Goal: Task Accomplishment & Management: Use online tool/utility

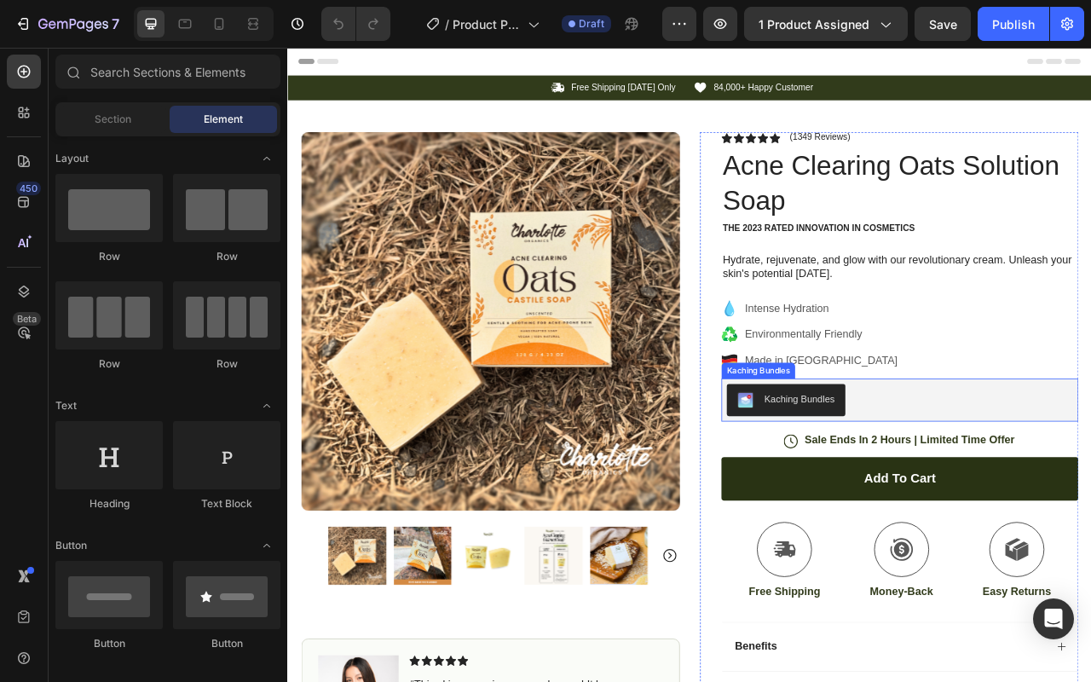
click at [1053, 484] on div "Kaching Bundles" at bounding box center [1065, 495] width 440 height 41
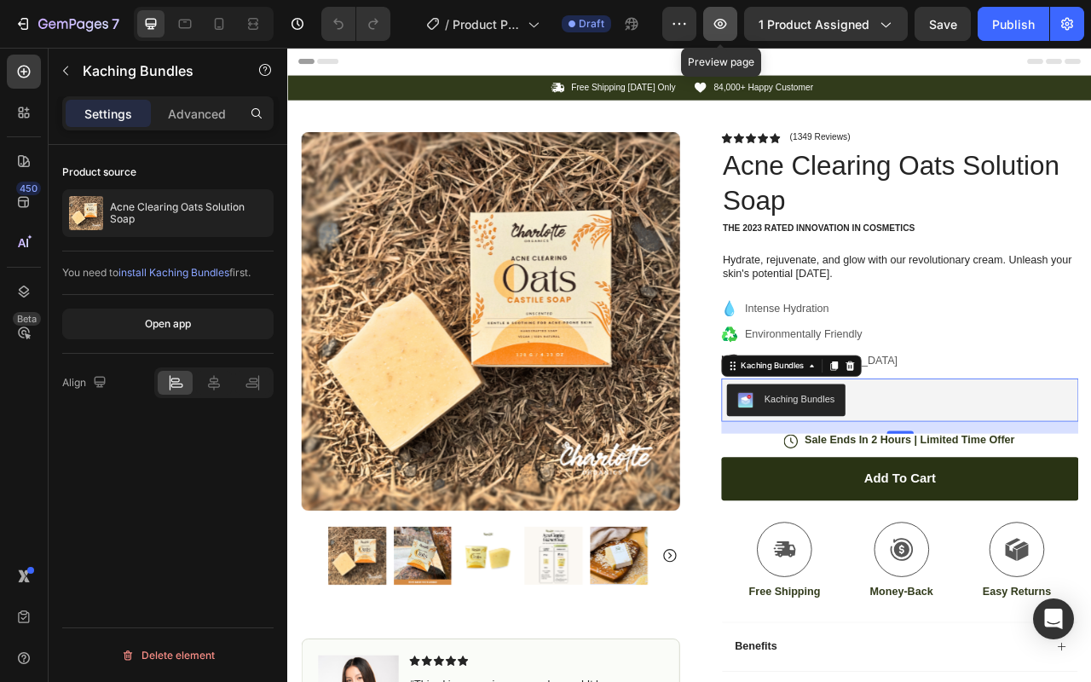
click at [735, 26] on button "button" at bounding box center [720, 24] width 34 height 34
click at [917, 498] on div "Kaching Bundles" at bounding box center [937, 495] width 89 height 18
click at [935, 452] on div "Kaching Bundles" at bounding box center [903, 452] width 87 height 15
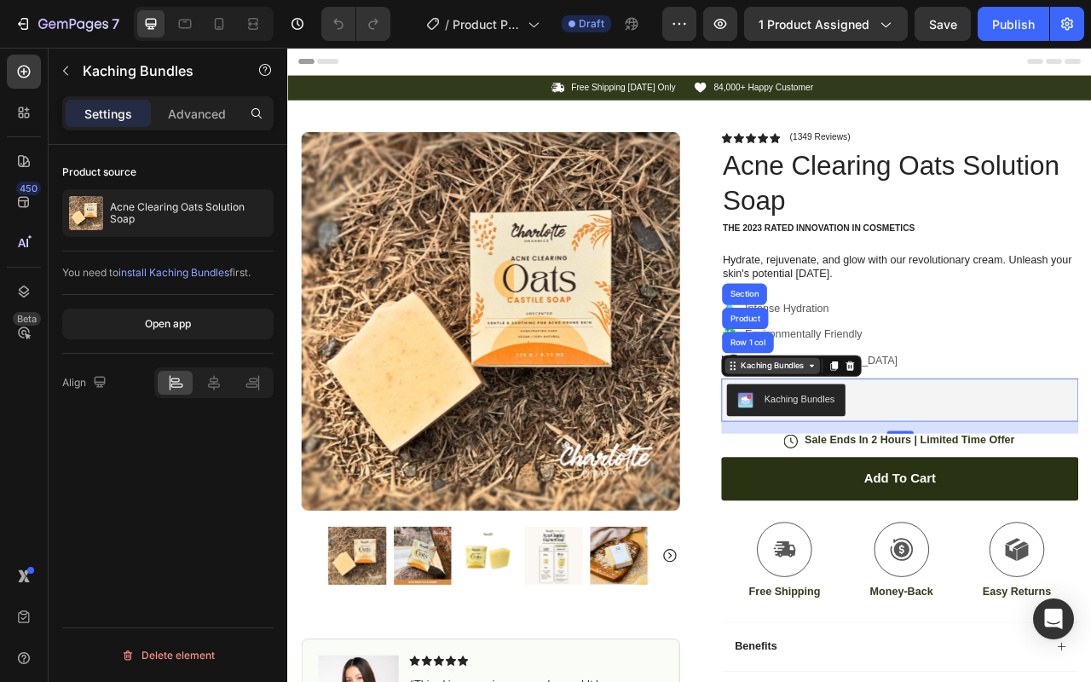
click at [936, 458] on div "Kaching Bundles" at bounding box center [903, 452] width 87 height 15
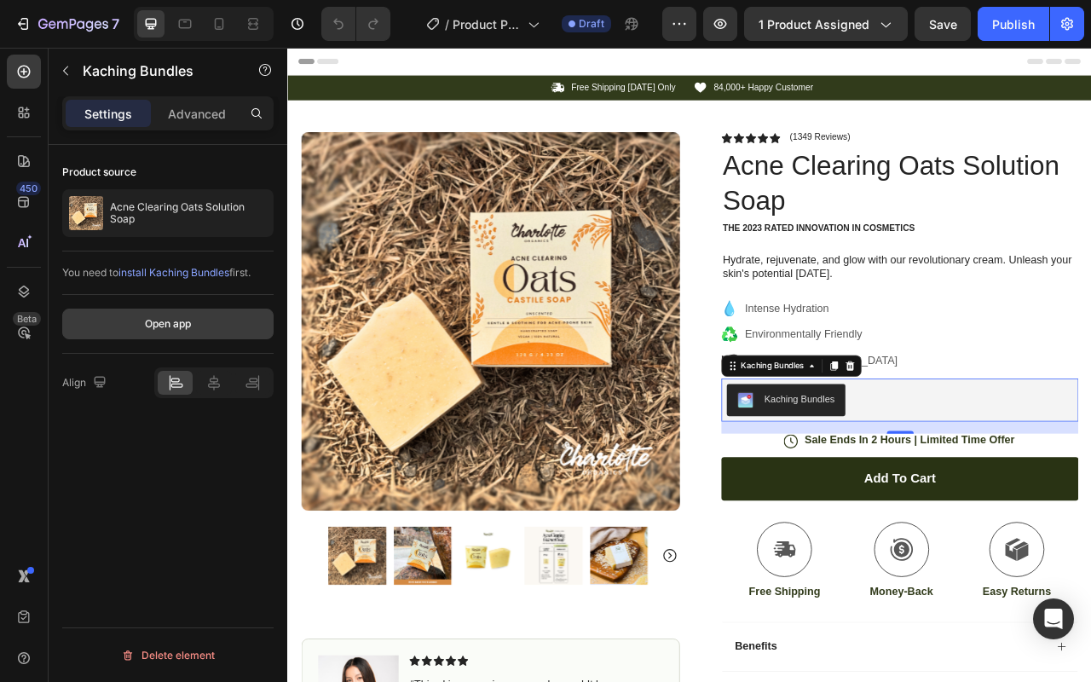
click at [186, 326] on div "Open app" at bounding box center [168, 323] width 46 height 15
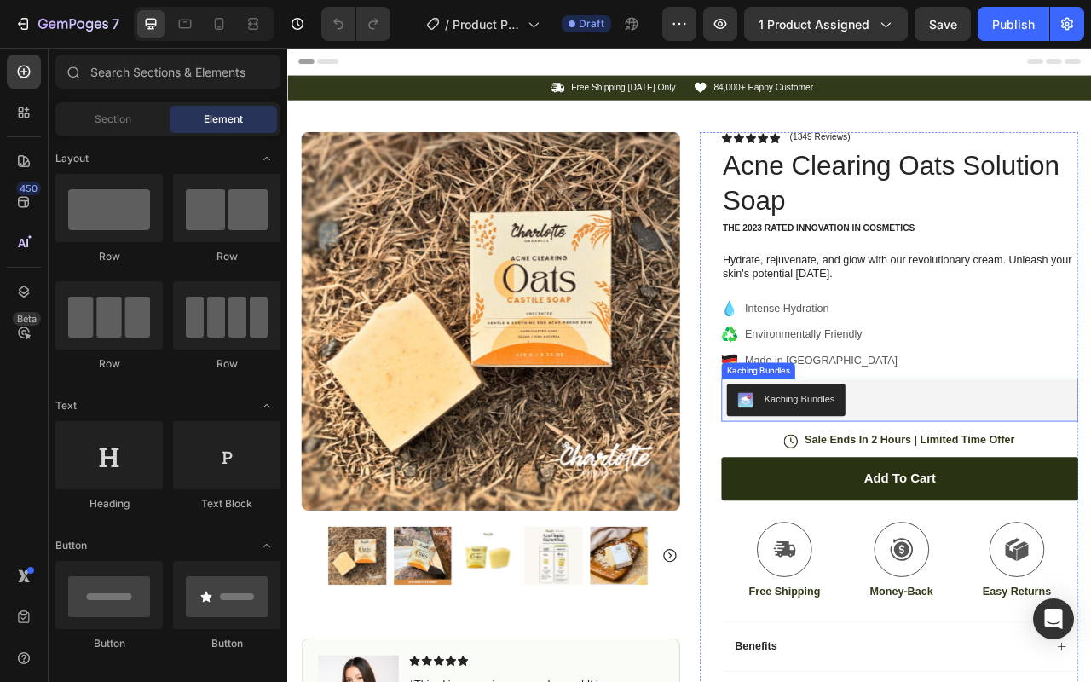
click at [971, 503] on div "Kaching Bundles" at bounding box center [937, 495] width 89 height 18
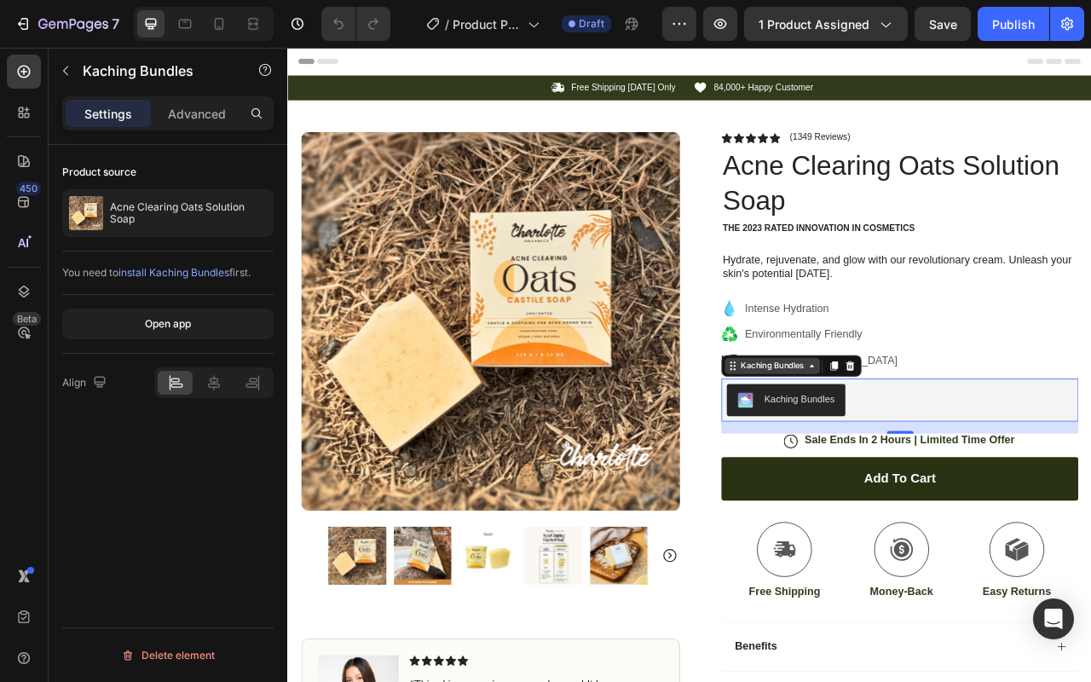
click at [947, 451] on icon at bounding box center [954, 453] width 14 height 14
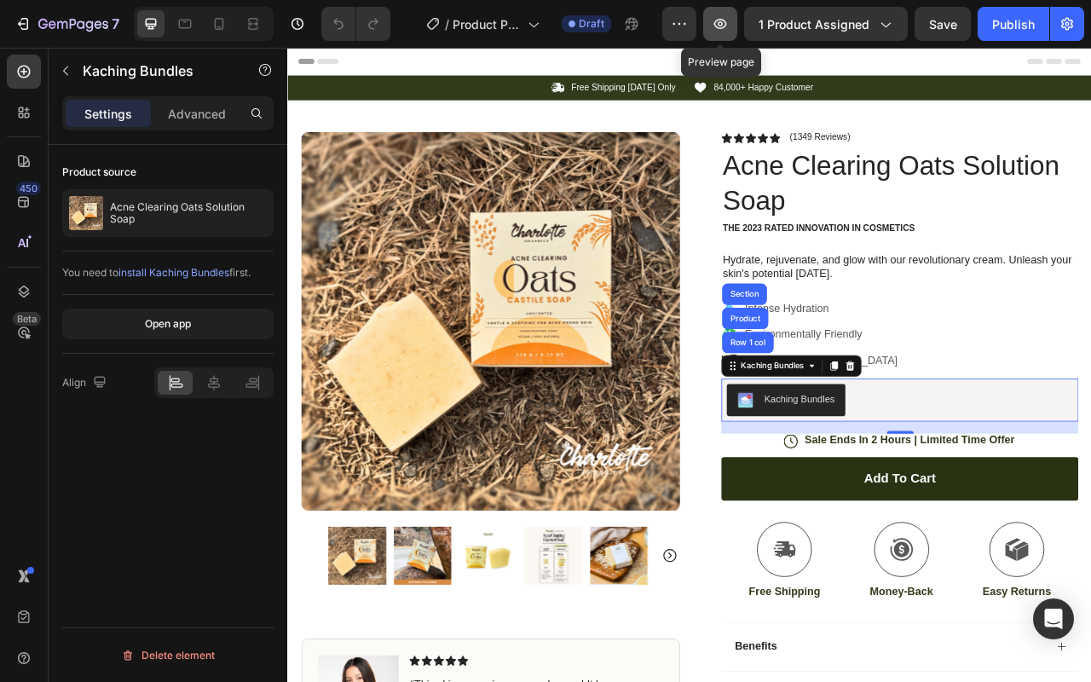
click at [721, 29] on icon "button" at bounding box center [719, 23] width 17 height 17
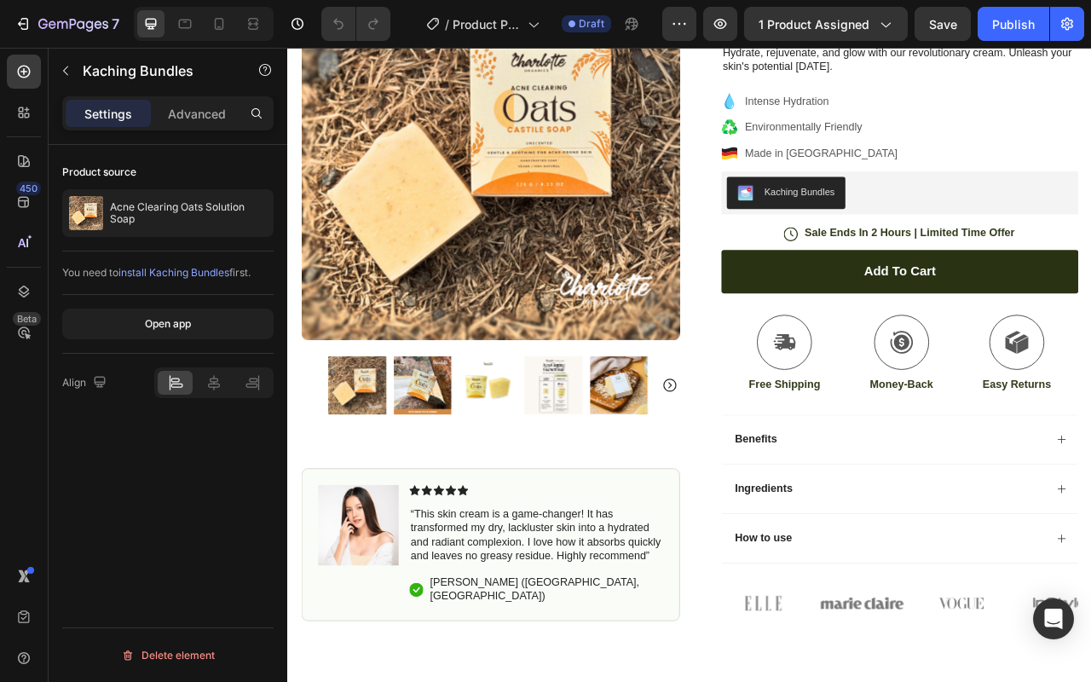
scroll to position [257, 0]
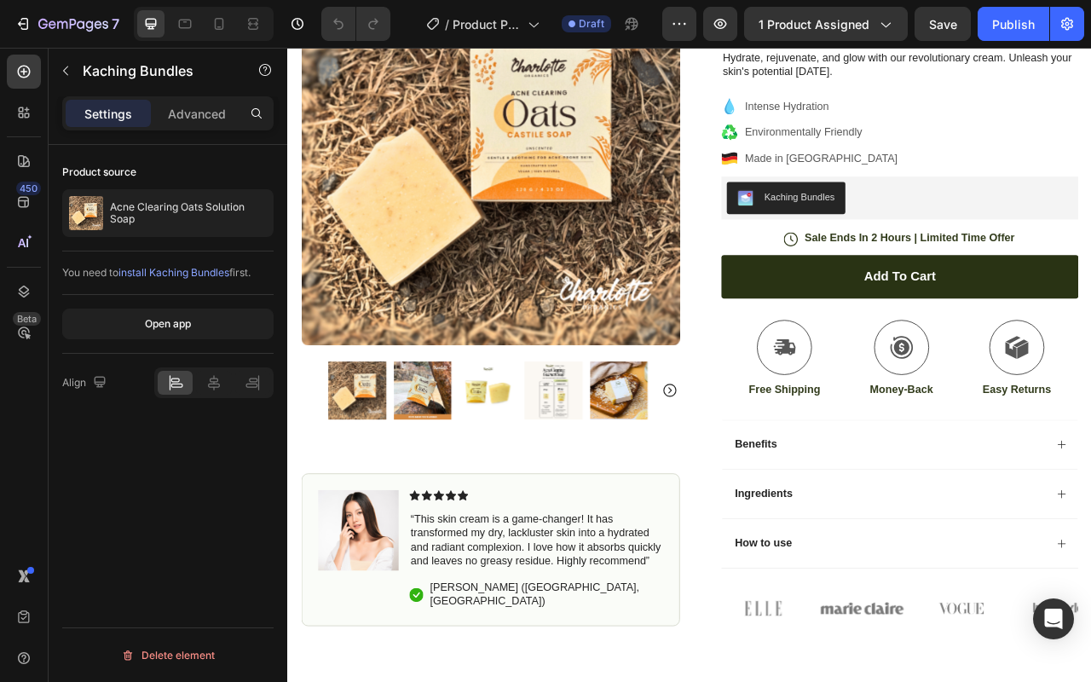
click at [1060, 246] on div "Kaching Bundles" at bounding box center [1065, 238] width 440 height 41
click at [966, 233] on div "Kaching Bundles" at bounding box center [937, 237] width 89 height 18
click at [203, 110] on p "Advanced" at bounding box center [197, 114] width 58 height 18
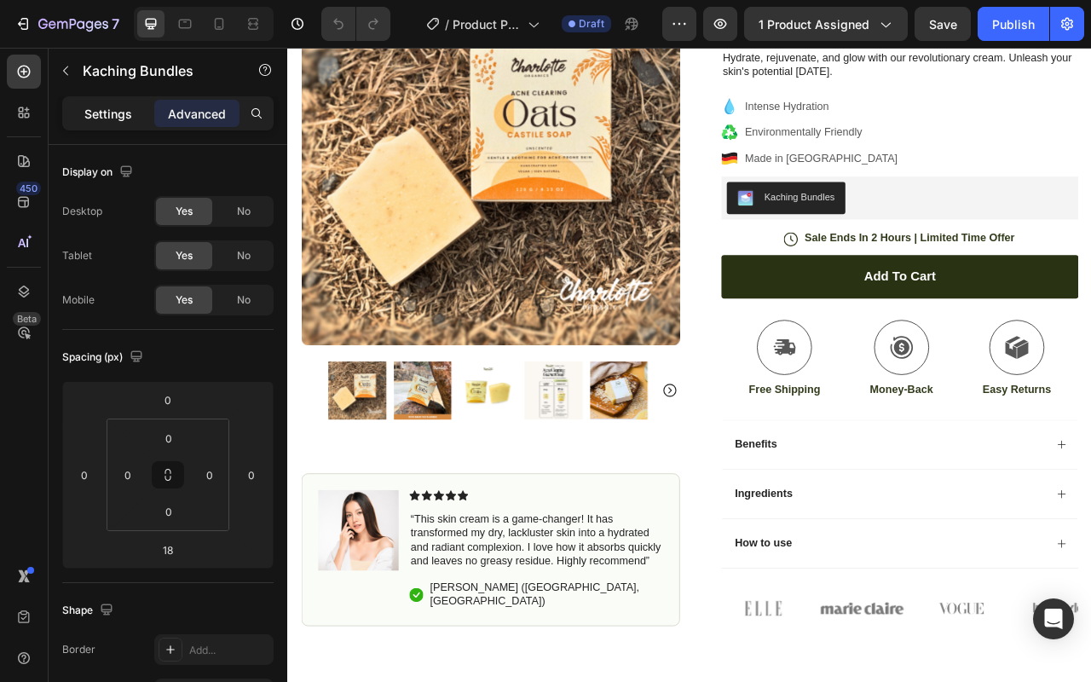
click at [105, 110] on p "Settings" at bounding box center [108, 114] width 48 height 18
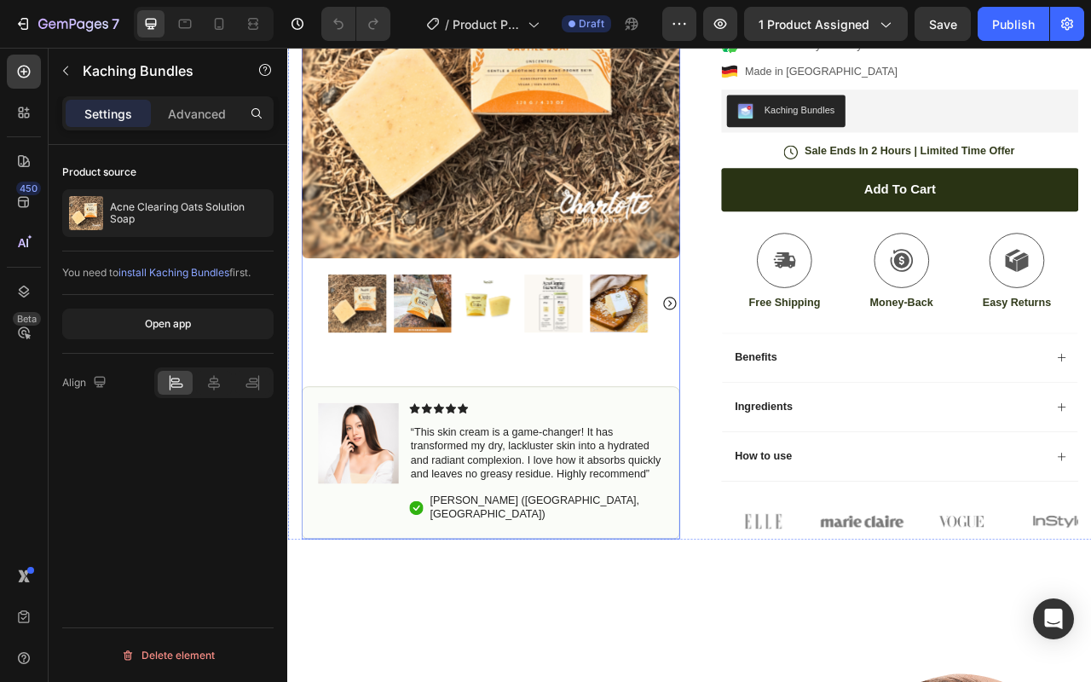
scroll to position [369, 0]
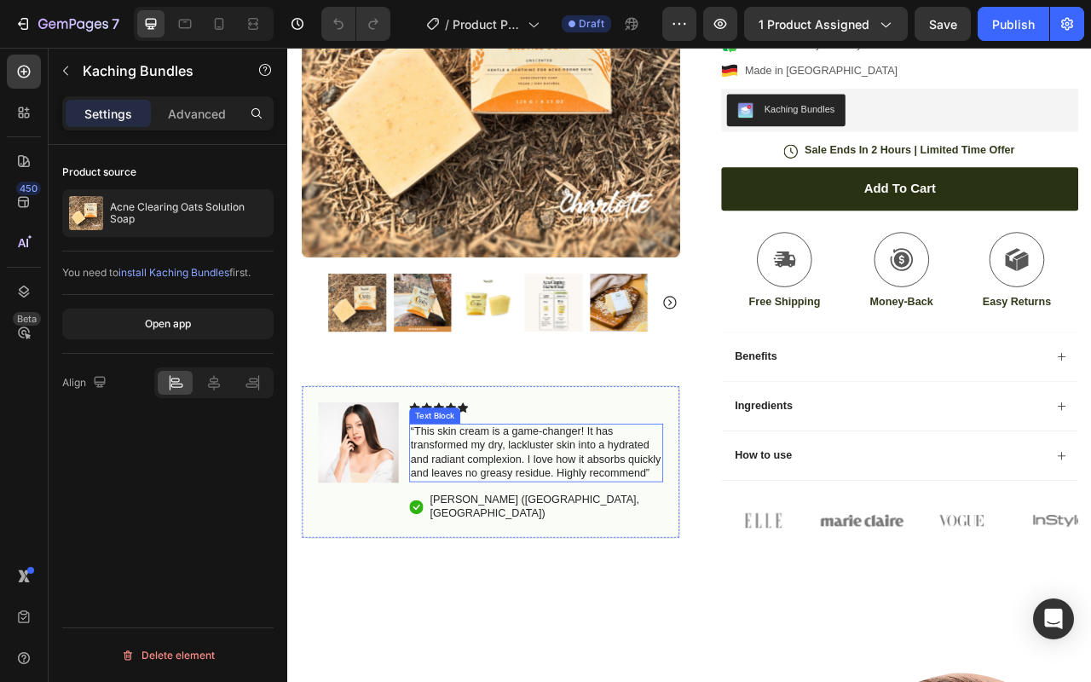
click at [602, 565] on p "“This skin cream is a game-changer! It has transformed my dry, lackluster skin …" at bounding box center [603, 562] width 320 height 71
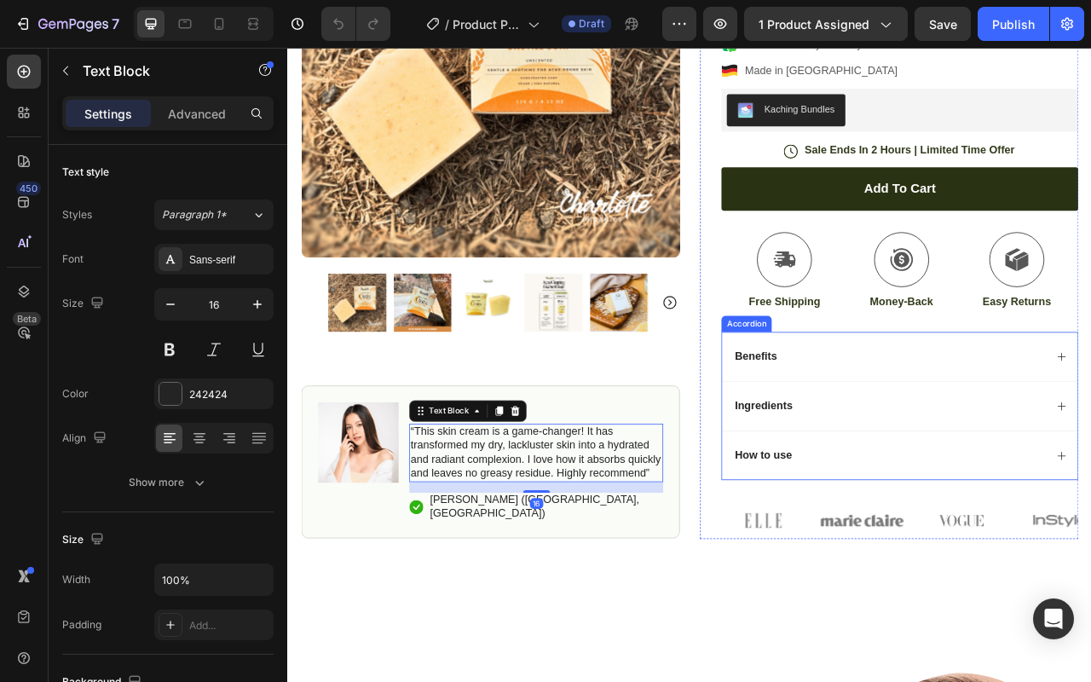
click at [973, 541] on div "How to use" at bounding box center [1065, 565] width 452 height 63
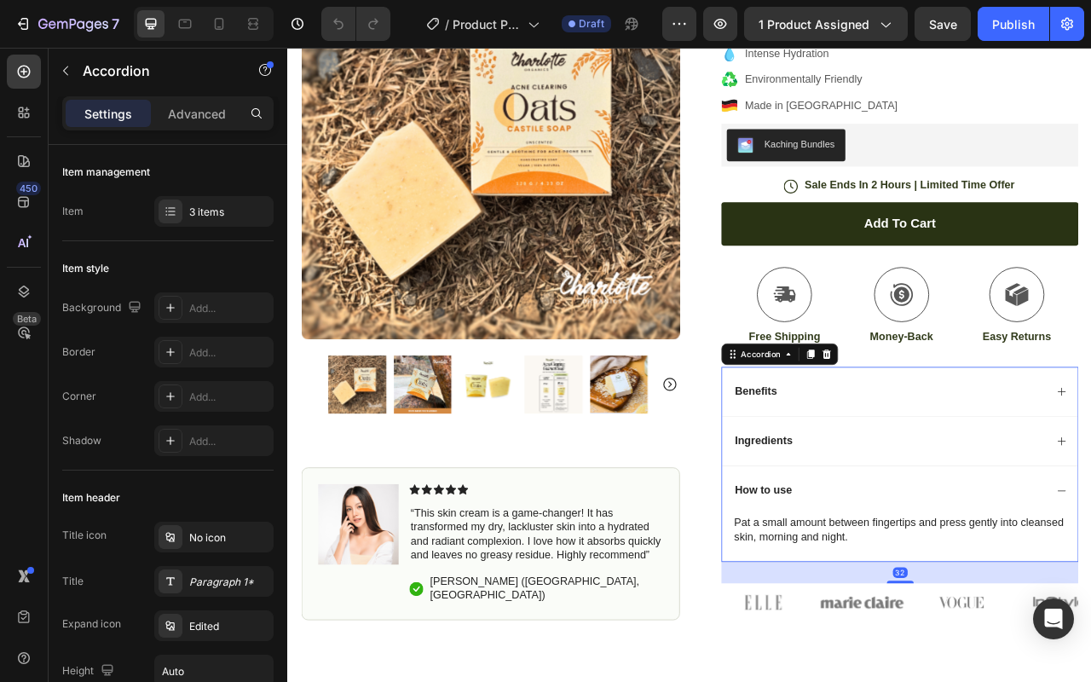
scroll to position [314, 0]
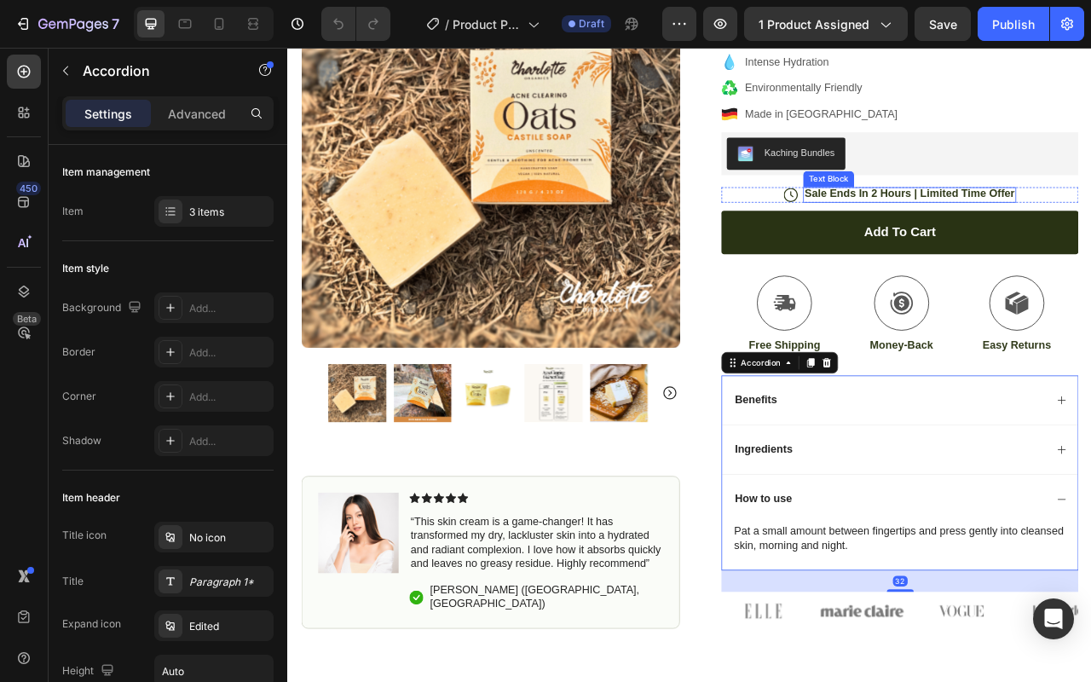
click at [959, 189] on div "Kaching Bundles" at bounding box center [937, 181] width 89 height 18
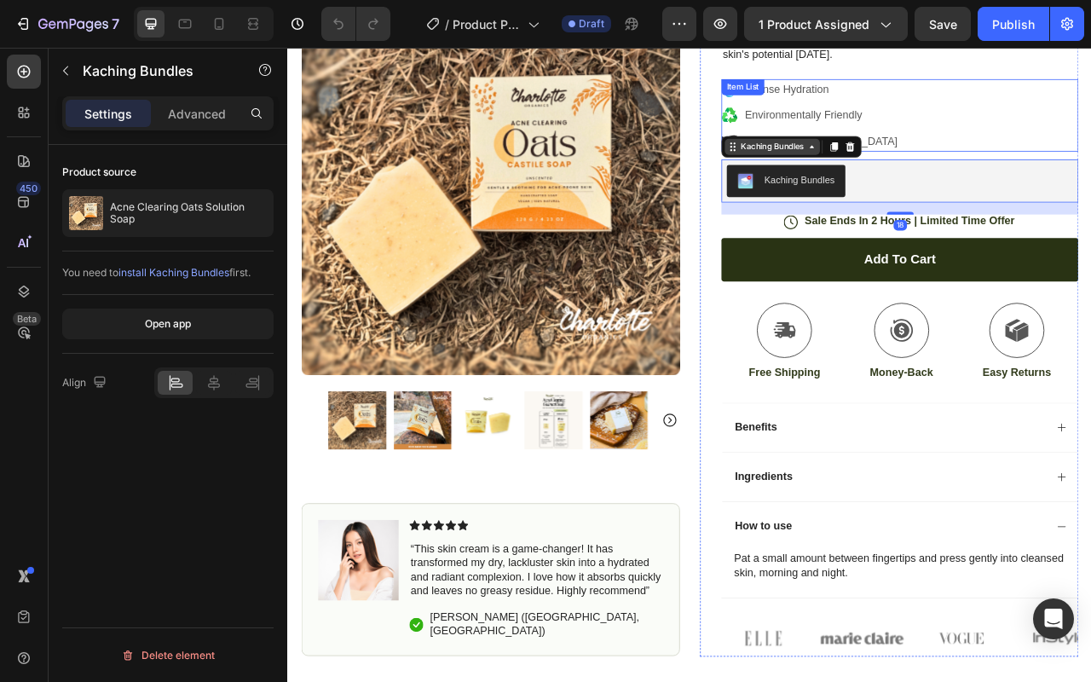
scroll to position [255, 0]
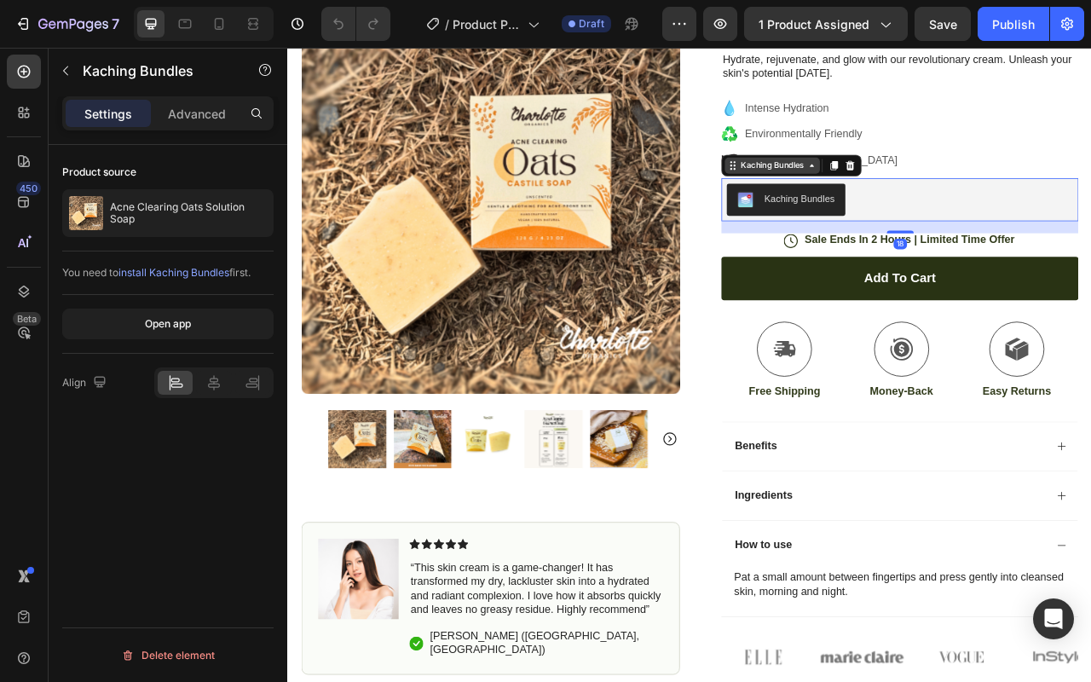
click at [871, 196] on div "Kaching Bundles" at bounding box center [903, 197] width 87 height 15
click at [926, 199] on div "Kaching Bundles" at bounding box center [903, 197] width 87 height 15
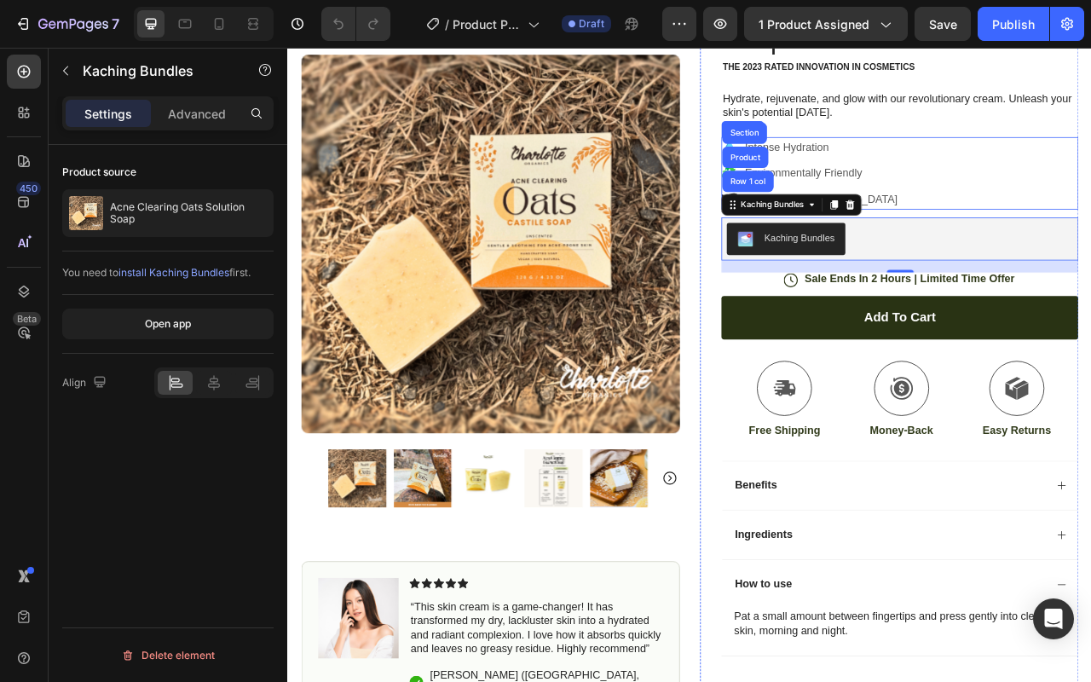
scroll to position [195, 0]
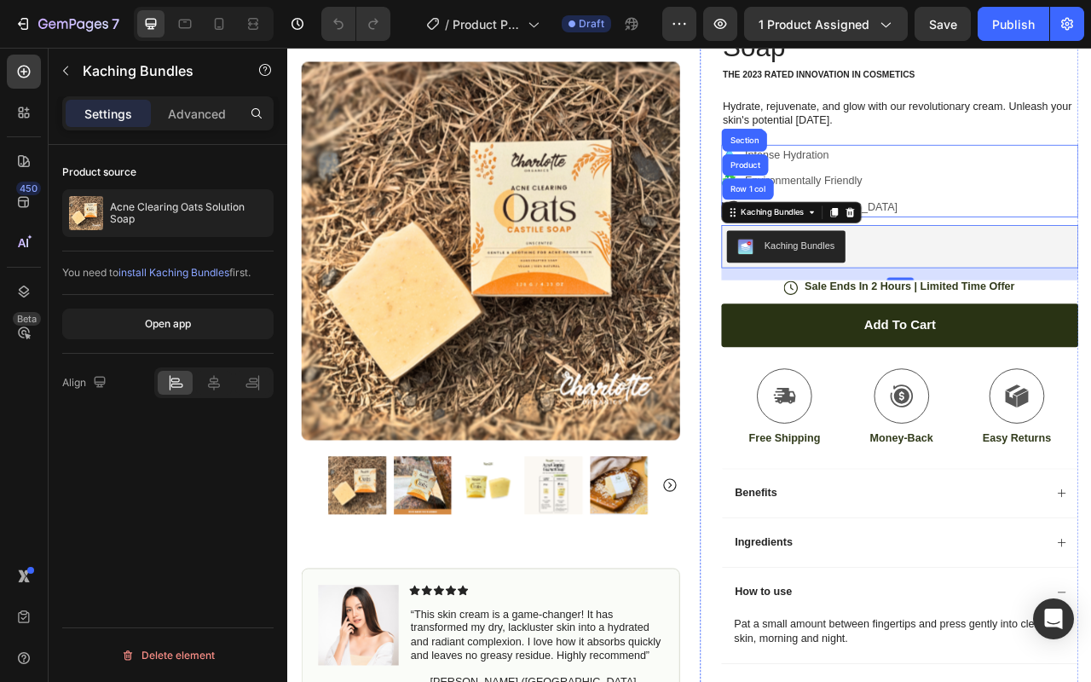
click at [1063, 200] on div "Intense Hydration Environmentally Friendly Made in Germany" at bounding box center [1065, 217] width 454 height 92
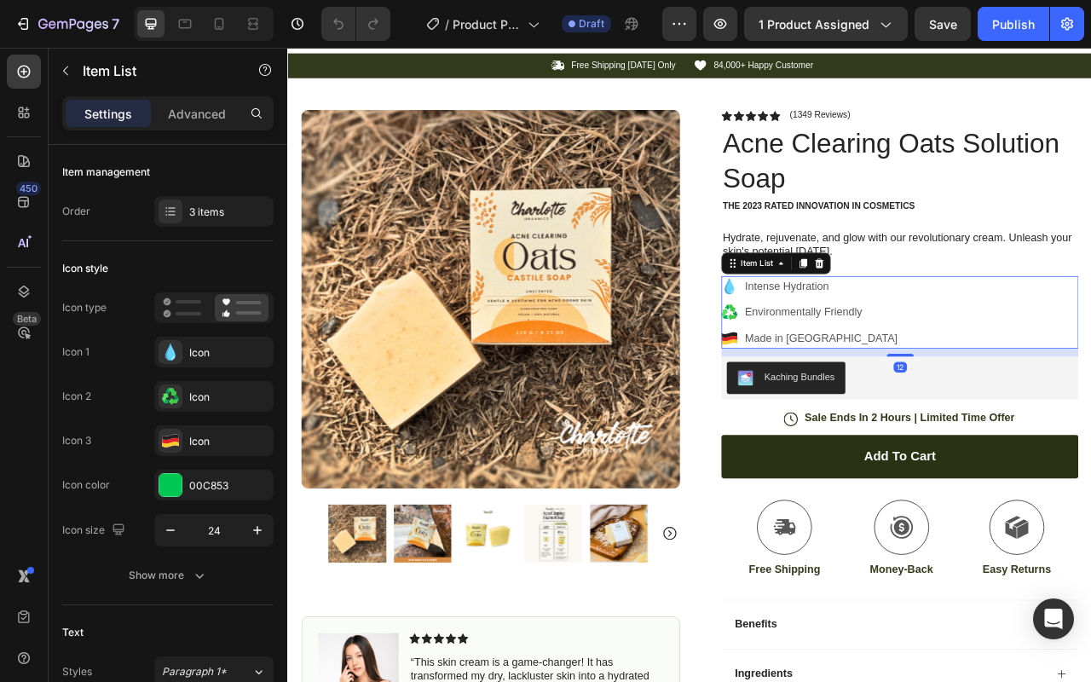
scroll to position [0, 0]
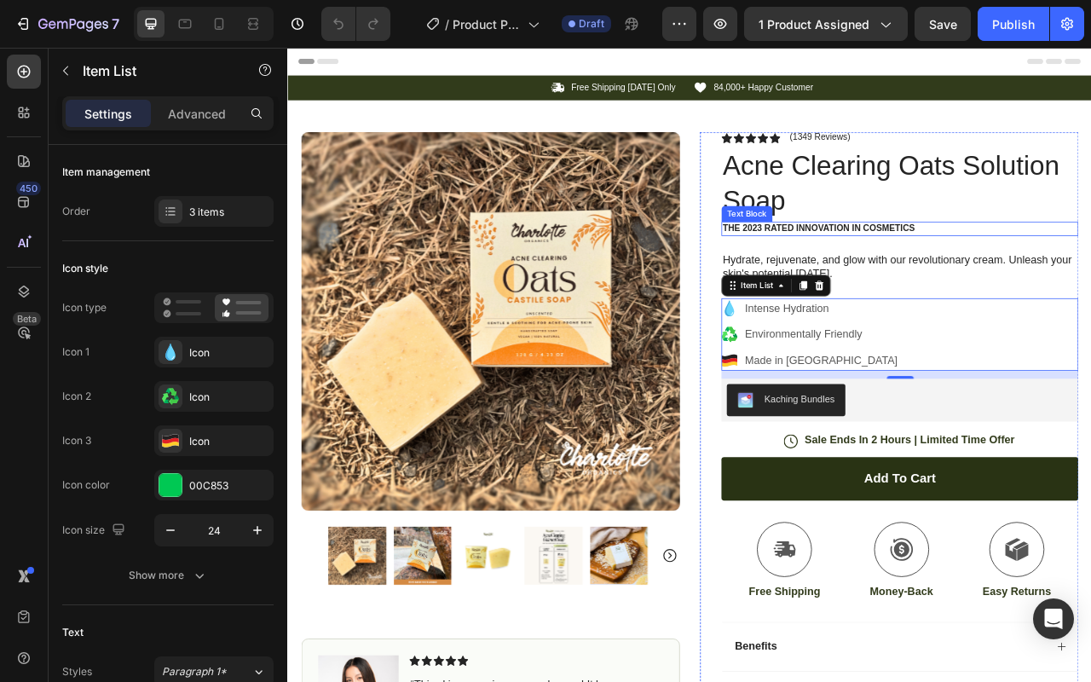
click at [930, 280] on p "The 2023 Rated Innovation in Cosmetics" at bounding box center [1065, 278] width 451 height 14
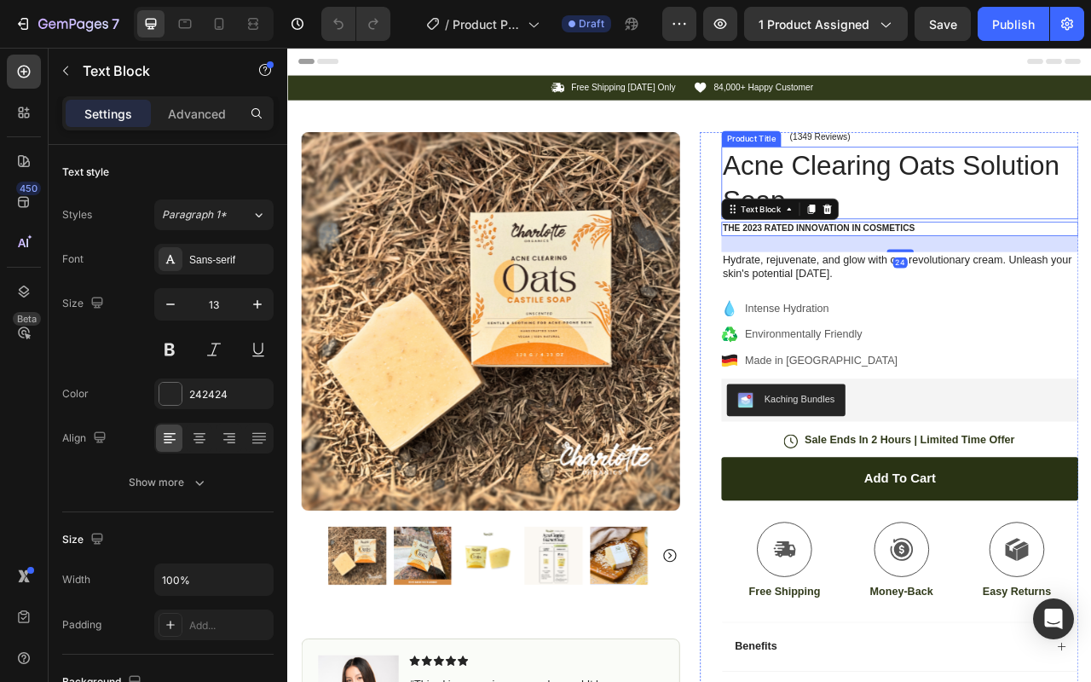
click at [969, 216] on h1 "Acne Clearing Oats Solution Soap" at bounding box center [1065, 220] width 454 height 92
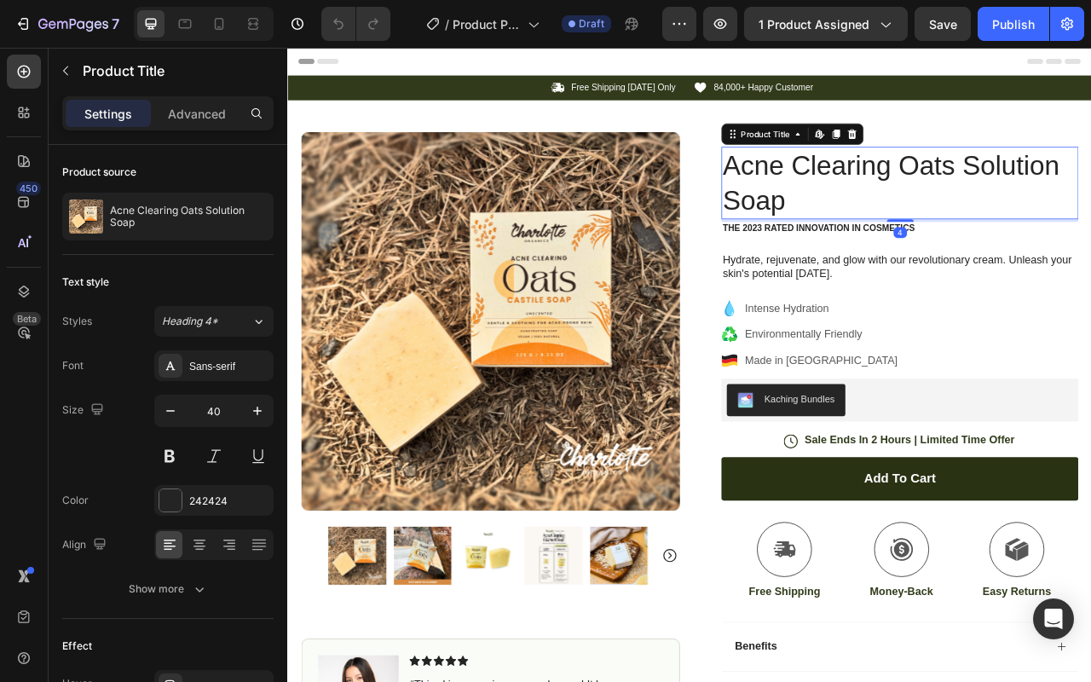
click at [1090, 164] on div "Icon Icon Icon Icon Icon Icon List (1349 Reviews) Text Block Row" at bounding box center [1065, 162] width 454 height 15
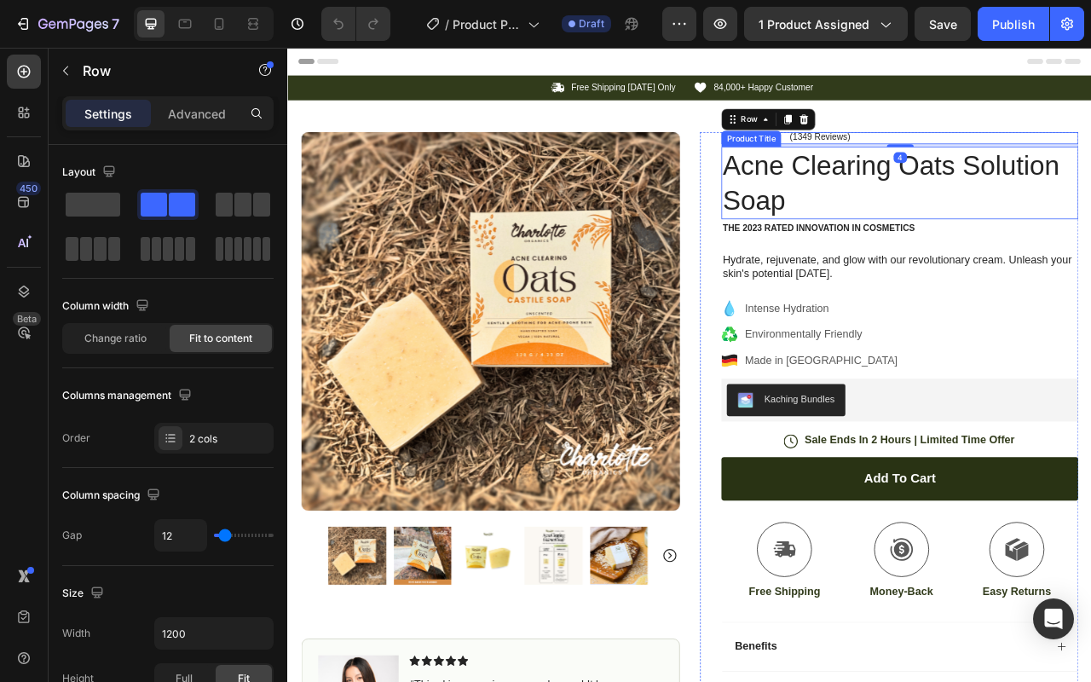
click at [994, 173] on div "4" at bounding box center [1065, 171] width 454 height 3
click at [997, 165] on div "(1349 Reviews)" at bounding box center [964, 162] width 80 height 15
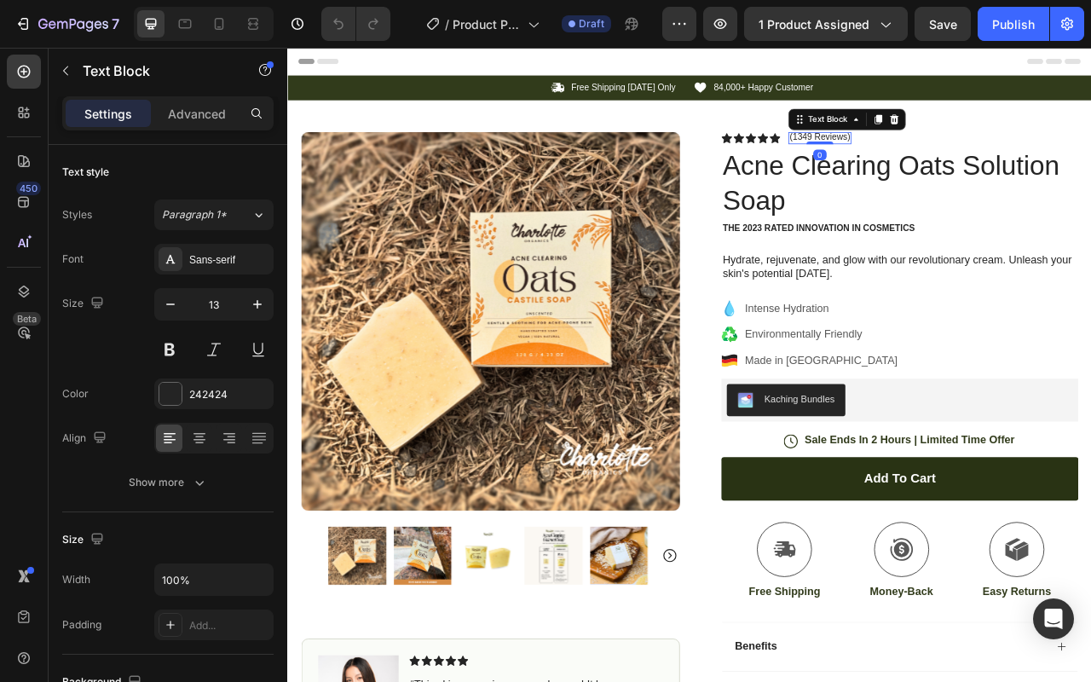
click at [984, 162] on p "(1349 Reviews)" at bounding box center [963, 162] width 77 height 14
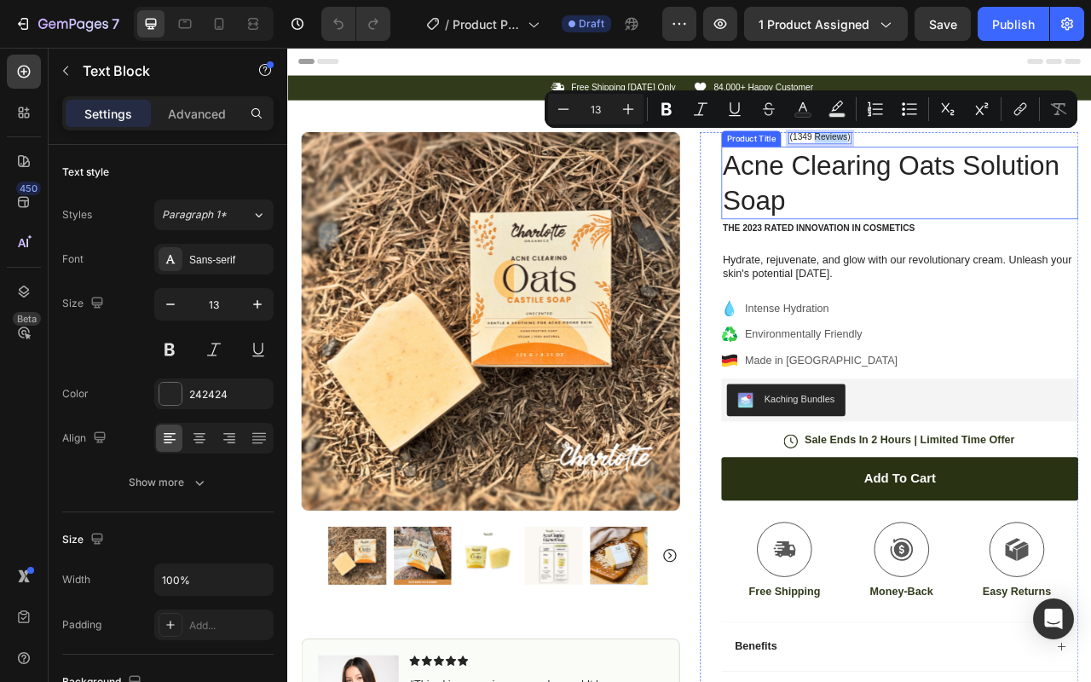
click at [1039, 226] on h1 "Acne Clearing Oats Solution Soap" at bounding box center [1065, 220] width 454 height 92
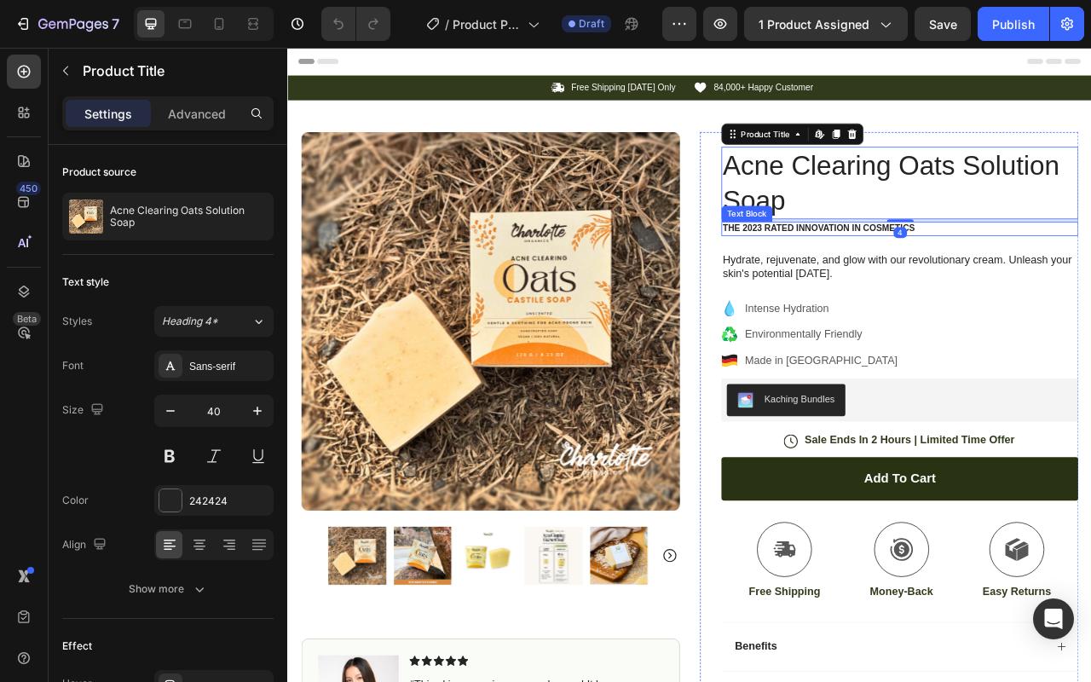
click at [999, 280] on p "The 2023 Rated Innovation in Cosmetics" at bounding box center [1065, 278] width 451 height 14
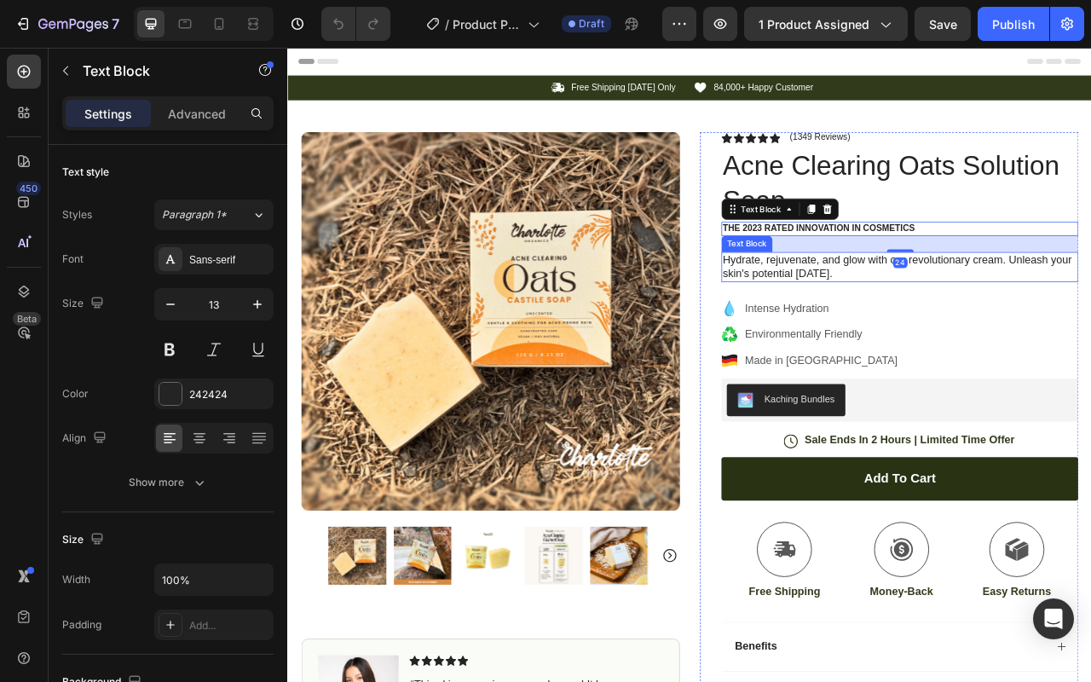
click at [978, 322] on p "Hydrate, rejuvenate, and glow with our revolutionary cream. Unleash your skin's…" at bounding box center [1065, 327] width 451 height 36
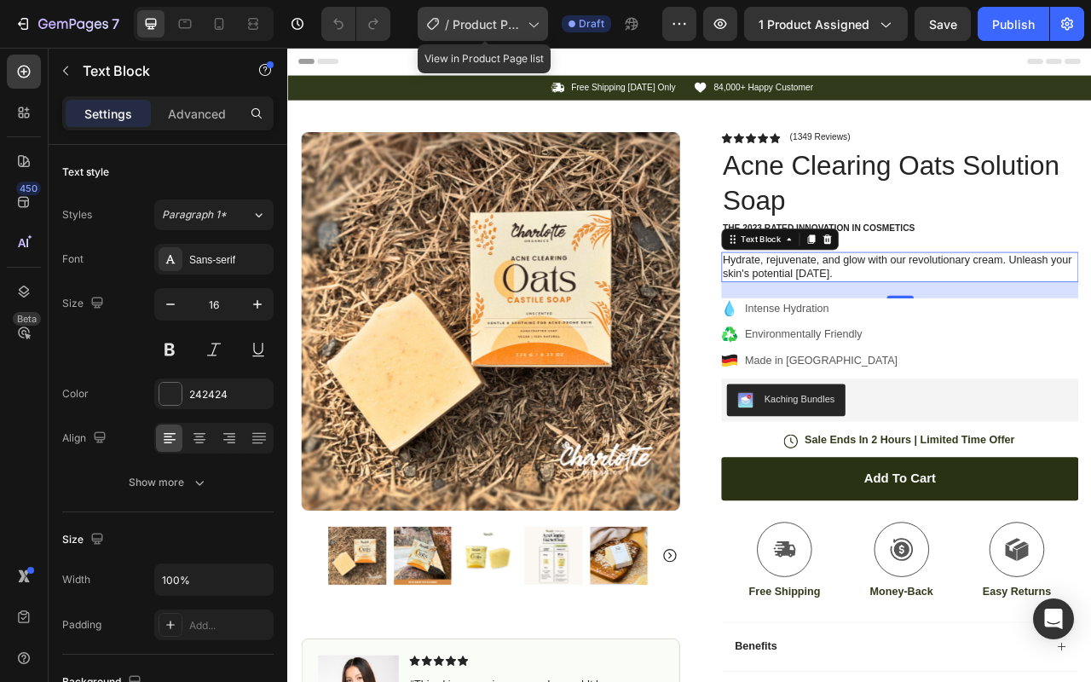
click at [546, 30] on div "/ Product Page - Aug 26, 12:06:52" at bounding box center [482, 24] width 130 height 34
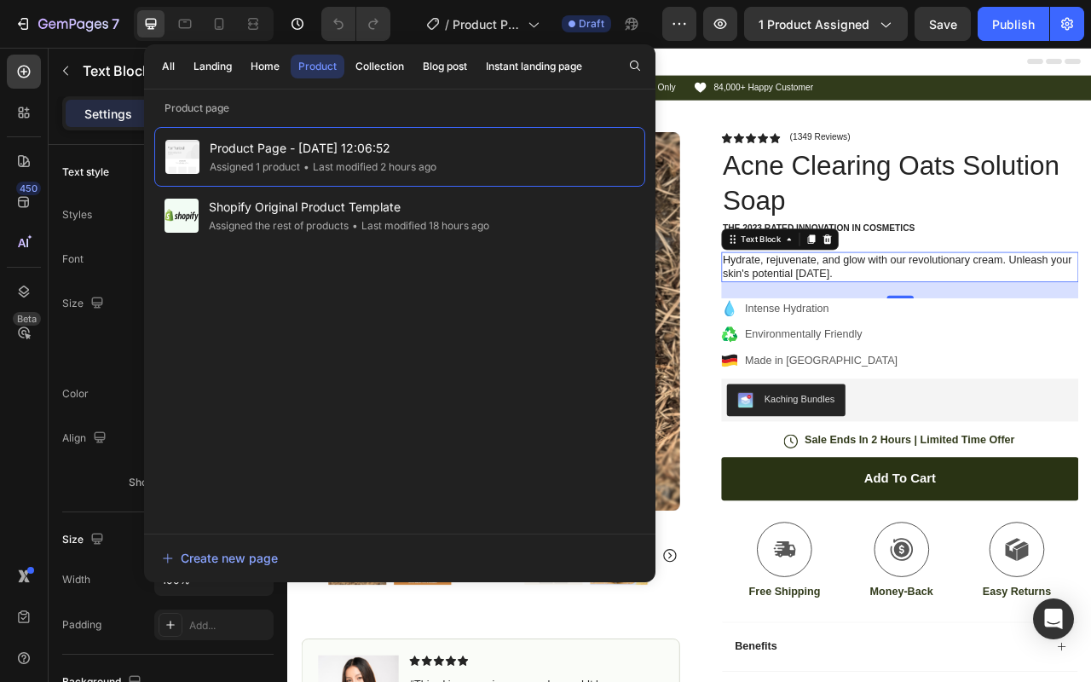
click at [878, 67] on div "Header" at bounding box center [798, 65] width 995 height 34
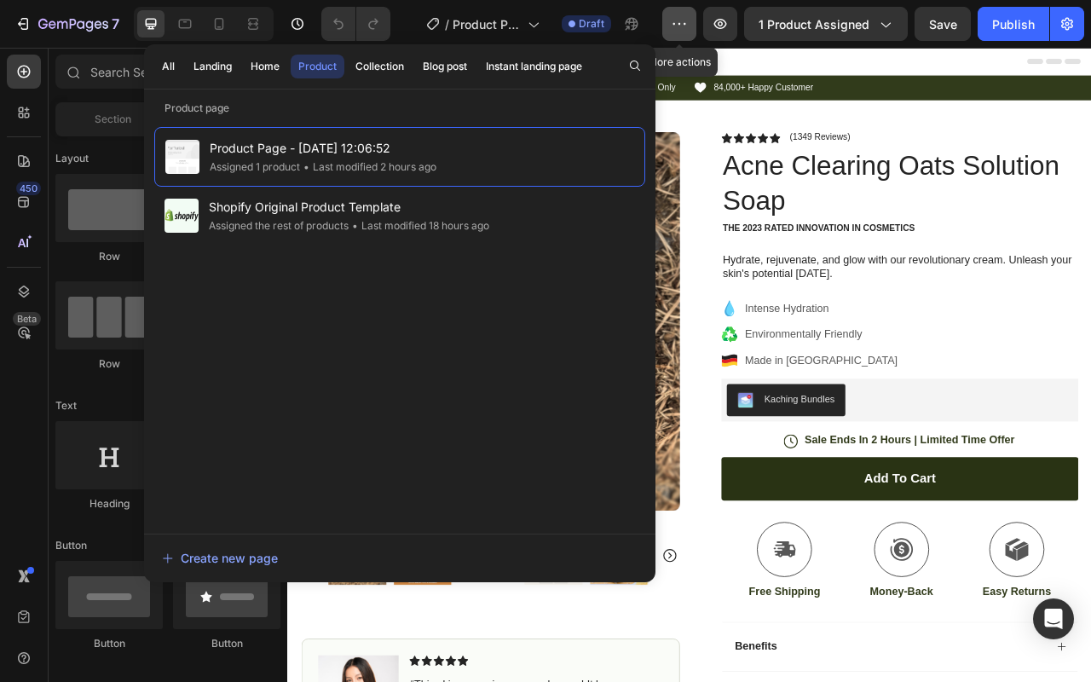
click at [686, 25] on icon "button" at bounding box center [679, 23] width 17 height 17
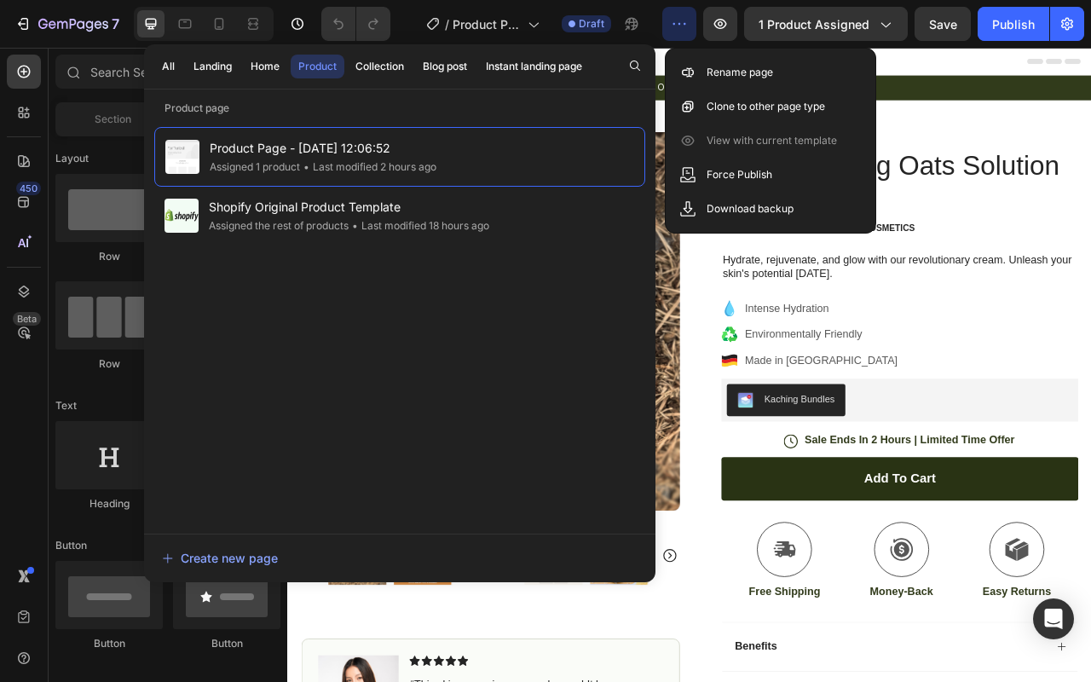
click at [688, 25] on icon "button" at bounding box center [679, 23] width 17 height 17
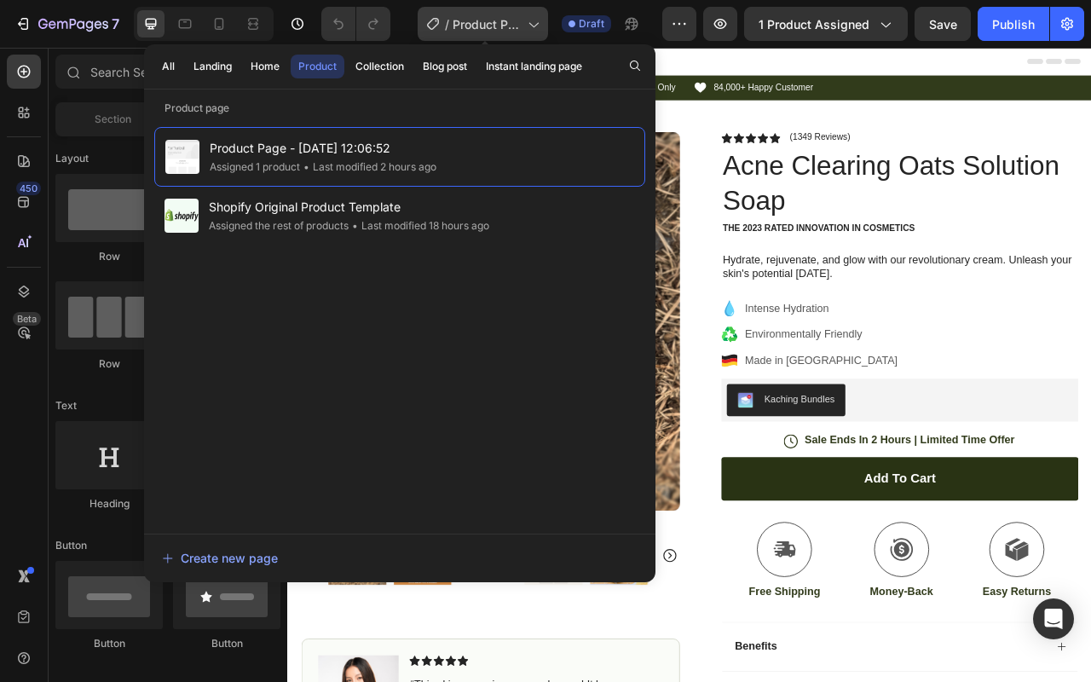
click at [536, 32] on icon at bounding box center [532, 23] width 17 height 17
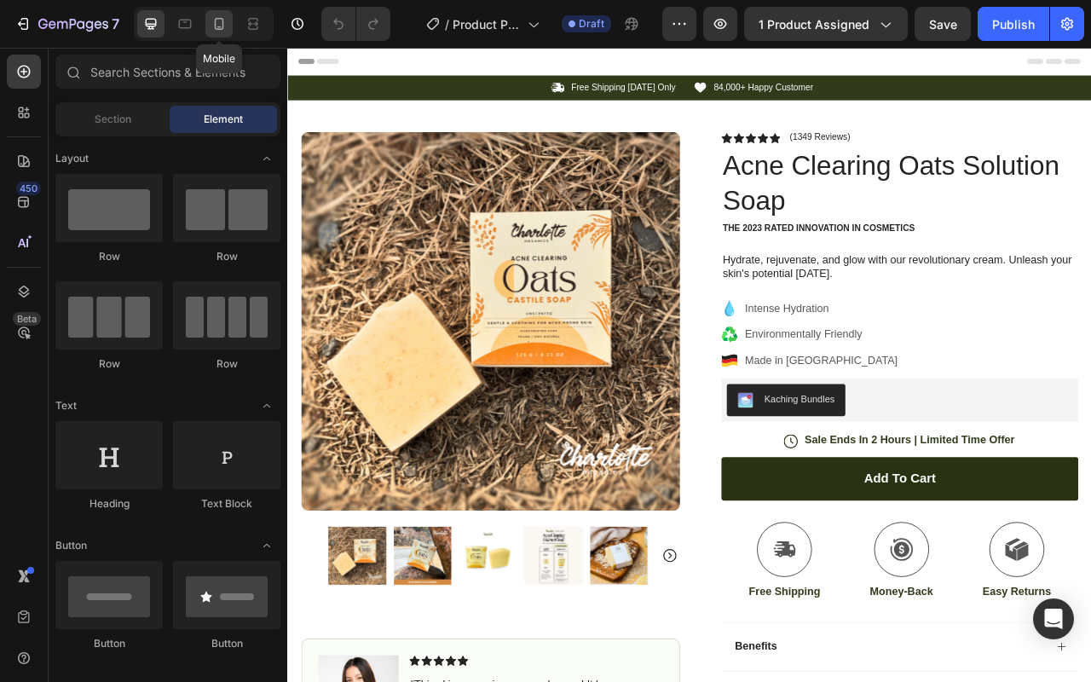
click at [228, 27] on div at bounding box center [218, 23] width 27 height 27
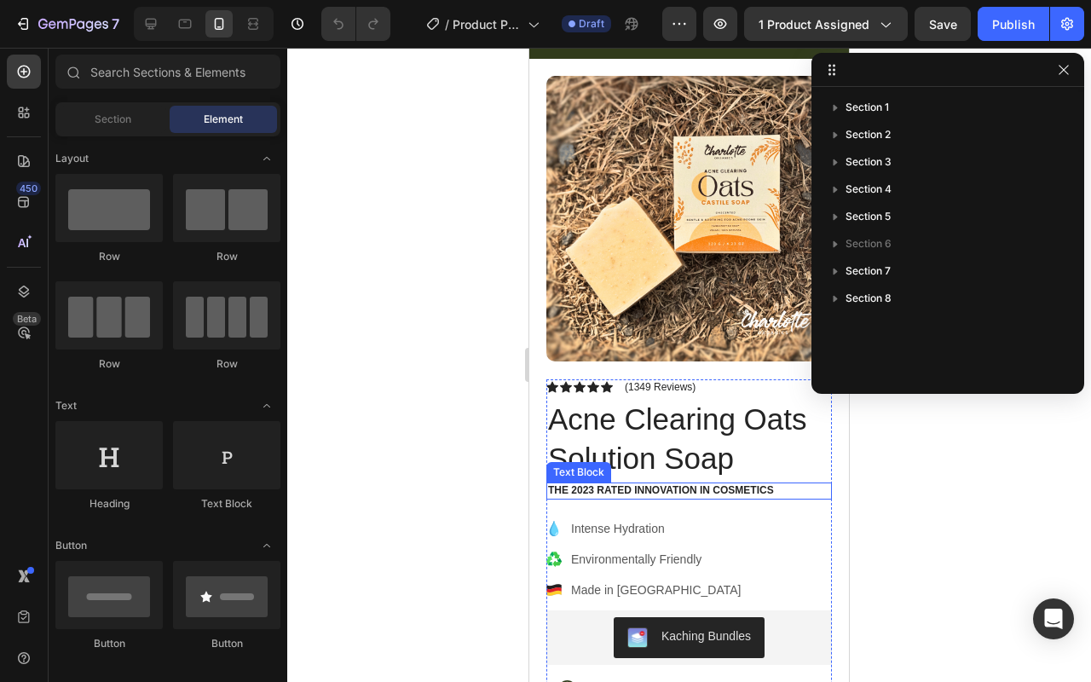
scroll to position [55, 0]
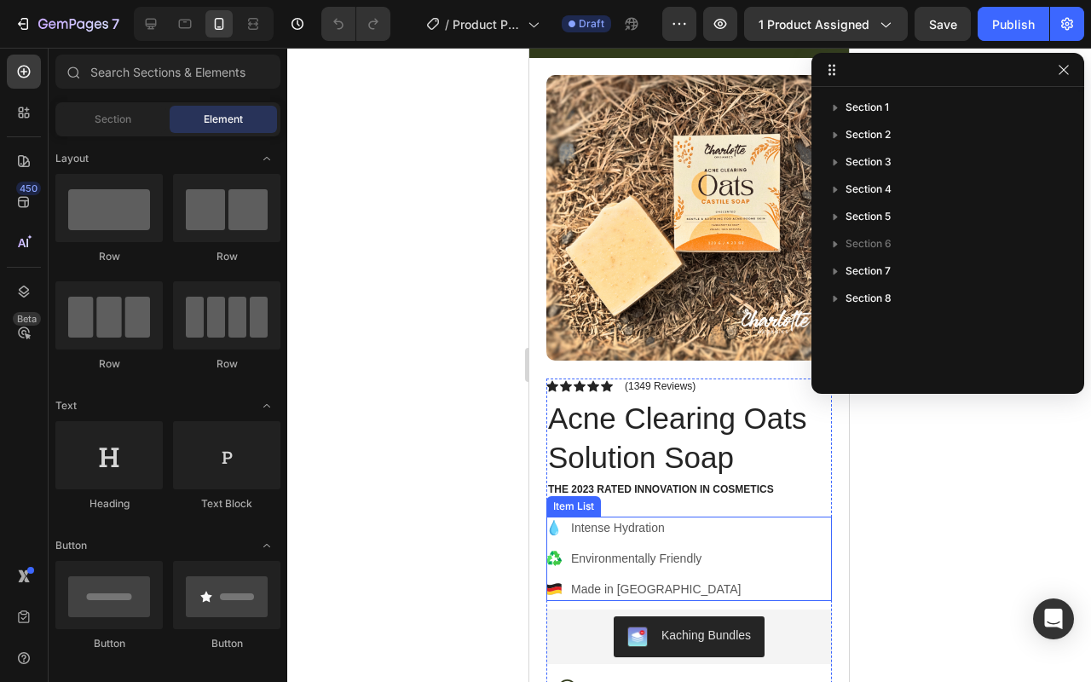
click at [648, 519] on p "Intense Hydration" at bounding box center [656, 528] width 170 height 18
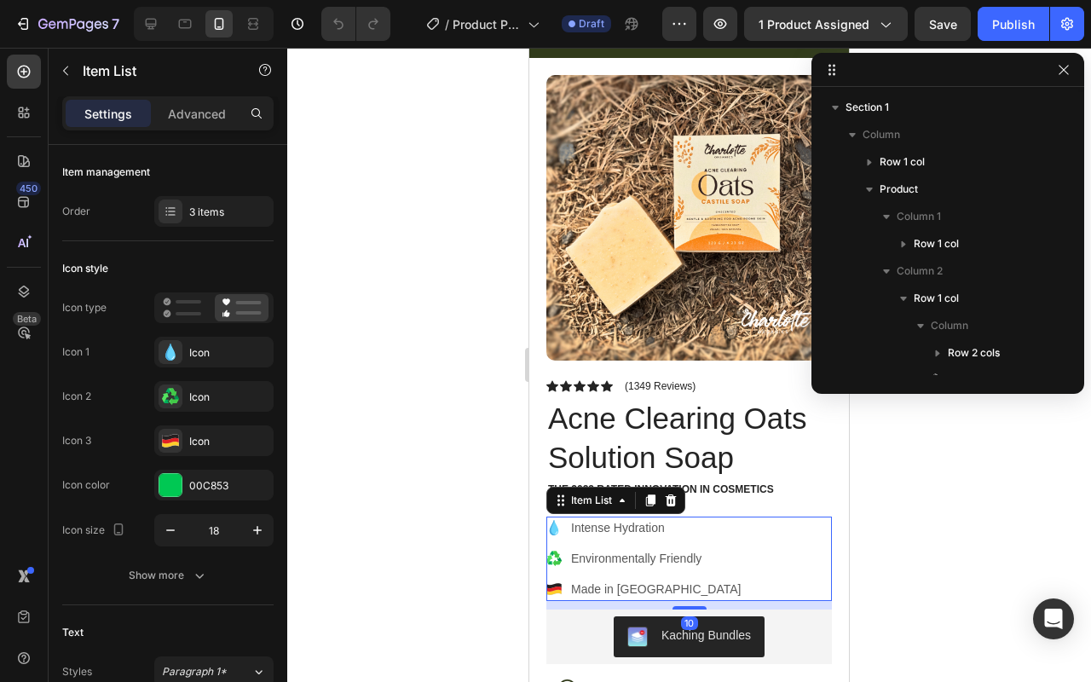
scroll to position [240, 0]
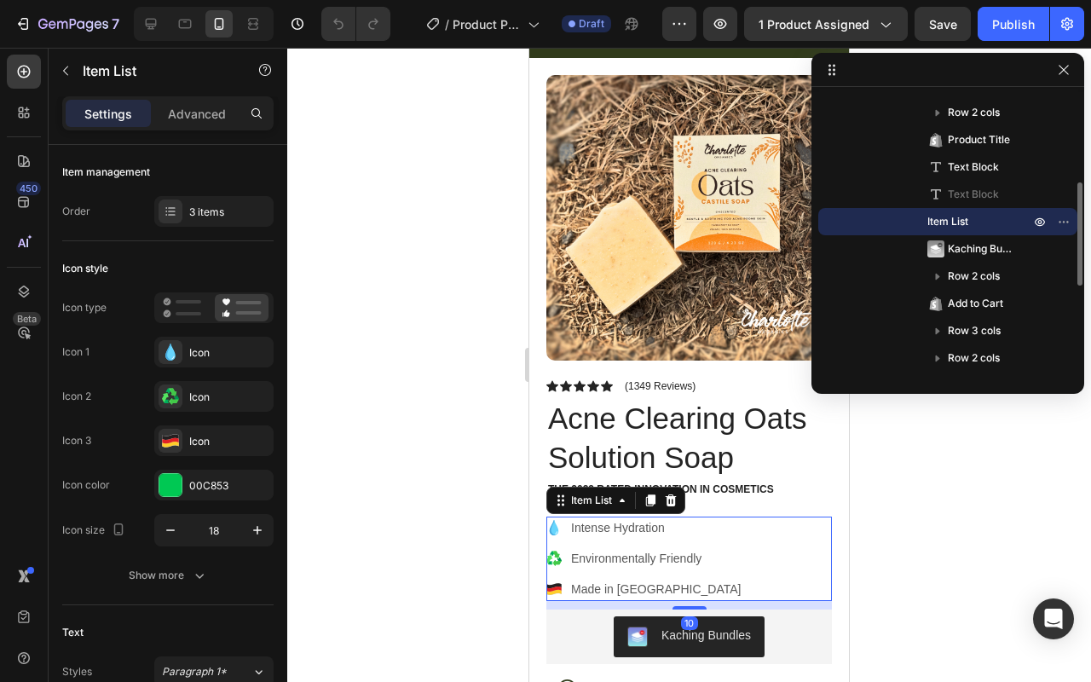
click at [713, 483] on p "The 2023 Rated Innovation in Cosmetics" at bounding box center [689, 490] width 282 height 14
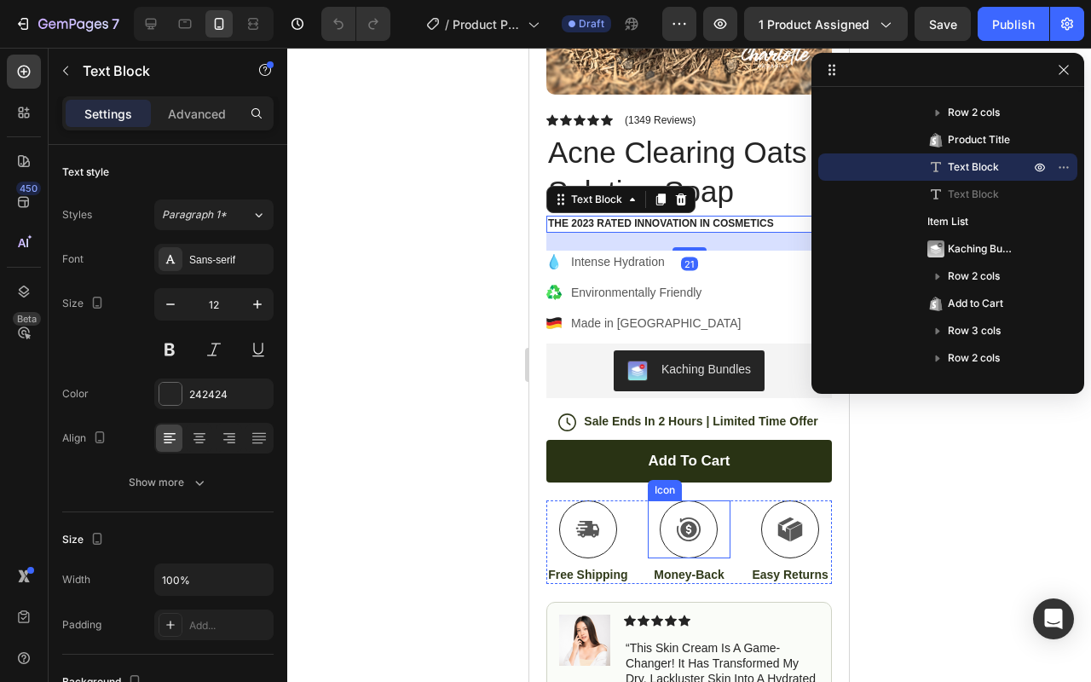
scroll to position [655, 0]
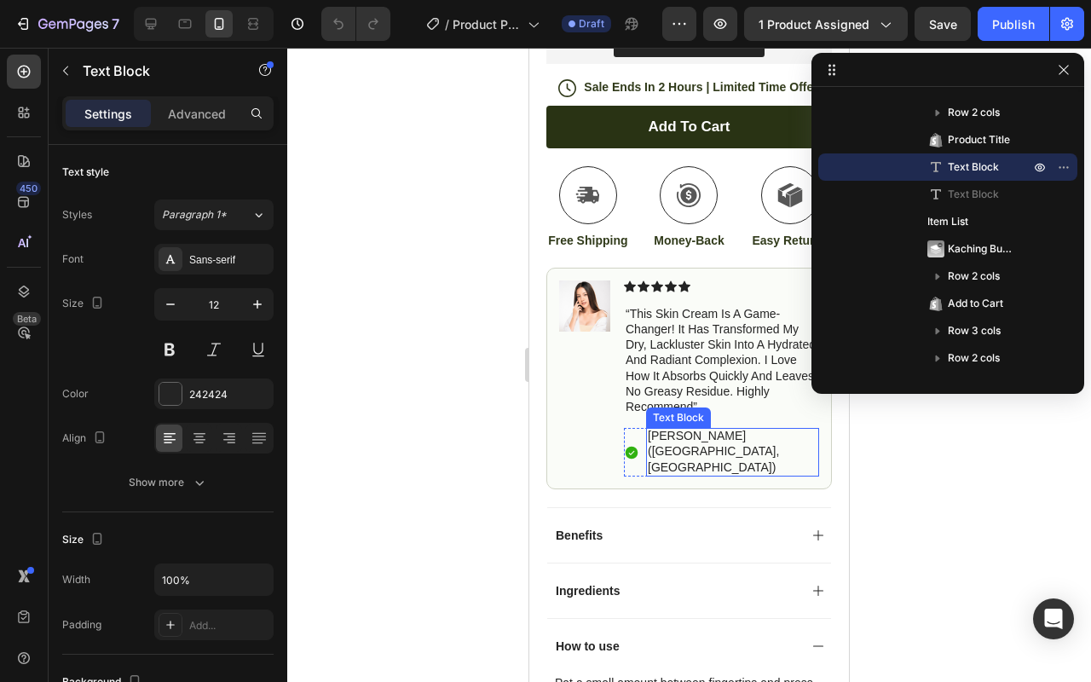
click at [677, 361] on p "“this skin cream is a game-changer! it has transformed my dry, lackluster skin …" at bounding box center [721, 360] width 192 height 108
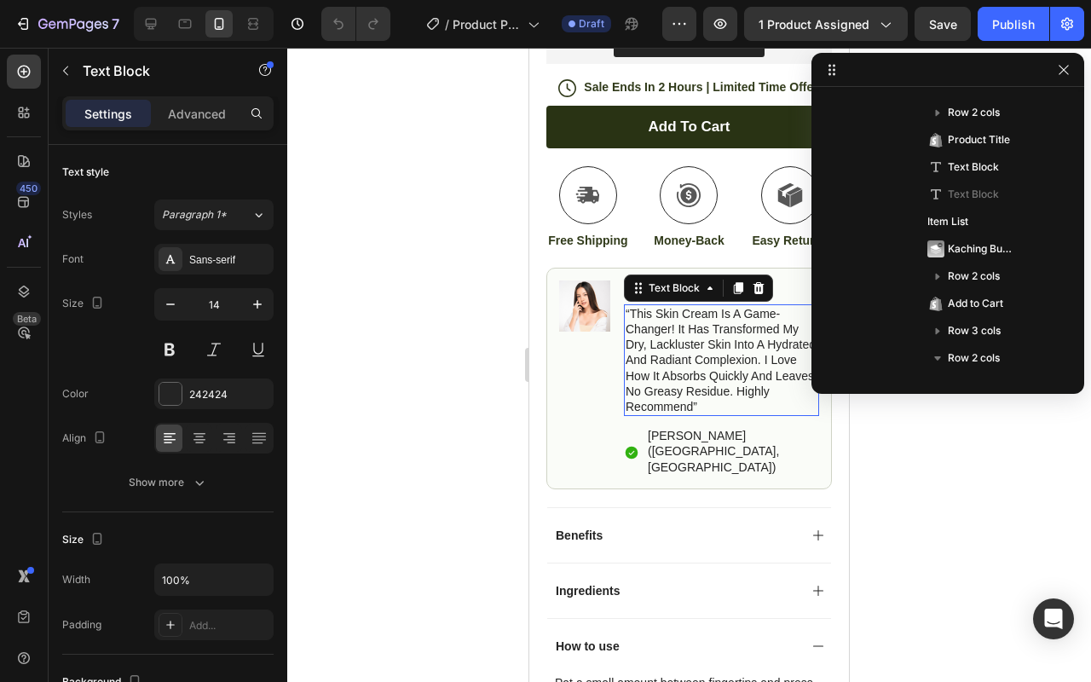
click at [677, 361] on p "“this skin cream is a game-changer! it has transformed my dry, lackluster skin …" at bounding box center [721, 360] width 192 height 108
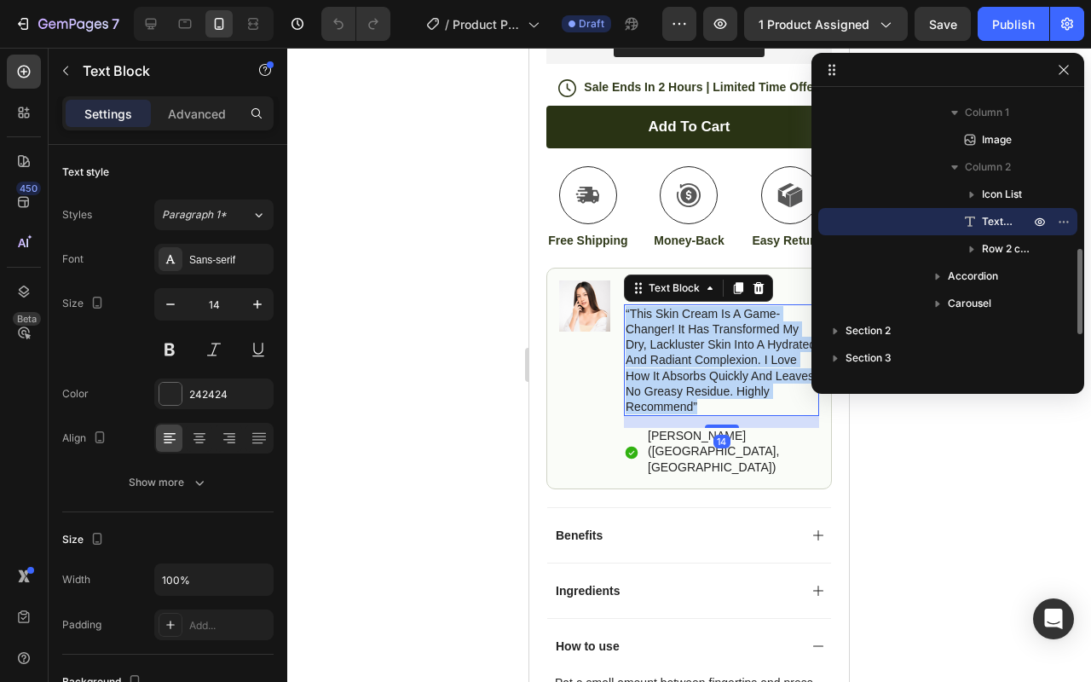
click at [677, 361] on p "“this skin cream is a game-changer! it has transformed my dry, lackluster skin …" at bounding box center [721, 360] width 192 height 108
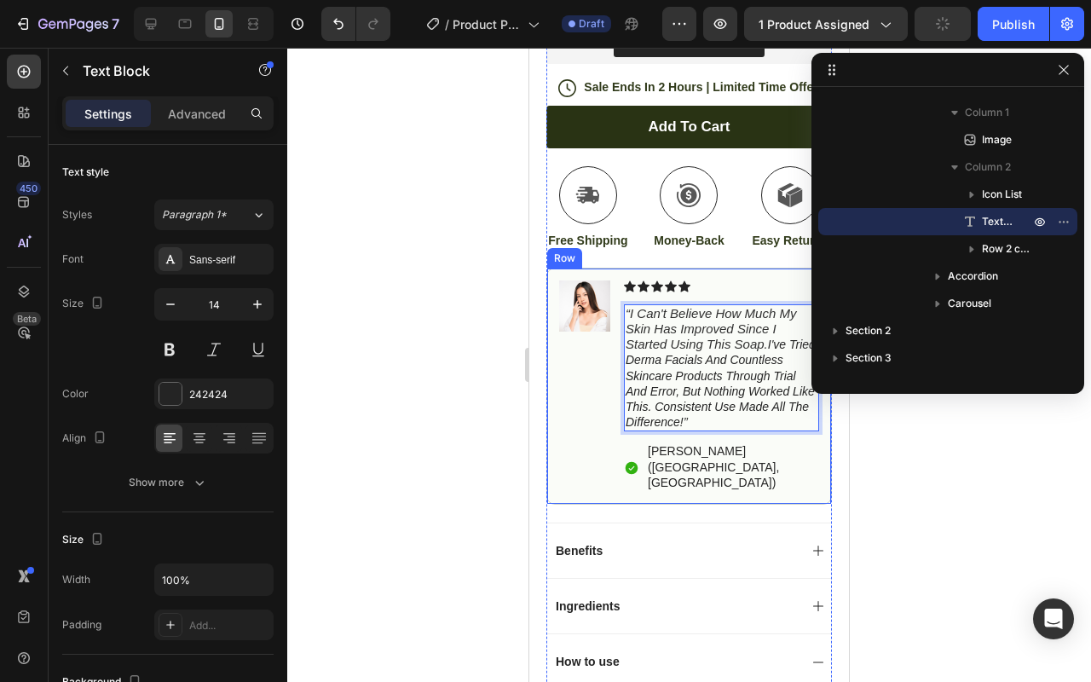
click at [676, 475] on p "[PERSON_NAME] ([GEOGRAPHIC_DATA], [GEOGRAPHIC_DATA])" at bounding box center [733, 466] width 170 height 47
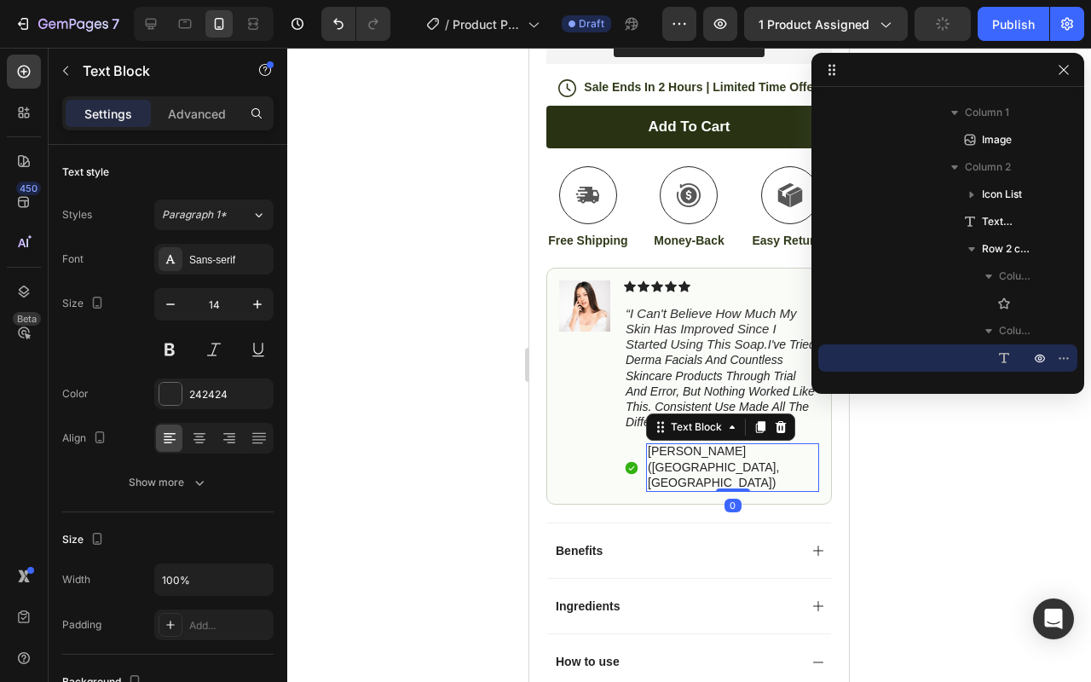
click at [676, 475] on p "[PERSON_NAME] ([GEOGRAPHIC_DATA], [GEOGRAPHIC_DATA])" at bounding box center [733, 466] width 170 height 47
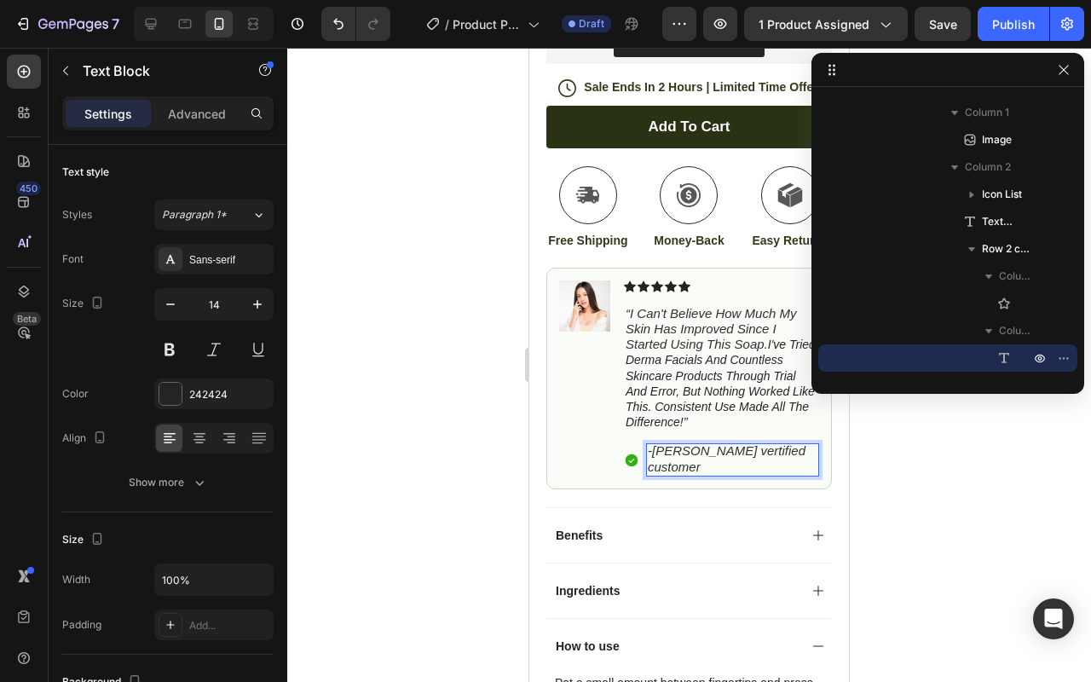
click at [656, 470] on icon "-Jessa vertified customer" at bounding box center [727, 458] width 158 height 30
click at [680, 475] on div "Jessa vertified customer" at bounding box center [732, 459] width 173 height 32
click at [683, 468] on icon "Jessa vertified customer" at bounding box center [724, 458] width 153 height 30
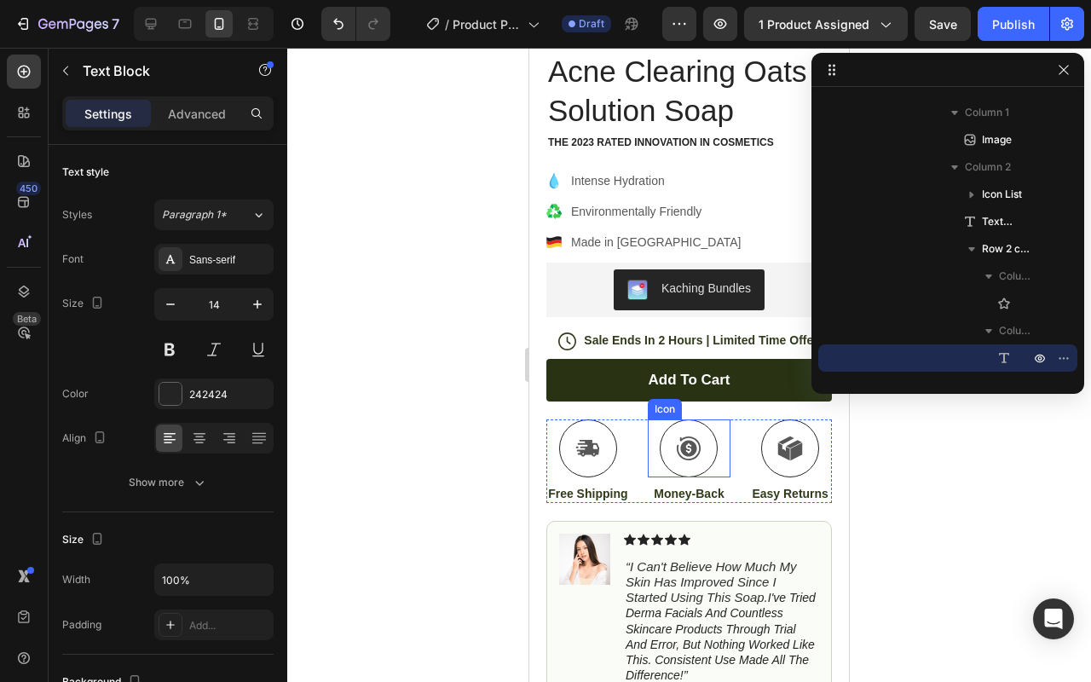
click at [605, 455] on div at bounding box center [588, 448] width 58 height 58
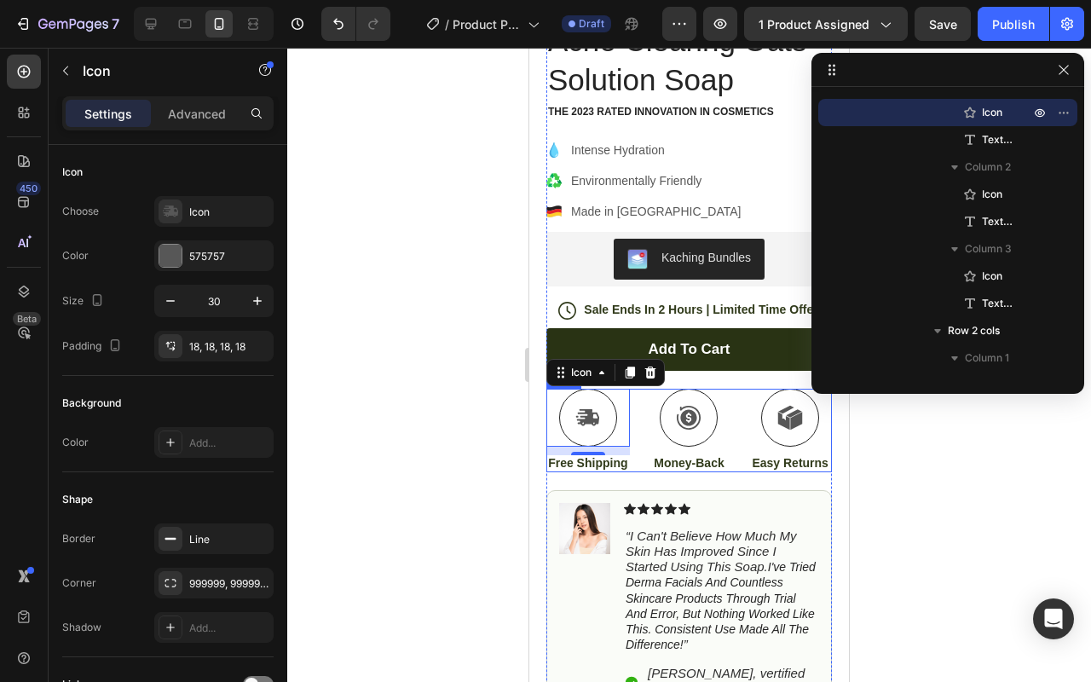
scroll to position [377, 0]
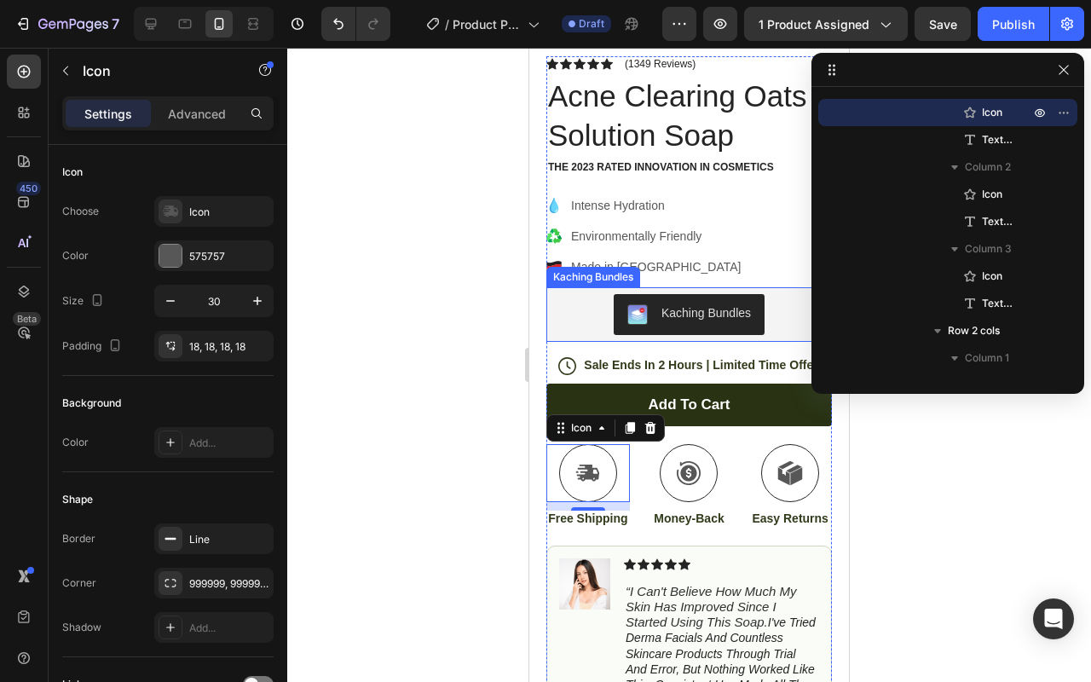
click at [767, 259] on div "Intense Hydration Environmentally Friendly Made in Germany" at bounding box center [688, 236] width 285 height 84
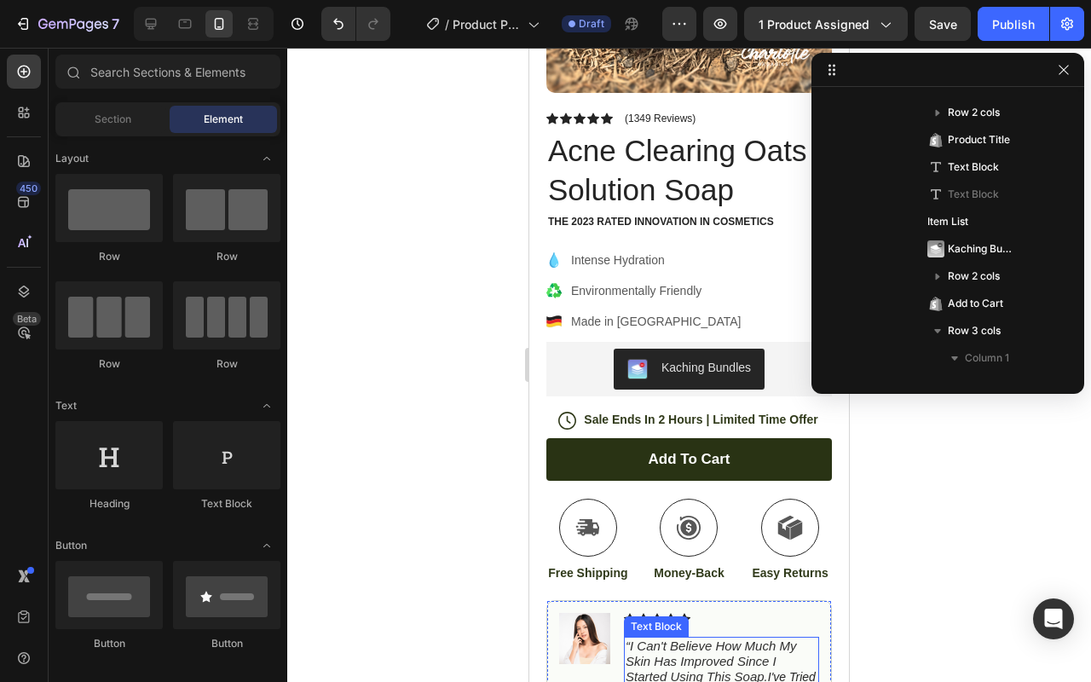
scroll to position [614, 0]
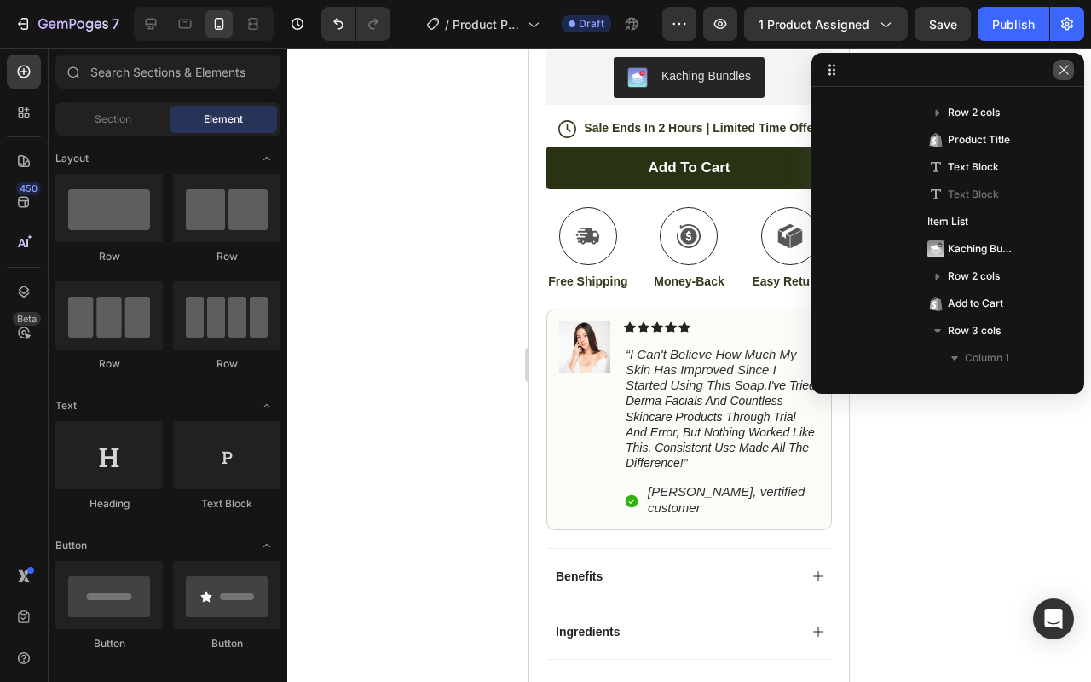
click at [1062, 65] on icon "button" at bounding box center [1063, 70] width 14 height 14
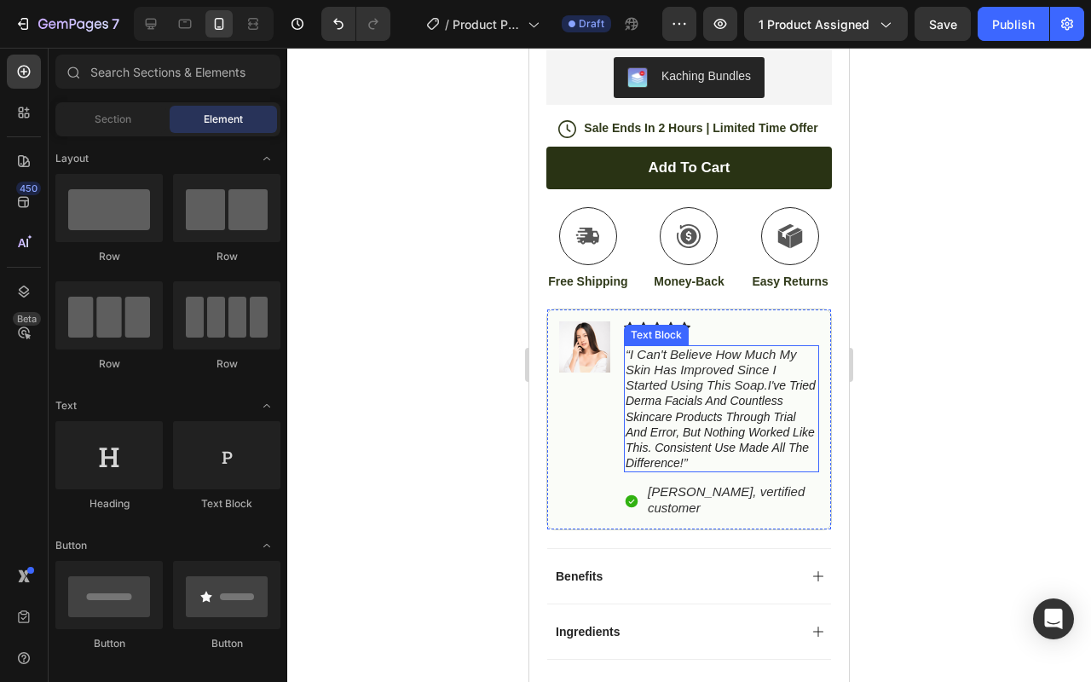
scroll to position [938, 0]
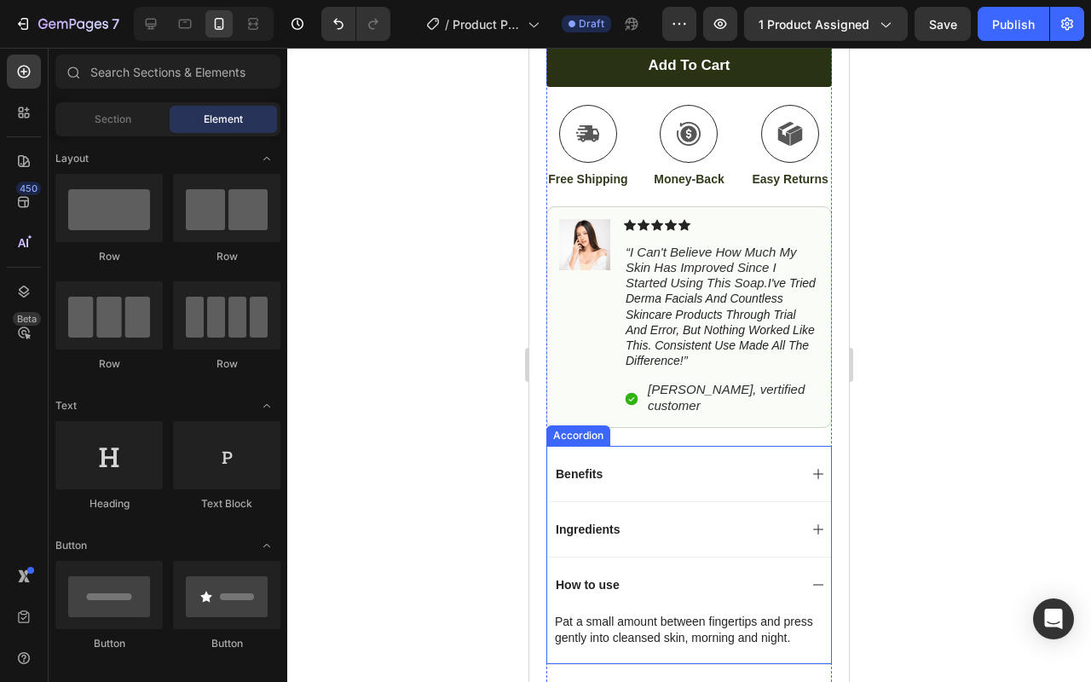
click at [631, 475] on div "Benefits" at bounding box center [675, 473] width 245 height 20
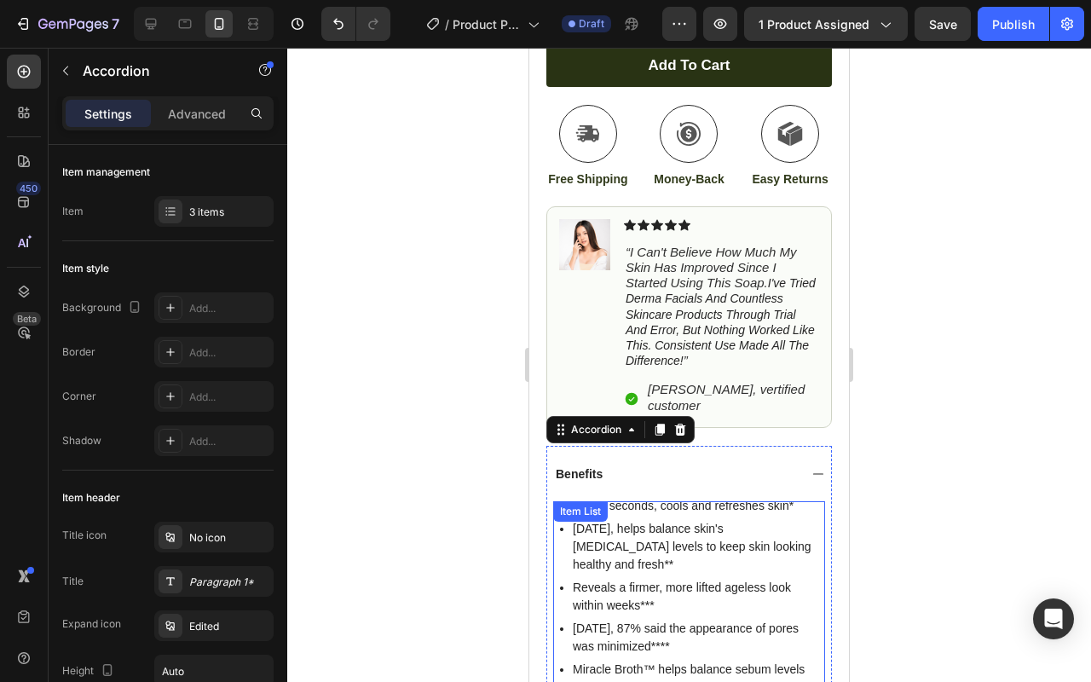
scroll to position [972, 0]
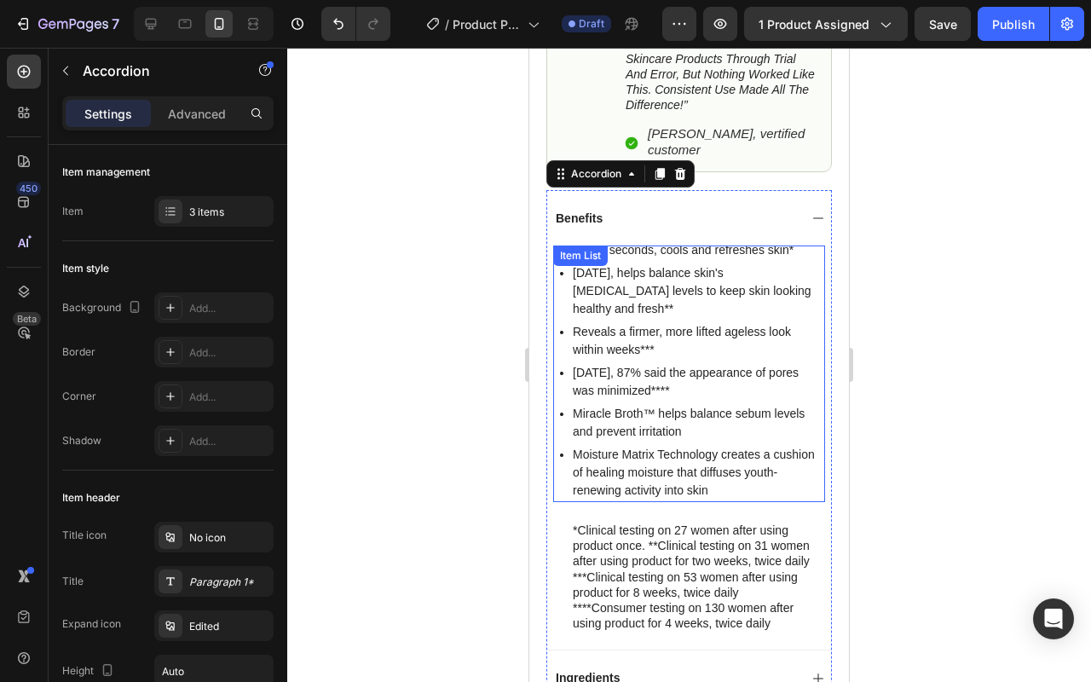
click at [693, 254] on p "Within seconds, cools and refreshes skin*" at bounding box center [698, 250] width 250 height 18
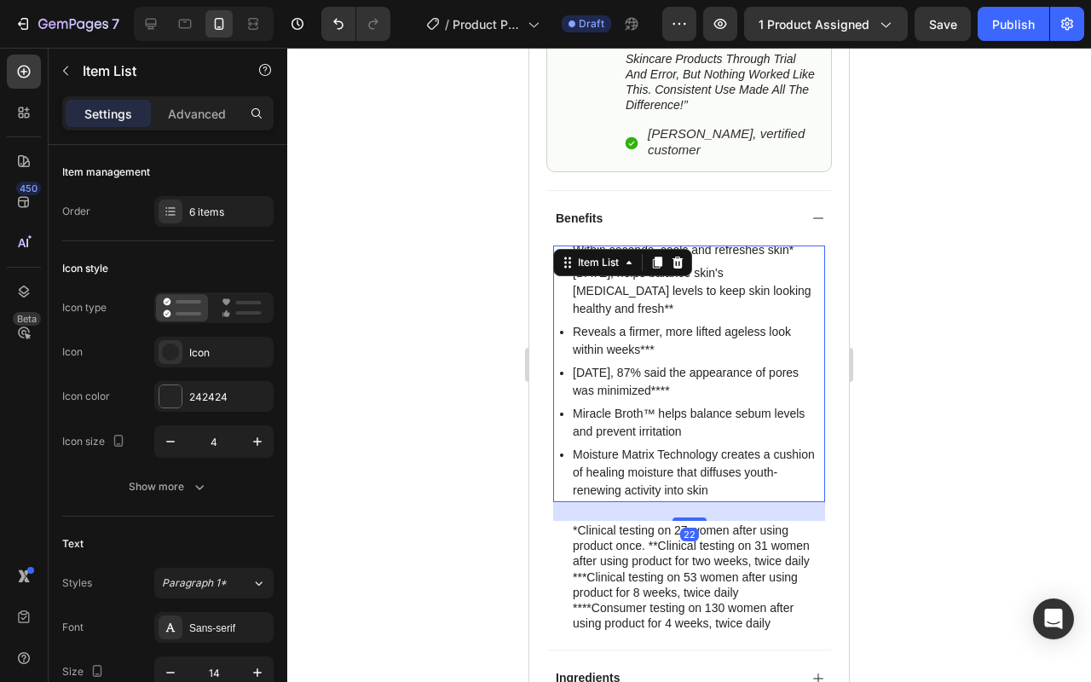
click at [693, 254] on p "Within seconds, cools and refreshes skin*" at bounding box center [698, 250] width 250 height 18
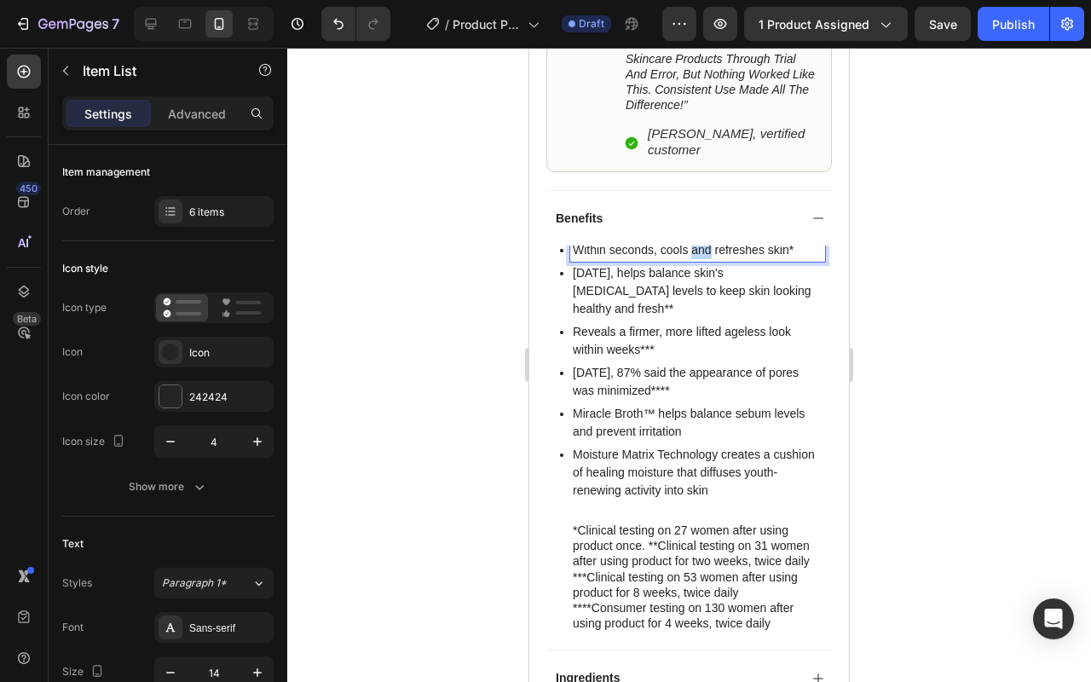
click at [693, 254] on p "Within seconds, cools and refreshes skin*" at bounding box center [698, 250] width 250 height 18
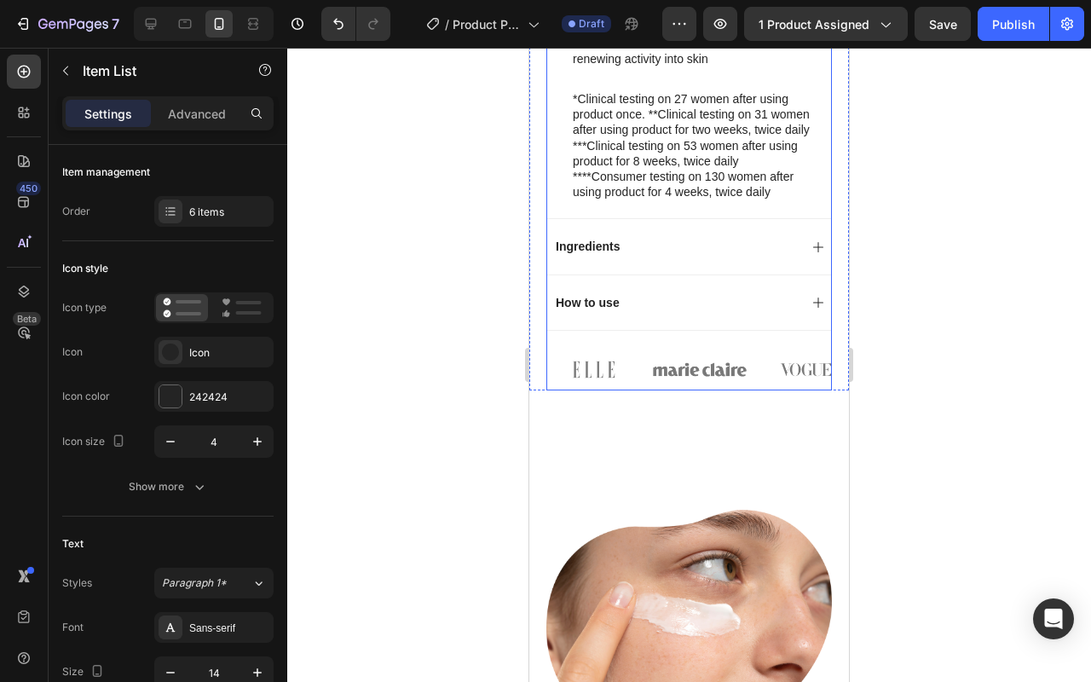
scroll to position [1403, 0]
click at [604, 386] on img at bounding box center [593, 369] width 95 height 42
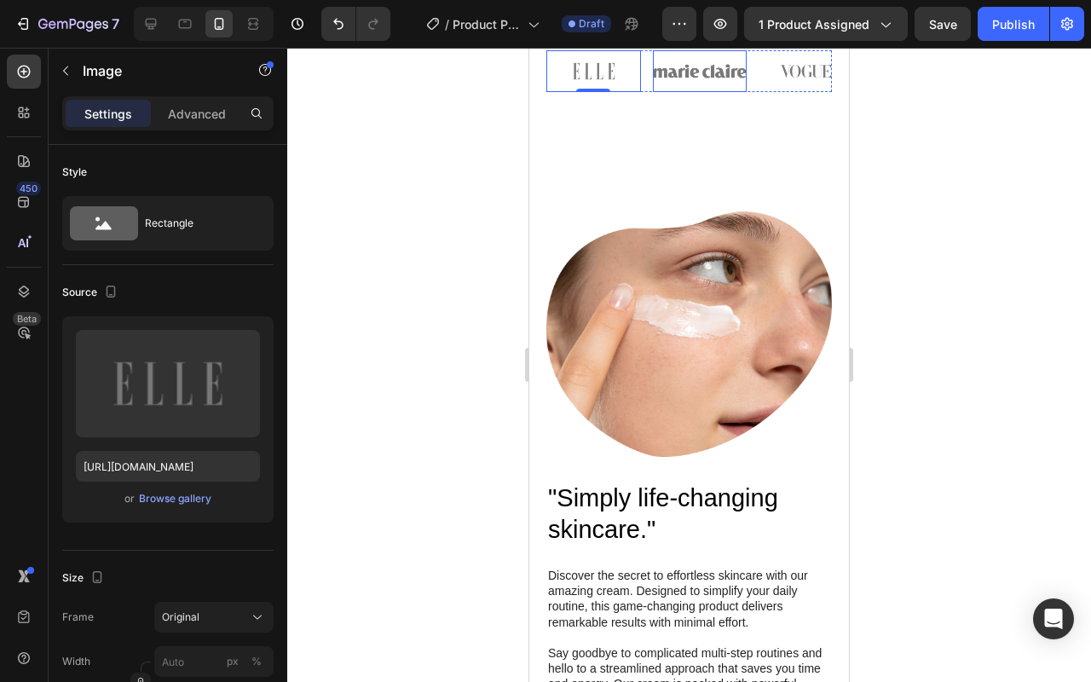
scroll to position [1762, 0]
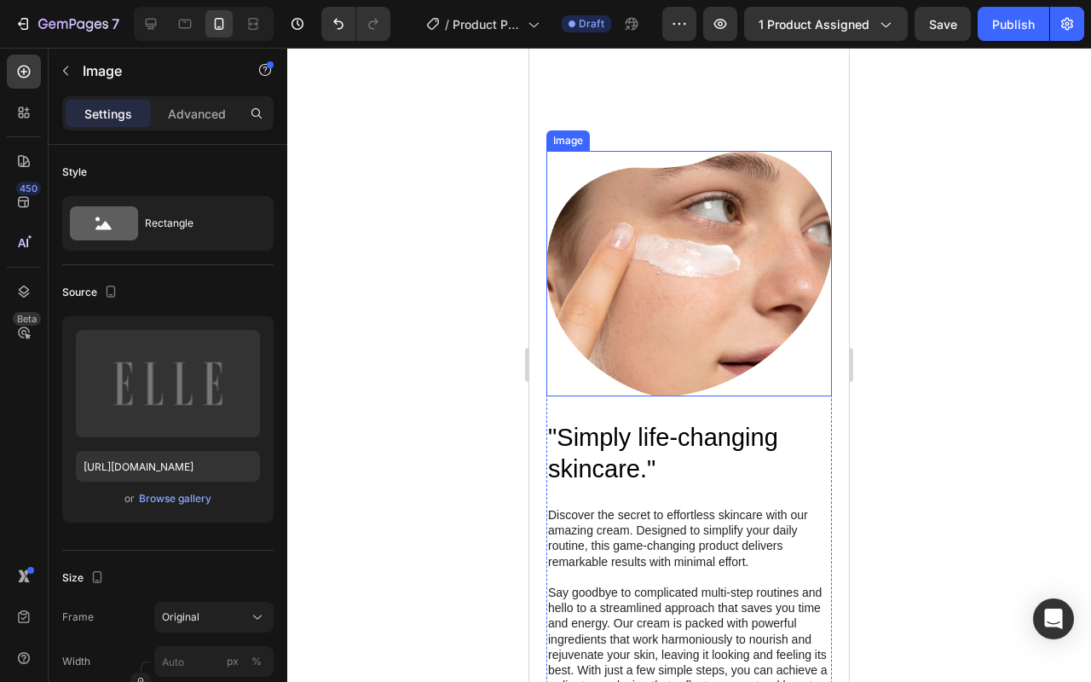
click at [674, 388] on img at bounding box center [688, 273] width 285 height 245
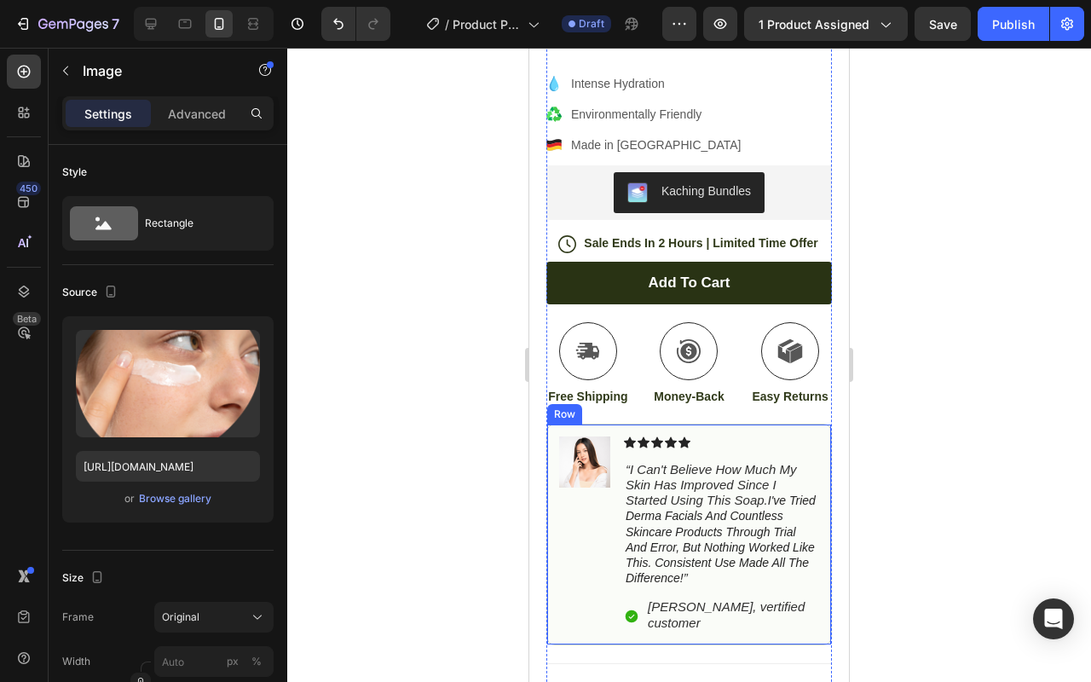
scroll to position [452, 0]
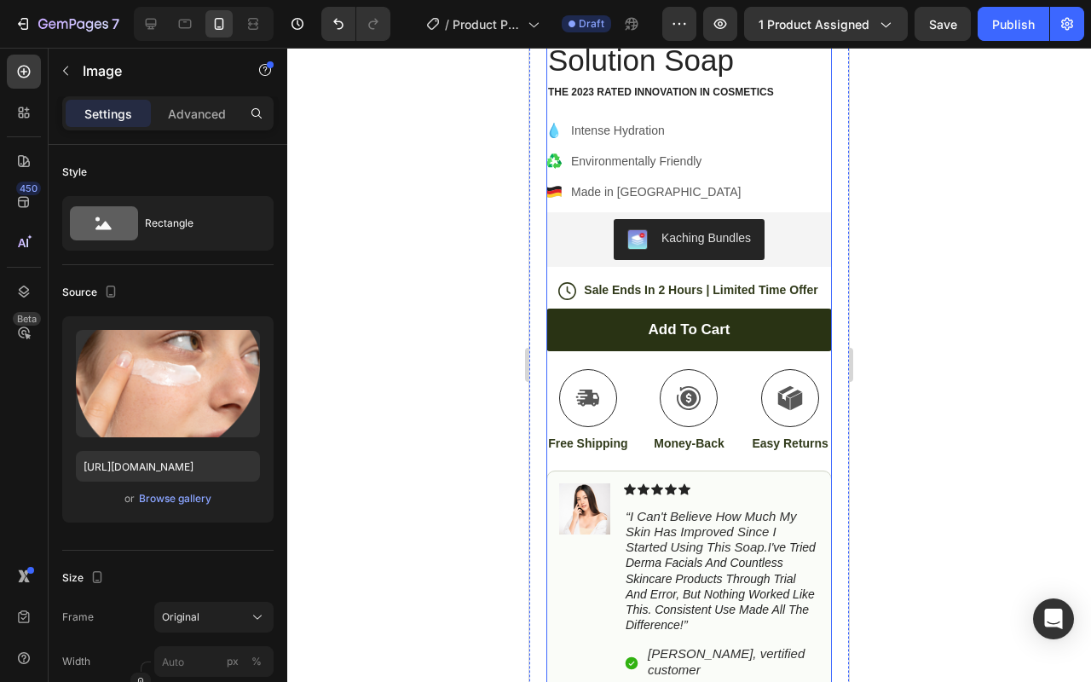
click at [592, 435] on p "Free Shipping" at bounding box center [588, 442] width 80 height 15
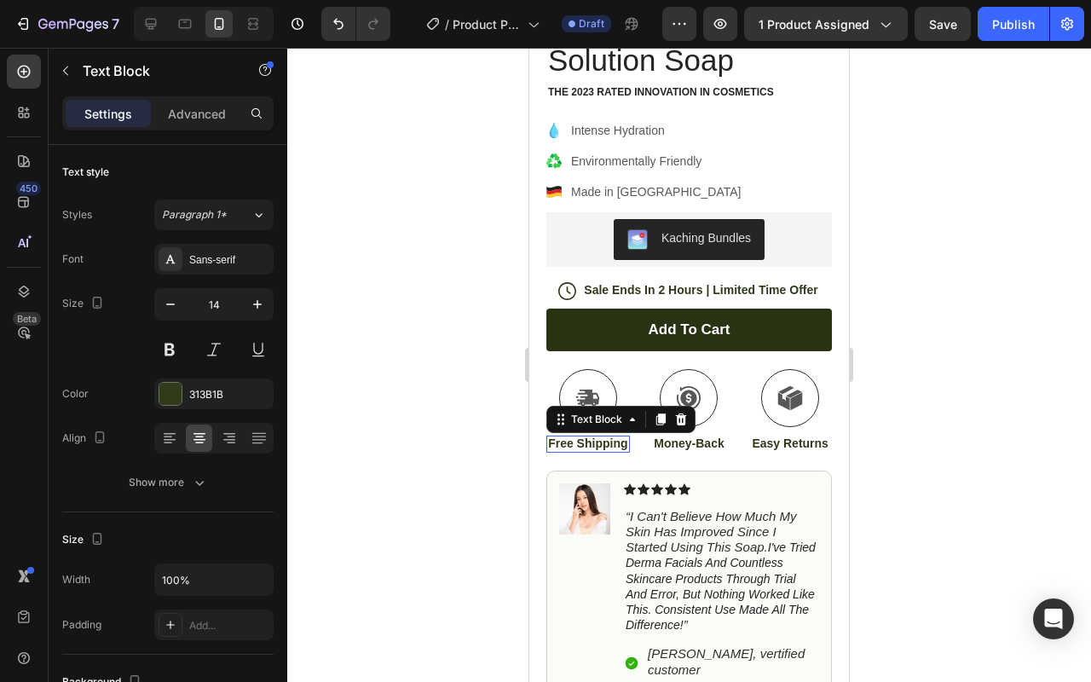
click at [592, 435] on p "Free Shipping" at bounding box center [588, 442] width 80 height 15
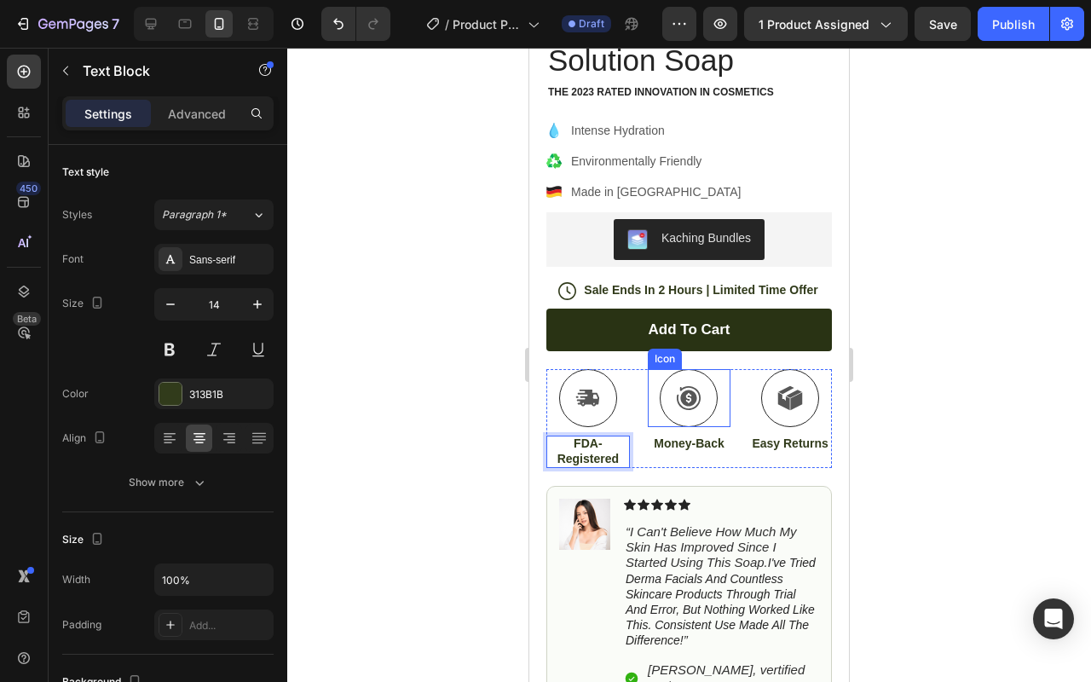
click at [688, 411] on div at bounding box center [688, 398] width 58 height 58
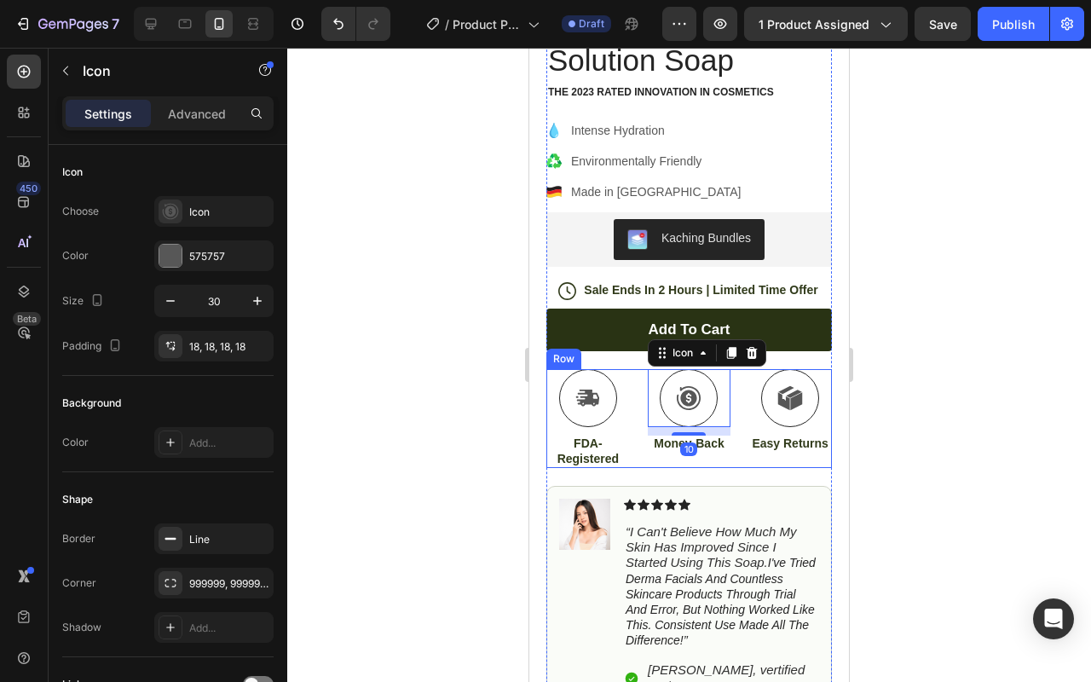
click at [688, 446] on div "Icon 10 Money-Back Text Block" at bounding box center [689, 418] width 83 height 99
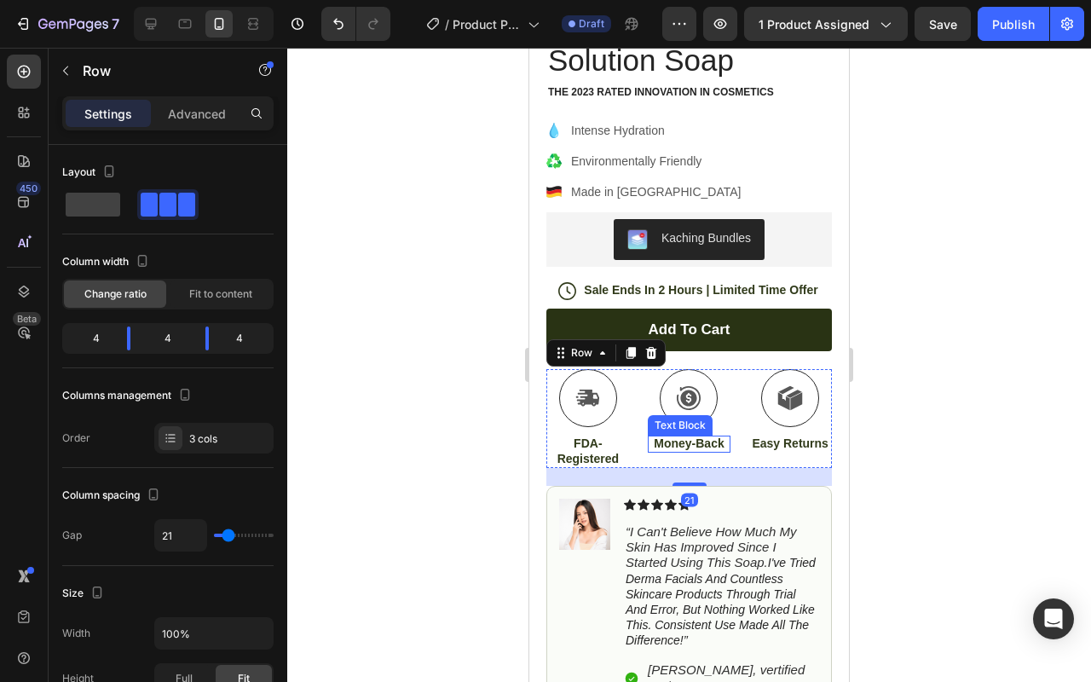
click at [706, 435] on p "Money-Back" at bounding box center [689, 442] width 80 height 15
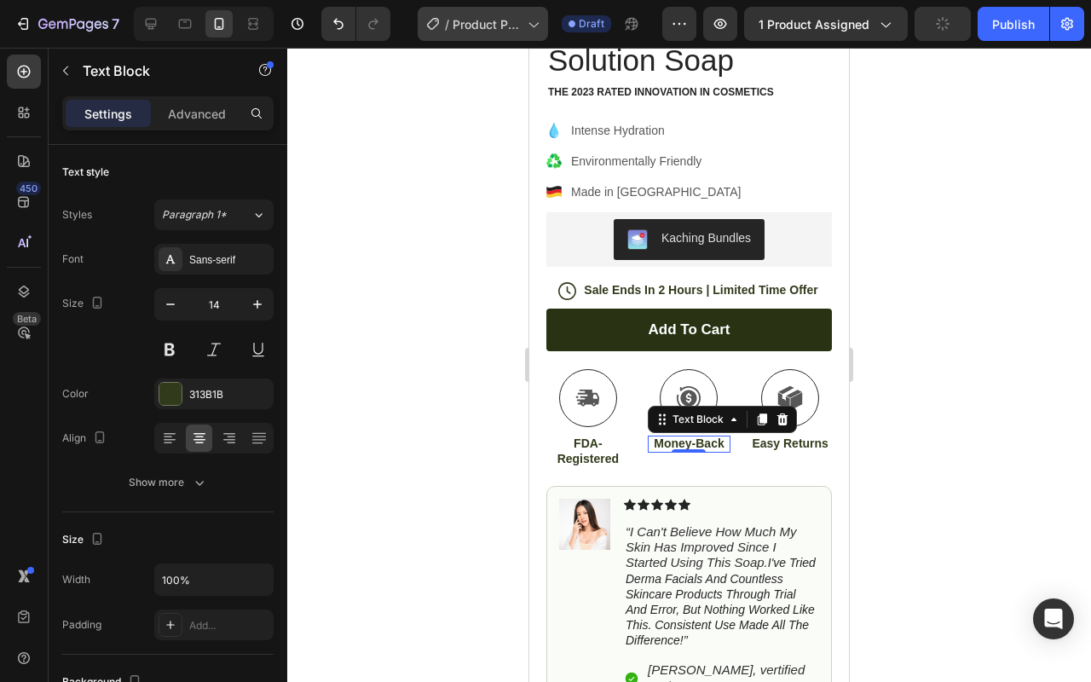
click at [499, 32] on span "Product Page - [DATE] 12:06:52" at bounding box center [486, 24] width 68 height 18
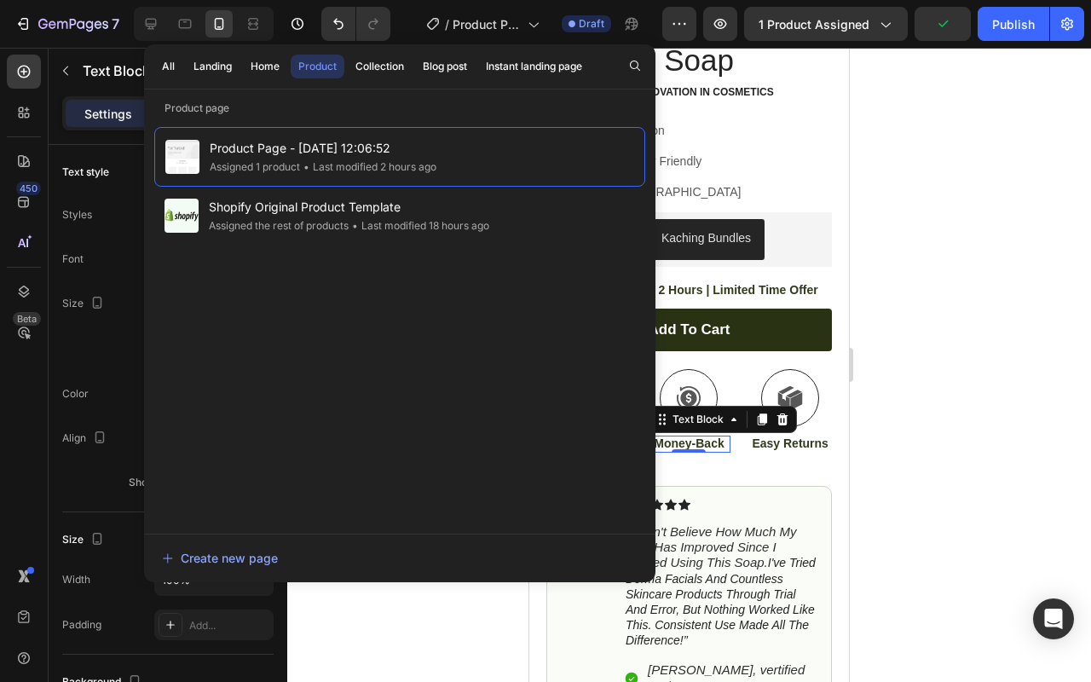
click at [930, 199] on div at bounding box center [688, 365] width 803 height 634
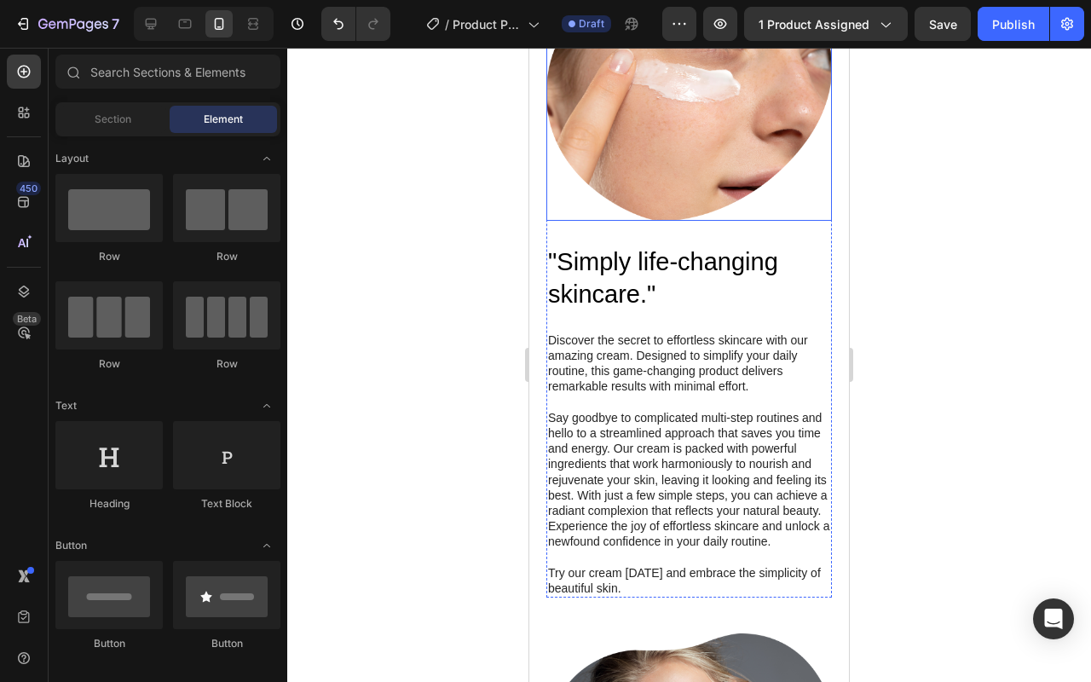
scroll to position [1649, 0]
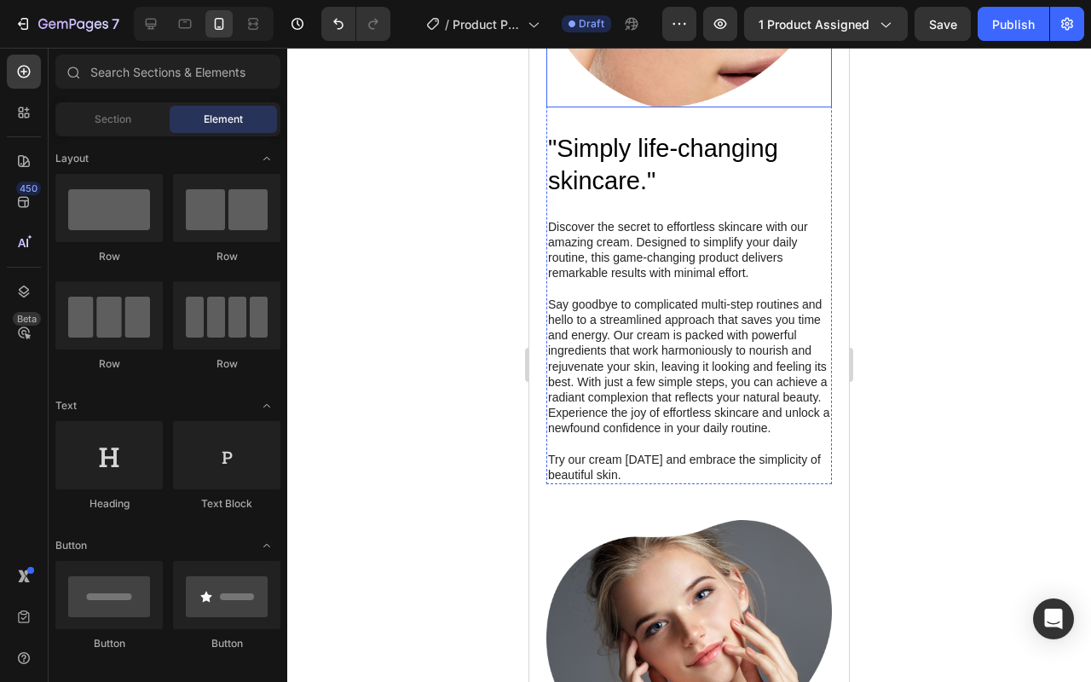
click at [700, 370] on p "Say goodbye to complicated multi-step routines and hello to a streamlined appro…" at bounding box center [689, 366] width 282 height 140
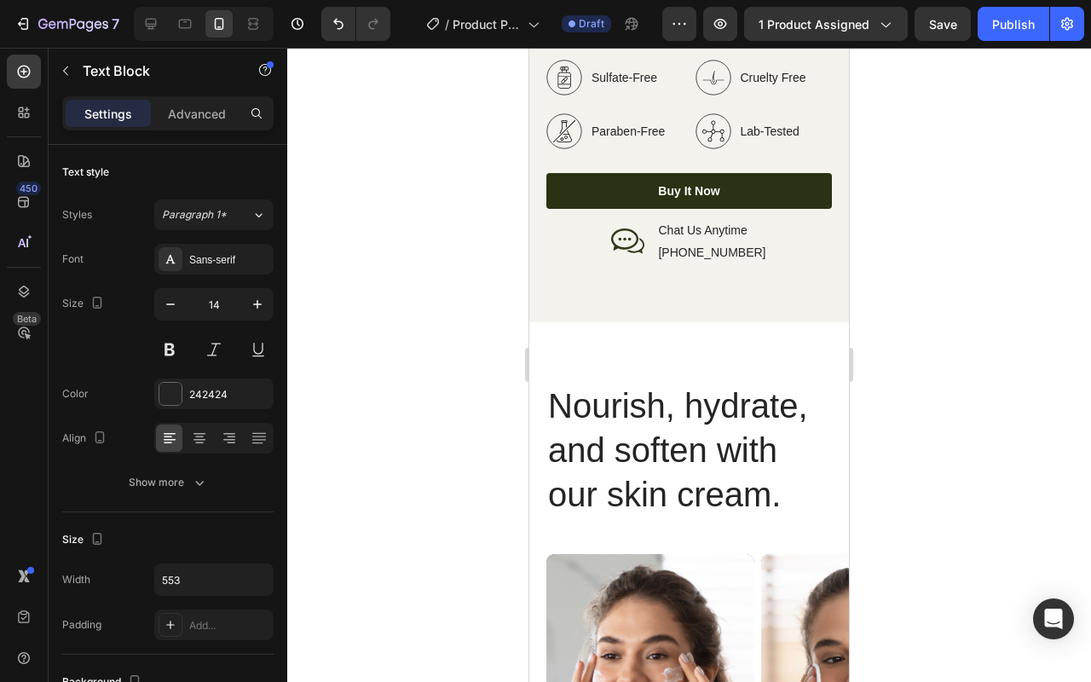
scroll to position [3135, 0]
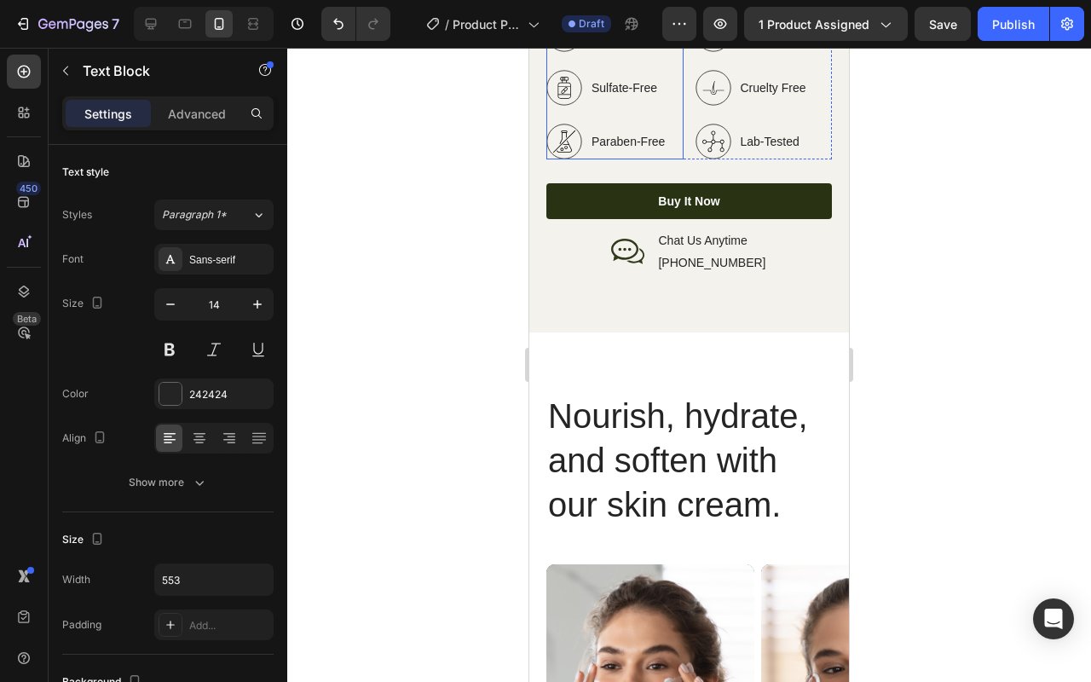
click at [595, 43] on p "Organic" at bounding box center [627, 35] width 73 height 18
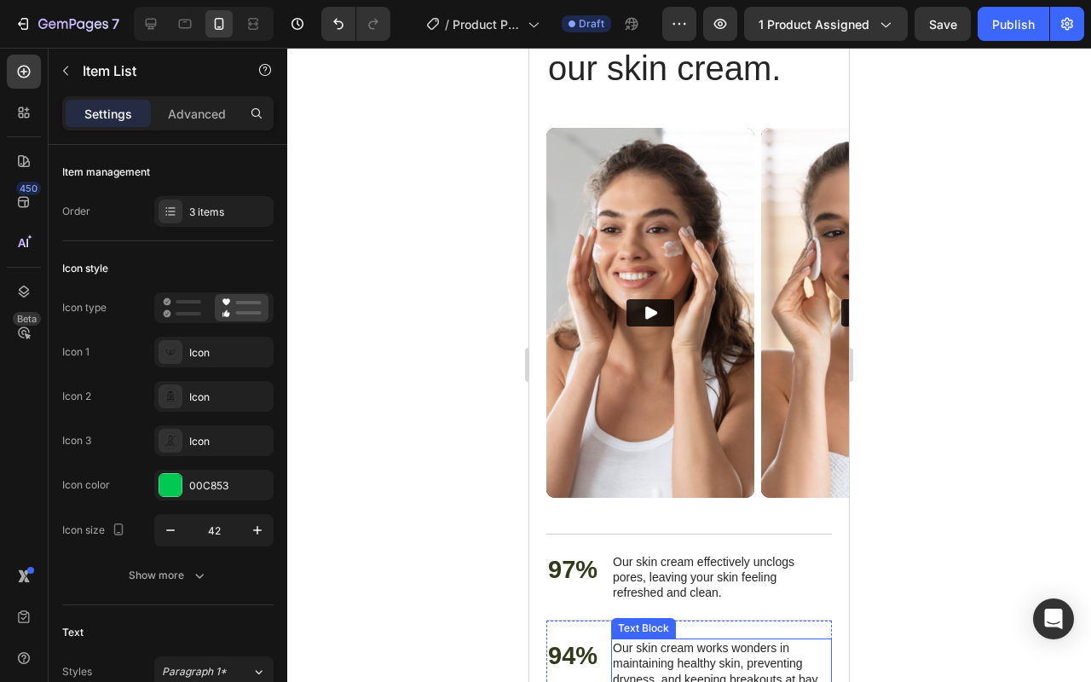
click at [721, 370] on img at bounding box center [650, 313] width 208 height 370
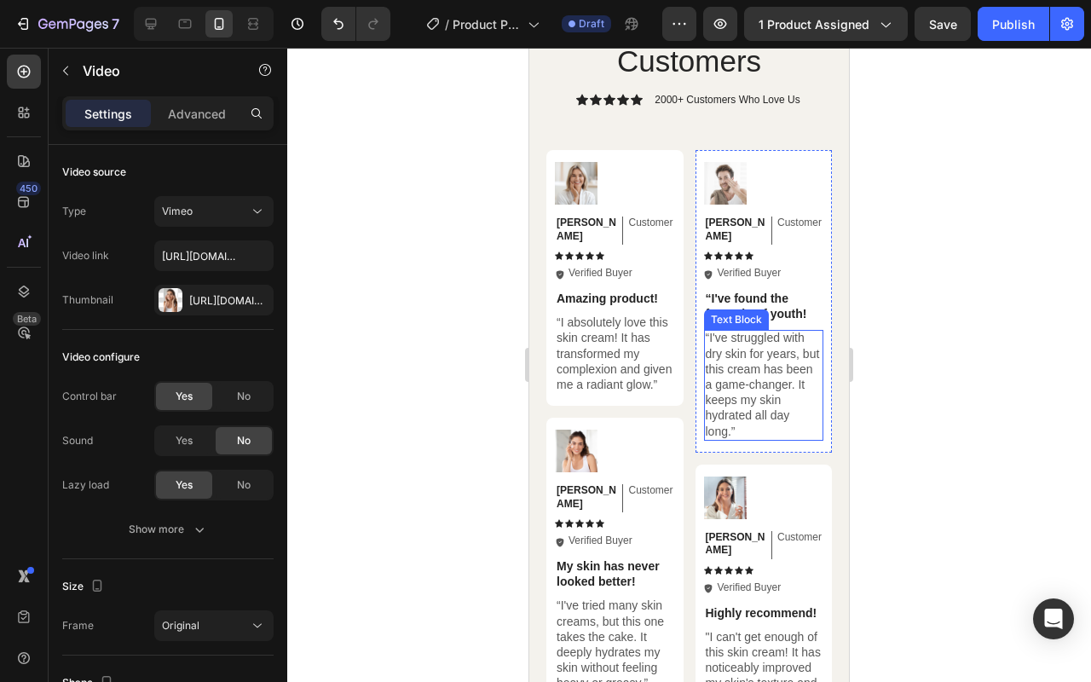
scroll to position [5135, 0]
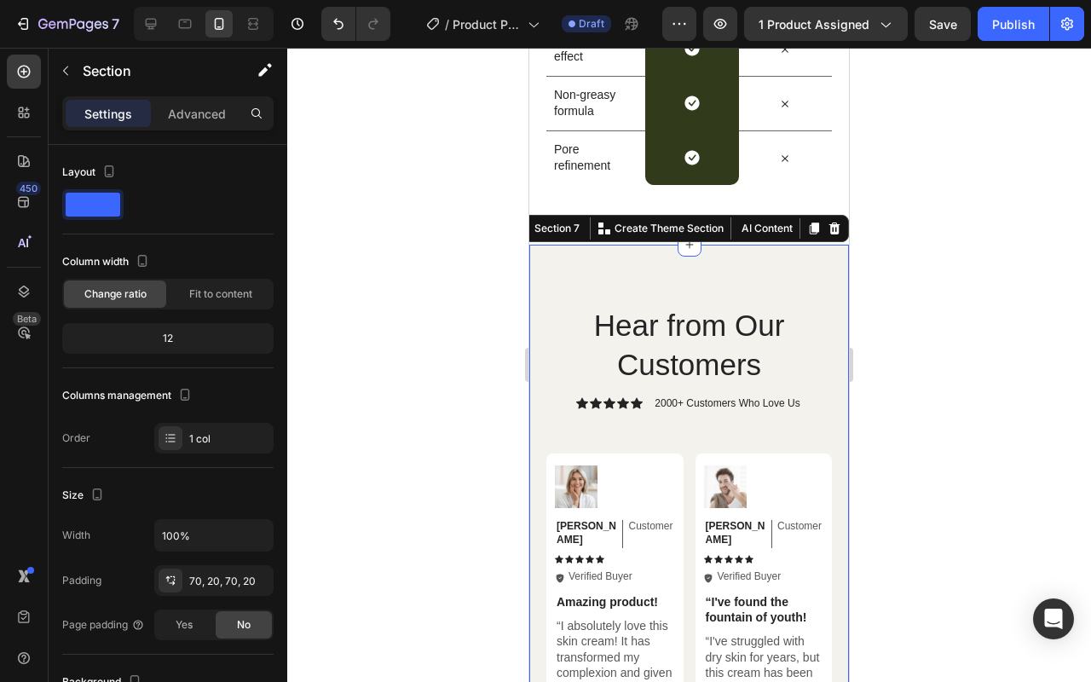
scroll to position [5090, 0]
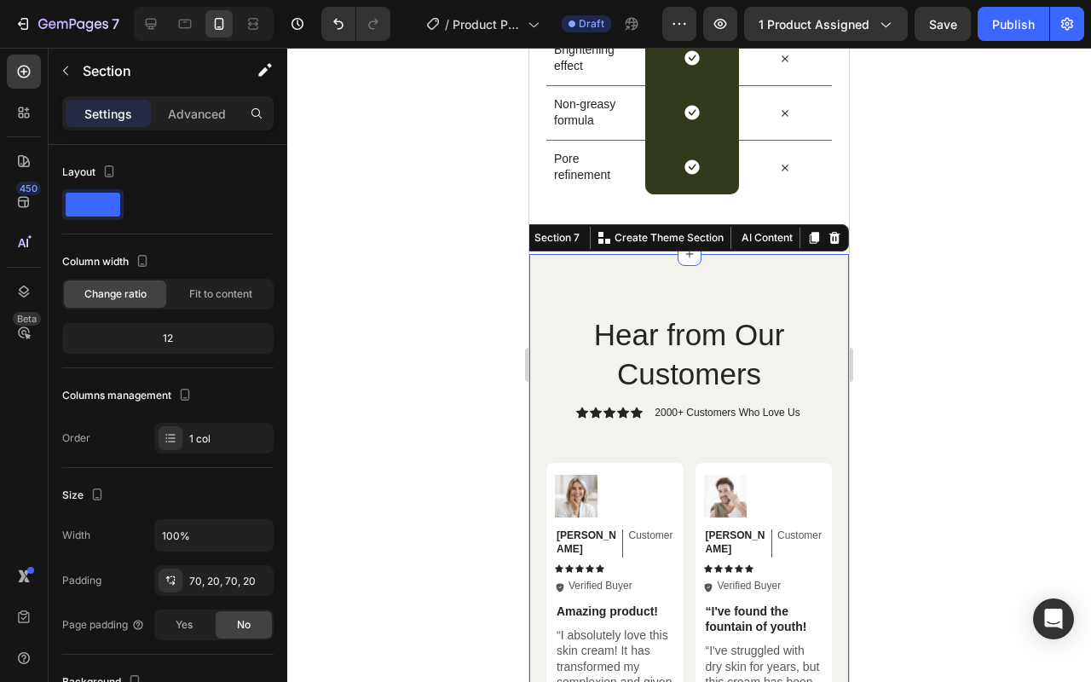
click at [829, 236] on icon at bounding box center [834, 238] width 11 height 12
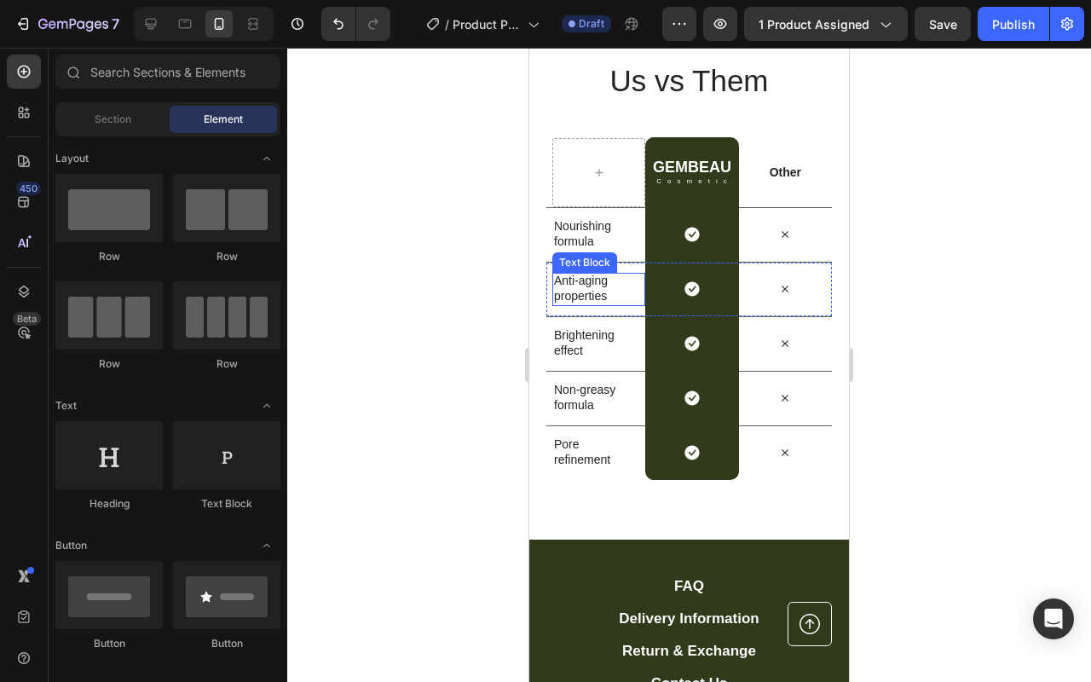
scroll to position [4729, 0]
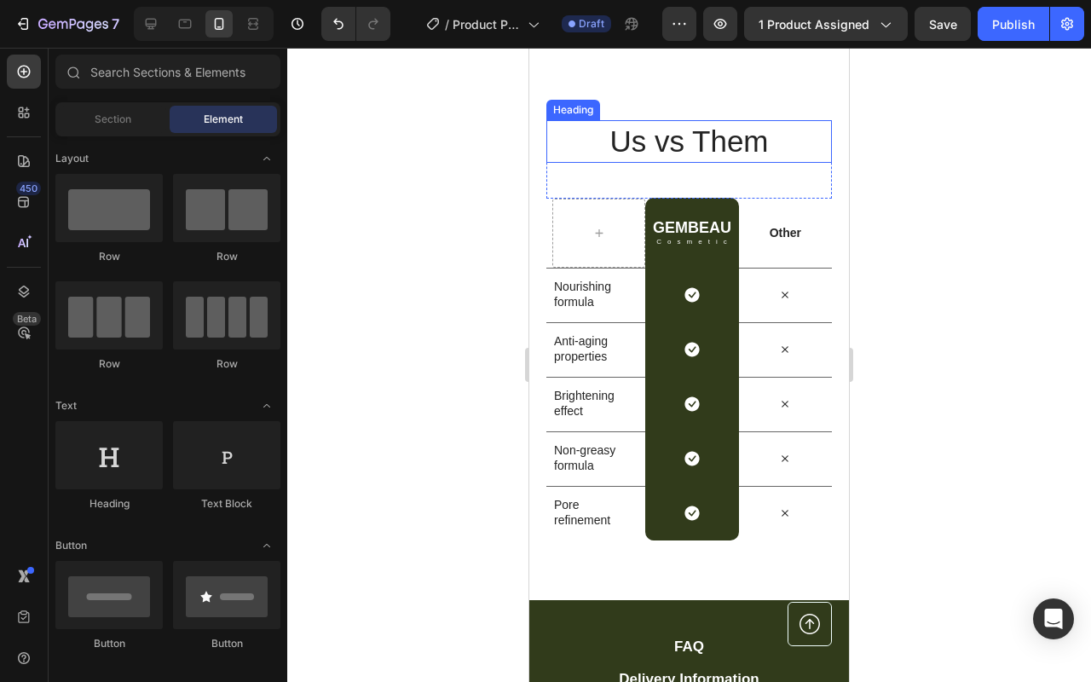
click at [607, 163] on h2 "Us vs Them" at bounding box center [688, 141] width 285 height 43
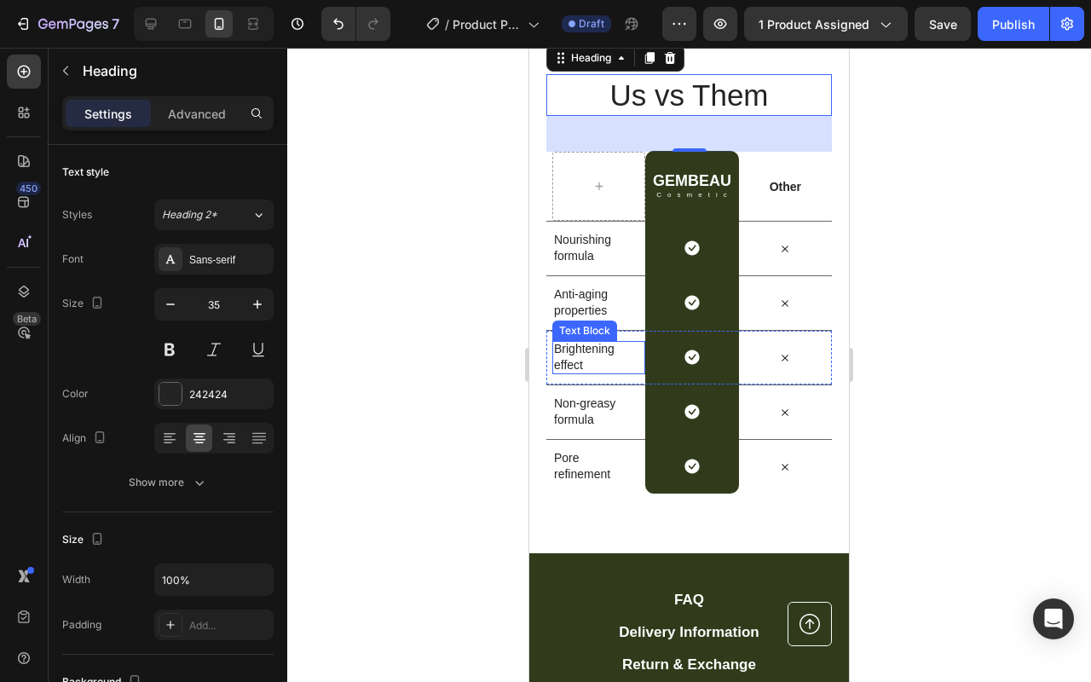
scroll to position [5155, 0]
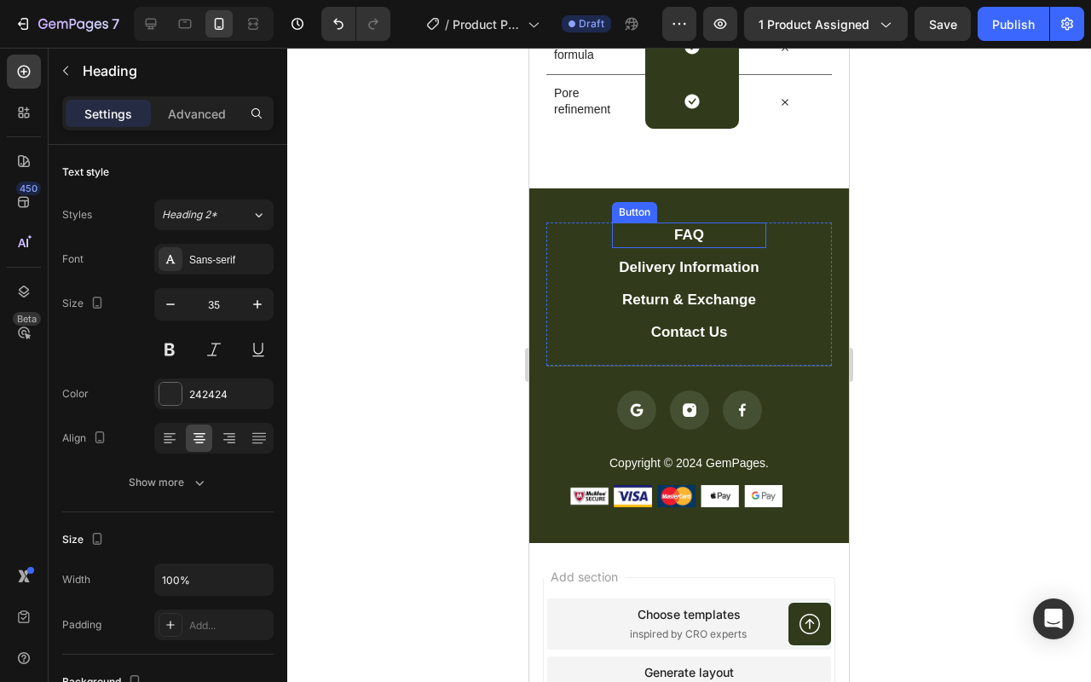
click at [701, 245] on link "FAQ" at bounding box center [688, 235] width 153 height 26
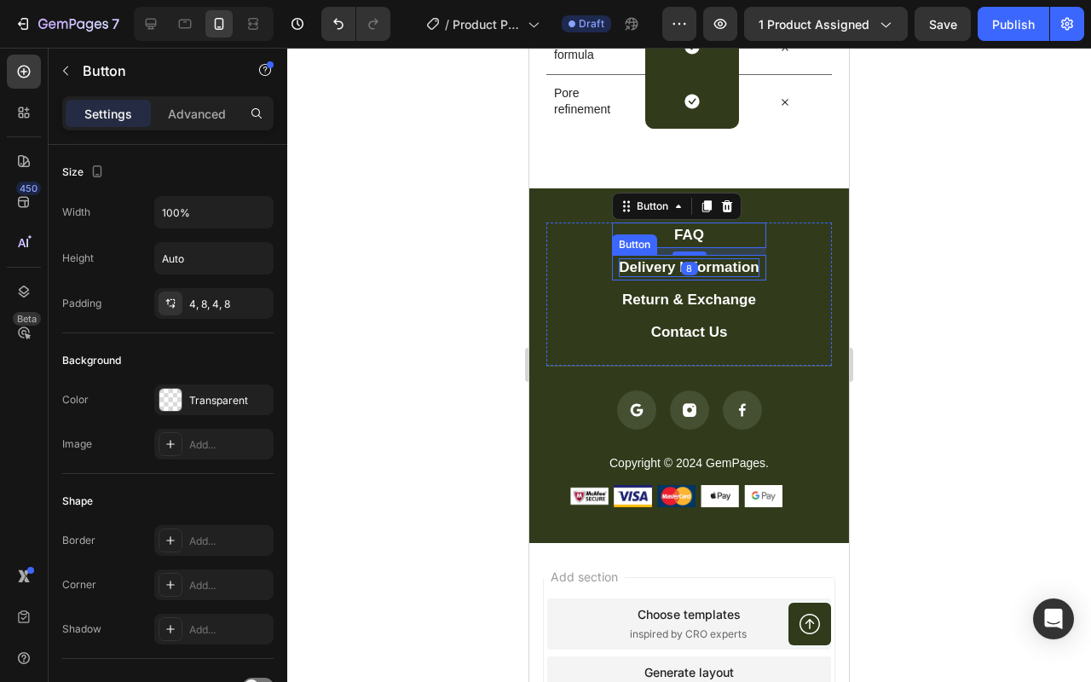
click at [713, 262] on div "Delivery Information" at bounding box center [689, 267] width 140 height 19
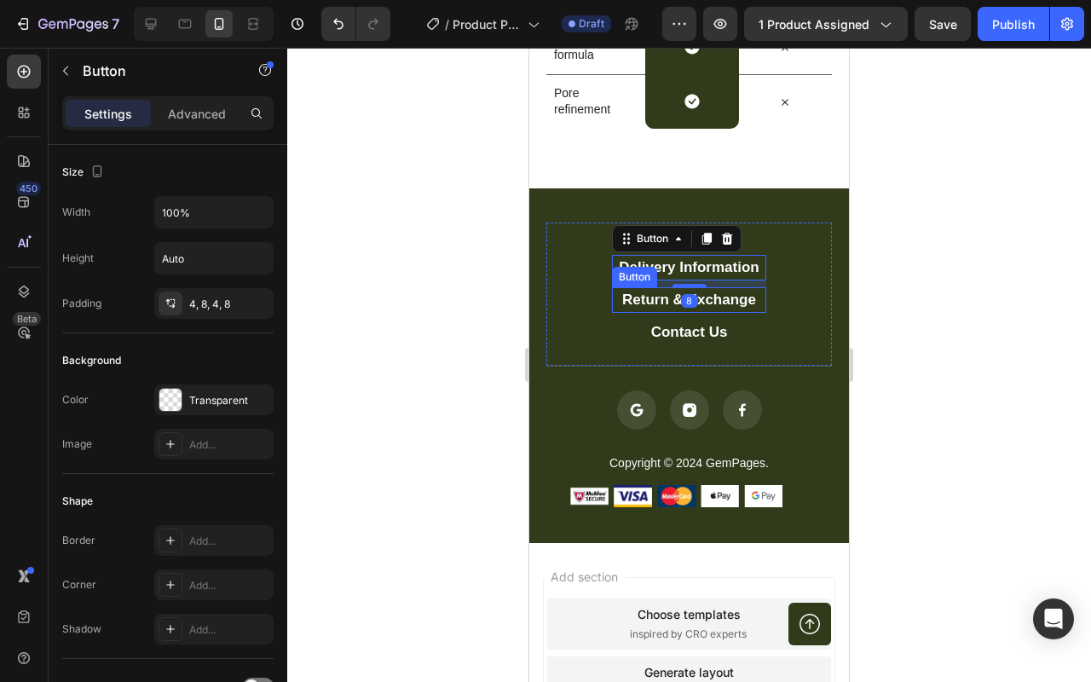
click at [719, 289] on link "Return & Exchange" at bounding box center [688, 300] width 153 height 26
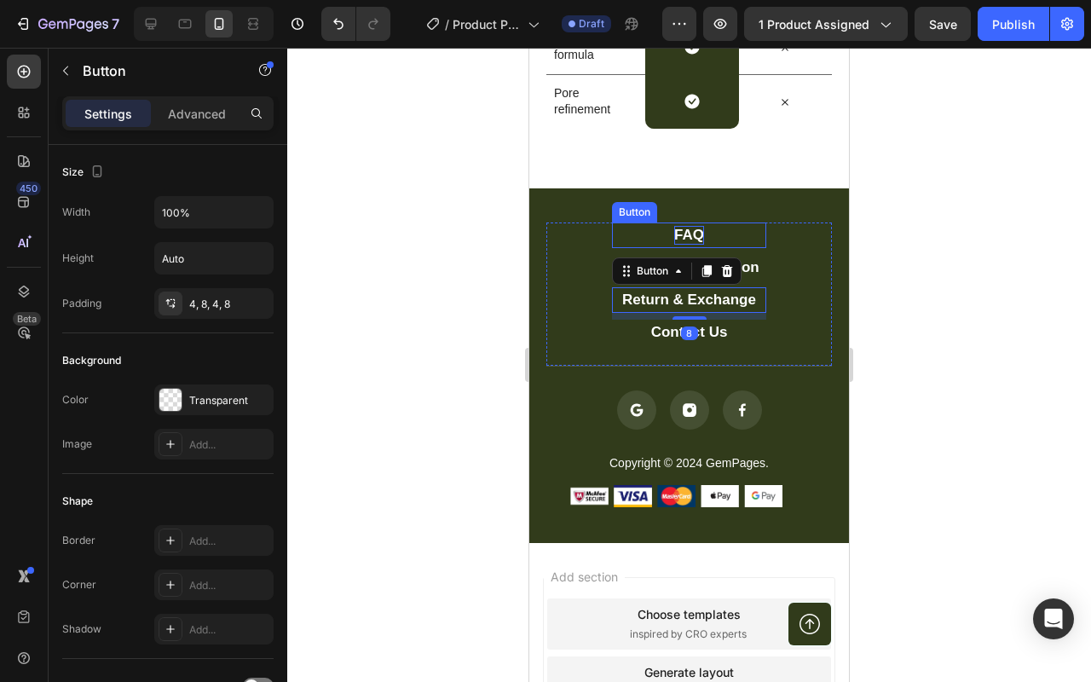
click at [681, 239] on div "FAQ" at bounding box center [689, 235] width 30 height 19
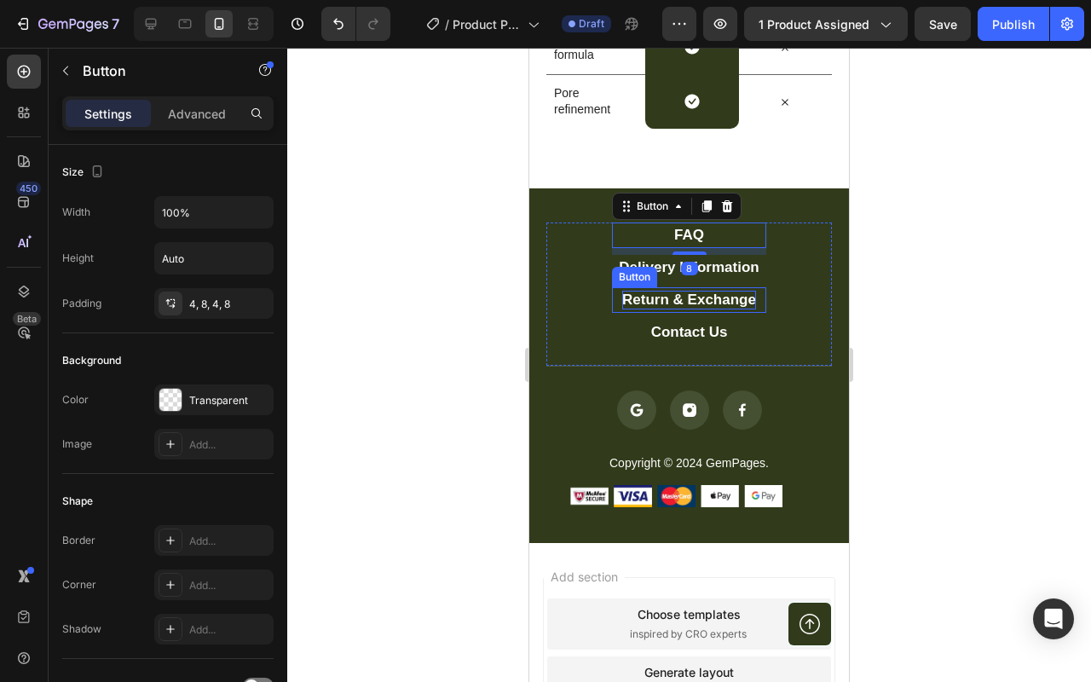
click at [728, 303] on div "Return & Exchange" at bounding box center [689, 300] width 134 height 19
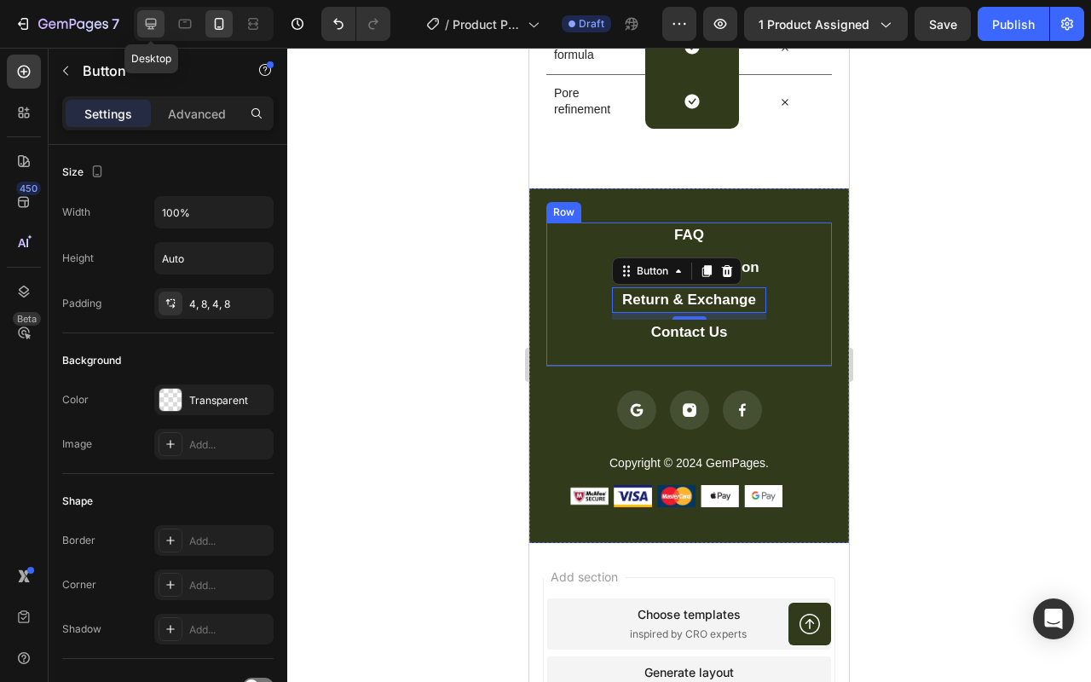
click at [153, 29] on icon at bounding box center [150, 23] width 17 height 17
type input "19"
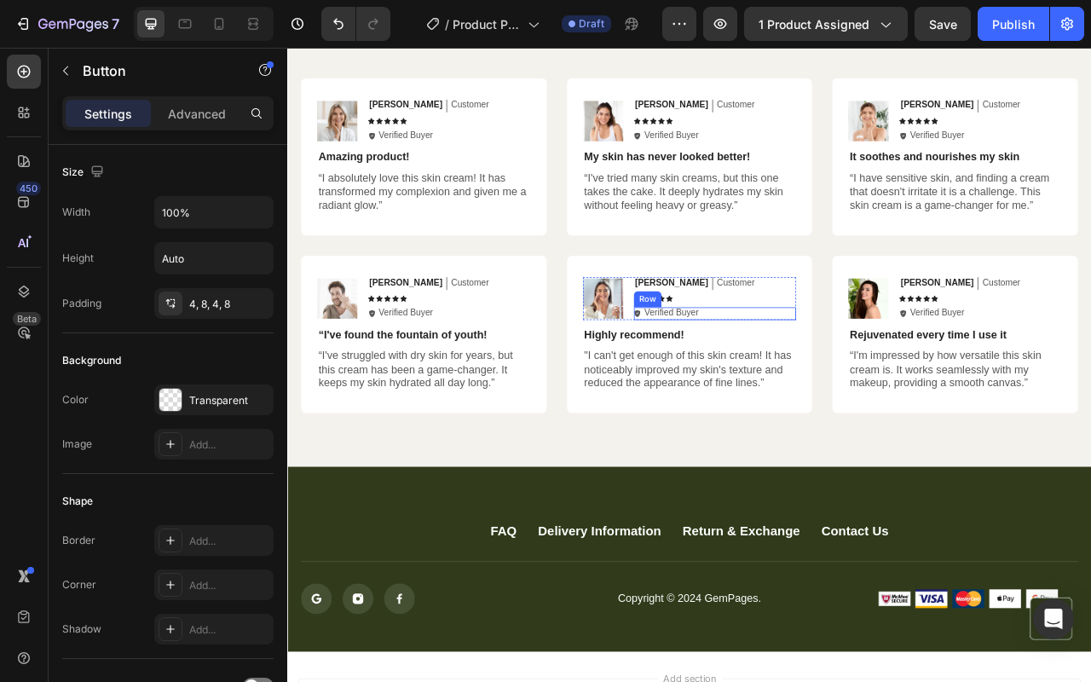
scroll to position [5382, 0]
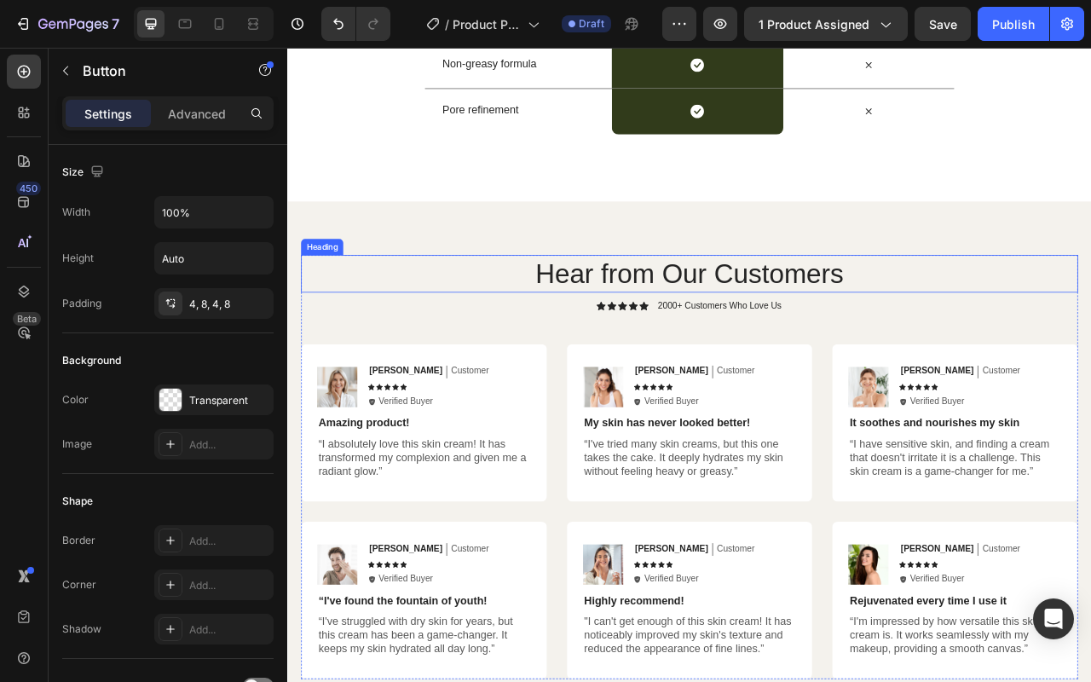
click at [1090, 284] on div "Hear from Our Customers Heading Icon Icon Icon Icon Icon Icon List 2000+ Custom…" at bounding box center [798, 581] width 1022 height 676
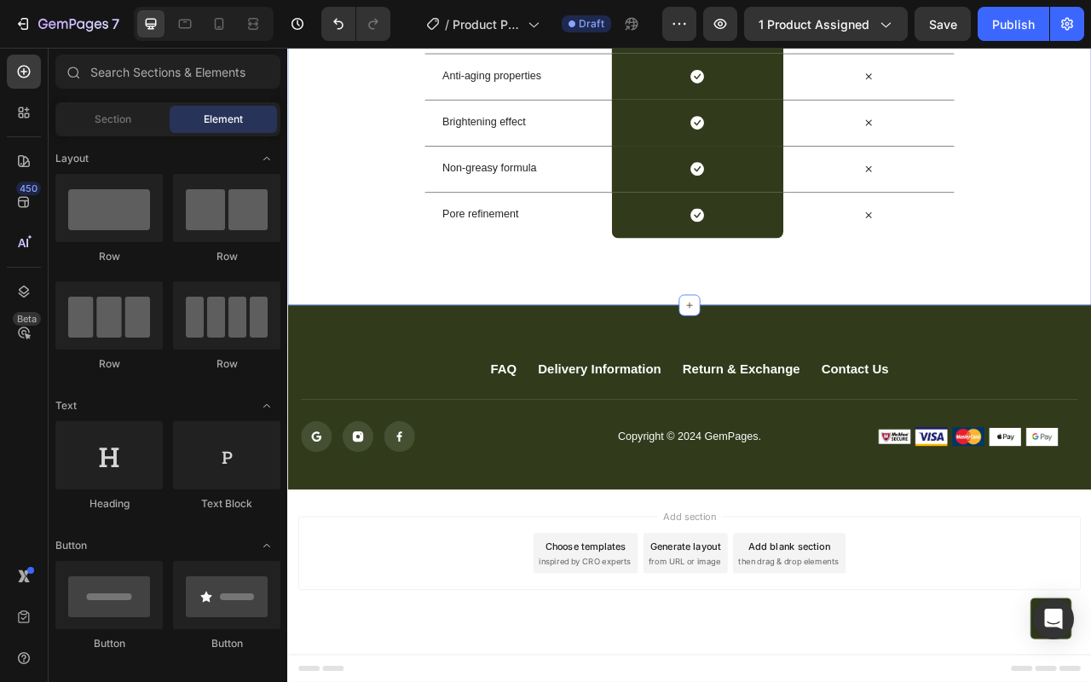
scroll to position [5250, 0]
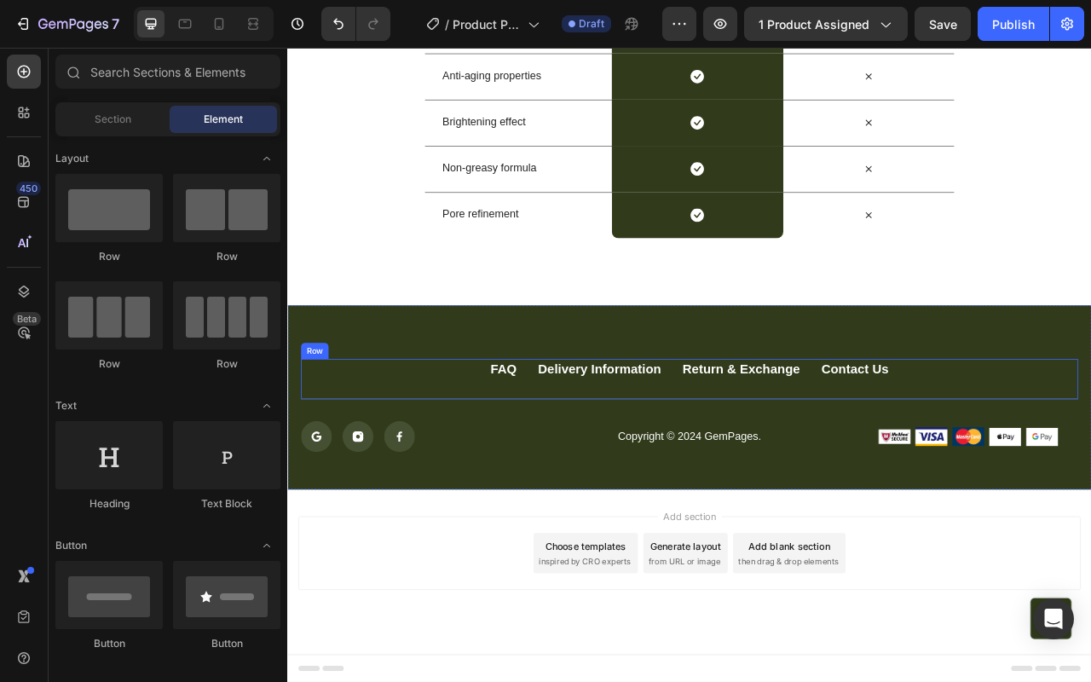
click at [924, 474] on div "FAQ Button Delivery Information Button Return & Exchange Button Contact Us Butt…" at bounding box center [798, 469] width 988 height 53
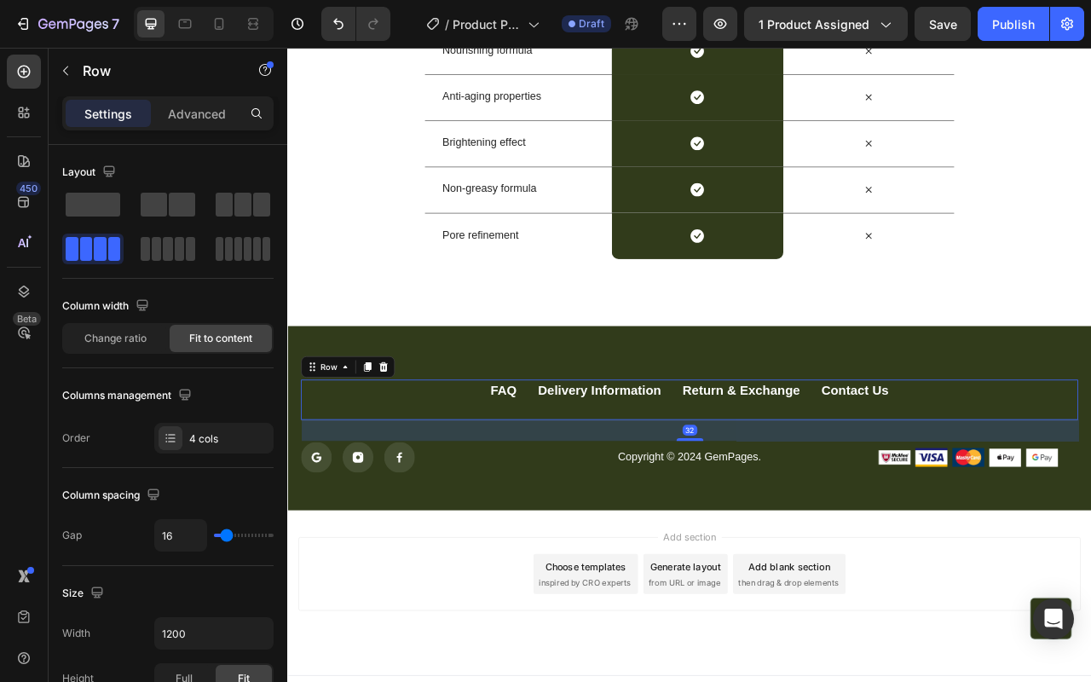
scroll to position [5219, 0]
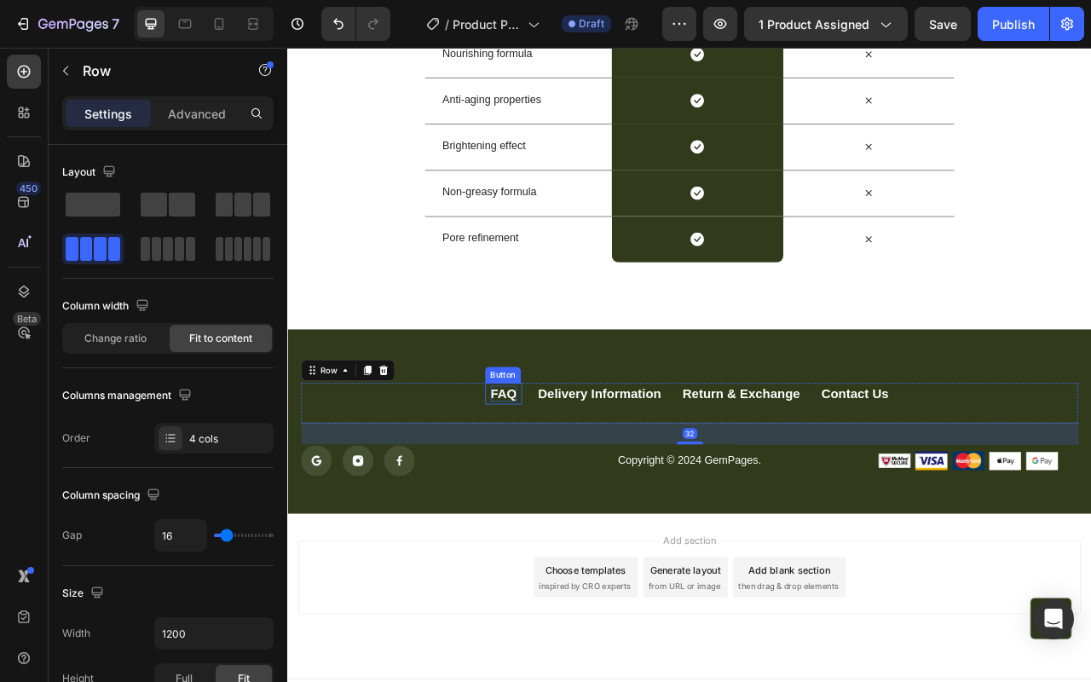
click at [552, 490] on div "FAQ" at bounding box center [561, 487] width 33 height 21
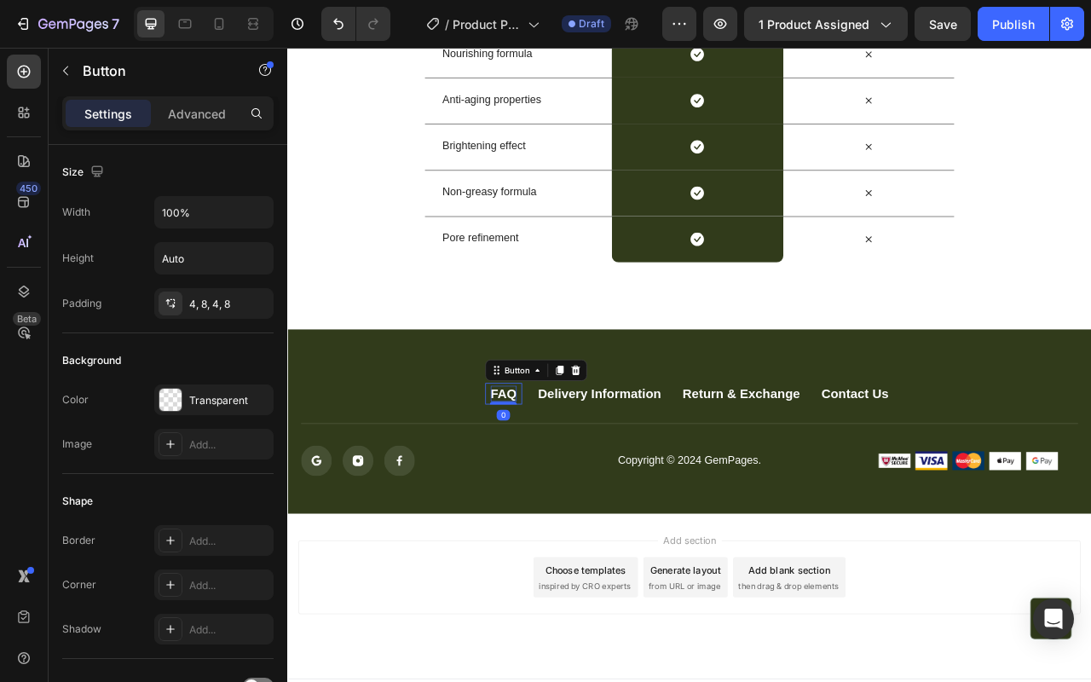
click at [552, 490] on div "FAQ" at bounding box center [561, 487] width 33 height 21
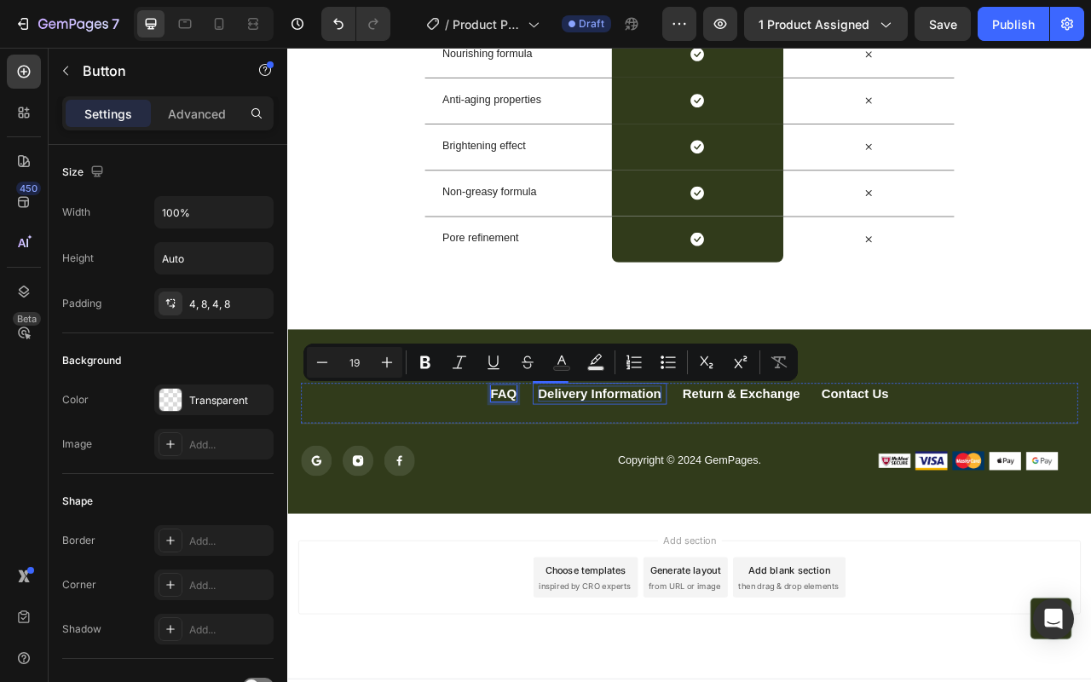
click at [650, 495] on div "Delivery Information" at bounding box center [684, 487] width 157 height 21
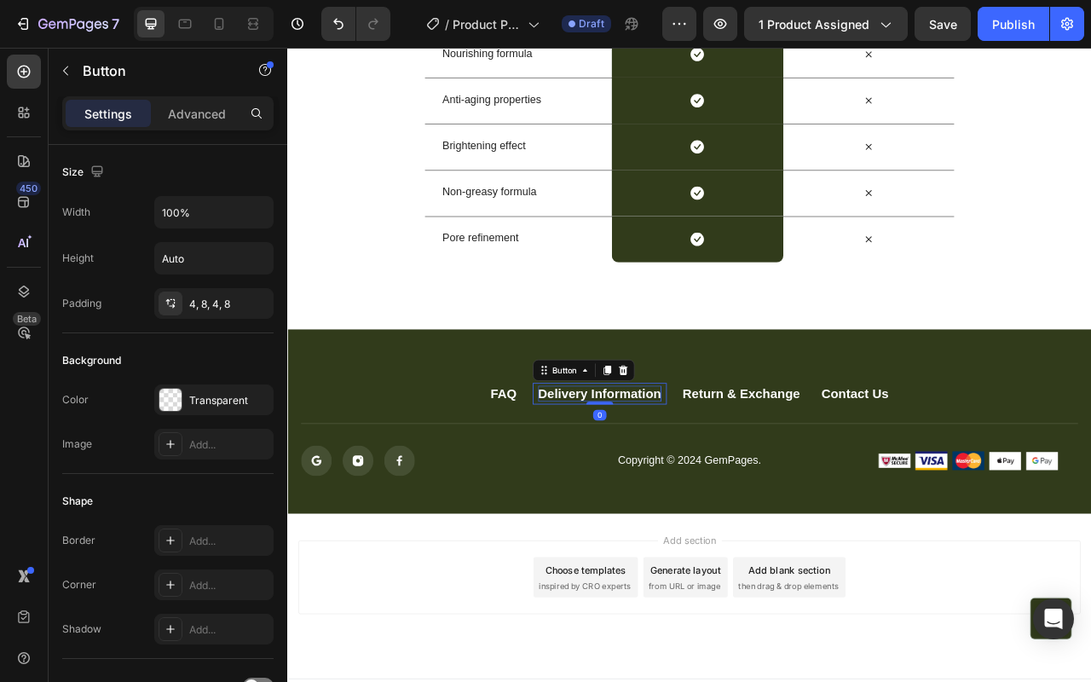
click at [696, 487] on div "Delivery Information" at bounding box center [684, 487] width 157 height 21
click at [696, 487] on p "Delivery Information" at bounding box center [684, 487] width 157 height 21
click at [840, 486] on div "Return & Exchange" at bounding box center [864, 487] width 149 height 21
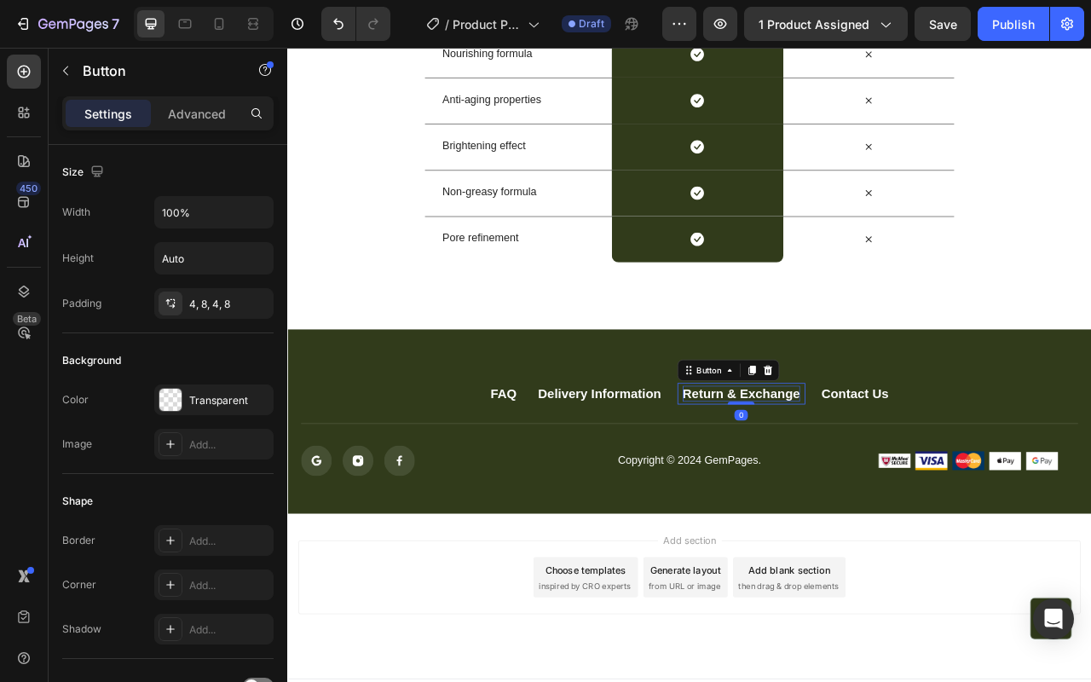
click at [840, 486] on div "Return & Exchange" at bounding box center [864, 487] width 149 height 21
click at [840, 486] on p "Return & Exchange" at bounding box center [864, 487] width 149 height 21
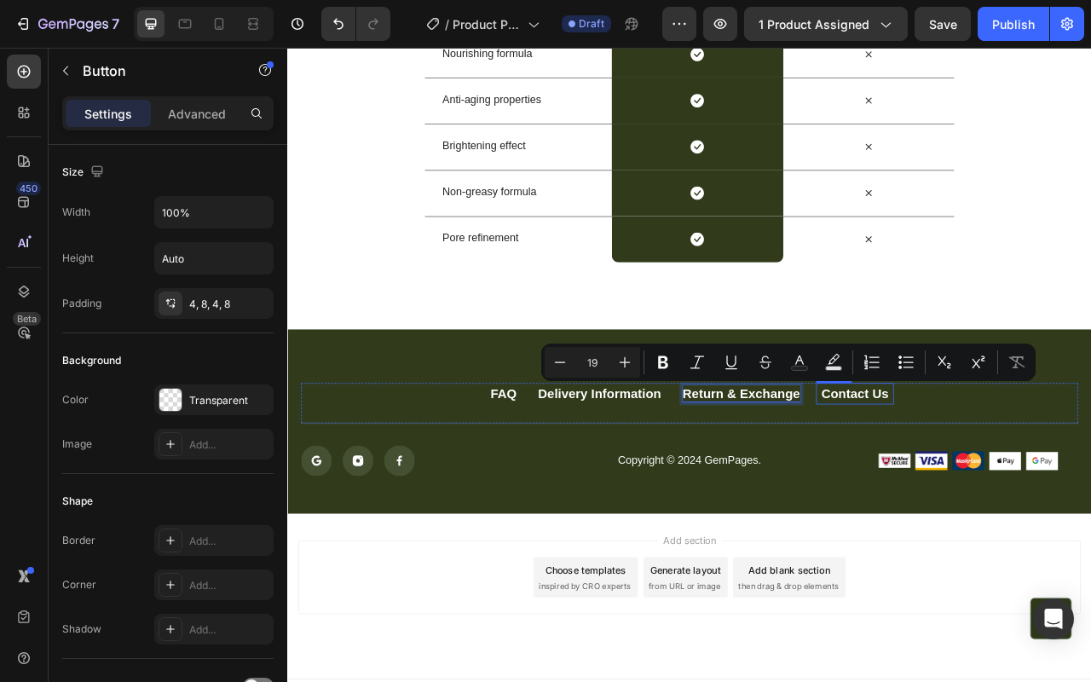
click at [1051, 486] on link "Contact Us" at bounding box center [1008, 488] width 99 height 28
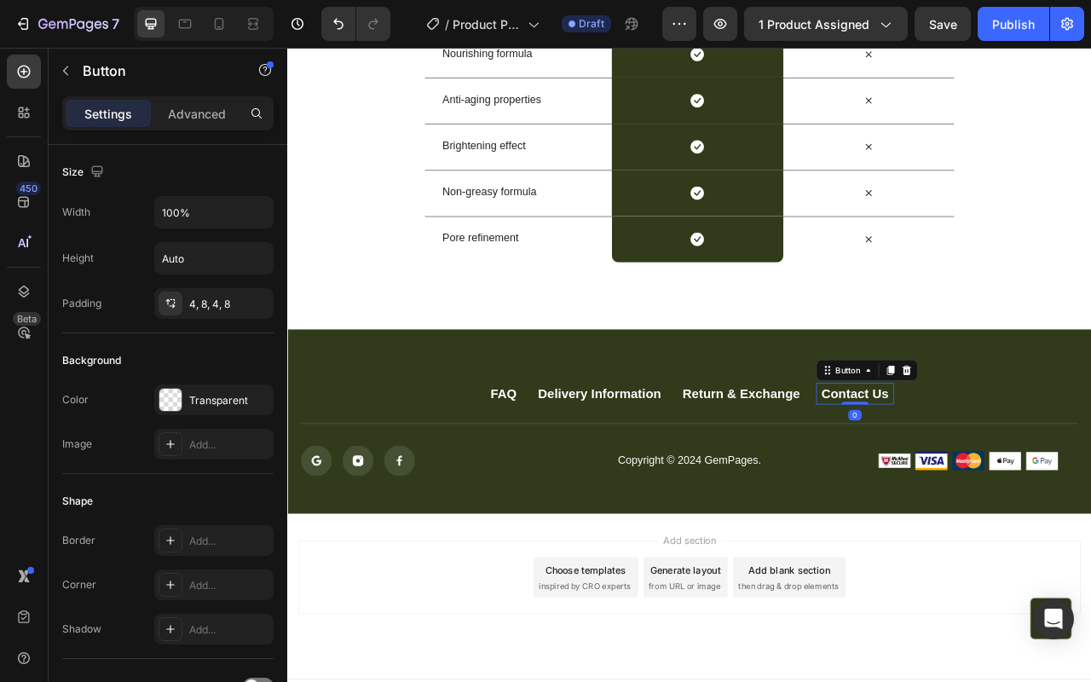
click at [1051, 486] on link "Contact Us" at bounding box center [1008, 488] width 99 height 28
click at [1045, 501] on div "FAQ Button Delivery Information Button Return & Exchange Button Contact Us Butt…" at bounding box center [798, 500] width 988 height 53
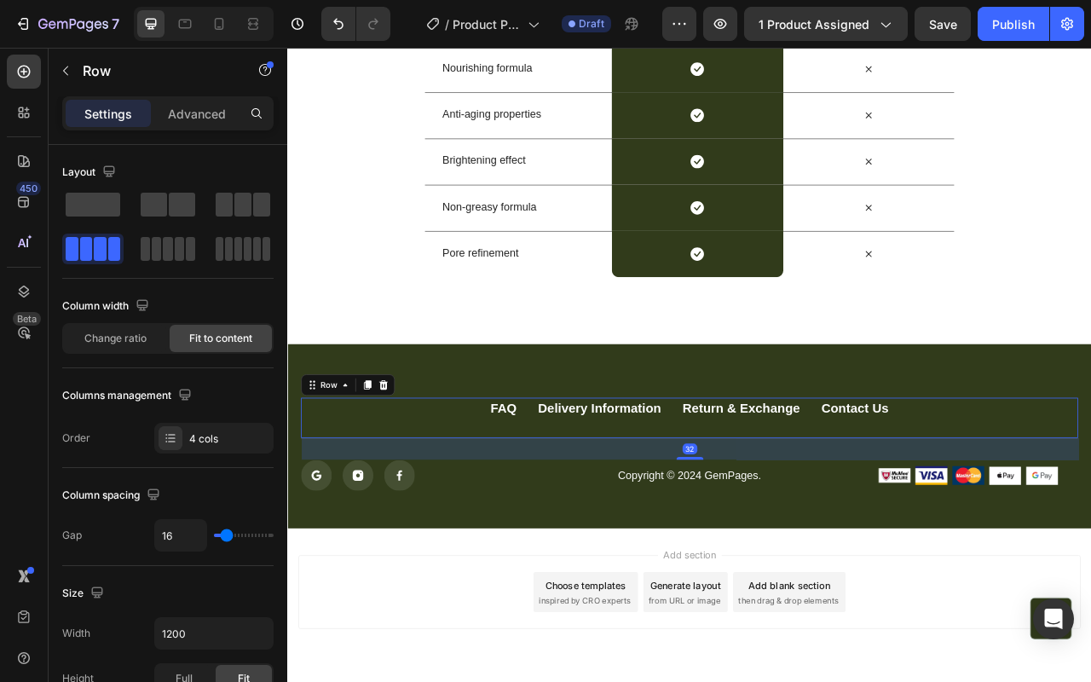
scroll to position [5184, 0]
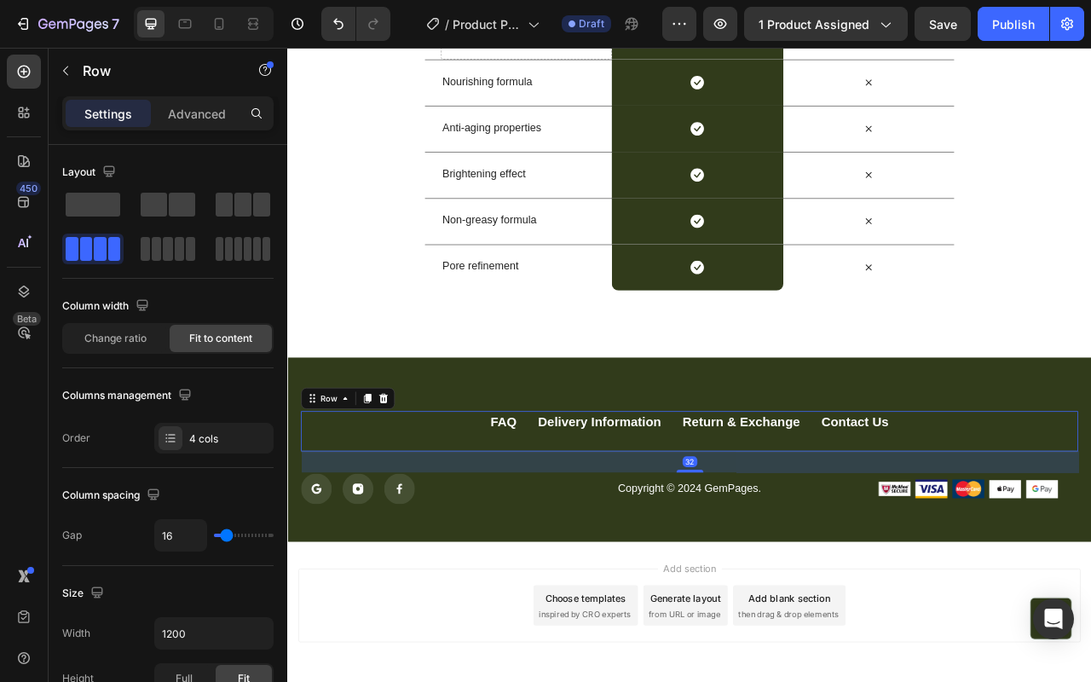
click at [802, 556] on div "FAQ Button Delivery Information Button Return & Exchange Button Contact Us Butt…" at bounding box center [798, 535] width 988 height 53
click at [754, 521] on p "Delivery Information" at bounding box center [684, 523] width 157 height 21
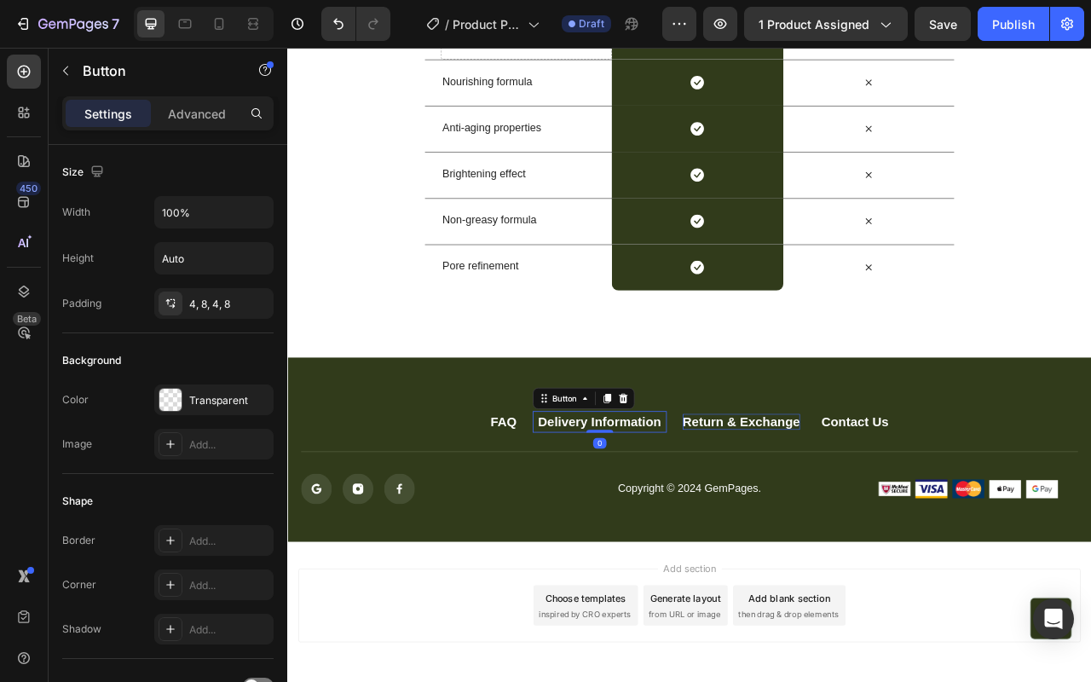
click at [864, 528] on p "Return & Exchange" at bounding box center [864, 523] width 149 height 21
click at [894, 493] on icon at bounding box center [897, 492] width 11 height 12
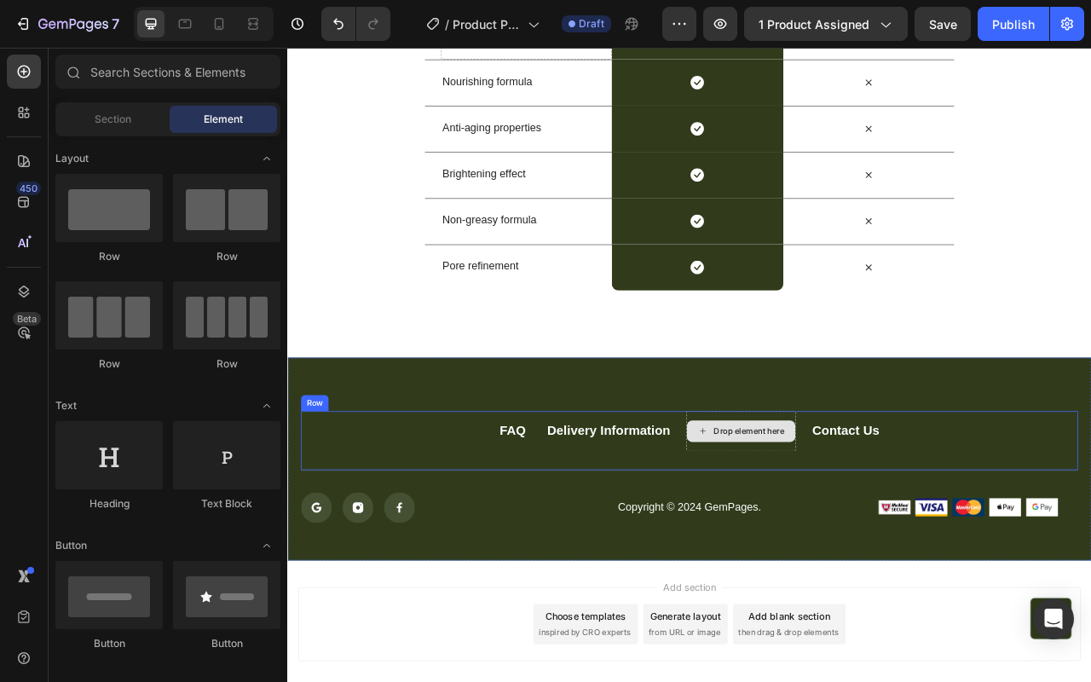
click at [843, 531] on div "Drop element here" at bounding box center [874, 535] width 90 height 14
click at [855, 533] on div "Drop element here" at bounding box center [874, 535] width 90 height 14
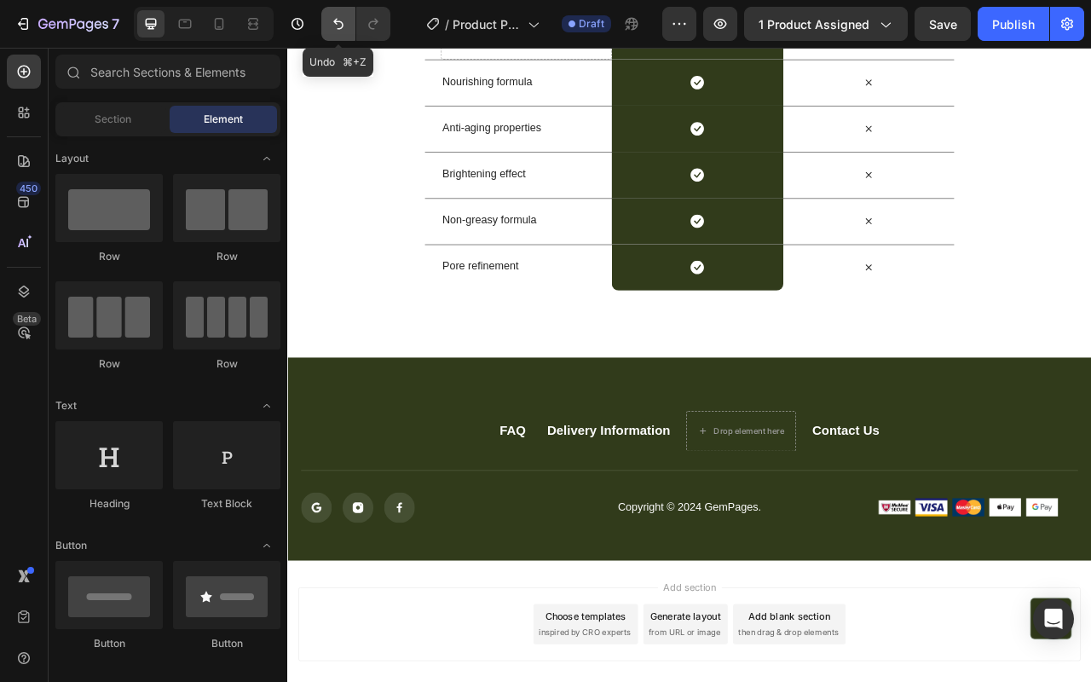
click at [331, 32] on button "Undo/Redo" at bounding box center [338, 24] width 34 height 34
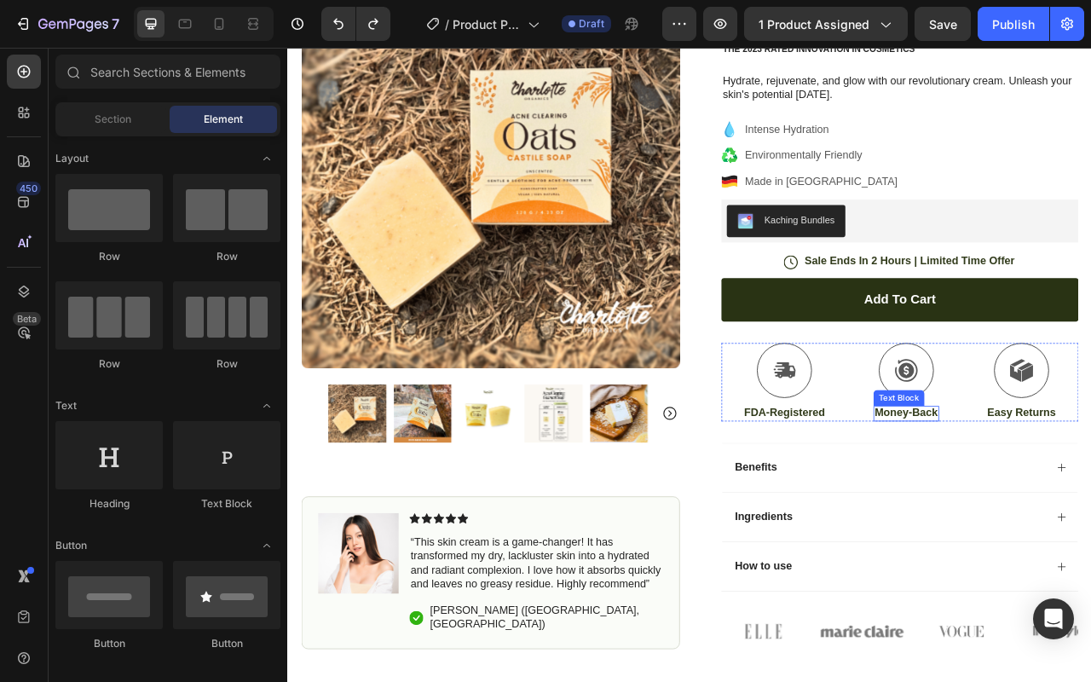
scroll to position [127, 0]
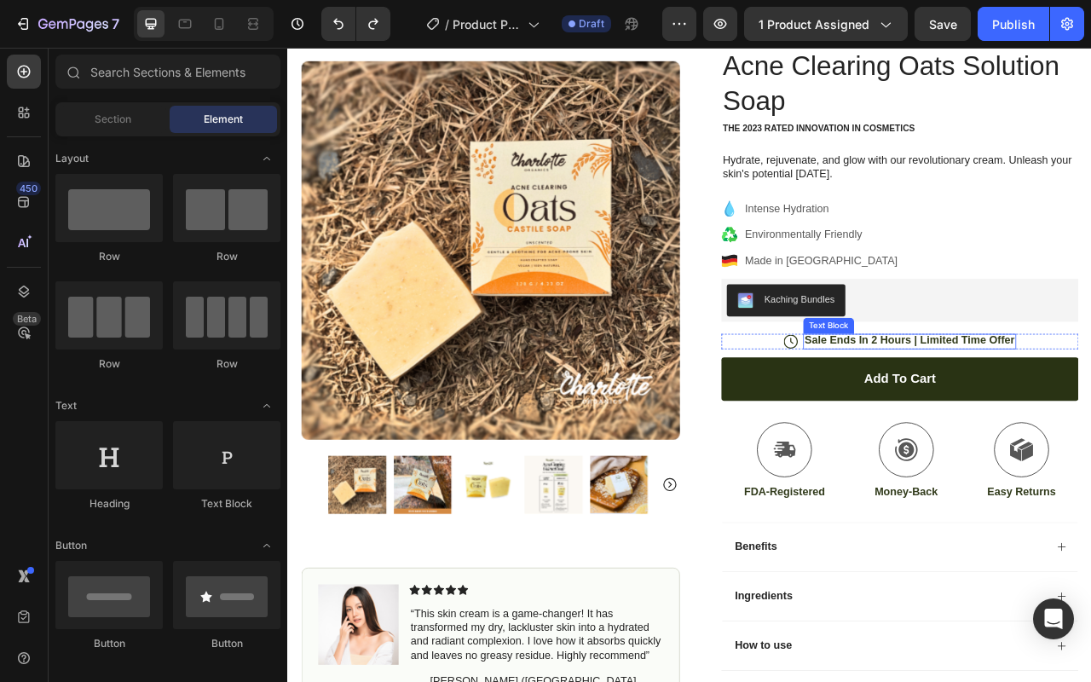
click at [1069, 412] on p "Sale Ends In 2 Hours | Limited Time Offer" at bounding box center [1078, 421] width 268 height 18
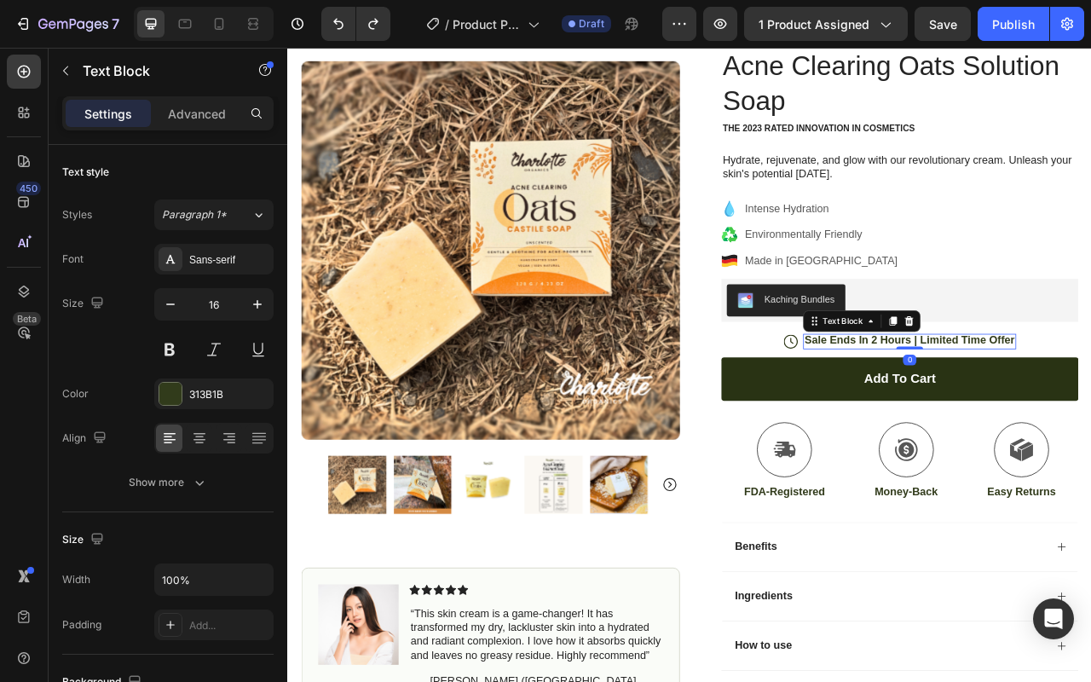
click at [1066, 416] on p "Sale Ends In 2 Hours | Limited Time Offer" at bounding box center [1078, 421] width 268 height 18
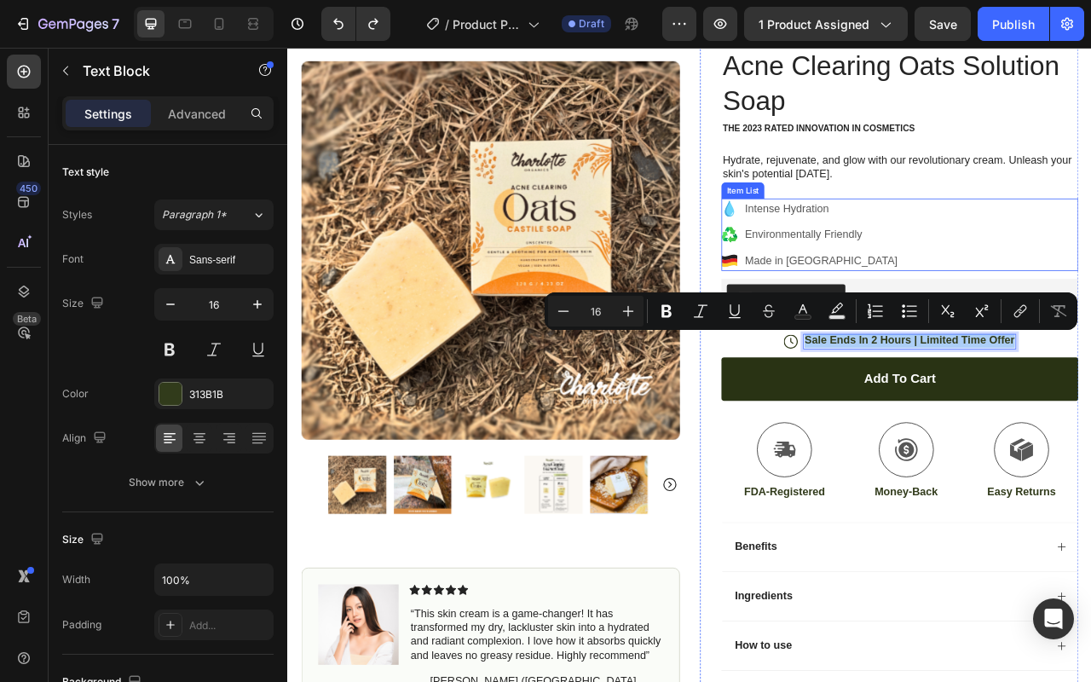
click at [1090, 273] on div "Intense Hydration Environmentally Friendly Made in Germany" at bounding box center [1065, 285] width 454 height 92
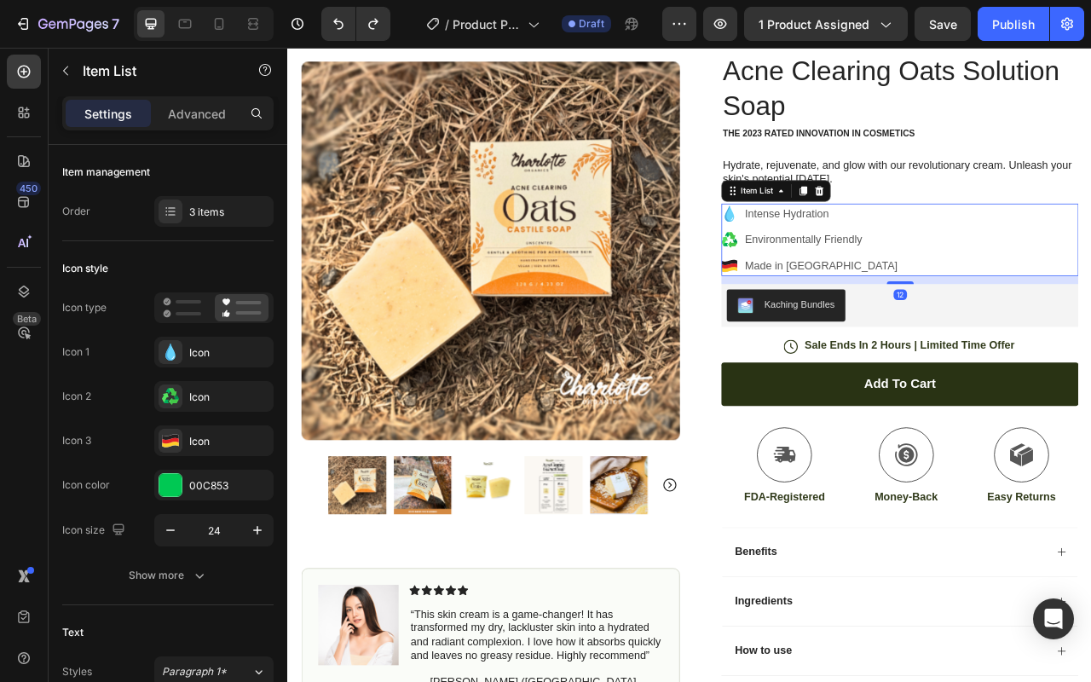
scroll to position [87, 0]
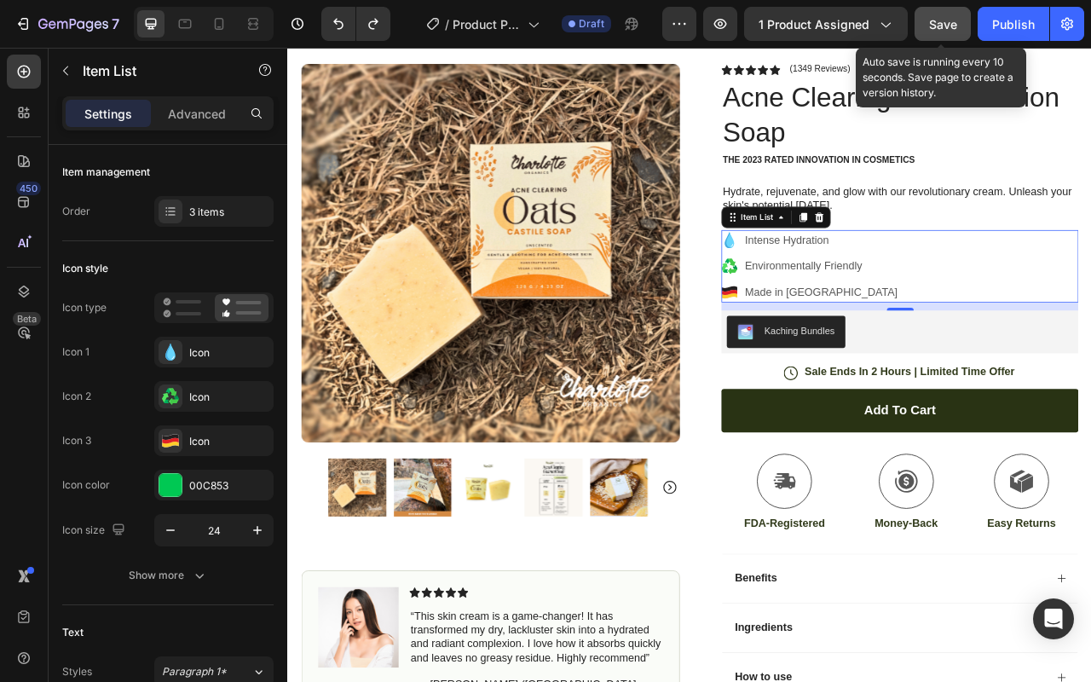
click at [938, 26] on span "Save" at bounding box center [943, 24] width 28 height 14
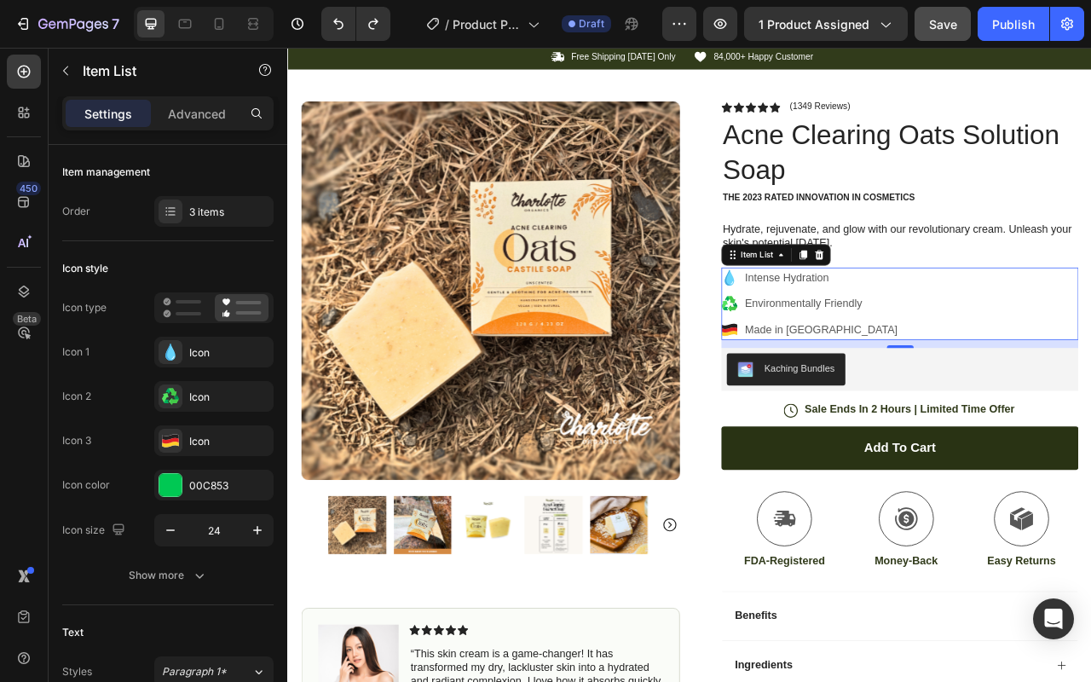
scroll to position [0, 0]
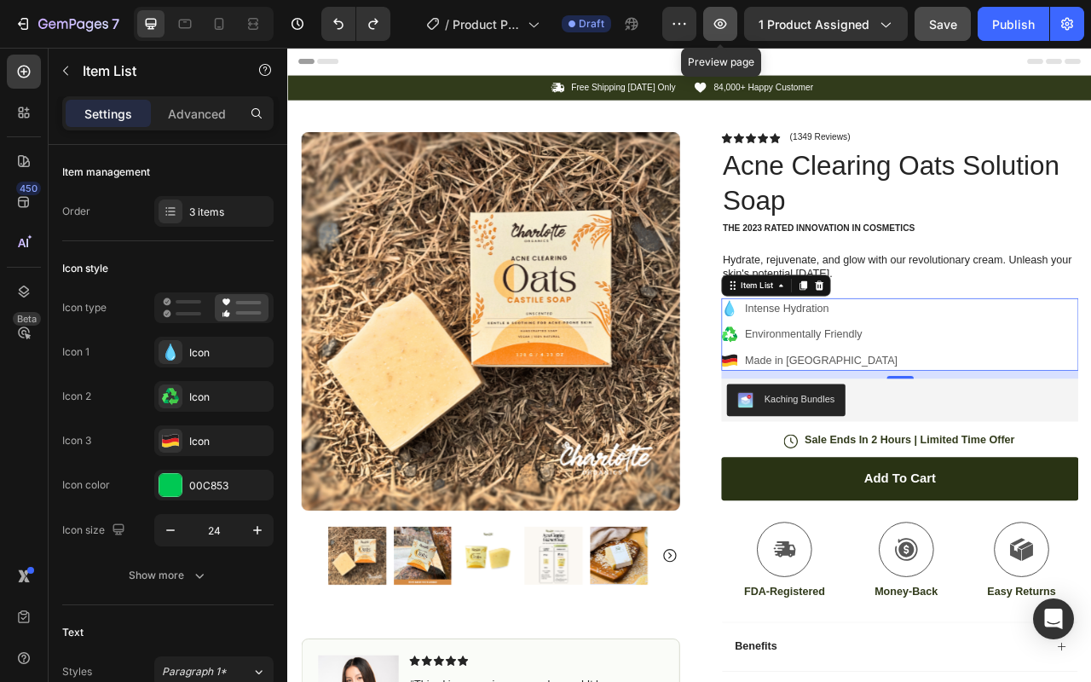
click at [732, 25] on button "button" at bounding box center [720, 24] width 34 height 34
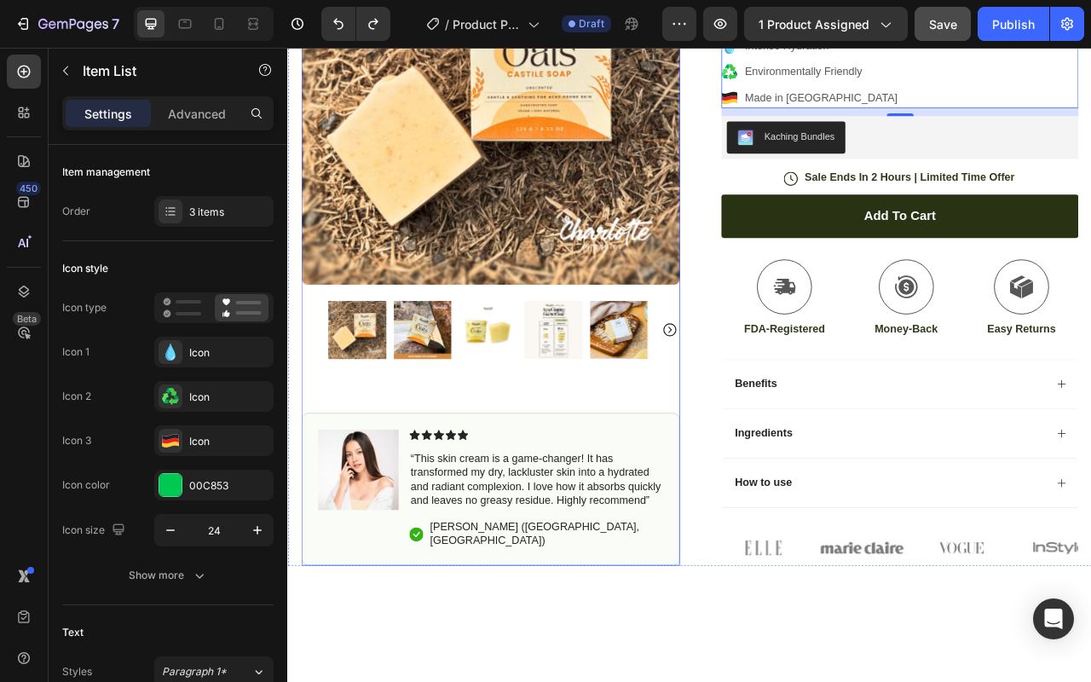
scroll to position [641, 0]
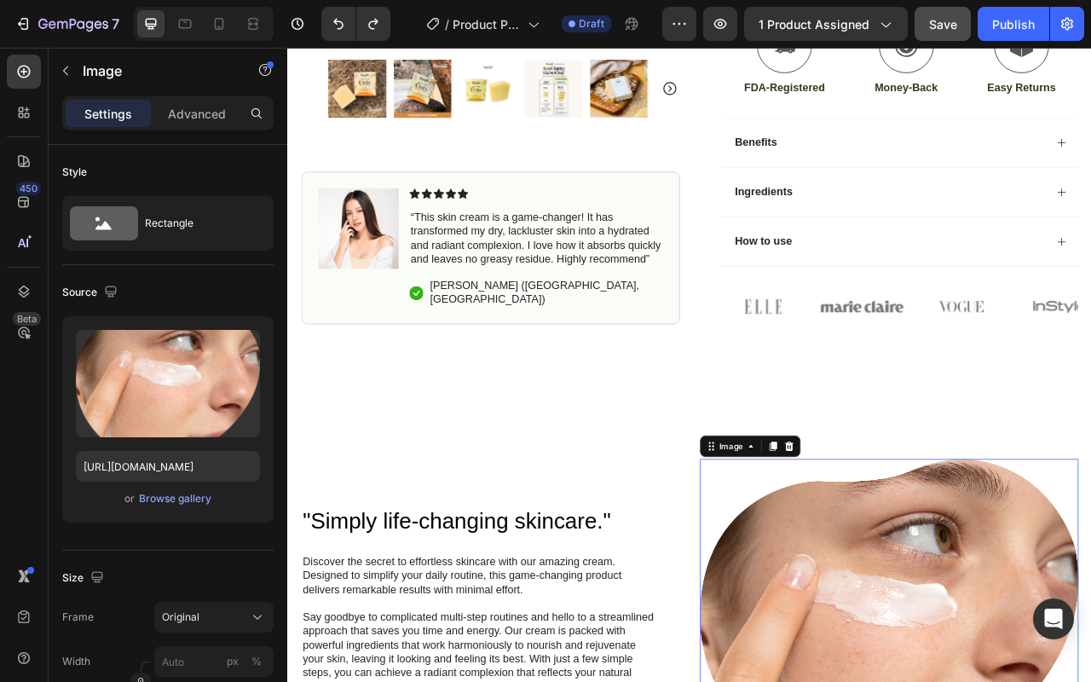
scroll to position [702, 0]
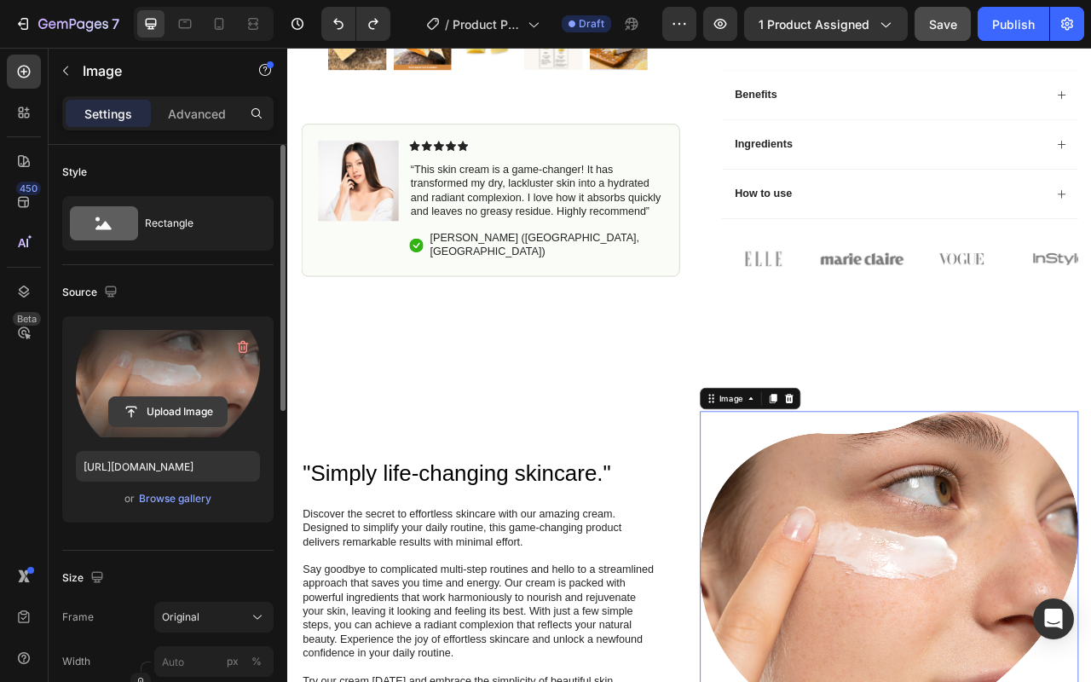
scroll to position [50, 0]
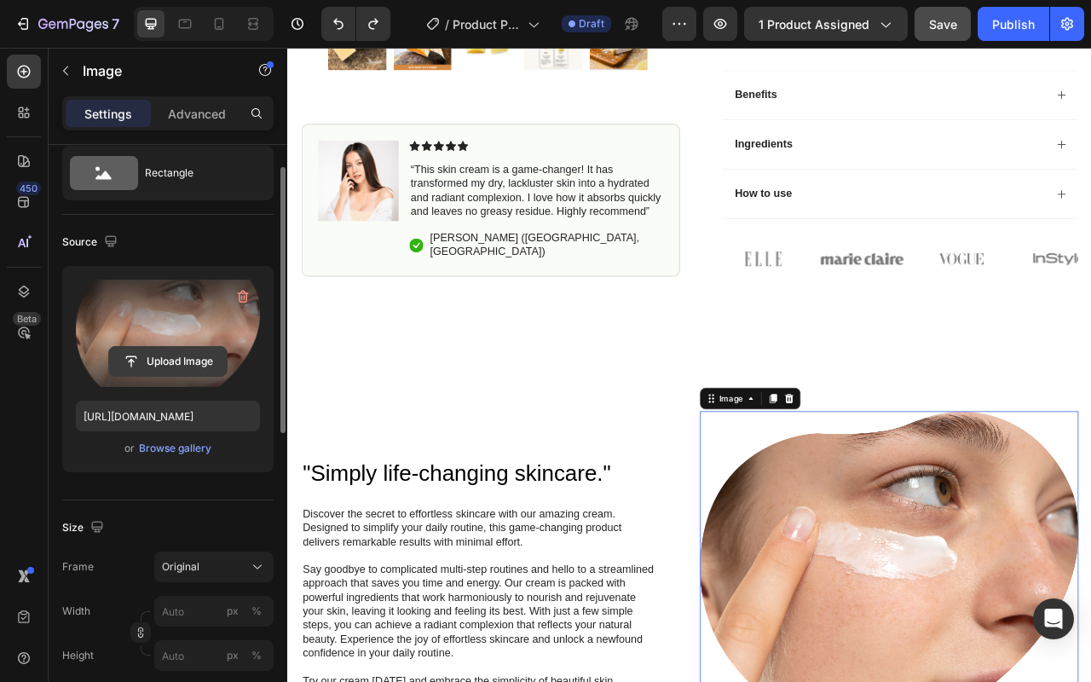
click at [148, 363] on input "file" at bounding box center [168, 361] width 118 height 29
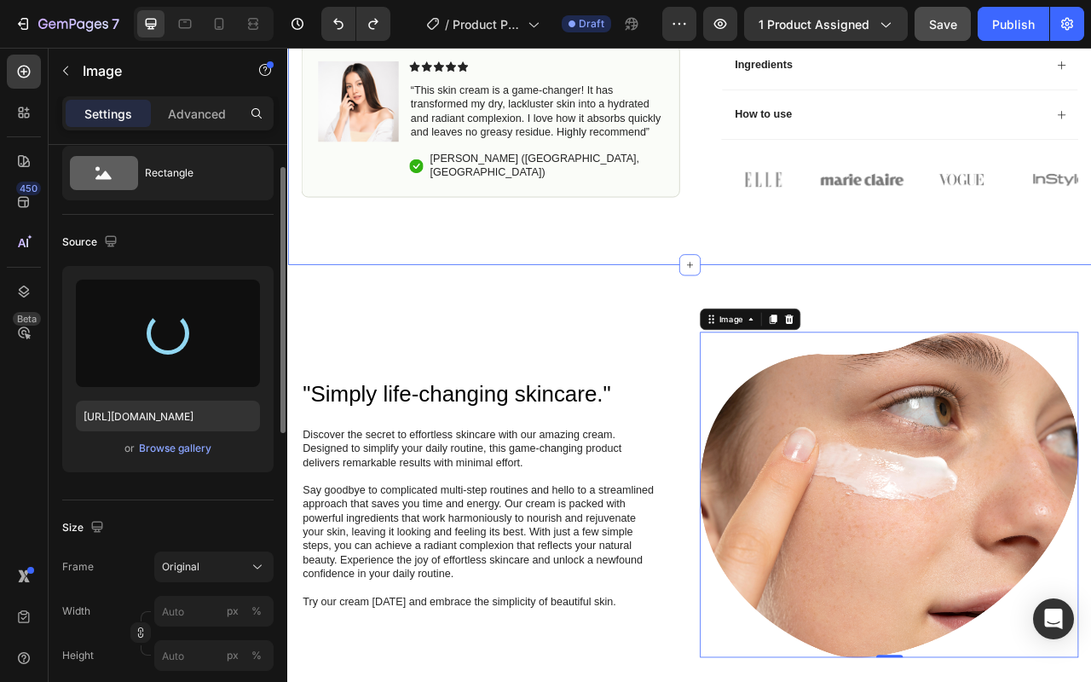
scroll to position [814, 0]
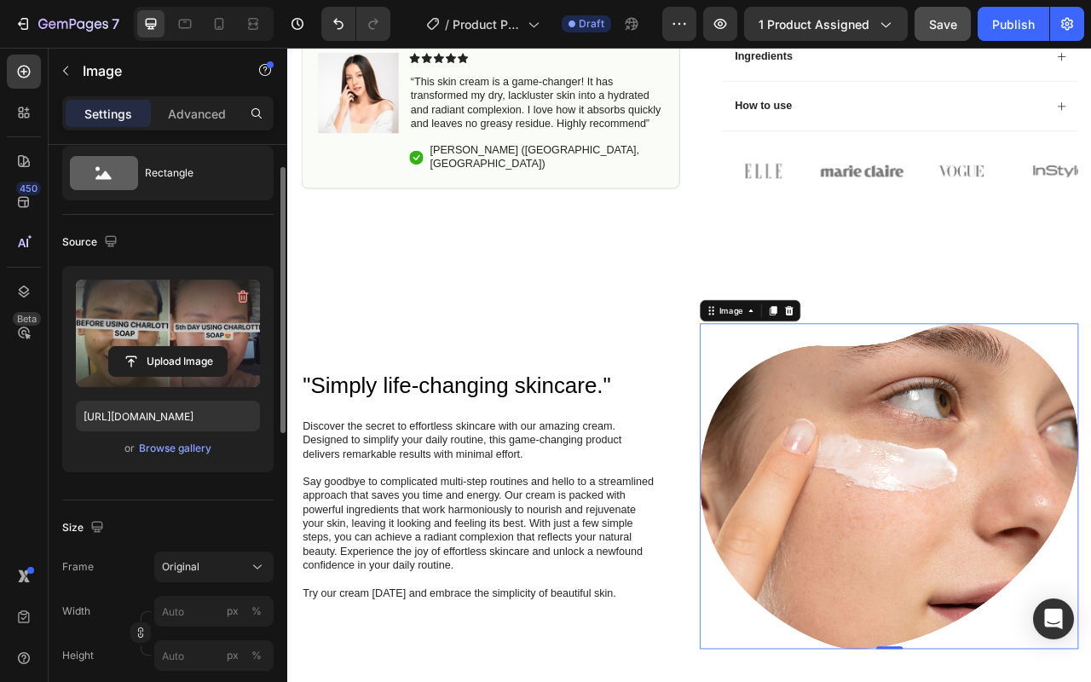
type input "[URL][DOMAIN_NAME]"
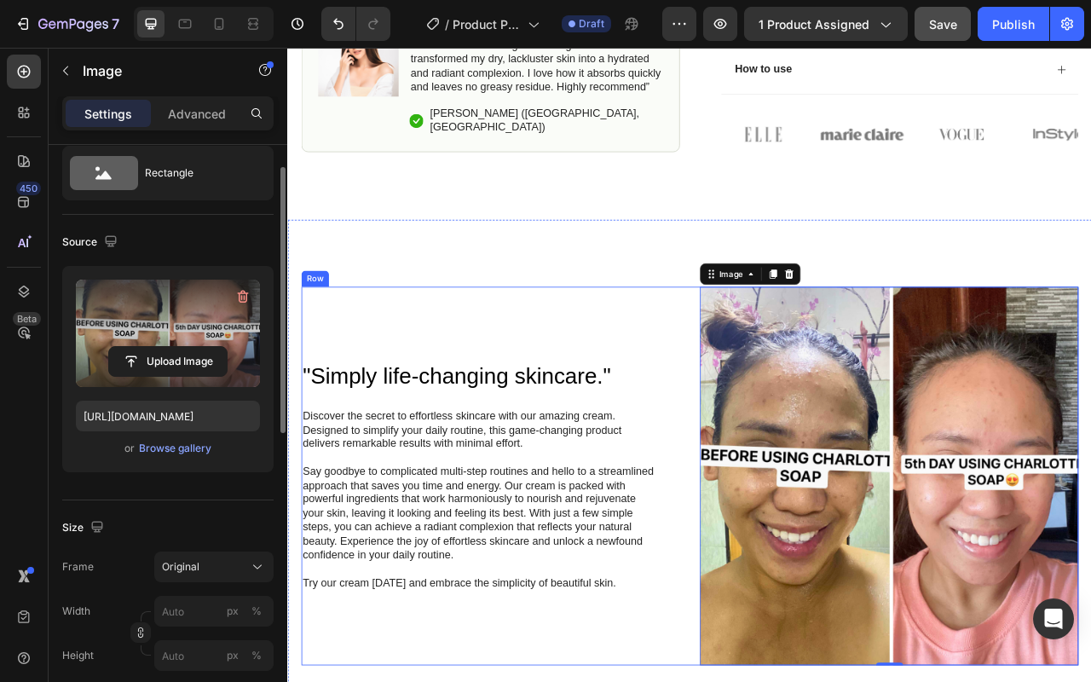
scroll to position [869, 0]
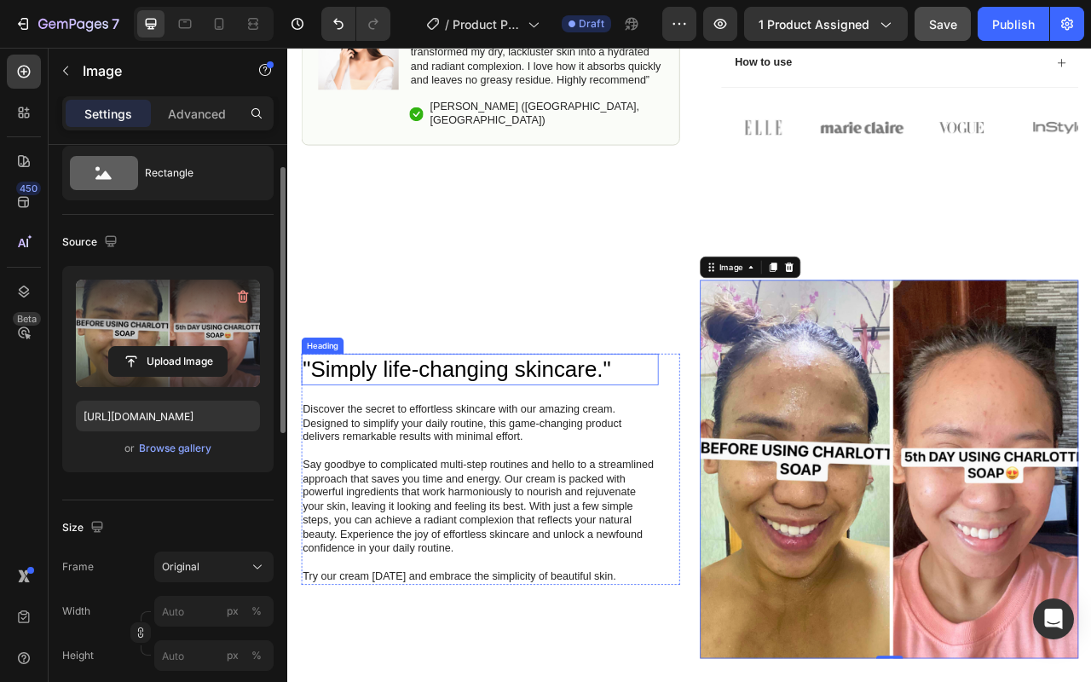
click at [605, 454] on h2 ""Simply life-changing skincare."" at bounding box center [531, 456] width 454 height 40
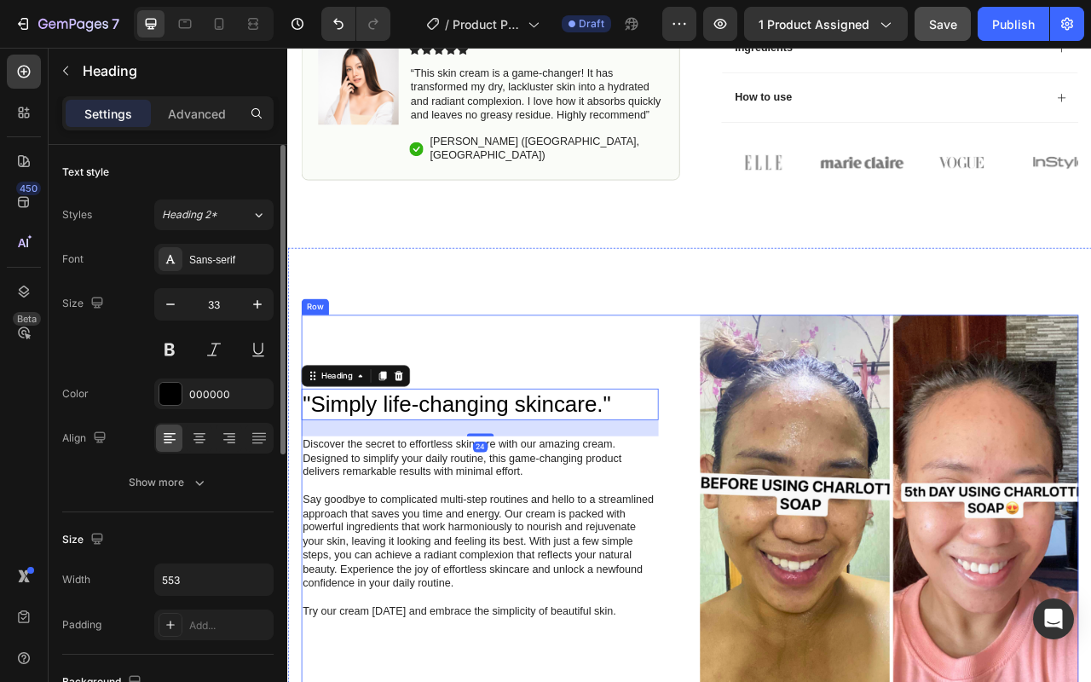
scroll to position [820, 0]
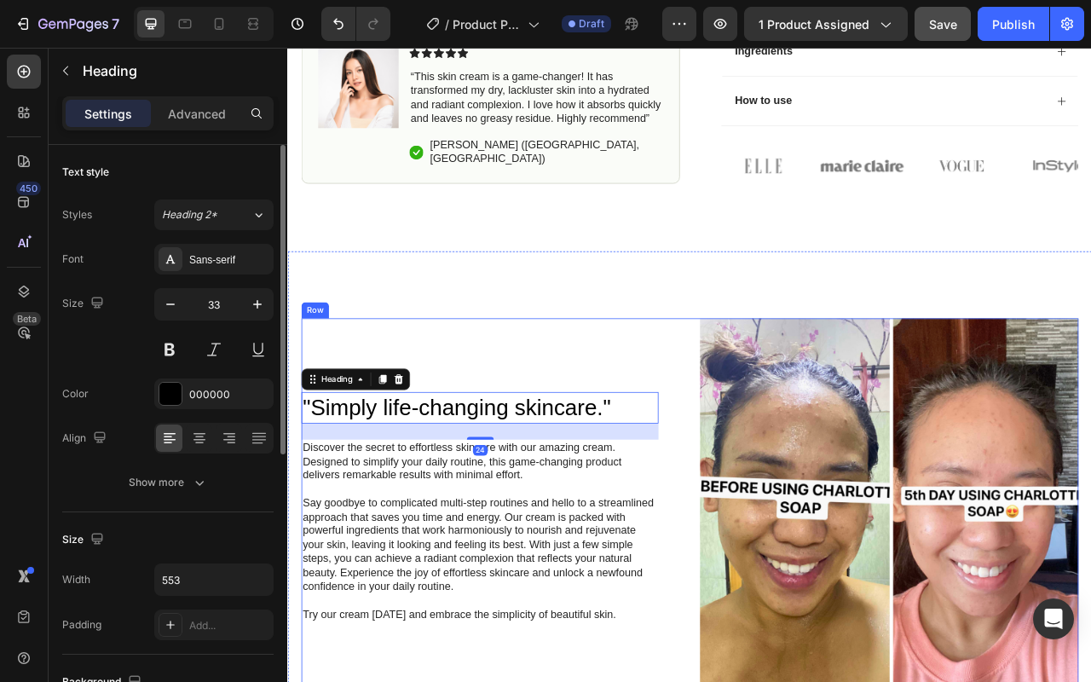
click at [682, 417] on div ""Simply life-changing skincare." Heading 24 Discover the secret to effortless s…" at bounding box center [544, 631] width 481 height 481
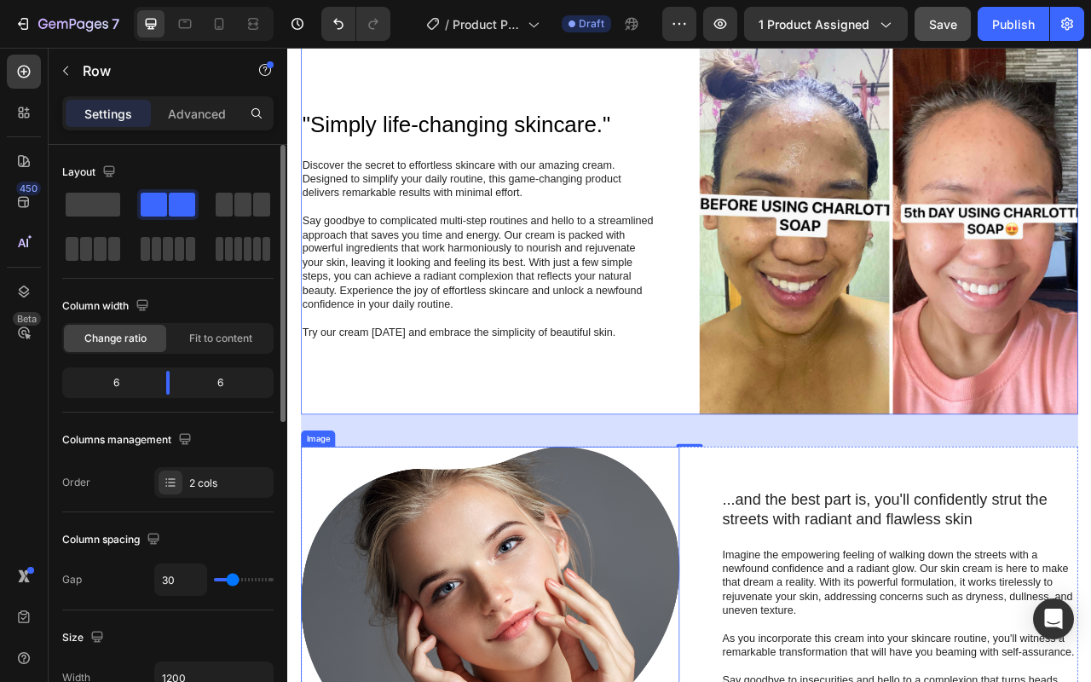
scroll to position [1199, 0]
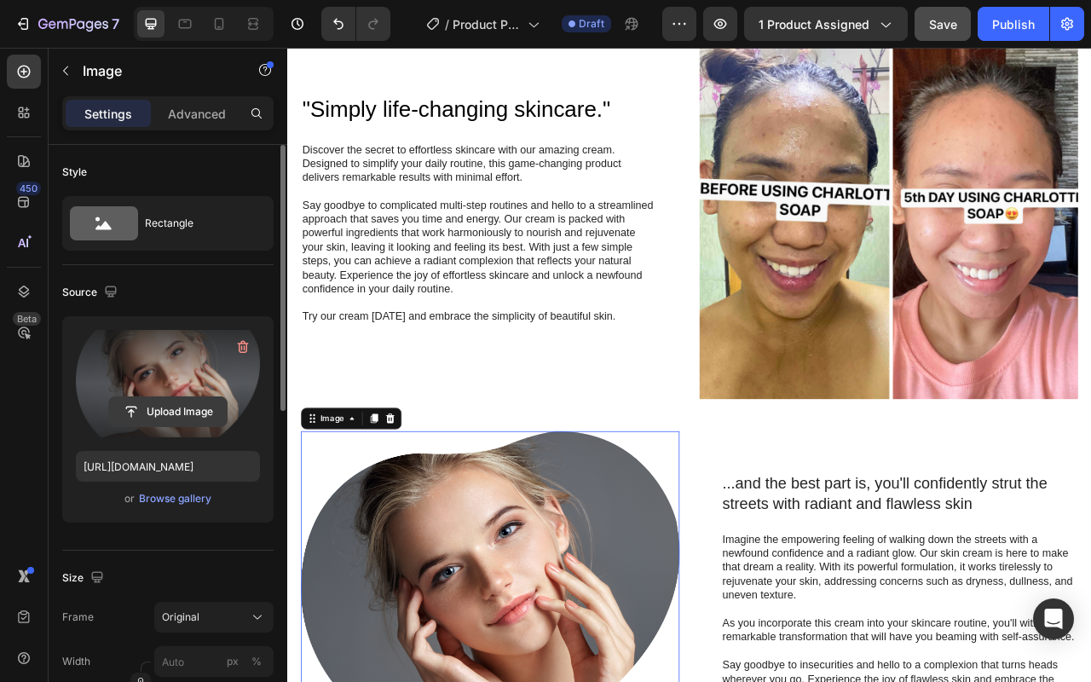
click at [169, 415] on input "file" at bounding box center [168, 411] width 118 height 29
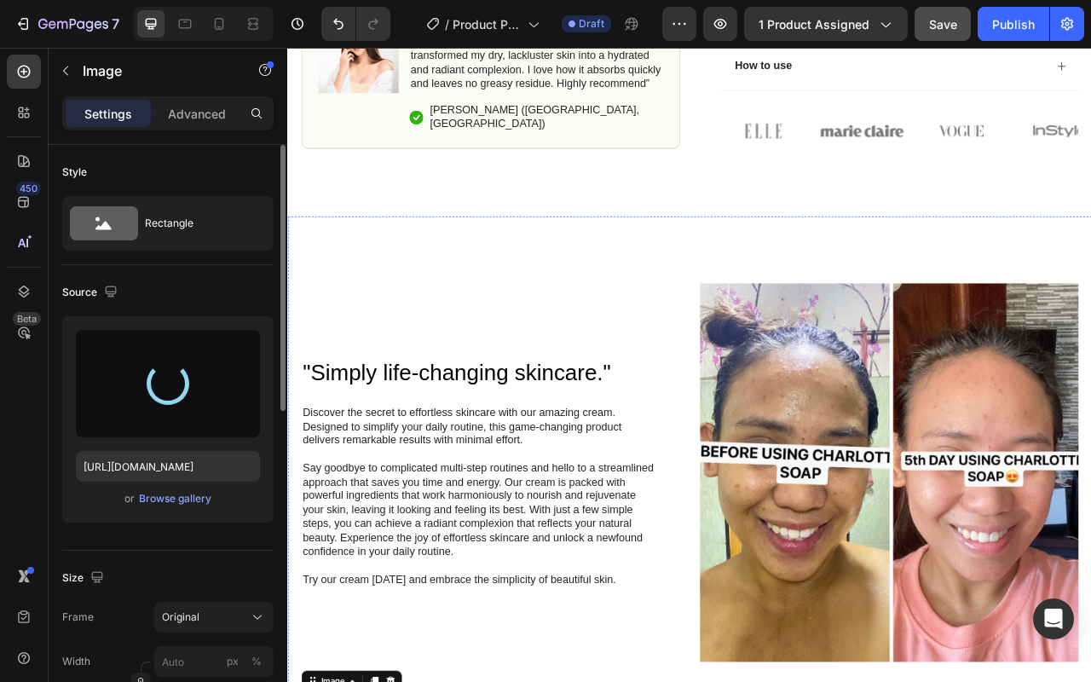
scroll to position [518, 0]
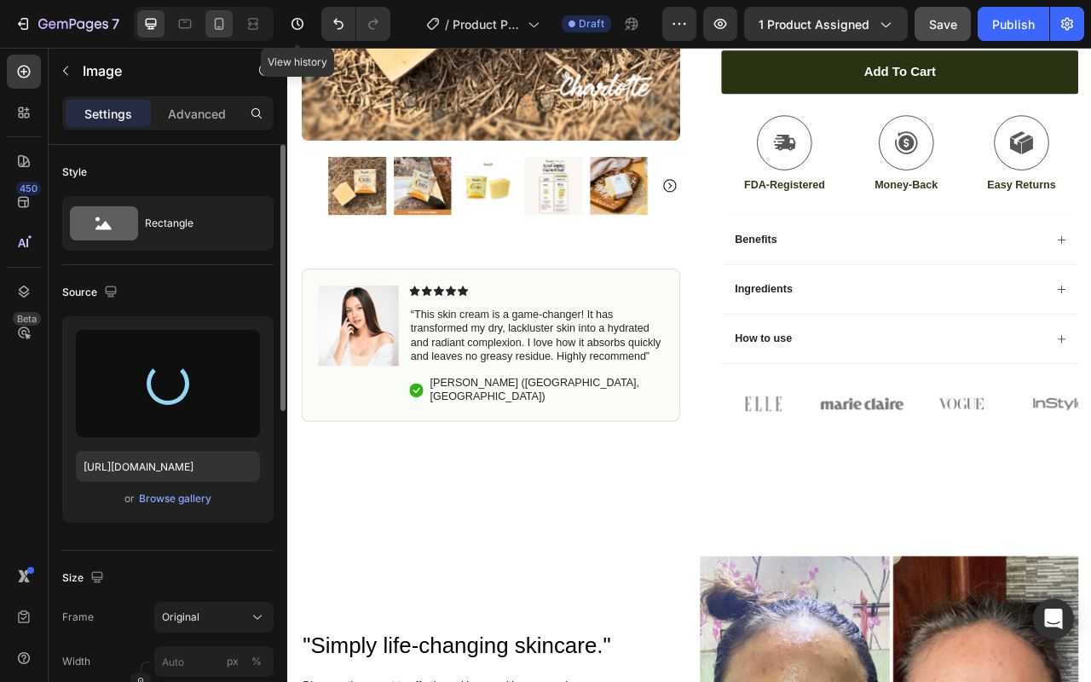
type input "[URL][DOMAIN_NAME]"
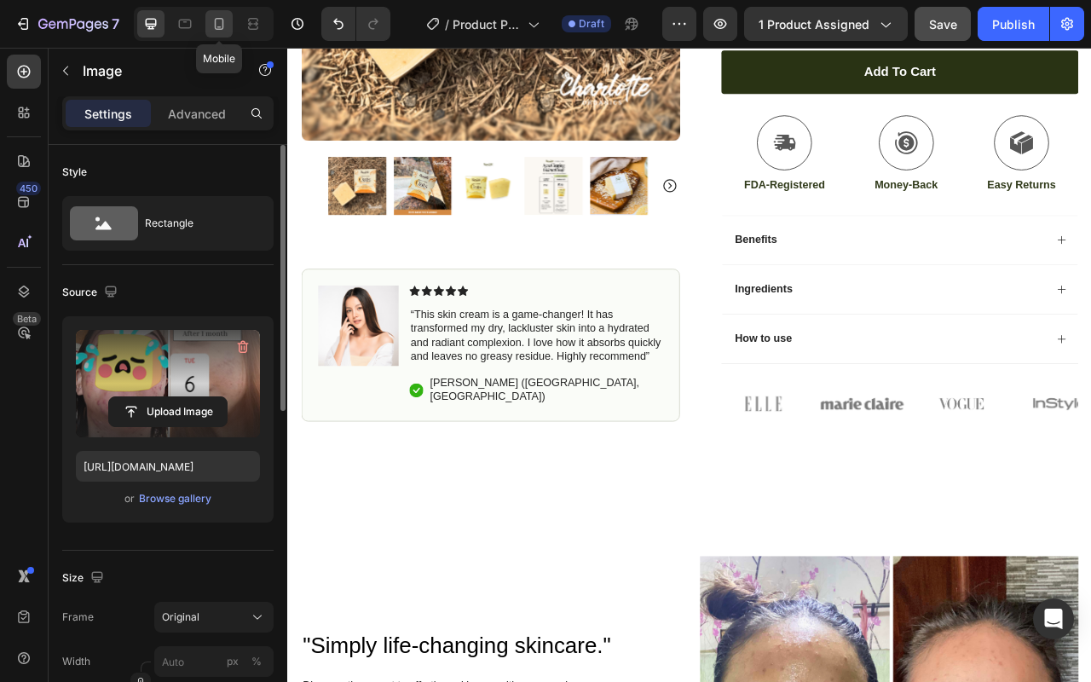
click at [218, 29] on icon at bounding box center [219, 24] width 9 height 12
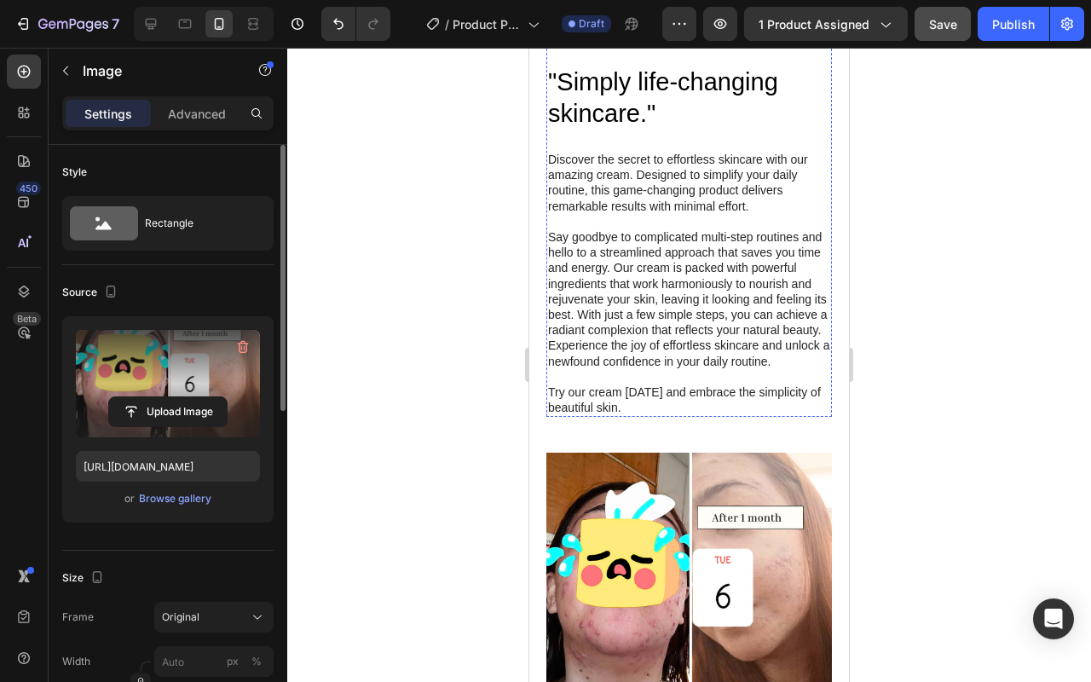
scroll to position [1444, 0]
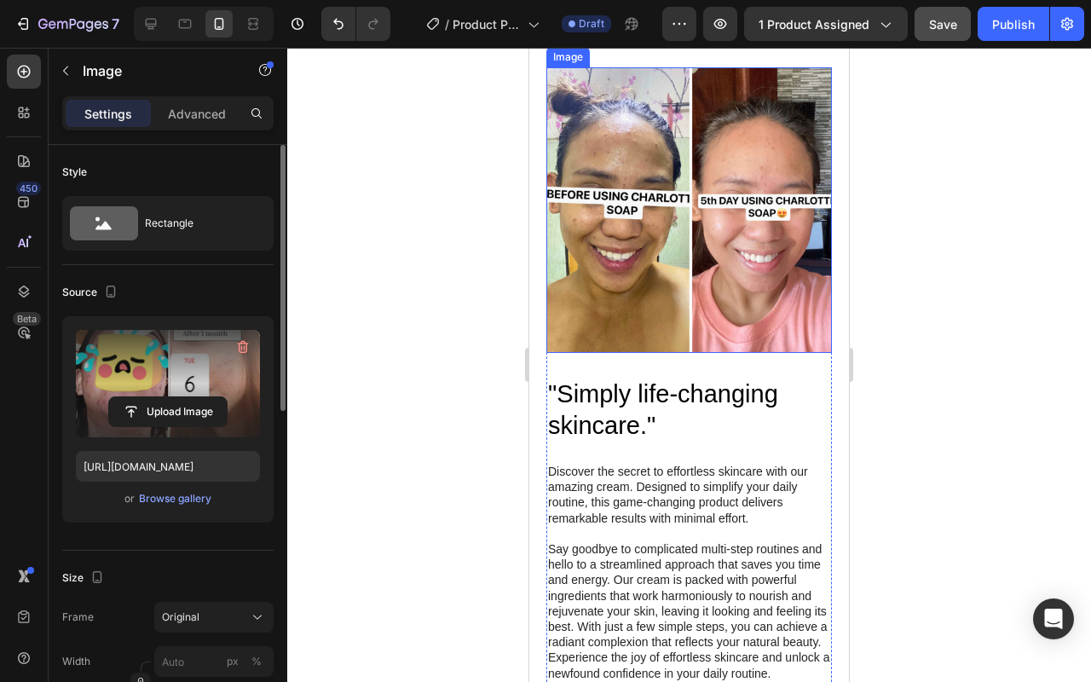
click at [639, 377] on h2 ""Simply life-changing skincare."" at bounding box center [688, 410] width 285 height 67
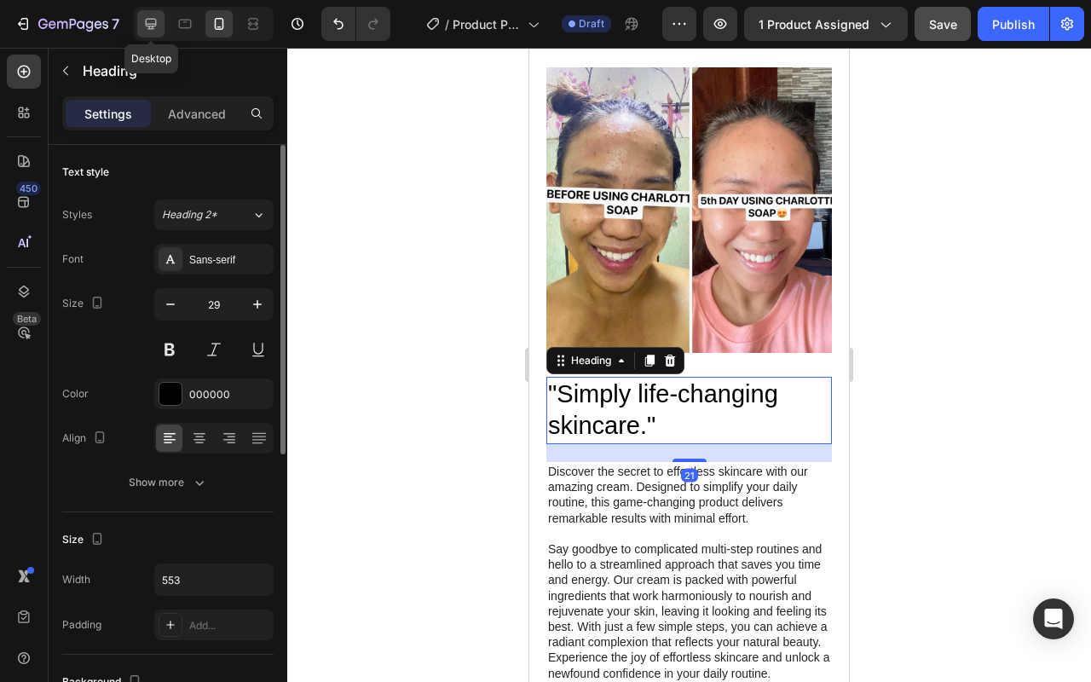
click at [160, 24] on div at bounding box center [150, 23] width 27 height 27
type input "33"
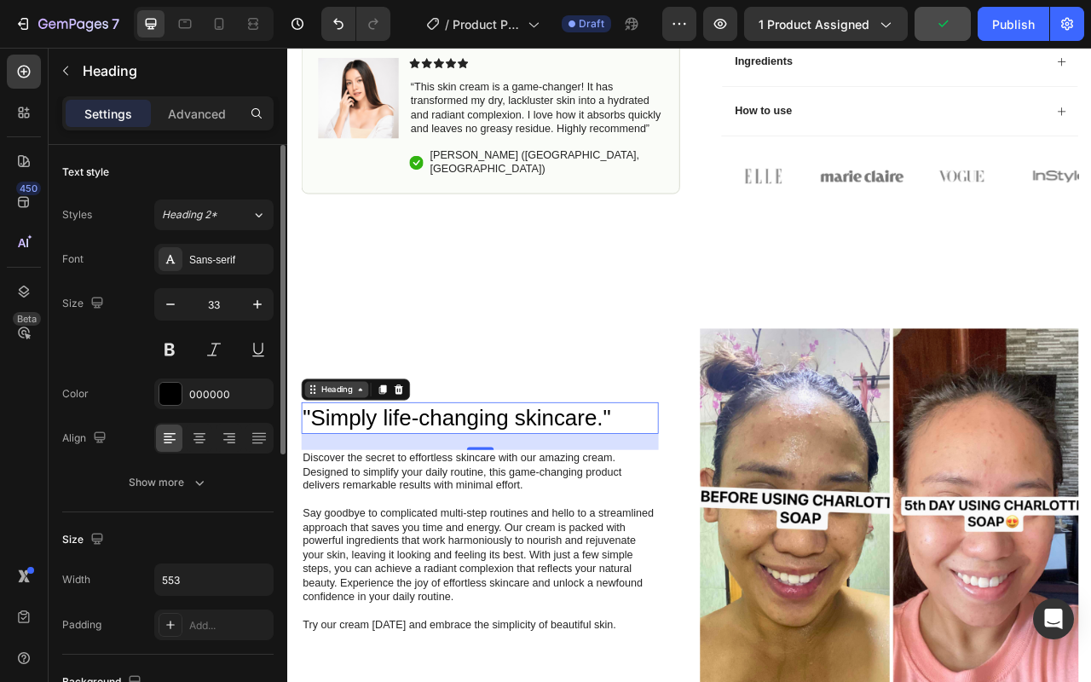
scroll to position [792, 0]
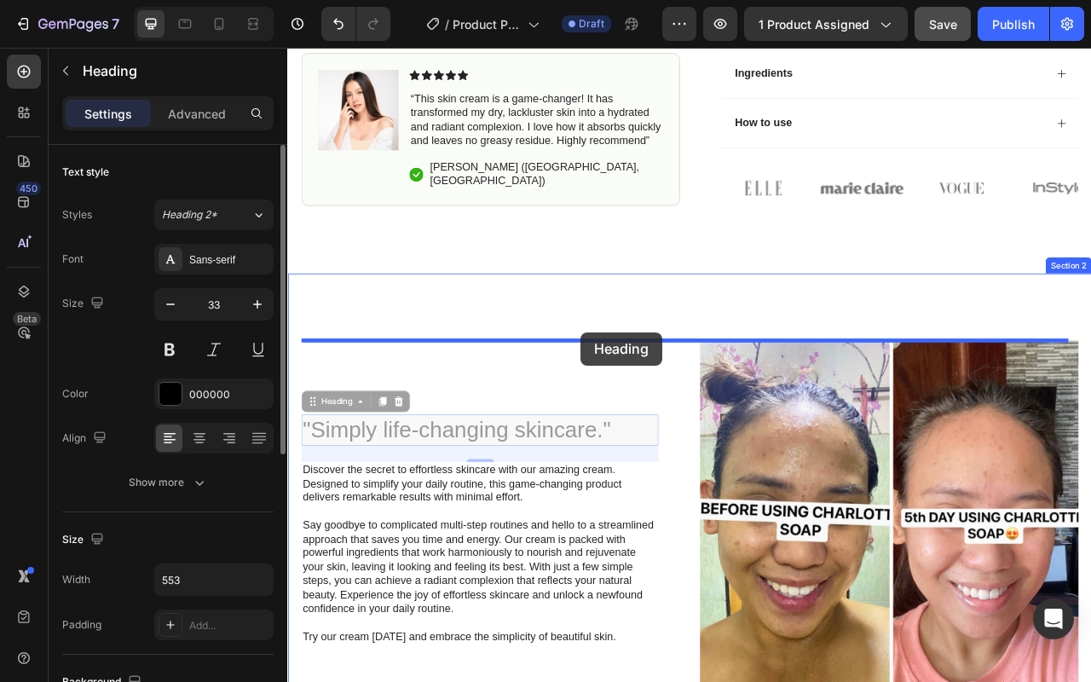
drag, startPoint x: 332, startPoint y: 494, endPoint x: 660, endPoint y: 410, distance: 338.7
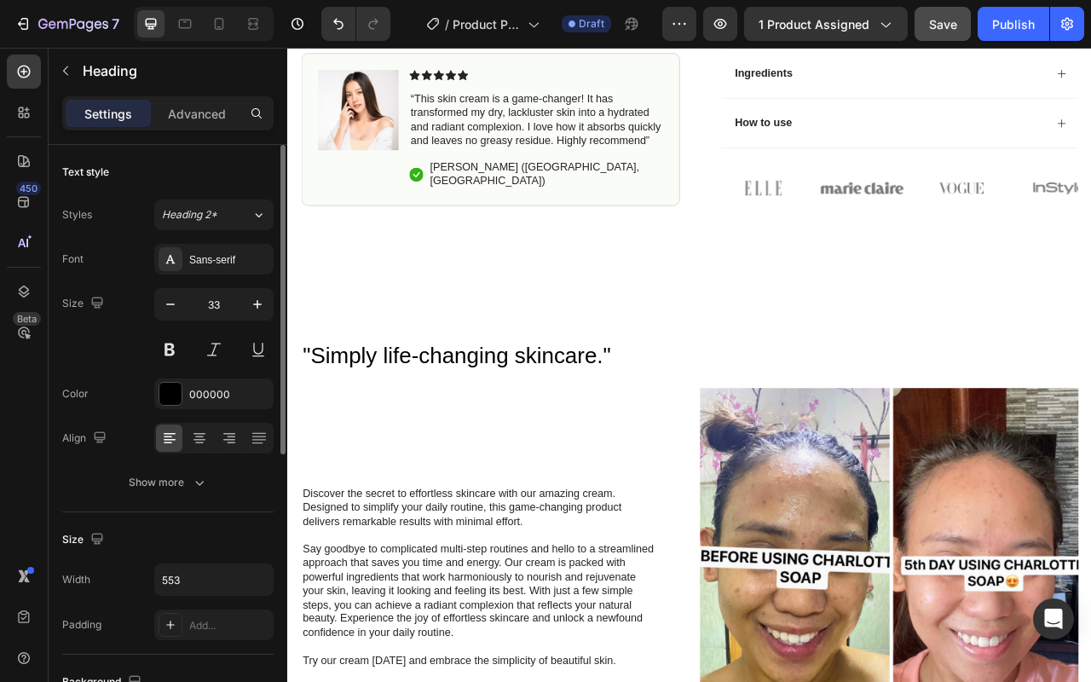
click at [629, 449] on h2 ""Simply life-changing skincare."" at bounding box center [539, 440] width 471 height 40
click at [447, 440] on p ""Simply life-changing skincare."" at bounding box center [540, 440] width 468 height 37
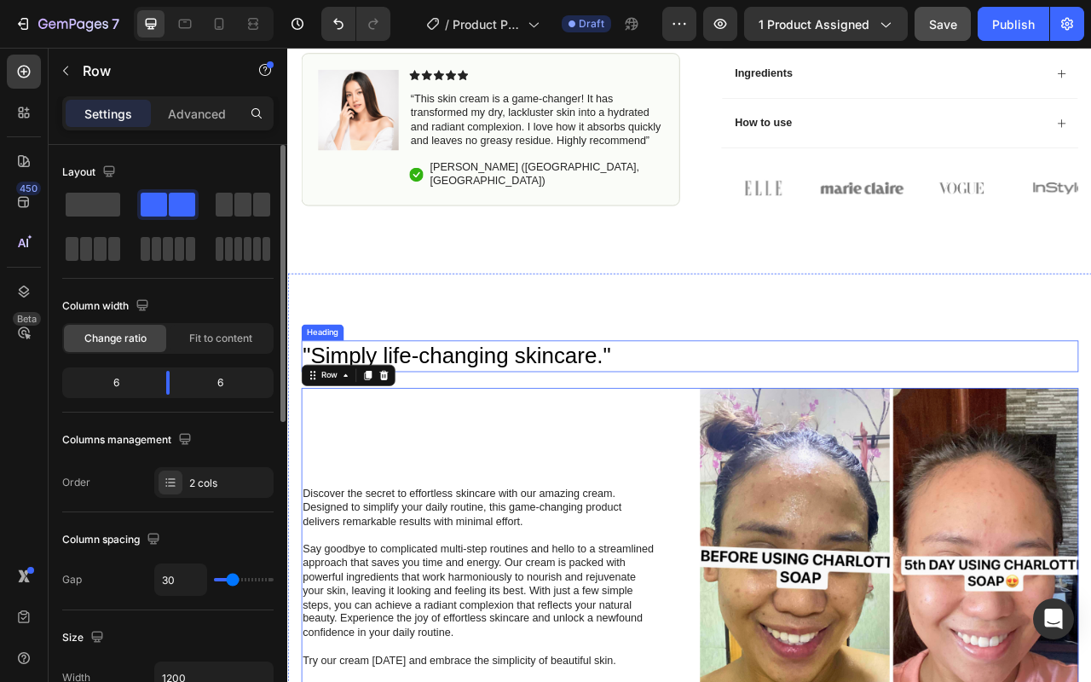
click at [504, 424] on p ""Simply life-changing skincare."" at bounding box center [540, 440] width 468 height 37
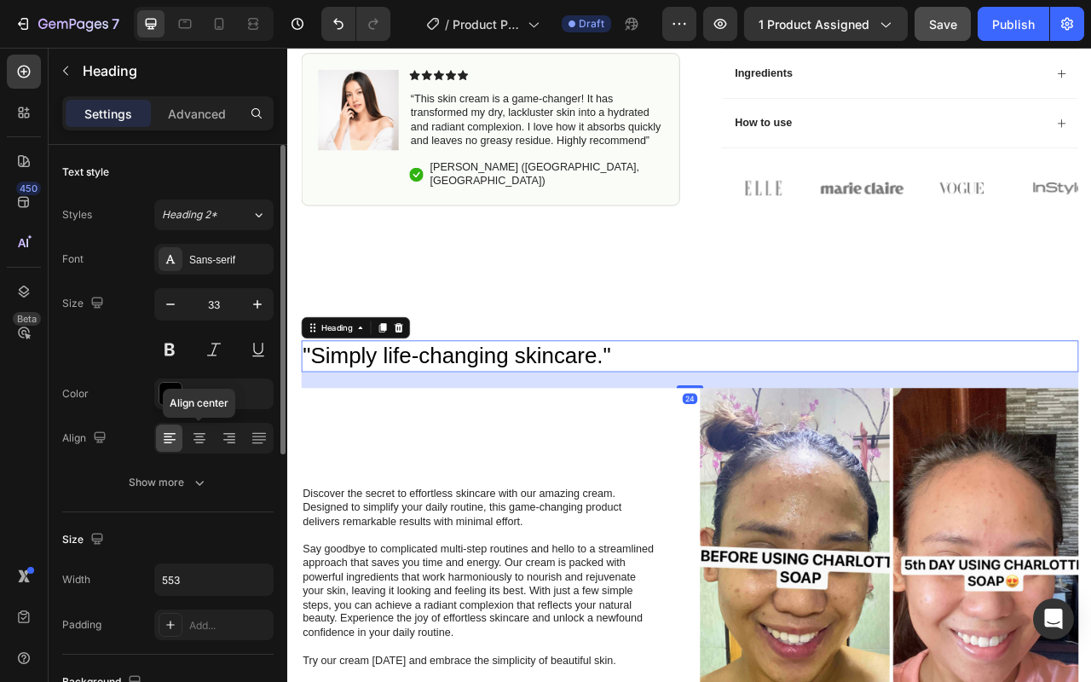
click at [168, 439] on icon at bounding box center [170, 440] width 12 height 2
click at [199, 440] on icon at bounding box center [199, 437] width 17 height 17
click at [187, 441] on div at bounding box center [199, 437] width 26 height 27
click at [181, 442] on div at bounding box center [169, 437] width 26 height 27
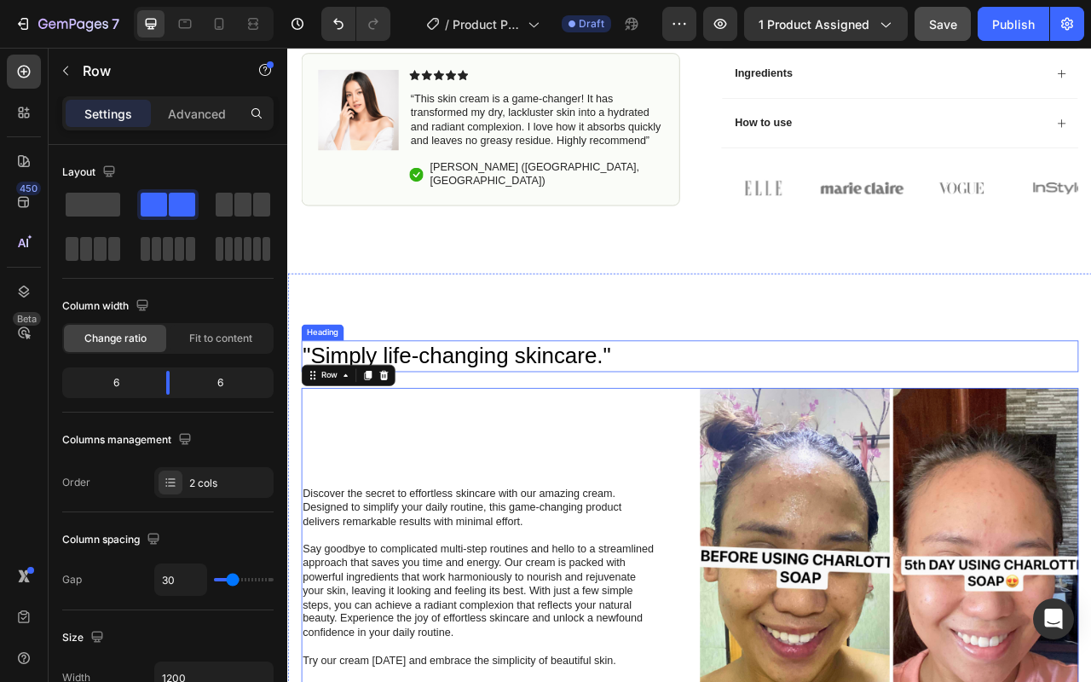
click at [629, 450] on p ""Simply life-changing skincare."" at bounding box center [540, 440] width 468 height 37
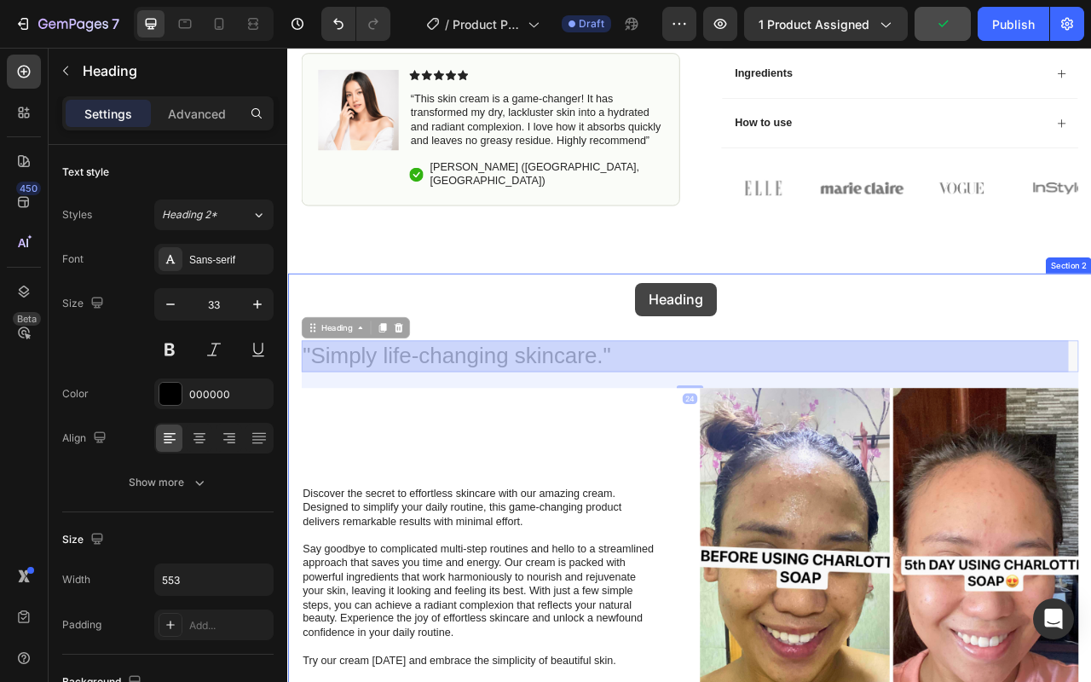
drag, startPoint x: 331, startPoint y: 406, endPoint x: 729, endPoint y: 347, distance: 403.0
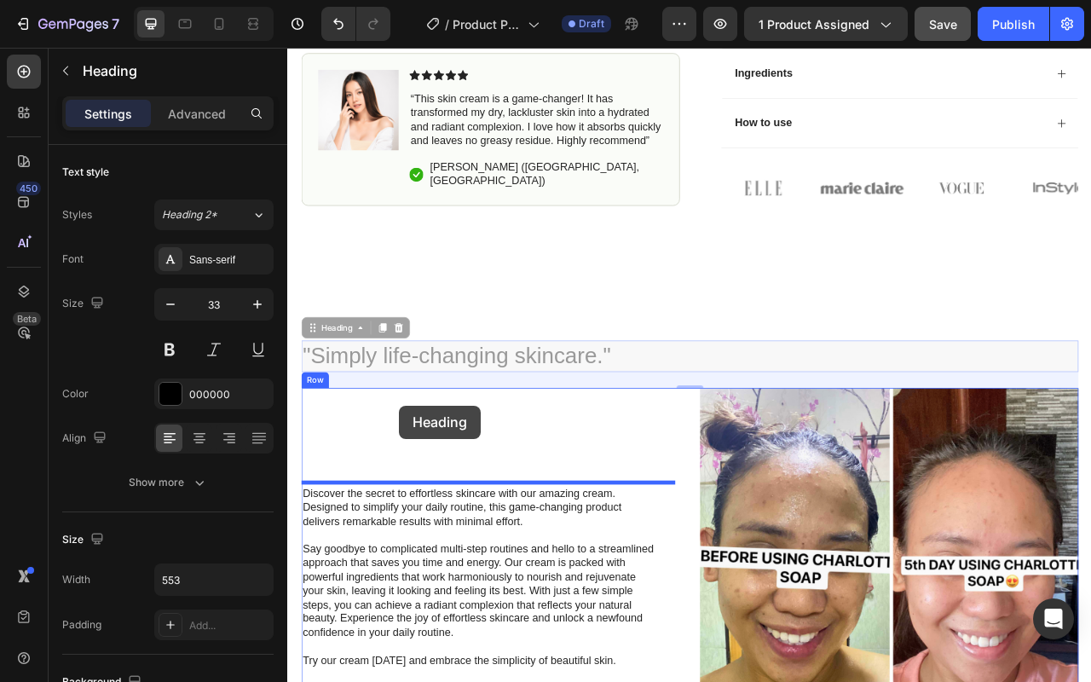
drag, startPoint x: 336, startPoint y: 407, endPoint x: 429, endPoint y: 503, distance: 133.8
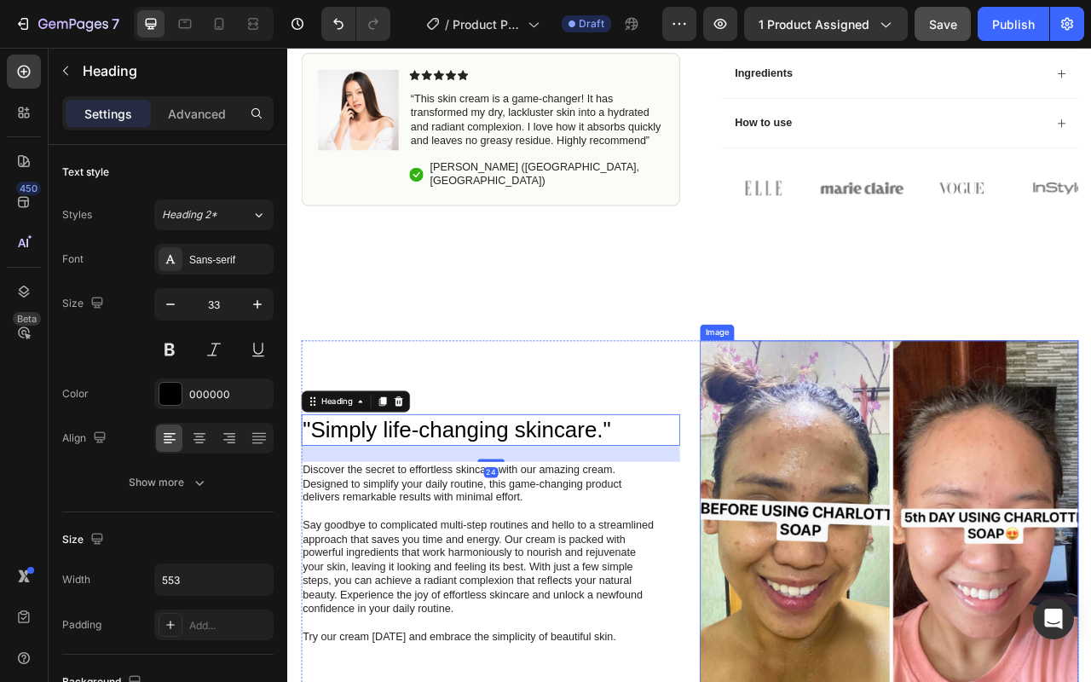
click at [813, 433] on img at bounding box center [1051, 660] width 481 height 481
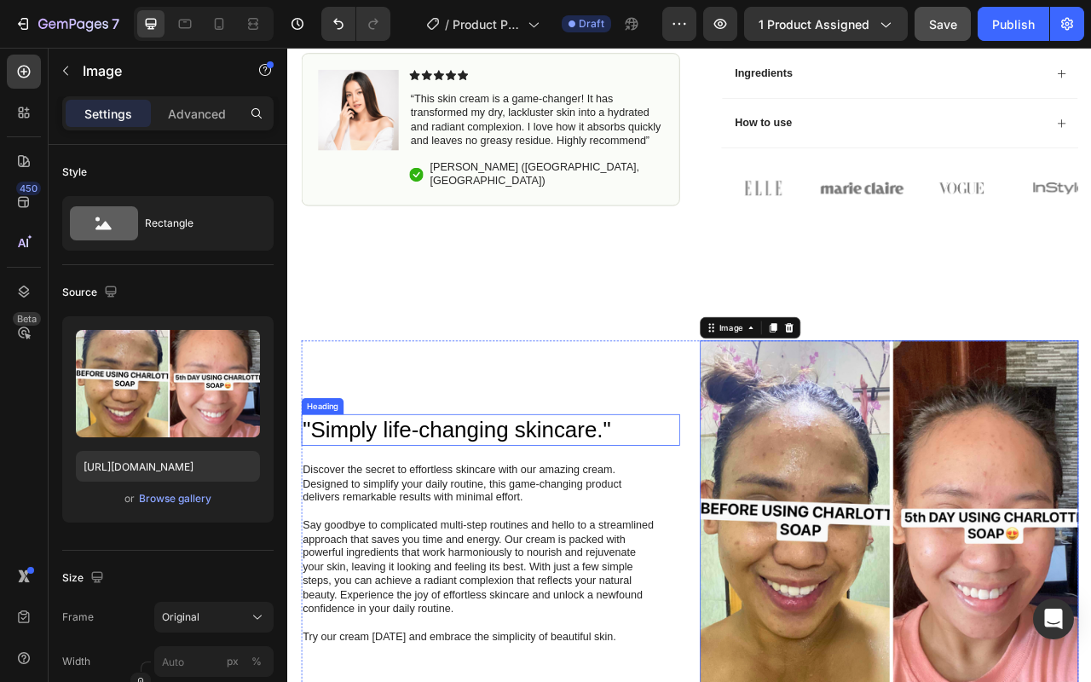
click at [613, 532] on h2 ""Simply life-changing skincare."" at bounding box center [539, 534] width 471 height 40
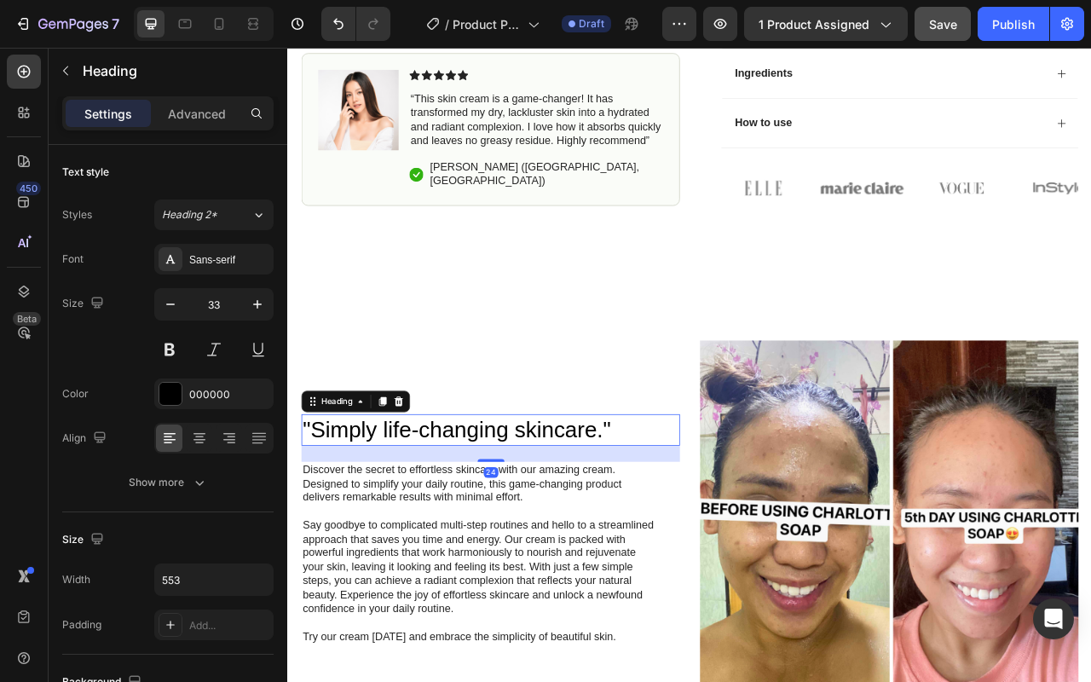
click at [613, 532] on h2 ""Simply life-changing skincare."" at bounding box center [539, 534] width 471 height 40
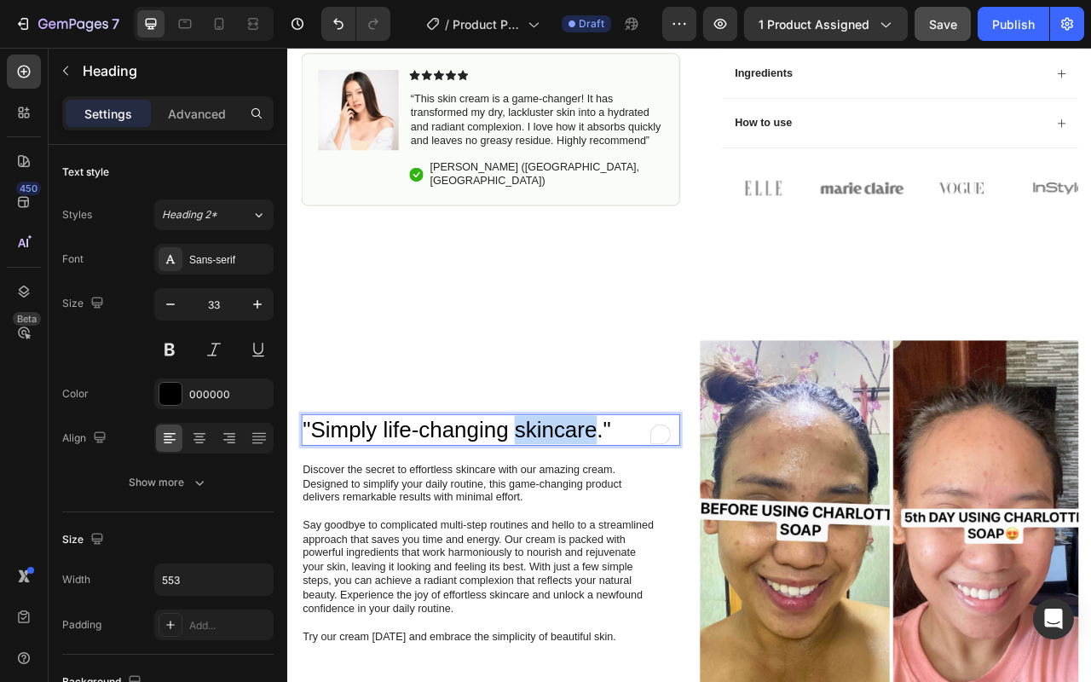
click at [613, 532] on p ""Simply life-changing skincare."" at bounding box center [540, 533] width 468 height 37
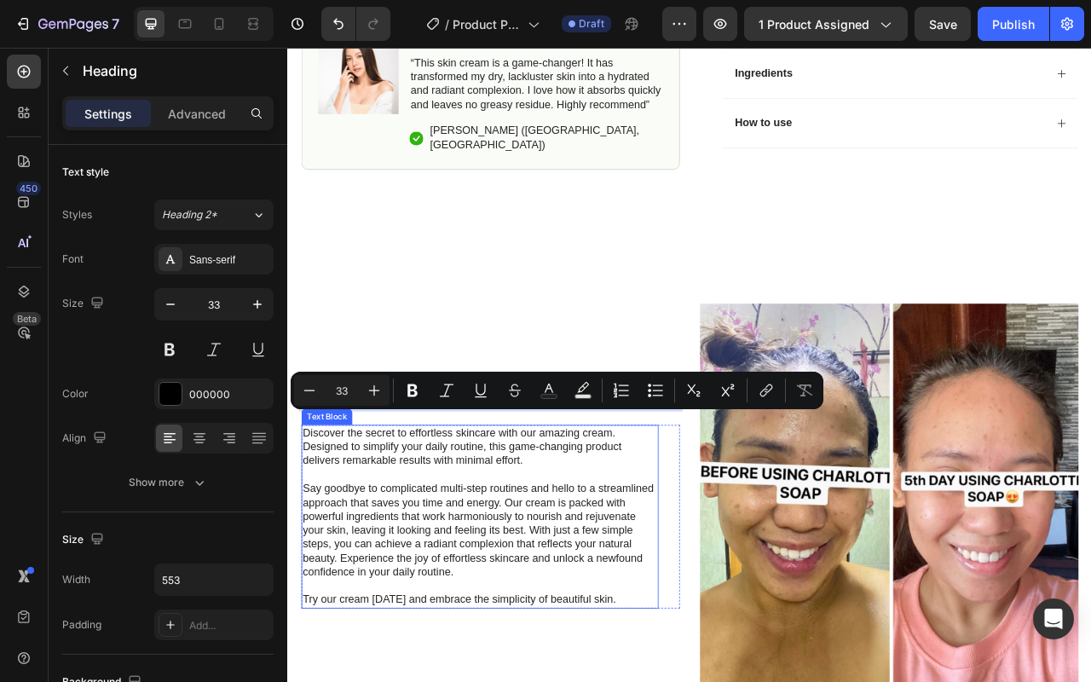
click at [574, 560] on div ""Simply life-changing skincare." Heading 24 Discover the secret to effortless s…" at bounding box center [544, 613] width 481 height 481
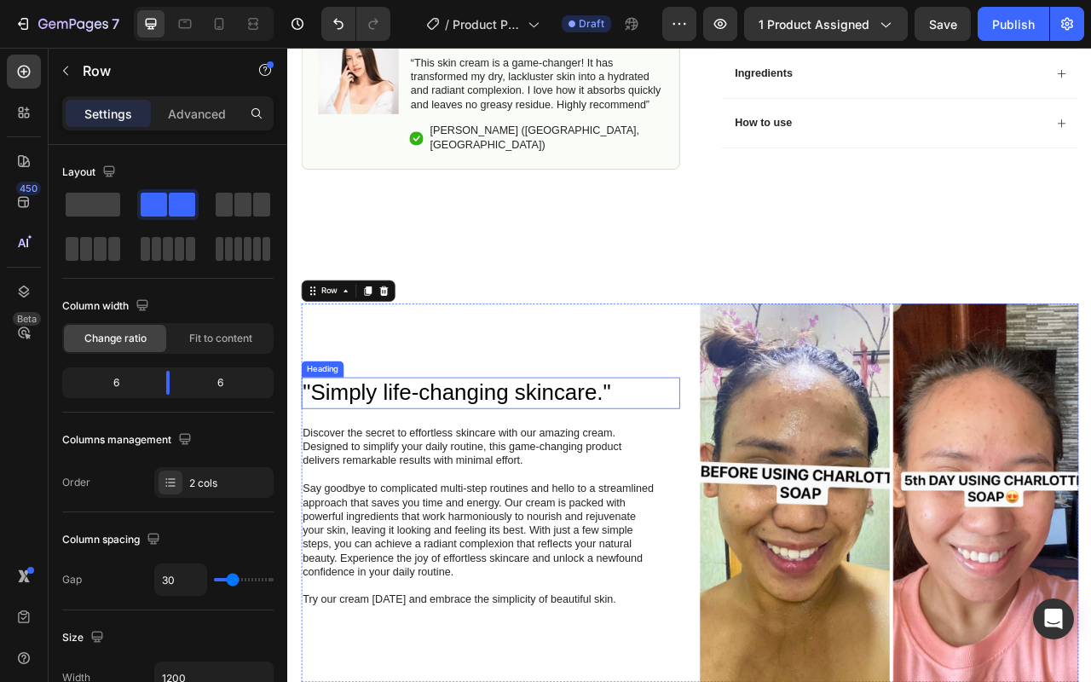
click at [600, 582] on p "Discover the secret to effortless skincare with our amazing cream. Designed to …" at bounding box center [531, 555] width 451 height 53
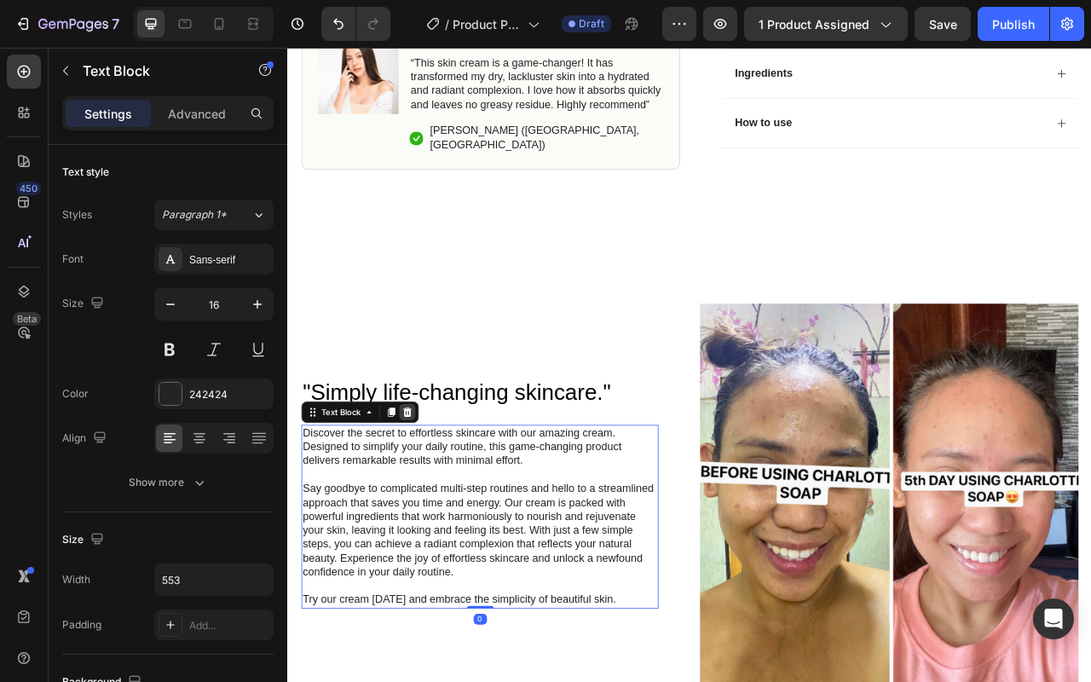
click at [448, 521] on div at bounding box center [439, 511] width 20 height 20
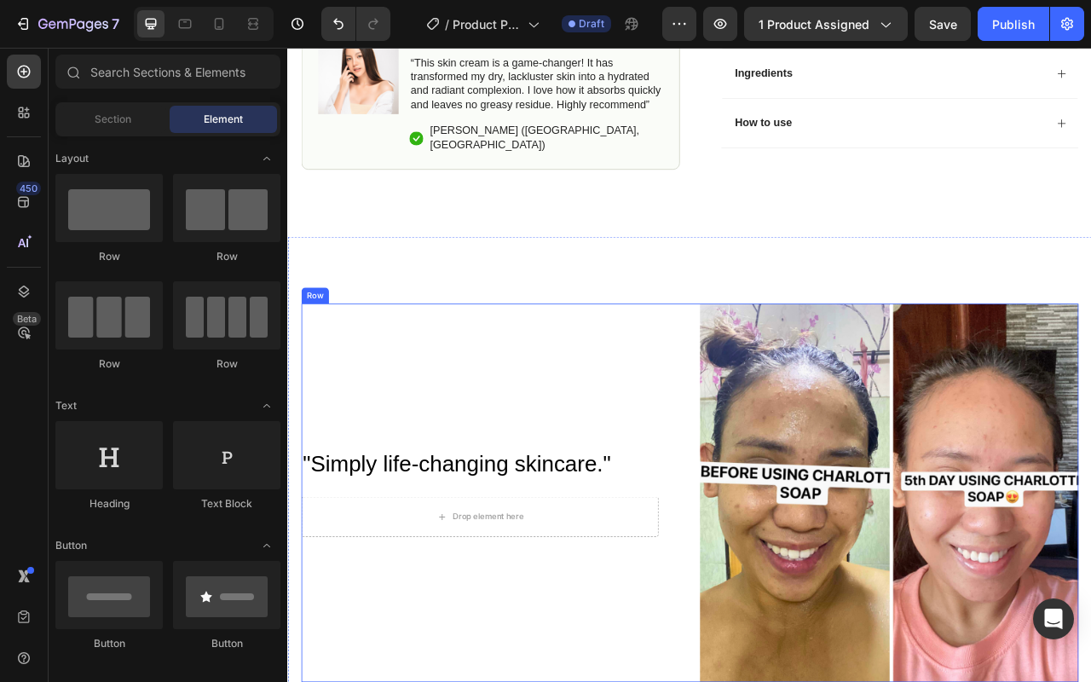
click at [578, 596] on p ""Simply life-changing skincare."" at bounding box center [540, 578] width 468 height 37
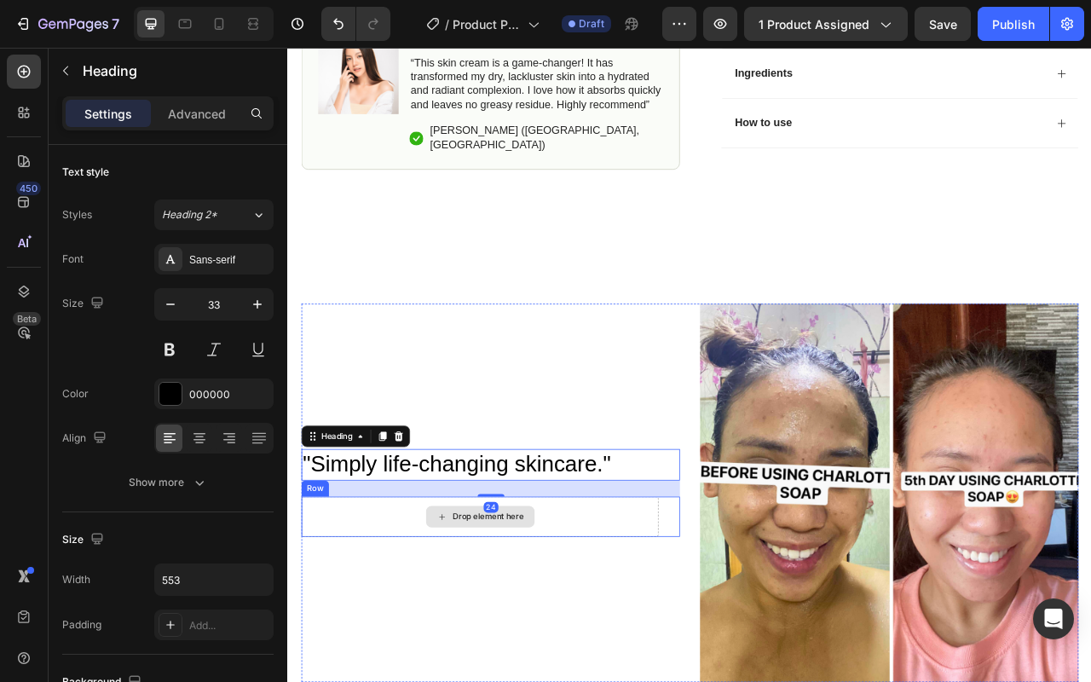
click at [593, 669] on div "Drop element here" at bounding box center [531, 644] width 454 height 51
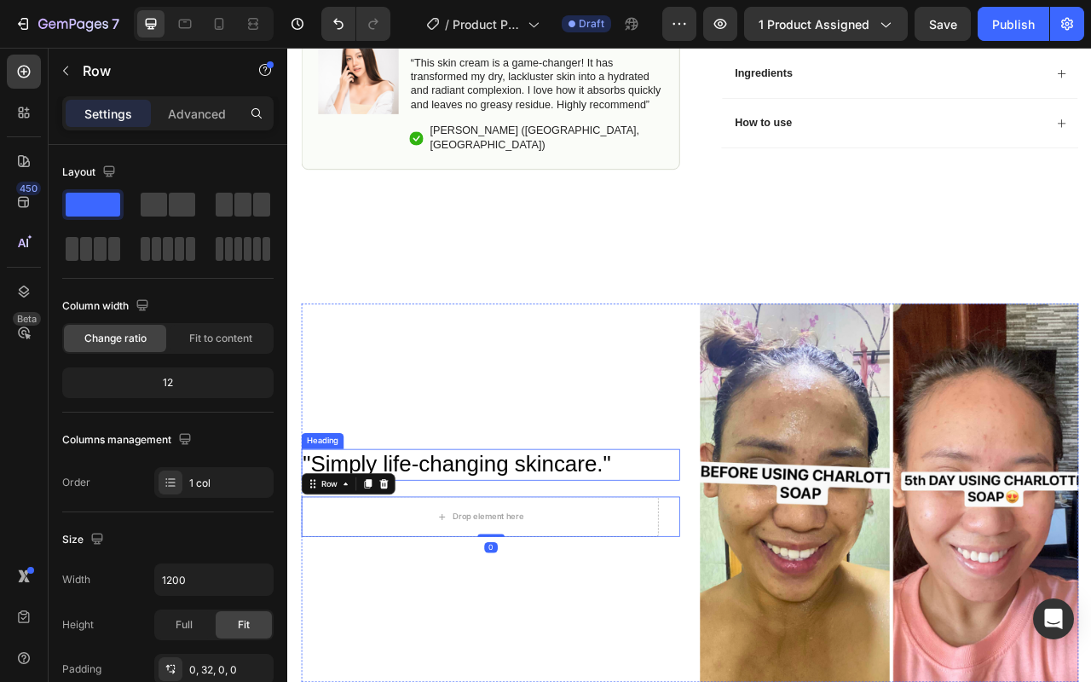
click at [590, 596] on p ""Simply life-changing skincare."" at bounding box center [540, 578] width 468 height 37
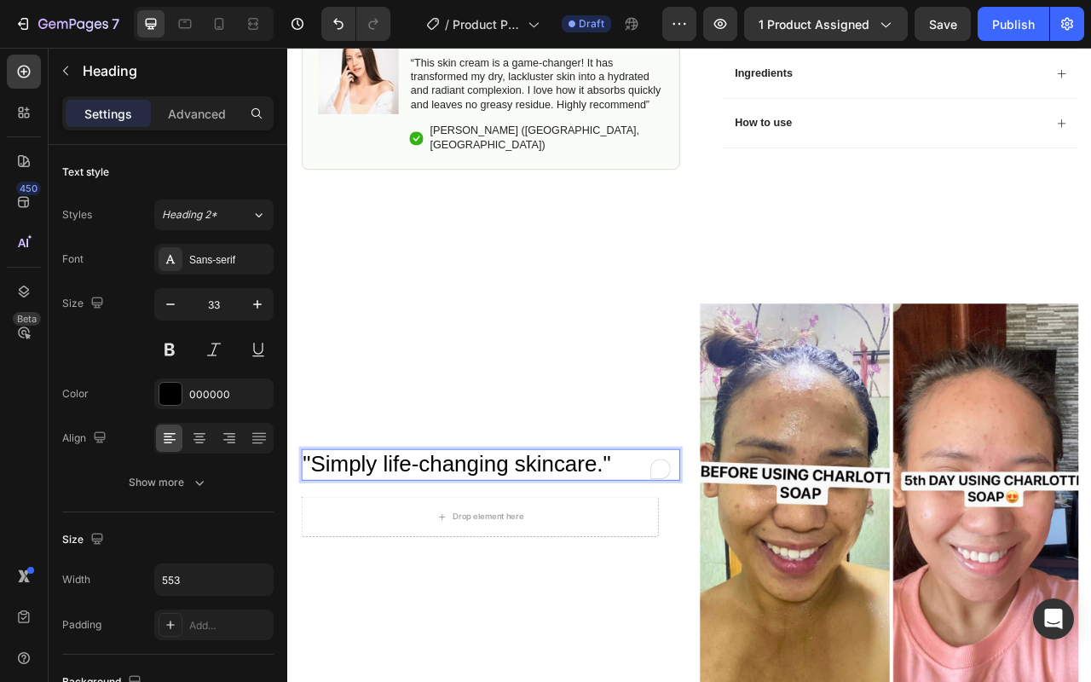
click at [590, 596] on p ""Simply life-changing skincare."" at bounding box center [540, 578] width 468 height 37
drag, startPoint x: 677, startPoint y: 618, endPoint x: 689, endPoint y: 617, distance: 12.0
click at [677, 596] on p ""Simply life-changing skincare."" at bounding box center [540, 578] width 468 height 37
click at [642, 670] on div "Drop element here" at bounding box center [531, 644] width 454 height 51
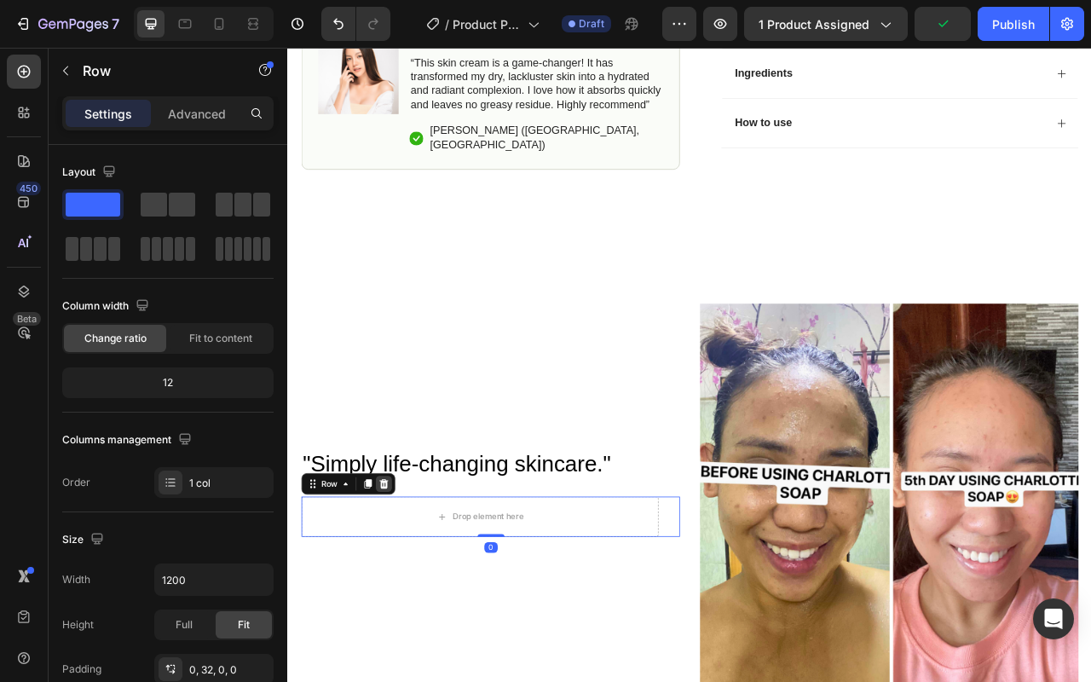
click at [413, 609] on icon at bounding box center [409, 603] width 14 height 14
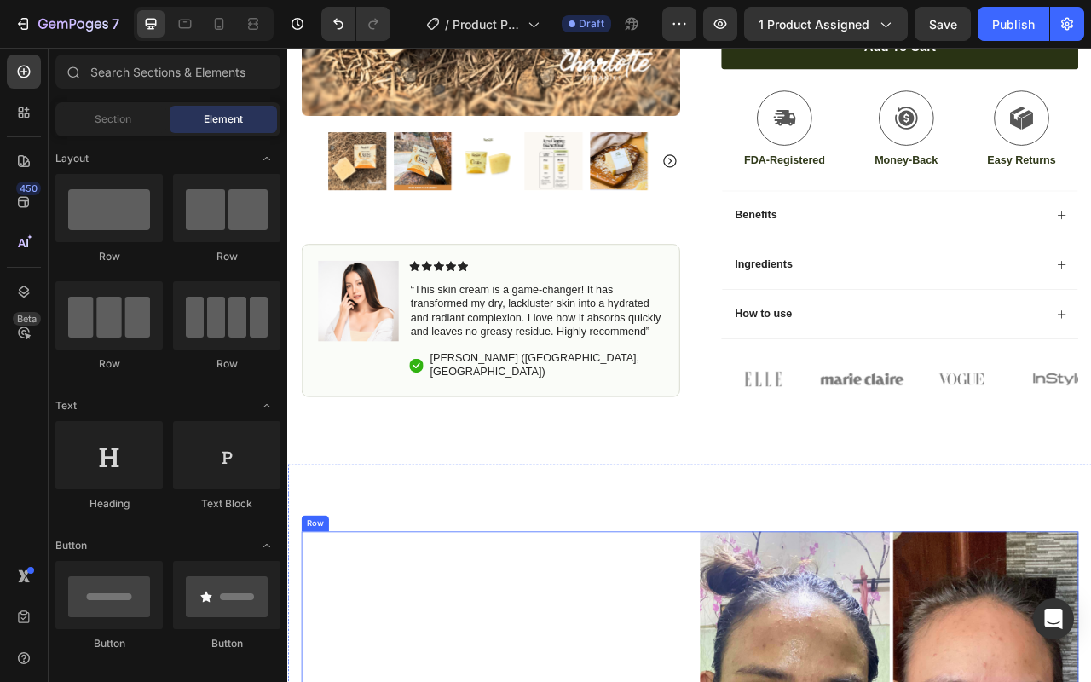
scroll to position [843, 0]
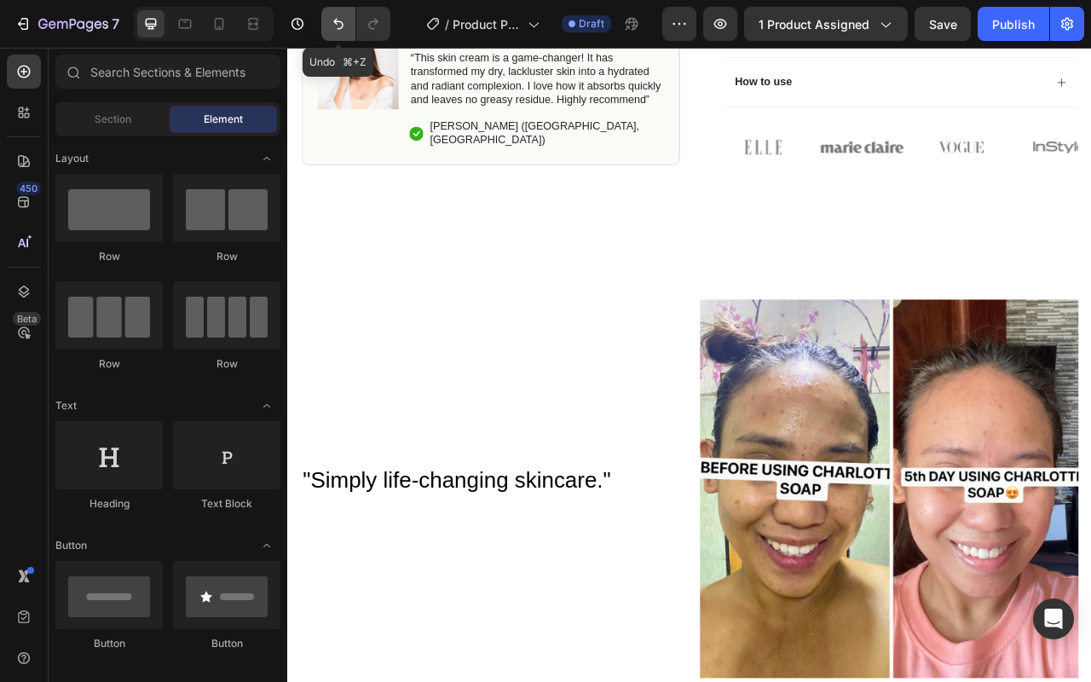
click at [340, 27] on icon "Undo/Redo" at bounding box center [338, 23] width 17 height 17
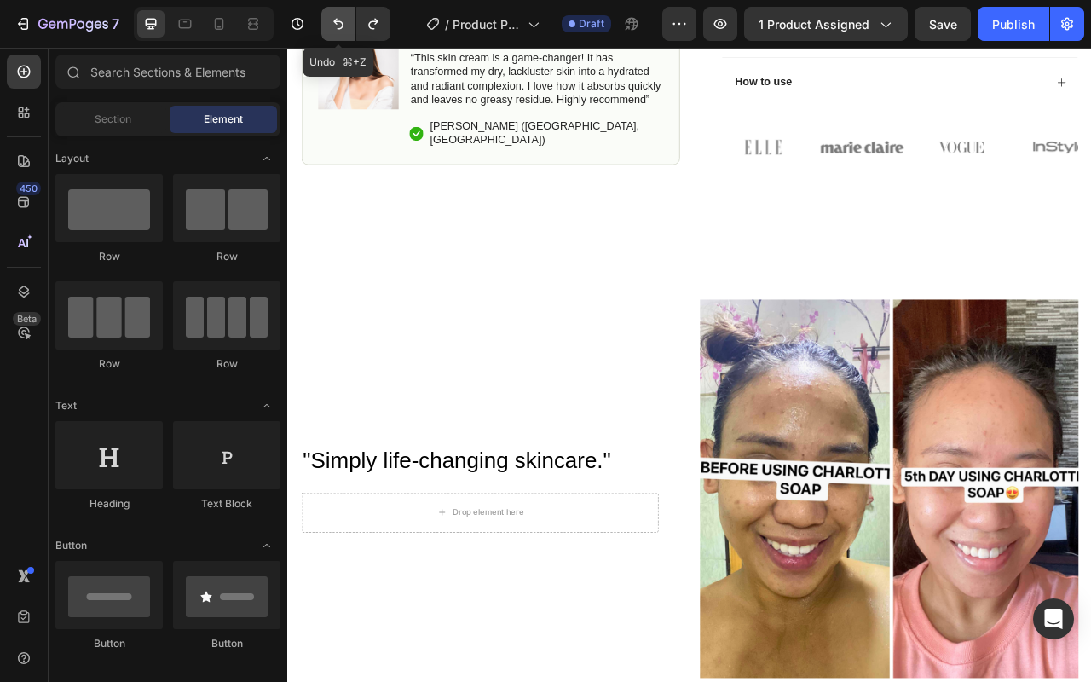
click at [340, 27] on icon "Undo/Redo" at bounding box center [338, 23] width 17 height 17
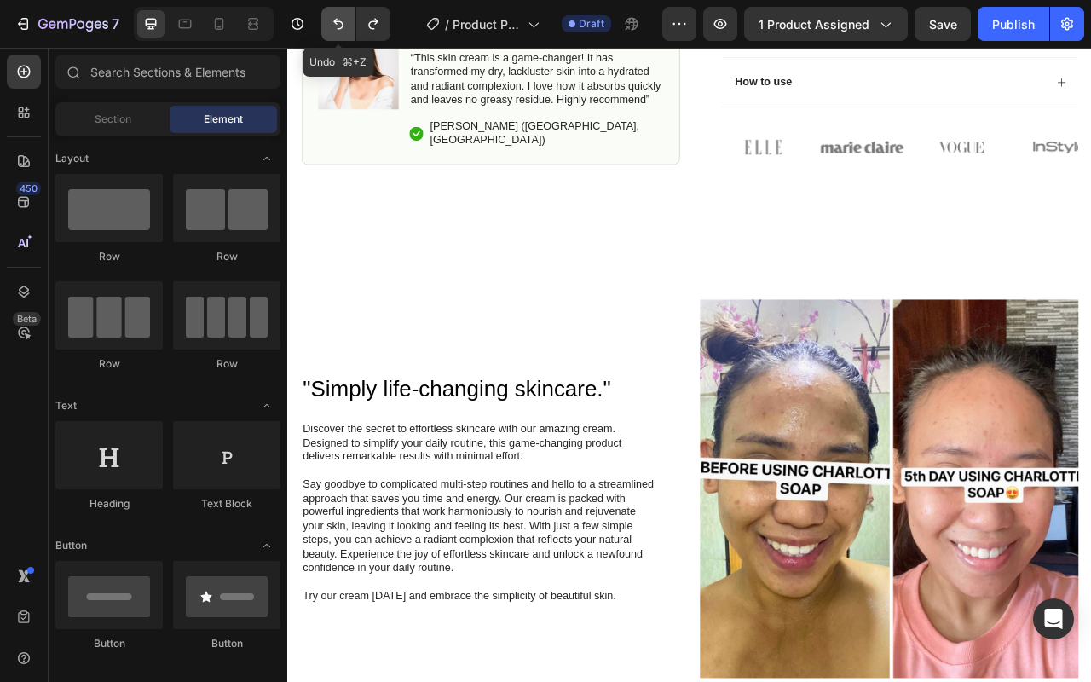
click at [340, 27] on icon "Undo/Redo" at bounding box center [338, 23] width 17 height 17
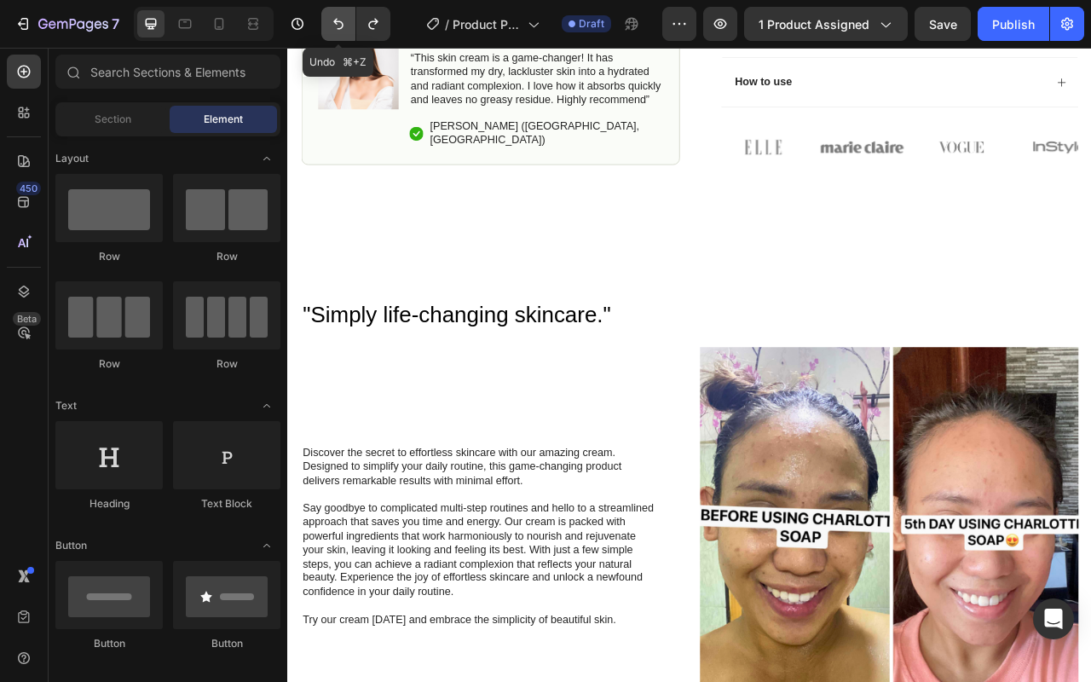
click at [340, 27] on icon "Undo/Redo" at bounding box center [338, 23] width 17 height 17
click at [366, 32] on button "Undo/Redo" at bounding box center [373, 24] width 34 height 34
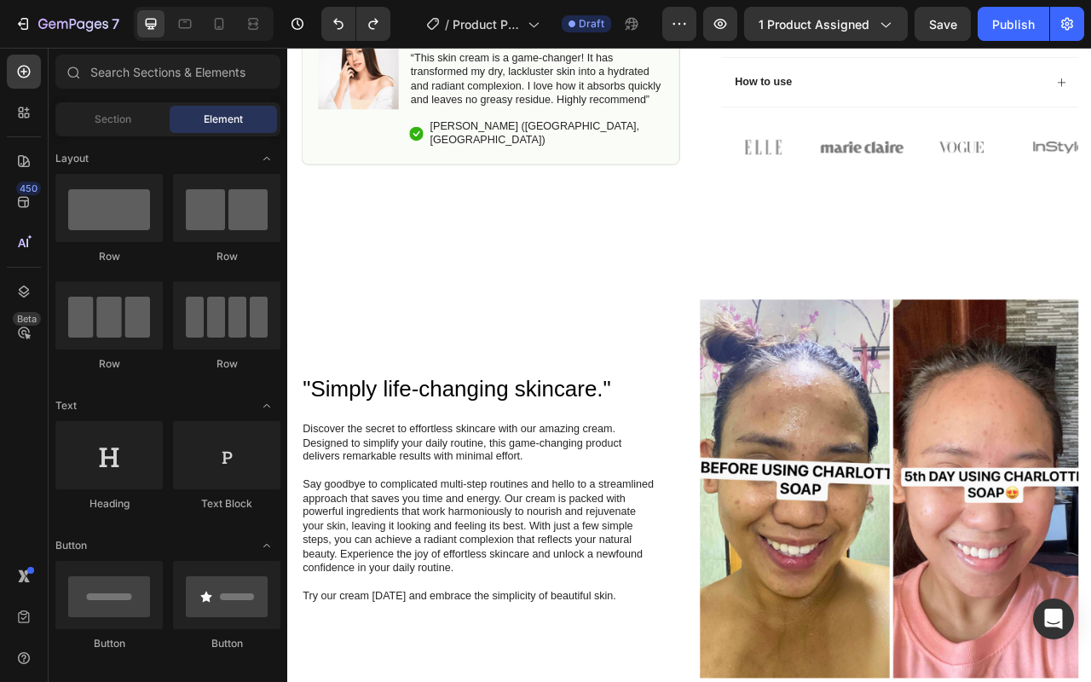
click at [233, 32] on div at bounding box center [204, 24] width 140 height 34
click at [230, 32] on div at bounding box center [218, 23] width 27 height 27
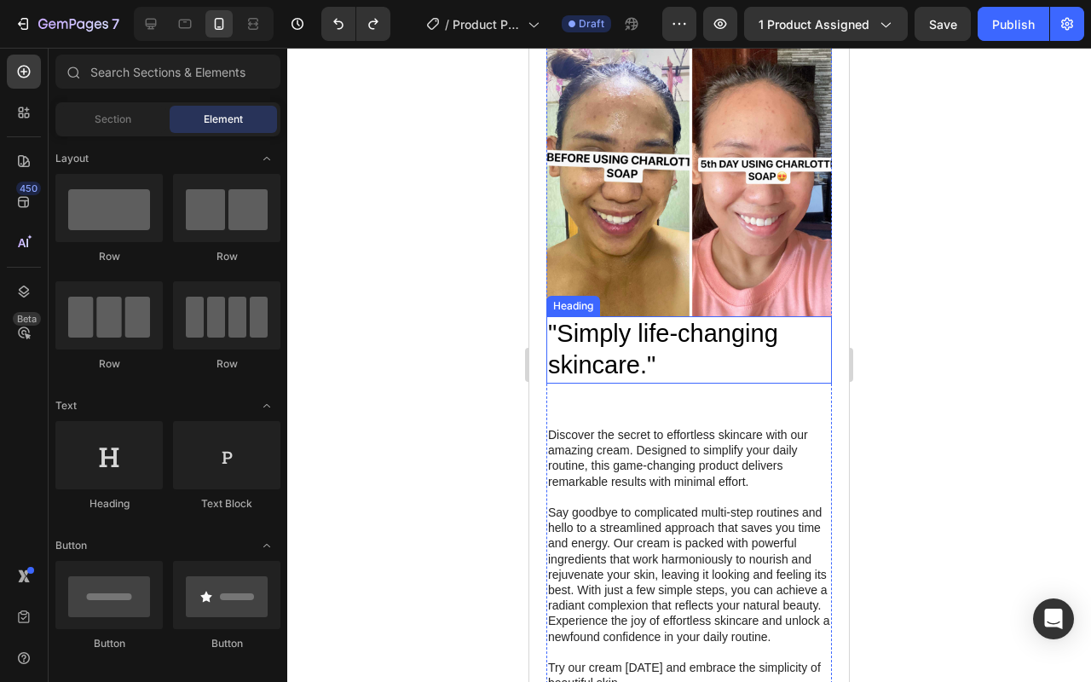
scroll to position [1496, 0]
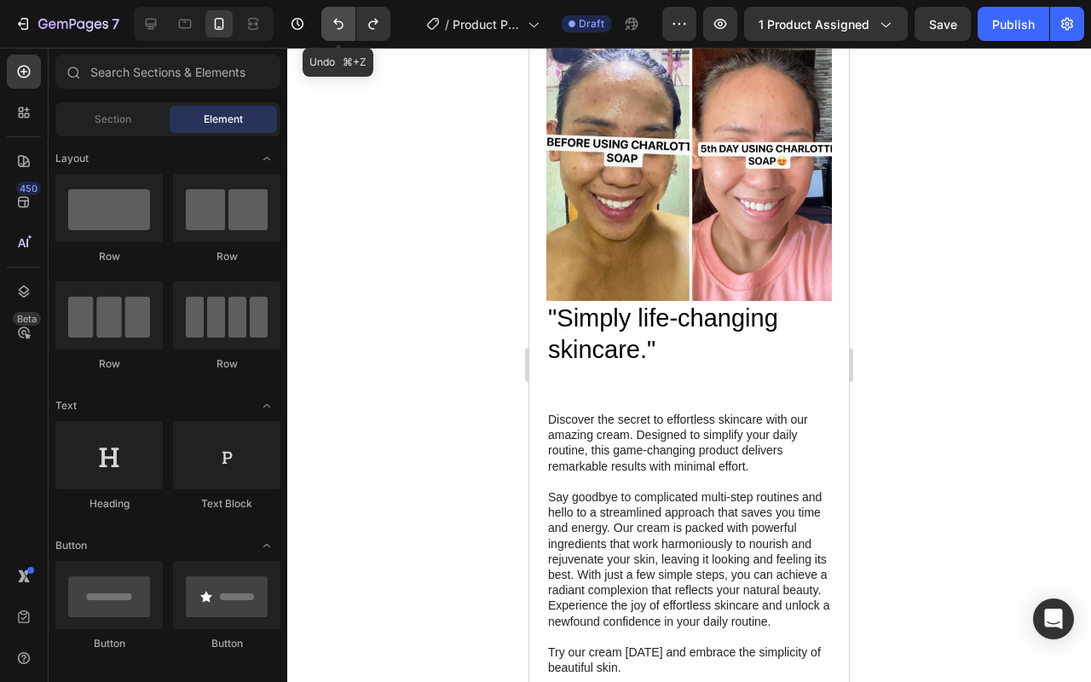
click at [330, 33] on button "Undo/Redo" at bounding box center [338, 24] width 34 height 34
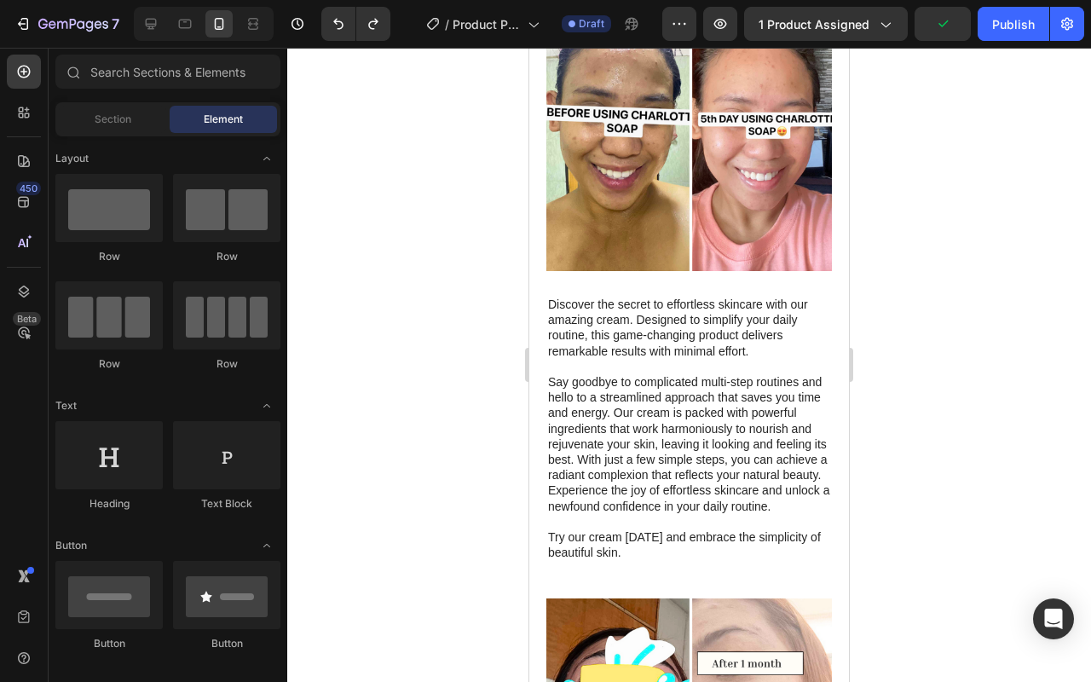
scroll to position [1207, 0]
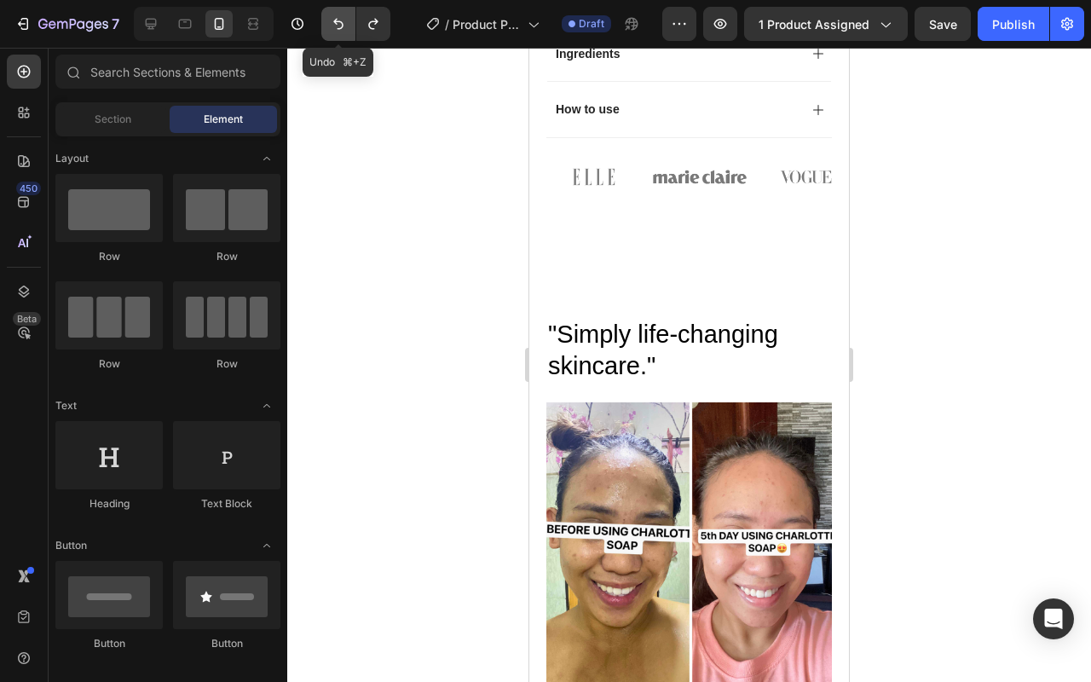
click at [334, 28] on icon "Undo/Redo" at bounding box center [338, 23] width 17 height 17
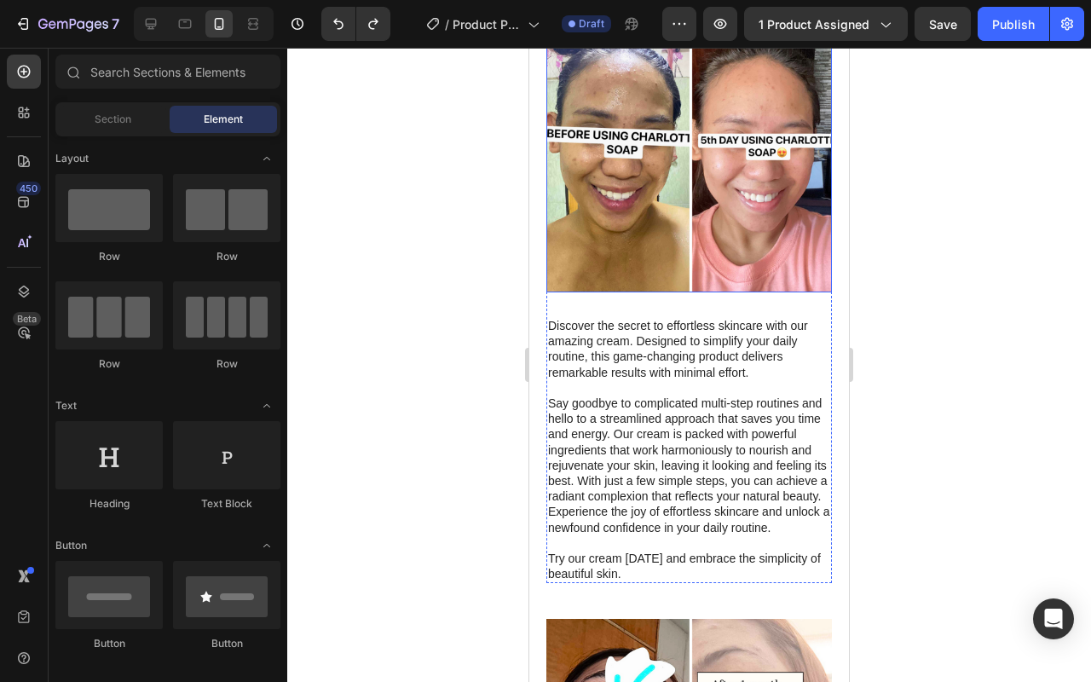
scroll to position [1534, 0]
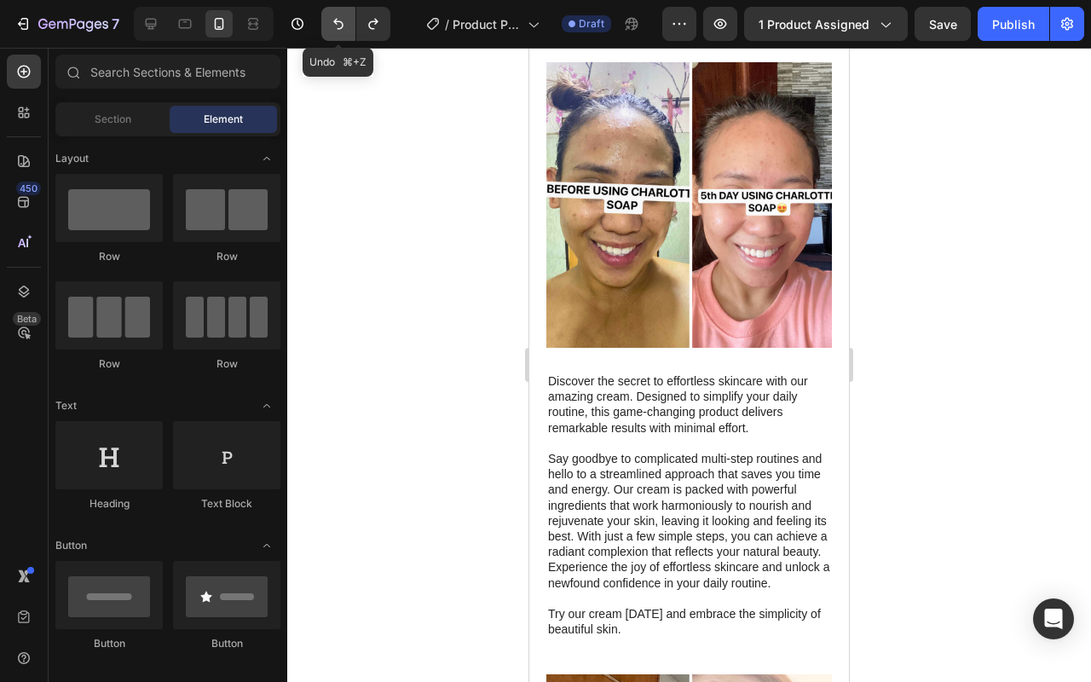
click at [345, 32] on button "Undo/Redo" at bounding box center [338, 24] width 34 height 34
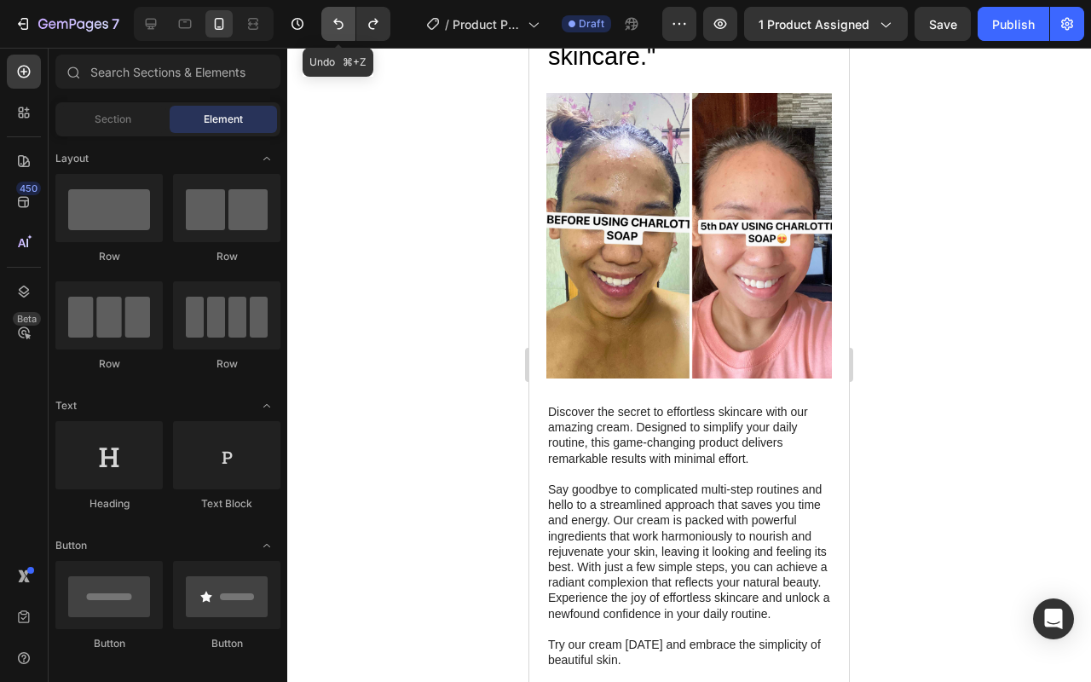
click at [331, 26] on icon "Undo/Redo" at bounding box center [338, 23] width 17 height 17
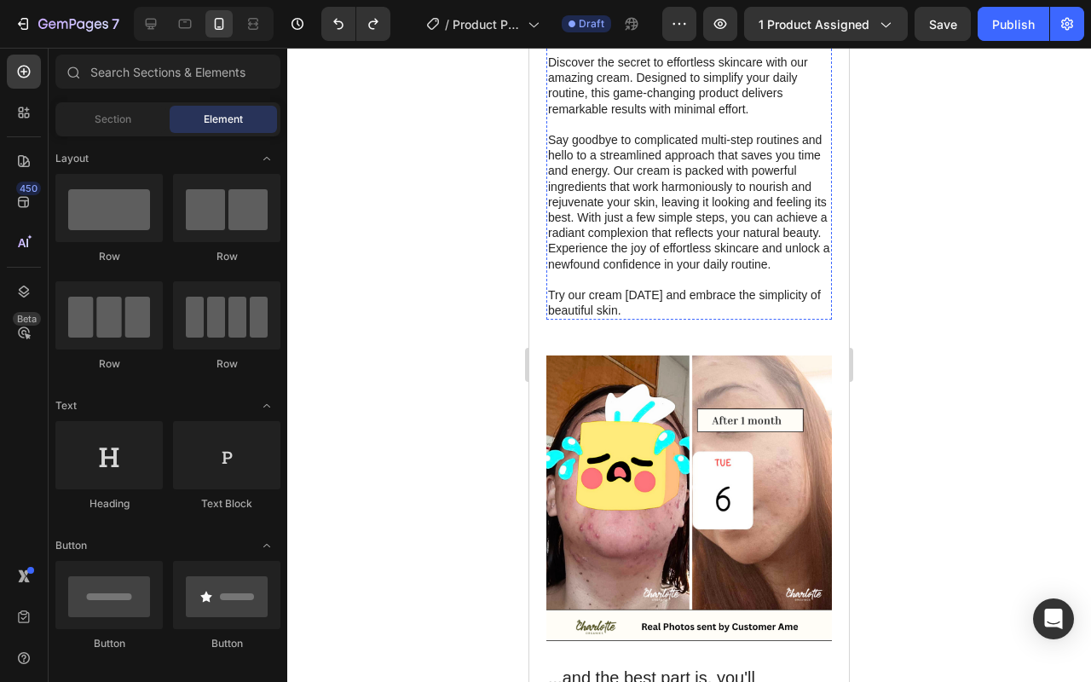
scroll to position [1512, 0]
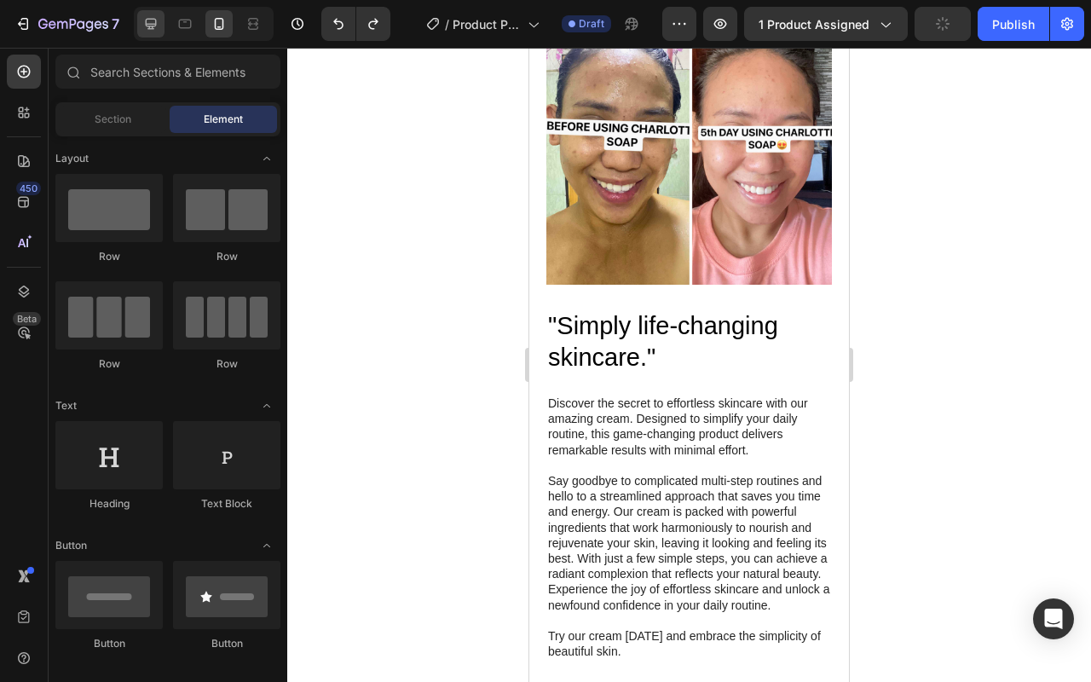
click at [155, 26] on icon at bounding box center [151, 24] width 11 height 11
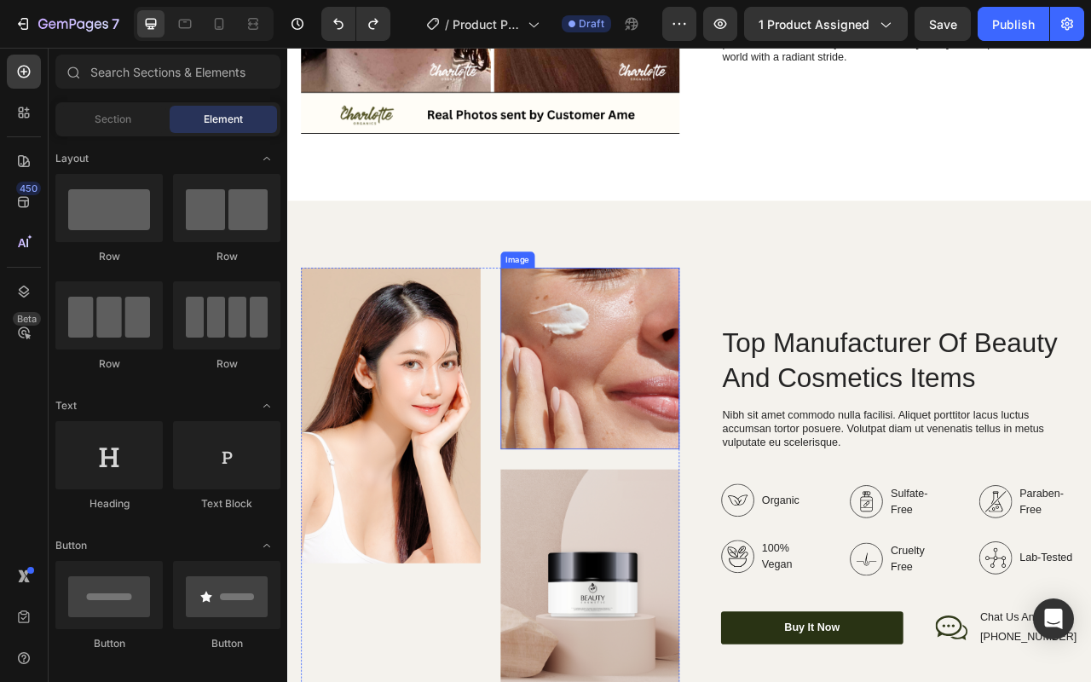
scroll to position [2064, 0]
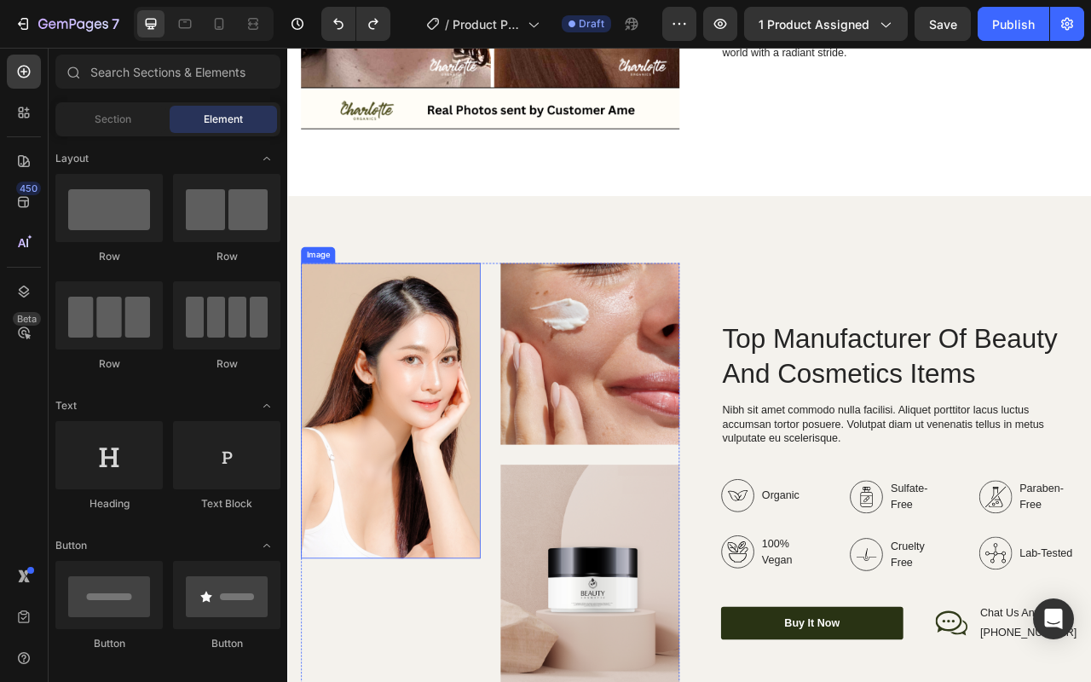
click at [475, 395] on img at bounding box center [418, 509] width 228 height 376
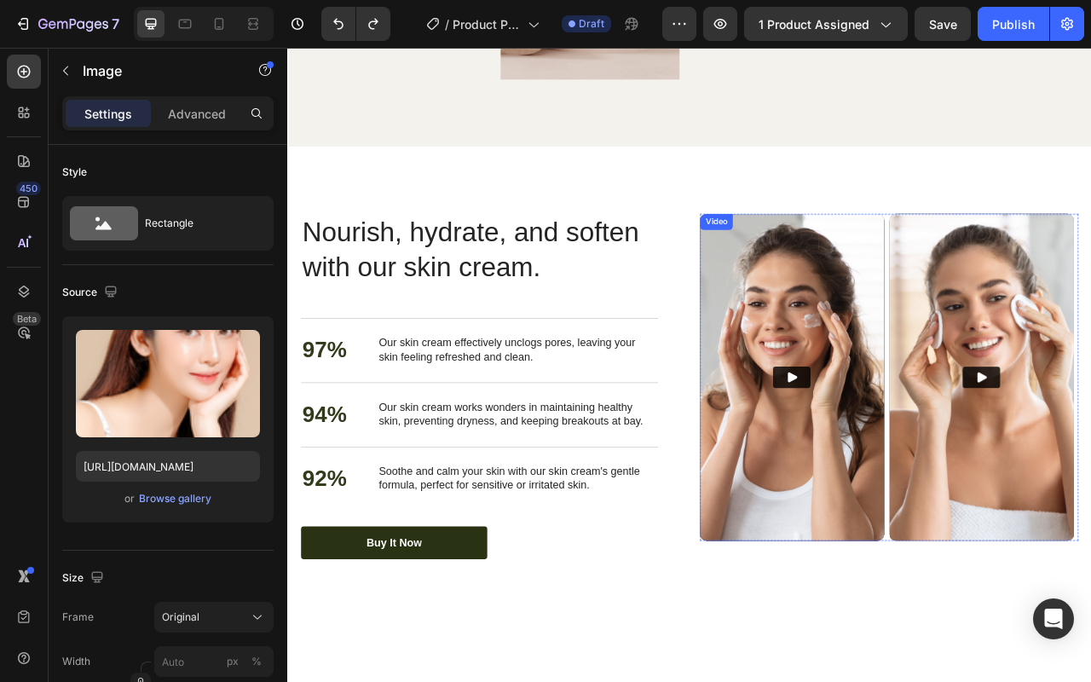
scroll to position [2838, 0]
click at [1016, 350] on img at bounding box center [928, 465] width 234 height 416
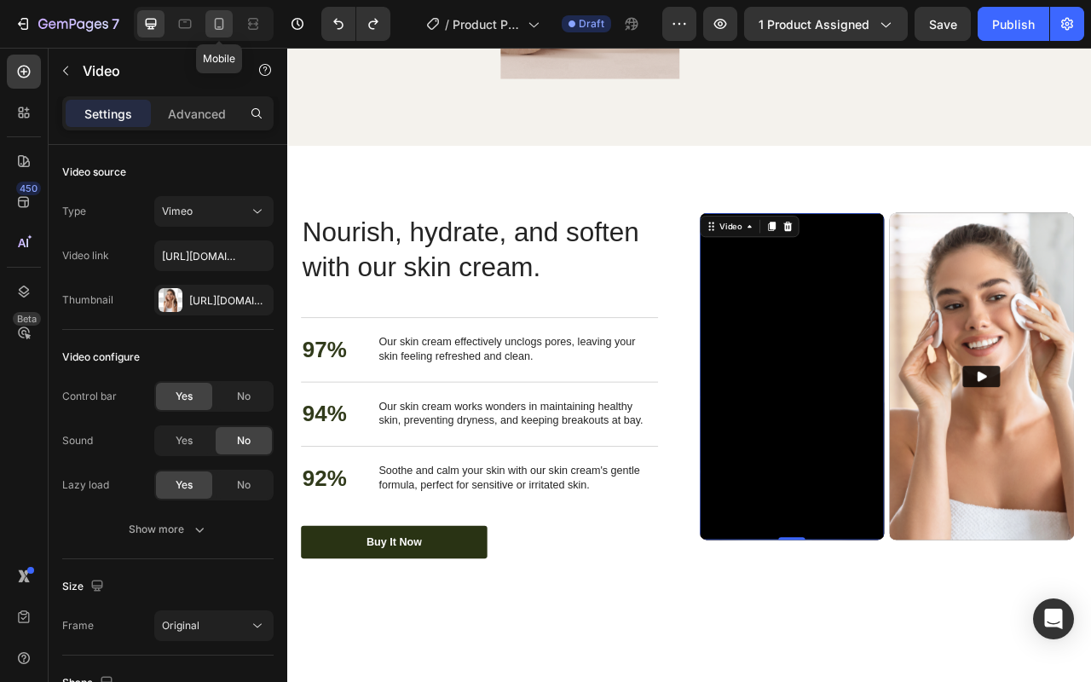
click at [219, 27] on icon at bounding box center [219, 24] width 9 height 12
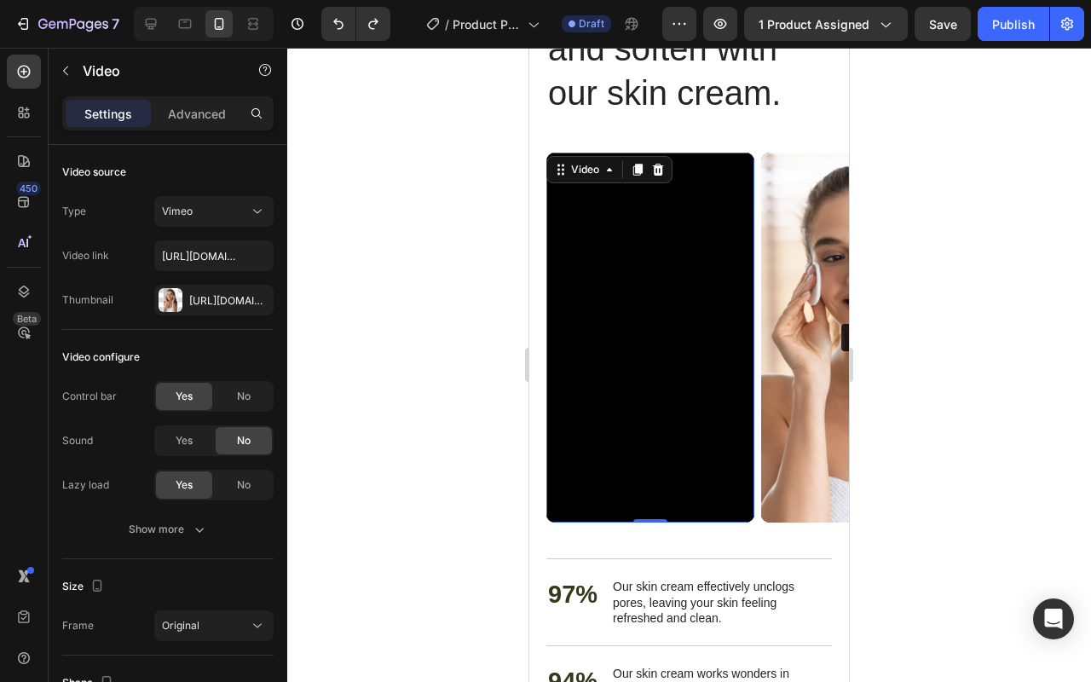
scroll to position [3218, 0]
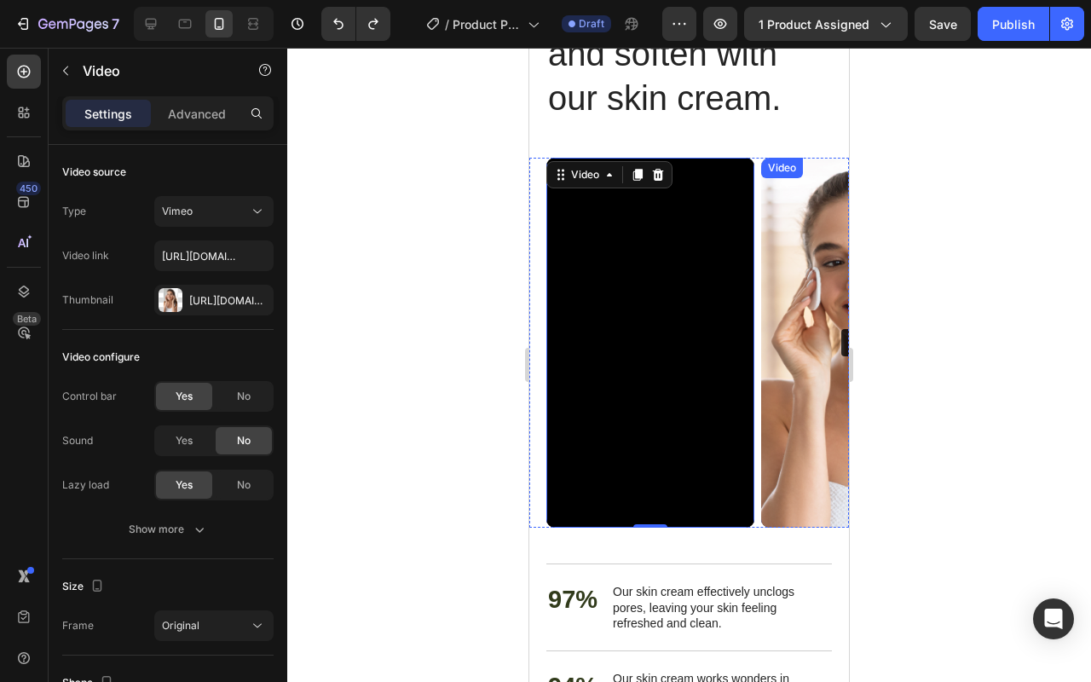
click at [778, 521] on img at bounding box center [865, 343] width 208 height 370
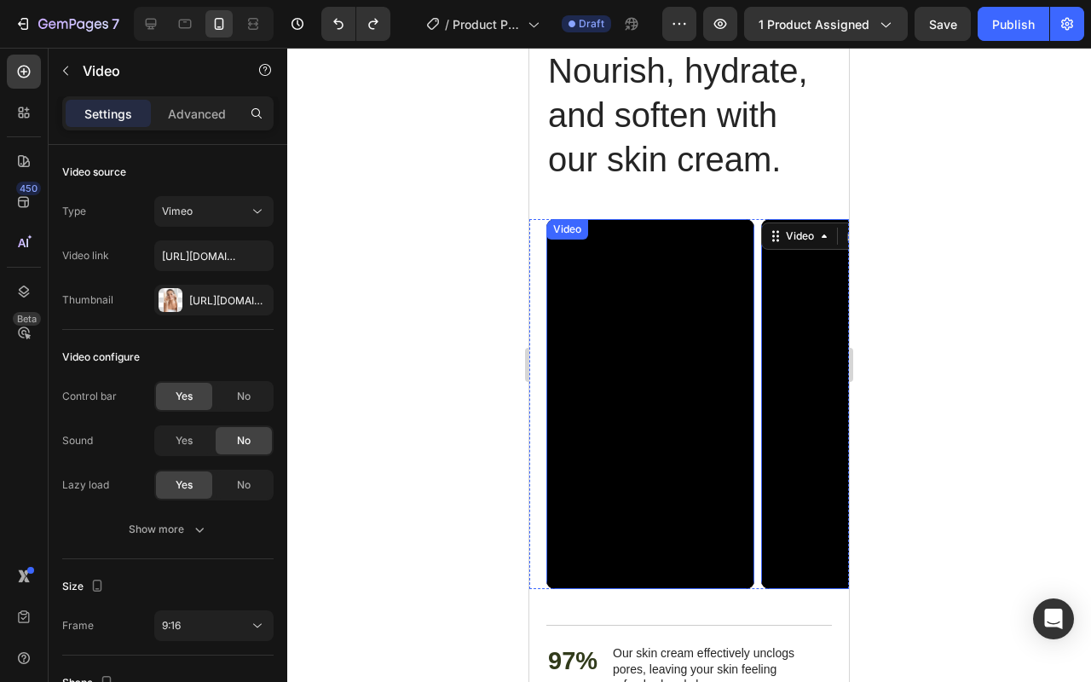
scroll to position [3153, 0]
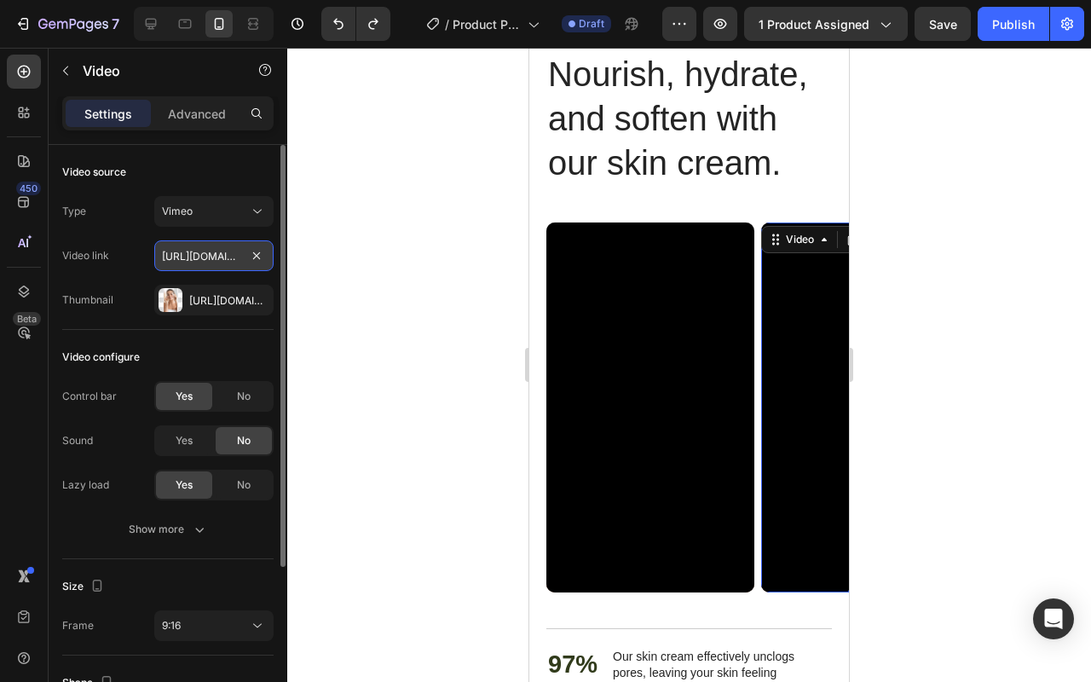
click at [183, 256] on input "https://vimeo.com/347119375" at bounding box center [213, 255] width 119 height 31
click at [221, 214] on div "Vimeo" at bounding box center [205, 211] width 87 height 15
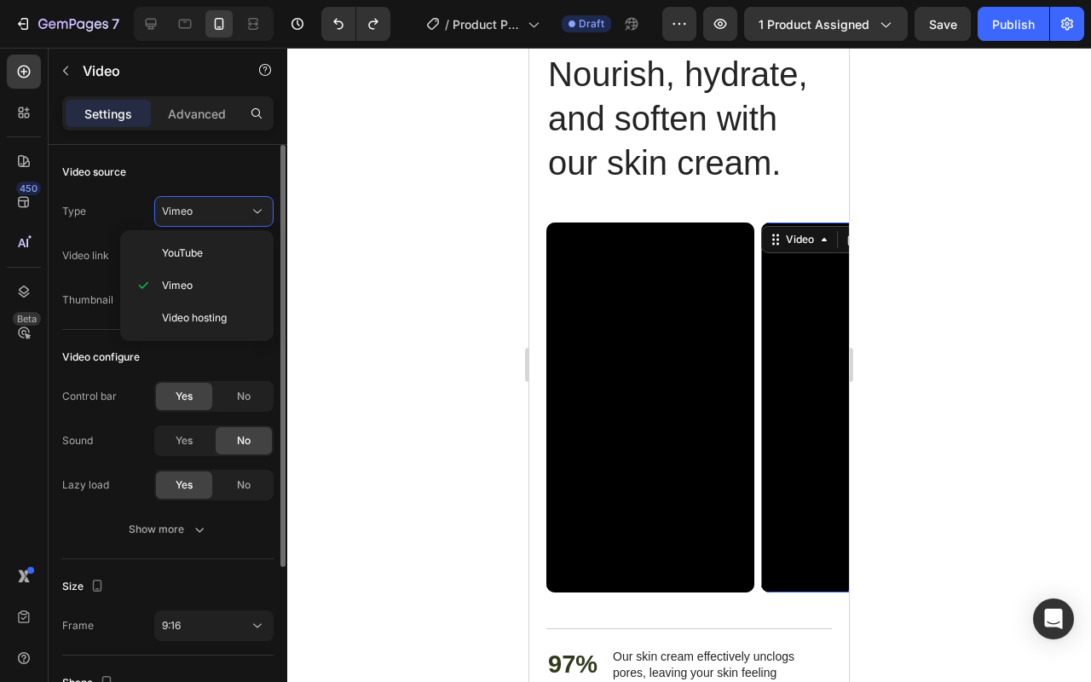
click at [200, 170] on div "Video source" at bounding box center [167, 171] width 211 height 27
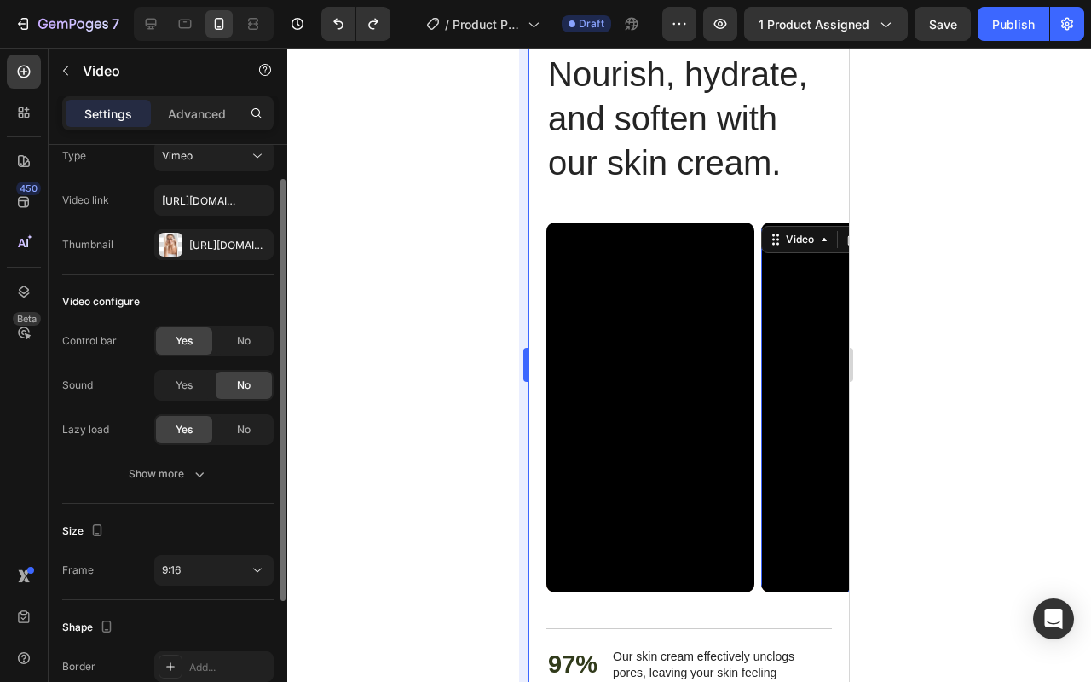
scroll to position [52, 0]
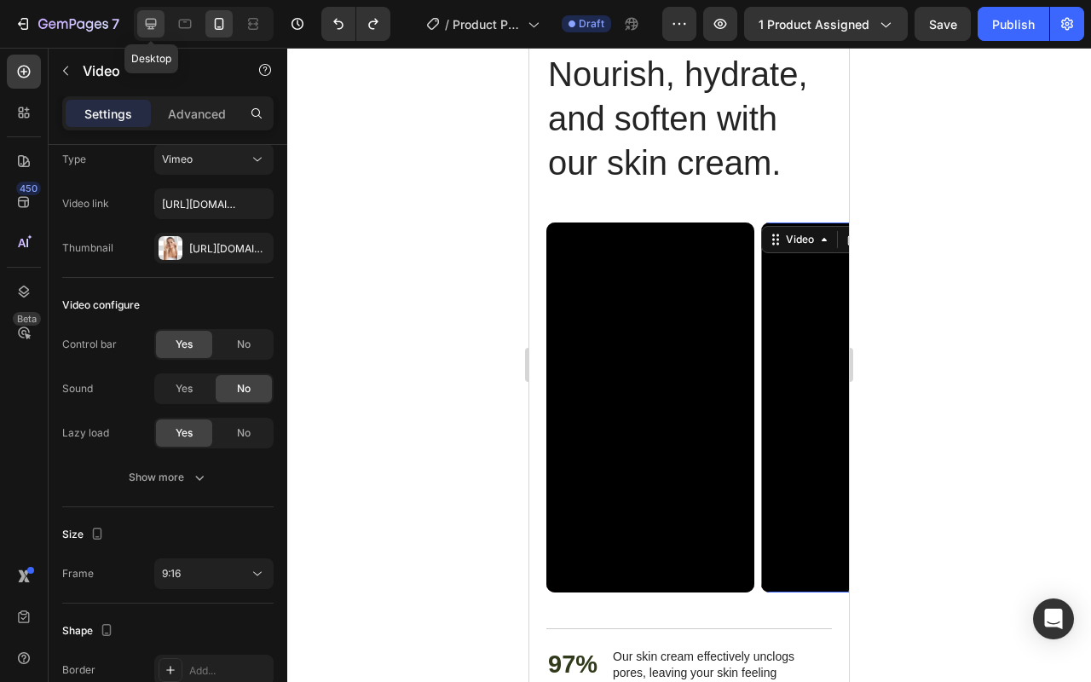
click at [153, 29] on icon at bounding box center [150, 23] width 17 height 17
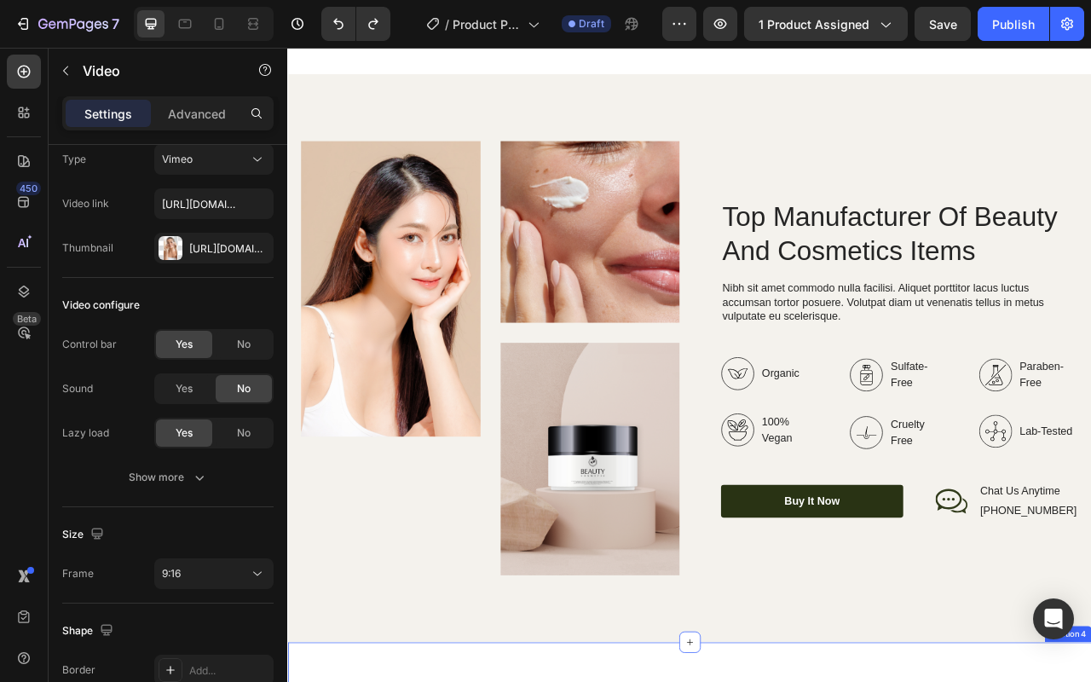
scroll to position [2571, 0]
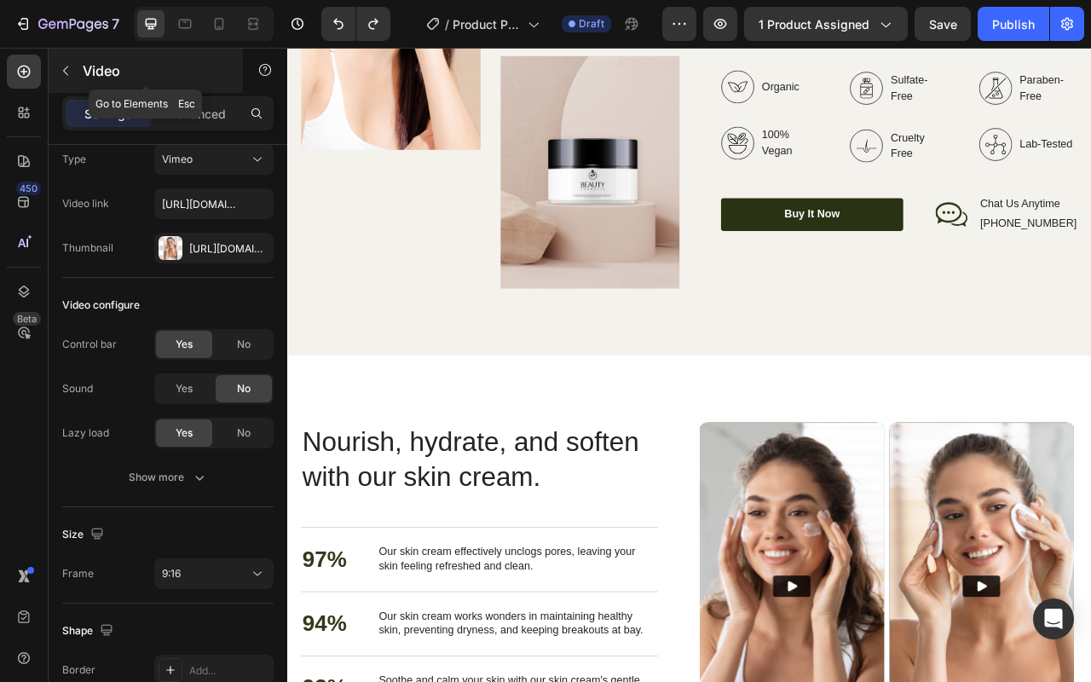
click at [71, 70] on icon "button" at bounding box center [66, 71] width 14 height 14
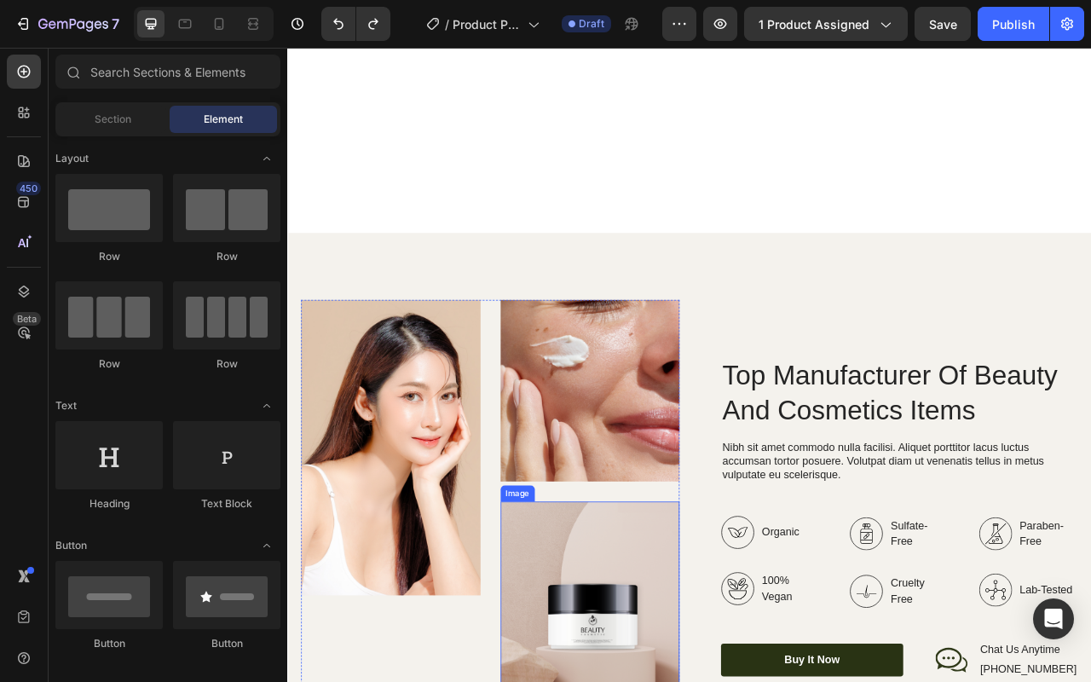
scroll to position [2317, 0]
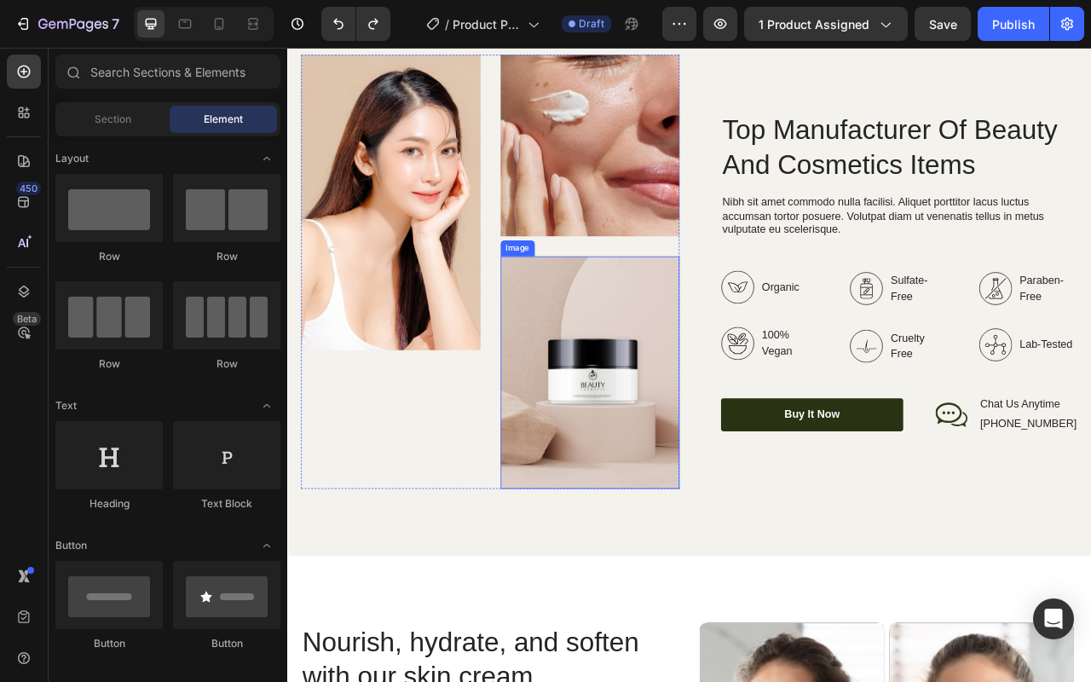
click at [660, 481] on img at bounding box center [672, 460] width 228 height 295
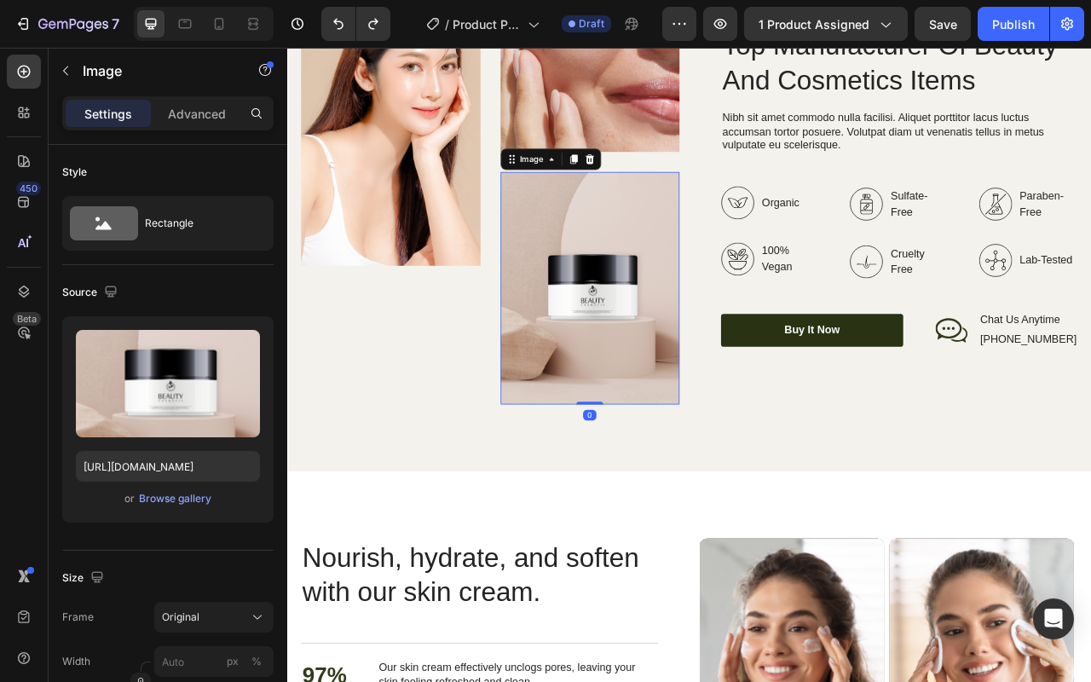
scroll to position [2688, 0]
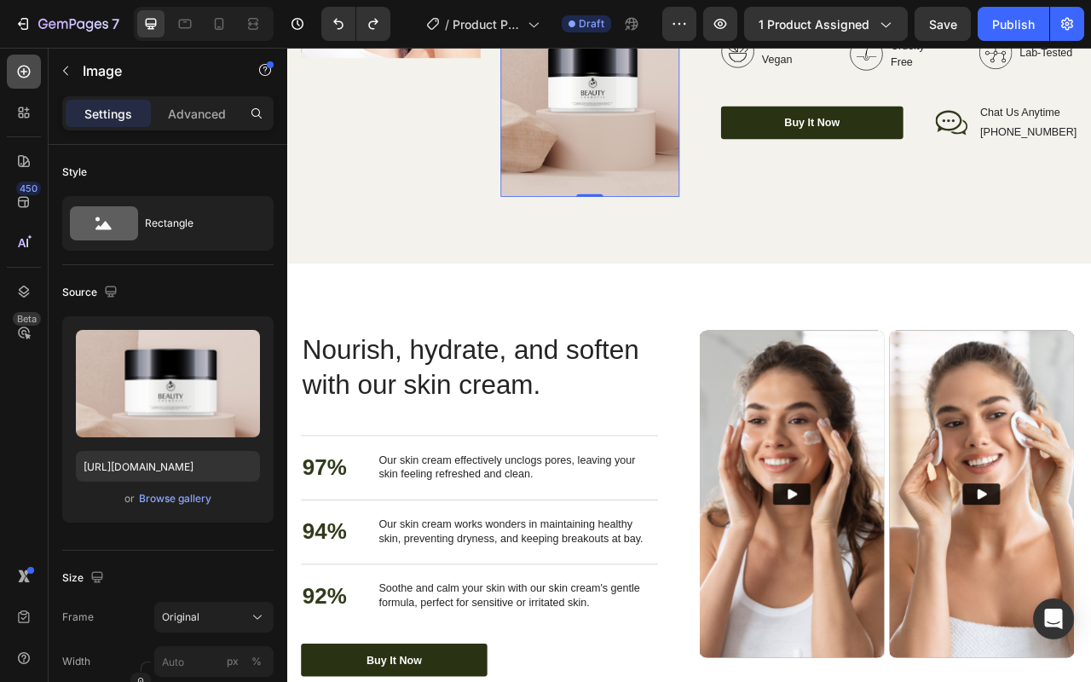
click at [32, 67] on icon at bounding box center [23, 71] width 17 height 17
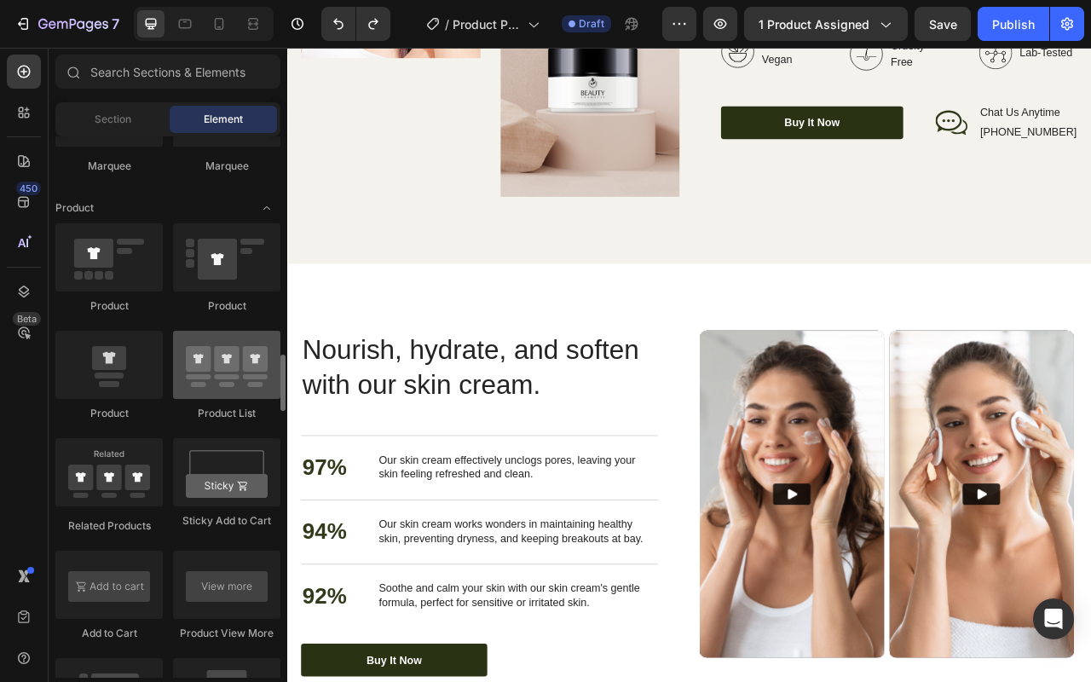
scroll to position [1774, 0]
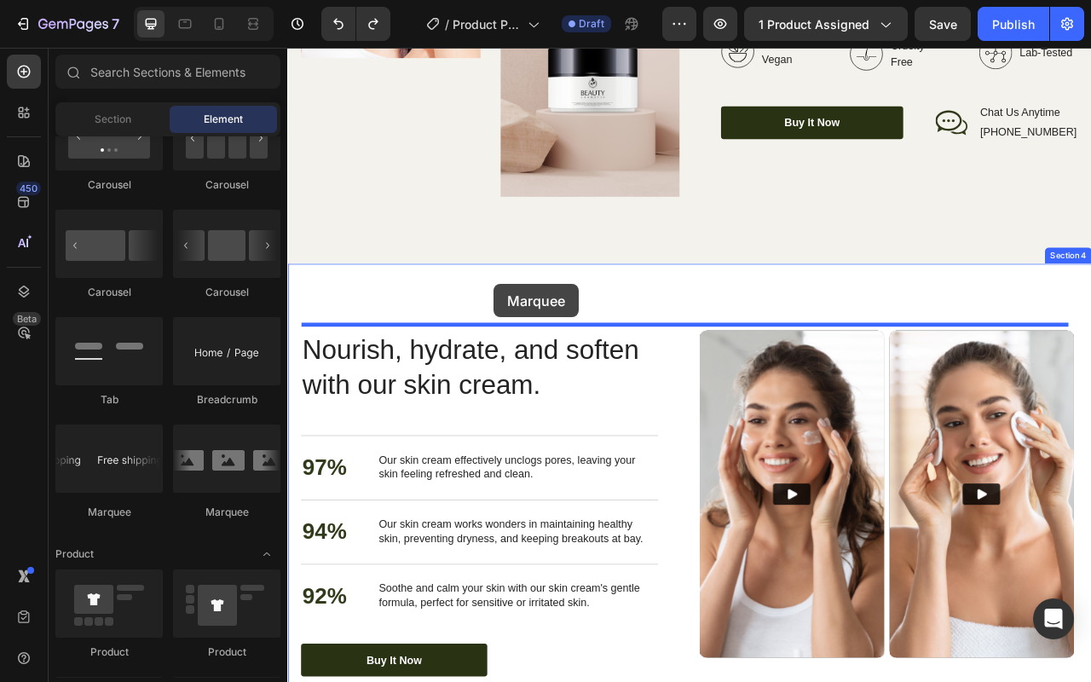
drag, startPoint x: 515, startPoint y: 527, endPoint x: 550, endPoint y: 348, distance: 181.5
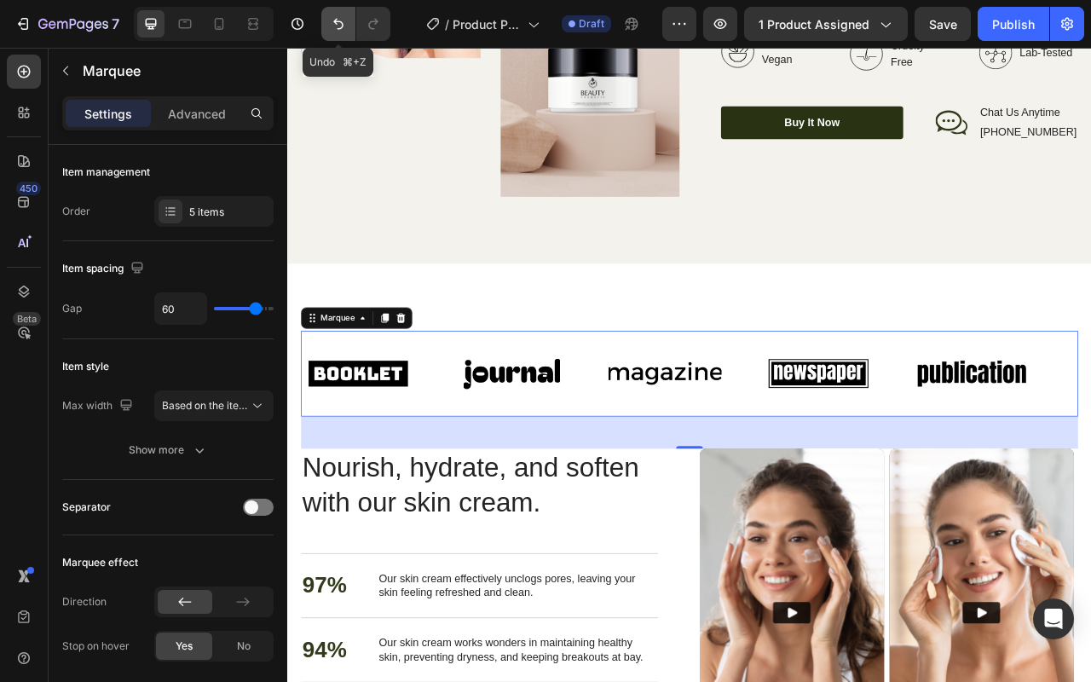
click at [338, 21] on icon "Undo/Redo" at bounding box center [338, 24] width 10 height 11
click at [347, 30] on button "Undo/Redo" at bounding box center [338, 24] width 34 height 34
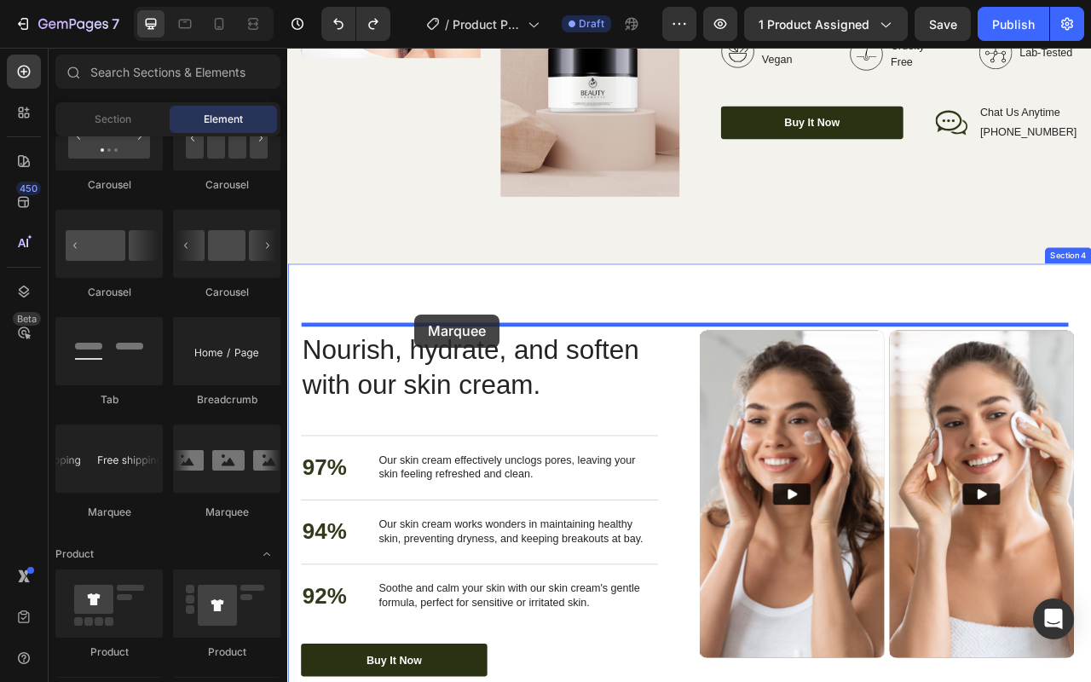
drag, startPoint x: 418, startPoint y: 511, endPoint x: 473, endPoint y: 389, distance: 133.5
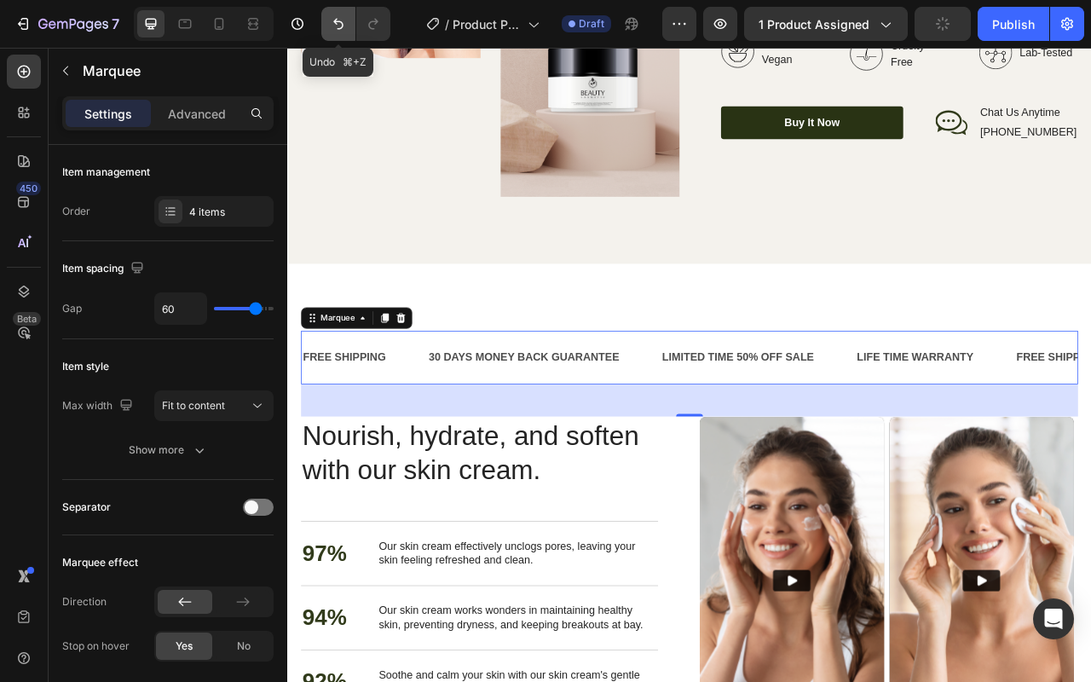
click at [331, 32] on button "Undo/Redo" at bounding box center [338, 24] width 34 height 34
click at [343, 23] on icon "Undo/Redo" at bounding box center [338, 24] width 10 height 11
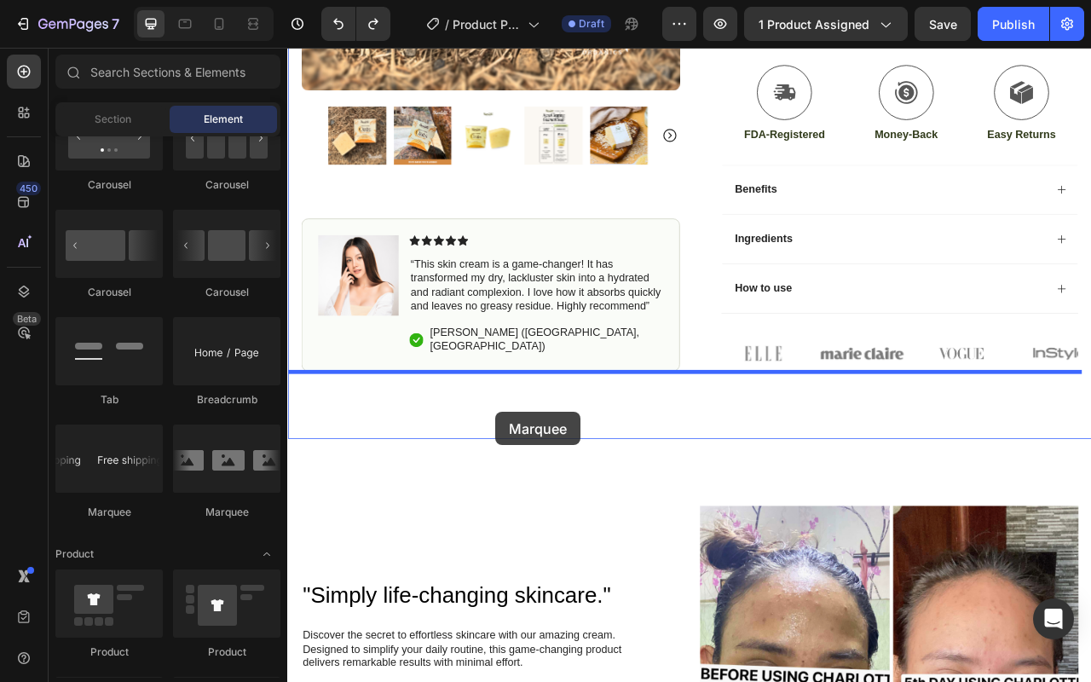
scroll to position [585, 0]
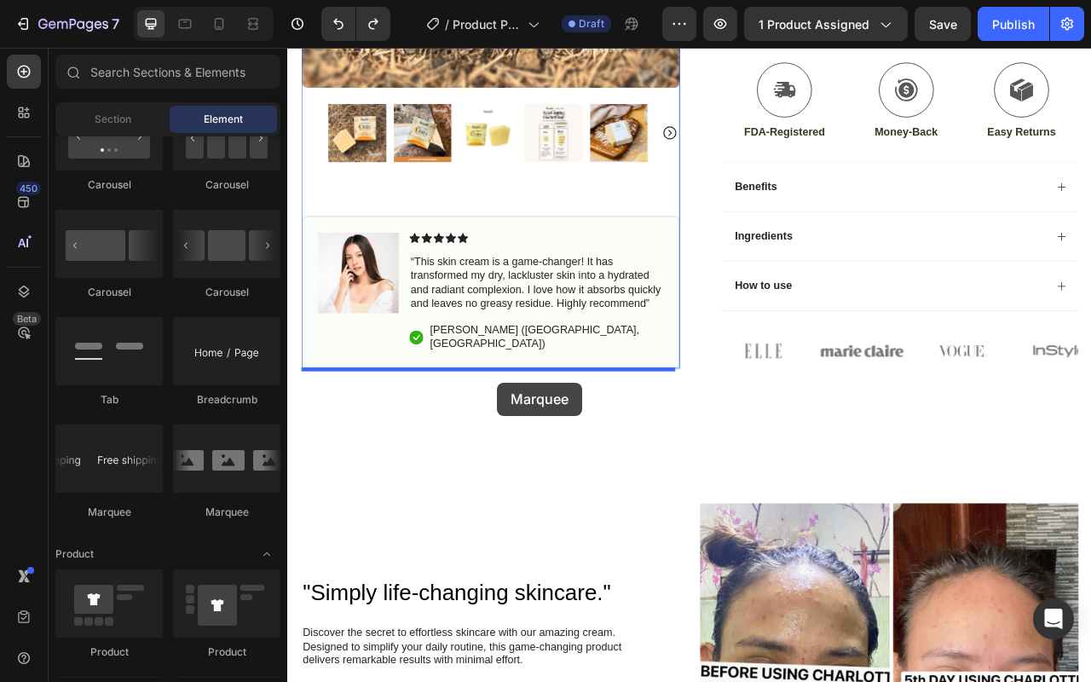
drag, startPoint x: 421, startPoint y: 498, endPoint x: 554, endPoint y: 473, distance: 135.3
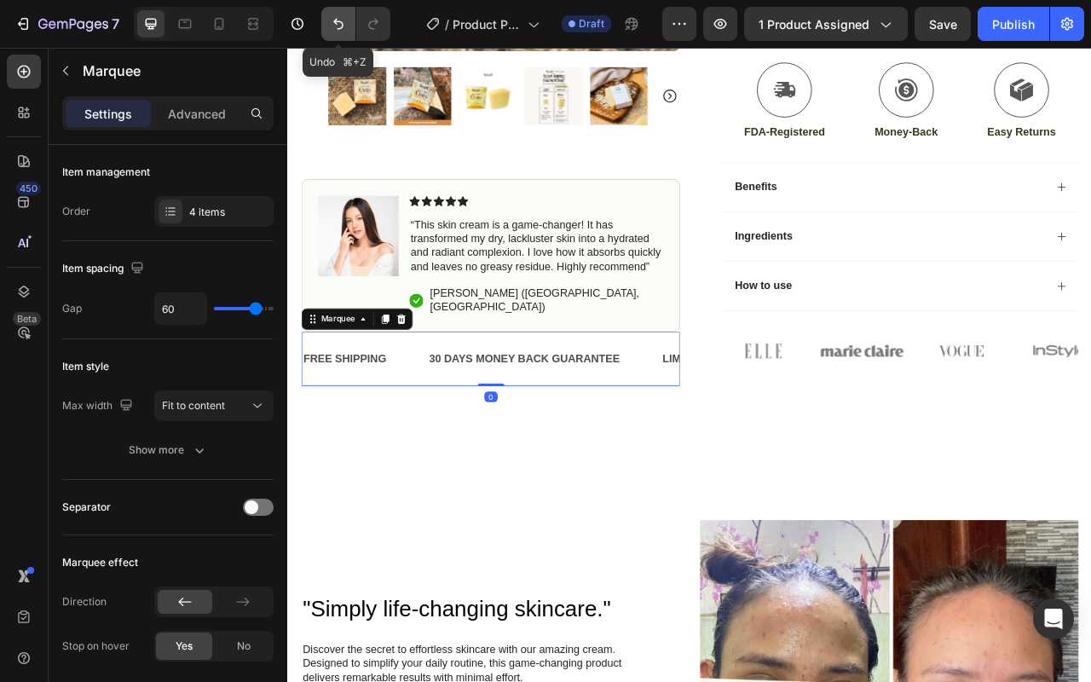
click at [344, 25] on icon "Undo/Redo" at bounding box center [338, 23] width 17 height 17
click at [1019, 435] on img at bounding box center [1017, 432] width 106 height 47
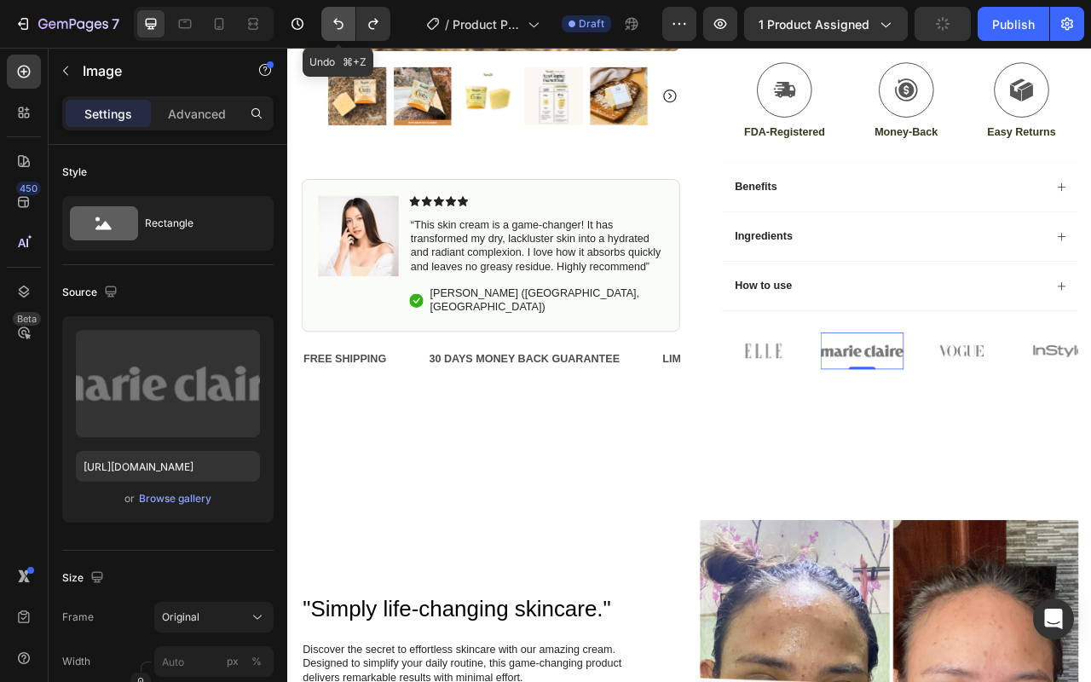
click at [336, 22] on icon "Undo/Redo" at bounding box center [338, 24] width 10 height 11
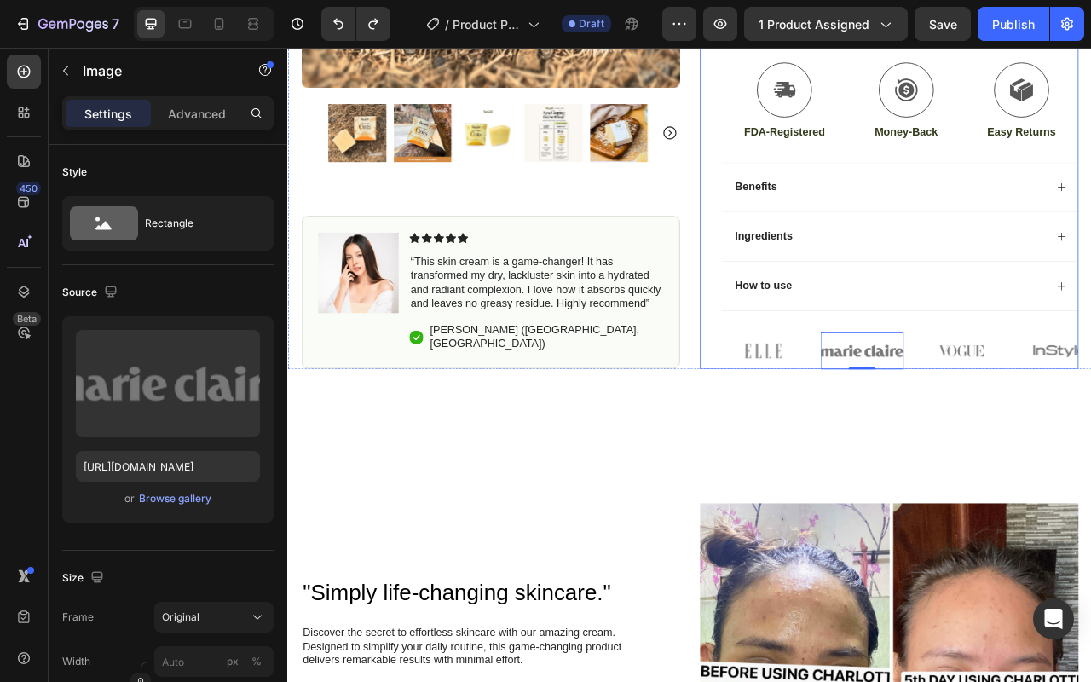
click at [1090, 395] on div "Icon Icon Icon Icon Icon Icon List (1349 Reviews) Text Block Row Acne Clearing …" at bounding box center [1065, 13] width 454 height 886
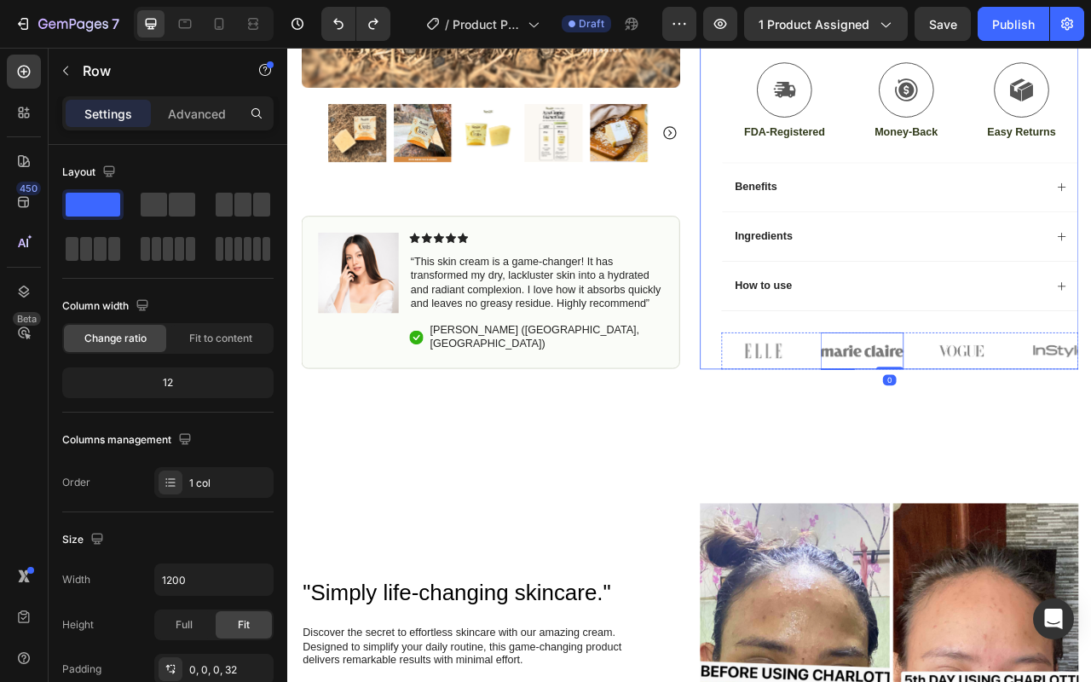
click at [985, 409] on img at bounding box center [1017, 432] width 106 height 47
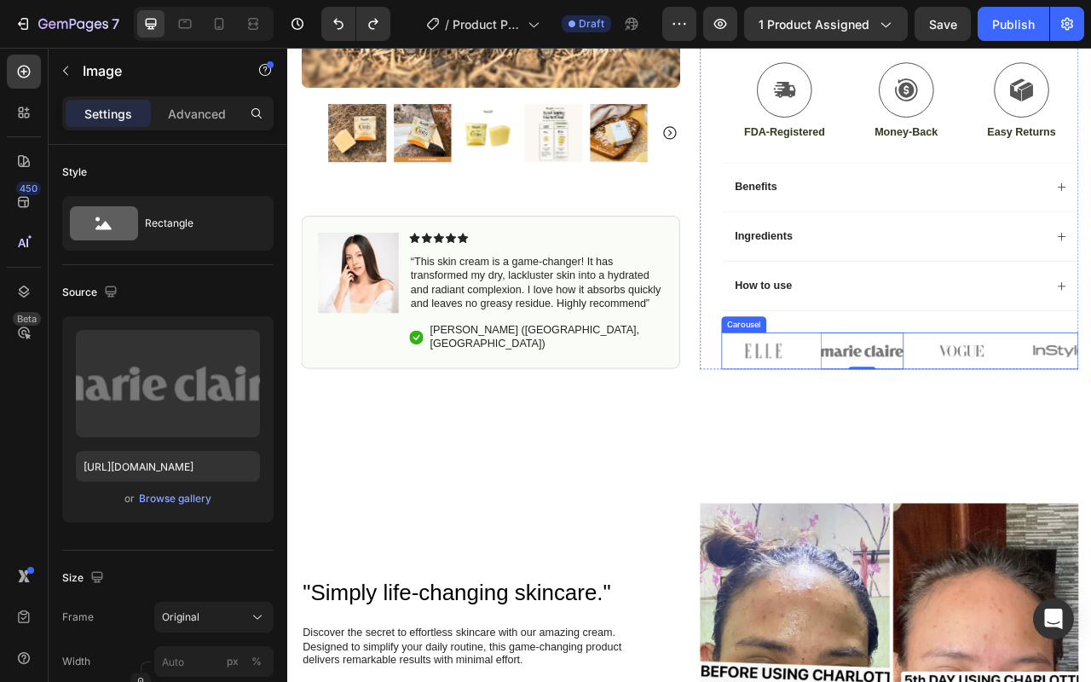
click at [951, 429] on div "Image Image 0 Image Image Image" at bounding box center [1065, 432] width 454 height 47
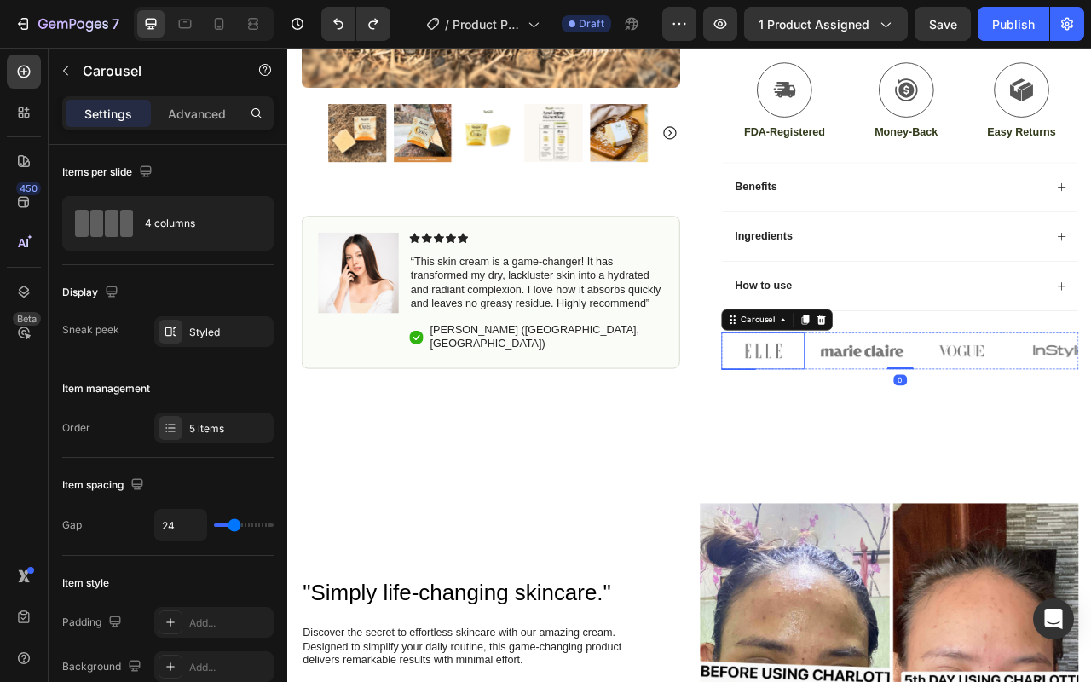
click at [895, 435] on img at bounding box center [891, 432] width 106 height 47
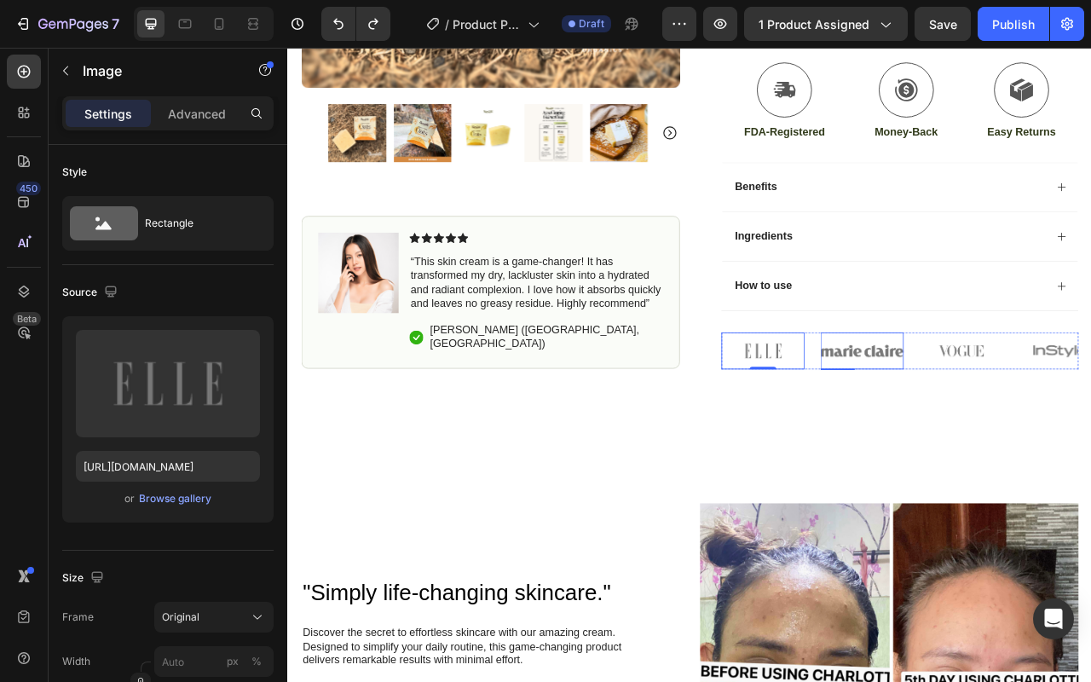
click at [1033, 436] on img at bounding box center [1017, 432] width 106 height 47
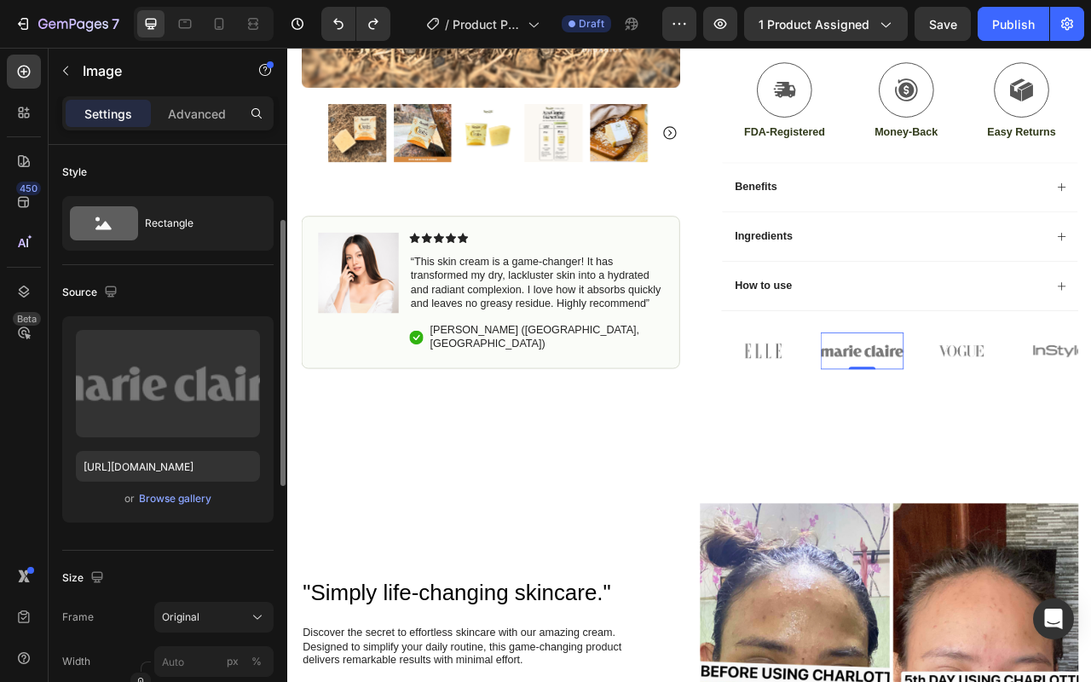
scroll to position [52, 0]
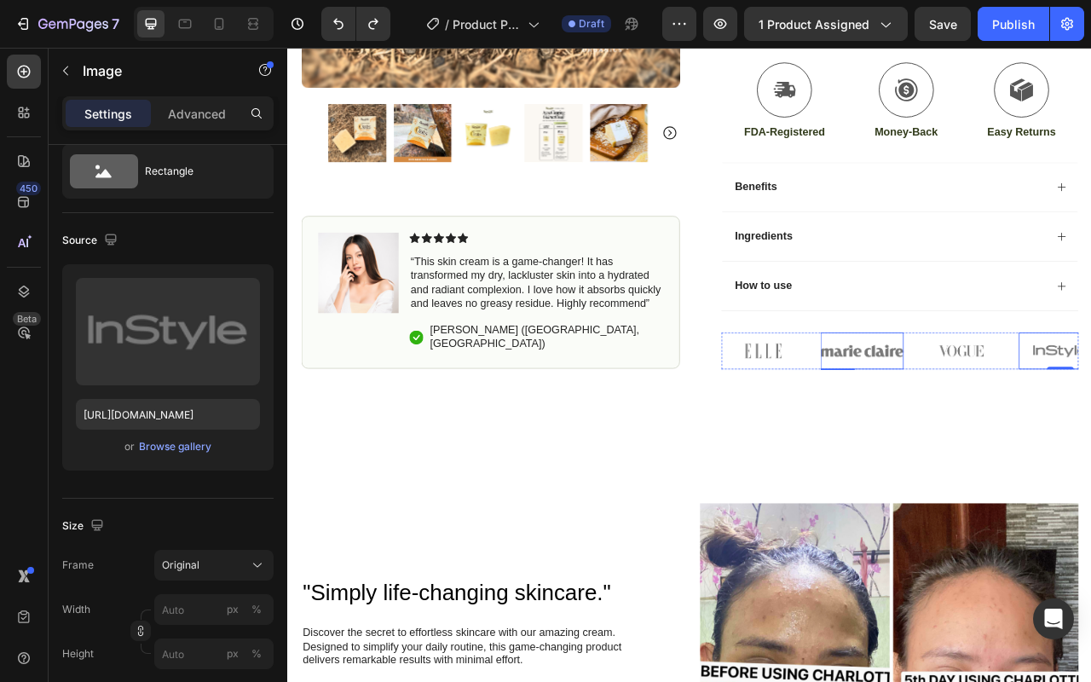
click at [1026, 434] on img at bounding box center [1017, 432] width 106 height 47
click at [906, 426] on img at bounding box center [891, 432] width 106 height 47
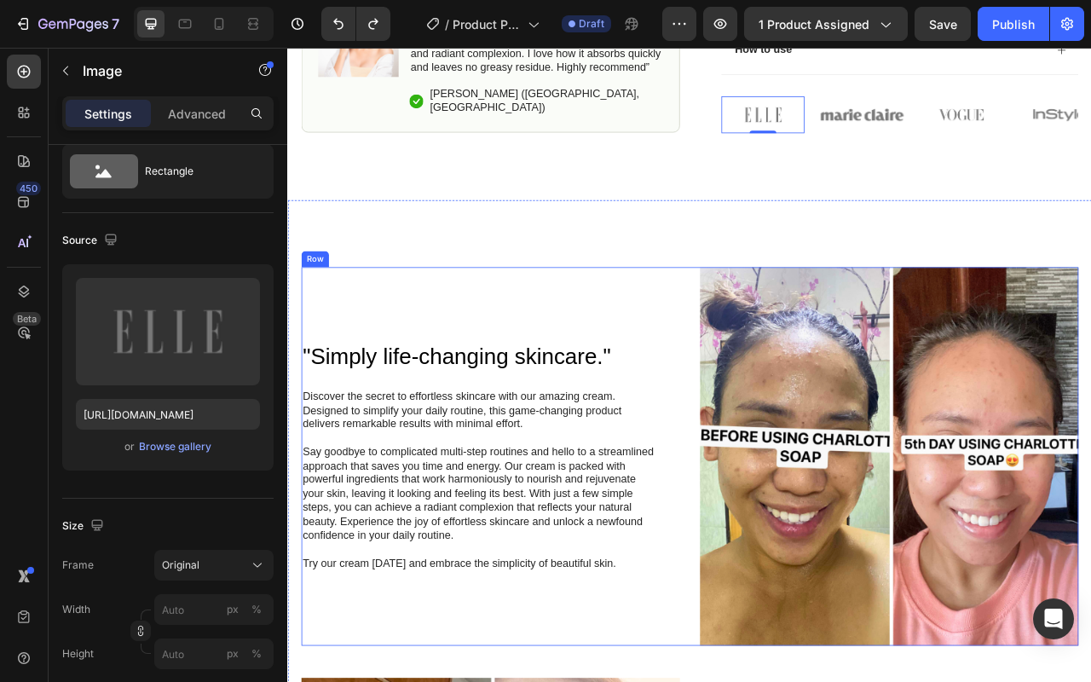
scroll to position [564, 0]
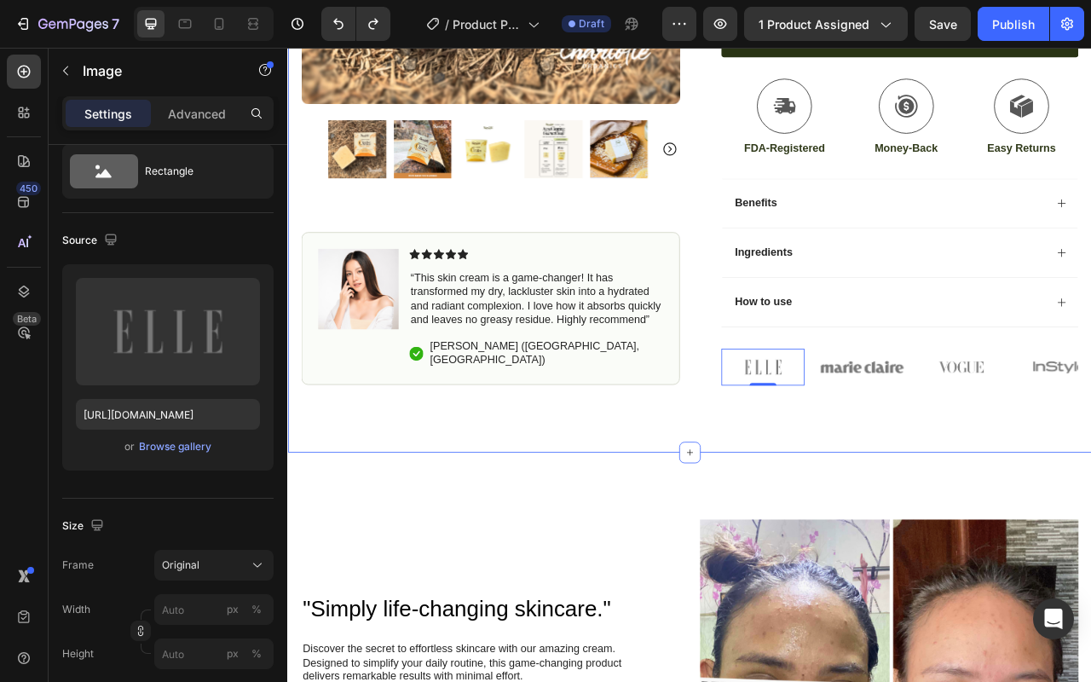
click at [1031, 510] on div "Icon Free Shipping Today Only Text Block Row Icon 84,000+ Happy Customer Text B…" at bounding box center [798, 41] width 1022 height 1044
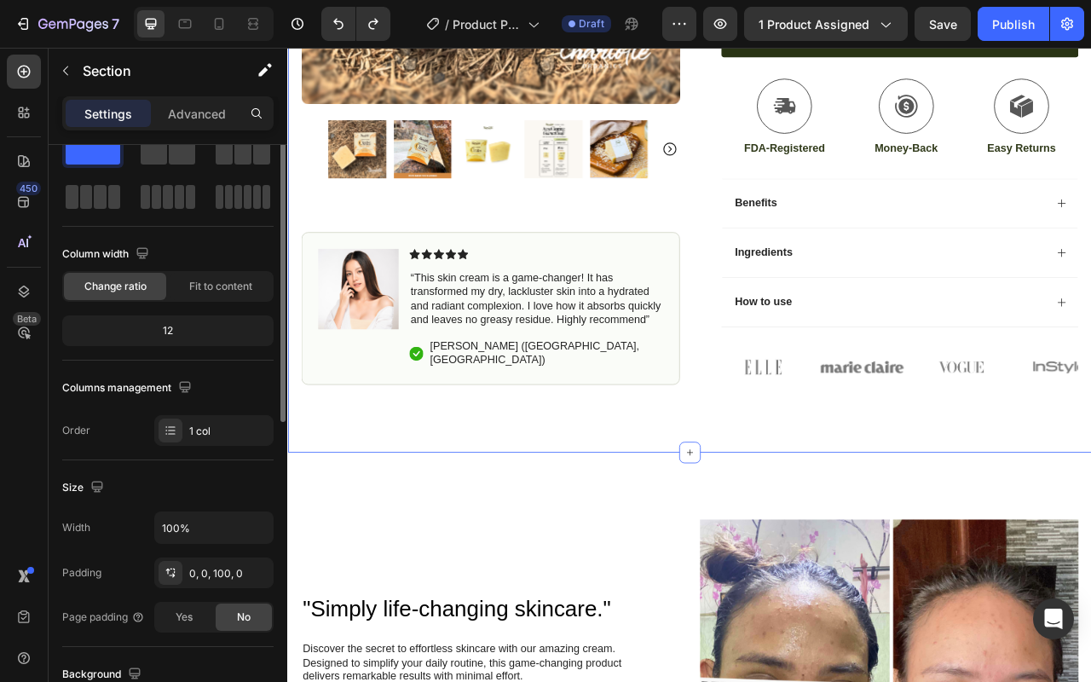
scroll to position [0, 0]
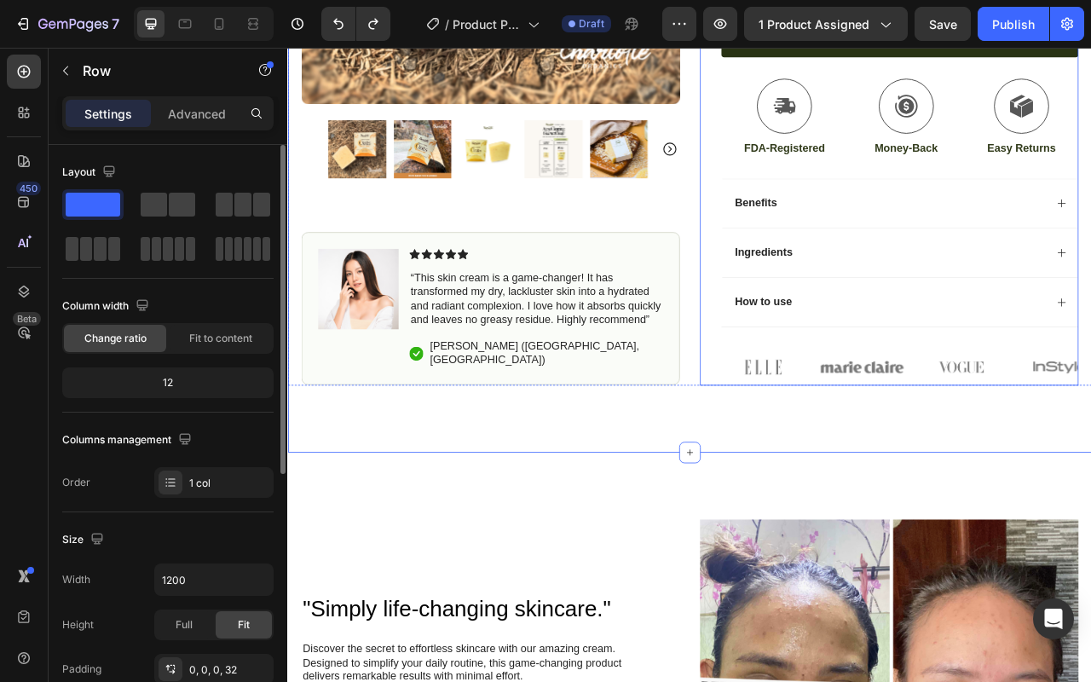
click at [868, 419] on div "Icon Icon Icon Icon Icon Icon List (1349 Reviews) Text Block Row Acne Clearing …" at bounding box center [1065, 34] width 454 height 886
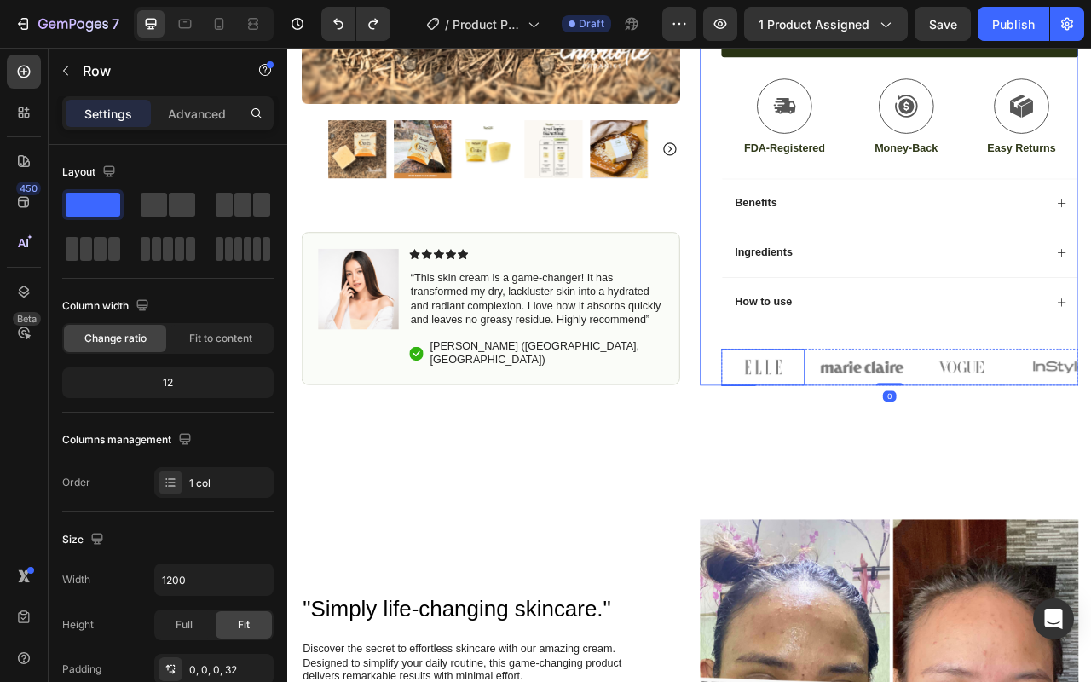
click at [895, 465] on img at bounding box center [891, 453] width 106 height 47
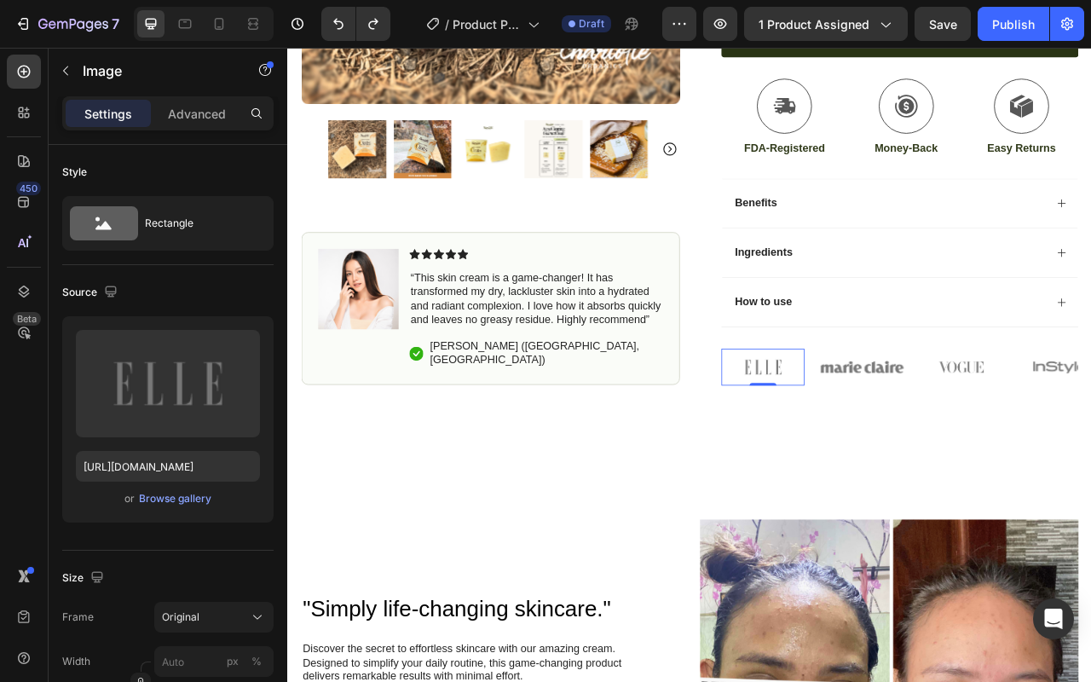
click at [972, 502] on div "Icon Free Shipping Today Only Text Block Row Icon 84,000+ Happy Customer Text B…" at bounding box center [798, 41] width 1022 height 1044
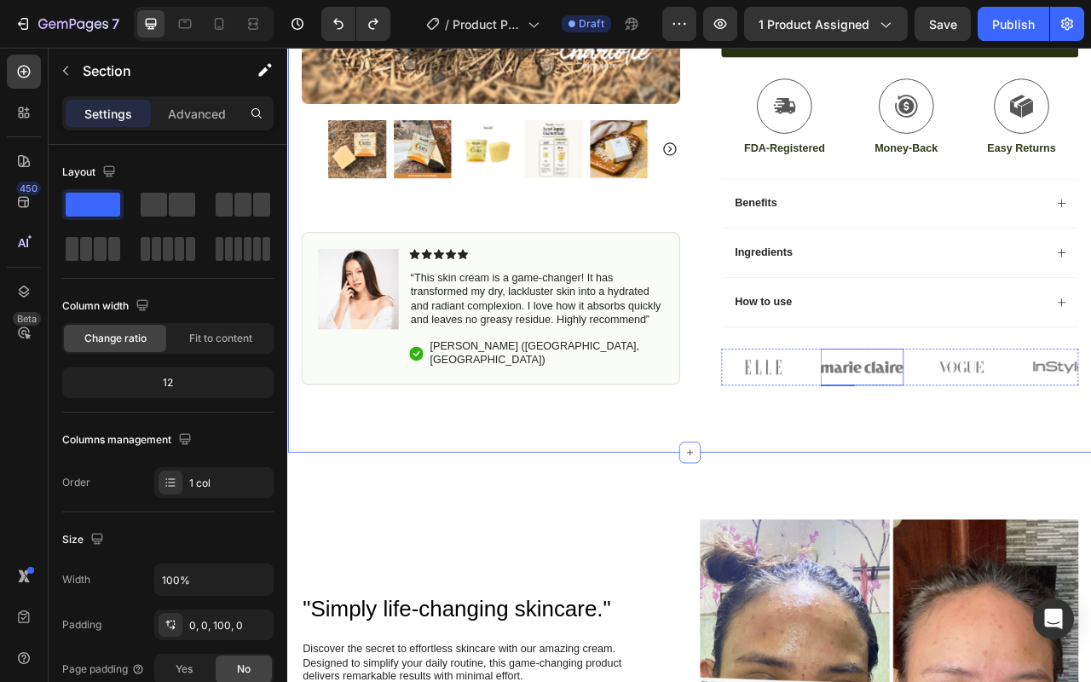
click at [964, 458] on img at bounding box center [1017, 453] width 106 height 47
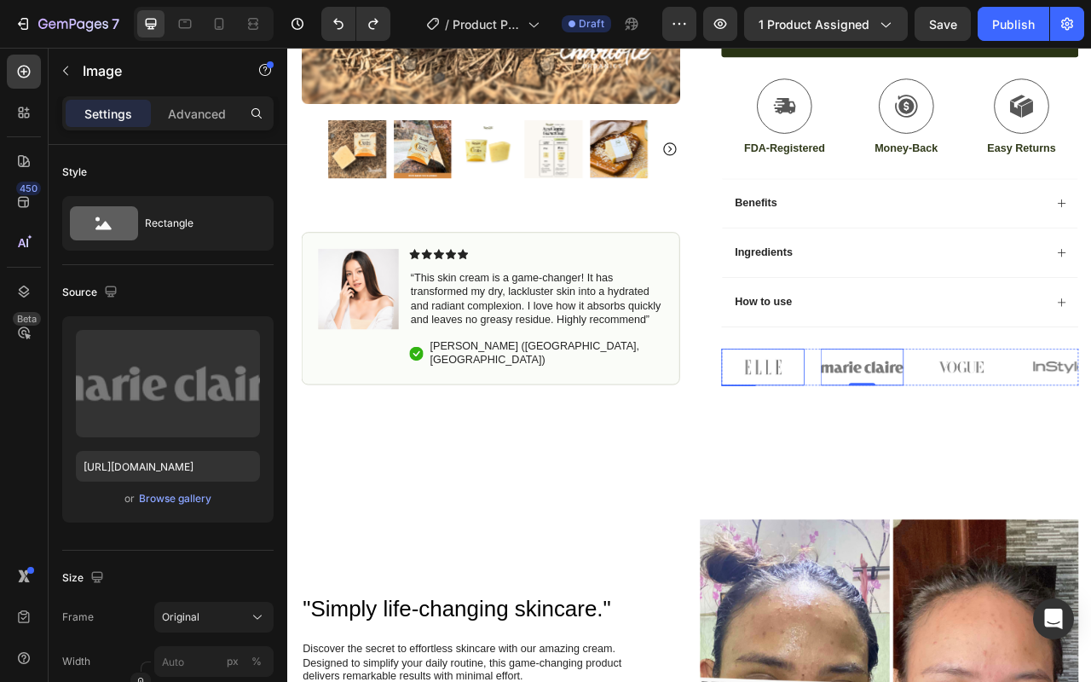
click at [893, 433] on img at bounding box center [891, 453] width 106 height 47
click at [882, 443] on img at bounding box center [891, 453] width 106 height 47
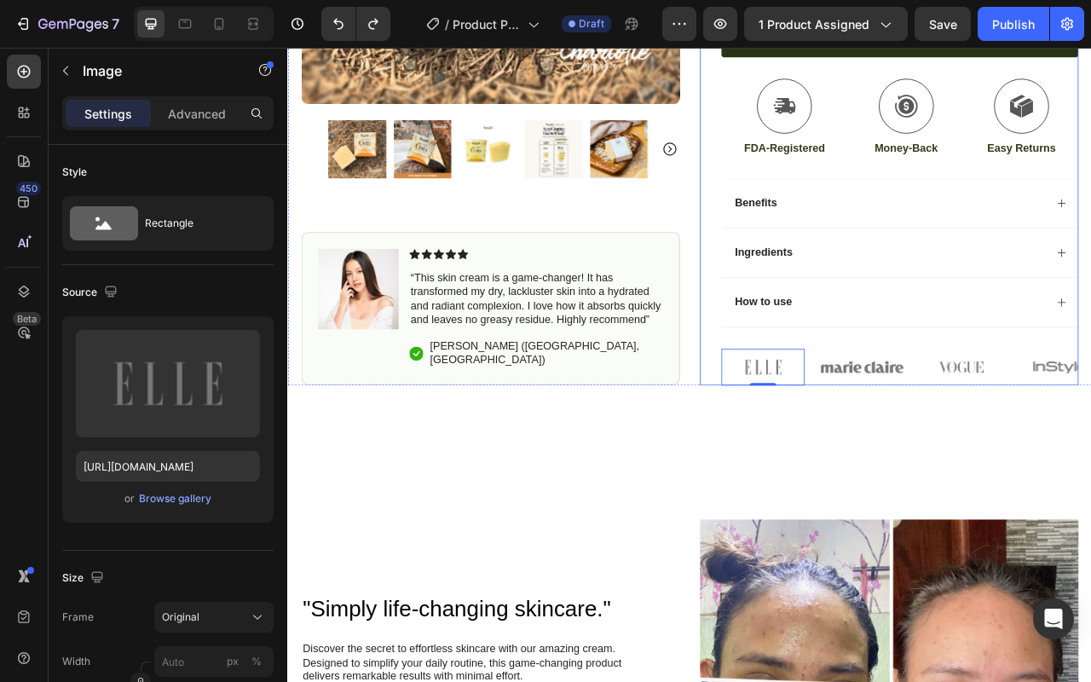
click at [855, 417] on div "Icon Icon Icon Icon Icon Icon List (1349 Reviews) Text Block Row Acne Clearing …" at bounding box center [1065, 34] width 454 height 886
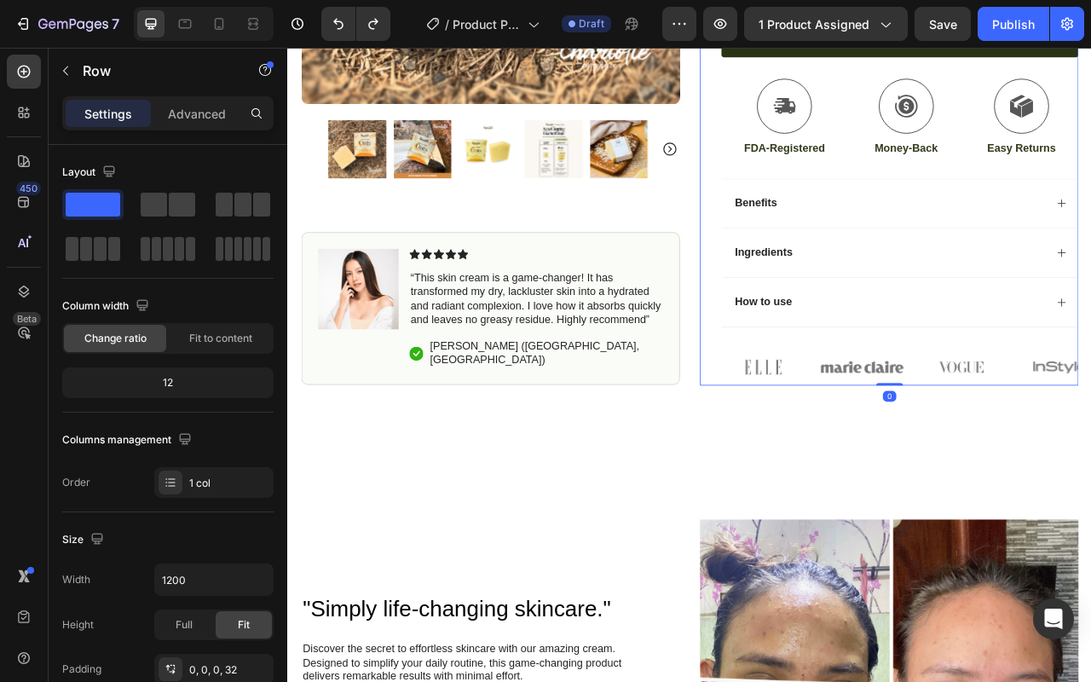
click at [830, 423] on div "Icon Icon Icon Icon Icon Icon List (1349 Reviews) Text Block Row Acne Clearing …" at bounding box center [1051, 34] width 481 height 886
click at [823, 420] on div "Icon Icon Icon Icon Icon Icon List (1349 Reviews) Text Block Row Acne Clearing …" at bounding box center [1051, 34] width 481 height 886
click at [818, 458] on div "Icon Icon Icon Icon Icon Icon List (1349 Reviews) Text Block Row Acne Clearing …" at bounding box center [1051, 34] width 481 height 886
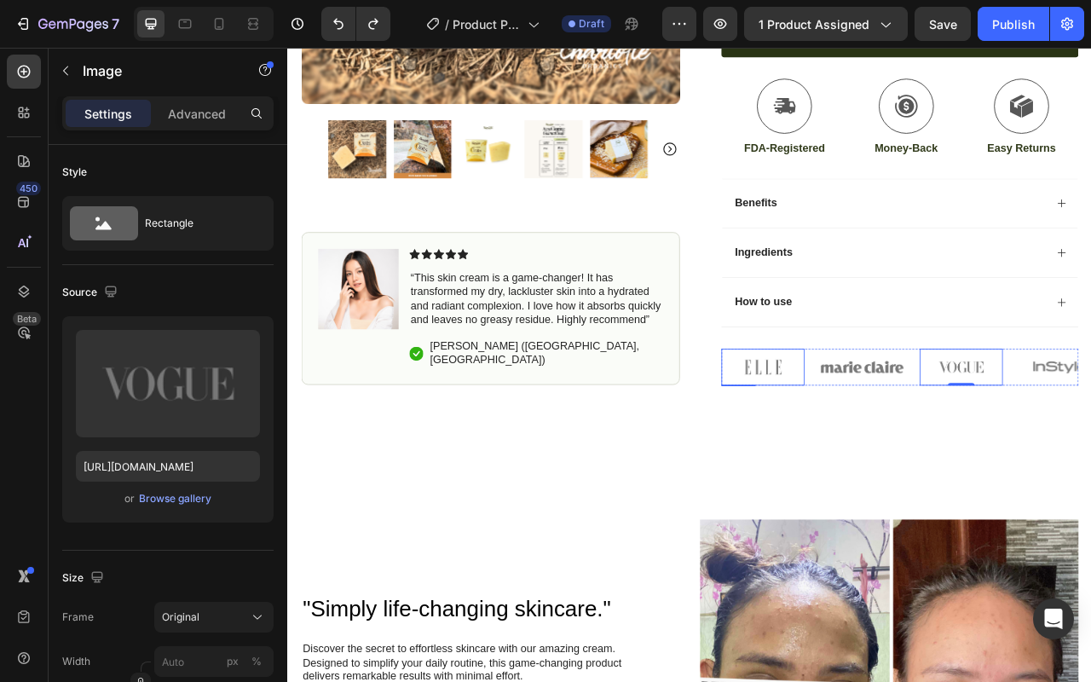
click at [902, 433] on img at bounding box center [891, 453] width 106 height 47
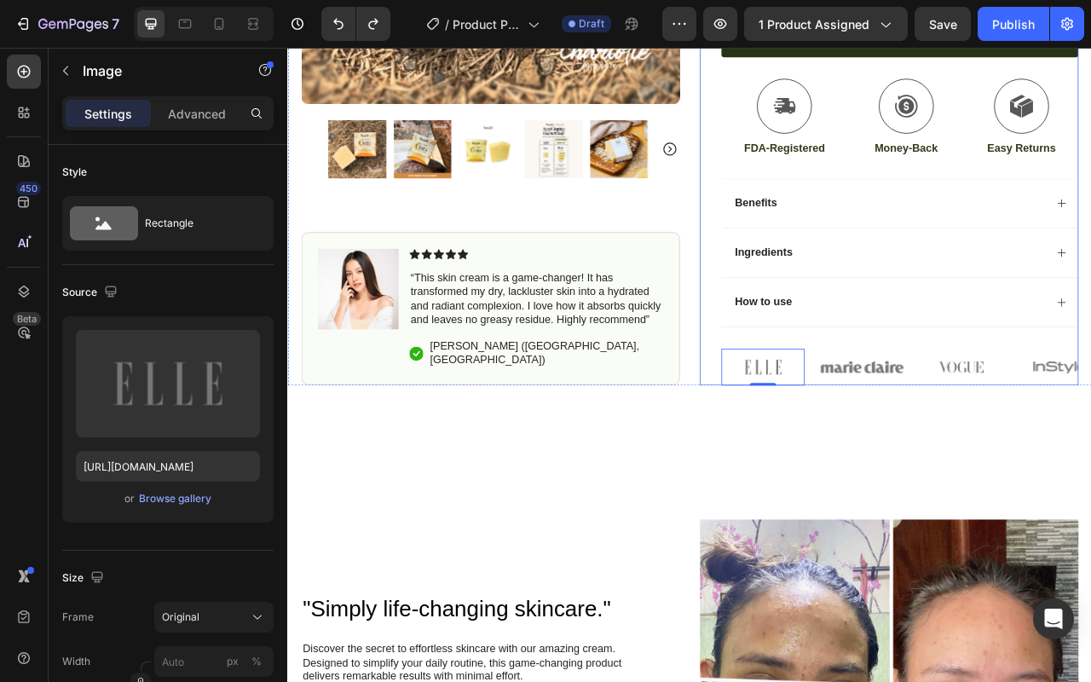
click at [816, 429] on div "Icon Icon Icon Icon Icon Icon List (1349 Reviews) Text Block Row Acne Clearing …" at bounding box center [1051, 34] width 481 height 886
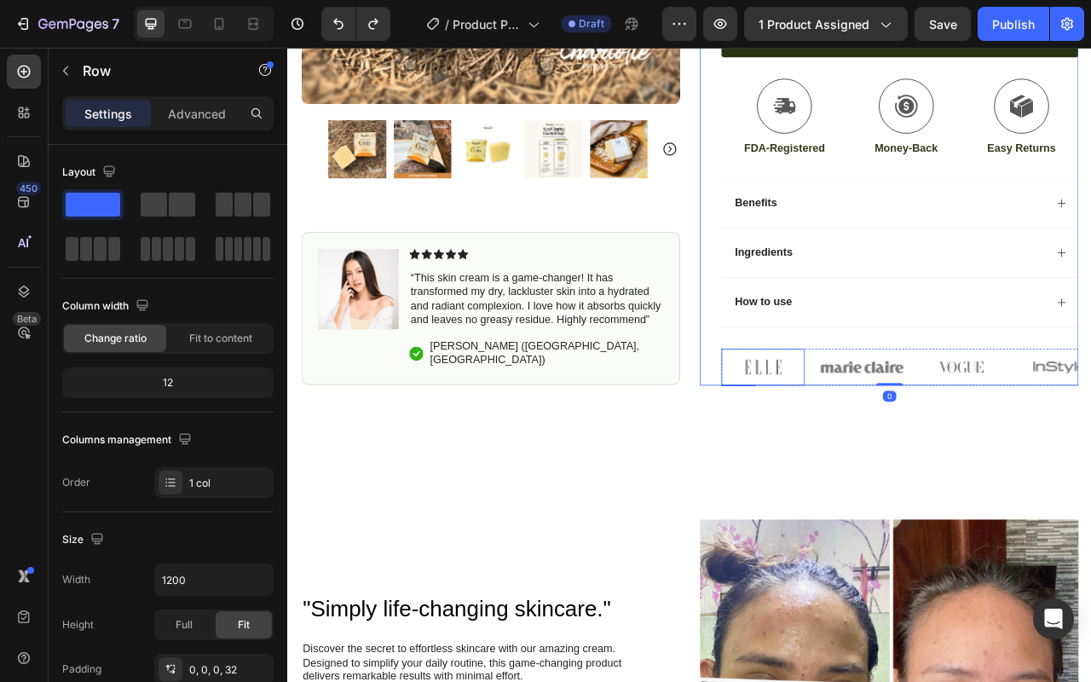
click at [875, 435] on img at bounding box center [891, 453] width 106 height 47
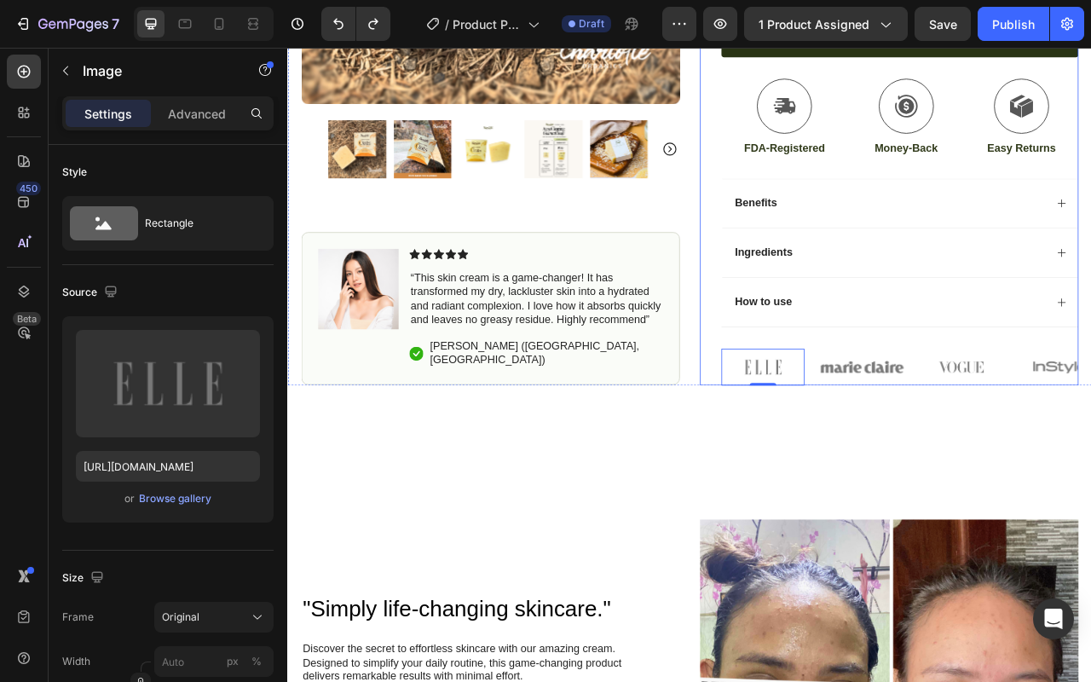
click at [826, 419] on div "Icon Icon Icon Icon Icon Icon List (1349 Reviews) Text Block Row Acne Clearing …" at bounding box center [1051, 34] width 481 height 886
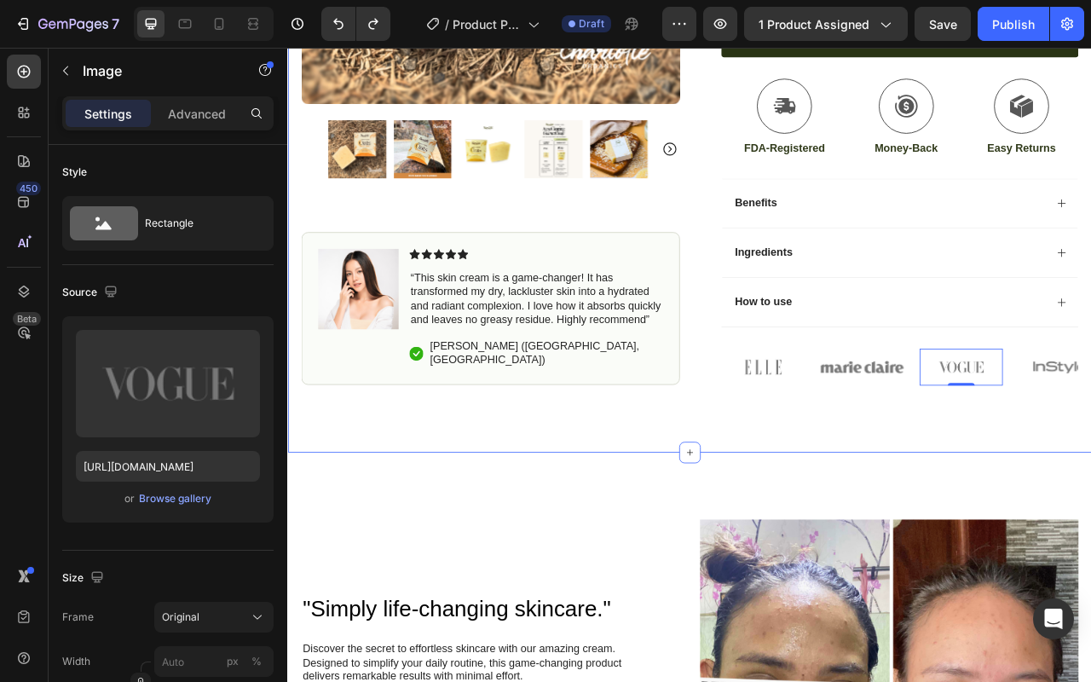
click at [1022, 482] on div "Icon Free Shipping Today Only Text Block Row Icon 84,000+ Happy Customer Text B…" at bounding box center [798, 41] width 1022 height 1044
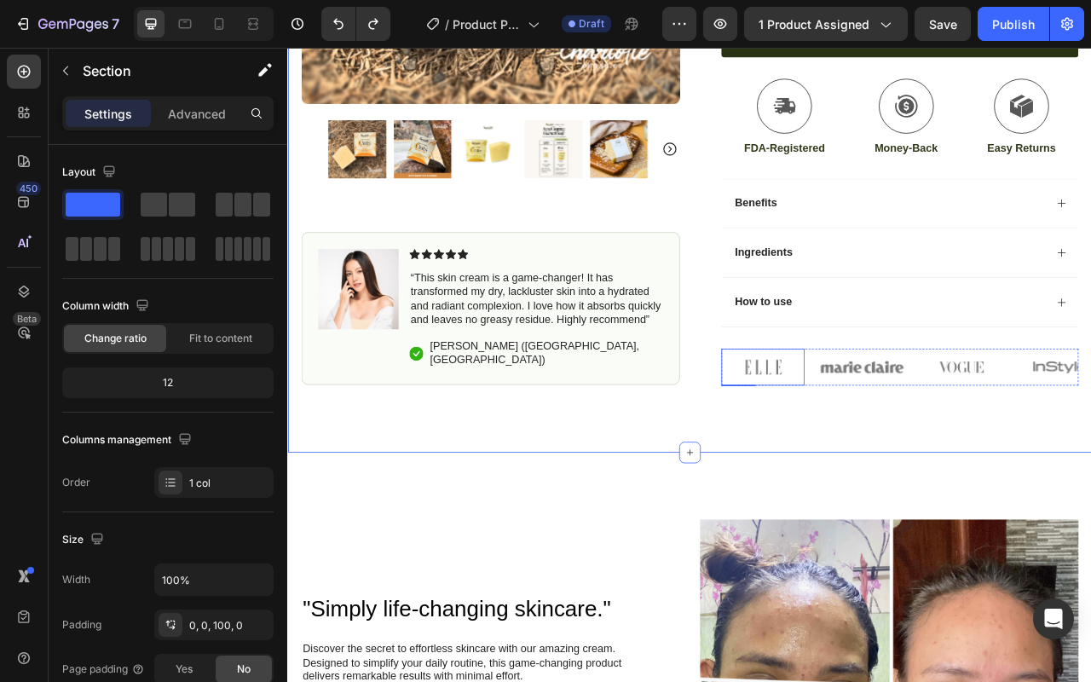
click at [827, 432] on div "Icon Icon Icon Icon Icon Icon List (1349 Reviews) Text Block Row Acne Clearing …" at bounding box center [1051, 34] width 481 height 886
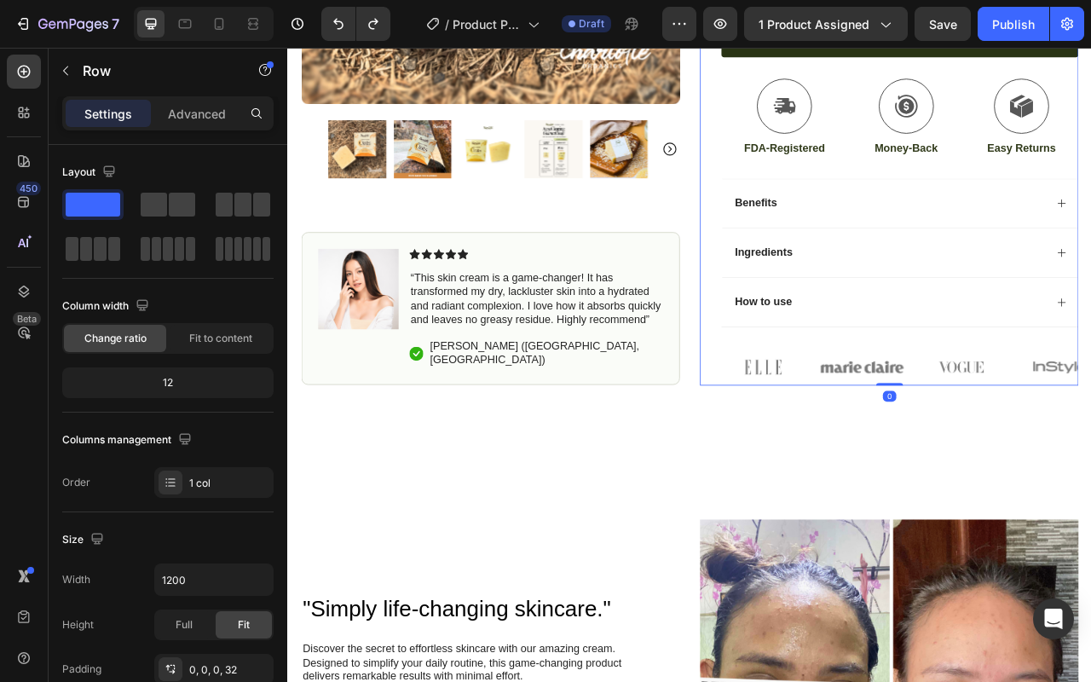
click at [838, 428] on div "Icon Icon Icon Icon Icon Icon List (1349 Reviews) Text Block Row Acne Clearing …" at bounding box center [1065, 34] width 454 height 886
click at [846, 434] on img at bounding box center [891, 453] width 106 height 47
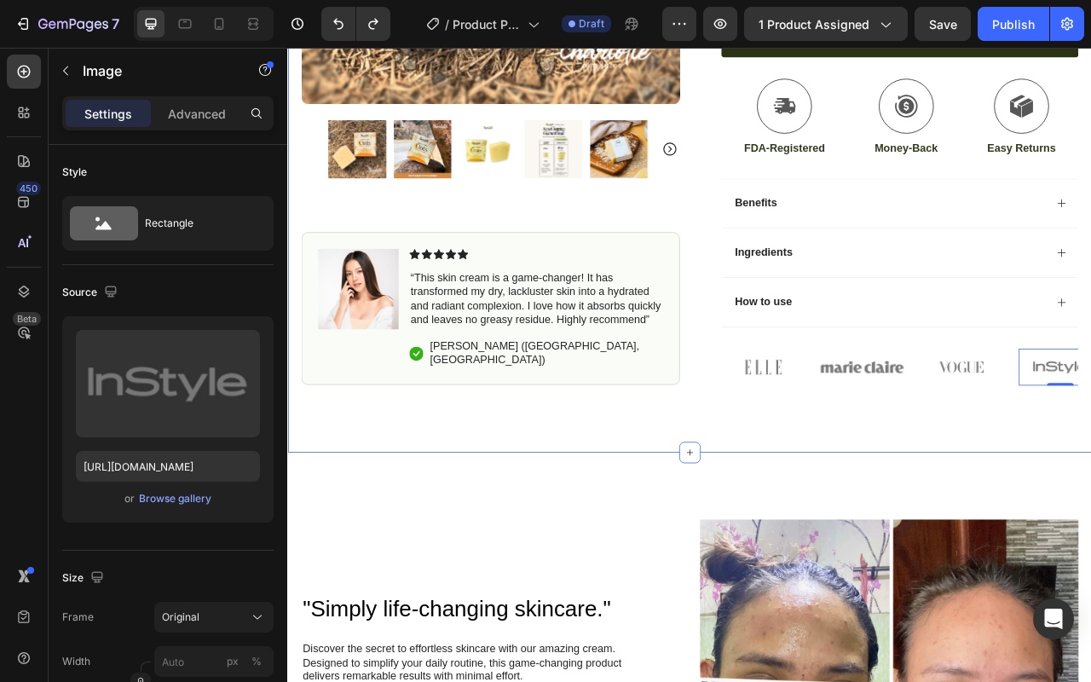
click at [1090, 524] on div "Icon Free Shipping Today Only Text Block Row Icon 84,000+ Happy Customer Text B…" at bounding box center [798, 41] width 1022 height 1044
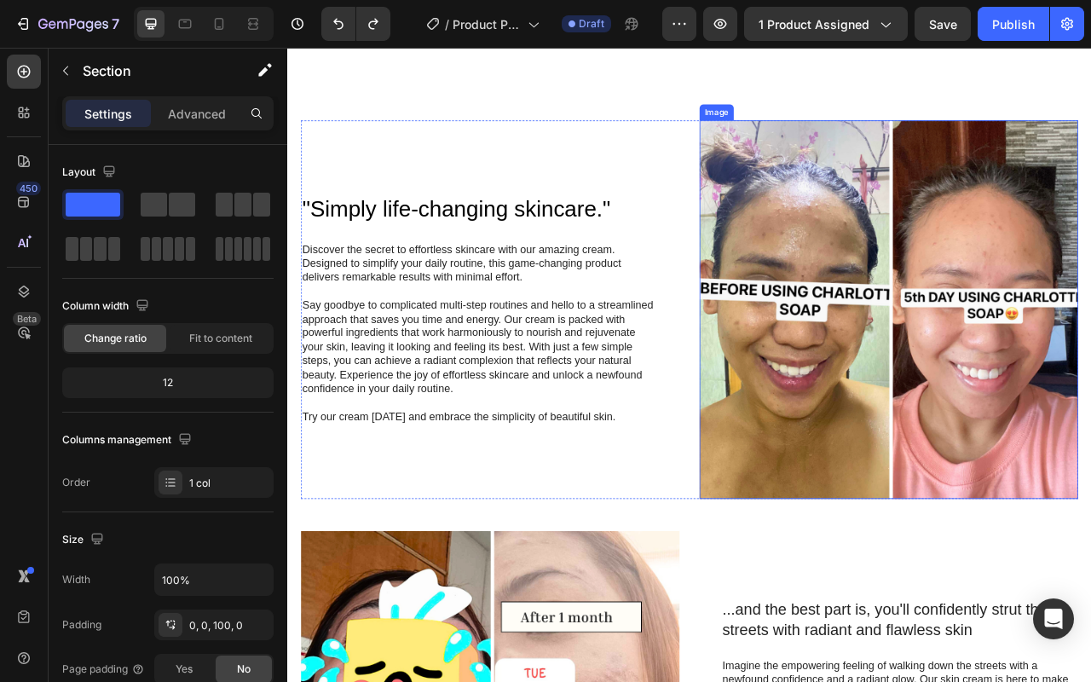
scroll to position [1125, 0]
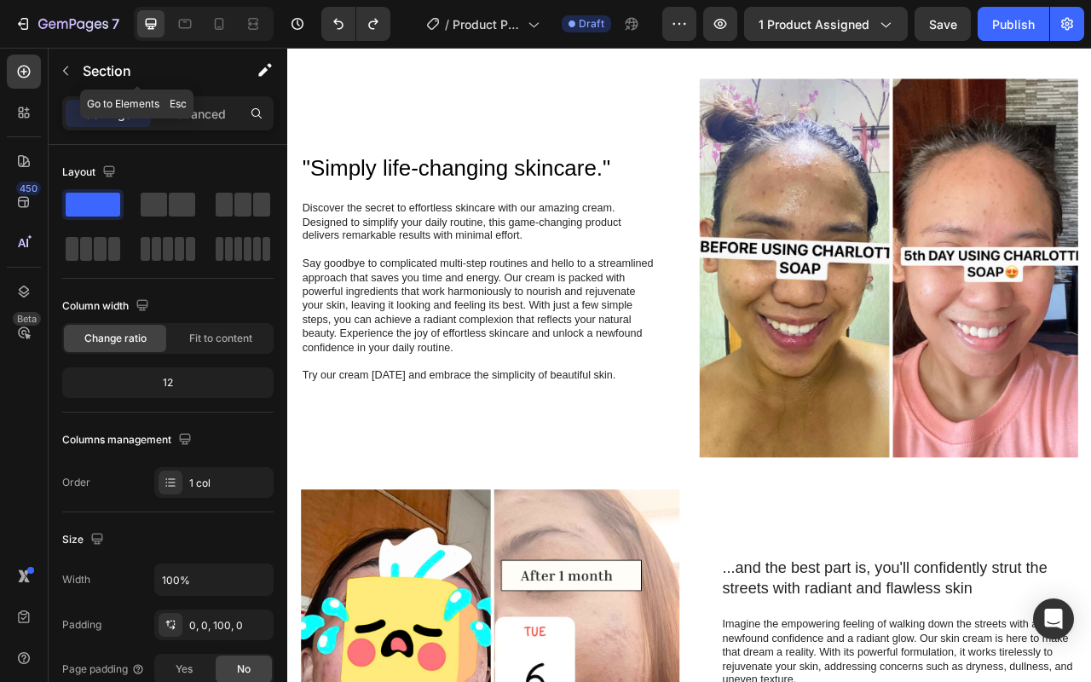
click at [83, 77] on p "Section" at bounding box center [153, 70] width 140 height 20
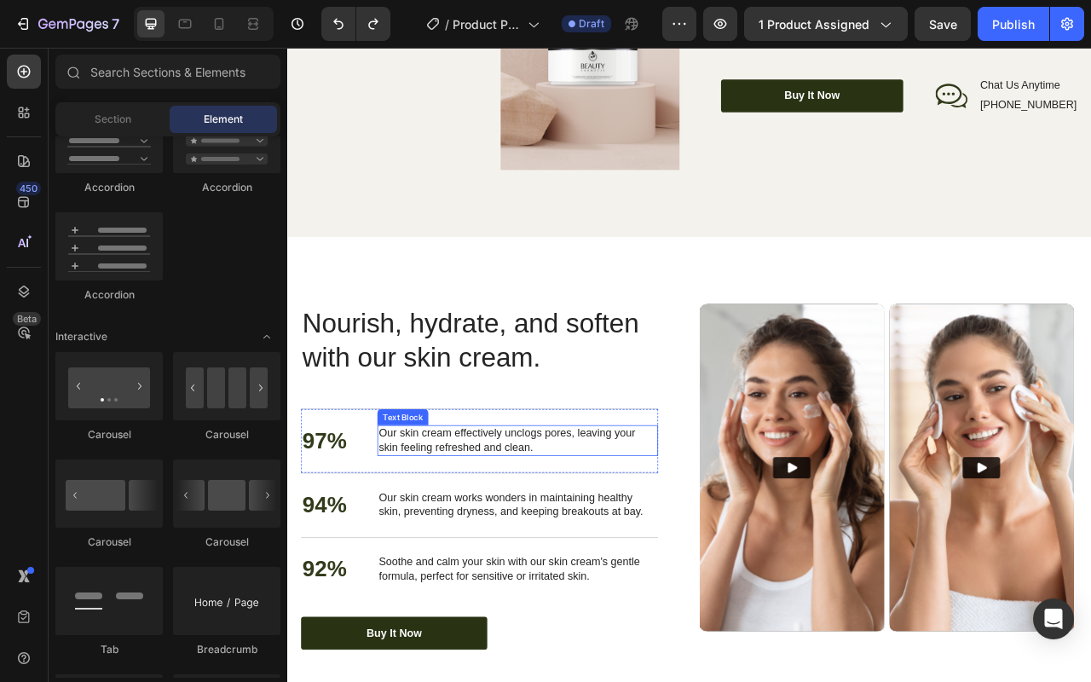
scroll to position [2459, 0]
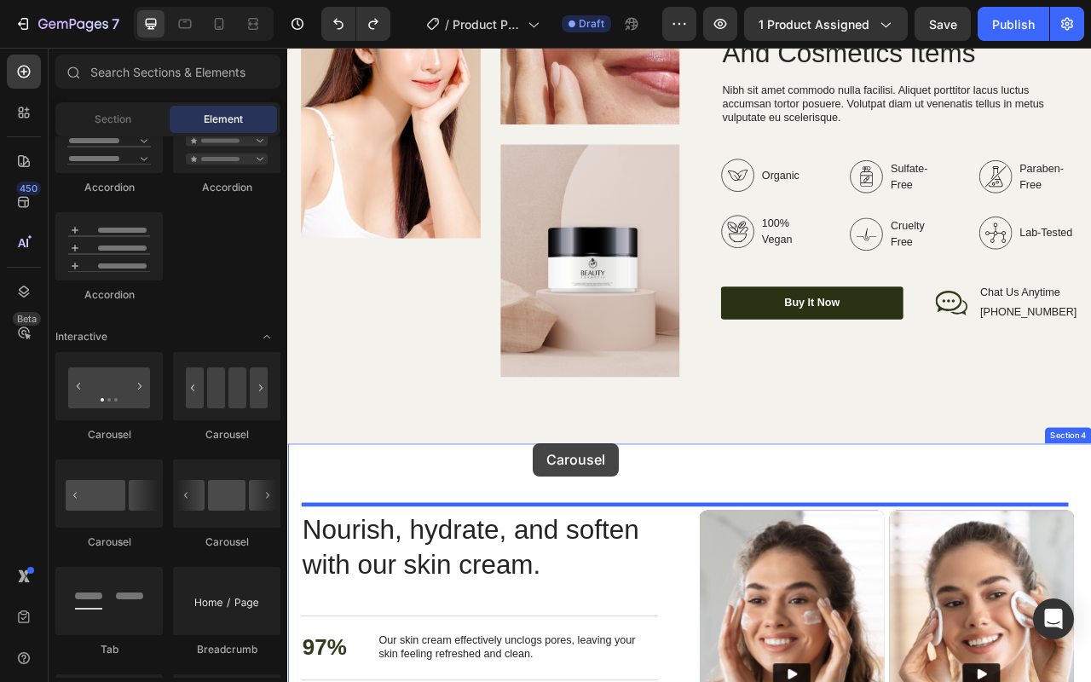
drag, startPoint x: 538, startPoint y: 544, endPoint x: 608, endPoint y: 555, distance: 71.6
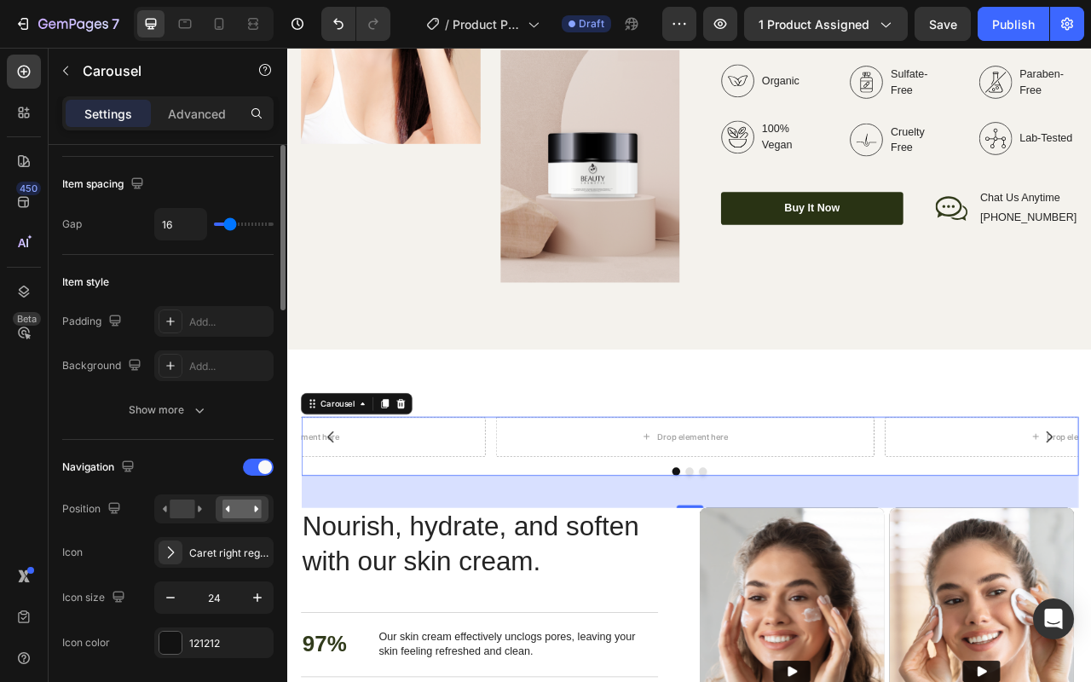
scroll to position [0, 0]
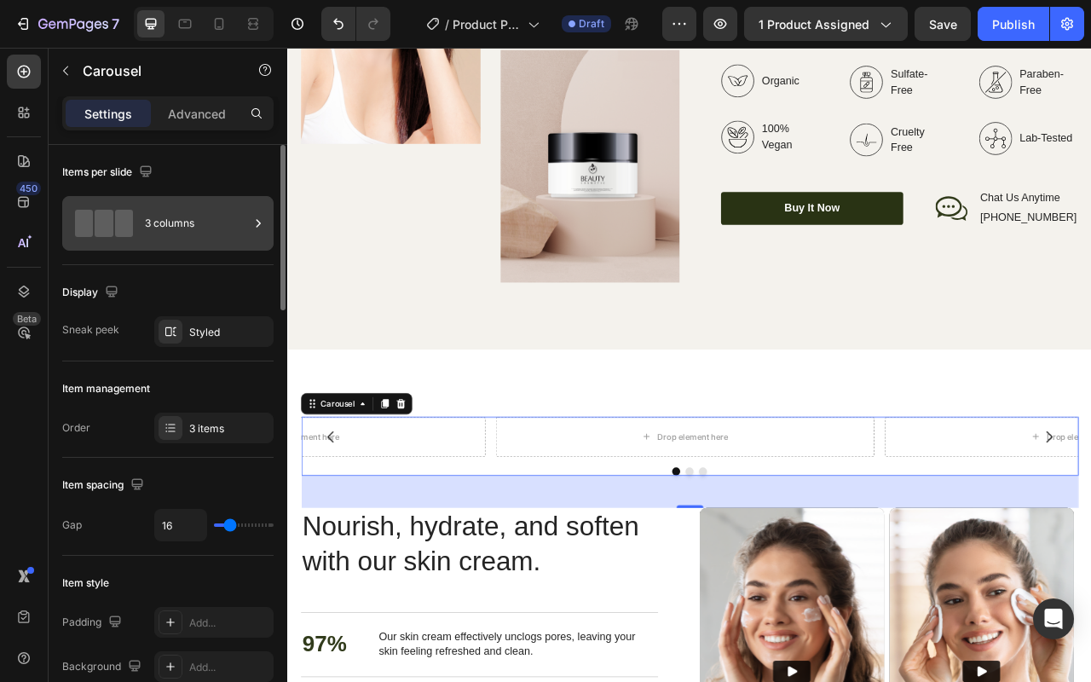
click at [184, 215] on div "3 columns" at bounding box center [197, 223] width 104 height 39
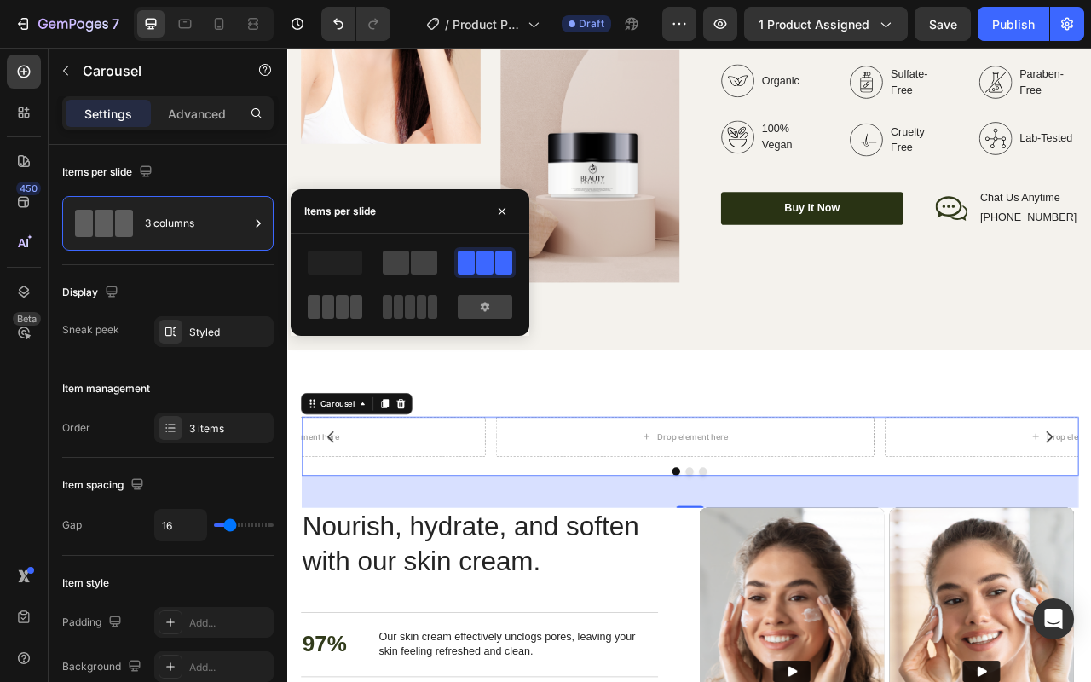
click at [343, 306] on span at bounding box center [342, 307] width 13 height 24
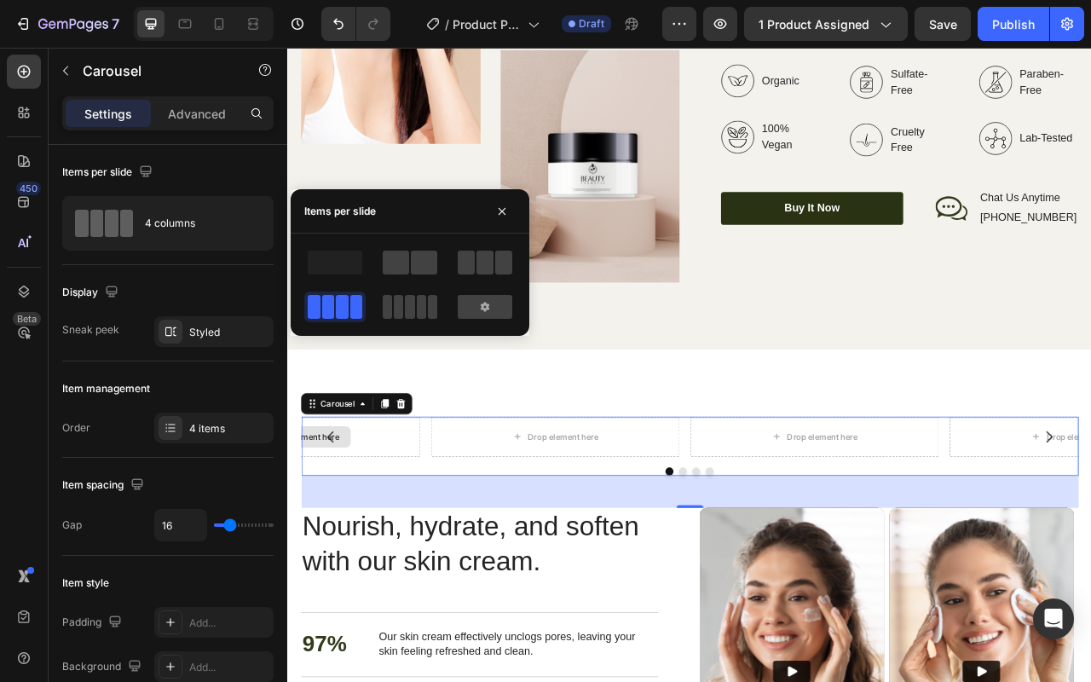
click at [361, 547] on button "Carousel Back Arrow" at bounding box center [342, 542] width 48 height 48
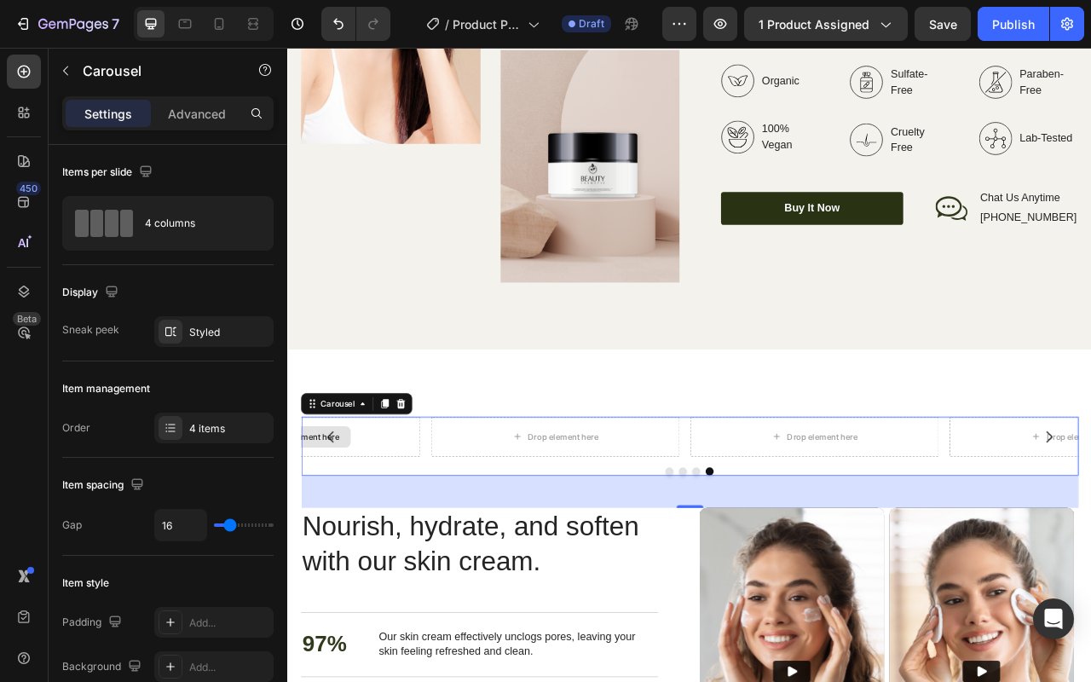
click at [398, 533] on div "Drop element here" at bounding box center [298, 541] width 316 height 51
click at [516, 530] on div "Drop element here" at bounding box center [627, 541] width 316 height 51
click at [618, 528] on div "Drop element here" at bounding box center [627, 541] width 138 height 27
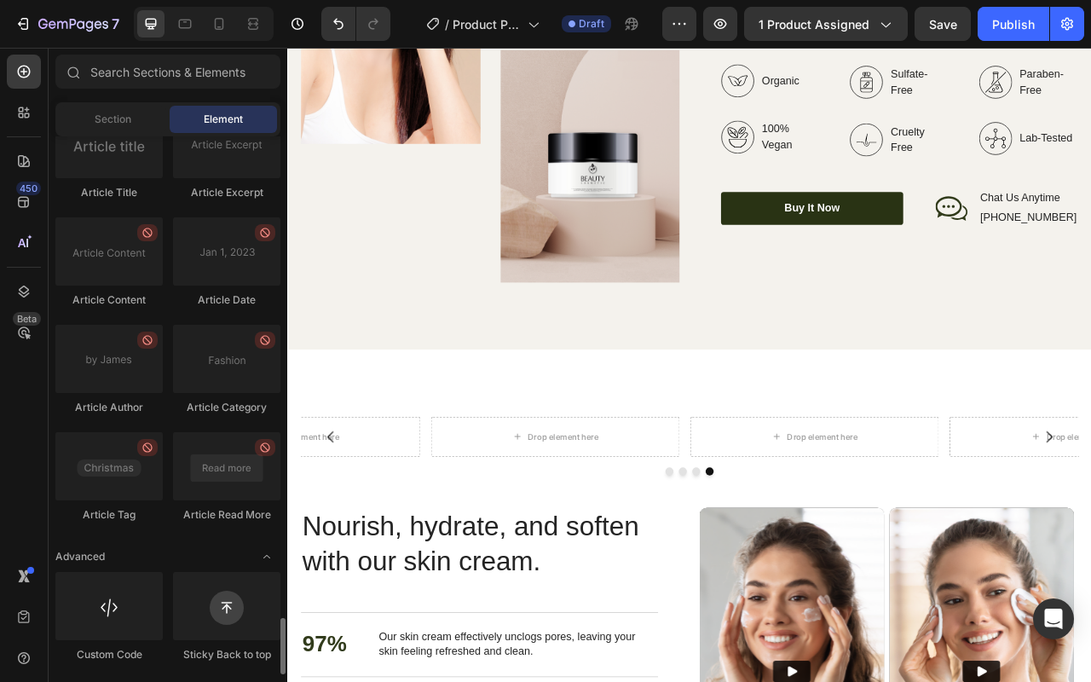
scroll to position [3203, 0]
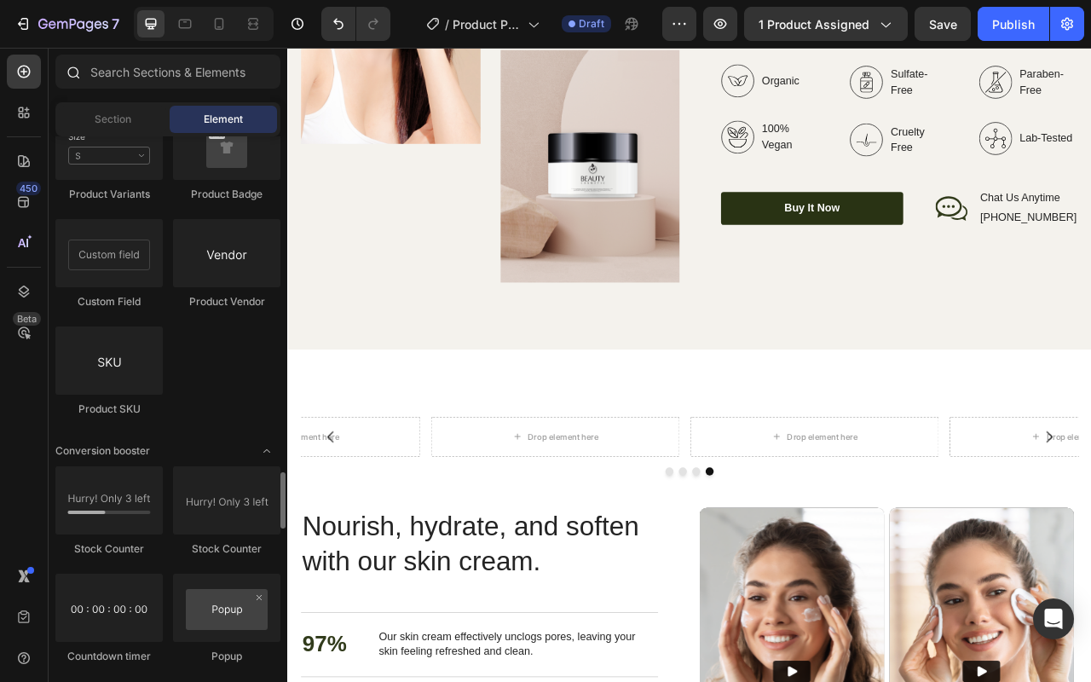
click at [83, 74] on div at bounding box center [72, 72] width 34 height 34
click at [79, 74] on div at bounding box center [72, 72] width 34 height 34
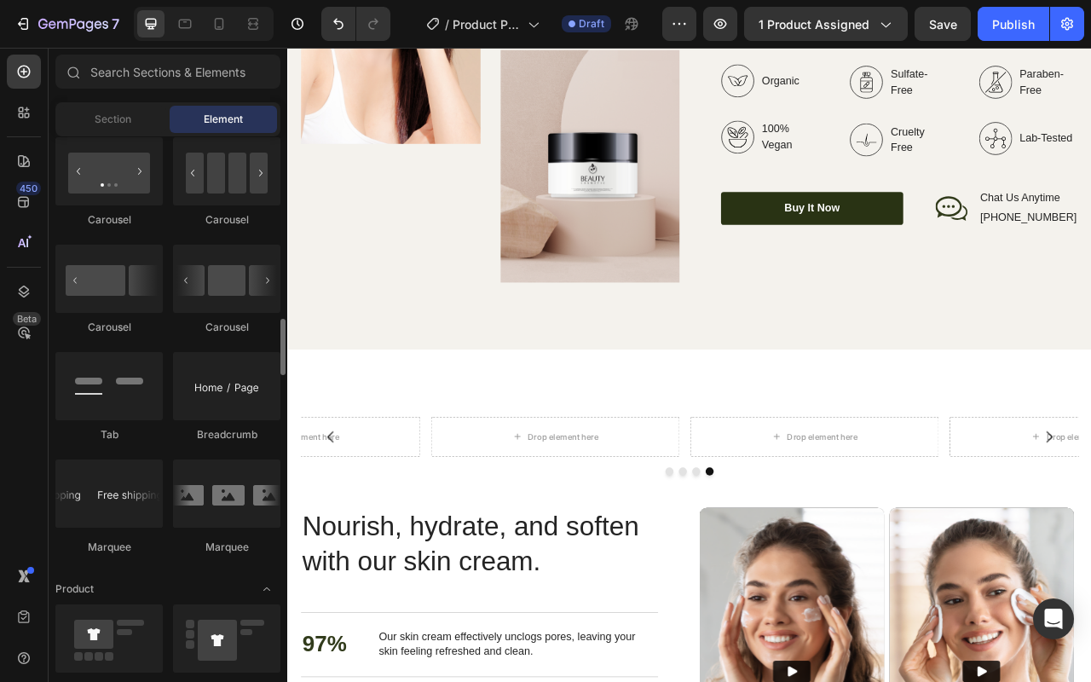
scroll to position [0, 0]
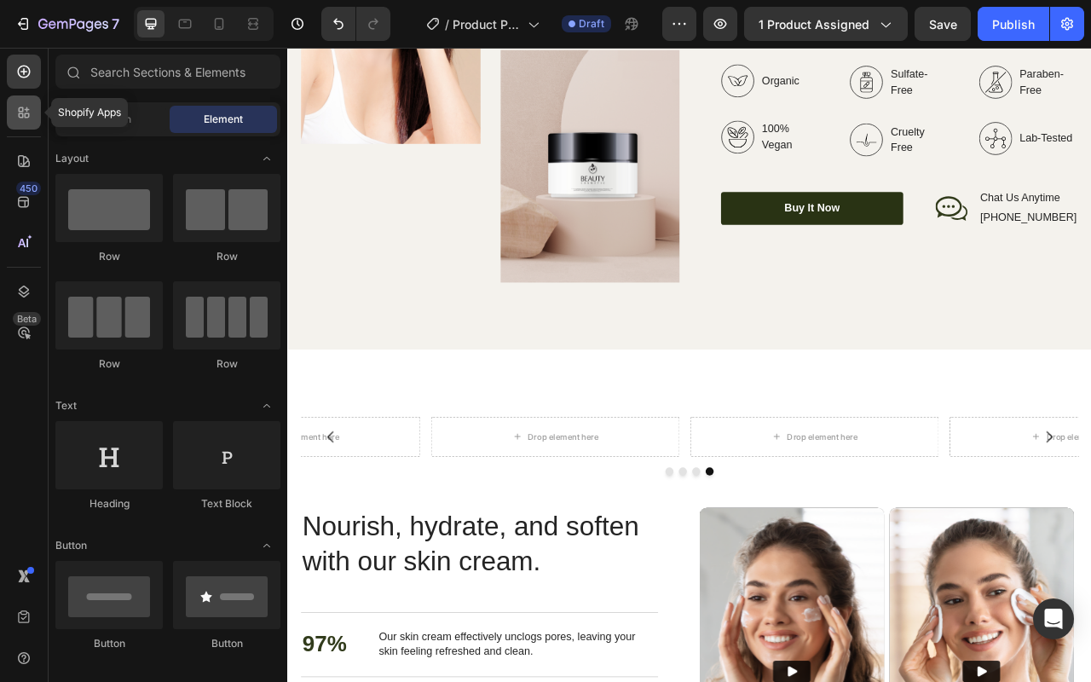
click at [13, 107] on div at bounding box center [24, 112] width 34 height 34
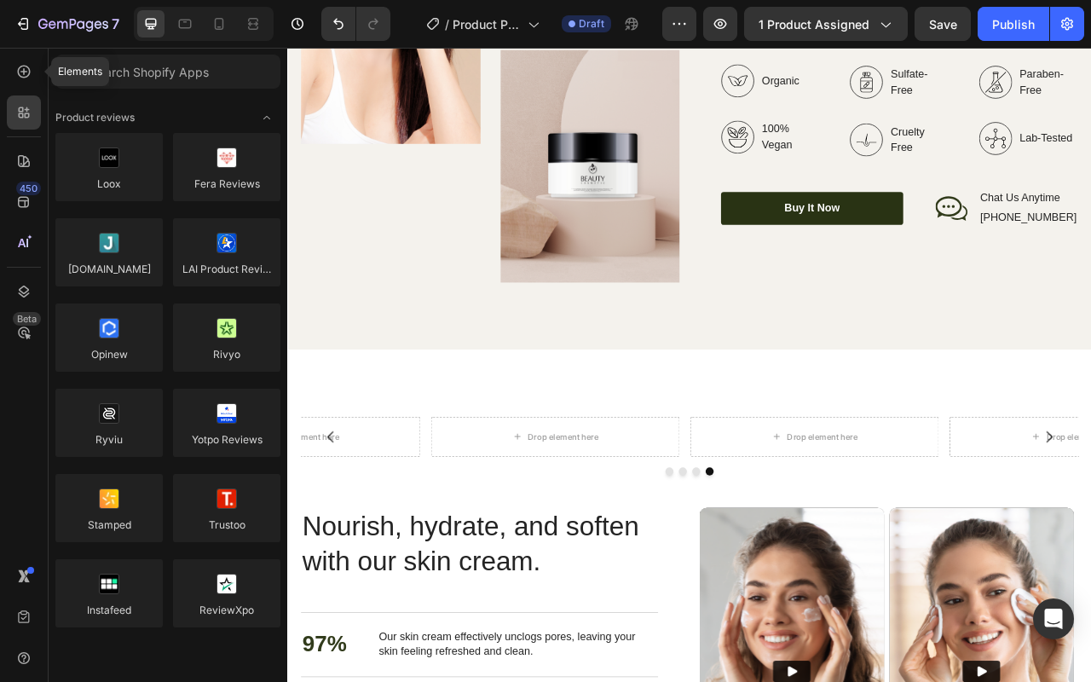
click at [23, 81] on div at bounding box center [24, 72] width 34 height 34
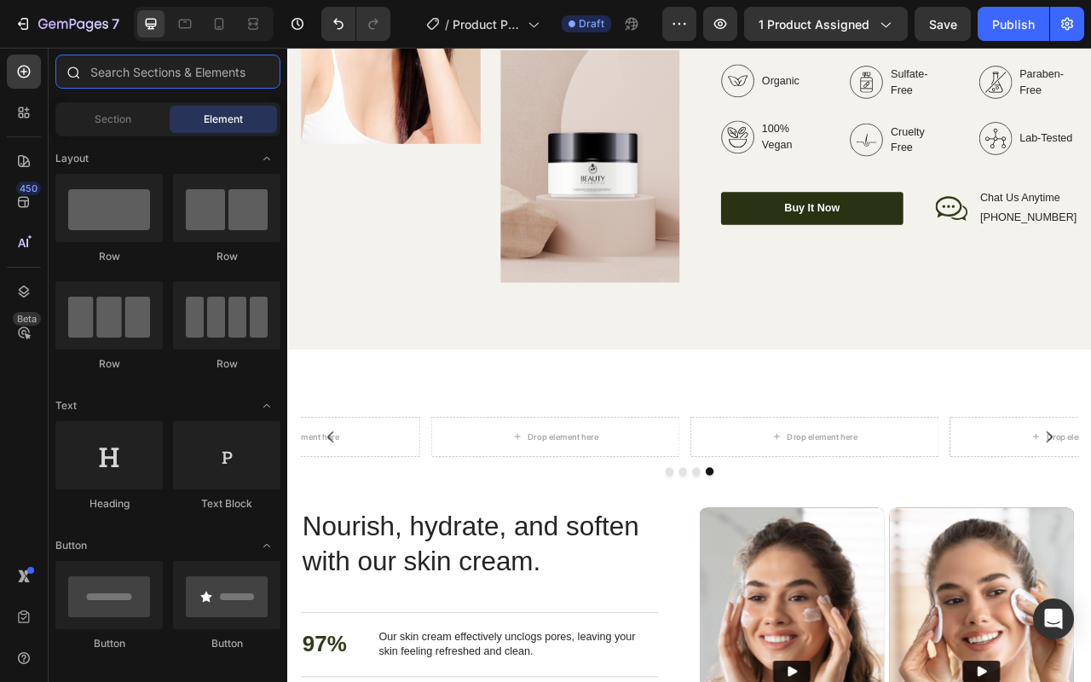
click at [167, 74] on input "text" at bounding box center [167, 72] width 225 height 34
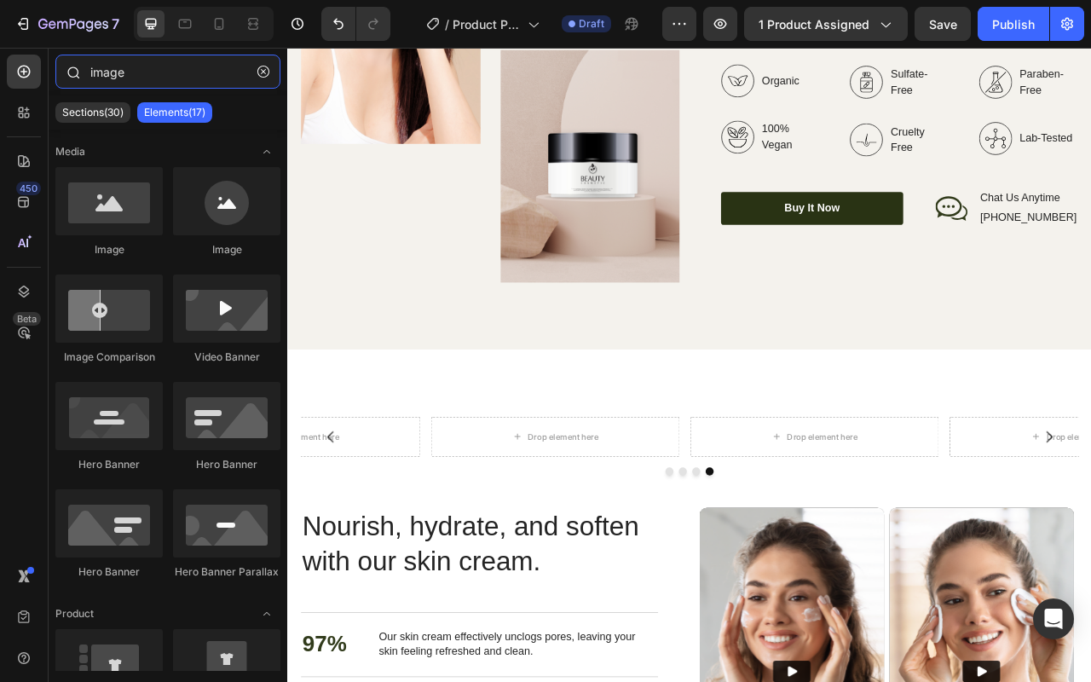
type input "image"
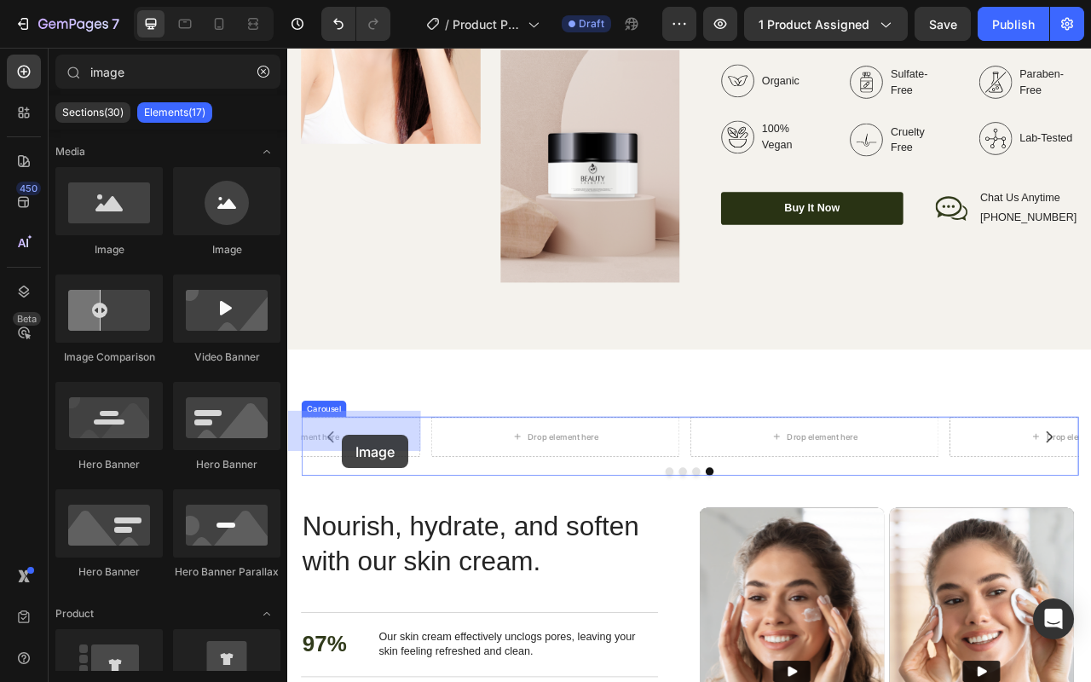
drag, startPoint x: 428, startPoint y: 272, endPoint x: 405, endPoint y: 532, distance: 260.9
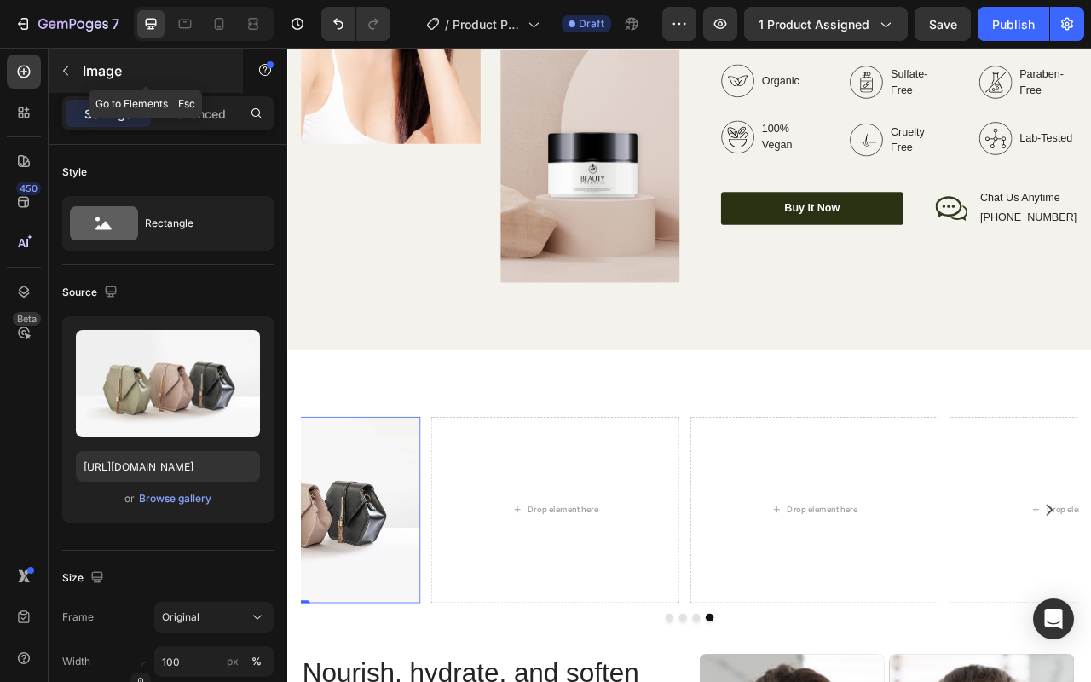
click at [68, 72] on icon "button" at bounding box center [66, 71] width 14 height 14
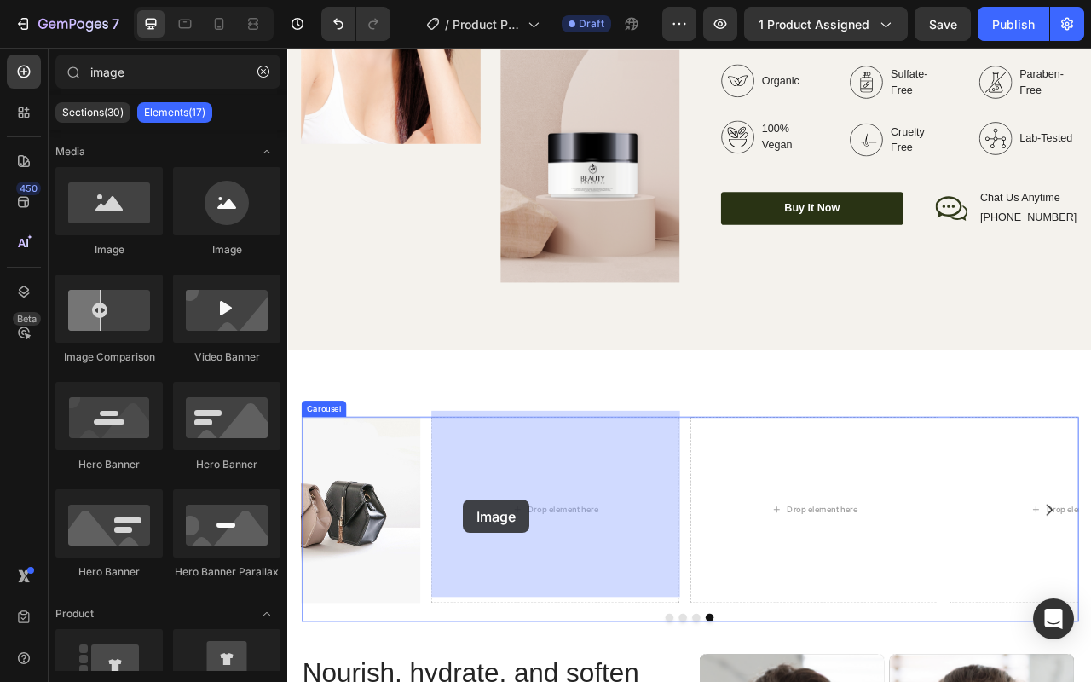
drag, startPoint x: 413, startPoint y: 275, endPoint x: 510, endPoint y: 623, distance: 360.9
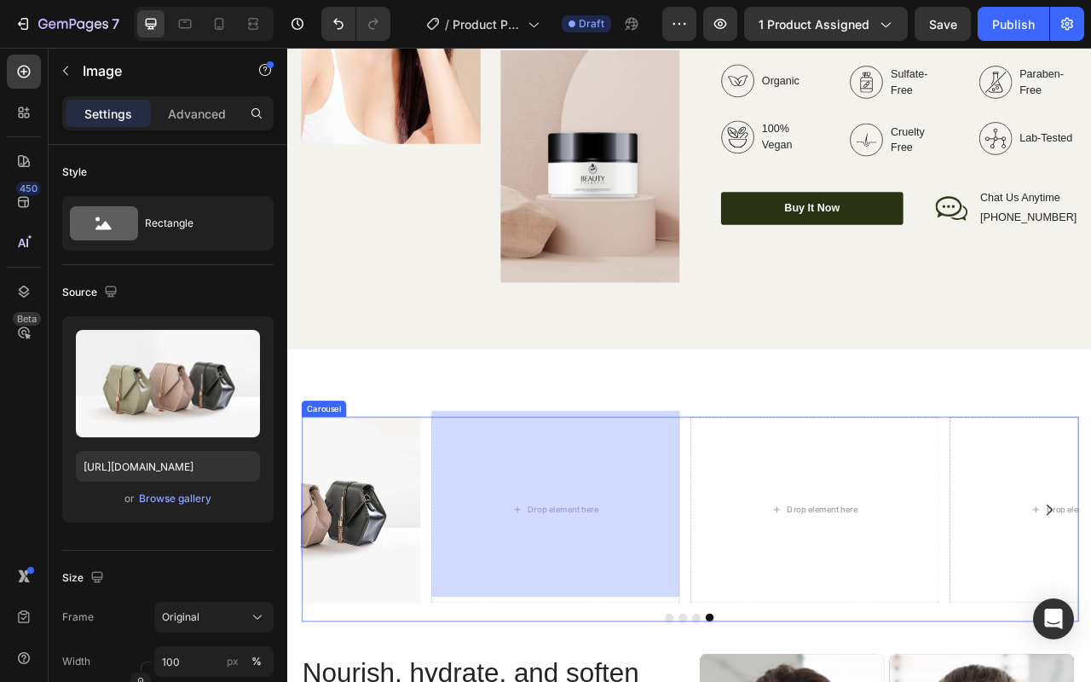
scroll to position [2589, 0]
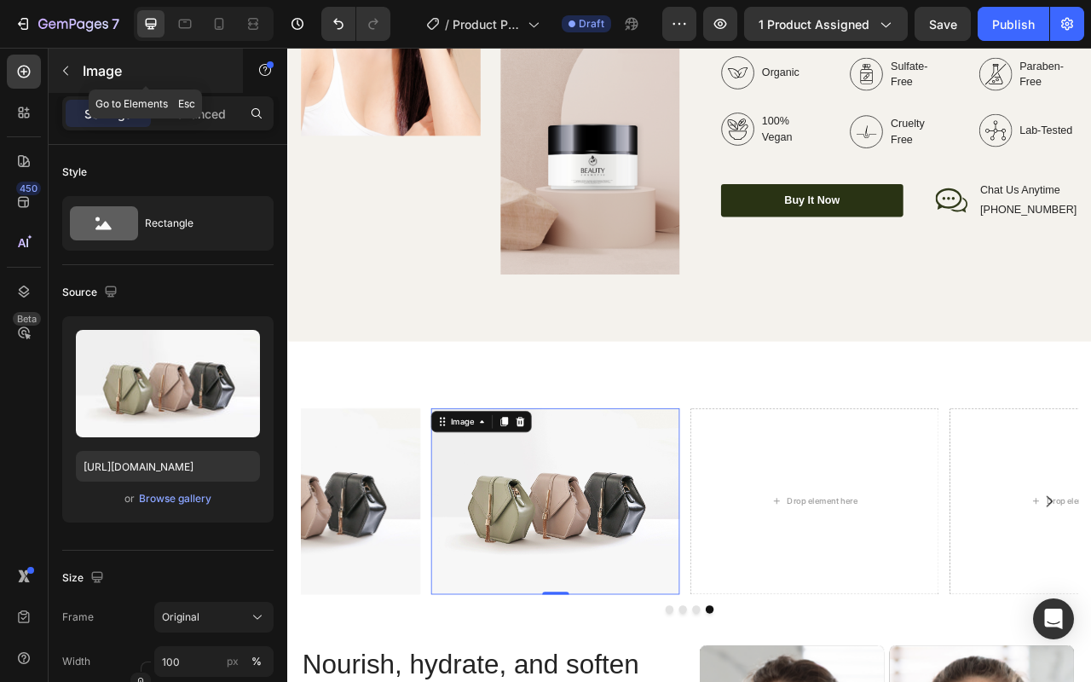
click at [78, 76] on button "button" at bounding box center [65, 70] width 27 height 27
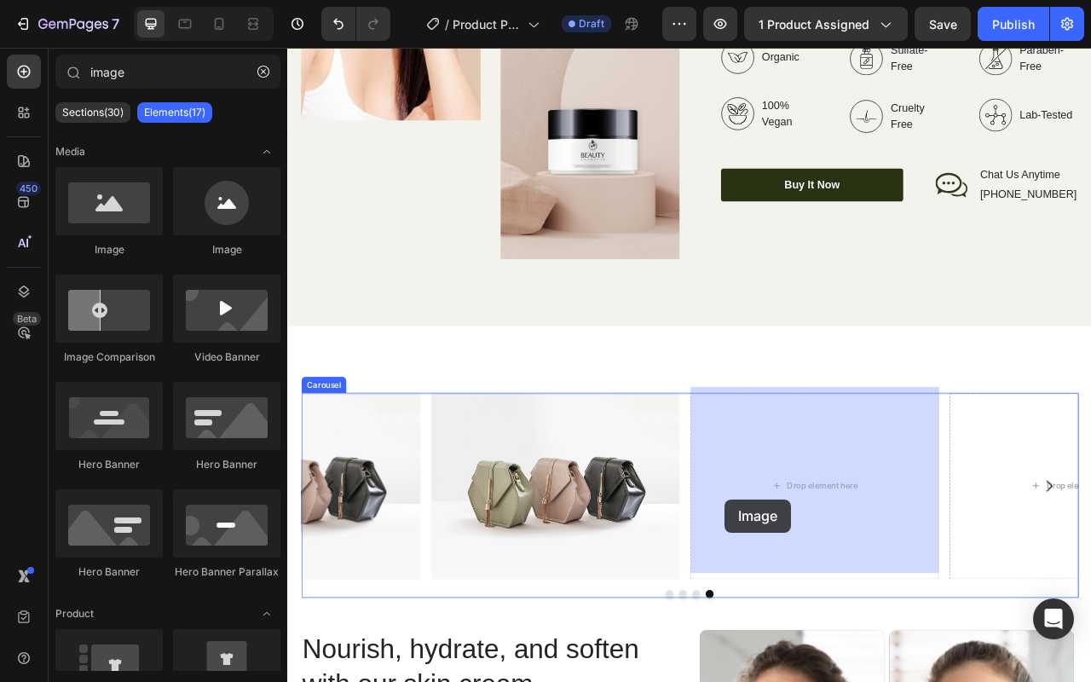
drag, startPoint x: 412, startPoint y: 272, endPoint x: 766, endPoint y: 602, distance: 484.7
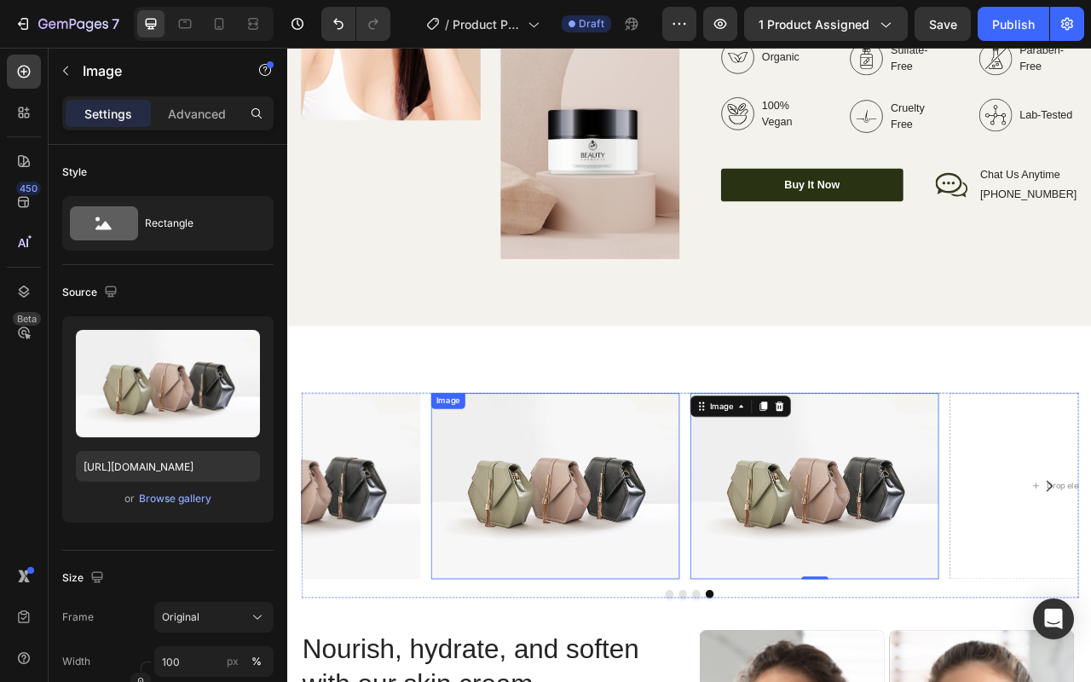
scroll to position [2612, 0]
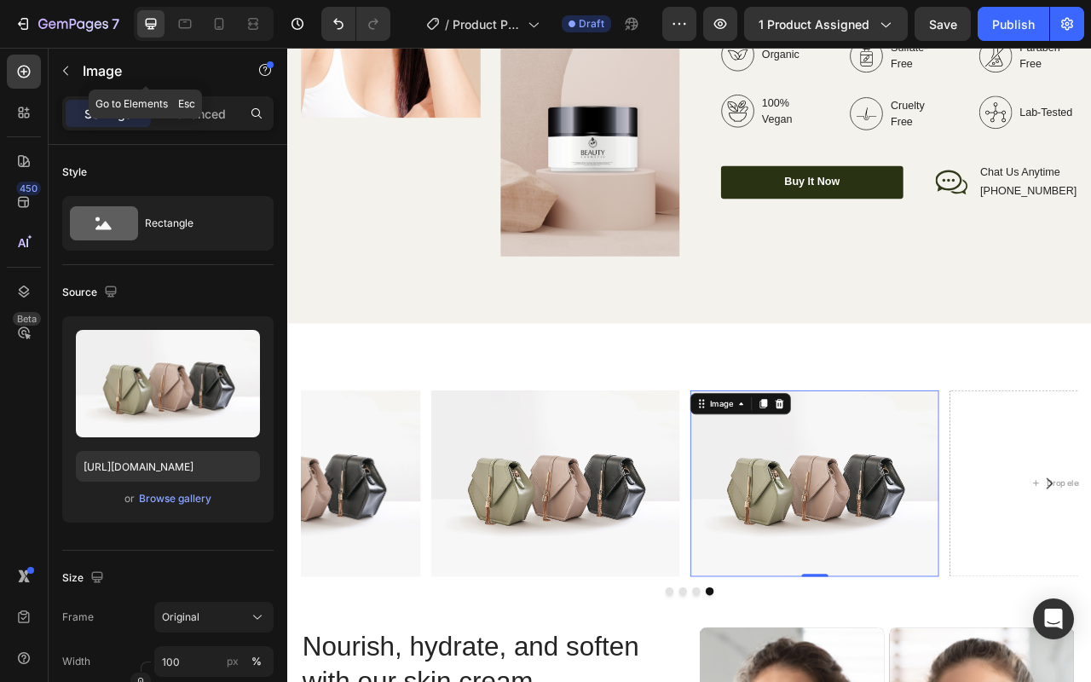
click at [84, 82] on div "Image" at bounding box center [146, 71] width 194 height 44
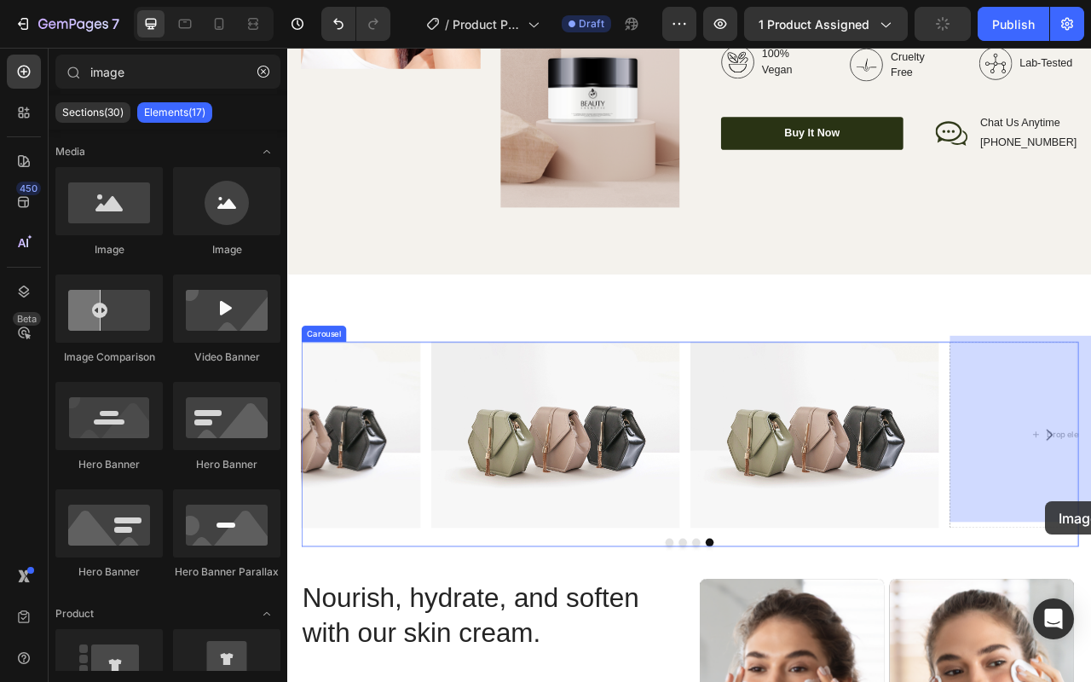
scroll to position [2681, 0]
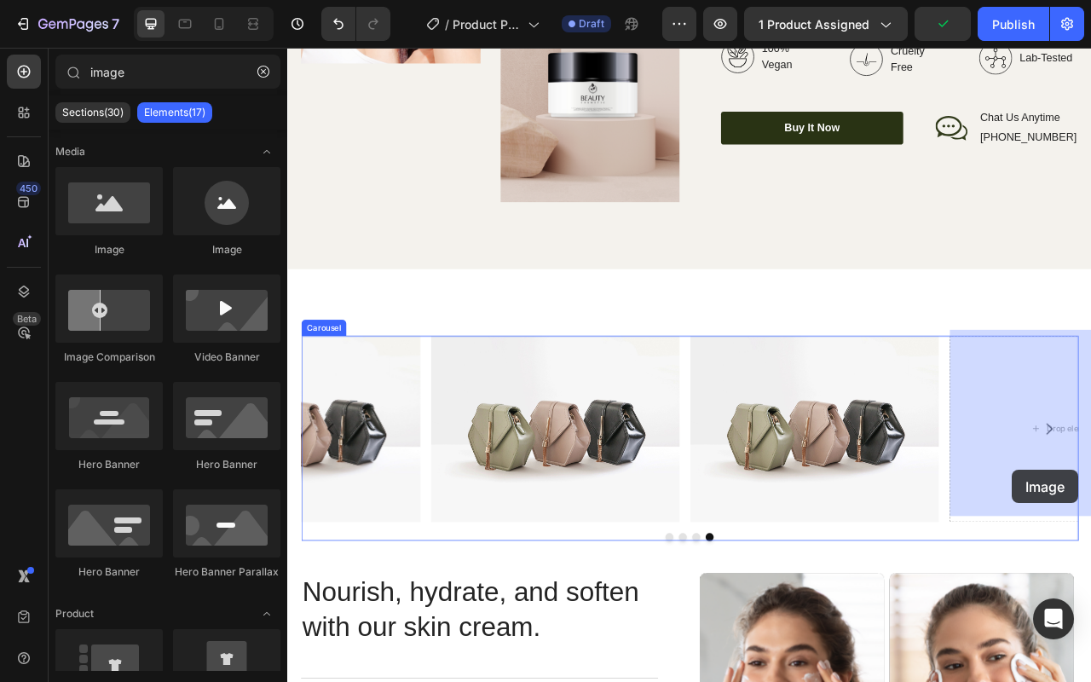
drag, startPoint x: 414, startPoint y: 244, endPoint x: 1208, endPoint y: 582, distance: 863.1
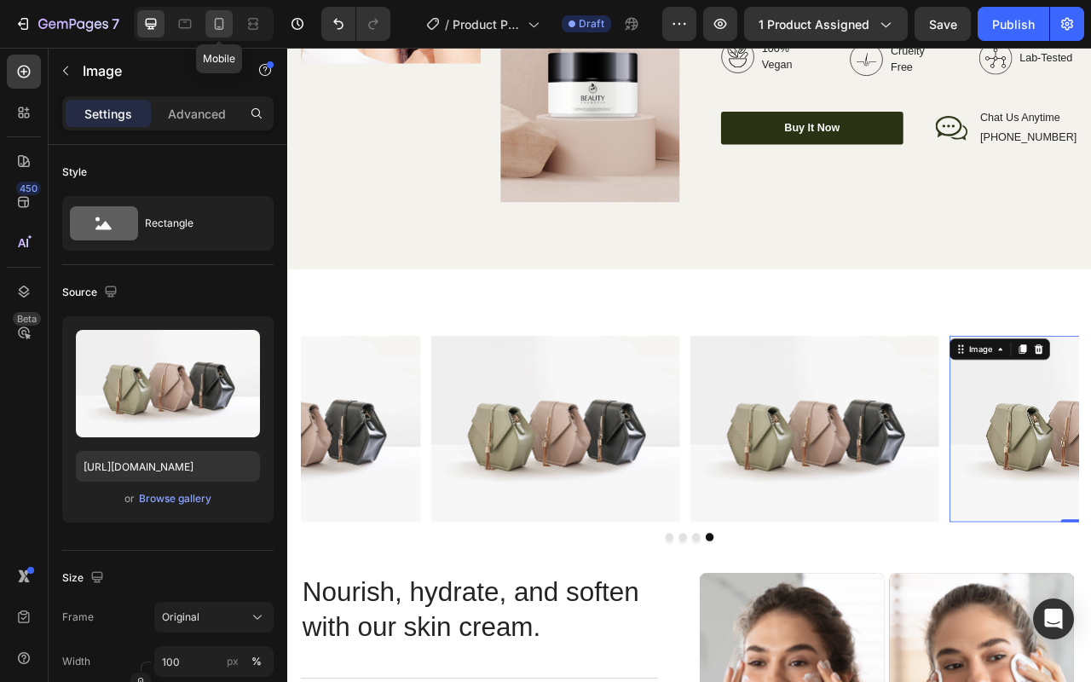
click at [218, 32] on div at bounding box center [218, 23] width 27 height 27
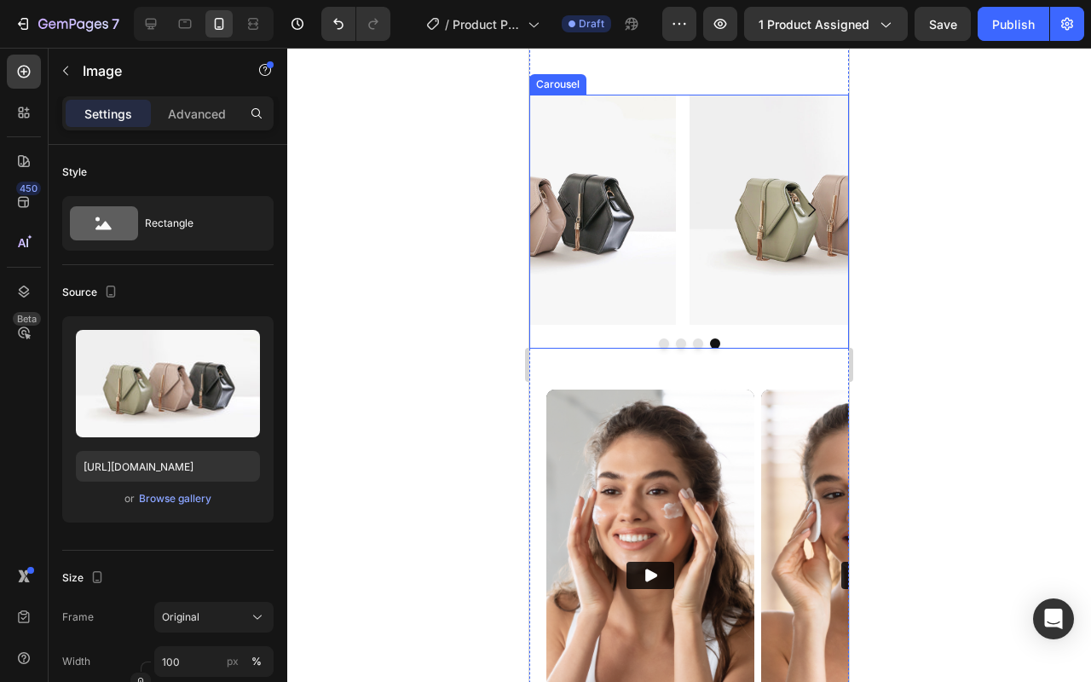
scroll to position [3049, 0]
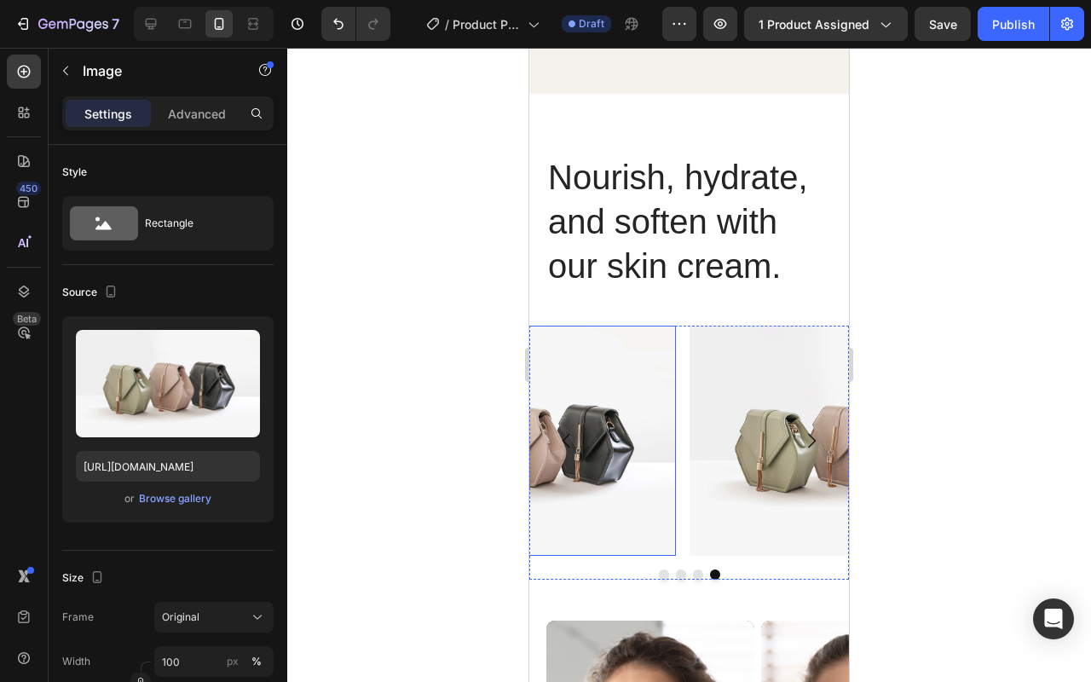
click at [642, 436] on img at bounding box center [522, 440] width 307 height 230
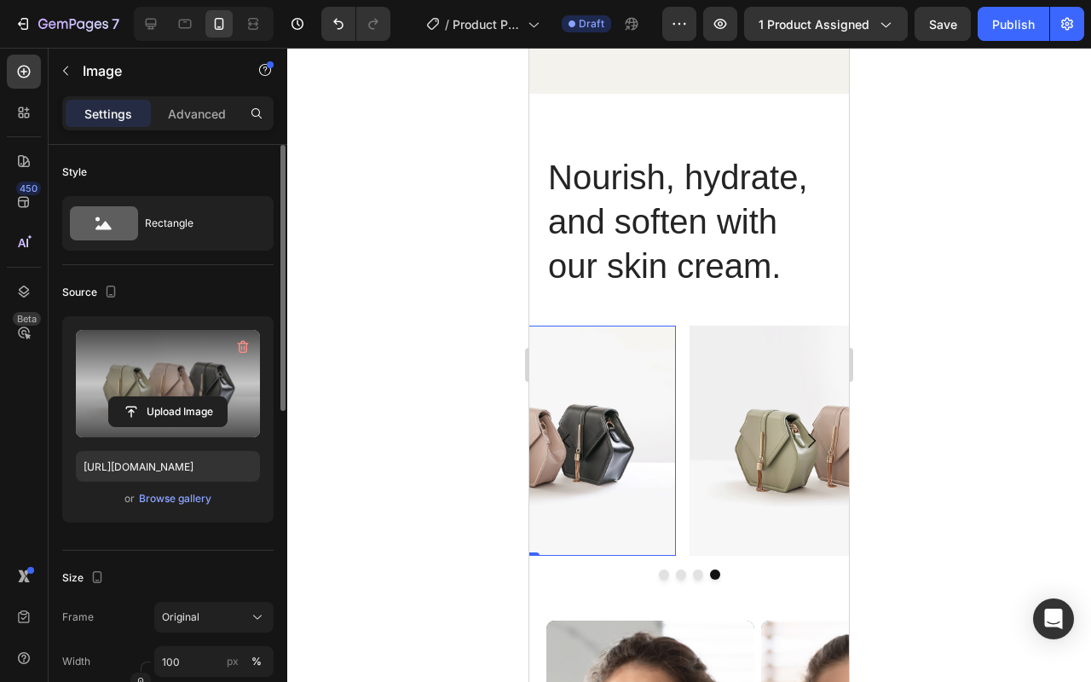
click at [215, 358] on label at bounding box center [168, 383] width 184 height 107
click at [215, 397] on input "file" at bounding box center [168, 411] width 118 height 29
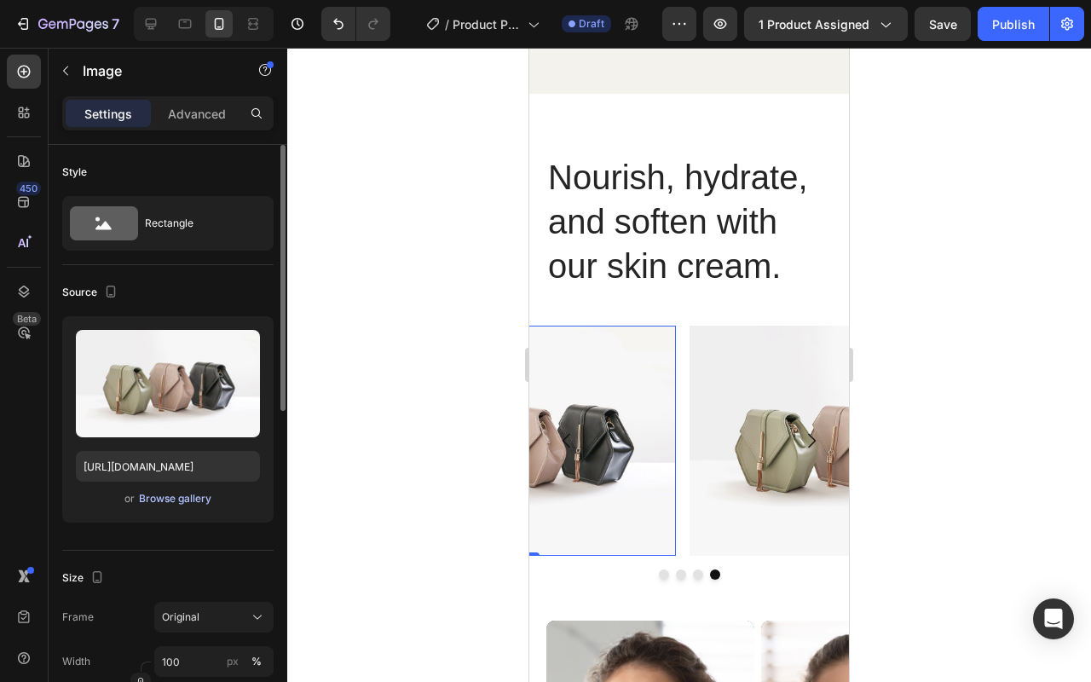
click at [186, 496] on div "Browse gallery" at bounding box center [175, 498] width 72 height 15
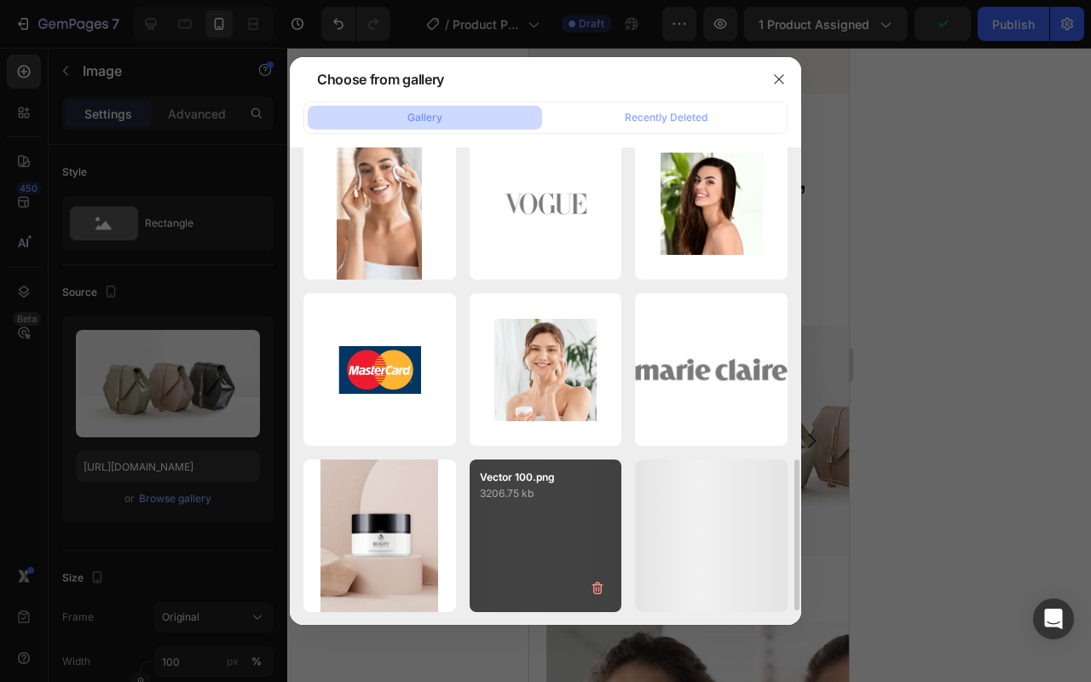
scroll to position [1029, 0]
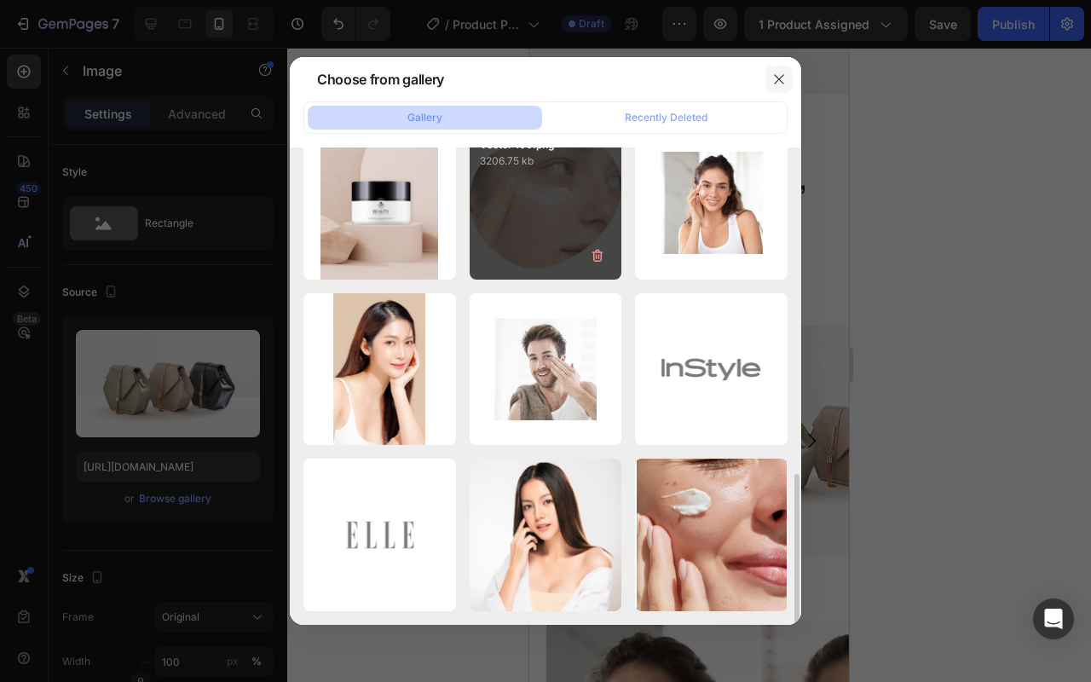
click at [774, 71] on button "button" at bounding box center [778, 79] width 27 height 27
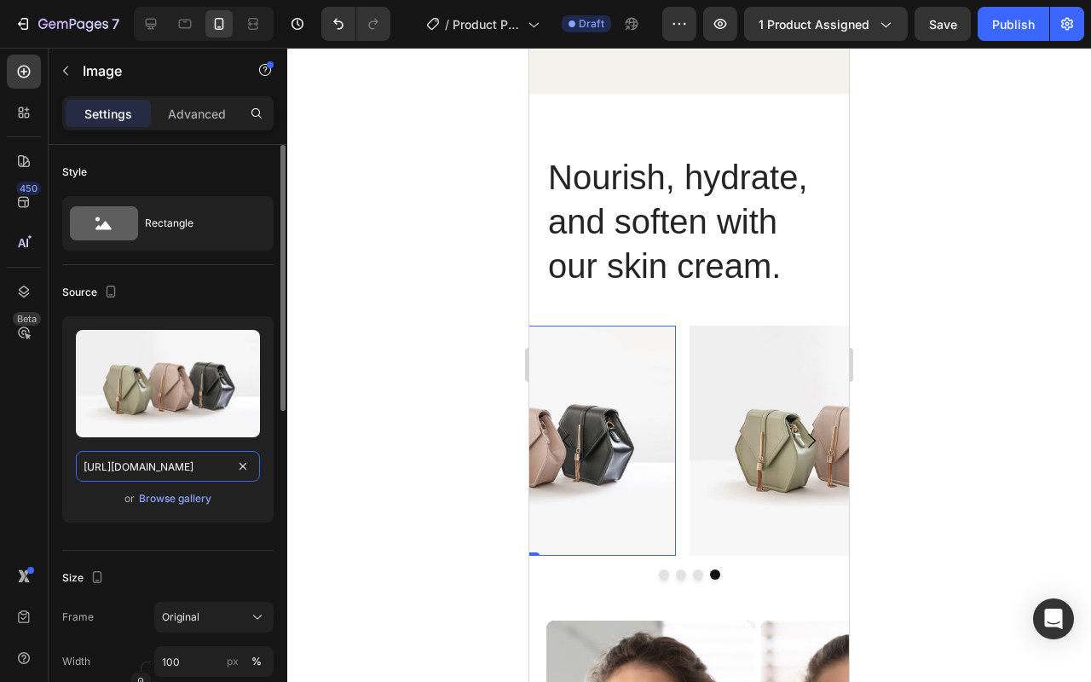
click at [164, 465] on input "[URL][DOMAIN_NAME]" at bounding box center [168, 466] width 184 height 31
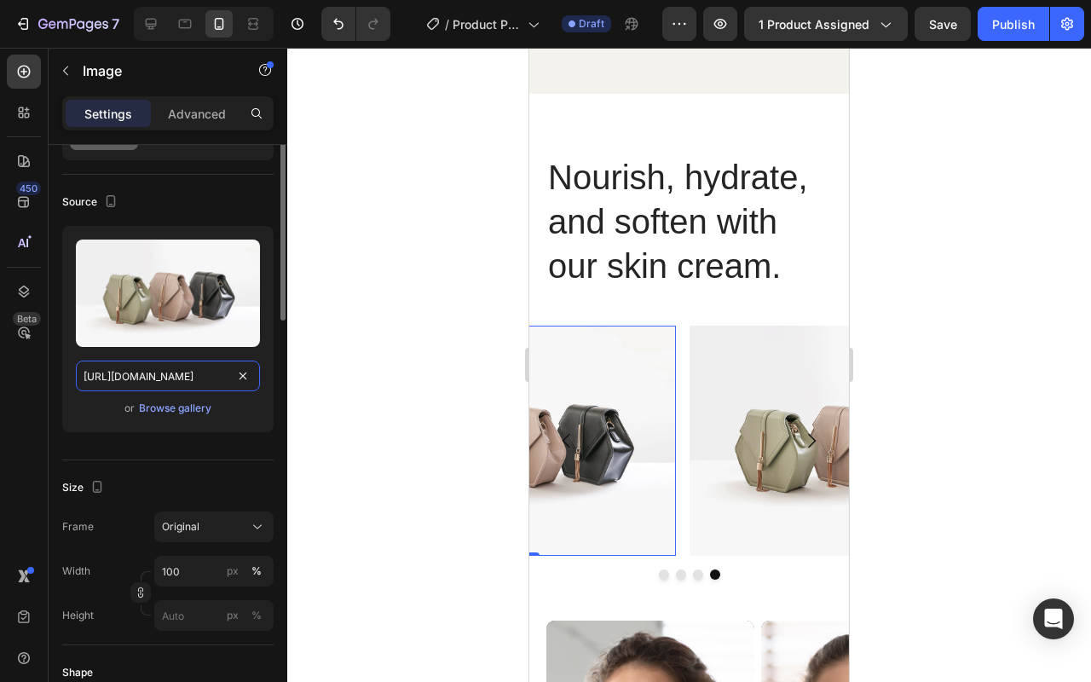
scroll to position [0, 0]
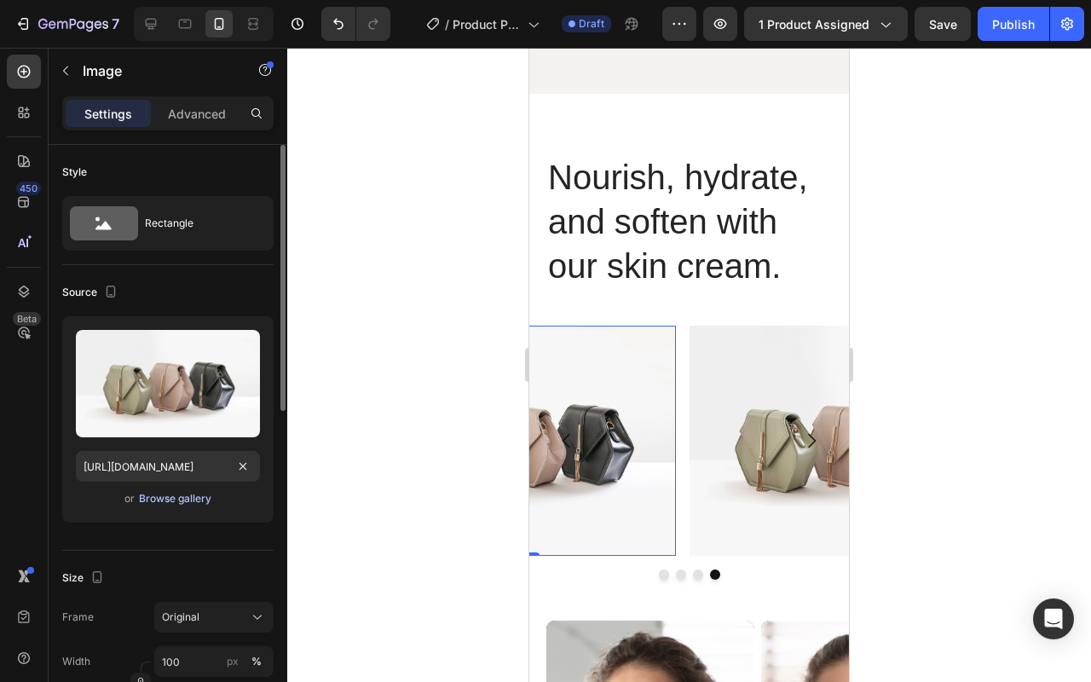
click at [175, 497] on div "Browse gallery" at bounding box center [175, 498] width 72 height 15
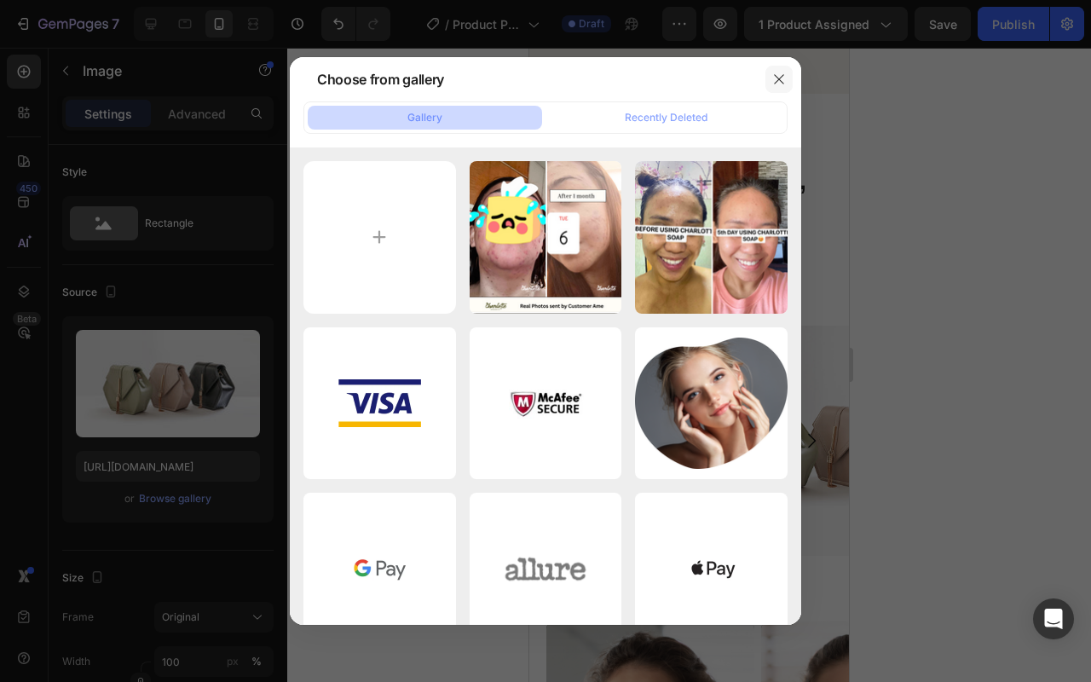
click at [774, 79] on icon "button" at bounding box center [779, 79] width 14 height 14
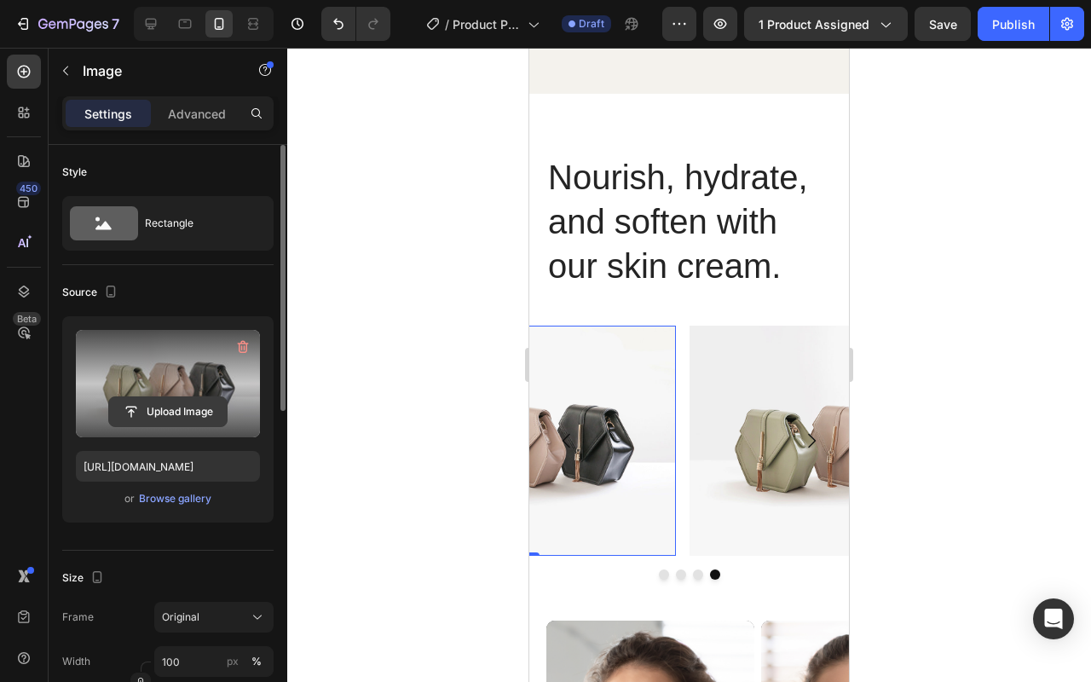
click at [168, 397] on input "file" at bounding box center [168, 411] width 118 height 29
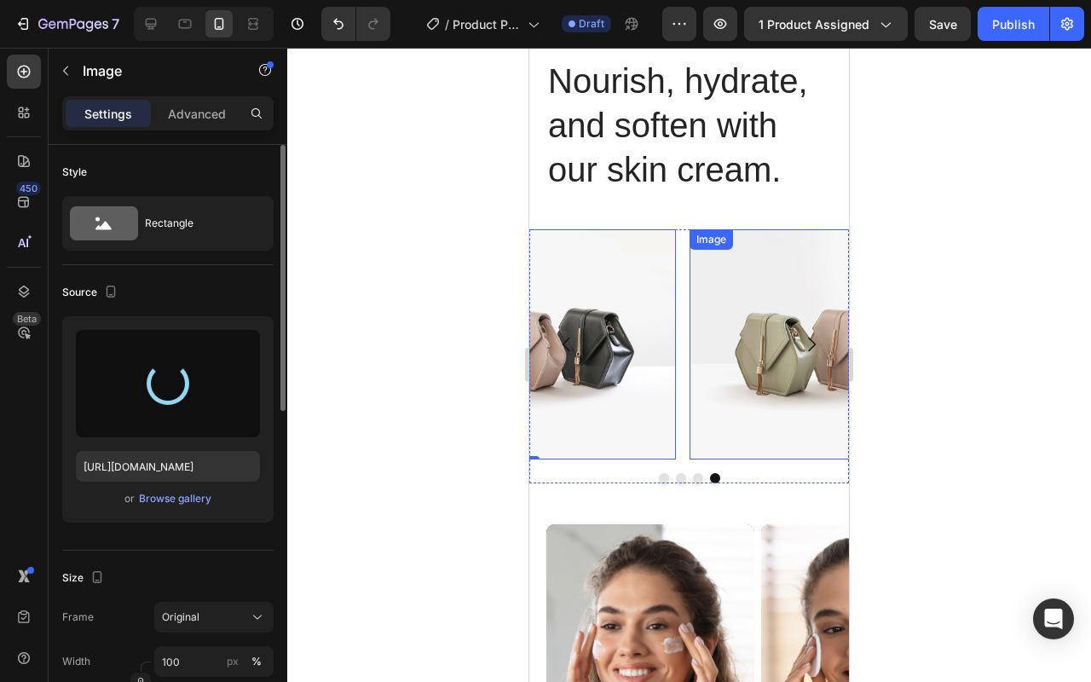
scroll to position [3156, 0]
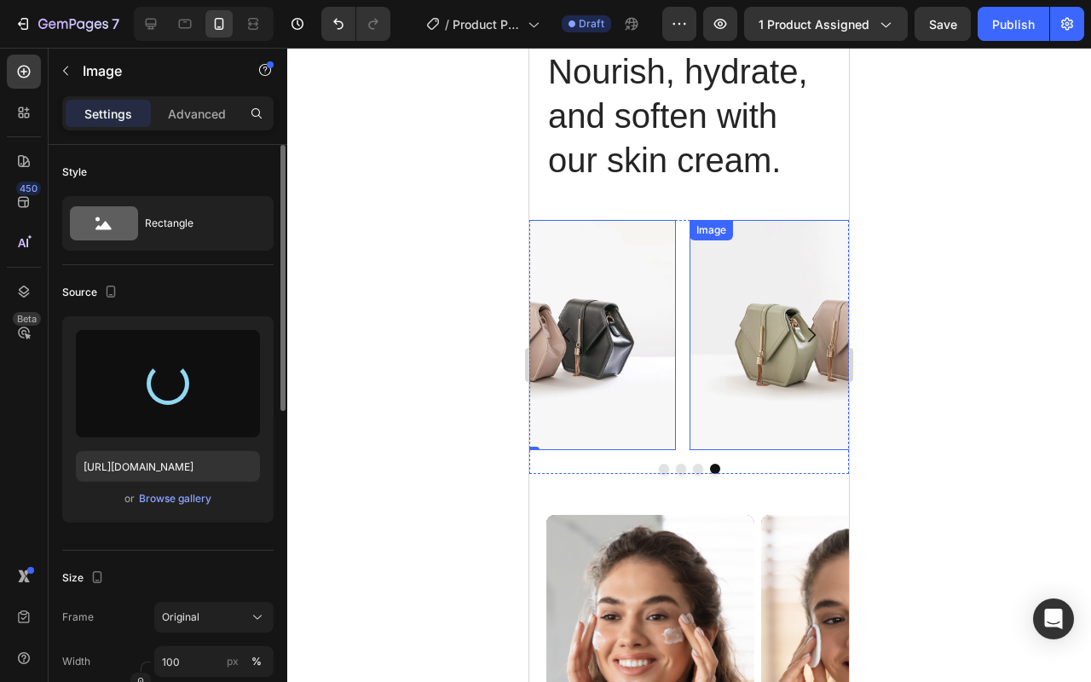
type input "https://cdn.shopify.com/s/files/1/0626/2269/5619/files/gempages_581487516880732…"
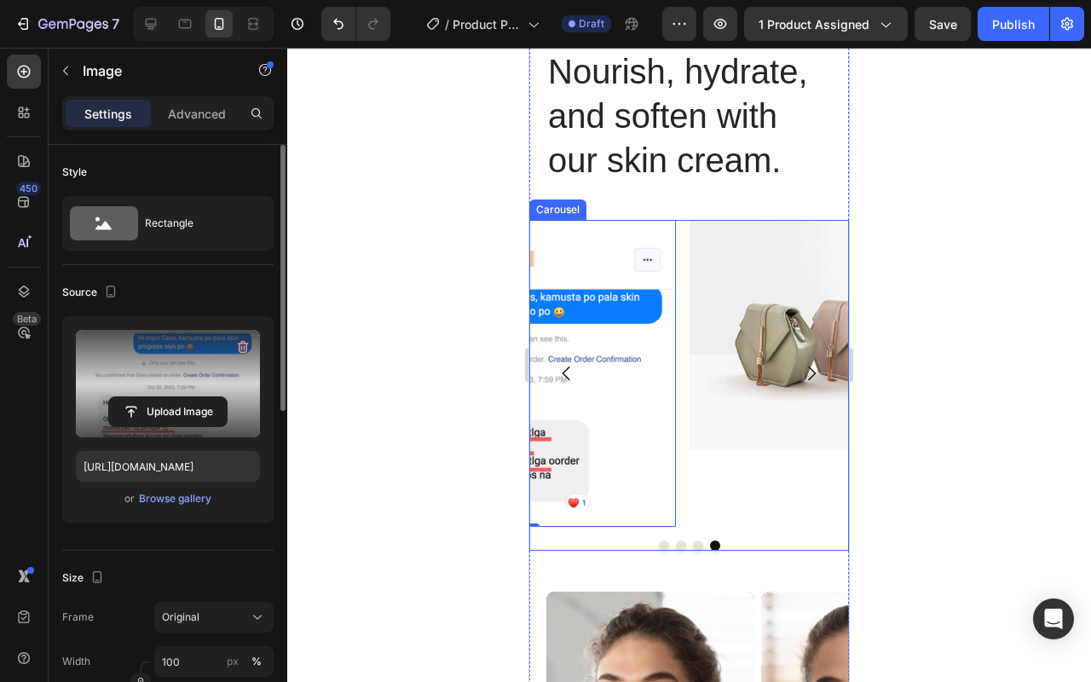
click at [582, 377] on button "Carousel Back Arrow" at bounding box center [567, 373] width 48 height 48
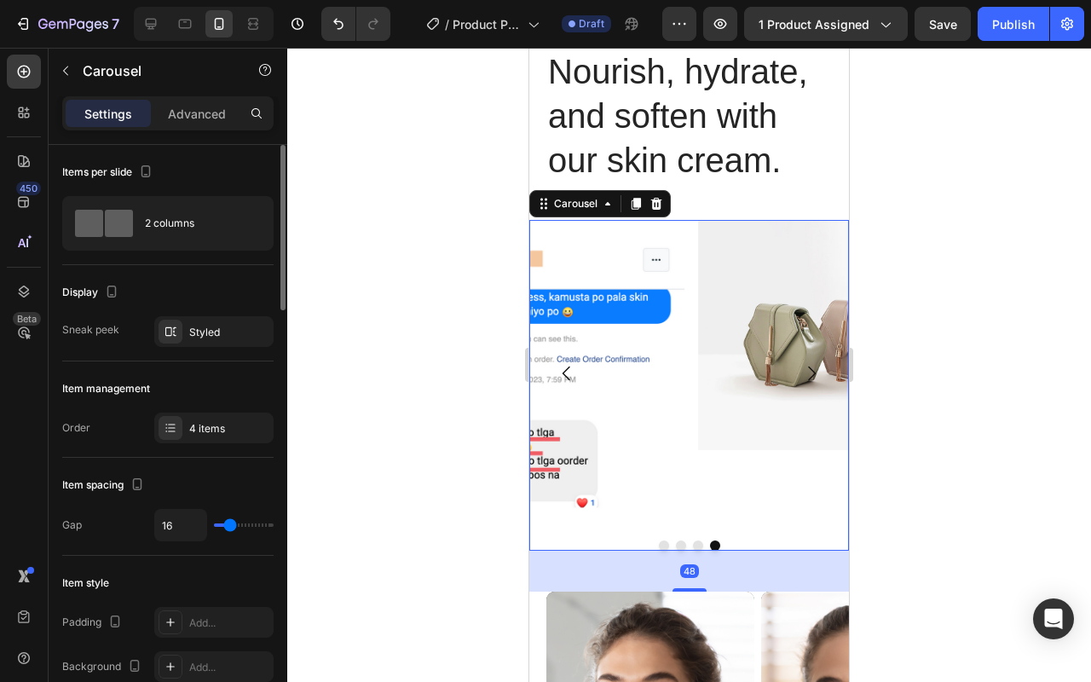
click at [577, 374] on button "Carousel Back Arrow" at bounding box center [567, 373] width 48 height 48
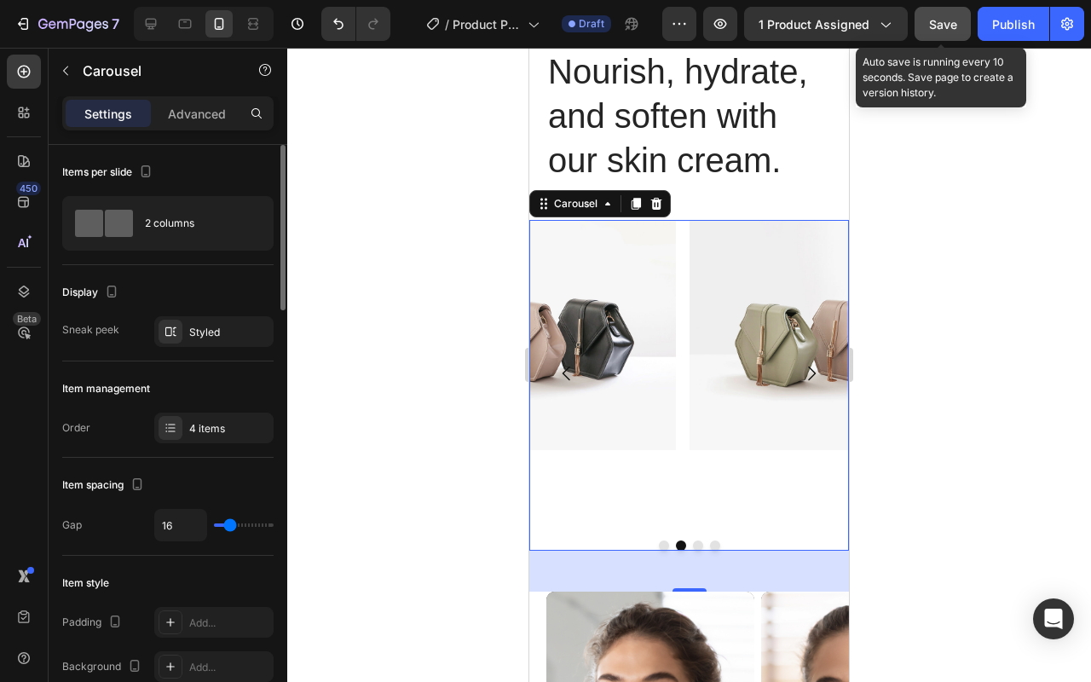
click at [946, 28] on span "Save" at bounding box center [943, 24] width 28 height 14
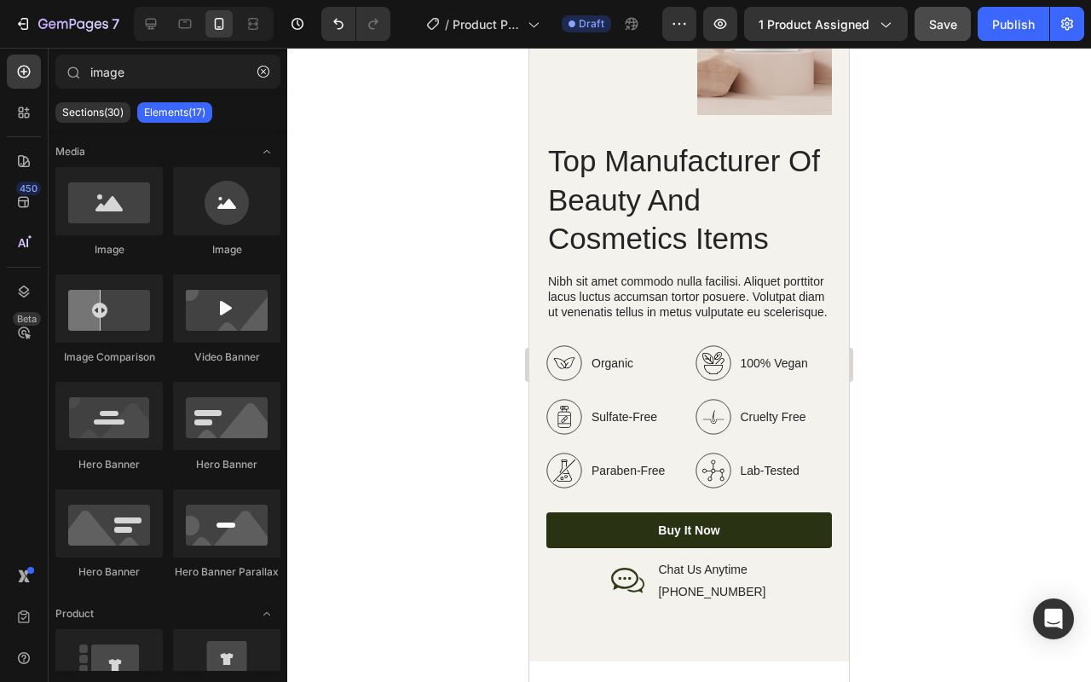
scroll to position [2309, 0]
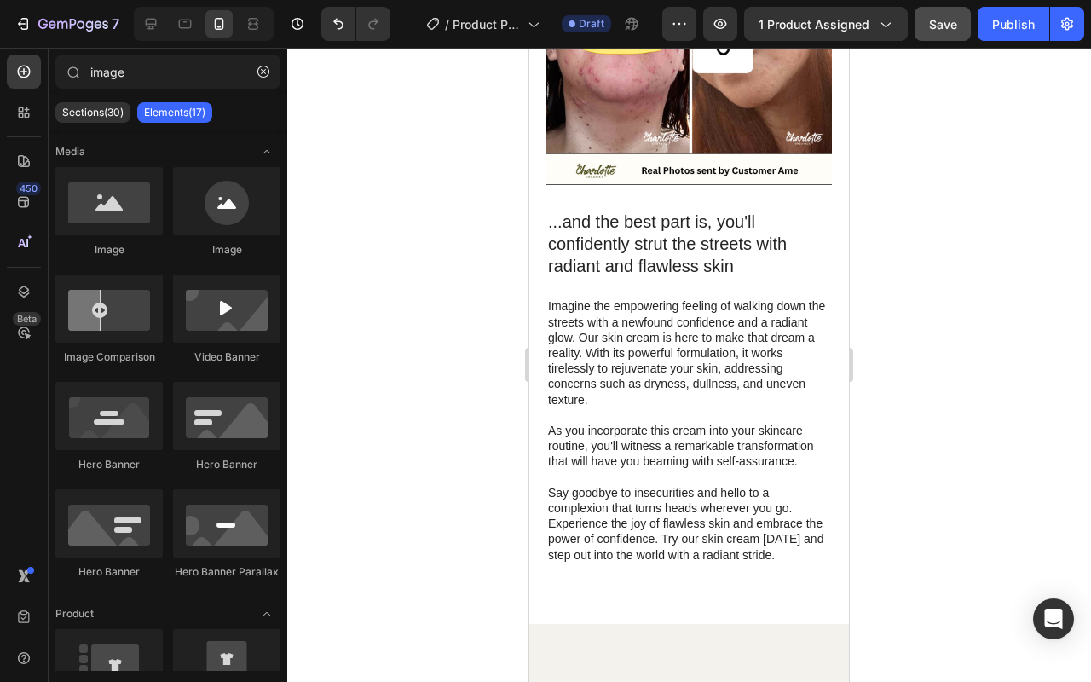
drag, startPoint x: 849, startPoint y: 498, endPoint x: 570, endPoint y: 0, distance: 570.3
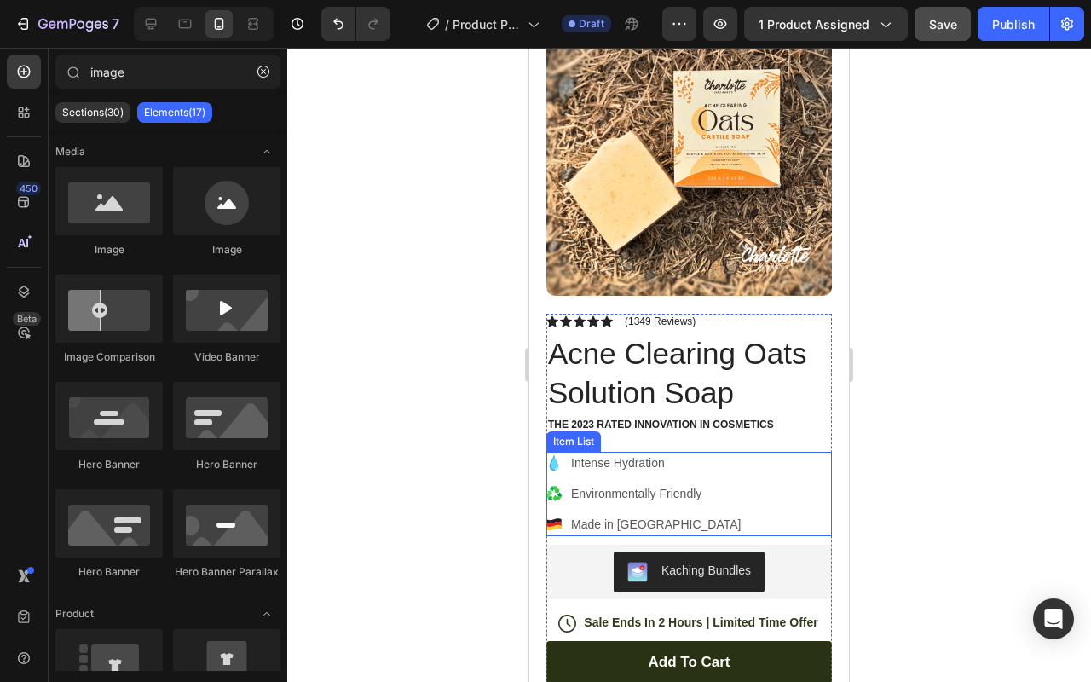
scroll to position [122, 0]
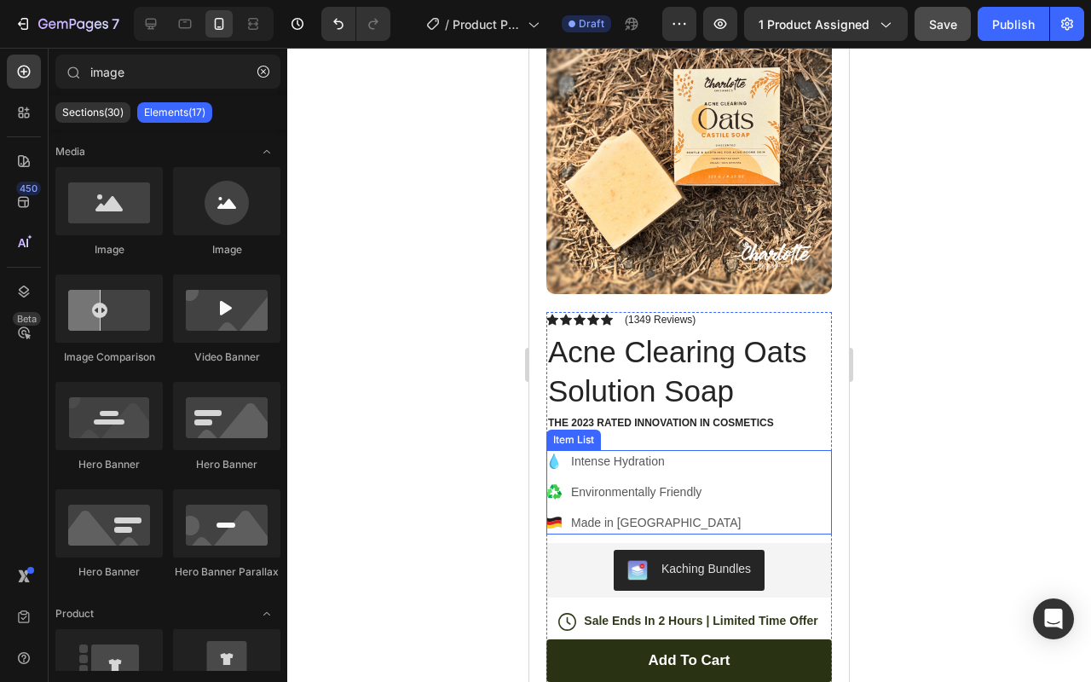
click at [641, 452] on p "Intense Hydration" at bounding box center [656, 461] width 170 height 18
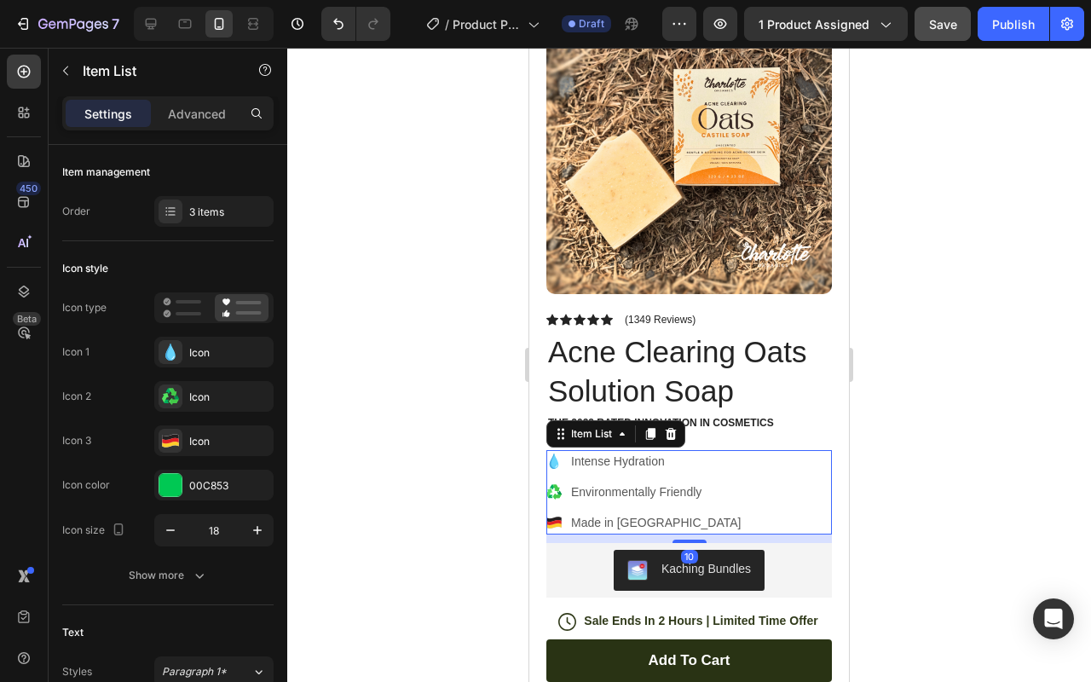
click at [641, 452] on p "Intense Hydration" at bounding box center [656, 461] width 170 height 18
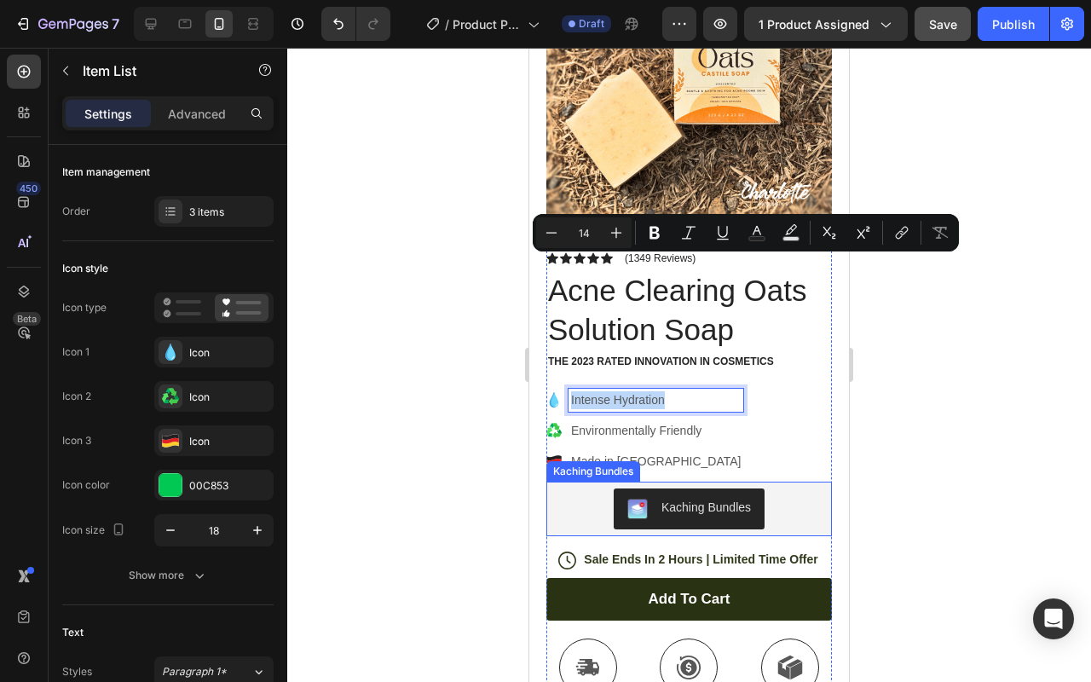
scroll to position [993, 0]
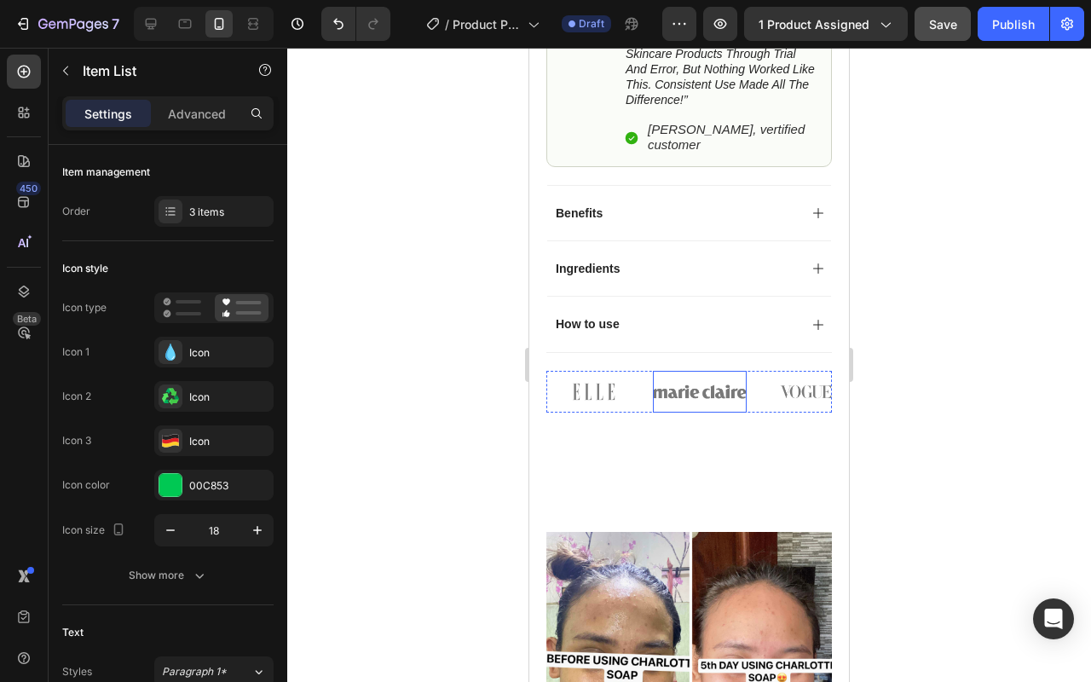
click at [717, 389] on img at bounding box center [700, 392] width 95 height 42
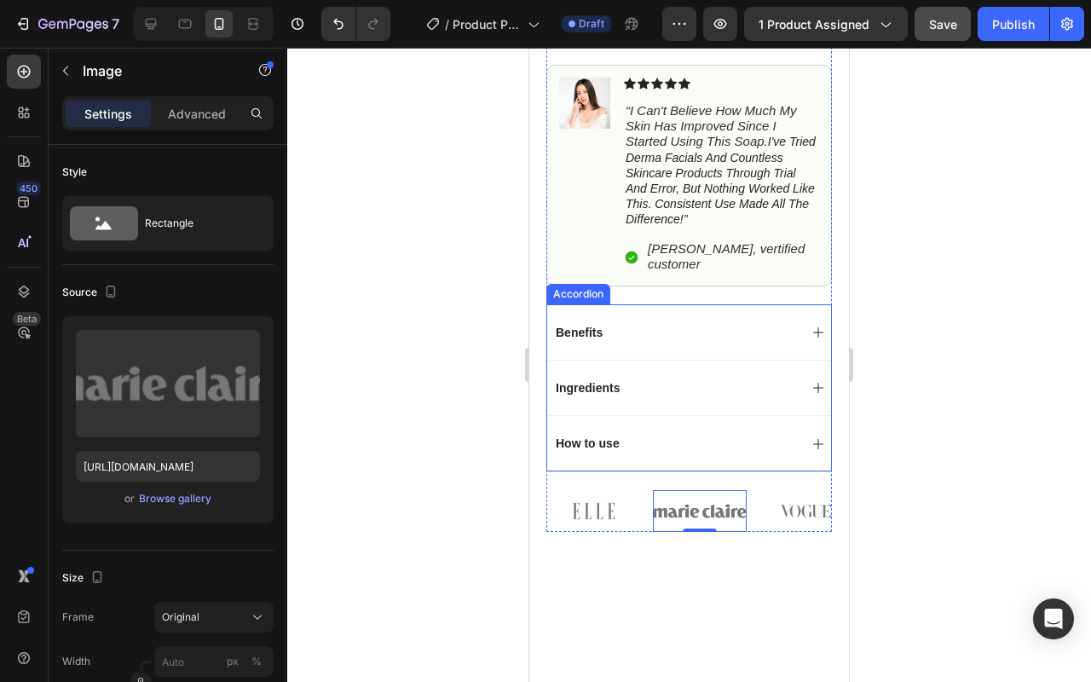
scroll to position [630, 0]
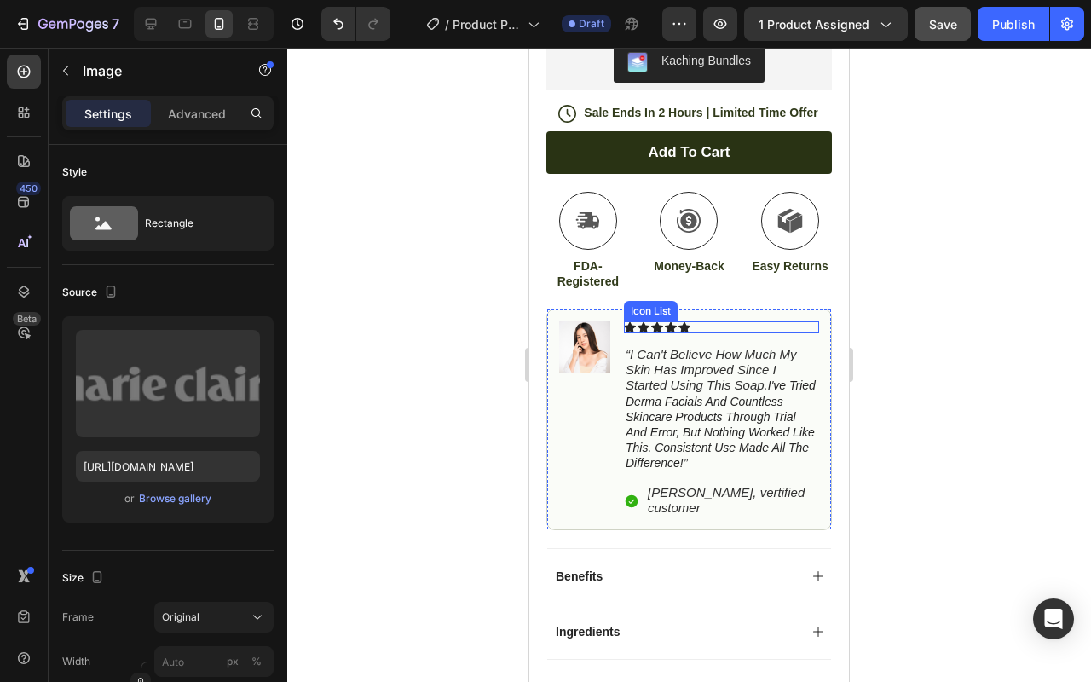
click at [717, 321] on div "Icon Icon Icon Icon Icon" at bounding box center [721, 327] width 195 height 12
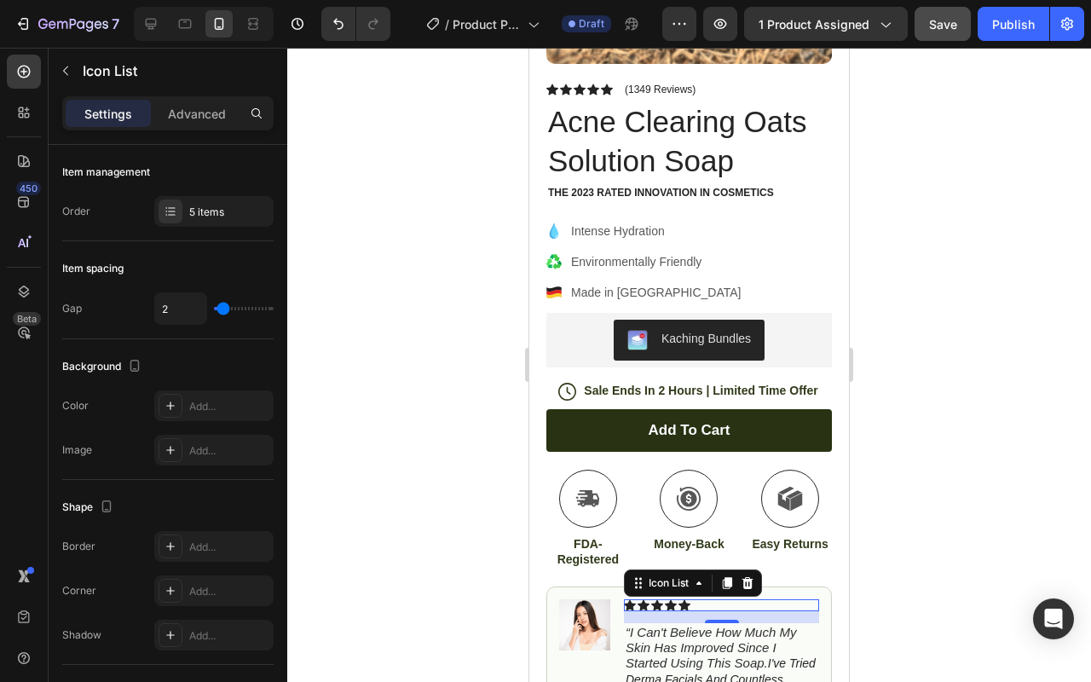
scroll to position [364, 0]
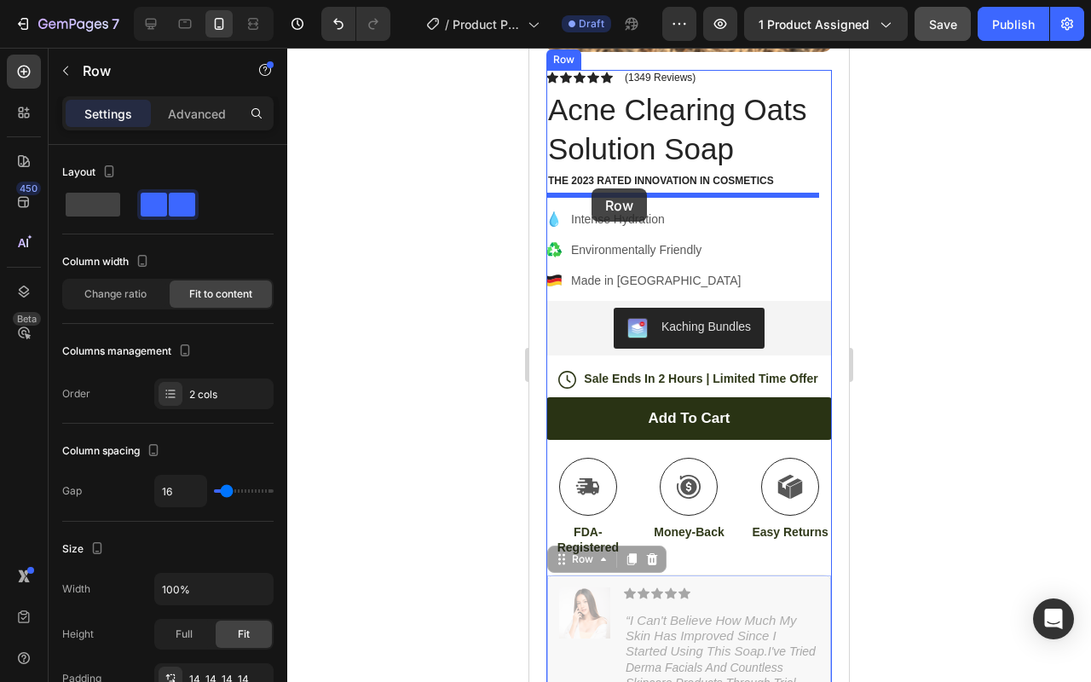
drag, startPoint x: 560, startPoint y: 554, endPoint x: 591, endPoint y: 188, distance: 366.9
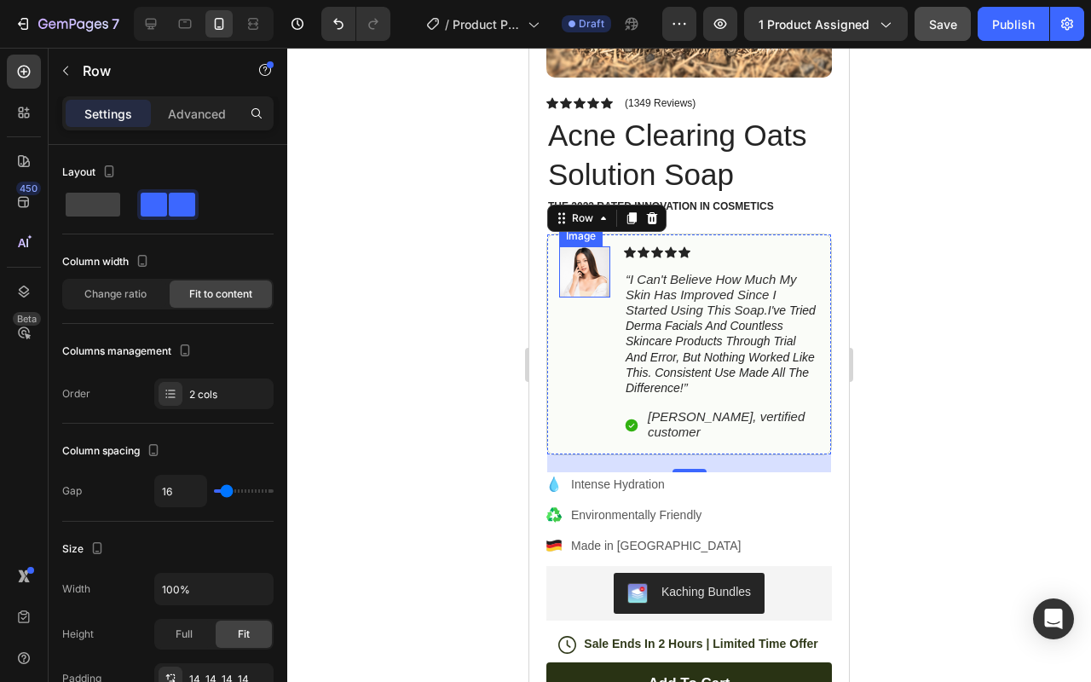
scroll to position [324, 0]
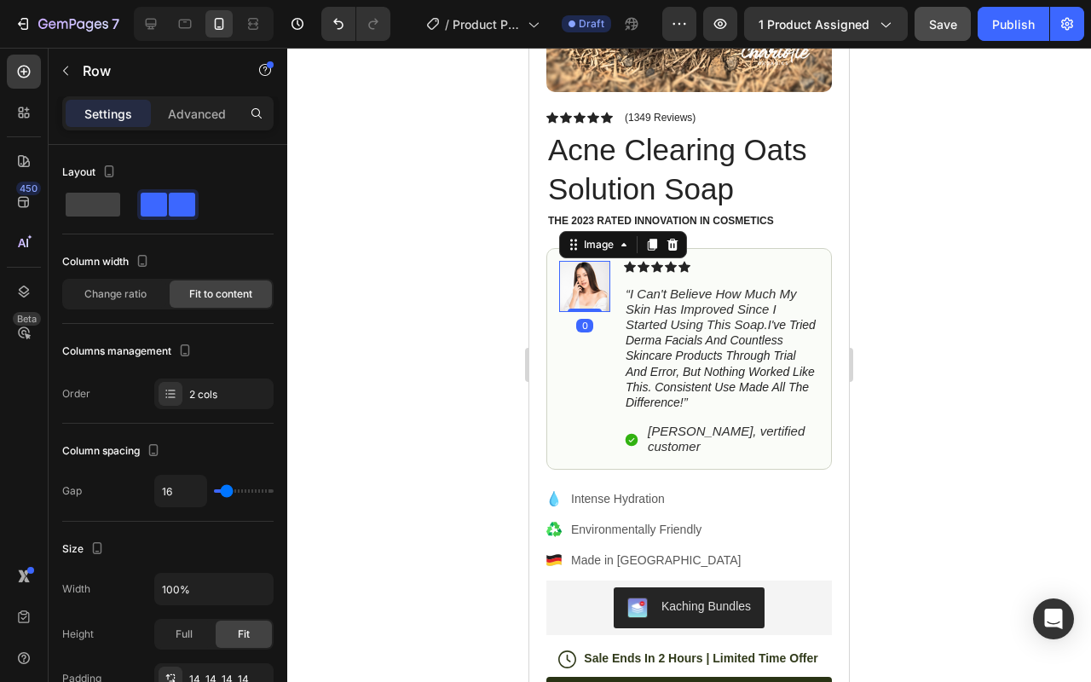
click at [578, 266] on img at bounding box center [584, 286] width 51 height 51
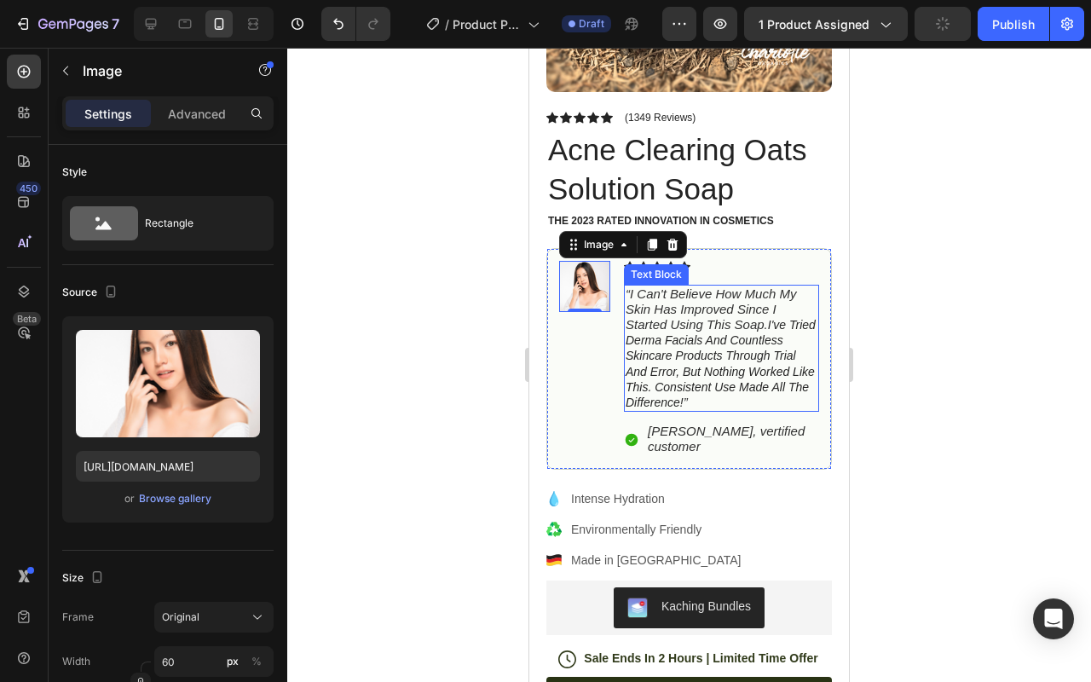
click at [792, 366] on p "“i can't believe how much my skin has improved since i started using this soap.…" at bounding box center [721, 348] width 192 height 124
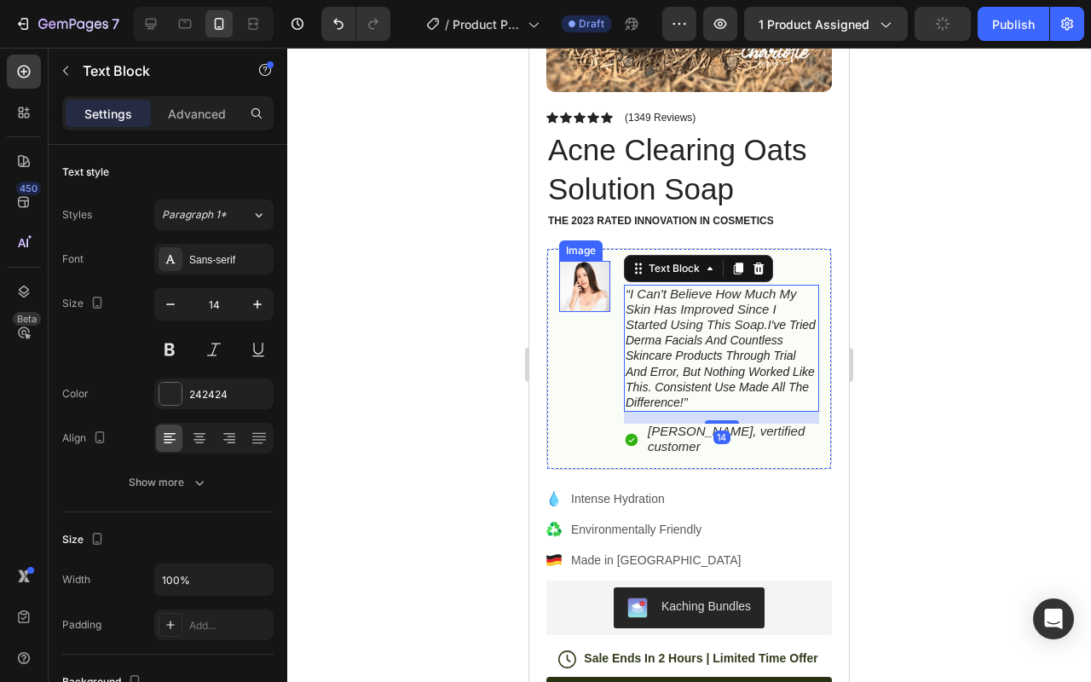
click at [588, 286] on img at bounding box center [584, 286] width 51 height 51
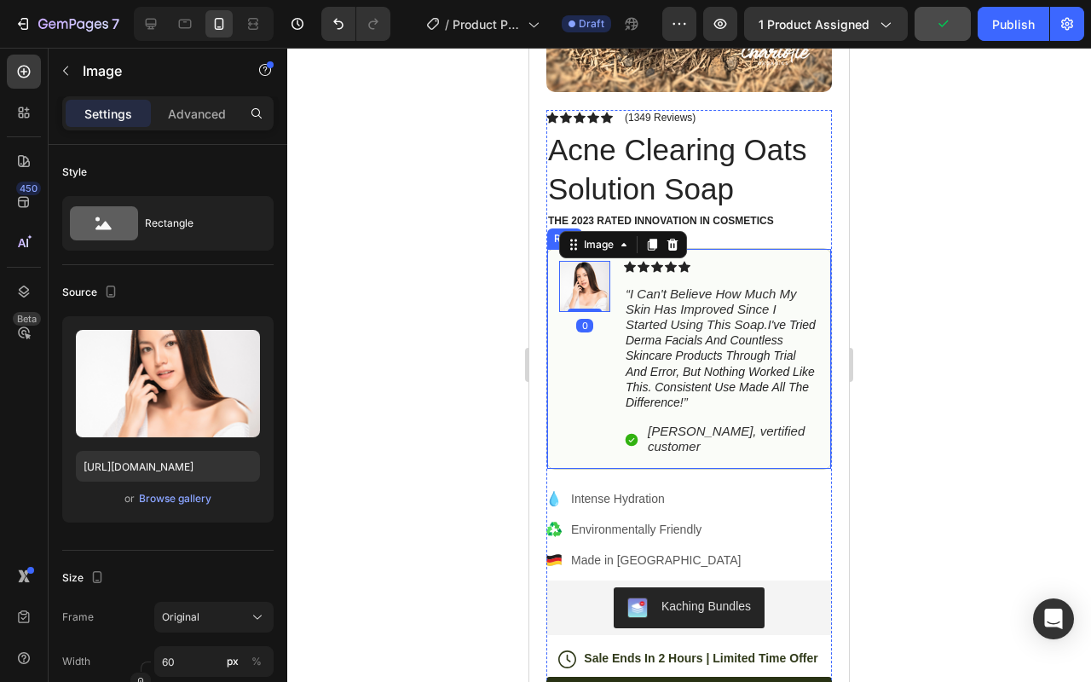
click at [561, 332] on div "Image 0" at bounding box center [584, 359] width 51 height 196
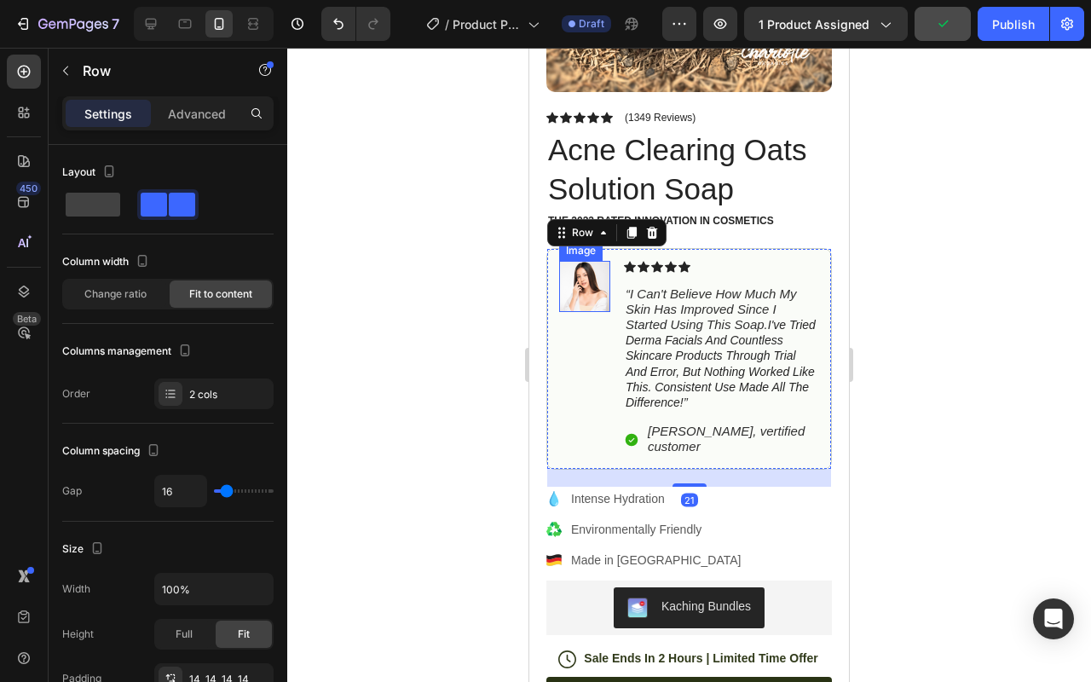
click at [600, 281] on img at bounding box center [584, 286] width 51 height 51
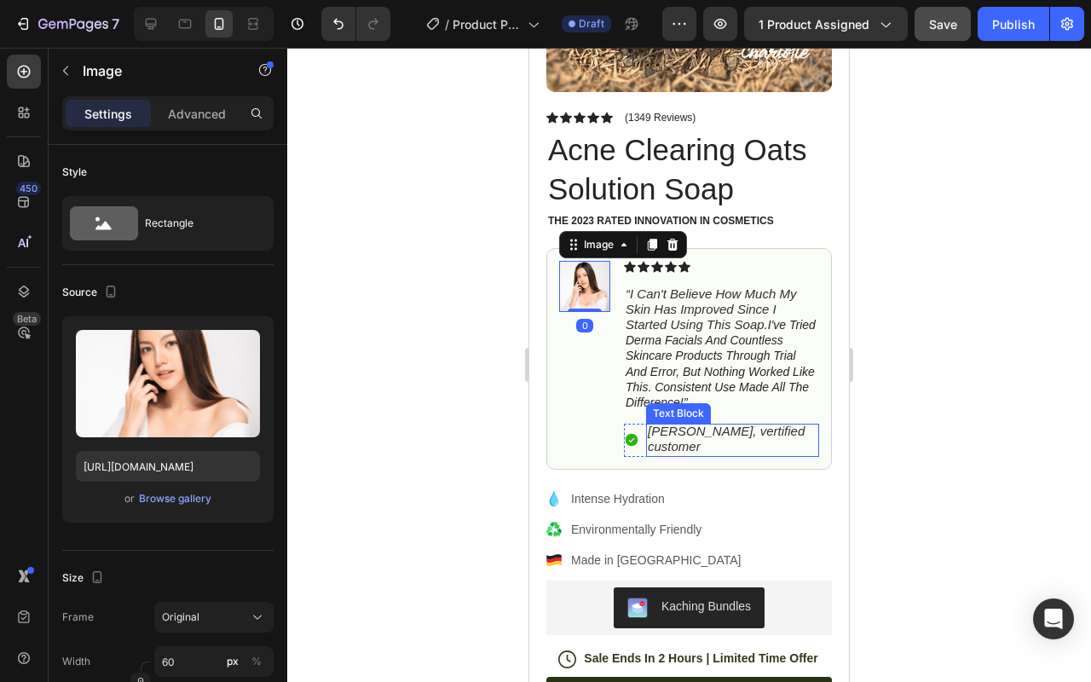
click at [671, 428] on icon "[PERSON_NAME], vertified customer" at bounding box center [726, 438] width 157 height 30
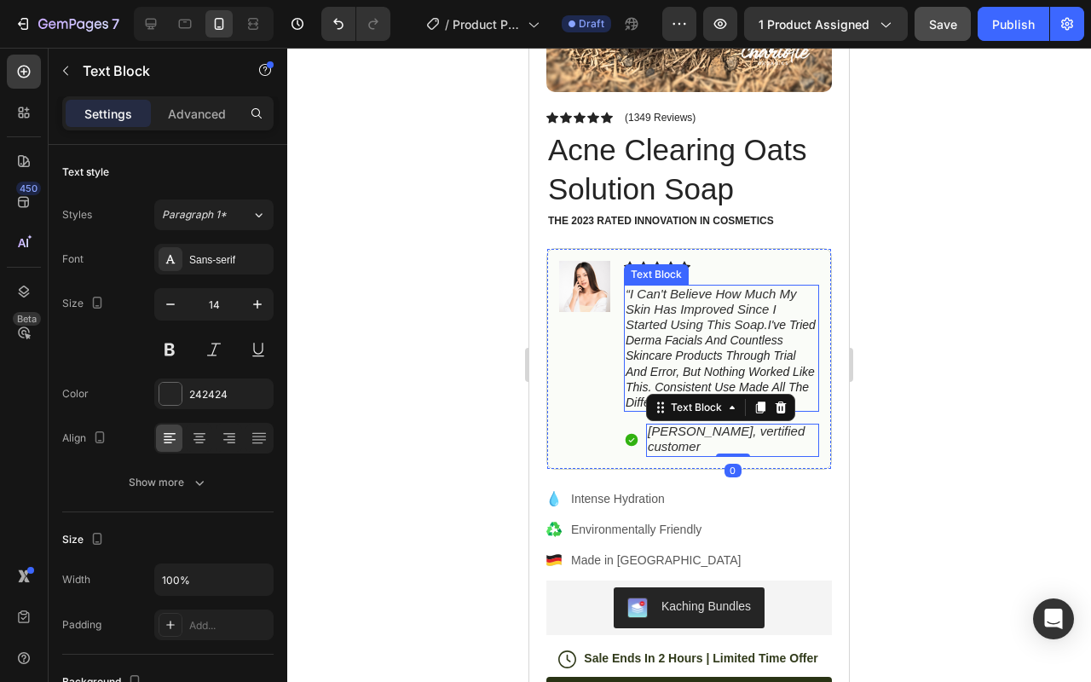
click at [740, 286] on icon "“i can't believe how much my skin has improved since i started using this soap." at bounding box center [710, 308] width 170 height 45
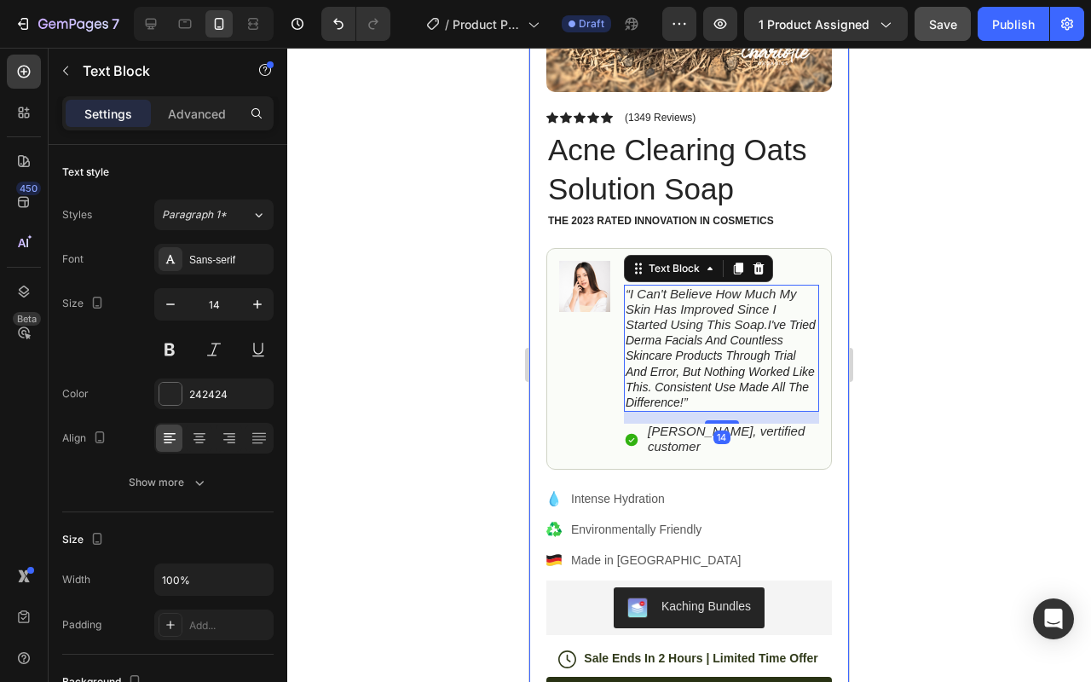
click at [822, 348] on div "Product Images Image Icon Icon Icon Icon Icon Icon List “This skin cream is a g…" at bounding box center [689, 436] width 320 height 1292
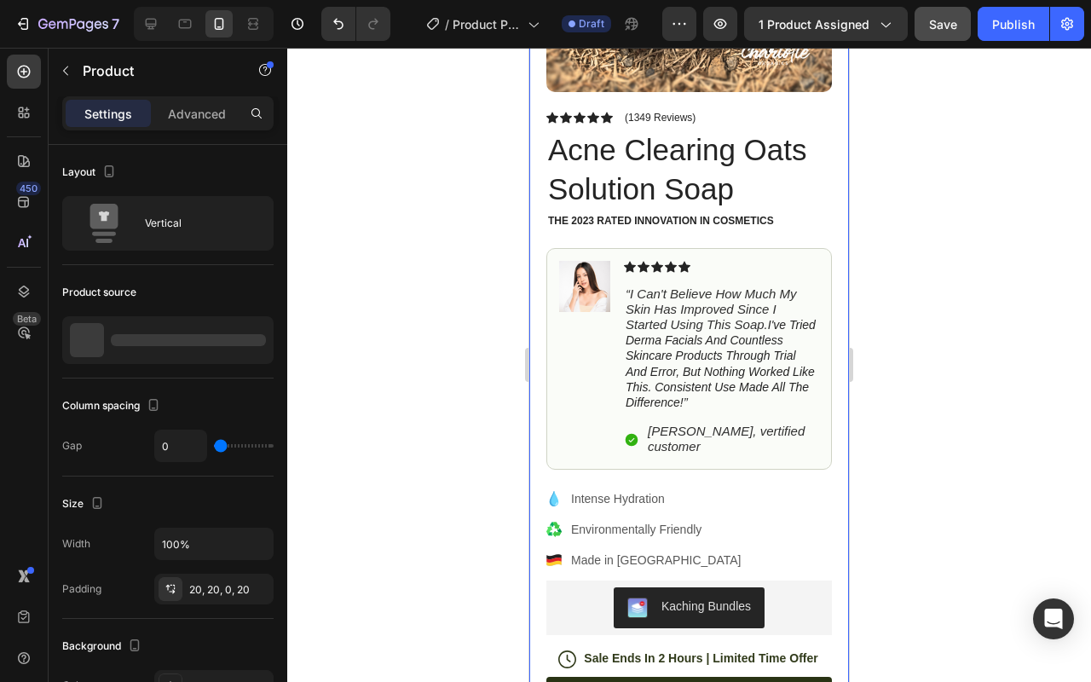
click at [831, 348] on div "Product Images Image Icon Icon Icon Icon Icon Icon List “This skin cream is a g…" at bounding box center [689, 436] width 320 height 1292
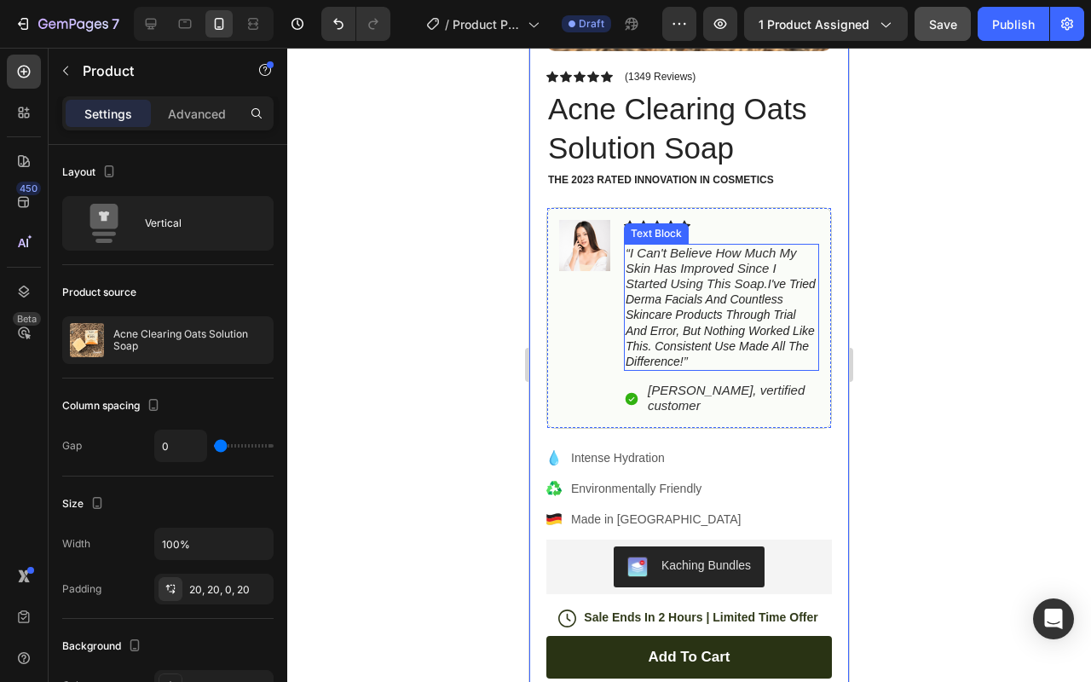
scroll to position [323, 0]
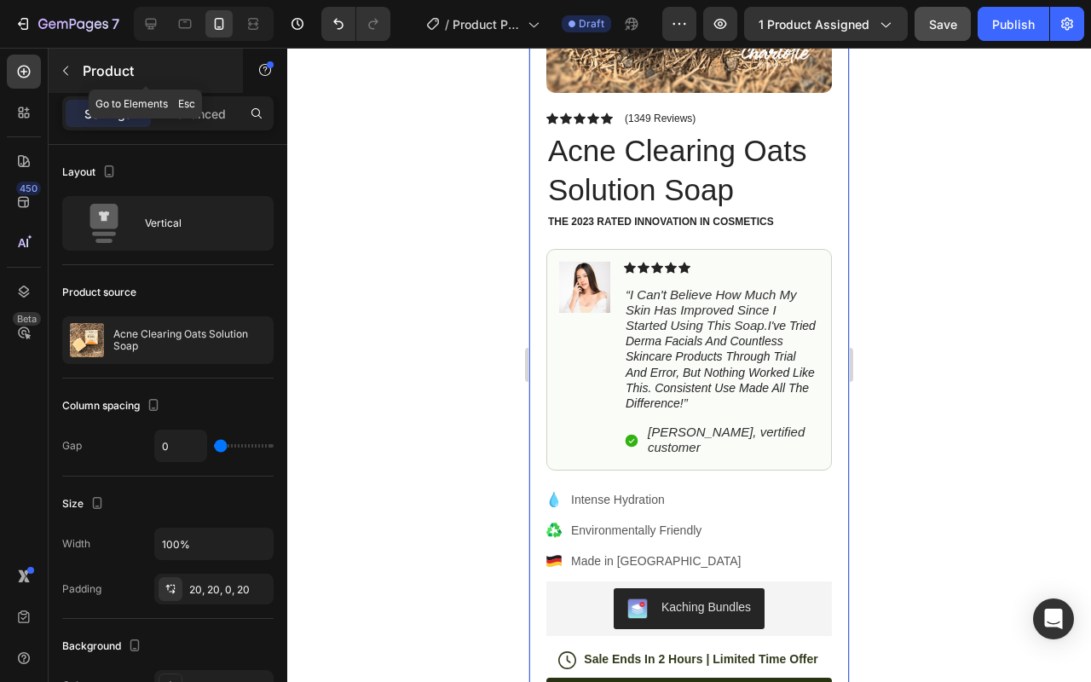
click at [81, 73] on div "Product" at bounding box center [146, 71] width 194 height 44
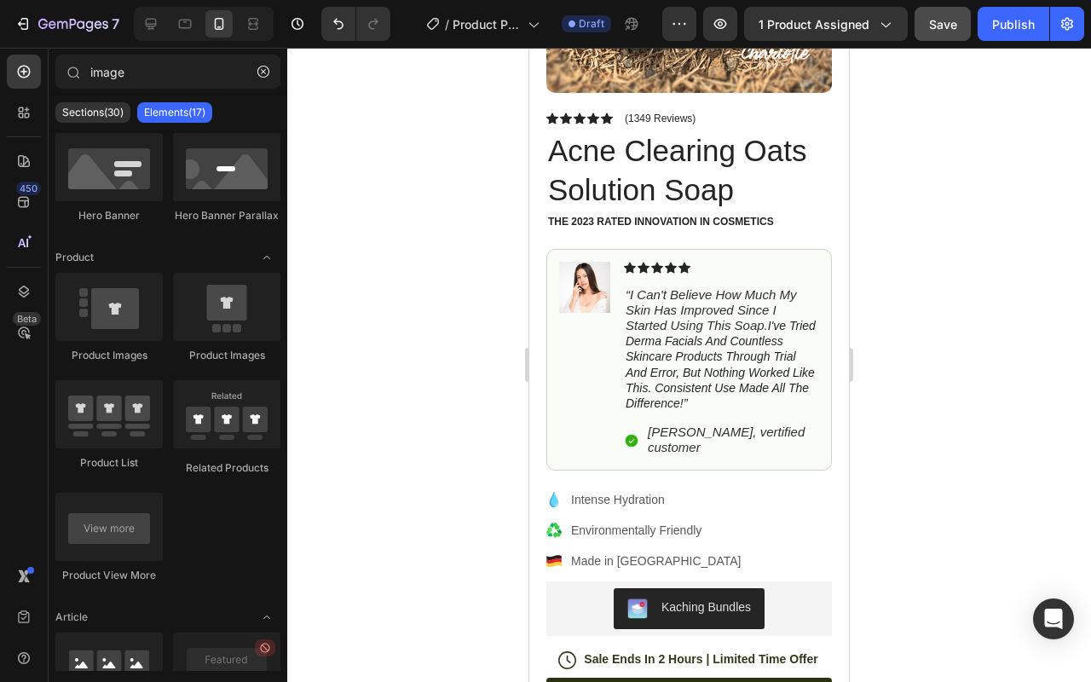
scroll to position [0, 0]
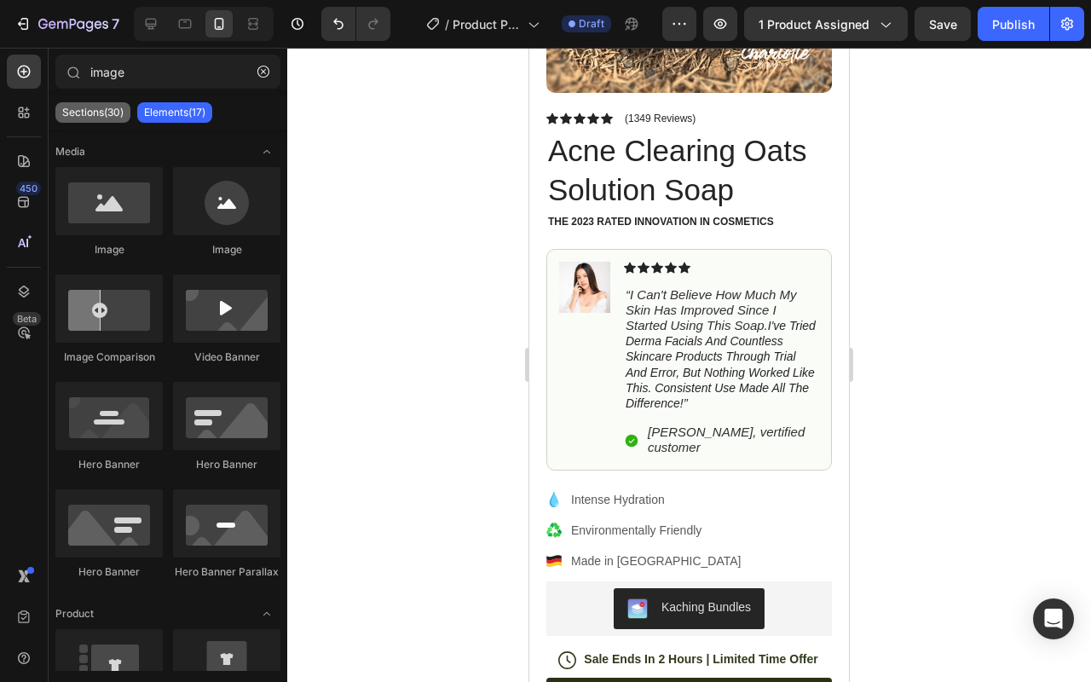
click at [86, 121] on div "Sections(30)" at bounding box center [92, 112] width 75 height 20
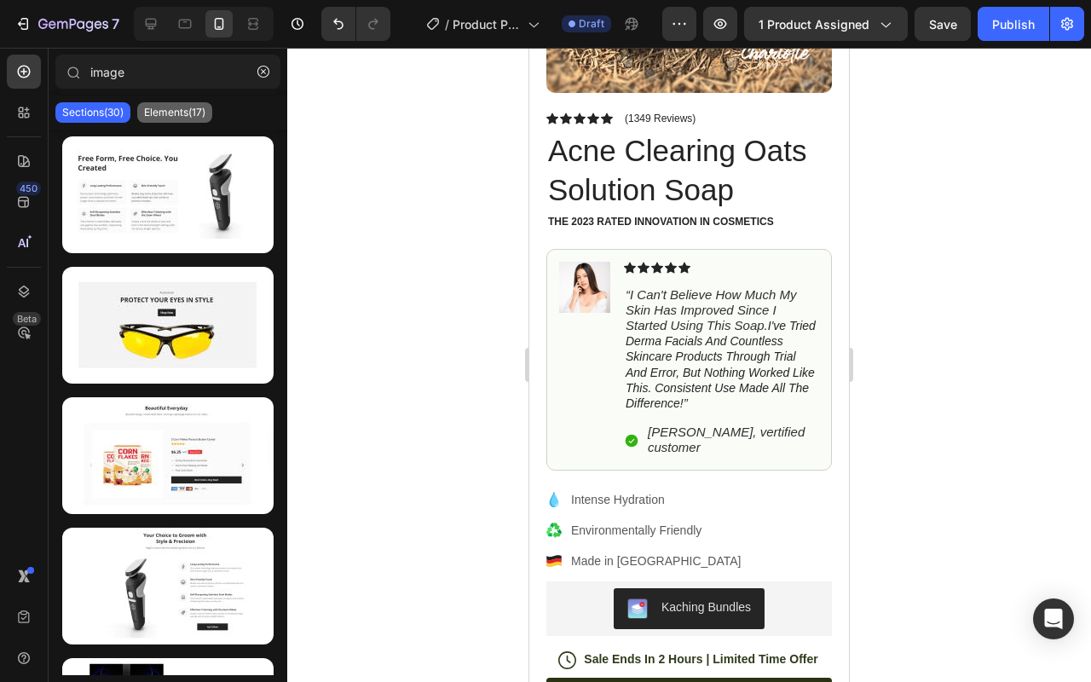
click at [174, 115] on p "Elements(17)" at bounding box center [174, 113] width 61 height 14
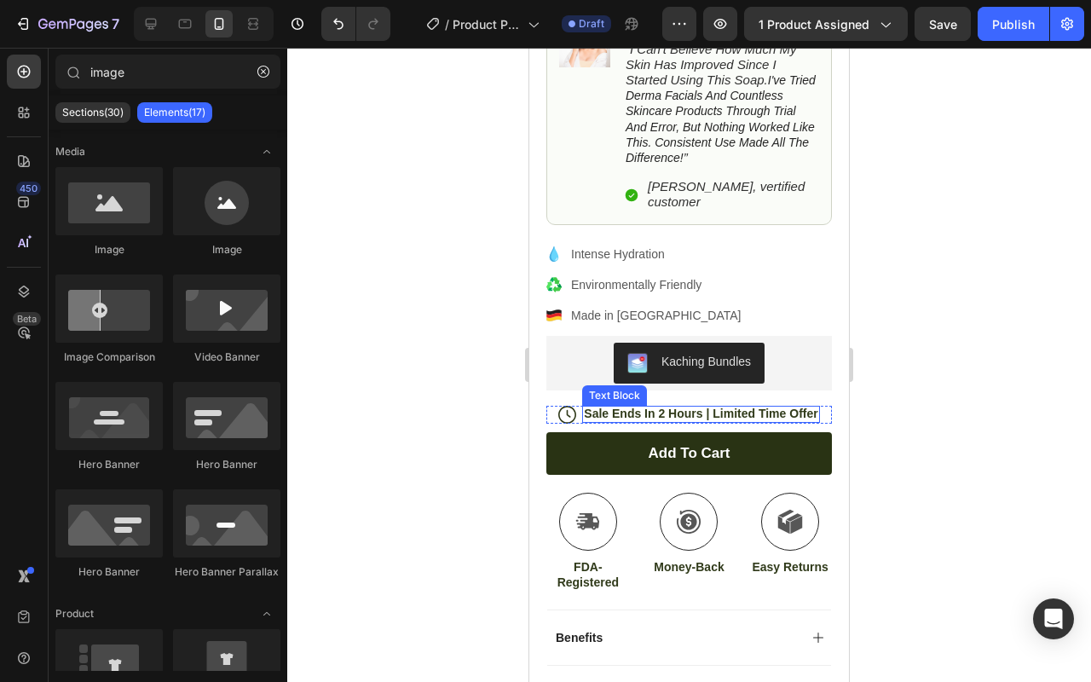
scroll to position [543, 0]
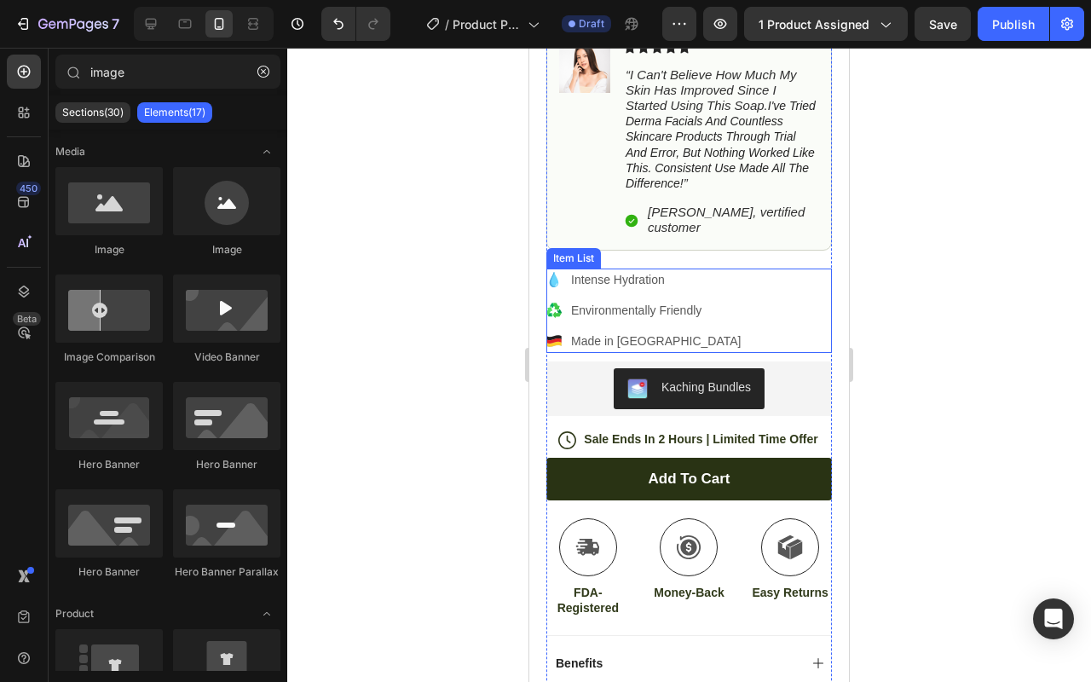
click at [602, 271] on p "Intense Hydration" at bounding box center [656, 280] width 170 height 18
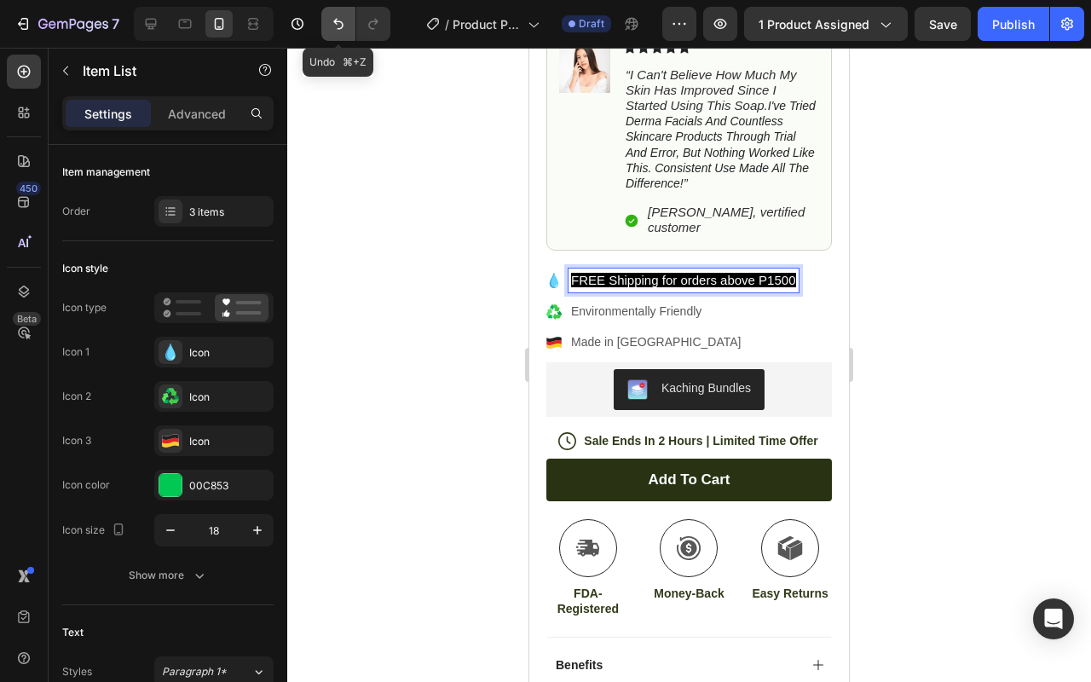
click at [343, 31] on icon "Undo/Redo" at bounding box center [338, 23] width 17 height 17
click at [605, 273] on span "FREE Shipping for orders above P1500" at bounding box center [683, 280] width 225 height 14
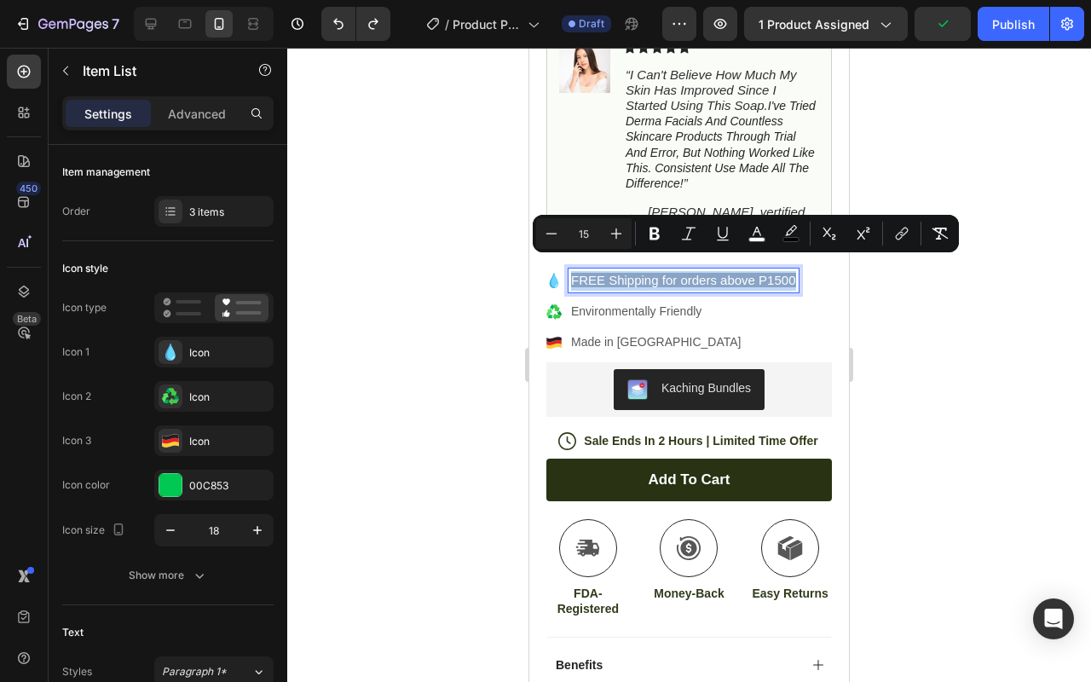
click at [624, 273] on span "FREE Shipping for orders above P1500" at bounding box center [683, 280] width 225 height 14
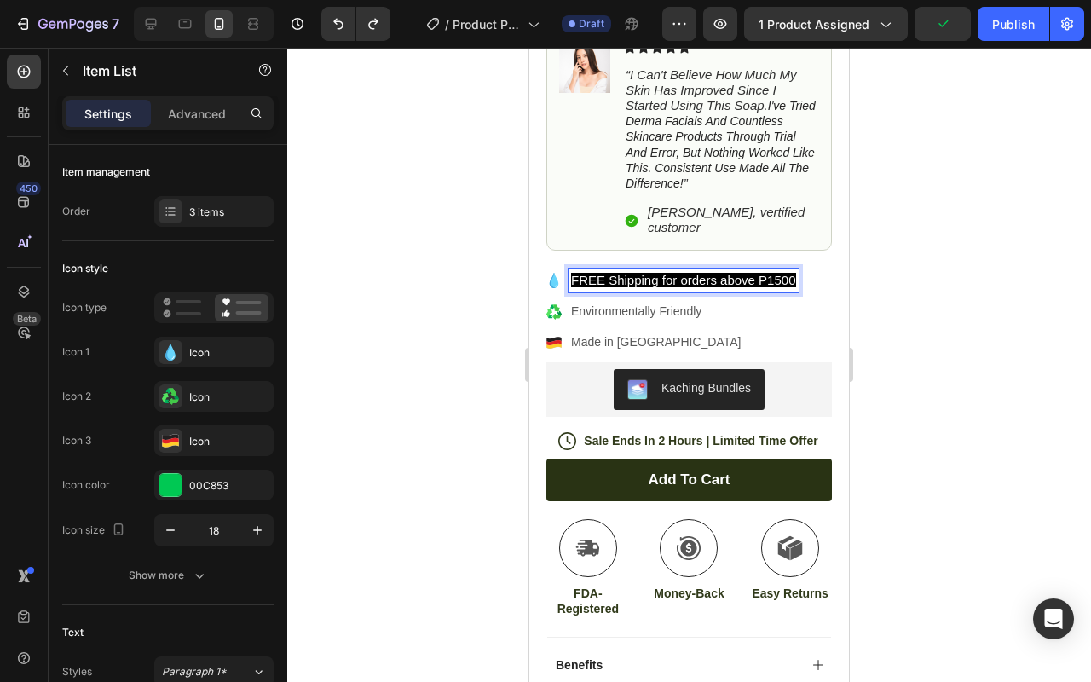
click at [624, 273] on span "FREE Shipping for orders above P1500" at bounding box center [683, 280] width 225 height 14
click at [701, 273] on span "FREE Shipping for orders above P1500" at bounding box center [683, 280] width 225 height 14
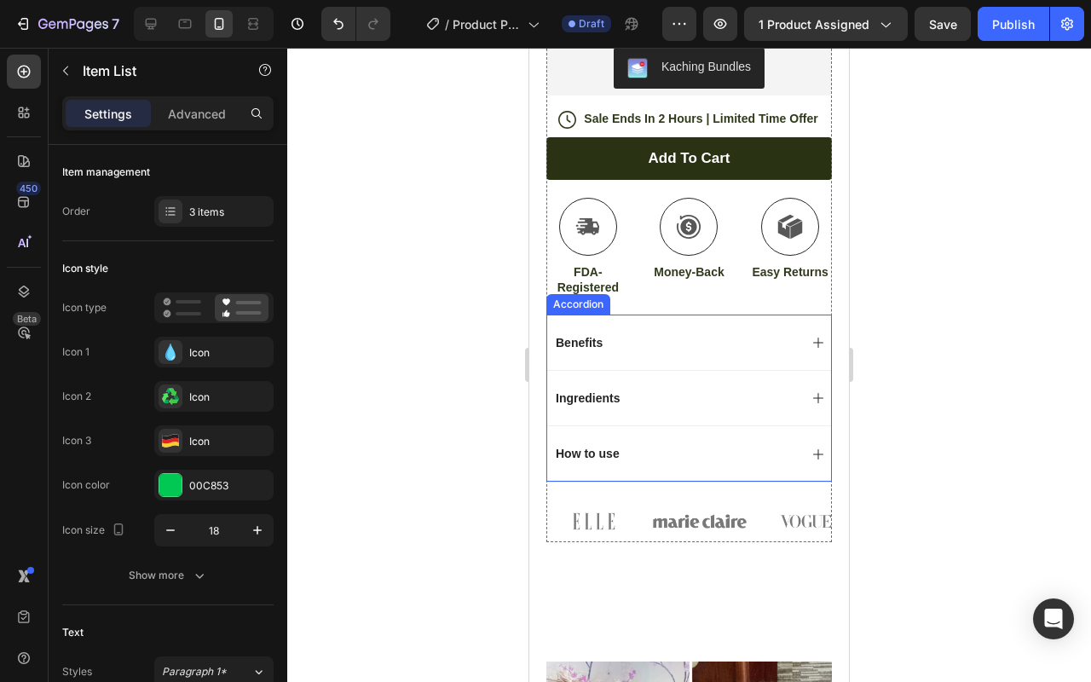
scroll to position [826, 0]
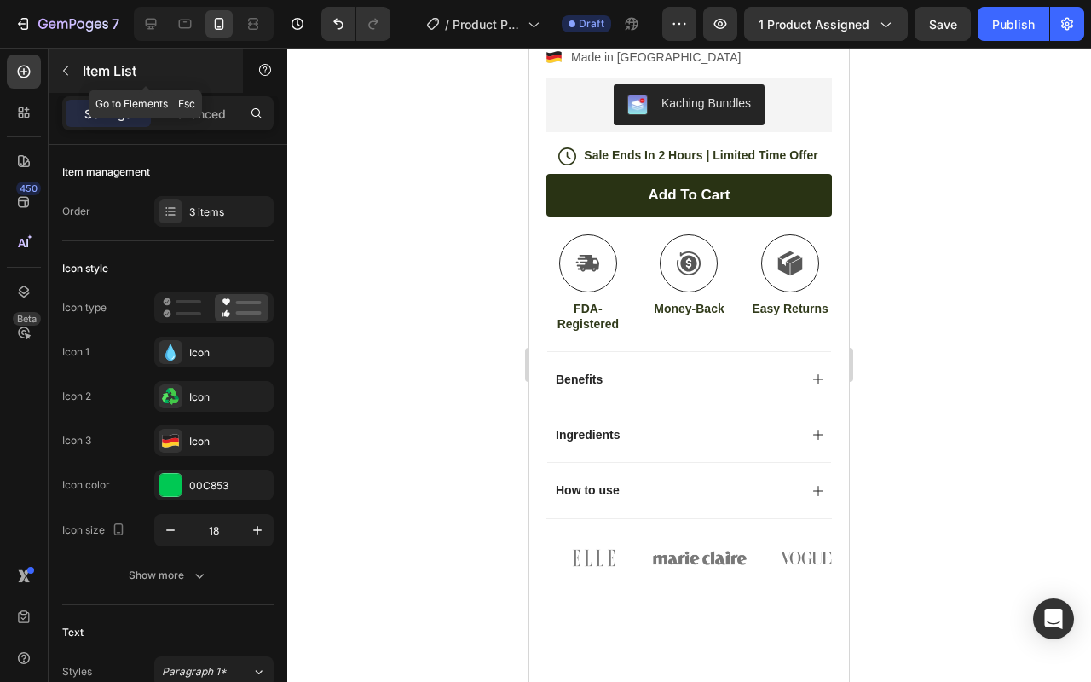
click at [75, 64] on button "button" at bounding box center [65, 70] width 27 height 27
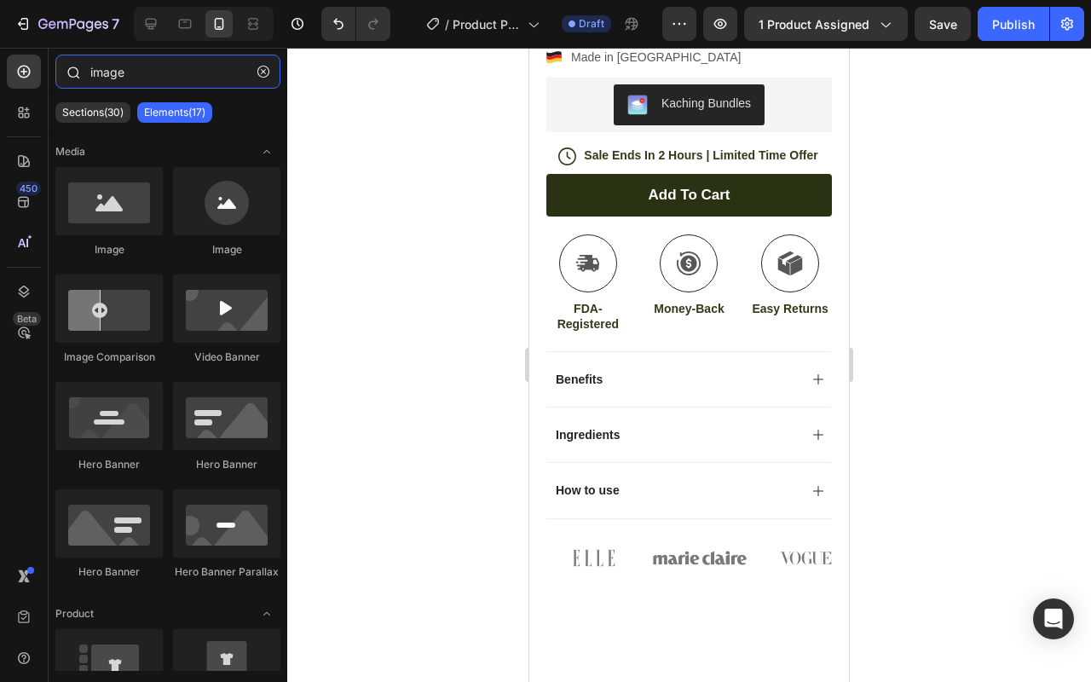
click at [155, 78] on input "image" at bounding box center [167, 72] width 225 height 34
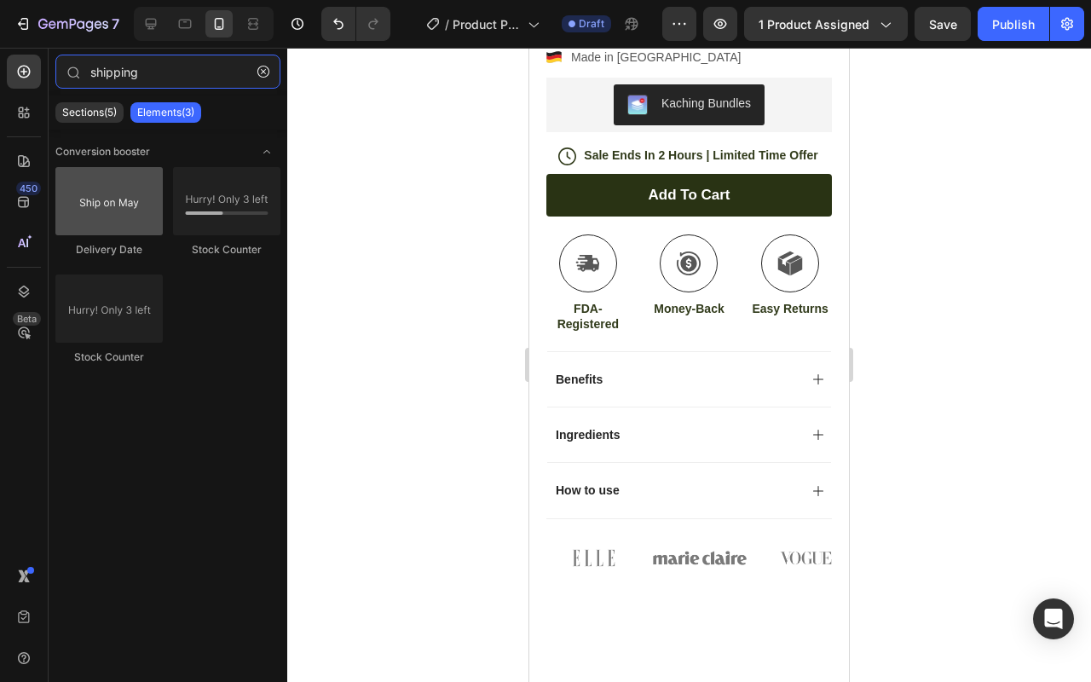
type input "shipping"
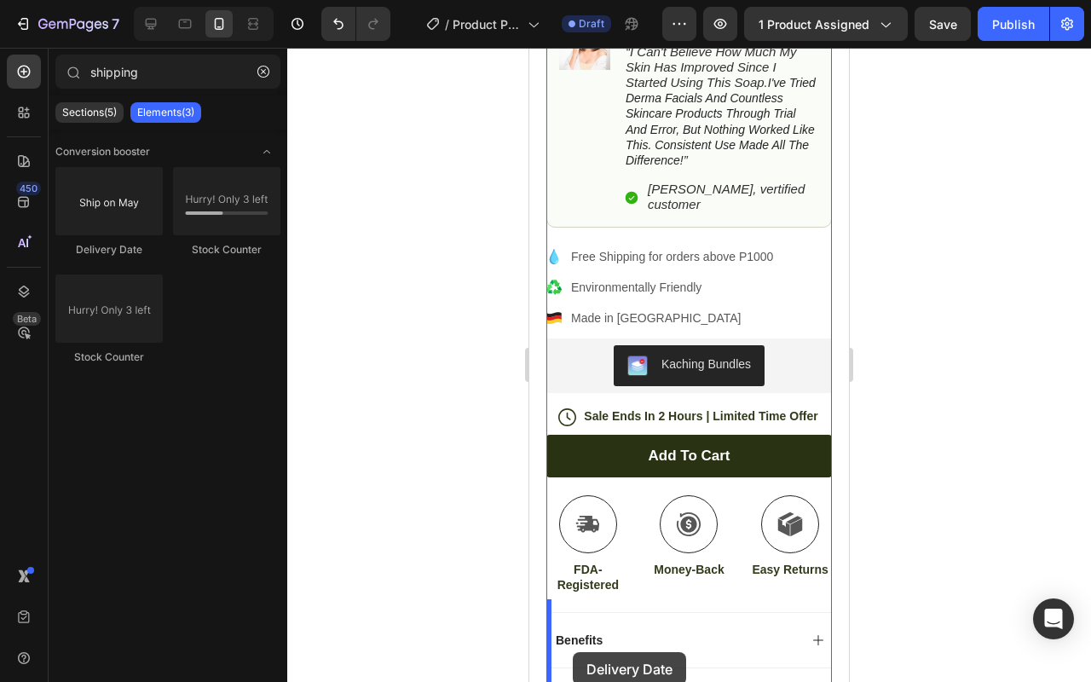
scroll to position [613, 0]
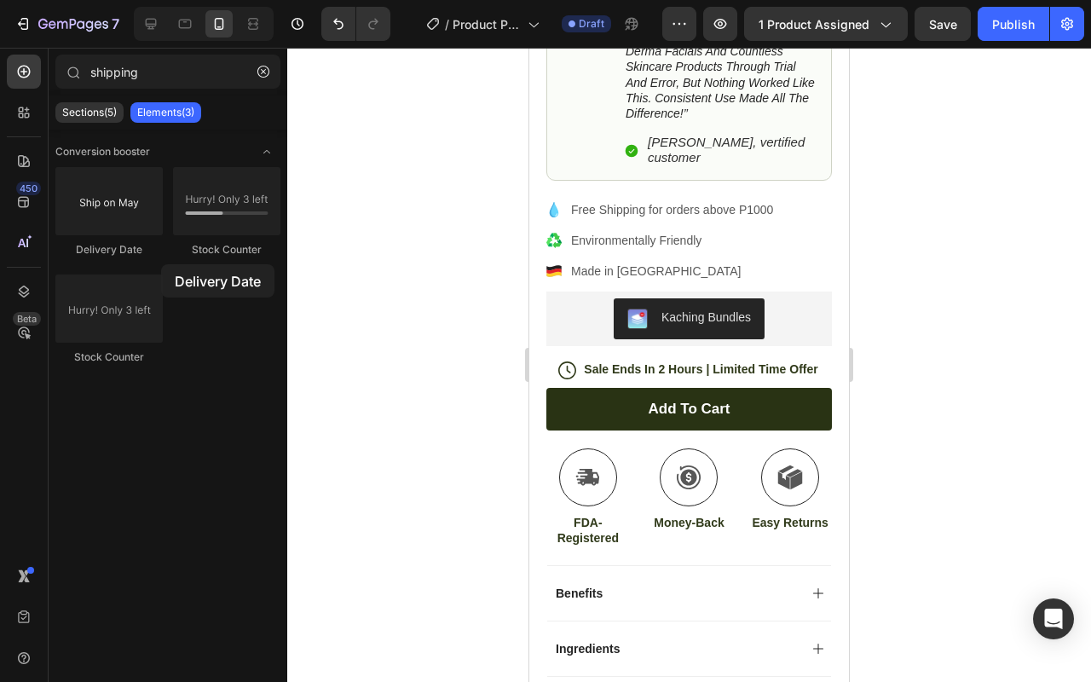
drag, startPoint x: 117, startPoint y: 223, endPoint x: 161, endPoint y: 264, distance: 60.3
click at [161, 264] on div "Delivery Date Stock Counter Stock Counter" at bounding box center [167, 273] width 225 height 213
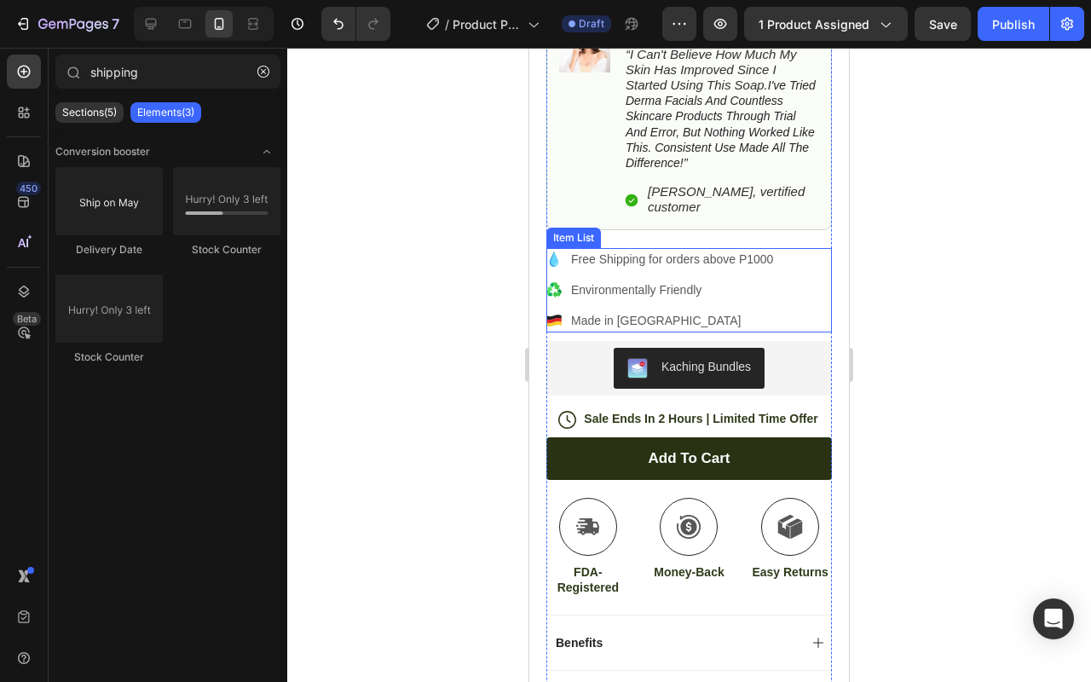
scroll to position [562, 0]
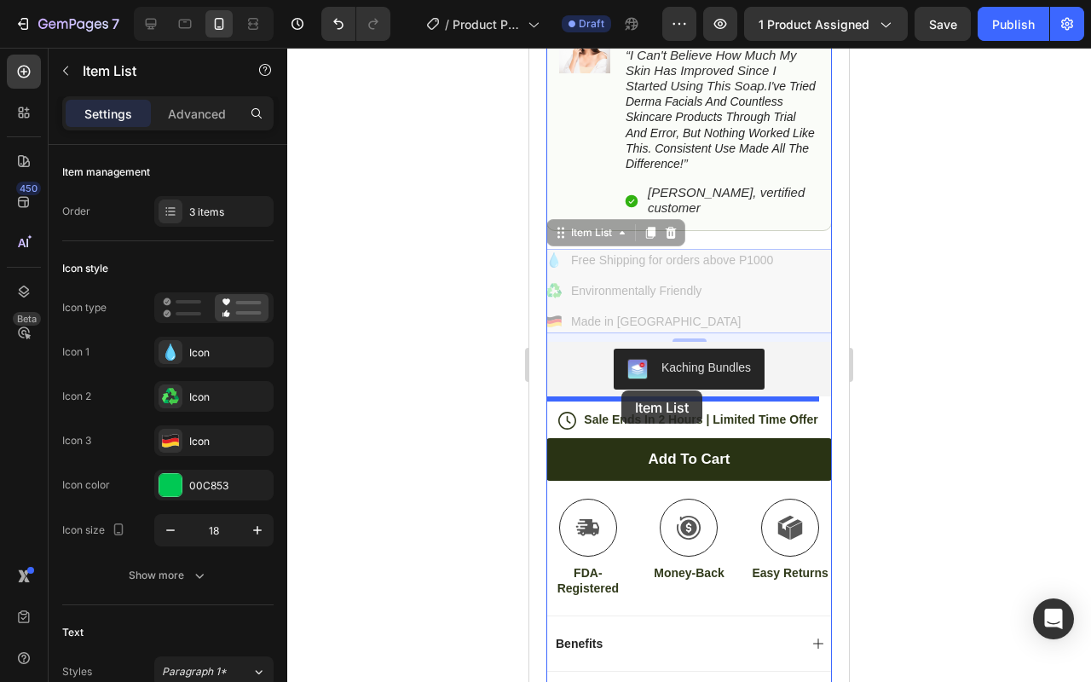
drag, startPoint x: 569, startPoint y: 231, endPoint x: 623, endPoint y: 390, distance: 168.1
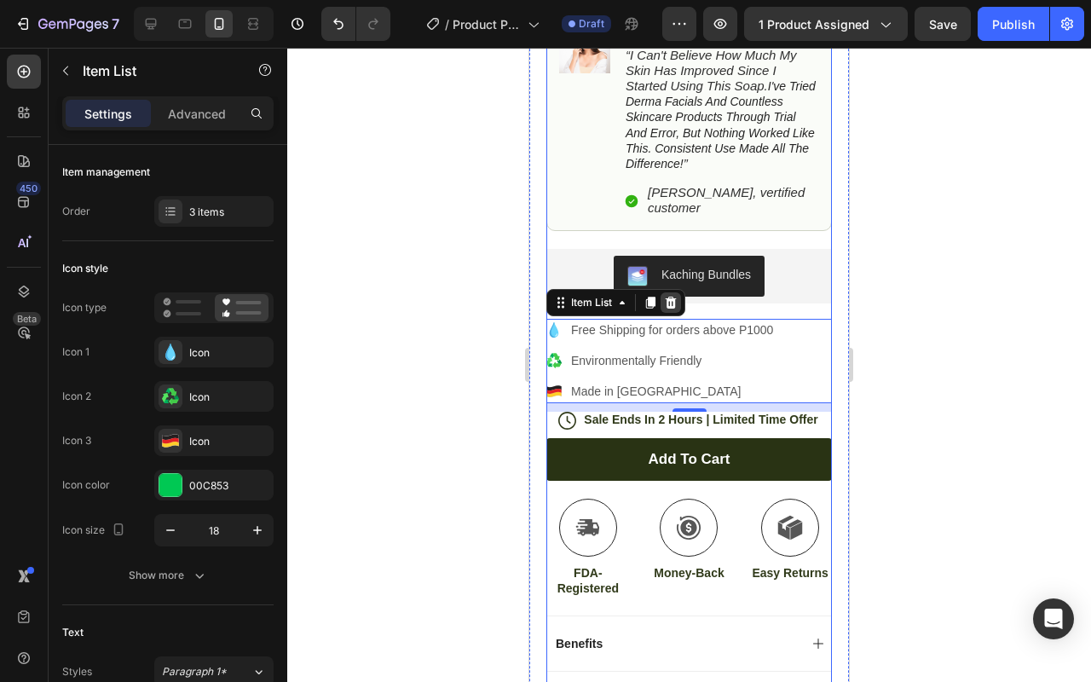
click at [676, 296] on icon at bounding box center [671, 303] width 14 height 14
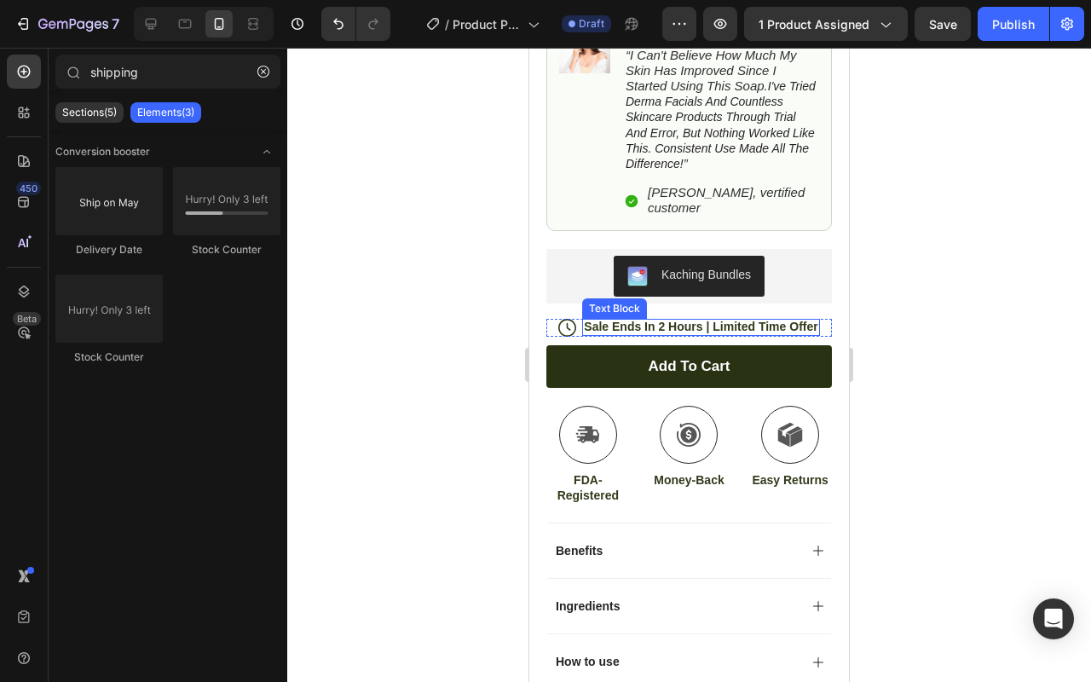
click at [653, 319] on p "Sale Ends In 2 Hours | Limited Time Offer" at bounding box center [700, 326] width 233 height 15
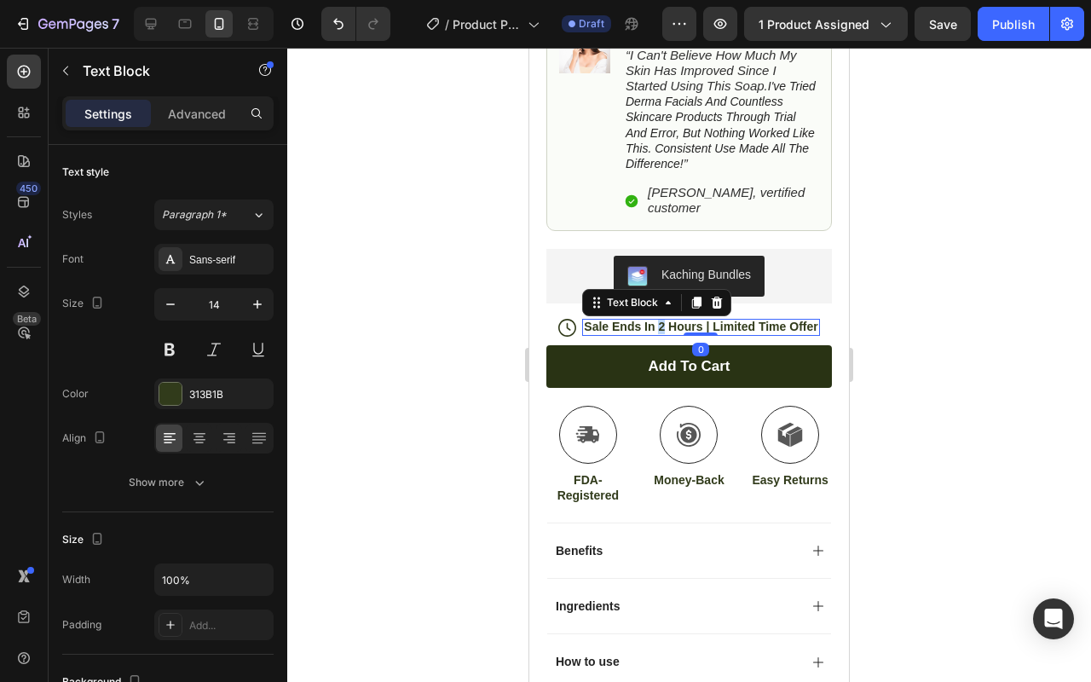
click at [653, 319] on p "Sale Ends In 2 Hours | Limited Time Offer" at bounding box center [700, 326] width 233 height 15
click at [697, 319] on p "Free Shipping above P1000" at bounding box center [700, 326] width 155 height 15
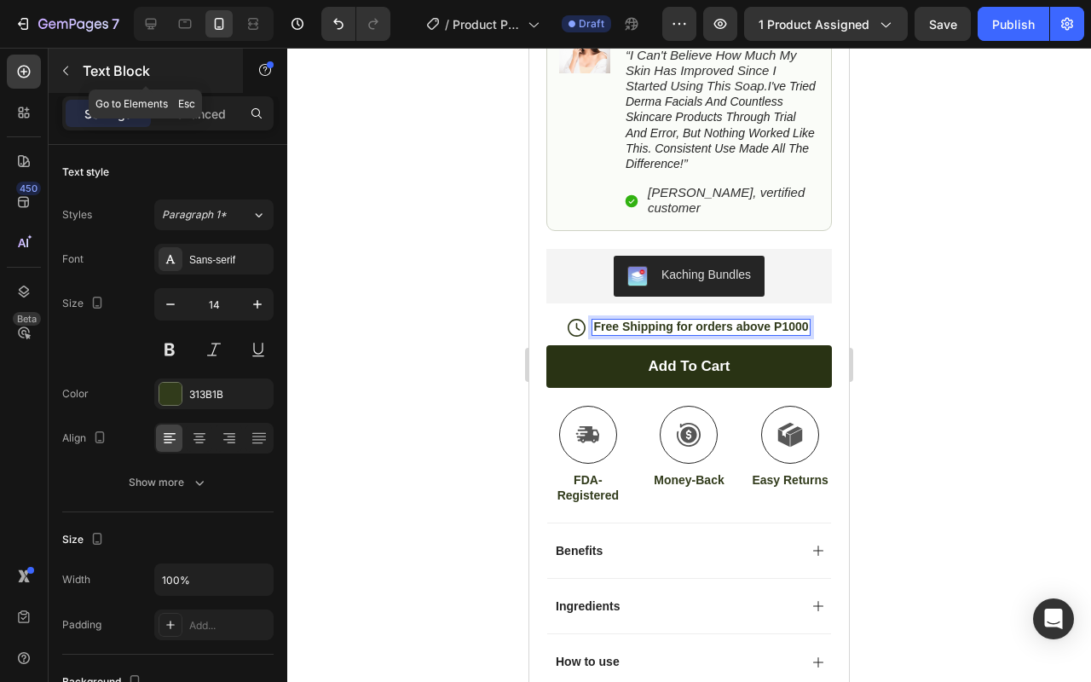
click at [76, 76] on button "button" at bounding box center [65, 70] width 27 height 27
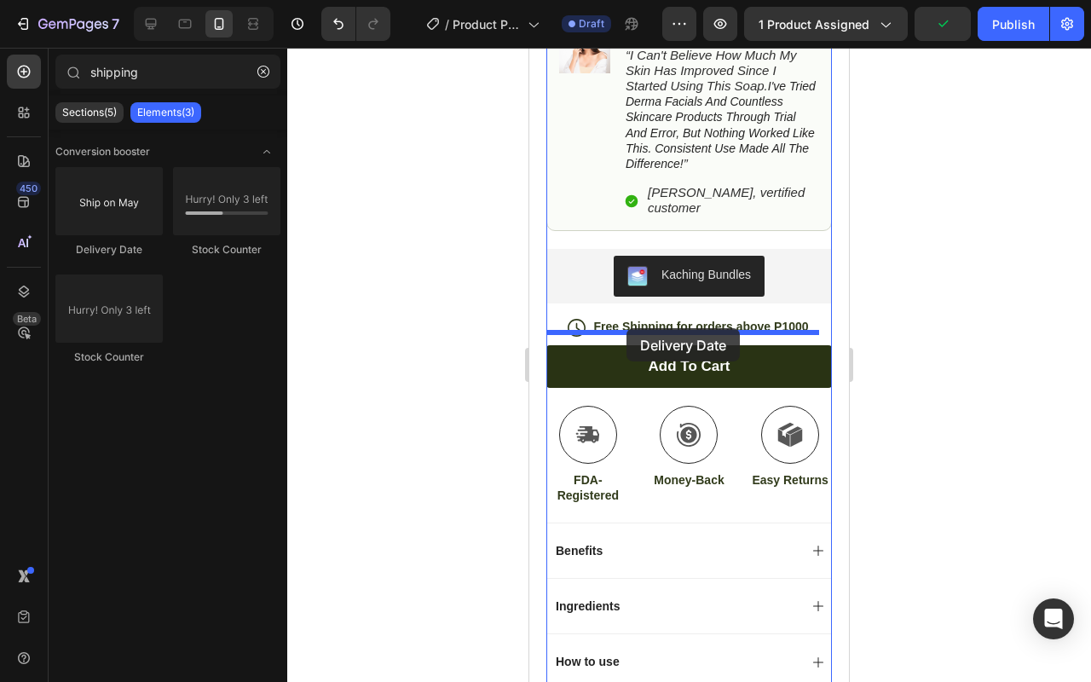
drag, startPoint x: 642, startPoint y: 264, endPoint x: 626, endPoint y: 328, distance: 65.9
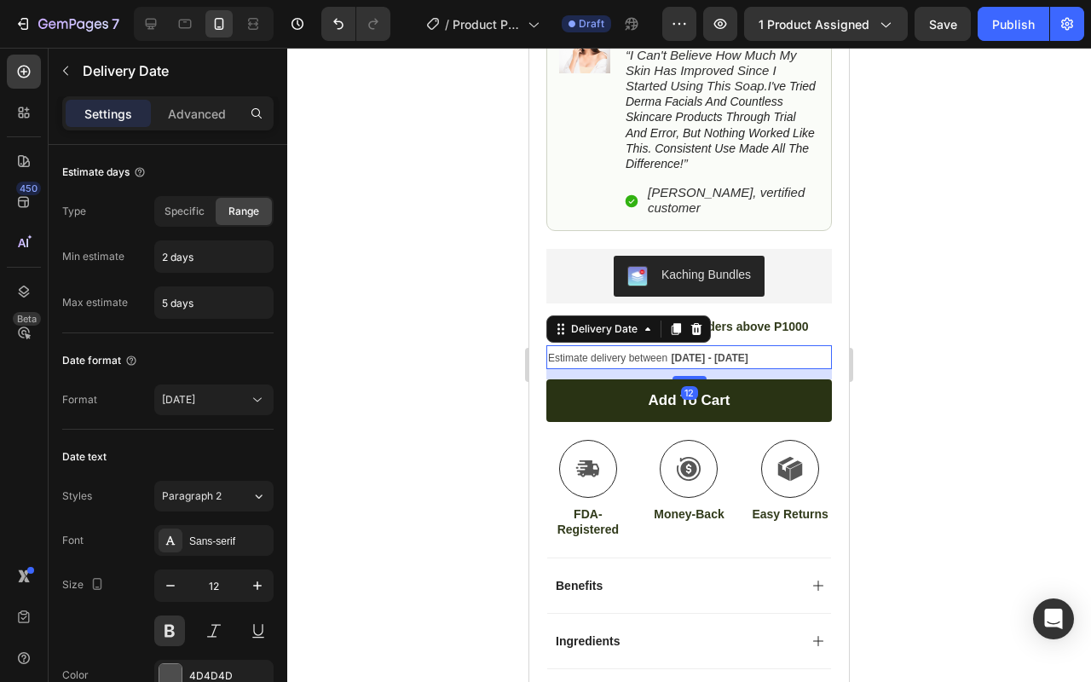
click at [920, 338] on div at bounding box center [688, 365] width 803 height 634
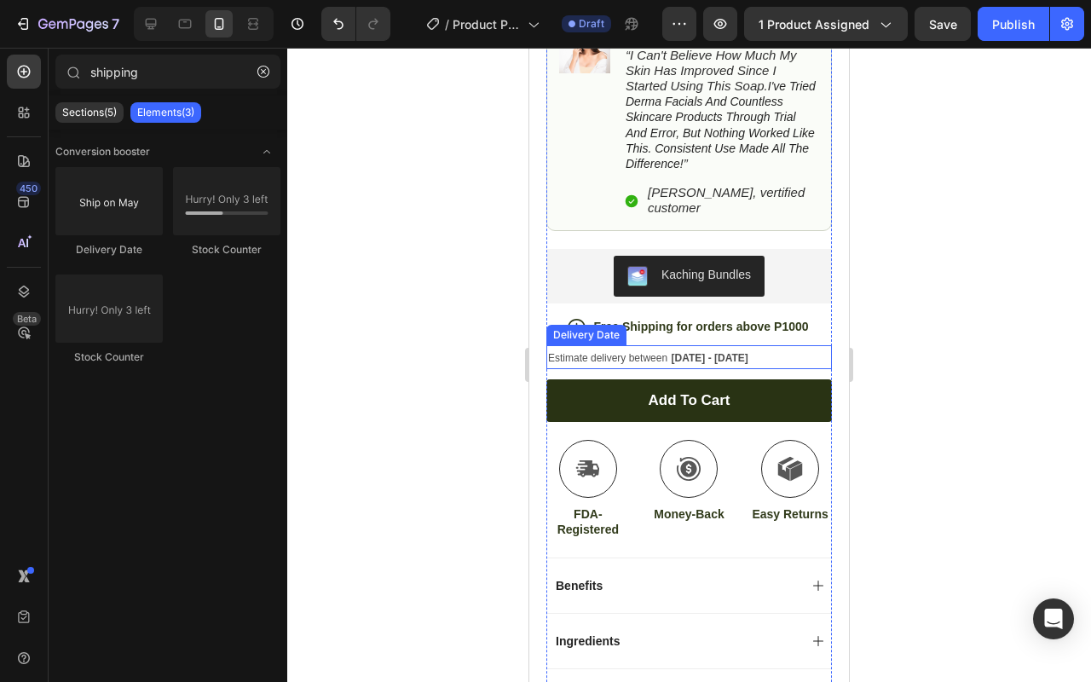
click at [722, 352] on span "[DATE] - [DATE]" at bounding box center [709, 358] width 77 height 12
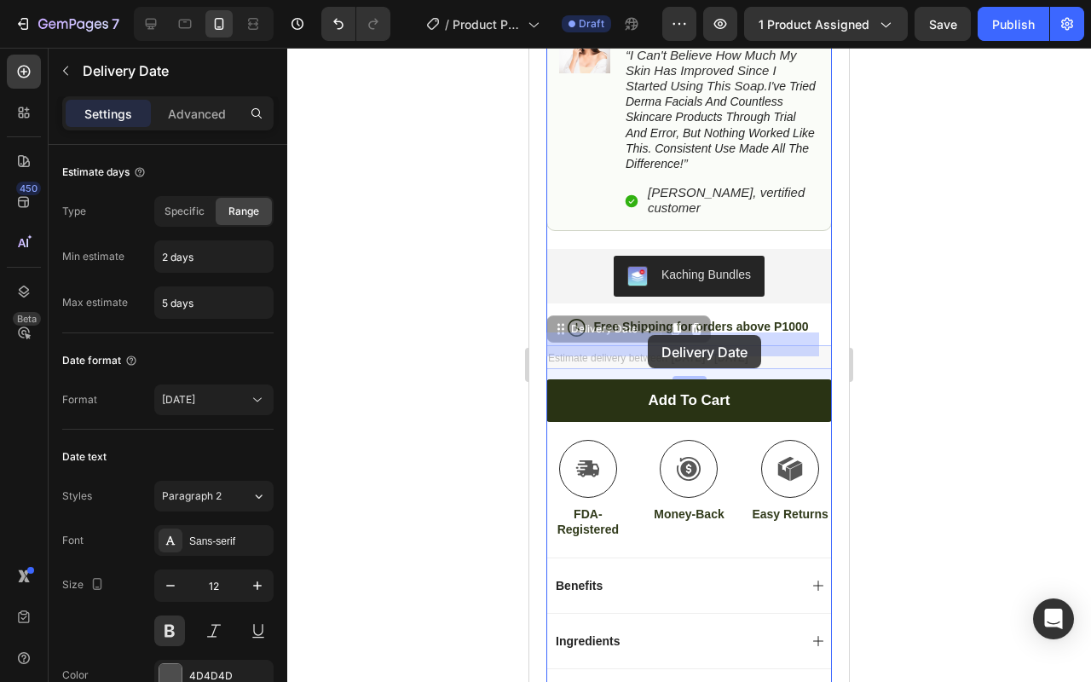
drag, startPoint x: 579, startPoint y: 318, endPoint x: 648, endPoint y: 335, distance: 71.1
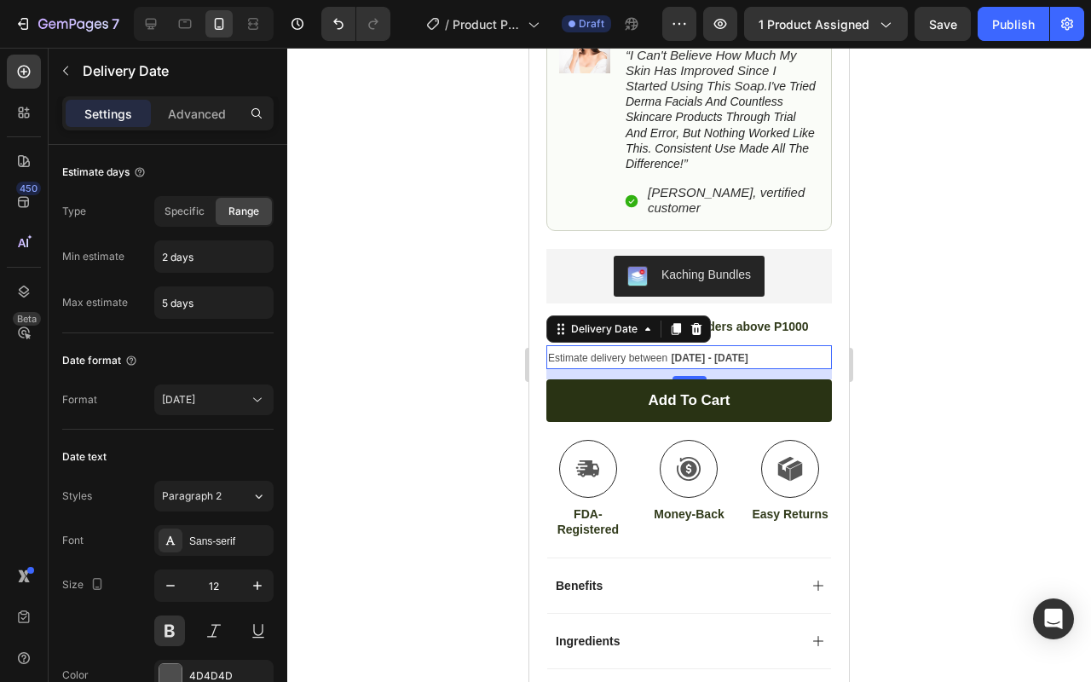
click at [880, 286] on div at bounding box center [688, 365] width 803 height 634
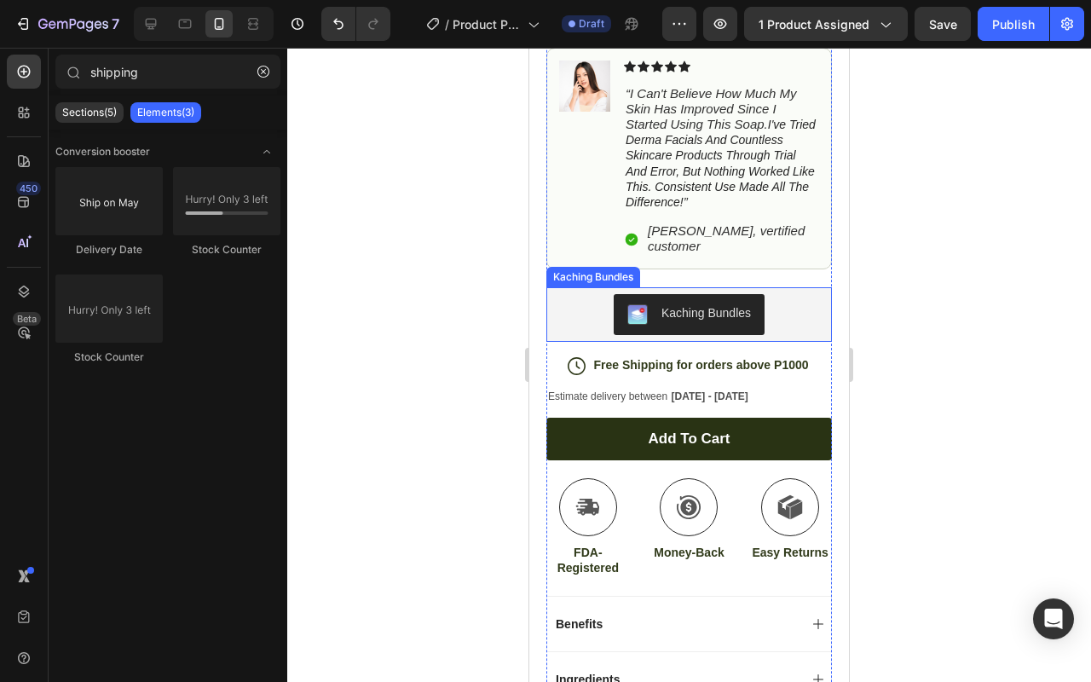
scroll to position [513, 0]
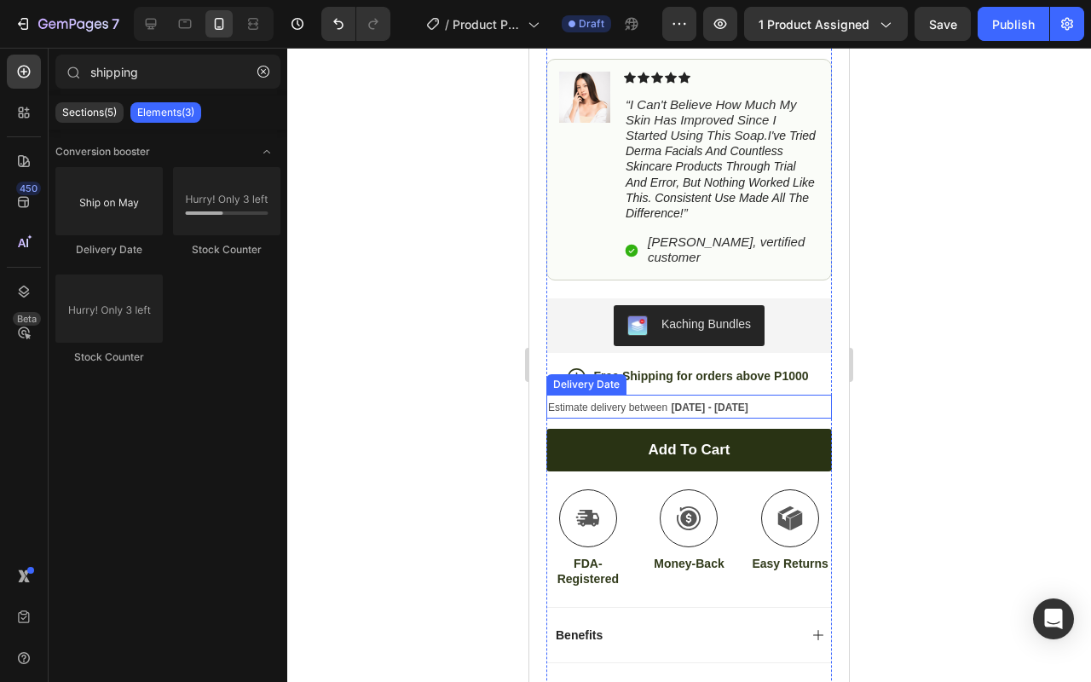
click at [577, 394] on div "Estimate delivery between [DATE] - [DATE]" at bounding box center [688, 406] width 285 height 25
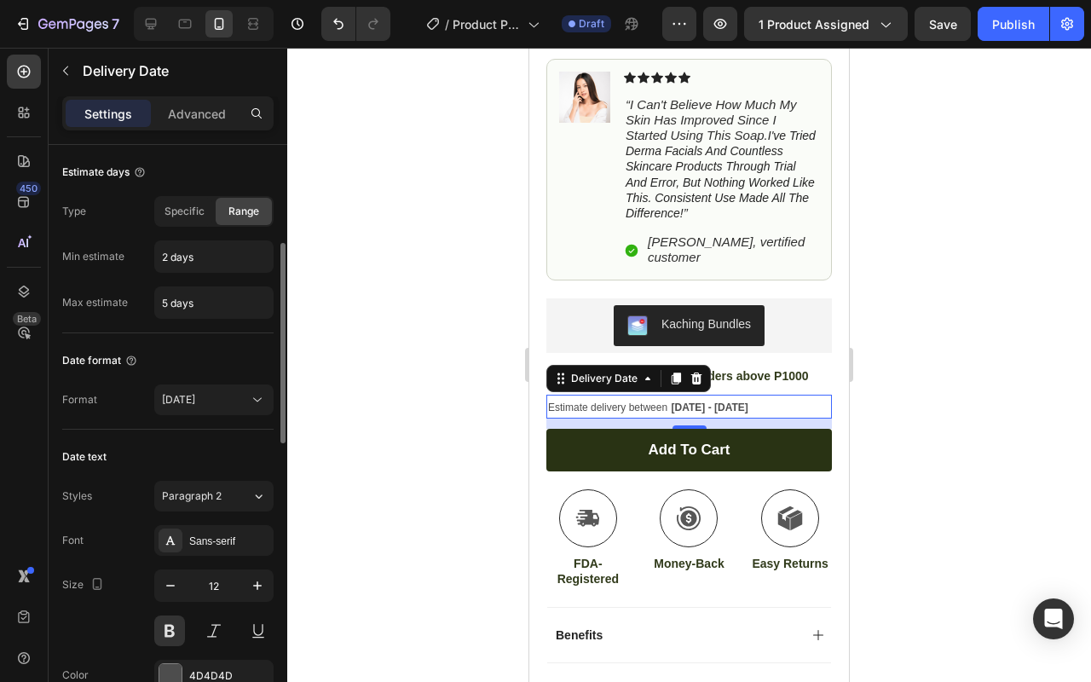
scroll to position [1125, 0]
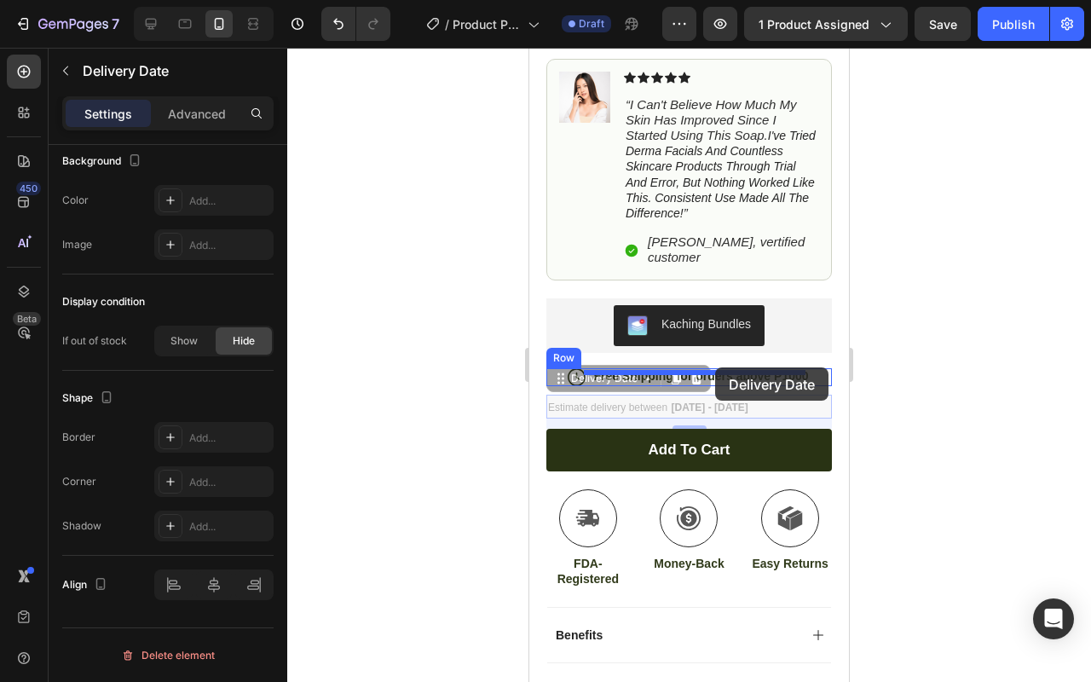
drag, startPoint x: 563, startPoint y: 365, endPoint x: 715, endPoint y: 367, distance: 151.7
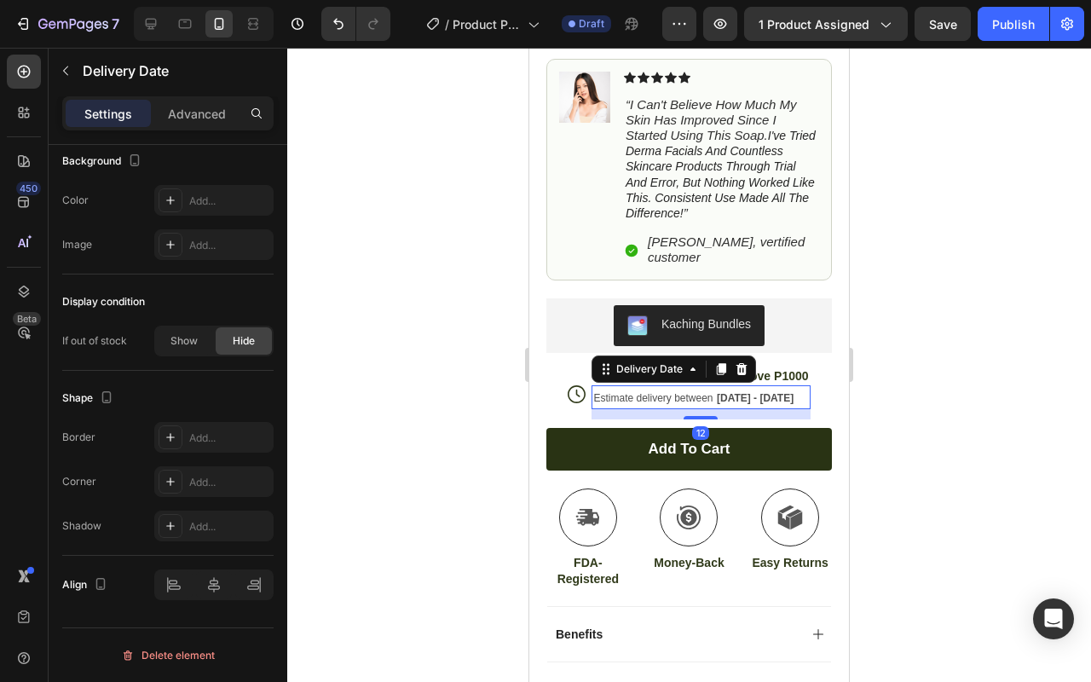
click at [872, 340] on div at bounding box center [688, 365] width 803 height 634
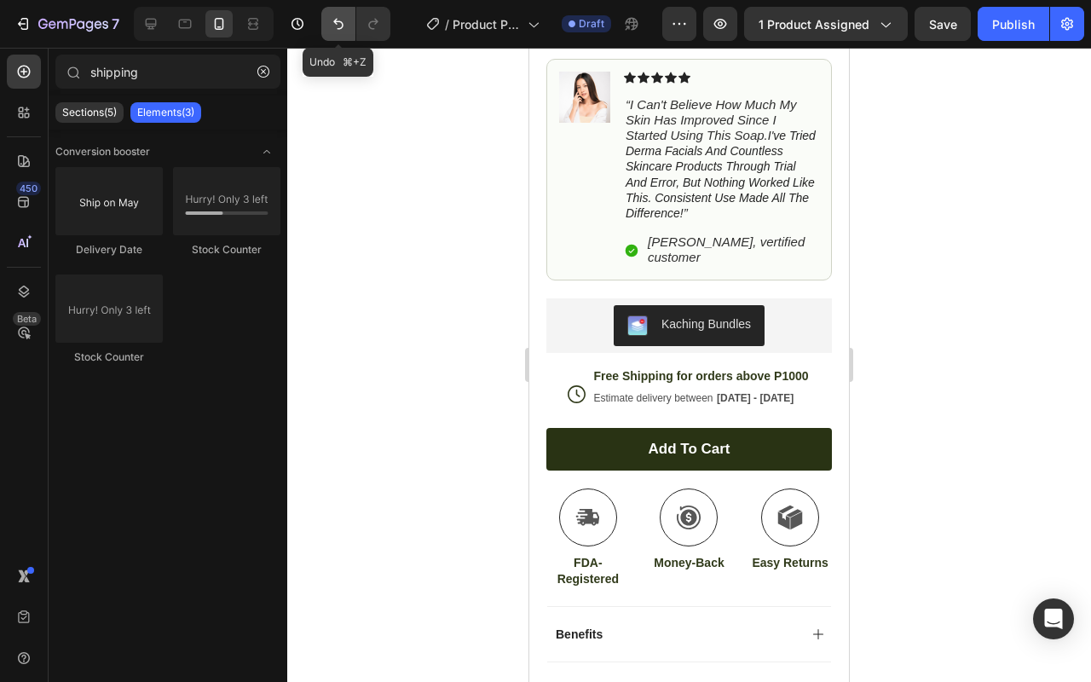
click at [333, 27] on icon "Undo/Redo" at bounding box center [338, 23] width 17 height 17
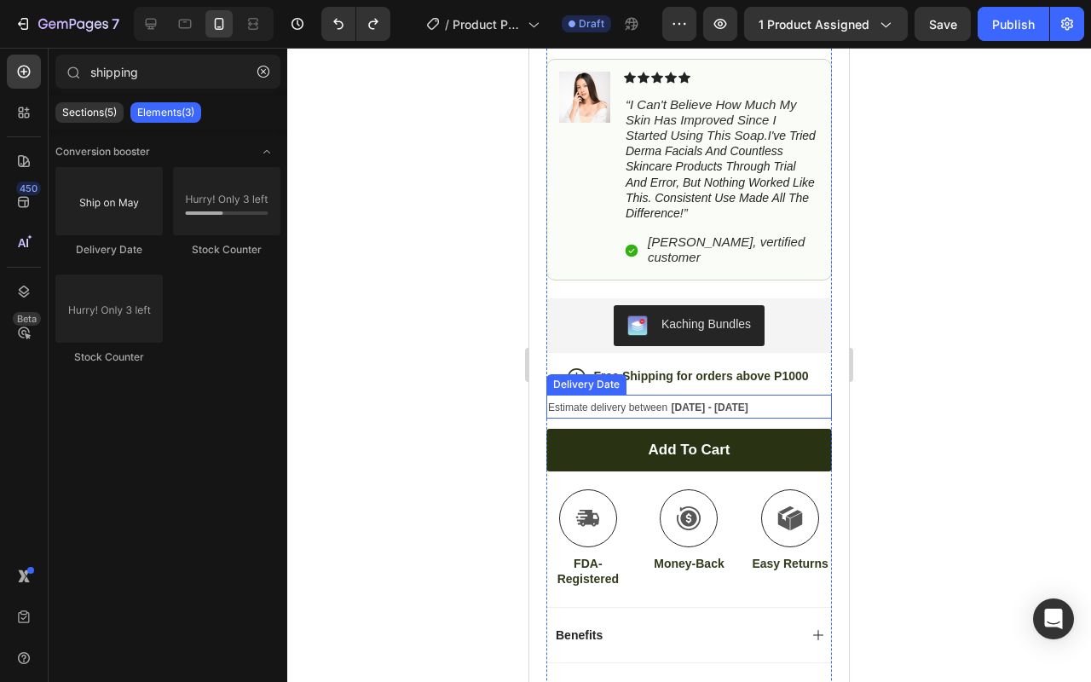
click at [668, 394] on div "Estimate delivery between [DATE] - [DATE]" at bounding box center [688, 406] width 285 height 25
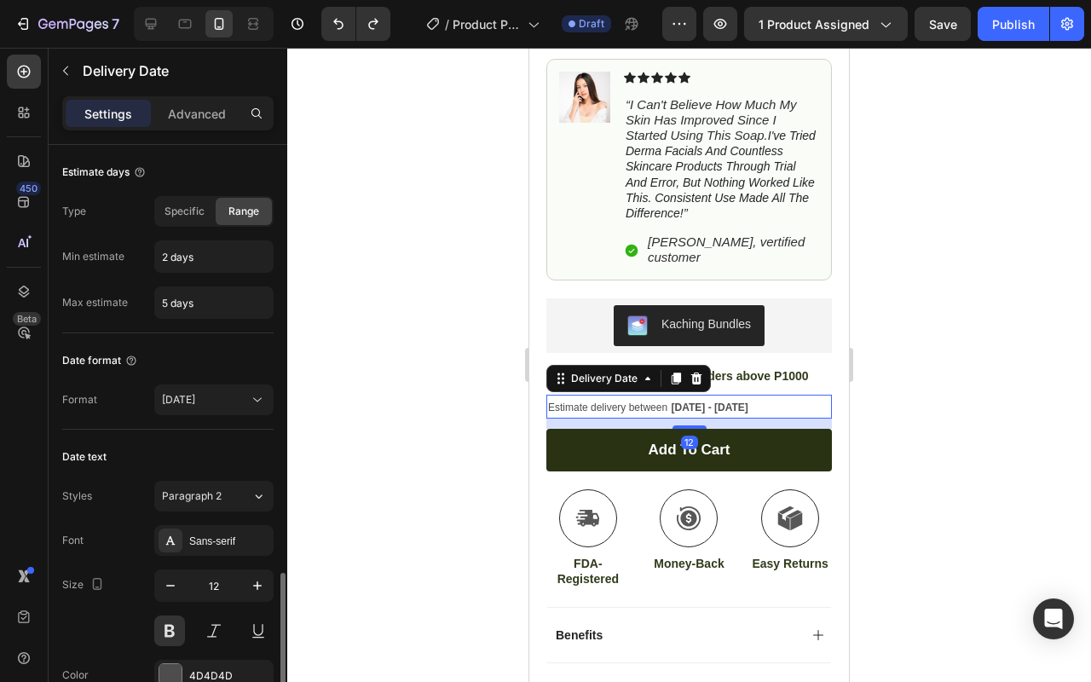
scroll to position [683, 0]
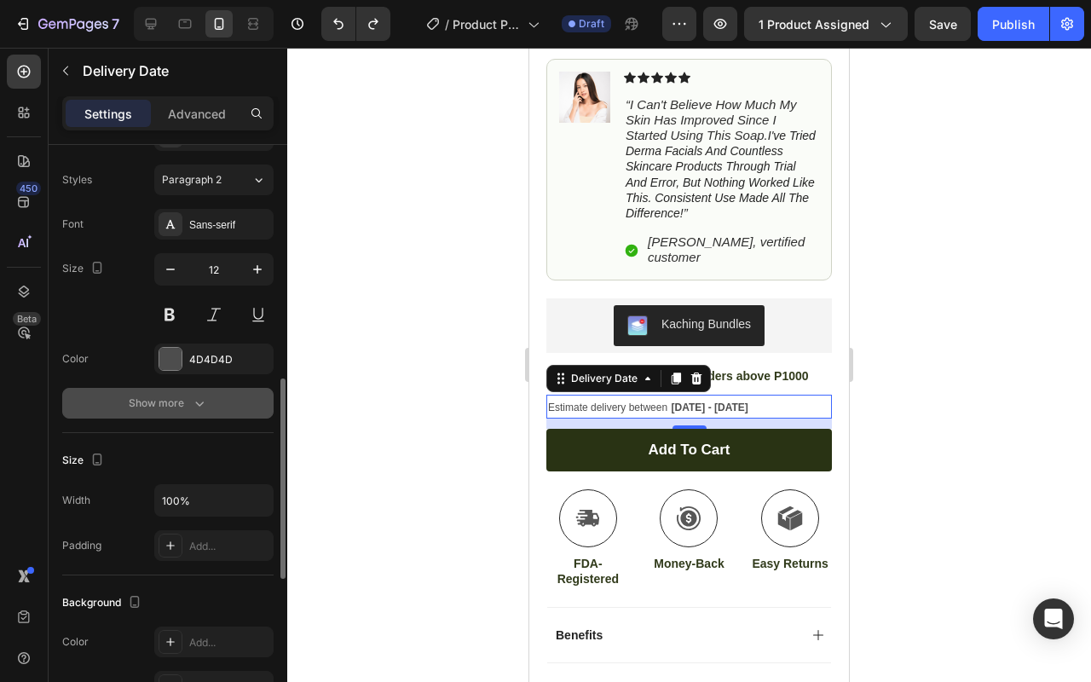
click at [198, 409] on icon "button" at bounding box center [199, 402] width 17 height 17
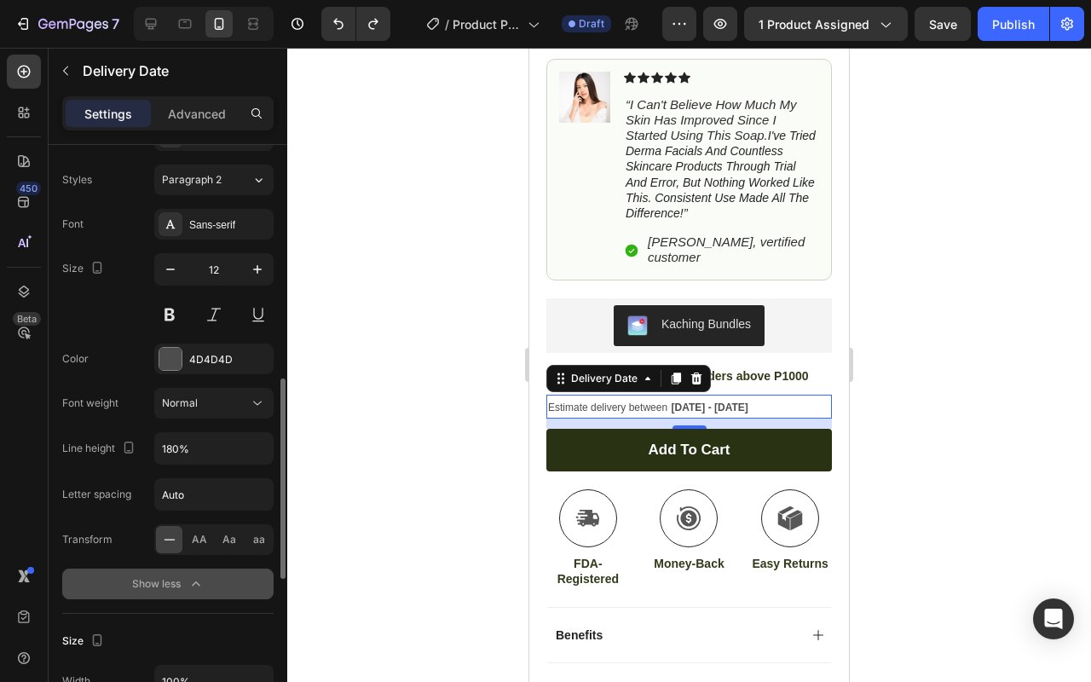
scroll to position [0, 0]
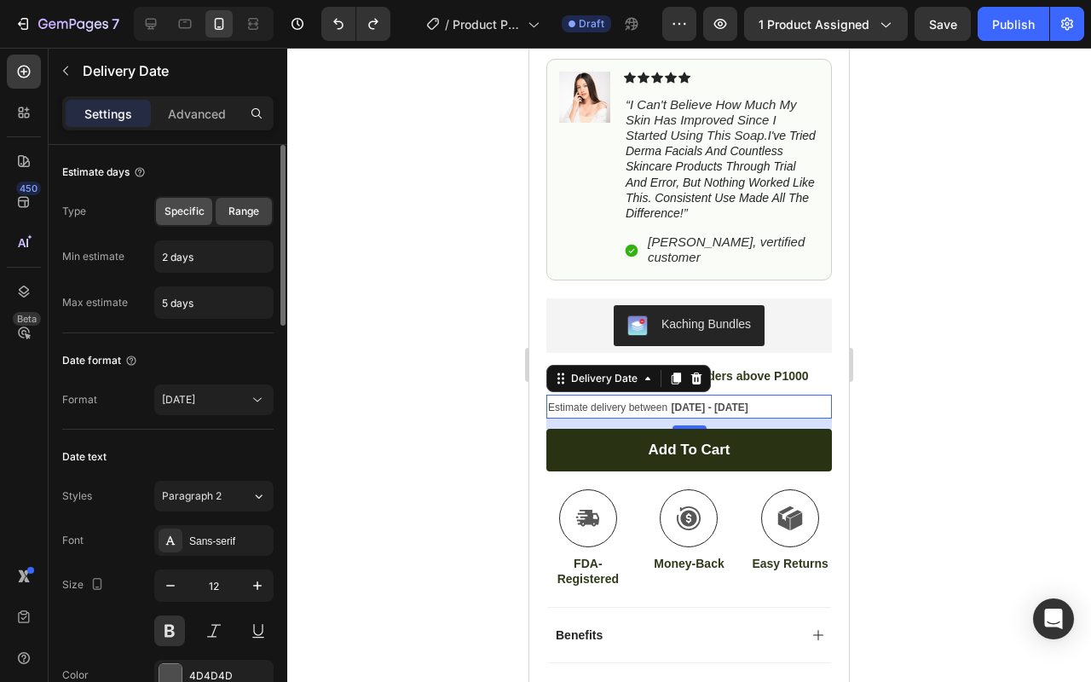
click at [189, 202] on div "Specific" at bounding box center [184, 211] width 56 height 27
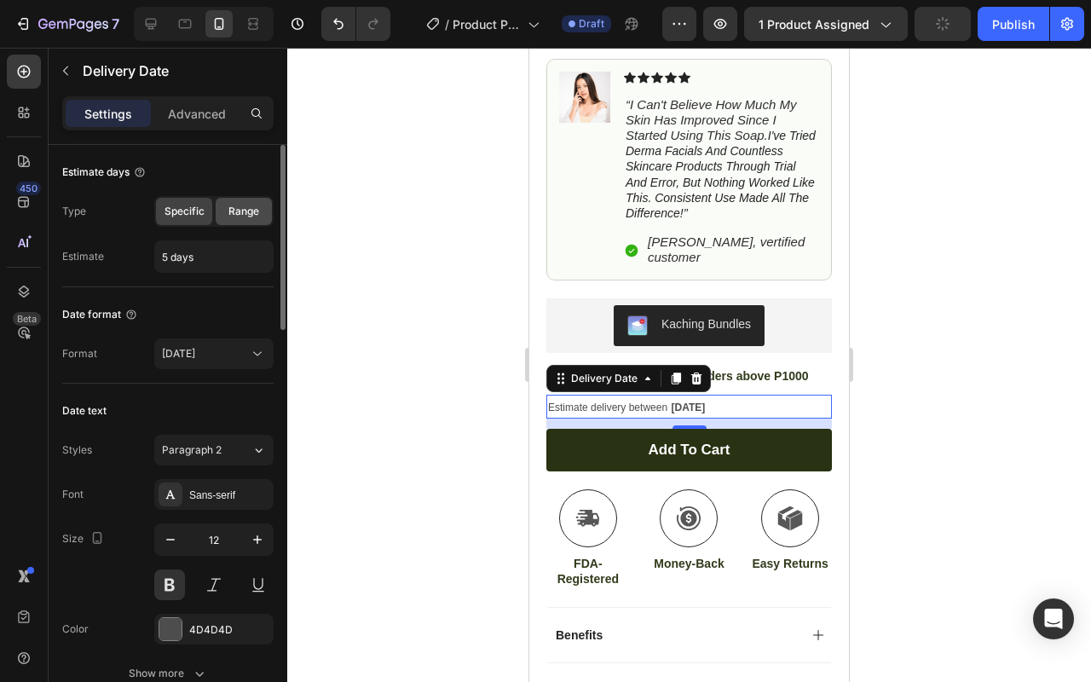
click at [246, 210] on span "Range" at bounding box center [243, 211] width 31 height 15
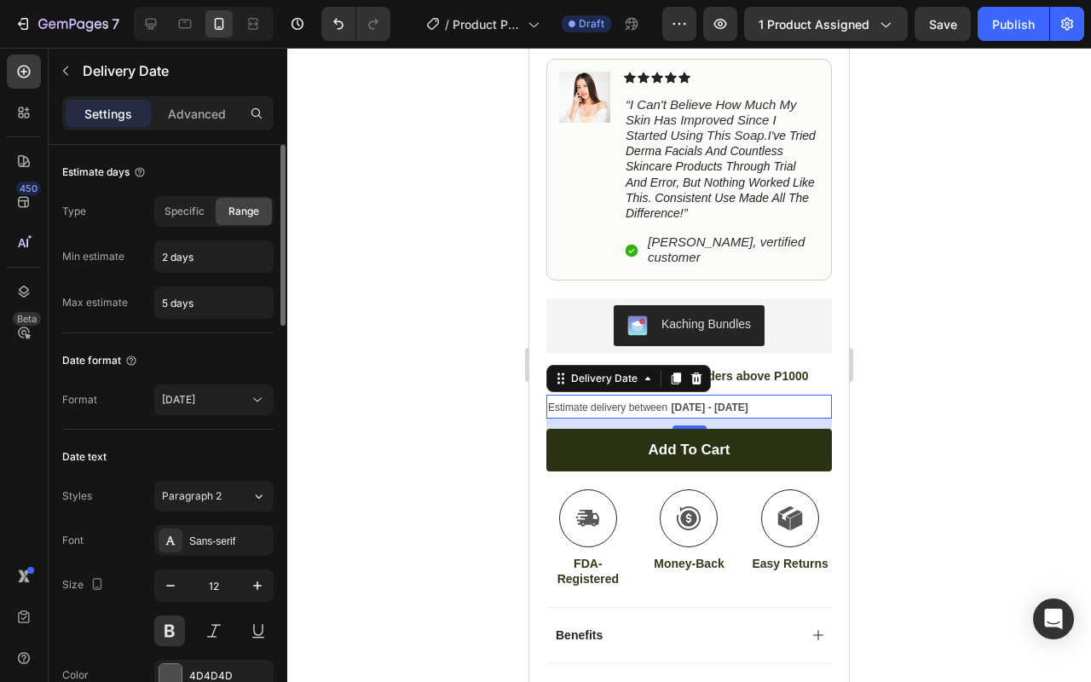
click at [193, 225] on div "Specific Range" at bounding box center [213, 211] width 119 height 31
click at [193, 219] on div "Specific" at bounding box center [184, 211] width 56 height 27
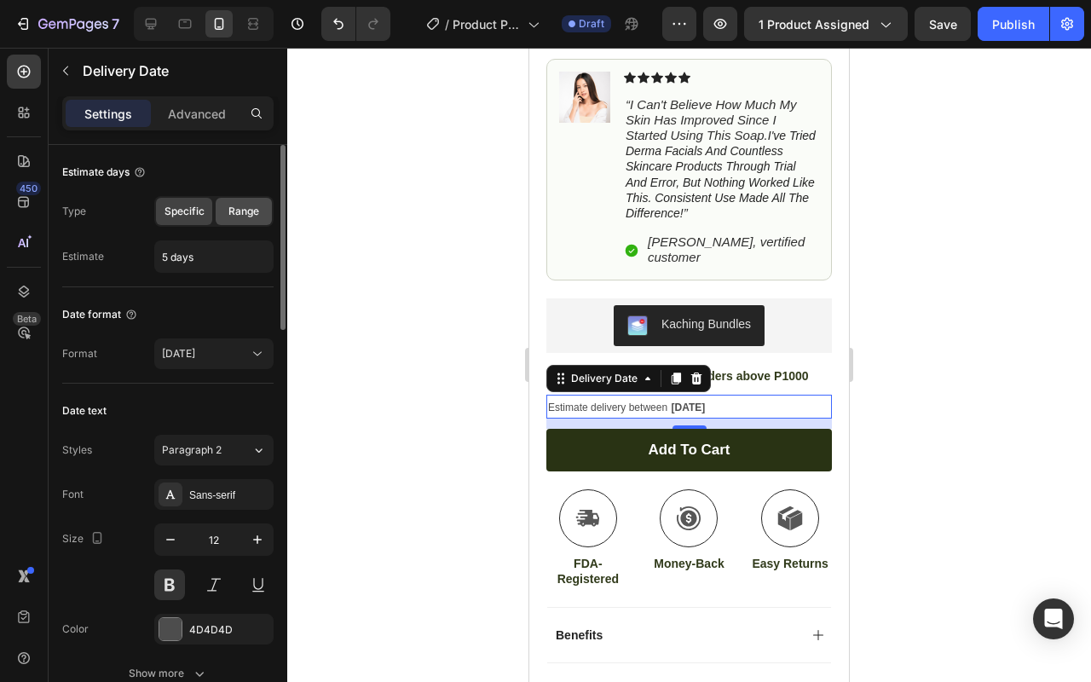
click at [253, 213] on span "Range" at bounding box center [243, 211] width 31 height 15
type input "2 days"
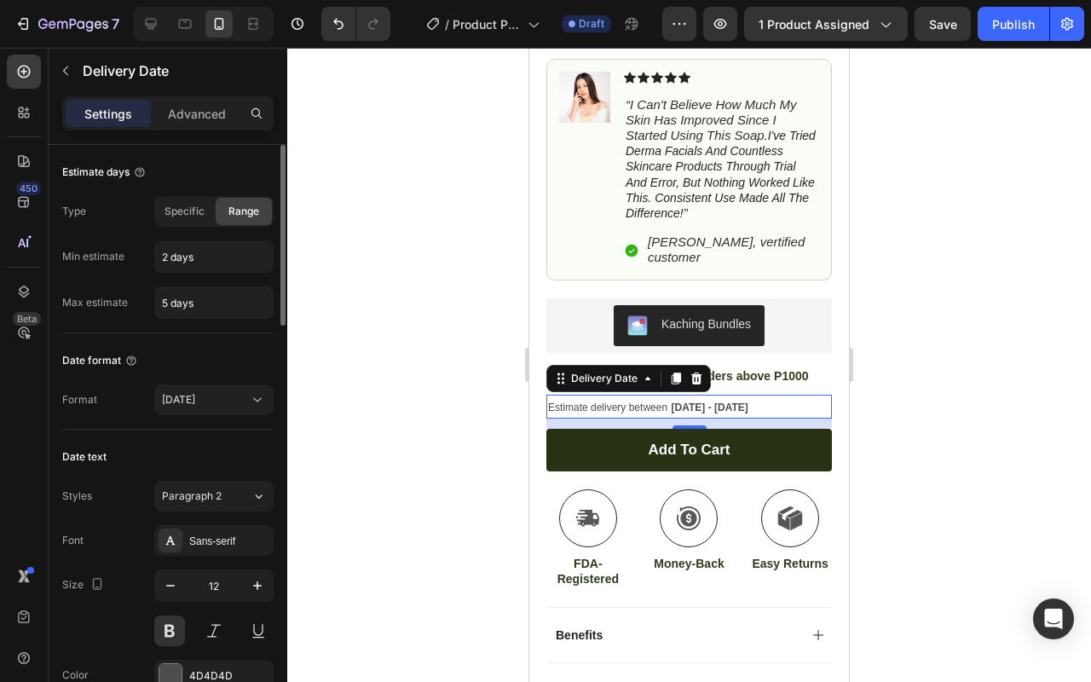
click at [238, 215] on span "Range" at bounding box center [243, 211] width 31 height 15
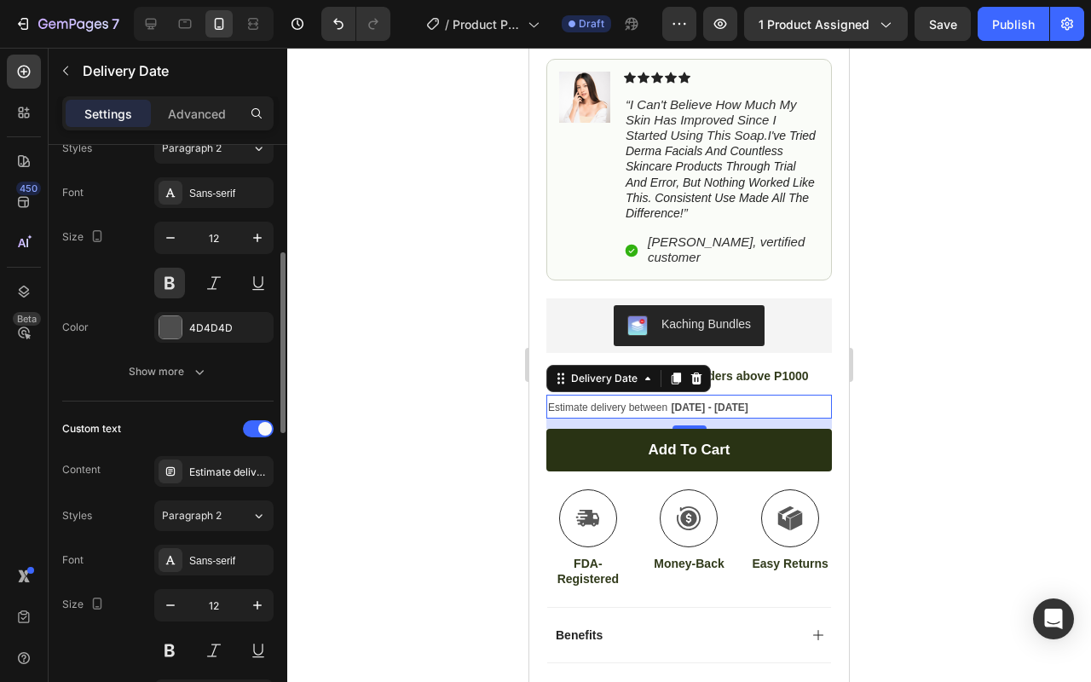
scroll to position [404, 0]
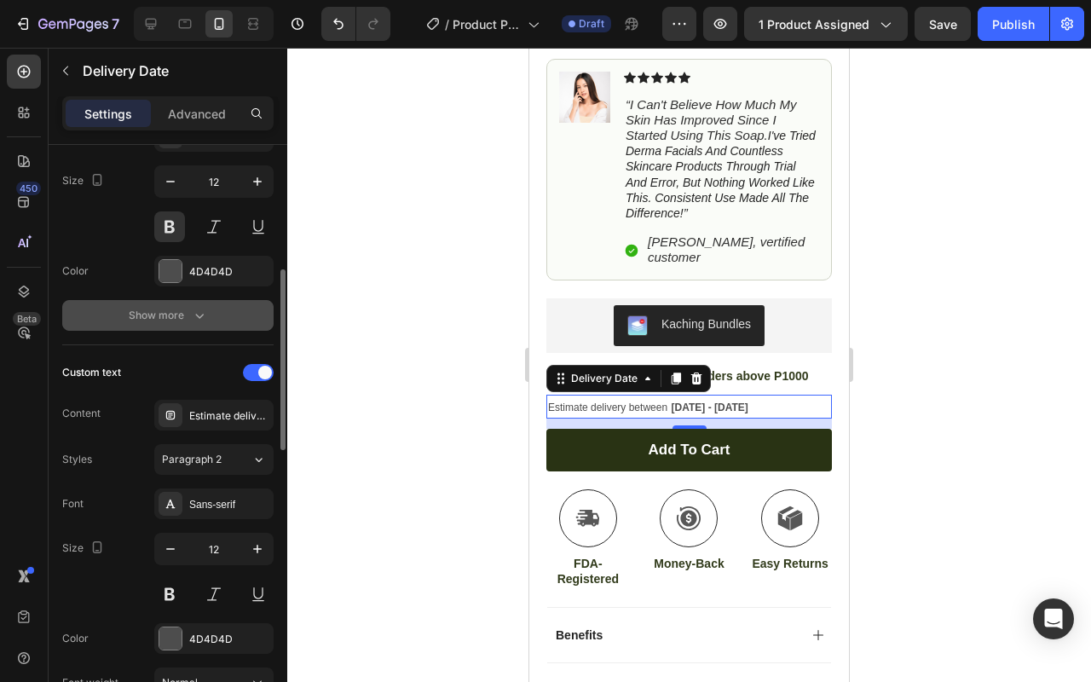
click at [197, 326] on button "Show more" at bounding box center [167, 315] width 211 height 31
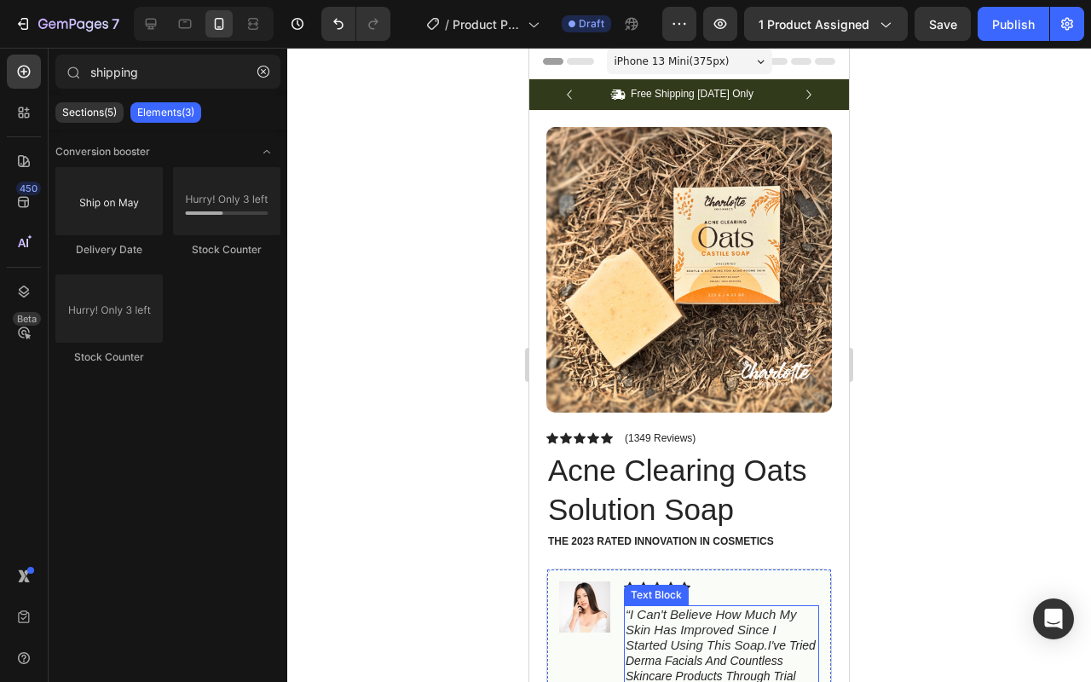
scroll to position [325, 0]
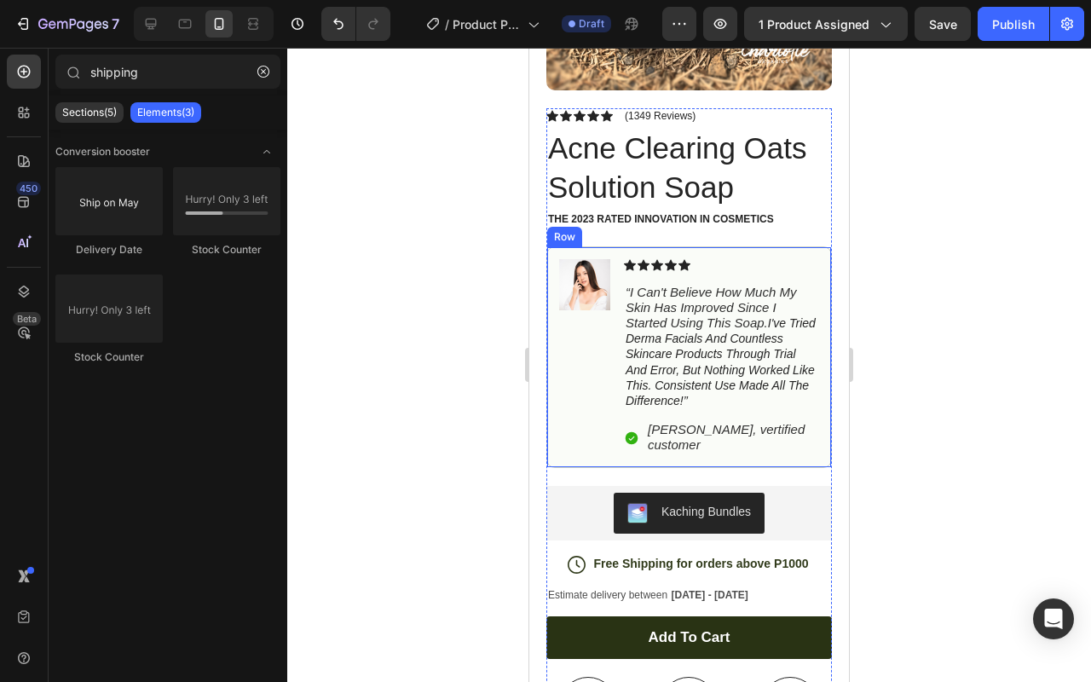
click at [549, 246] on div "Image Icon Icon Icon Icon Icon Icon List “i can't believe how much my skin has …" at bounding box center [688, 357] width 285 height 222
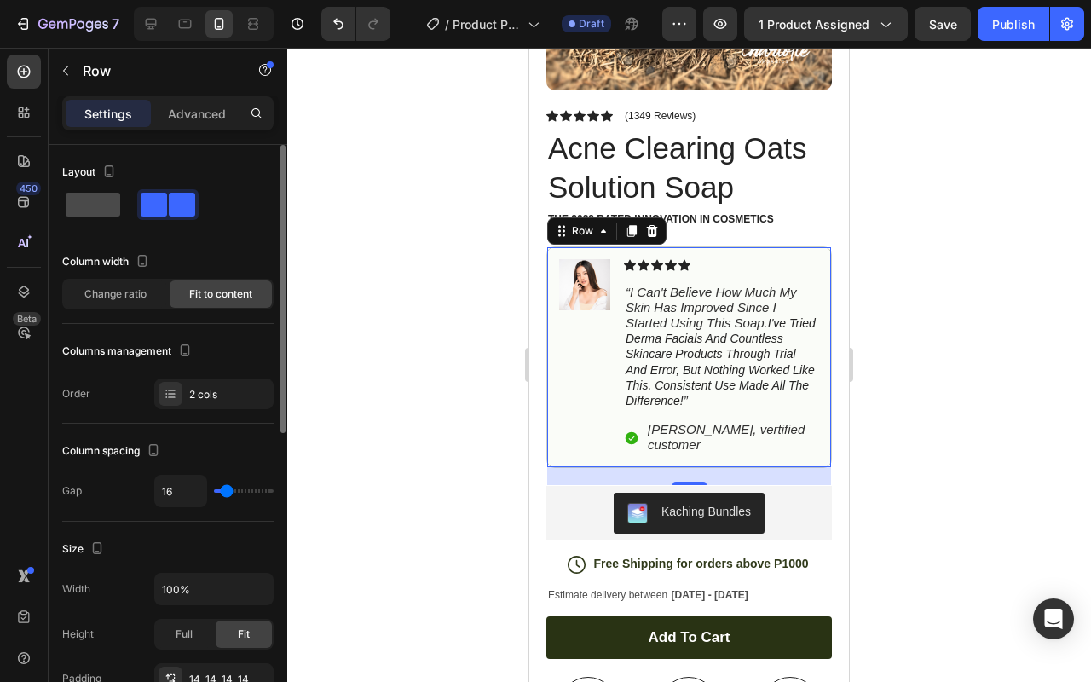
click at [94, 205] on span at bounding box center [93, 205] width 55 height 24
type input "0"
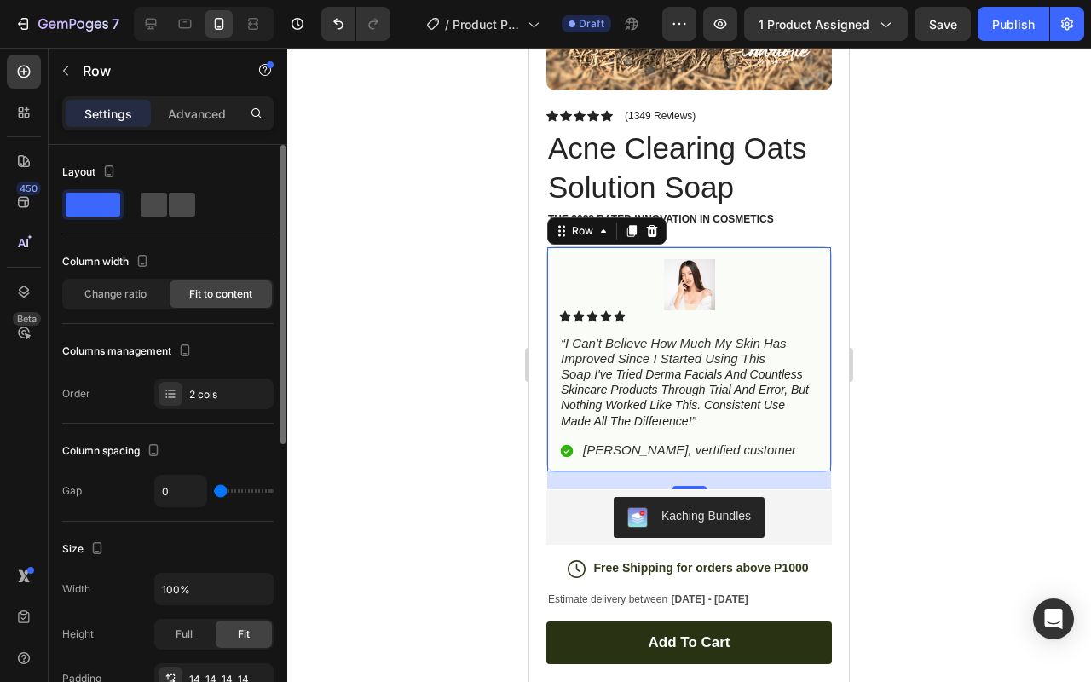
click at [169, 208] on span at bounding box center [182, 205] width 26 height 24
type input "16"
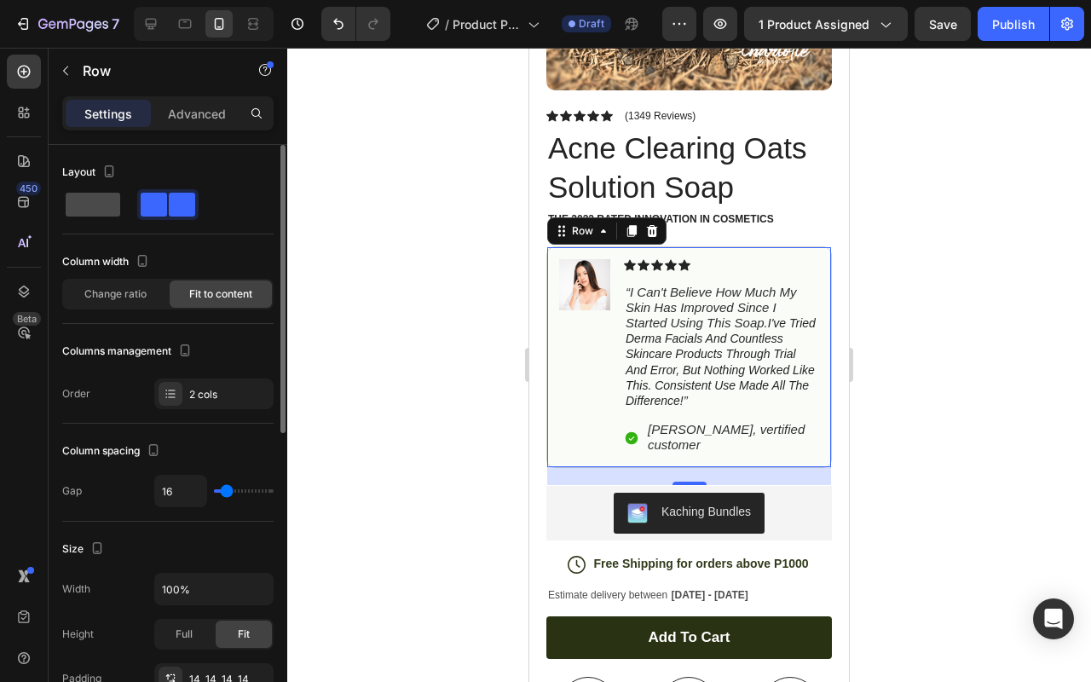
click at [111, 210] on span at bounding box center [93, 205] width 55 height 24
type input "0"
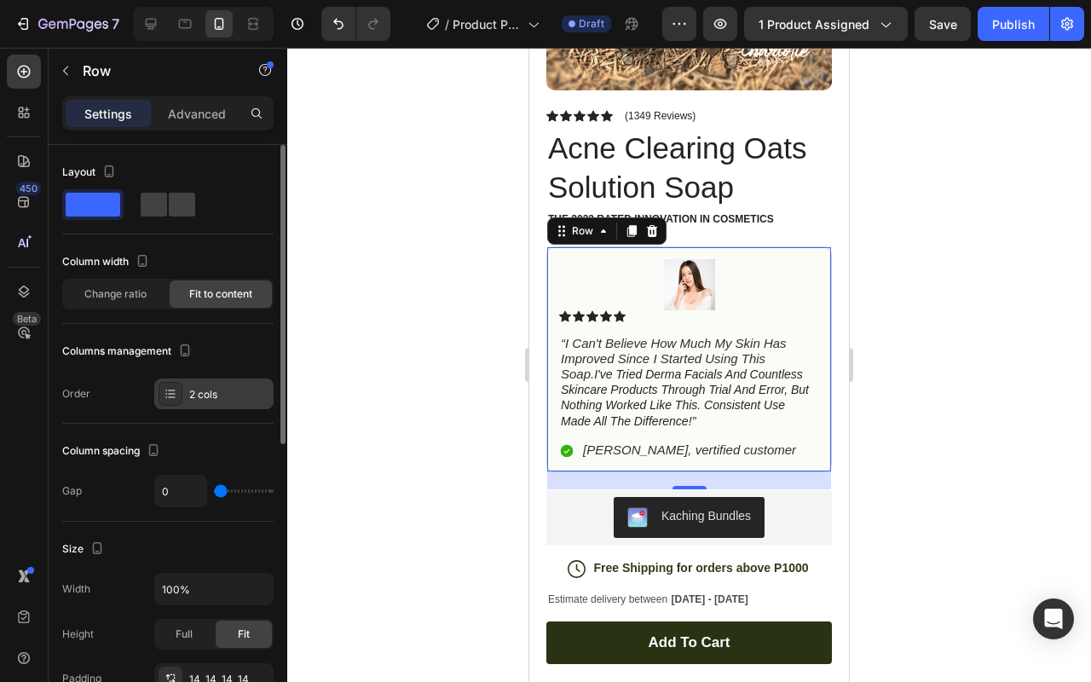
click at [182, 391] on div "2 cols" at bounding box center [213, 393] width 119 height 31
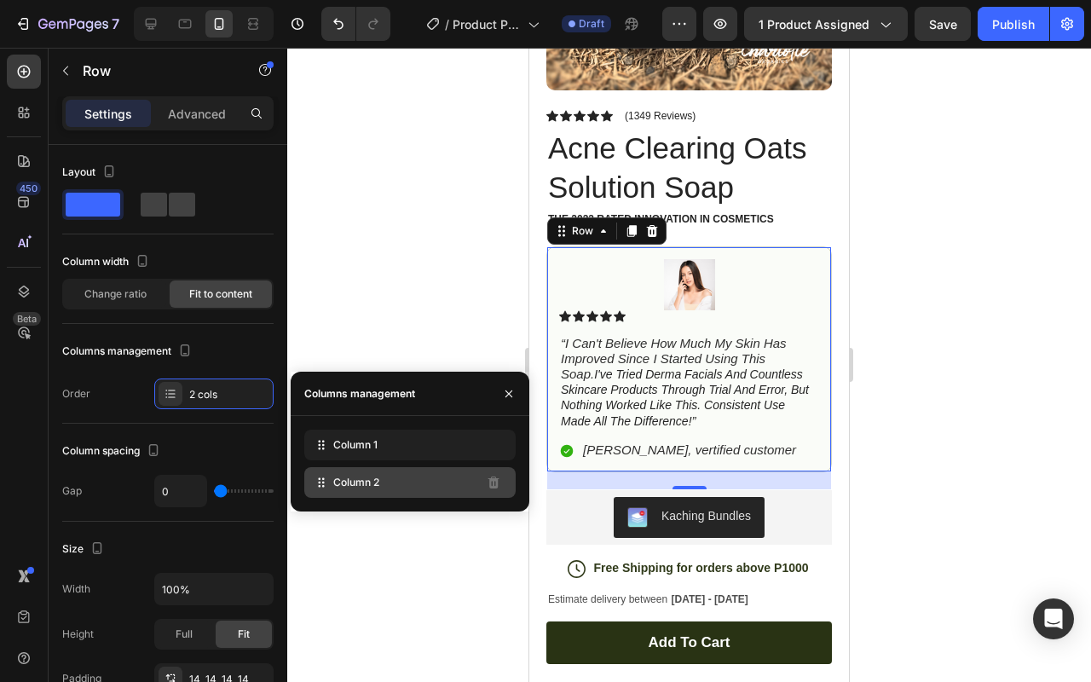
click at [343, 480] on span "Column 2" at bounding box center [356, 482] width 46 height 15
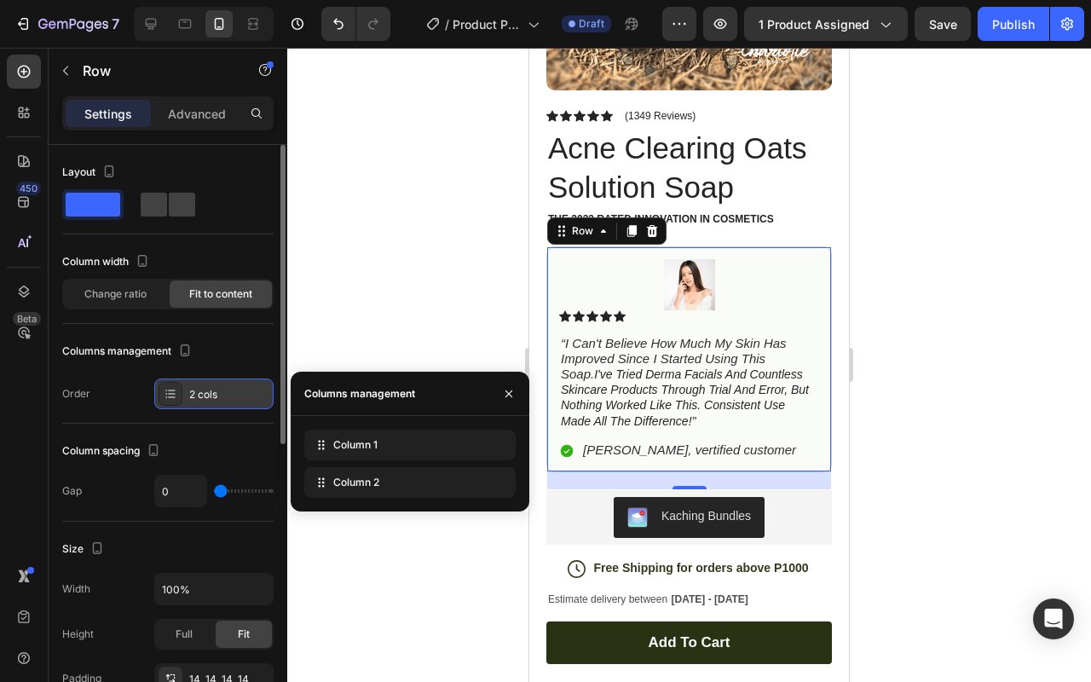
click at [201, 392] on div "2 cols" at bounding box center [229, 394] width 80 height 15
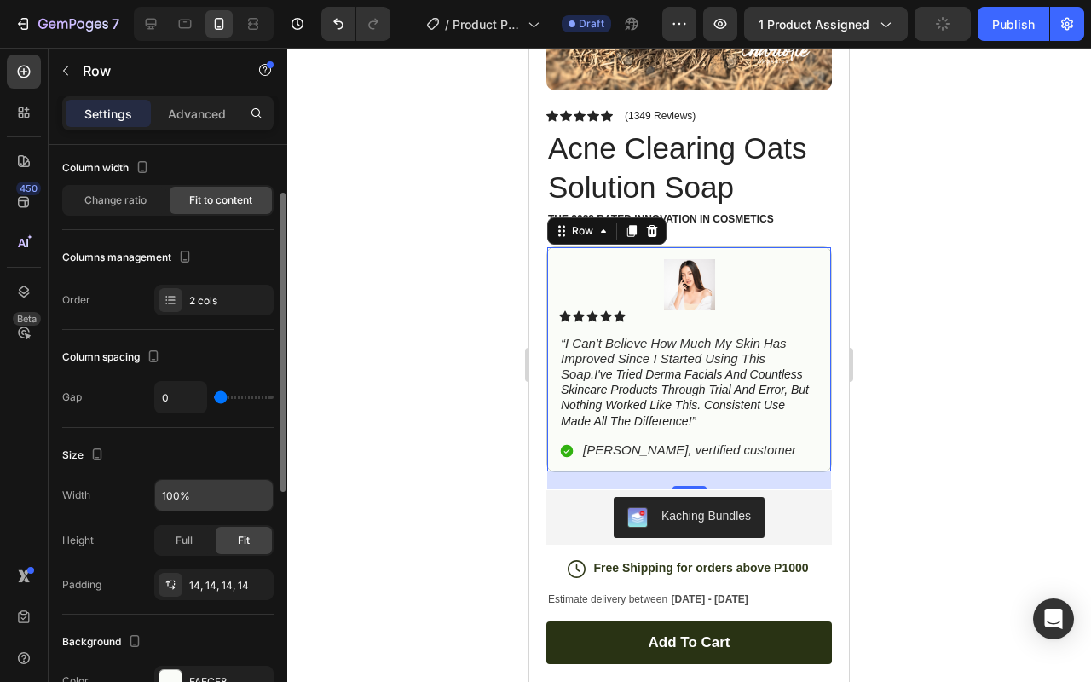
scroll to position [137, 0]
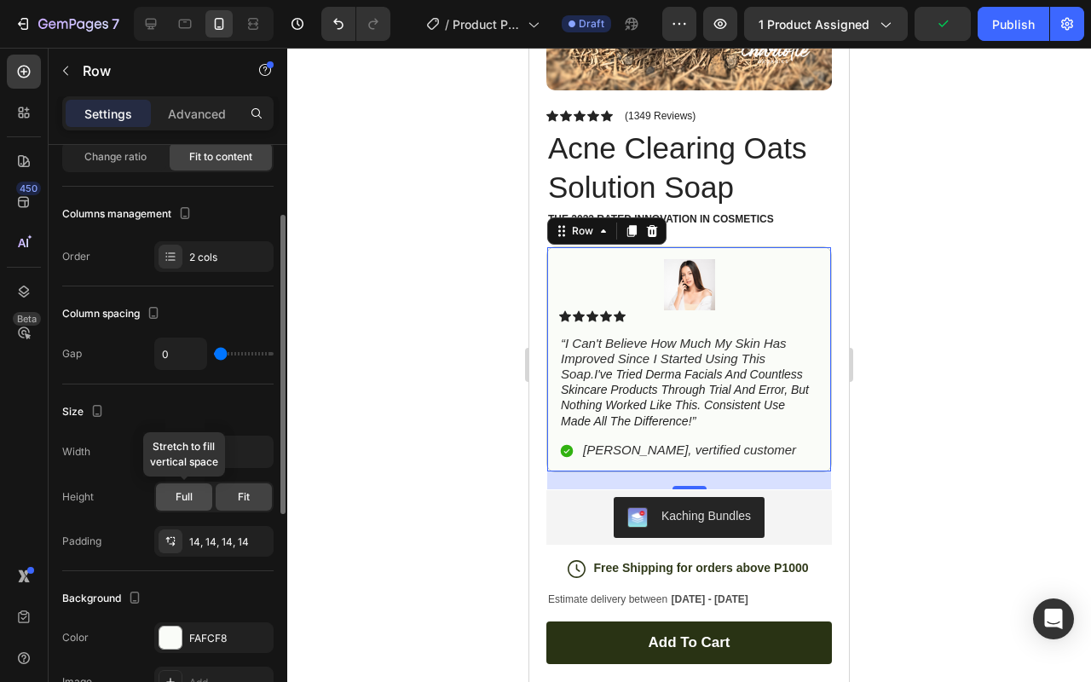
click at [193, 494] on div "Full" at bounding box center [184, 496] width 56 height 27
click at [225, 496] on div "Fit" at bounding box center [244, 496] width 56 height 27
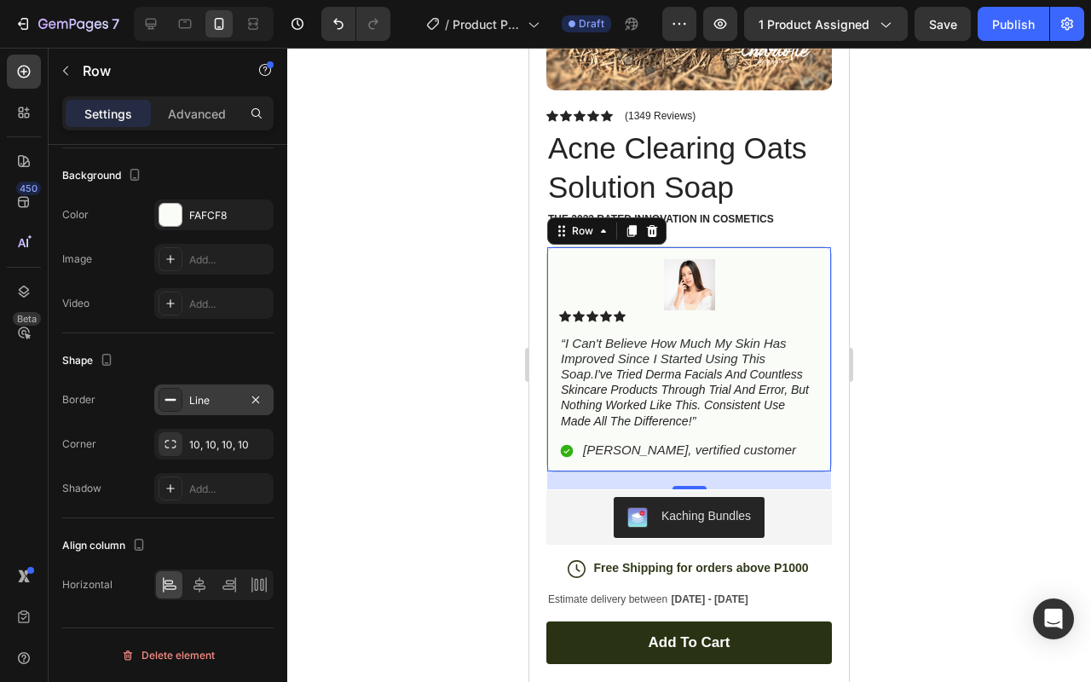
scroll to position [0, 0]
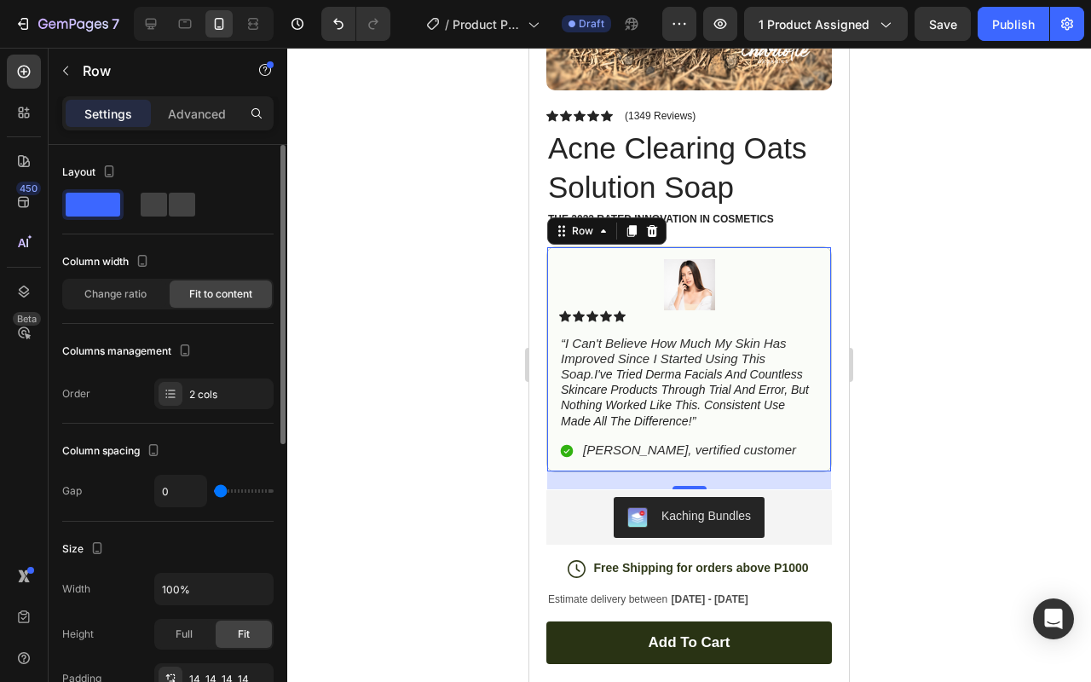
click at [898, 280] on div at bounding box center [688, 365] width 803 height 634
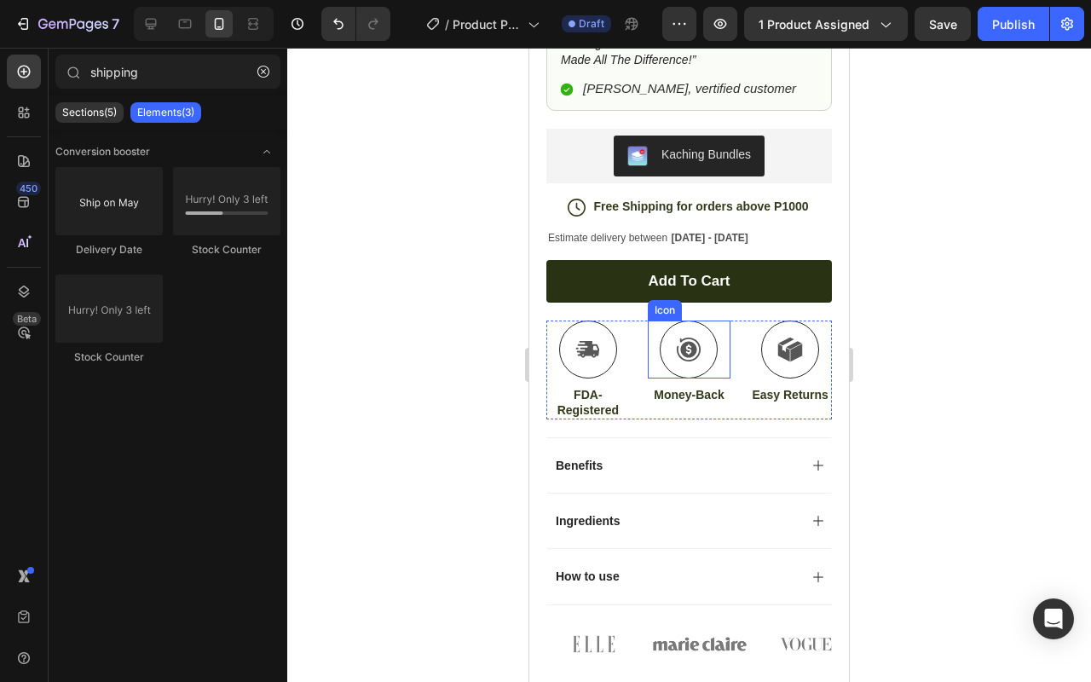
scroll to position [699, 0]
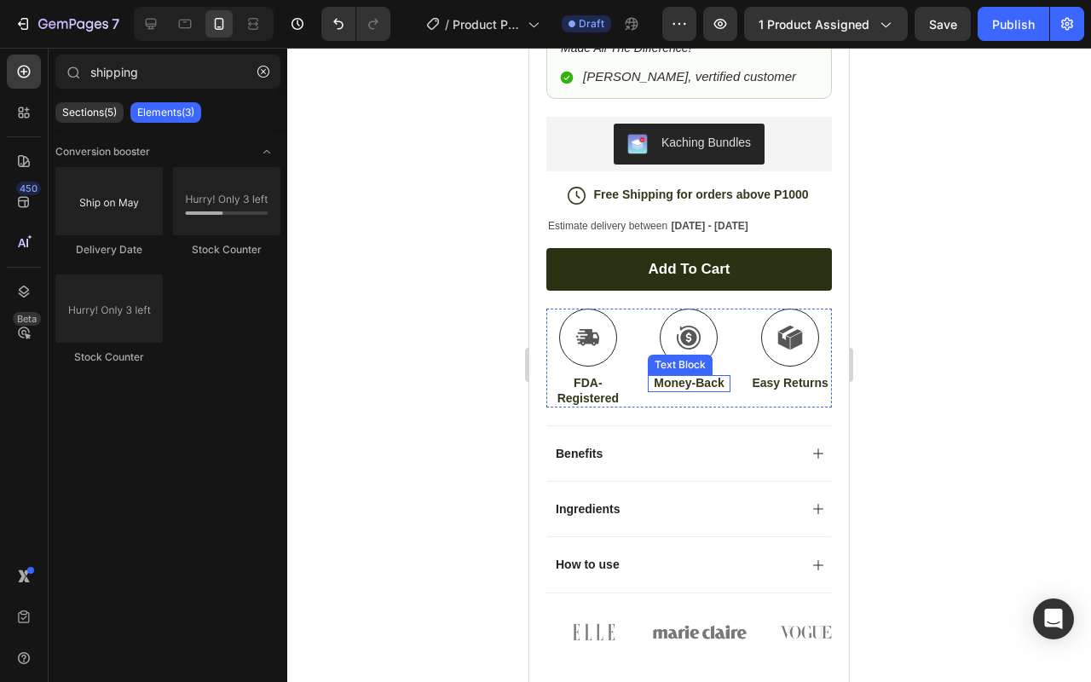
click at [695, 375] on p "Money-Back" at bounding box center [689, 382] width 80 height 15
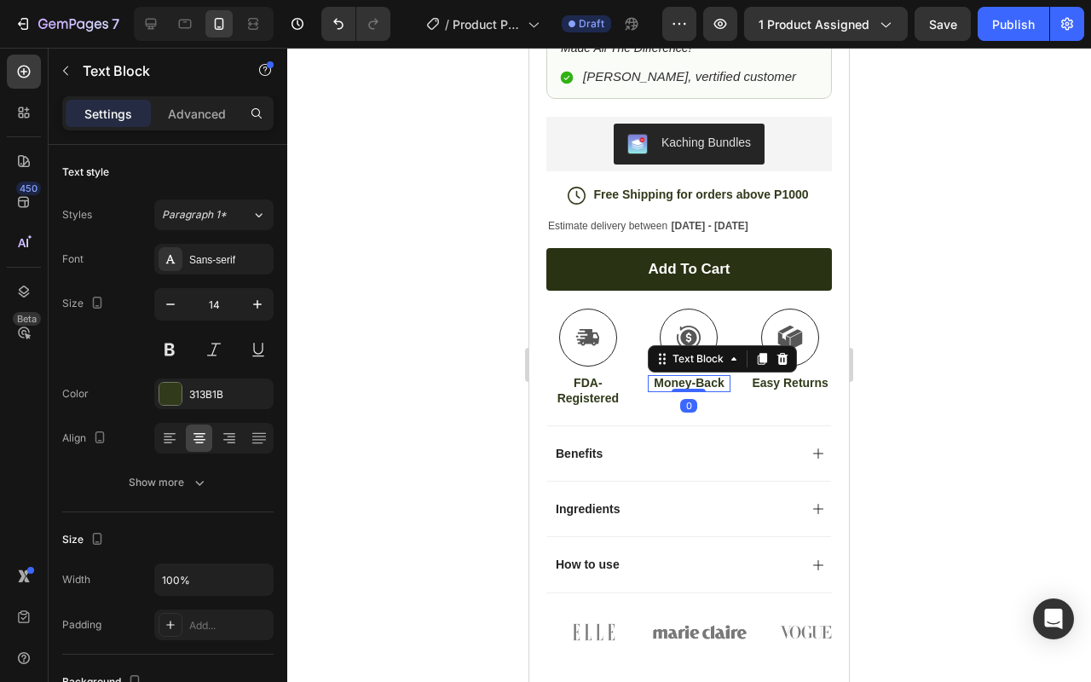
click at [695, 375] on p "Money-Back" at bounding box center [689, 382] width 80 height 15
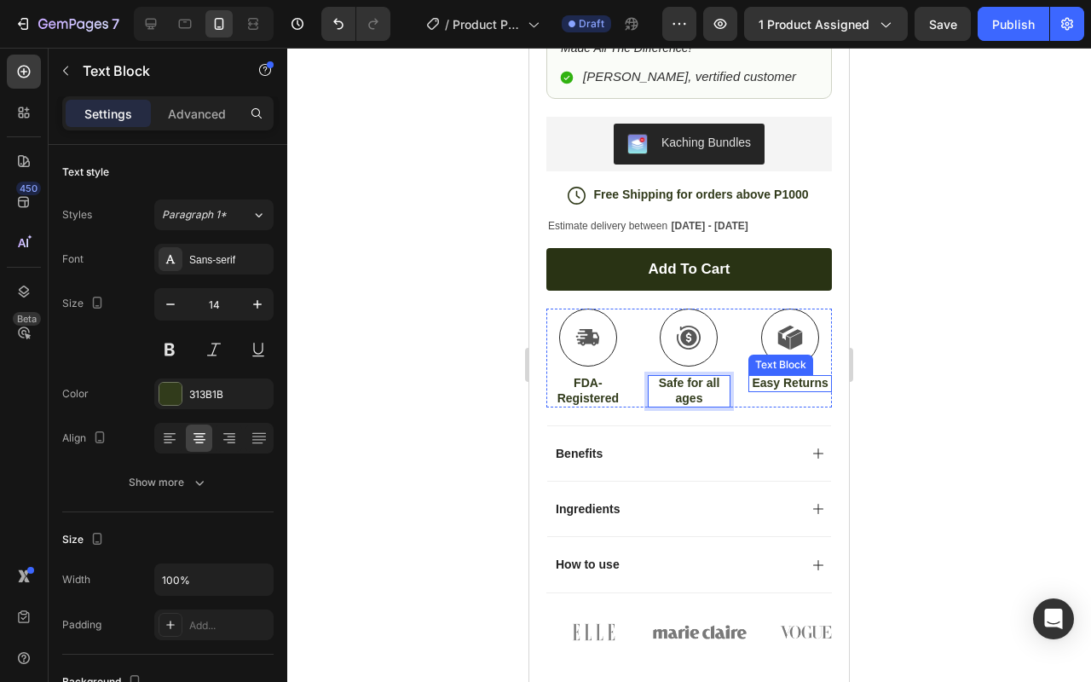
click at [768, 379] on p "Easy Returns" at bounding box center [790, 382] width 80 height 15
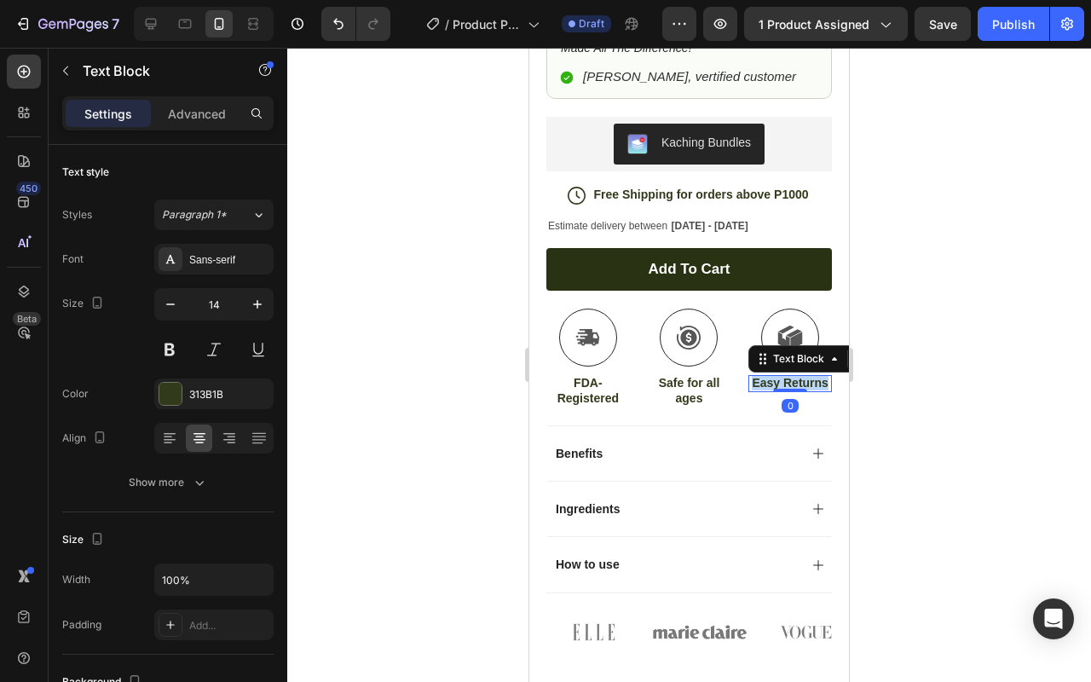
click at [768, 379] on p "Easy Returns" at bounding box center [790, 382] width 80 height 15
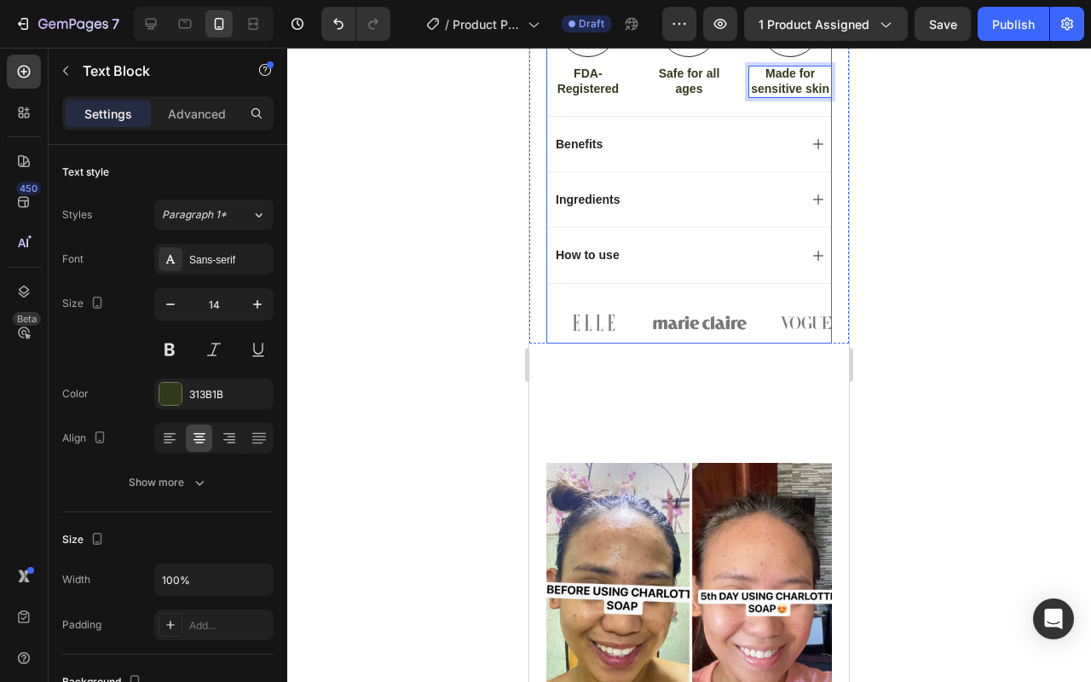
scroll to position [999, 0]
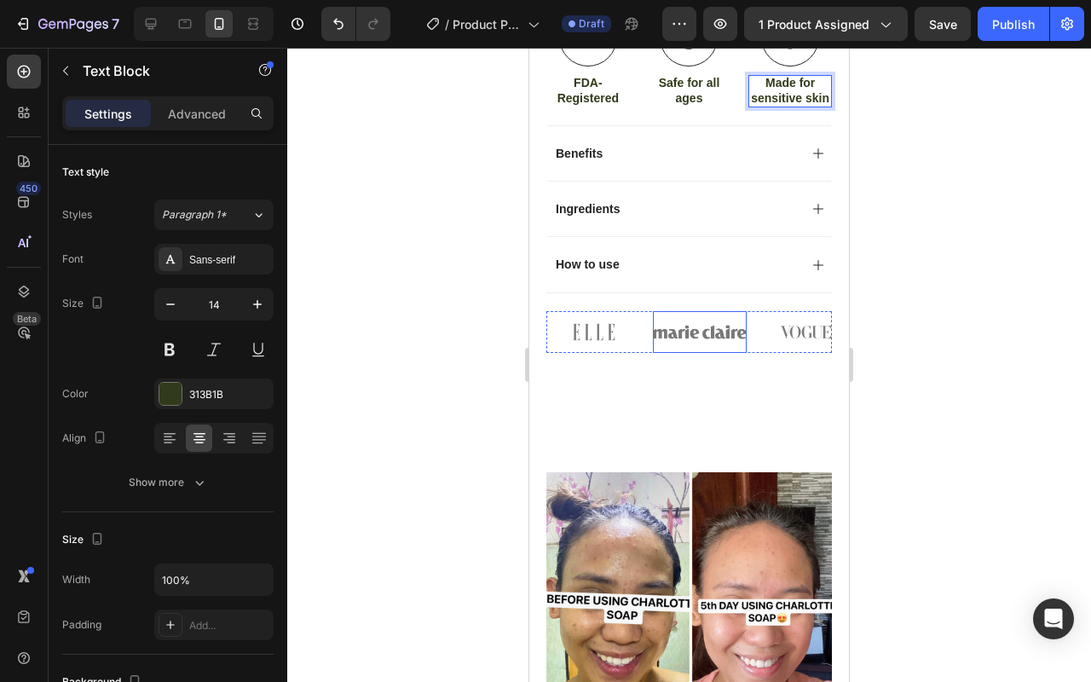
click at [696, 329] on img at bounding box center [700, 332] width 95 height 42
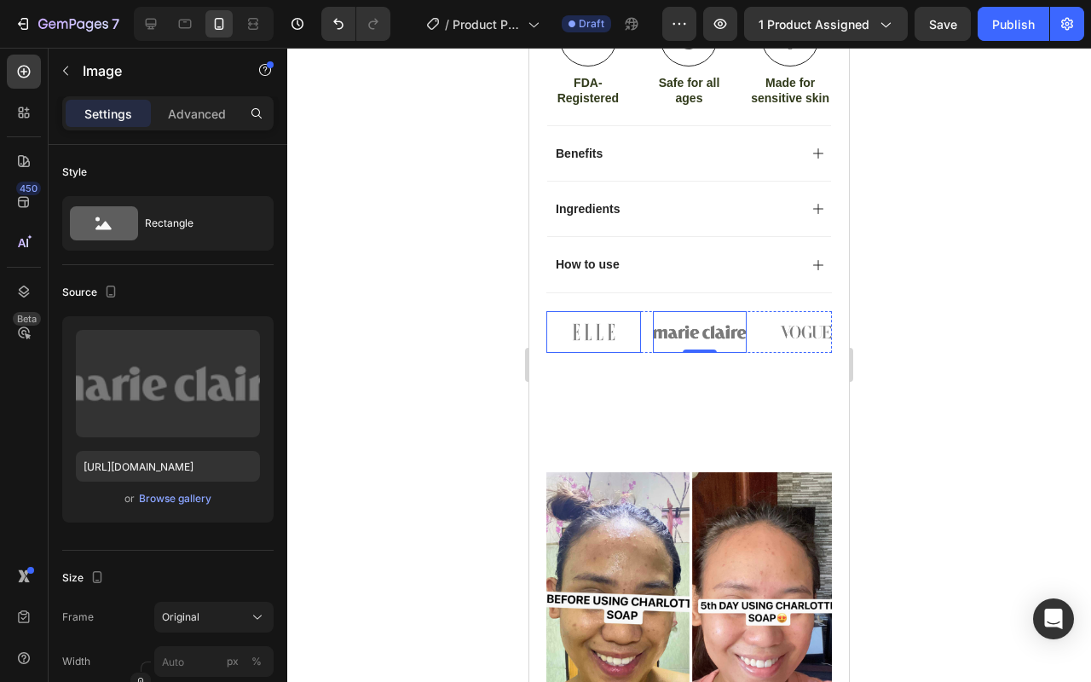
click at [555, 315] on img at bounding box center [593, 332] width 95 height 42
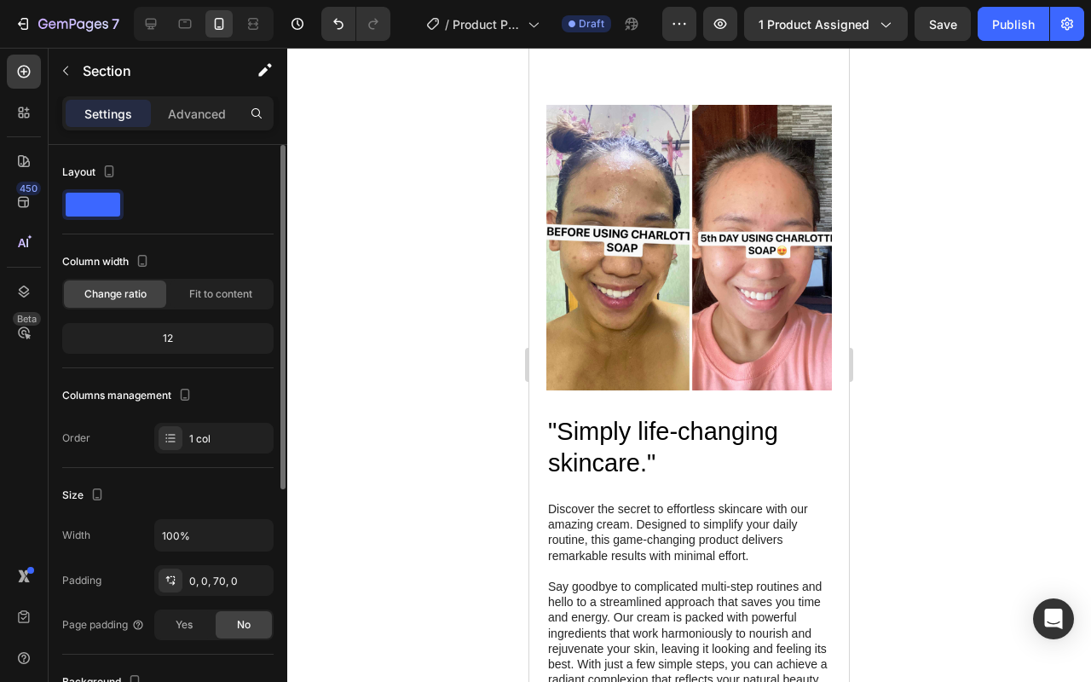
scroll to position [1304, 0]
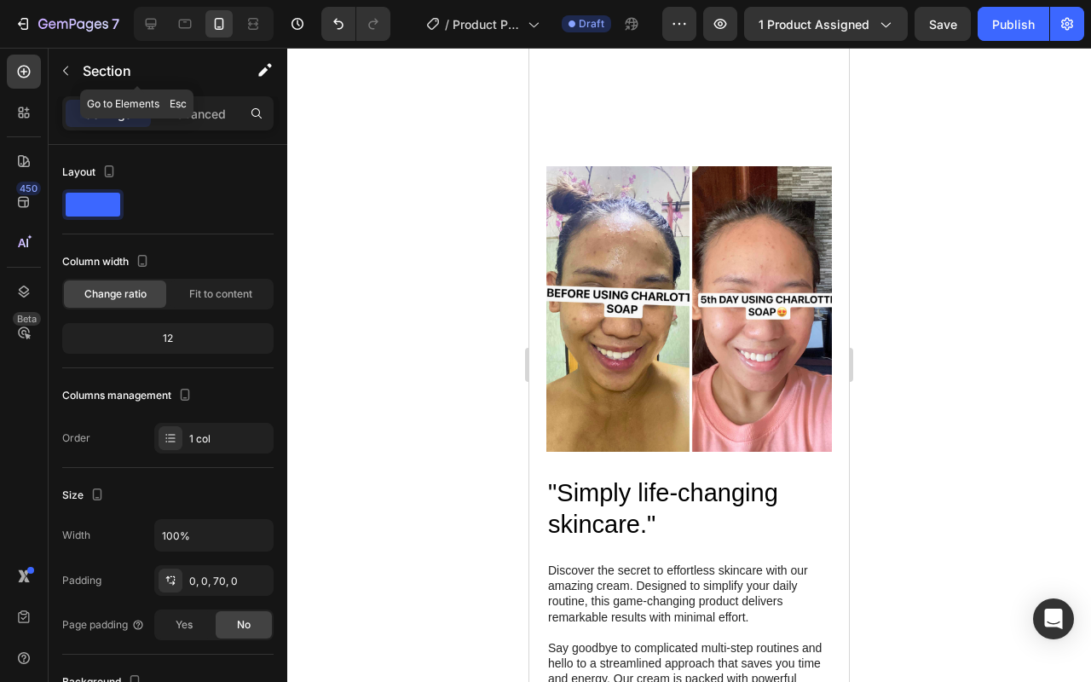
drag, startPoint x: 70, startPoint y: 70, endPoint x: 70, endPoint y: 80, distance: 10.2
click at [70, 70] on icon "button" at bounding box center [66, 71] width 14 height 14
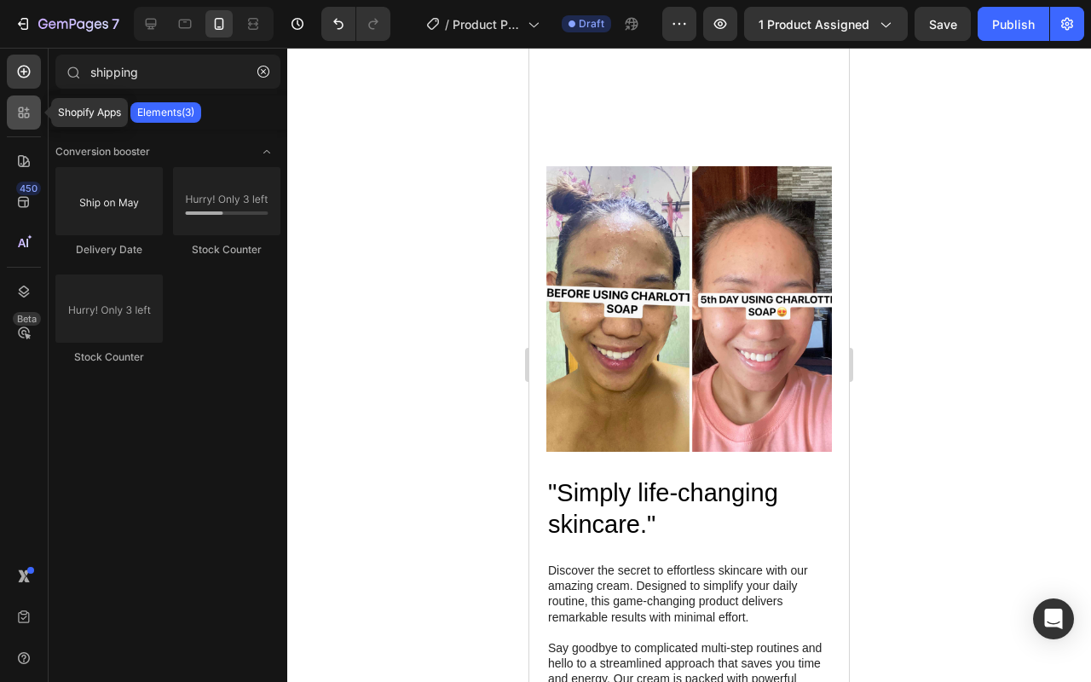
click at [36, 112] on div at bounding box center [24, 112] width 34 height 34
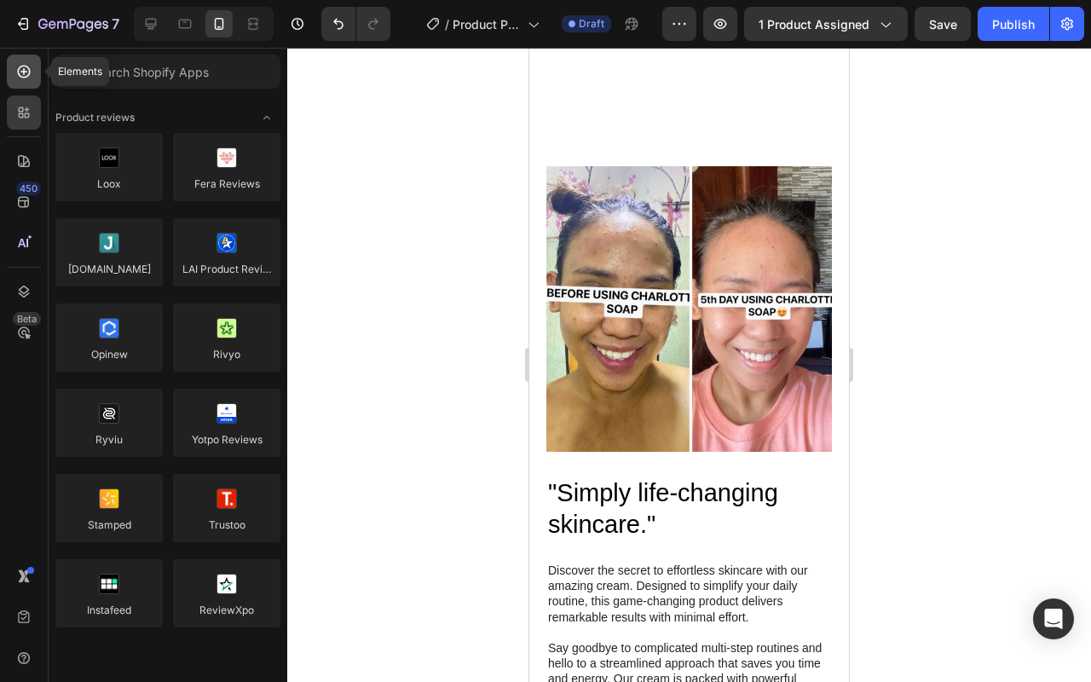
click at [25, 88] on div at bounding box center [24, 72] width 34 height 34
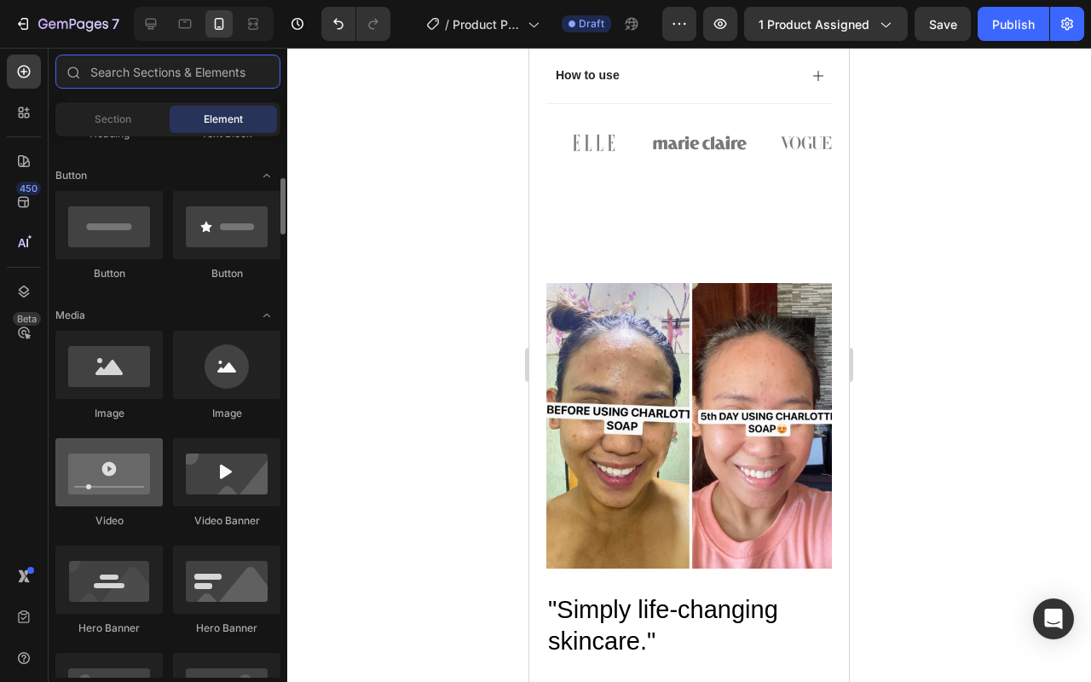
scroll to position [373, 0]
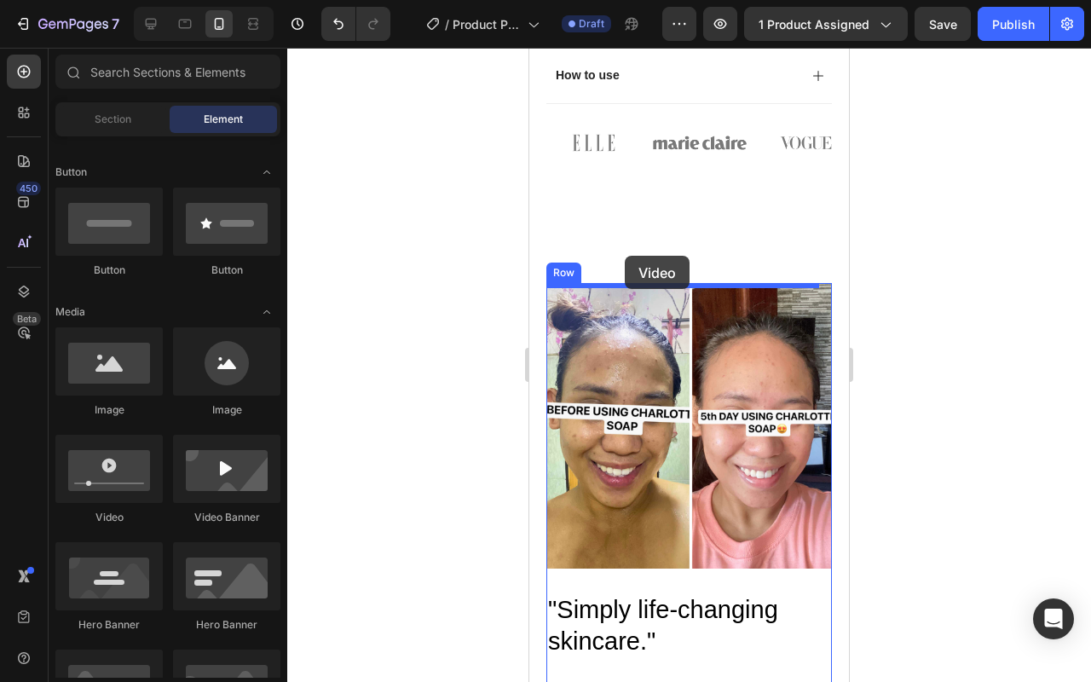
drag, startPoint x: 808, startPoint y: 452, endPoint x: 625, endPoint y: 256, distance: 268.9
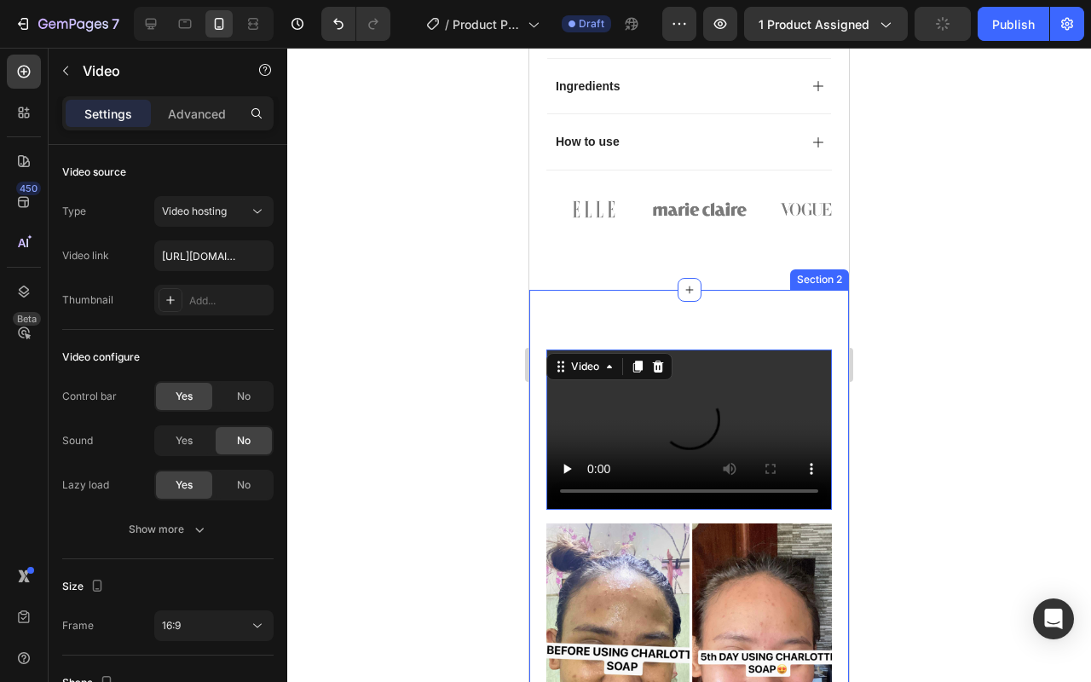
scroll to position [1125, 0]
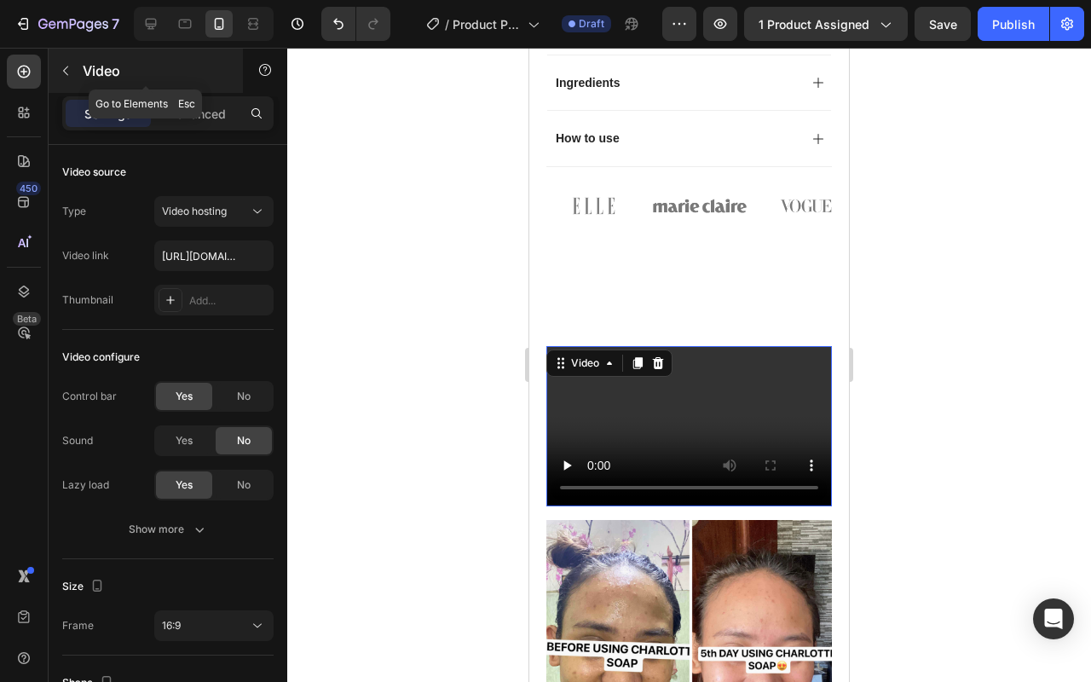
click at [111, 69] on p "Video" at bounding box center [155, 70] width 145 height 20
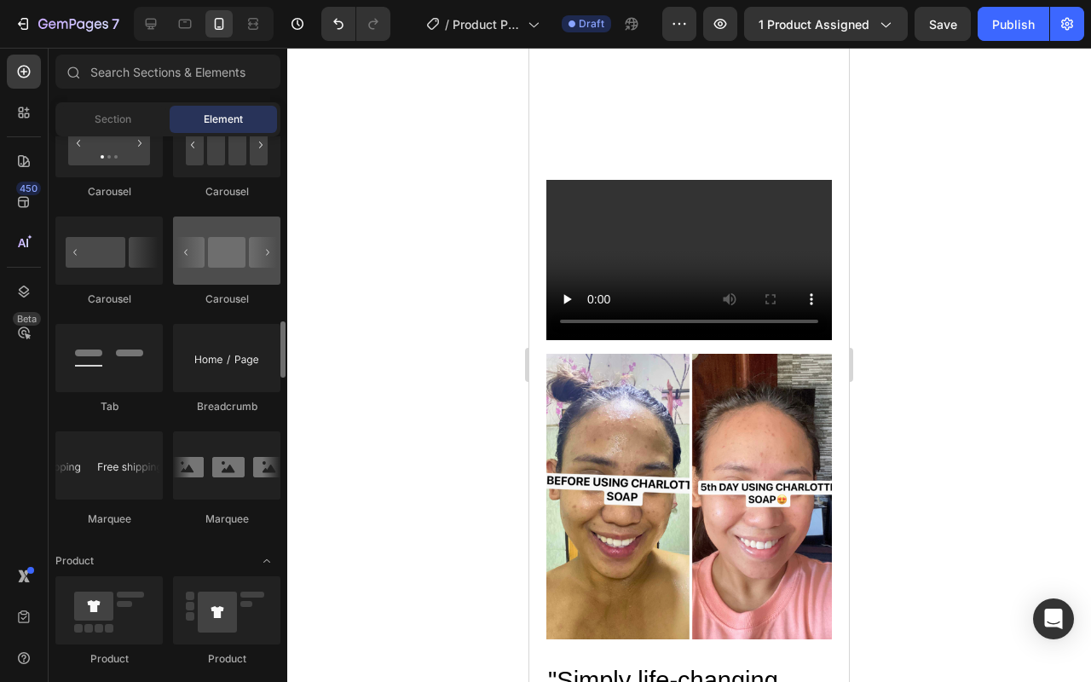
scroll to position [1709, 0]
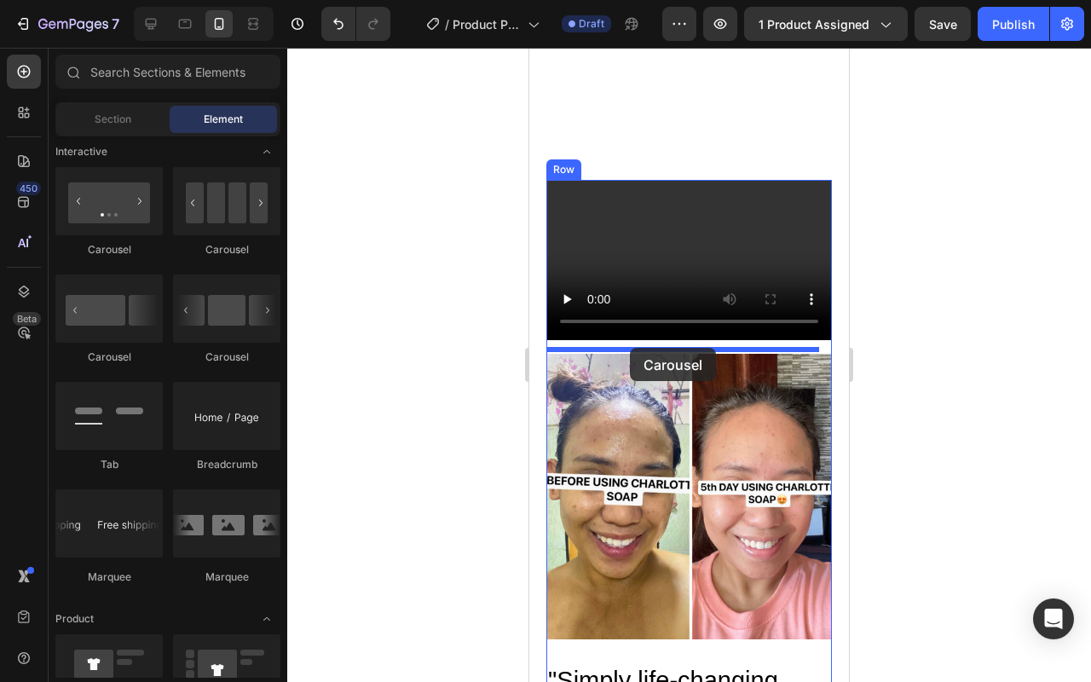
drag, startPoint x: 855, startPoint y: 377, endPoint x: 630, endPoint y: 348, distance: 227.6
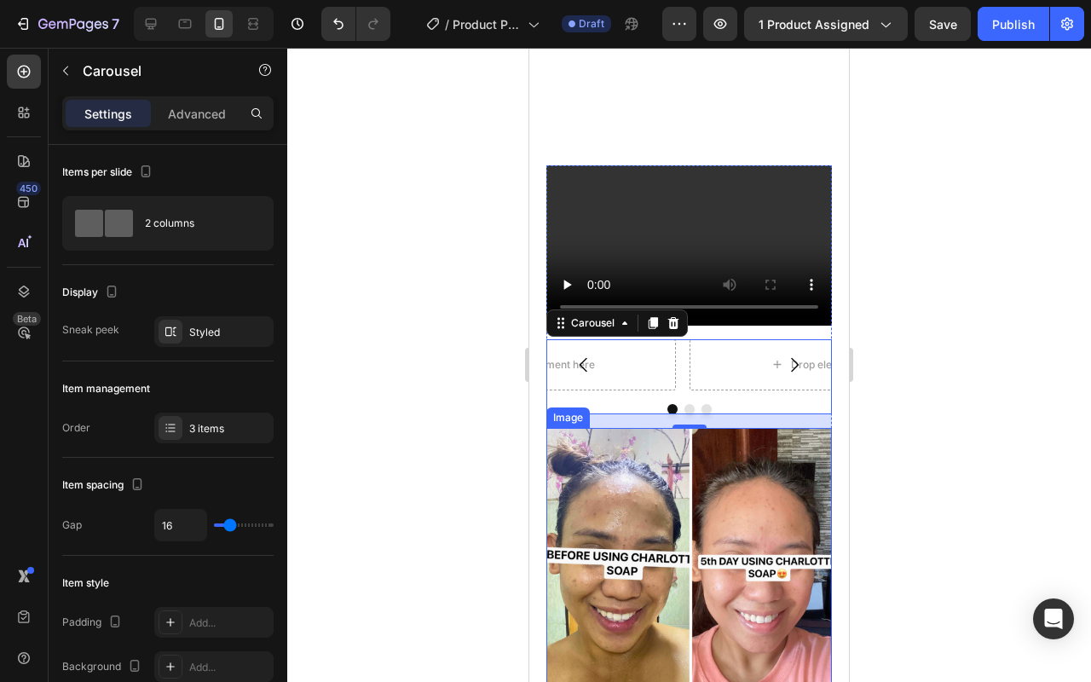
scroll to position [1324, 0]
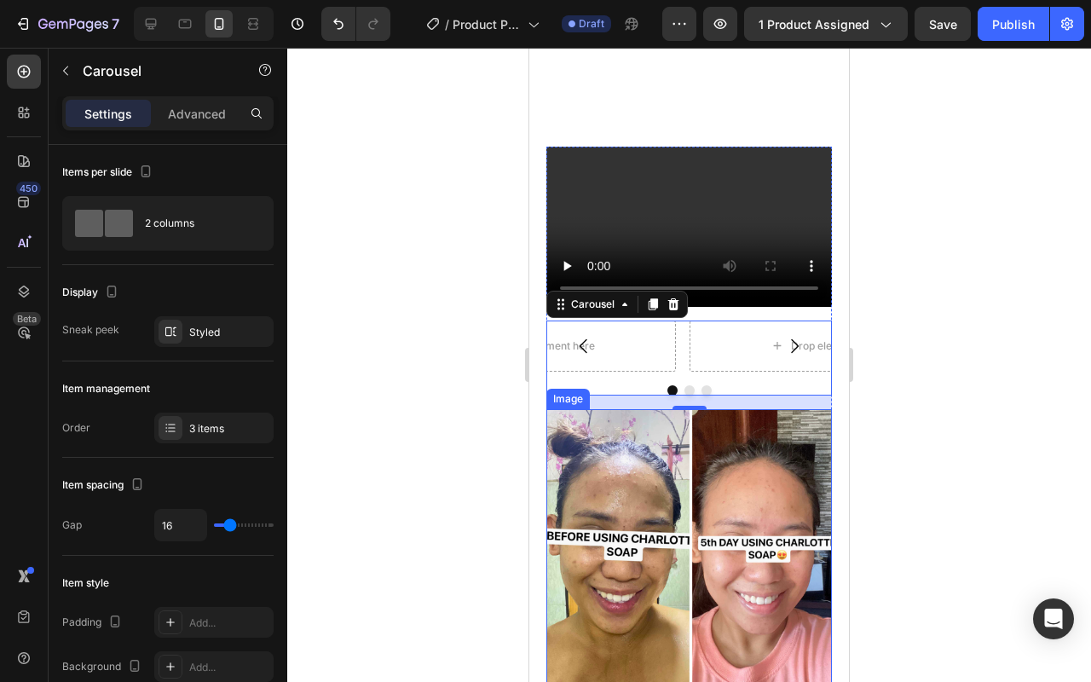
click at [619, 451] on img at bounding box center [688, 551] width 285 height 285
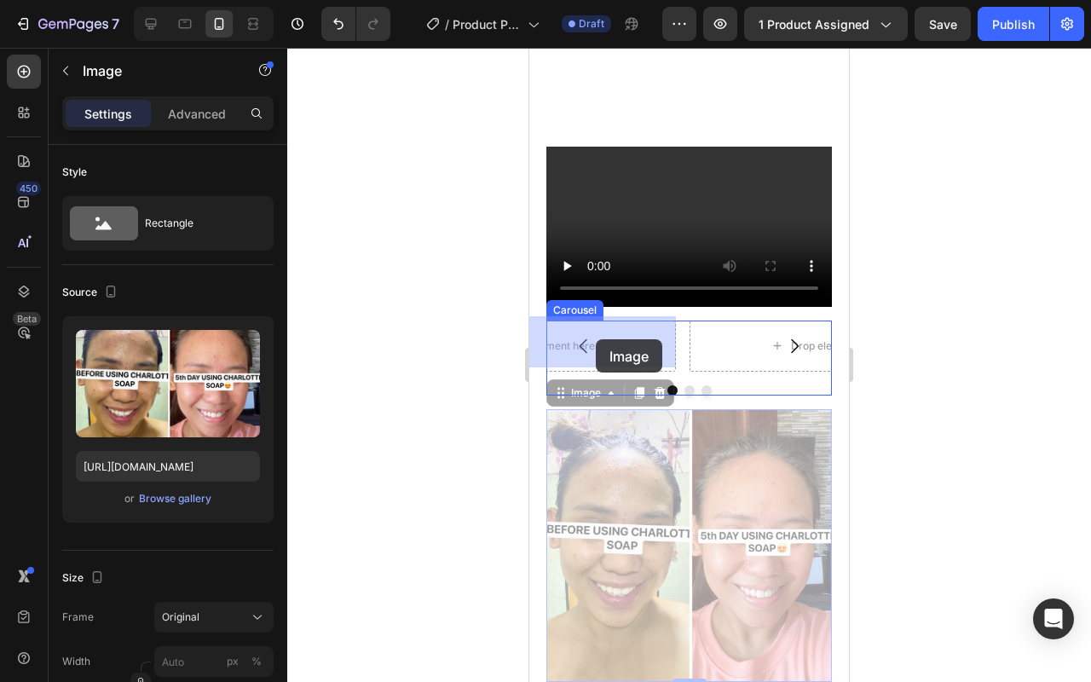
drag, startPoint x: 579, startPoint y: 388, endPoint x: 596, endPoint y: 339, distance: 51.2
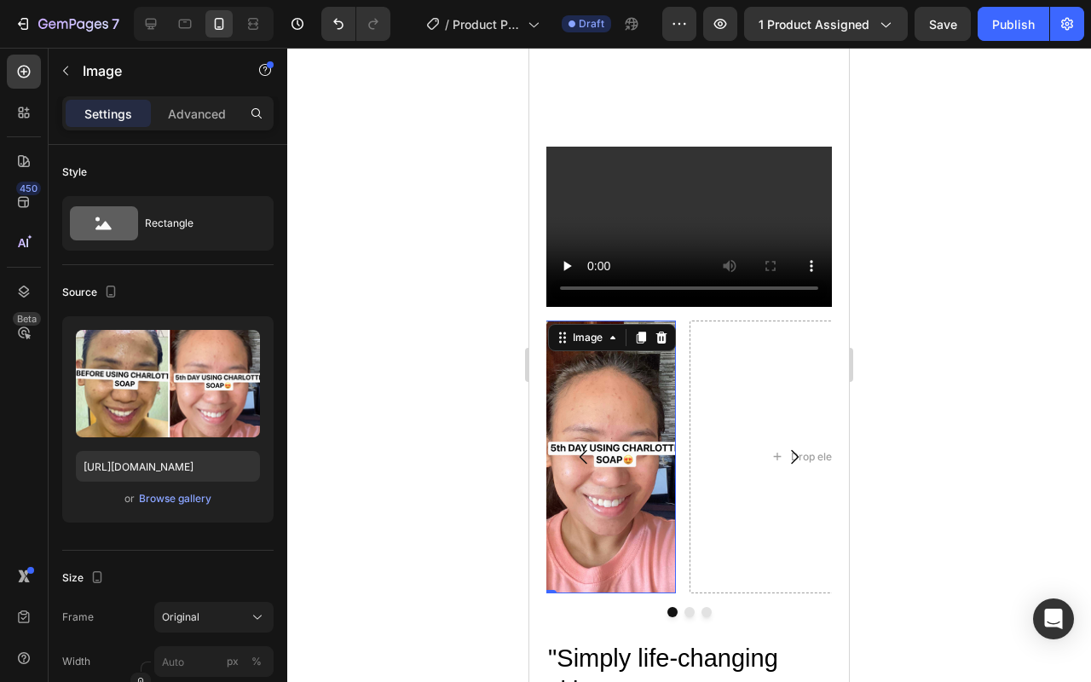
click at [589, 524] on img at bounding box center [539, 456] width 273 height 273
click at [645, 446] on img at bounding box center [539, 456] width 273 height 273
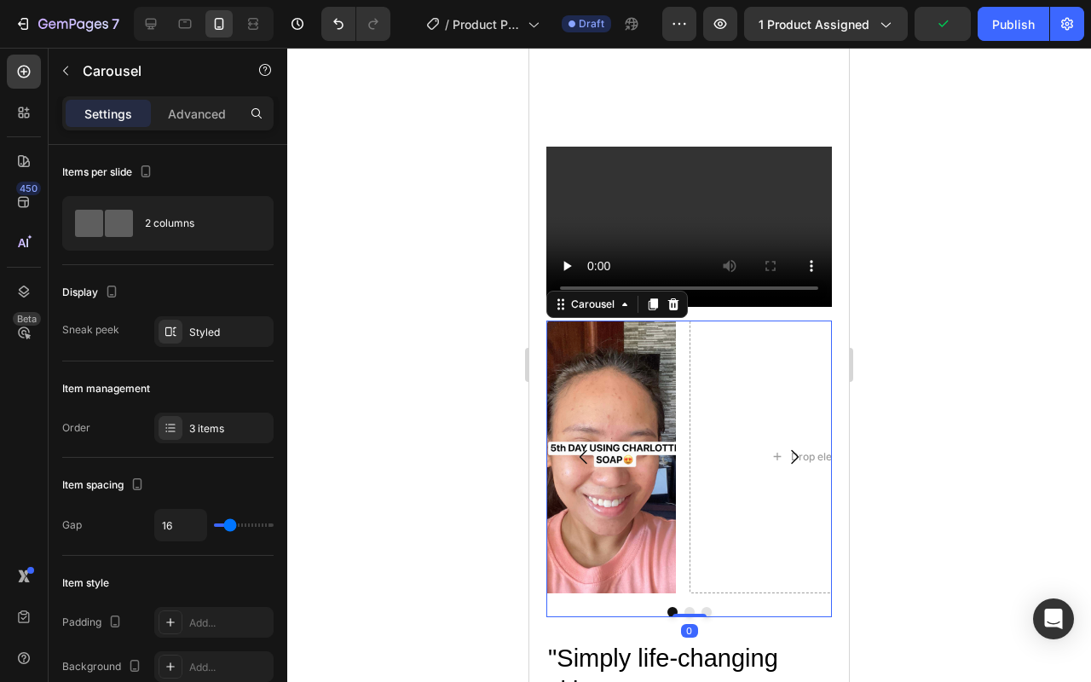
click at [684, 607] on button "Dot" at bounding box center [689, 612] width 10 height 10
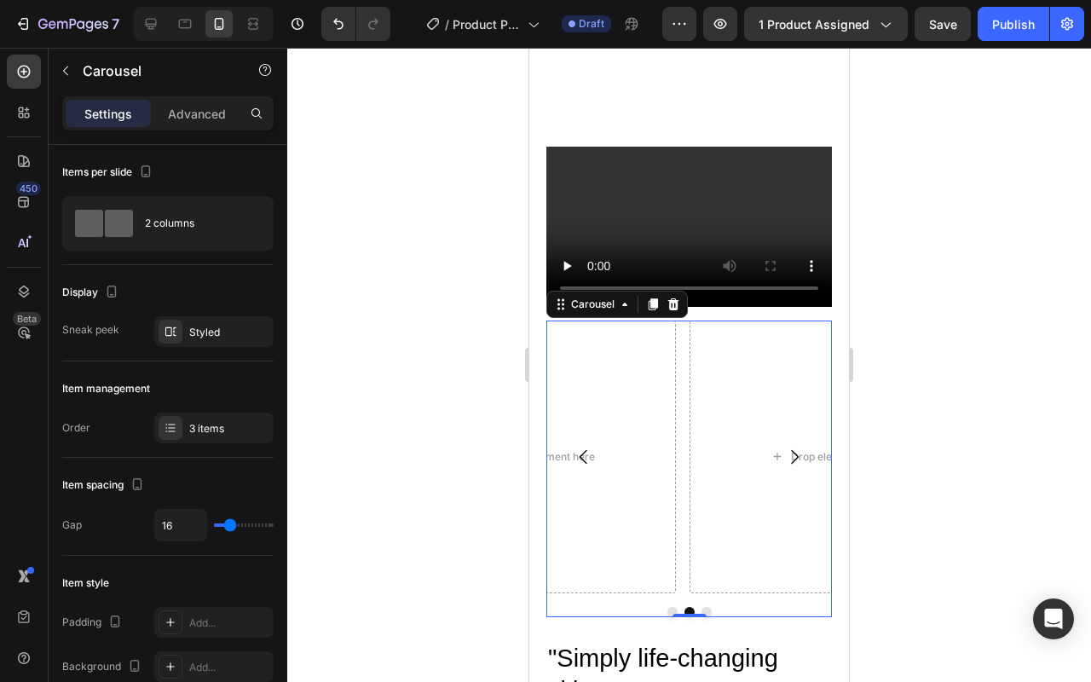
click at [671, 607] on div at bounding box center [688, 612] width 285 height 10
click at [667, 607] on button "Dot" at bounding box center [672, 612] width 10 height 10
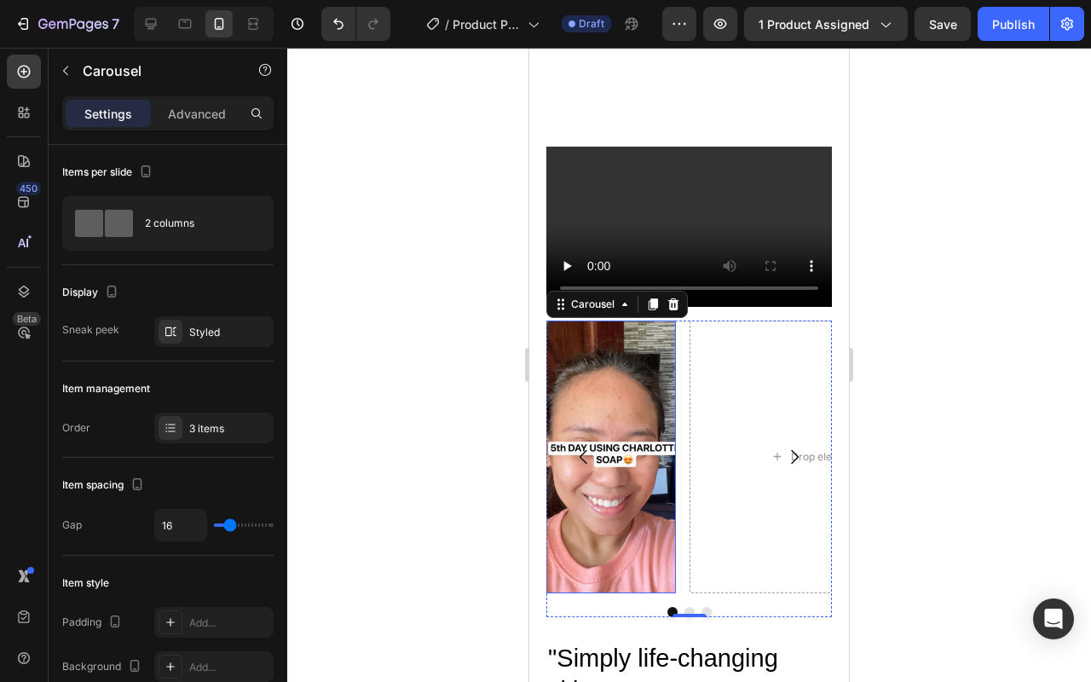
click at [617, 549] on img at bounding box center [539, 456] width 273 height 273
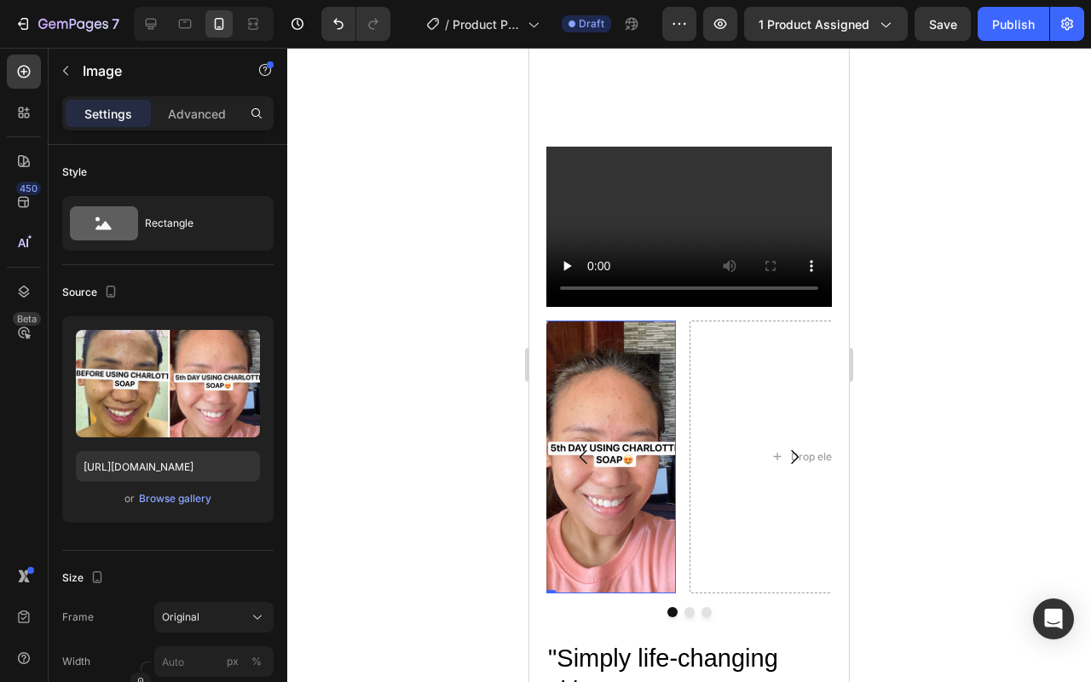
click at [617, 549] on img at bounding box center [539, 456] width 273 height 273
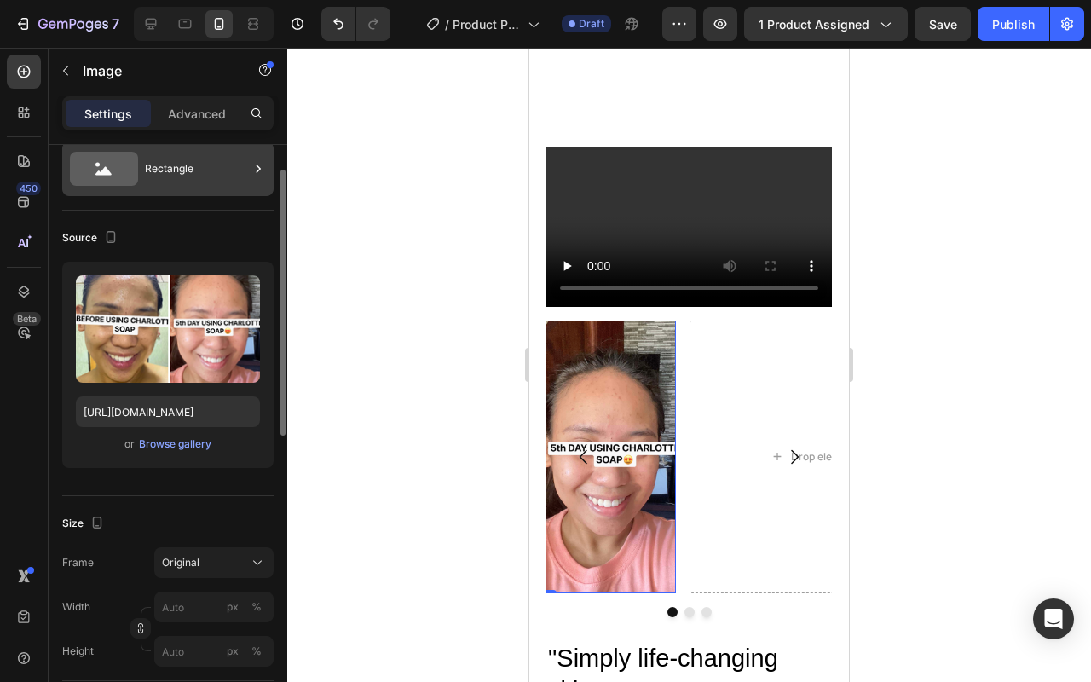
click at [123, 163] on icon at bounding box center [104, 169] width 68 height 34
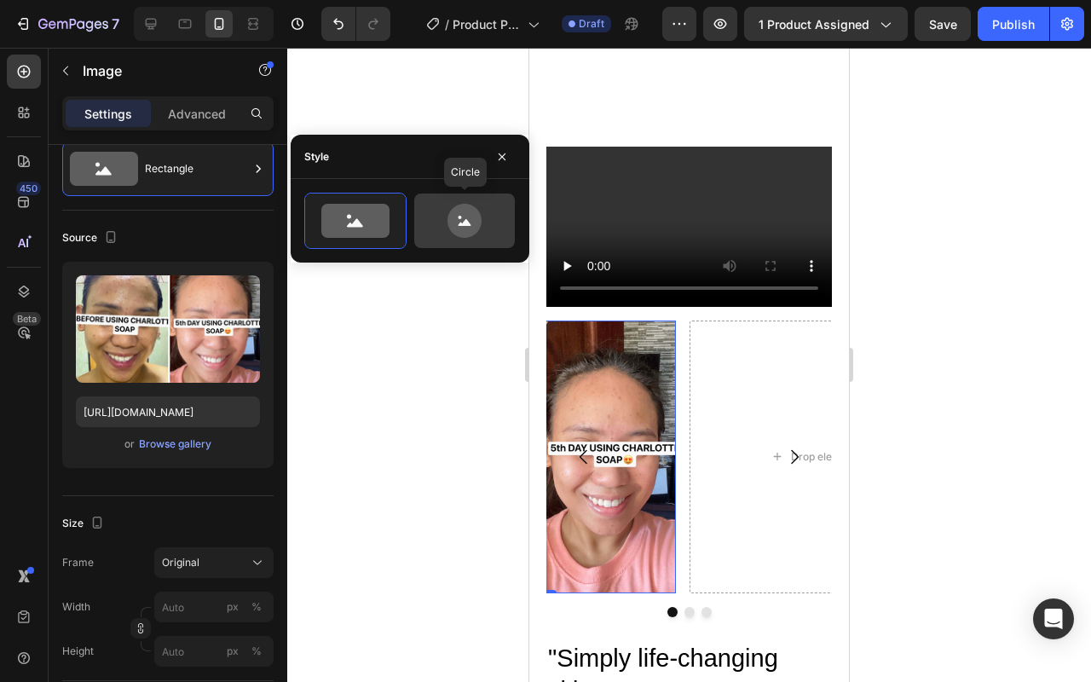
click at [466, 227] on icon at bounding box center [464, 221] width 34 height 34
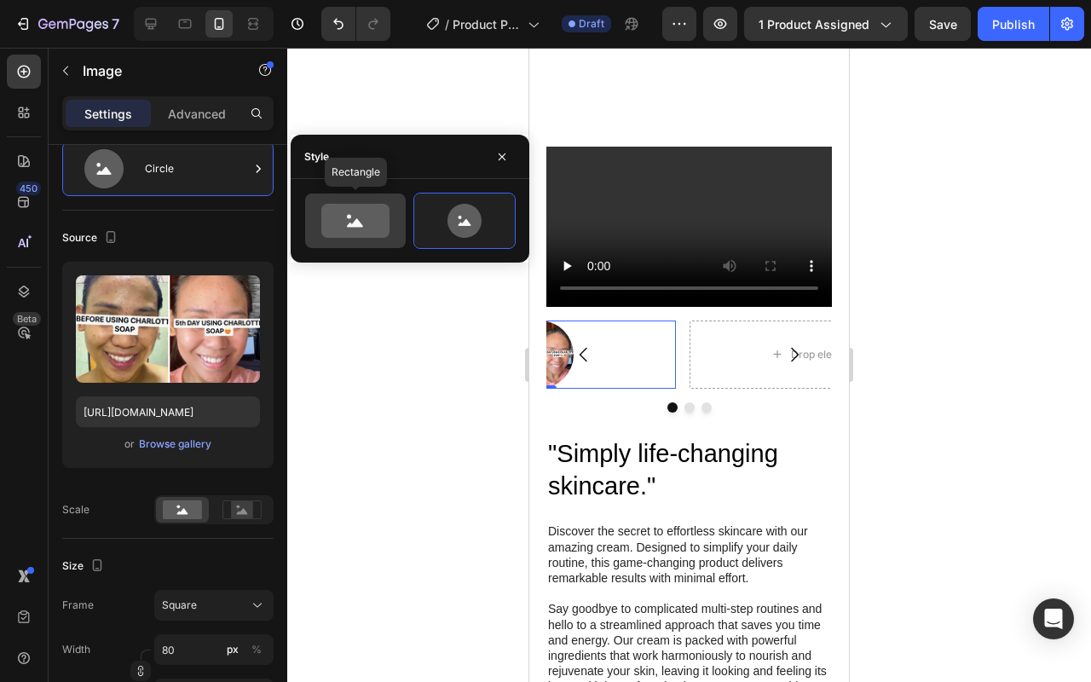
click at [393, 223] on icon at bounding box center [355, 221] width 80 height 34
type input "100"
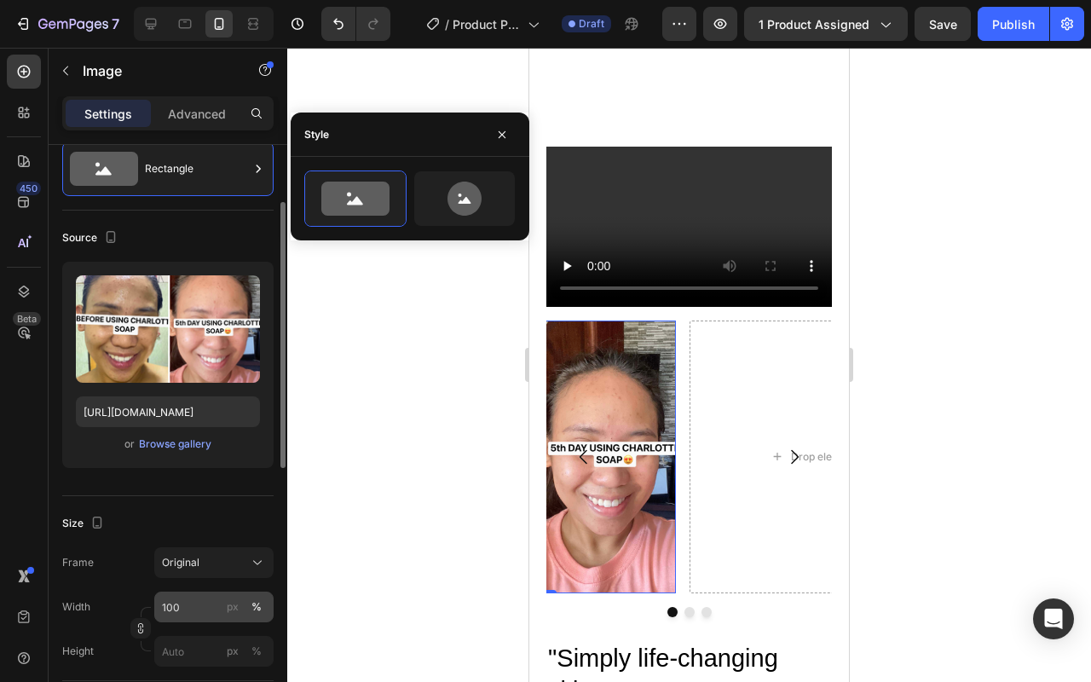
scroll to position [208, 0]
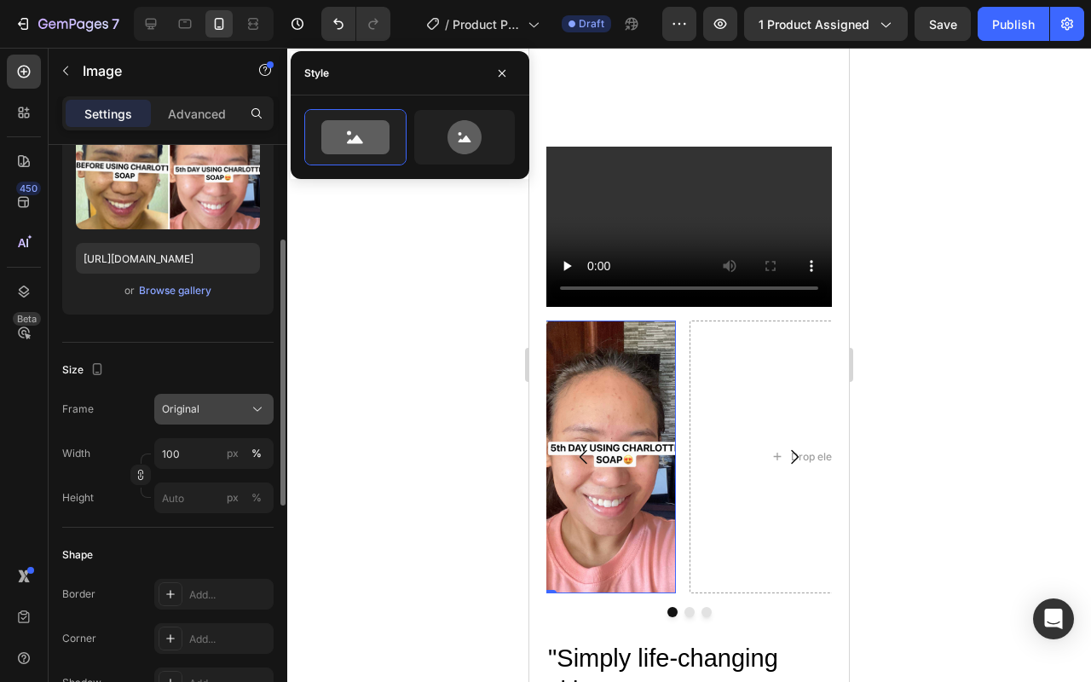
click at [222, 414] on div "Original" at bounding box center [203, 408] width 83 height 15
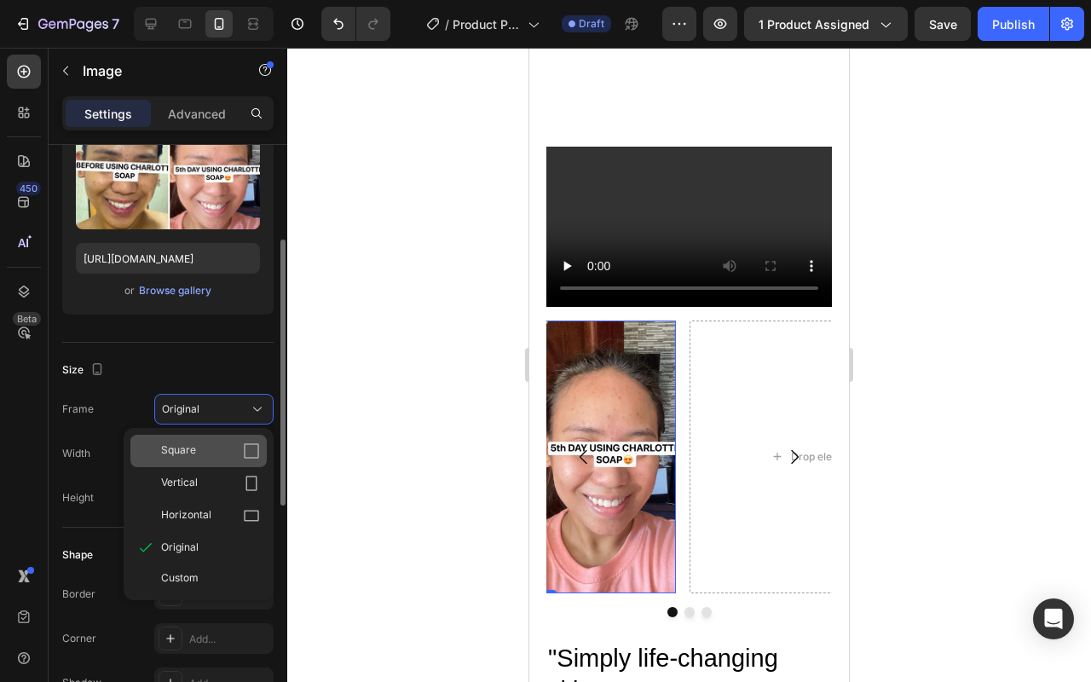
click at [228, 456] on div "Square" at bounding box center [210, 450] width 99 height 17
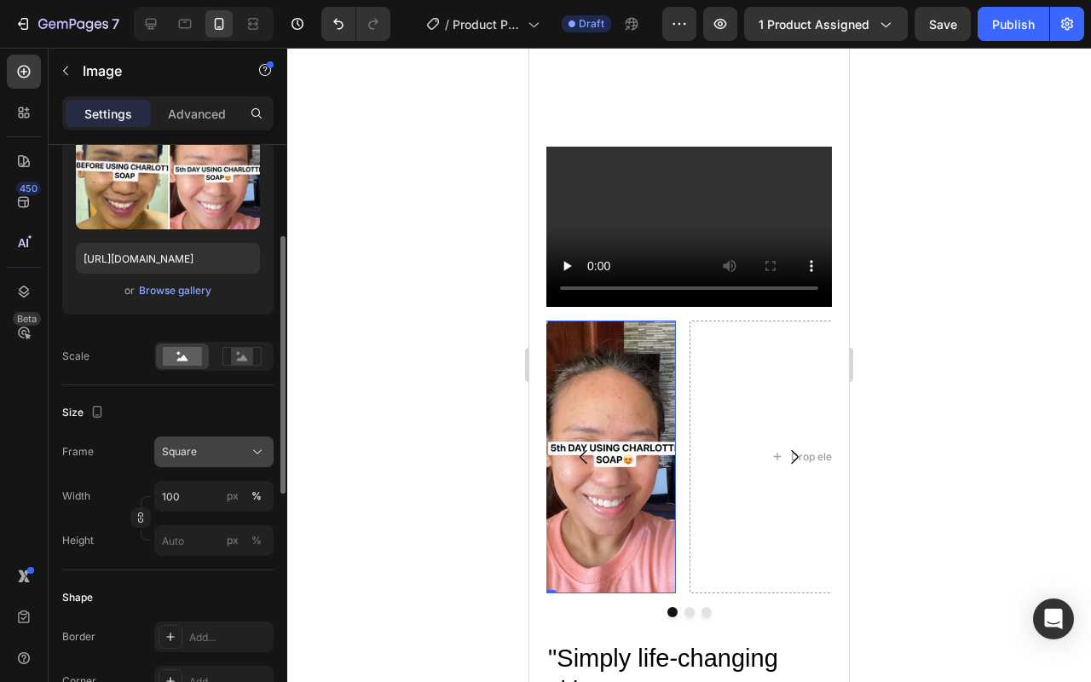
click at [219, 446] on div "Square" at bounding box center [203, 451] width 83 height 15
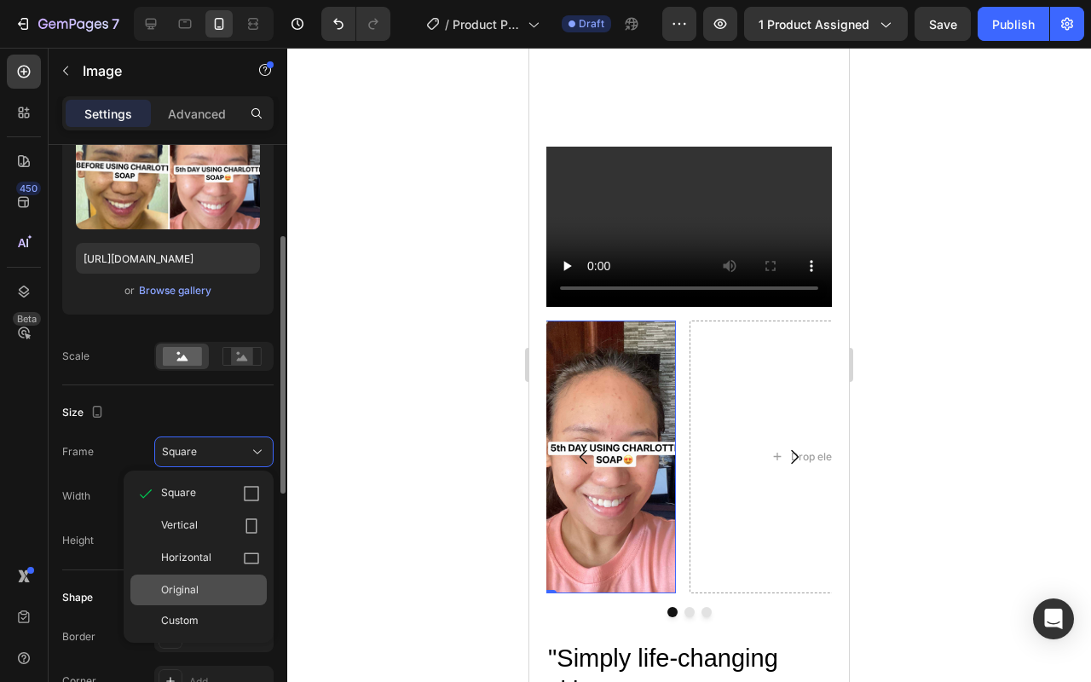
click at [202, 596] on div "Original" at bounding box center [210, 589] width 99 height 15
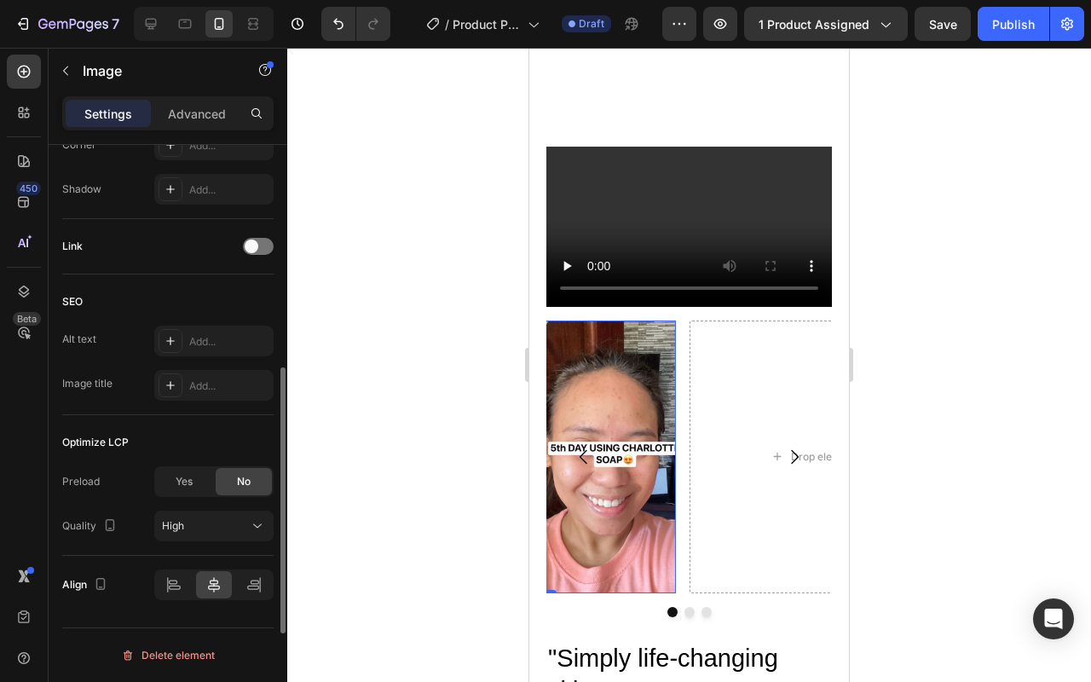
scroll to position [0, 0]
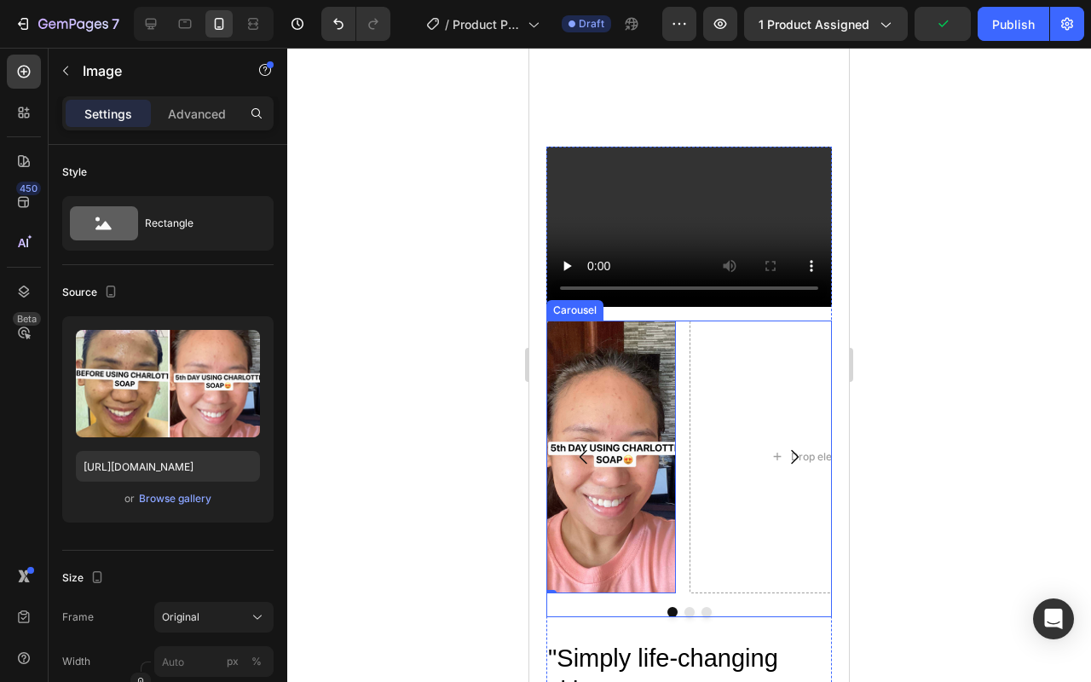
click at [598, 468] on button "Carousel Back Arrow" at bounding box center [584, 457] width 48 height 48
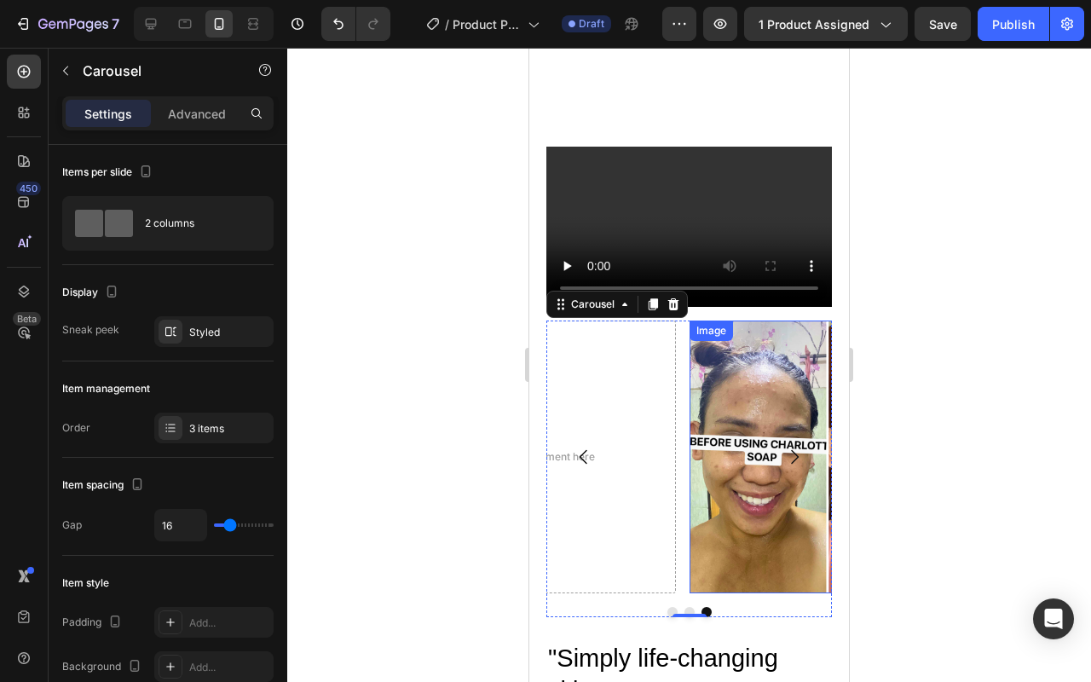
click at [765, 492] on img at bounding box center [825, 456] width 273 height 273
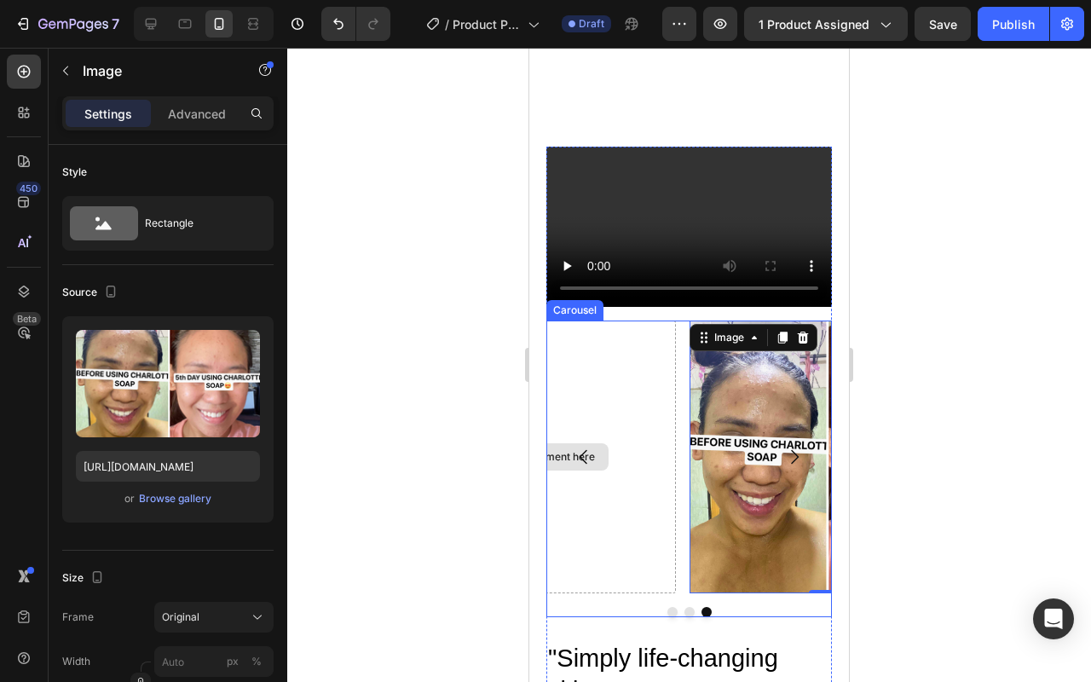
click at [639, 503] on div "Drop element here" at bounding box center [539, 456] width 273 height 273
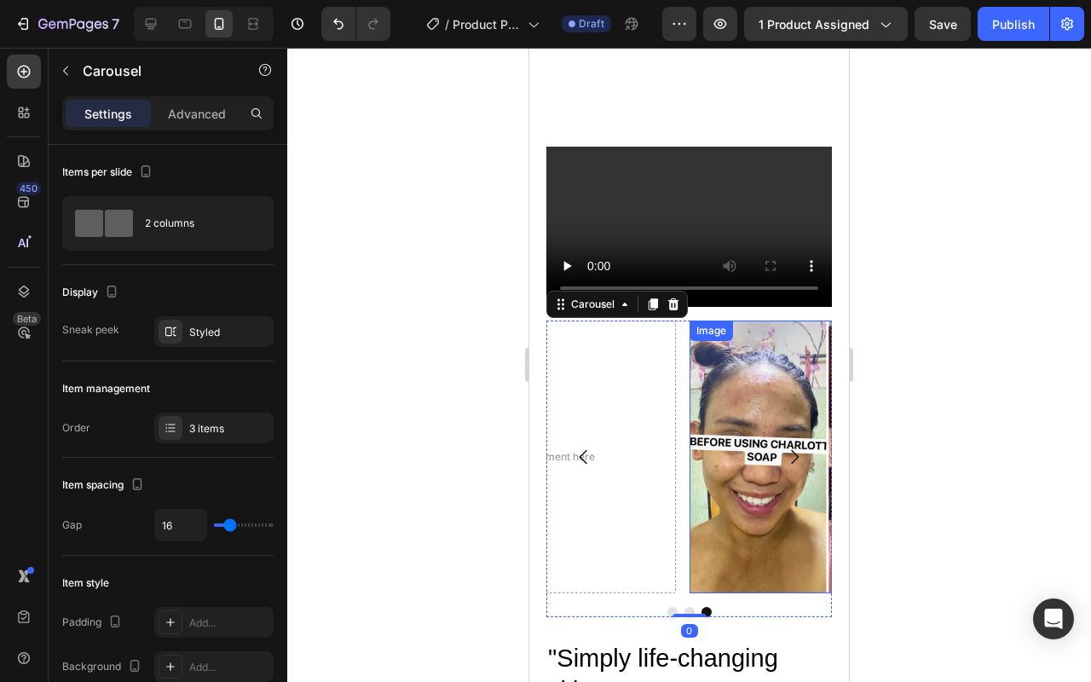
click at [761, 515] on img at bounding box center [825, 456] width 273 height 273
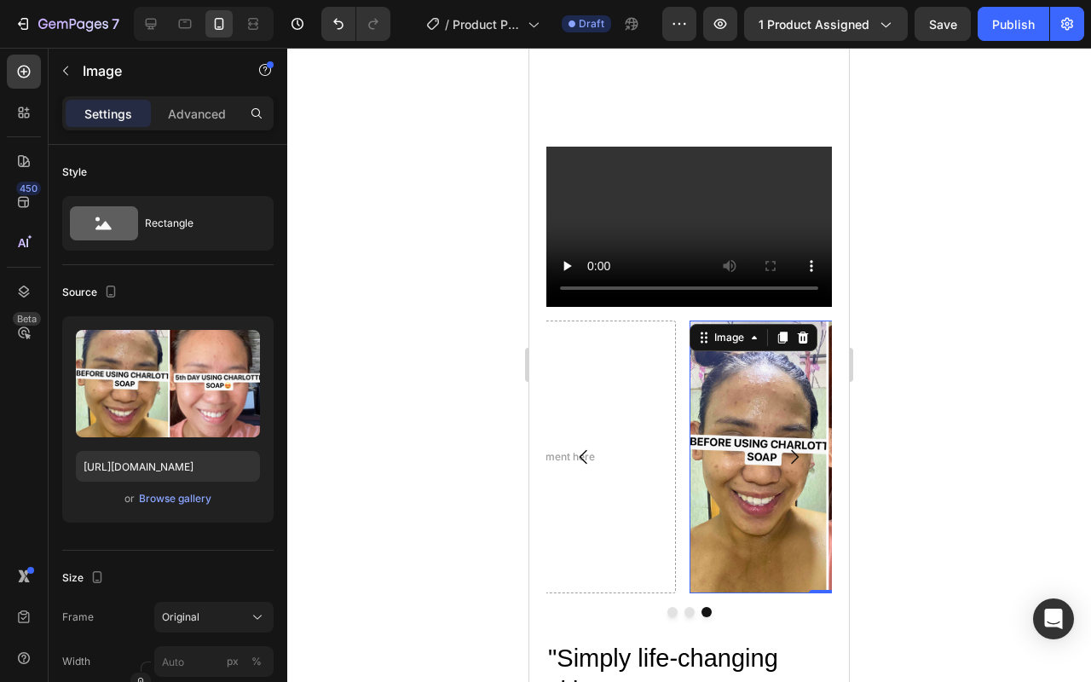
click at [761, 520] on img at bounding box center [825, 456] width 273 height 273
click at [634, 516] on div "Drop element here" at bounding box center [539, 456] width 273 height 273
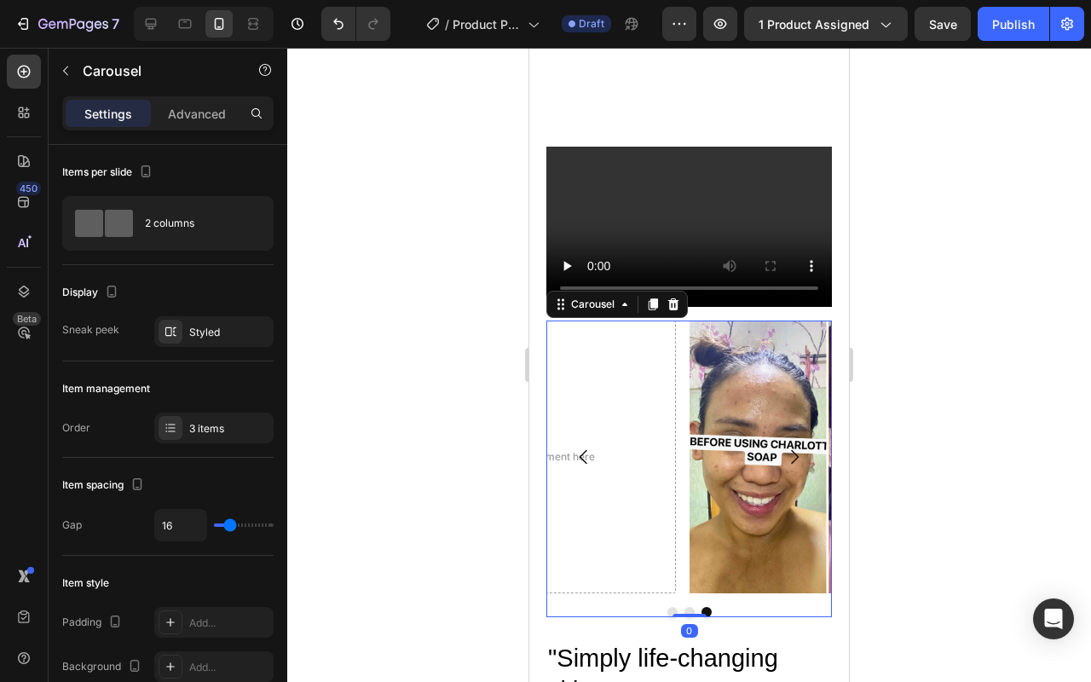
click at [590, 466] on button "Carousel Back Arrow" at bounding box center [584, 457] width 48 height 48
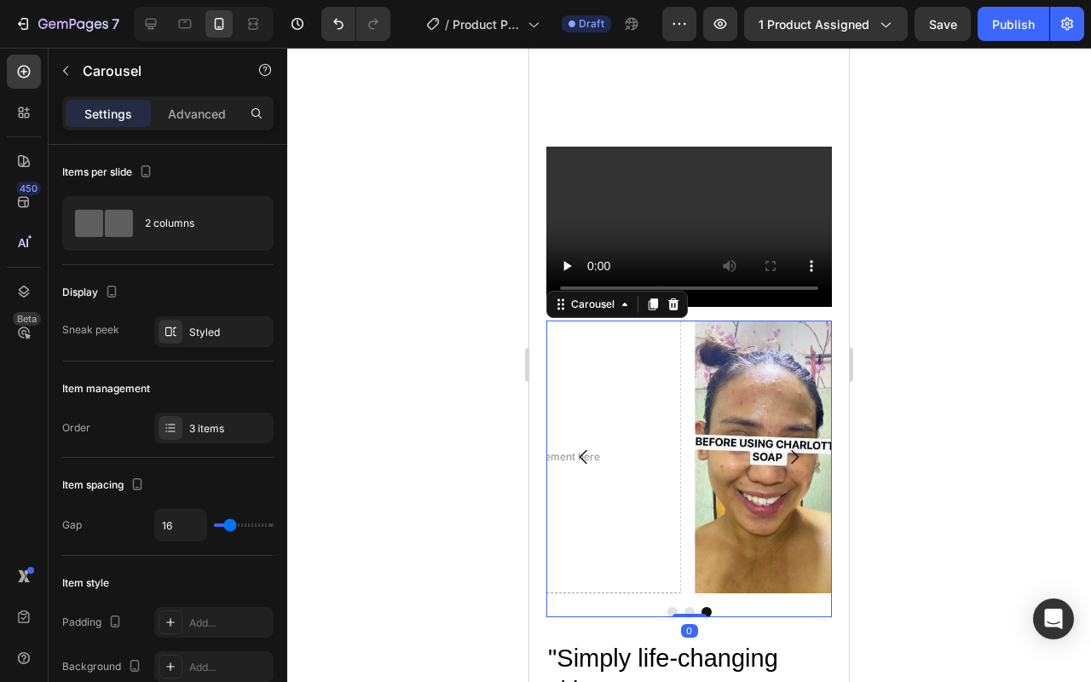
click at [586, 455] on icon "Carousel Back Arrow" at bounding box center [583, 456] width 20 height 20
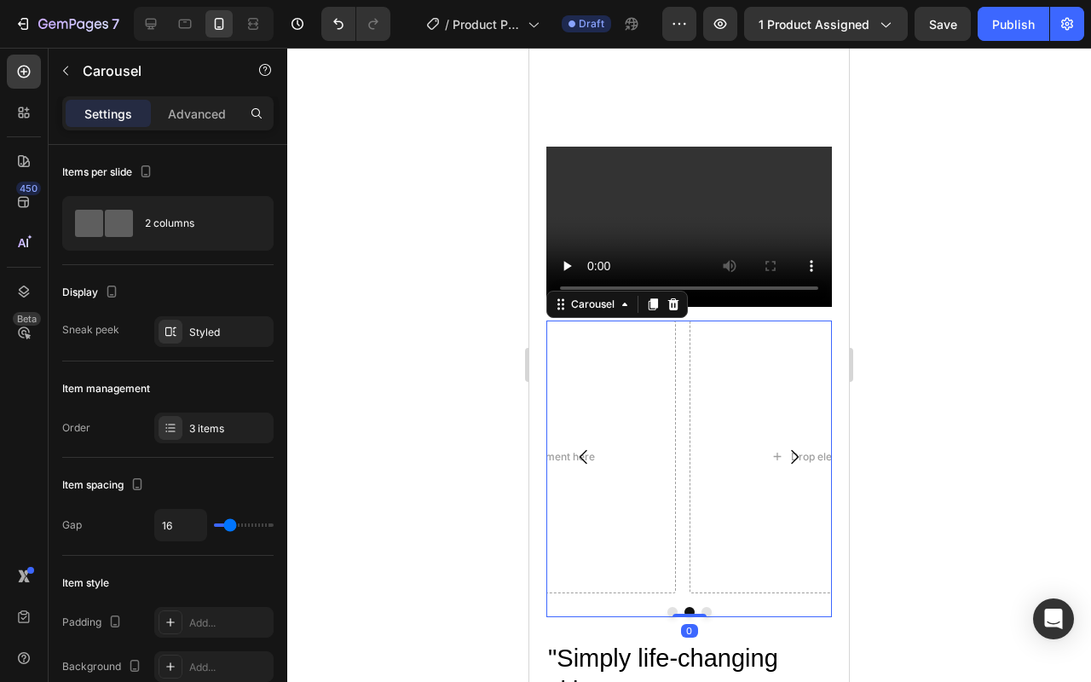
click at [784, 454] on icon "Carousel Next Arrow" at bounding box center [794, 456] width 20 height 20
click at [791, 454] on icon "Carousel Next Arrow" at bounding box center [795, 457] width 8 height 14
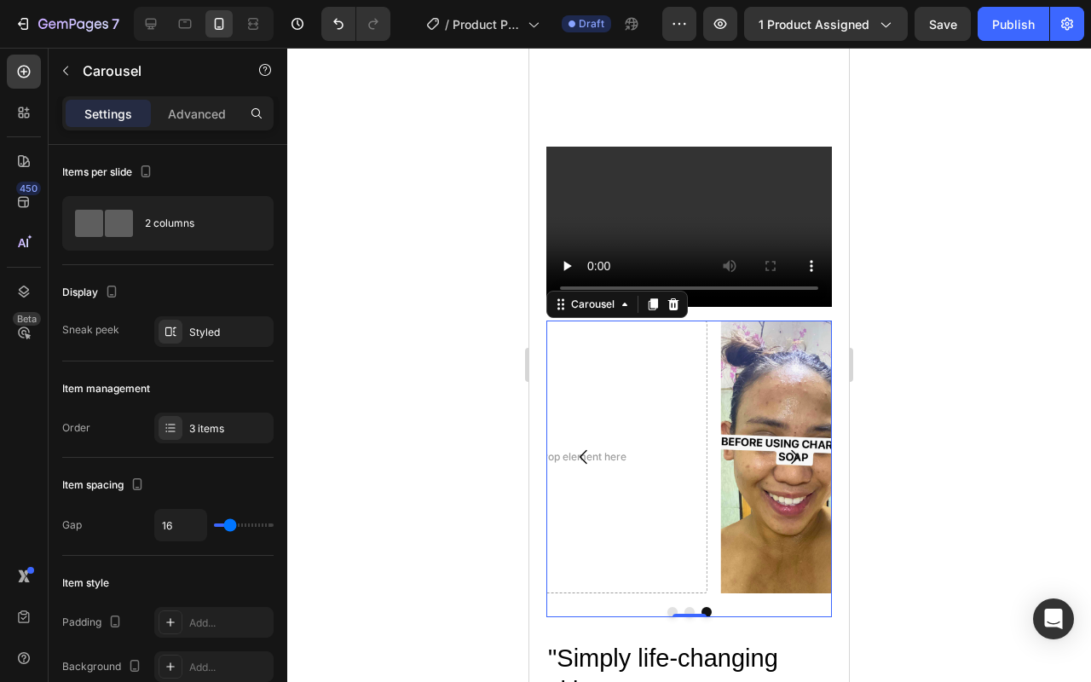
click at [791, 454] on icon "Carousel Next Arrow" at bounding box center [795, 457] width 8 height 14
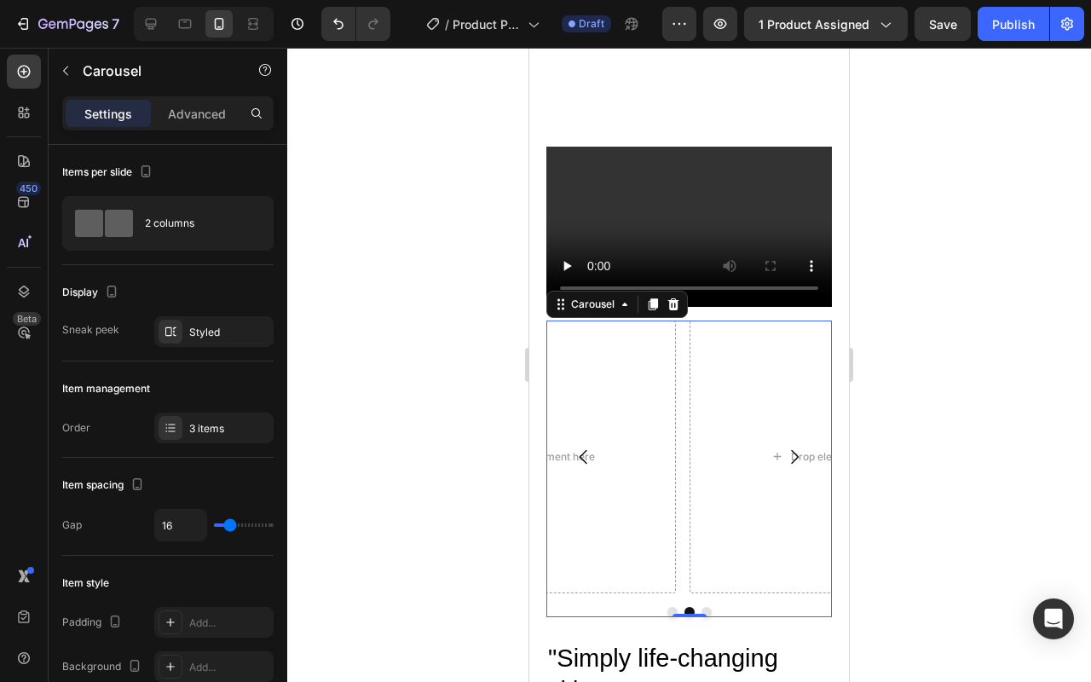
click at [596, 449] on button "Carousel Back Arrow" at bounding box center [584, 457] width 48 height 48
click at [593, 452] on icon "Carousel Back Arrow" at bounding box center [583, 456] width 20 height 20
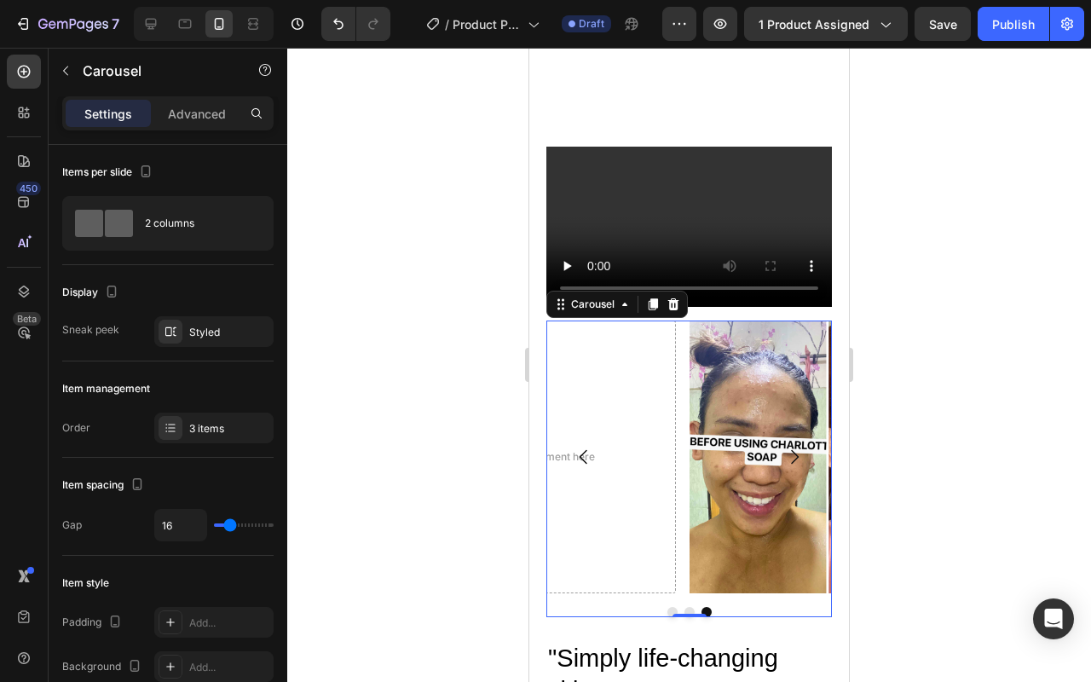
click at [784, 452] on icon "Carousel Next Arrow" at bounding box center [794, 456] width 20 height 20
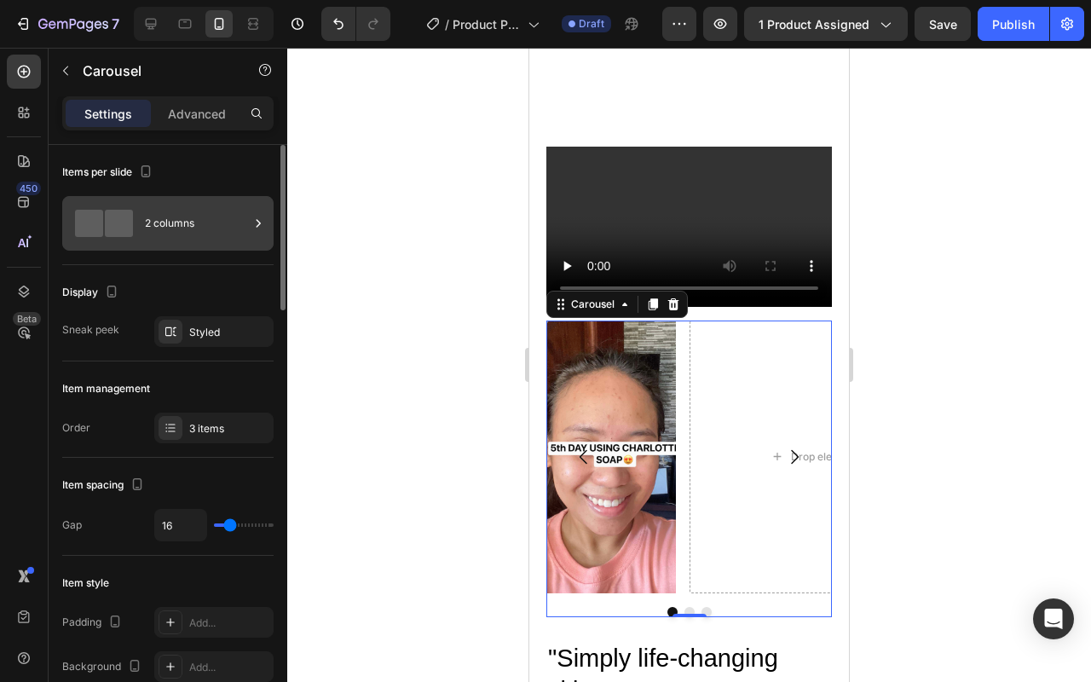
click at [211, 238] on div "2 columns" at bounding box center [197, 223] width 104 height 39
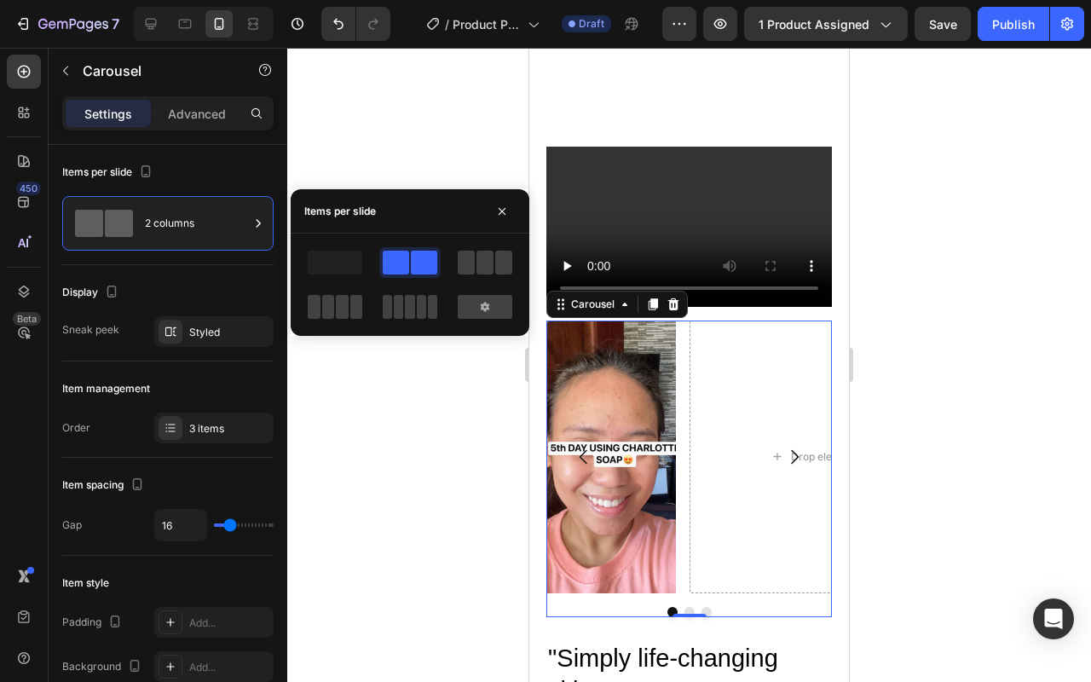
click at [482, 274] on div at bounding box center [484, 262] width 61 height 31
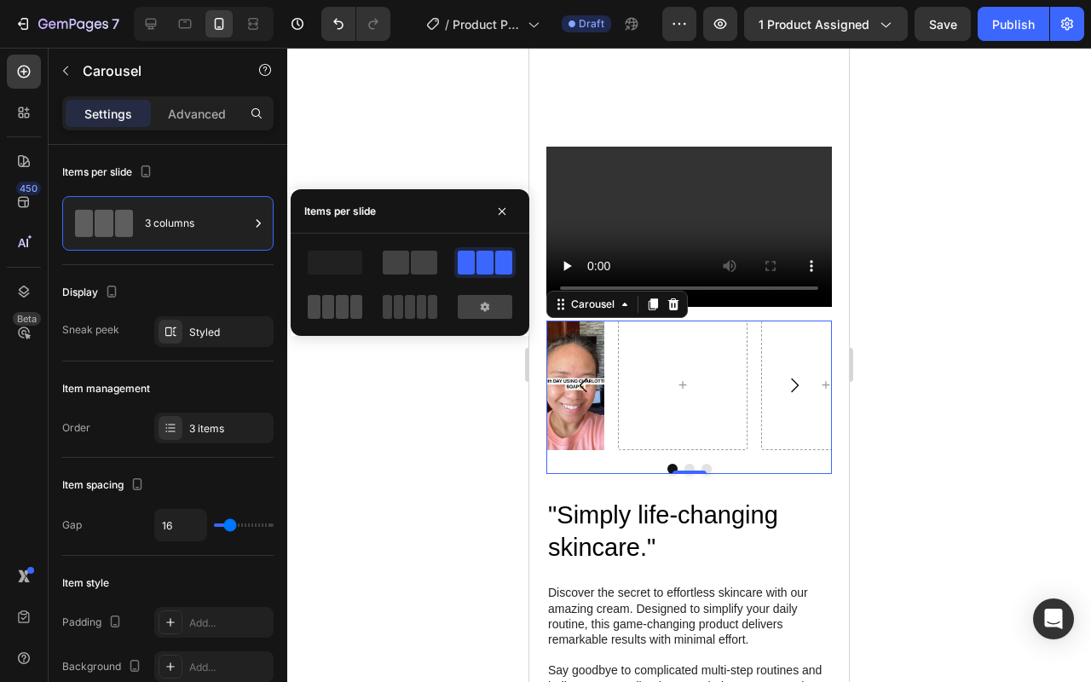
click at [318, 303] on span at bounding box center [314, 307] width 13 height 24
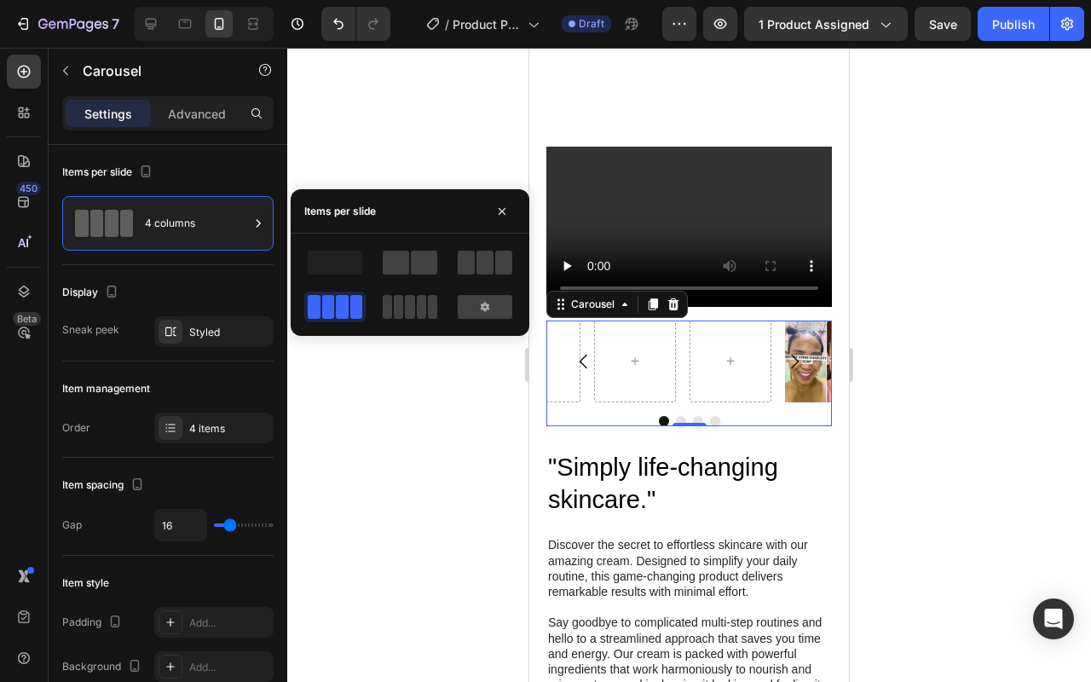
click at [403, 319] on div at bounding box center [409, 306] width 61 height 31
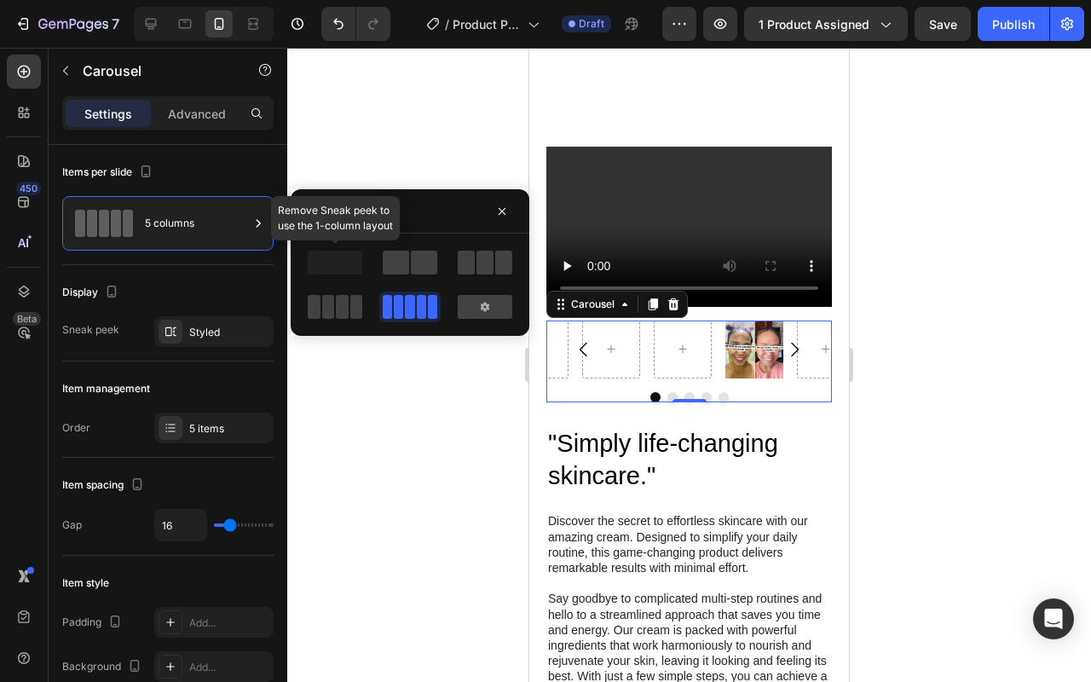
click at [345, 273] on span at bounding box center [335, 262] width 55 height 24
click at [331, 257] on span at bounding box center [335, 262] width 55 height 24
click at [425, 264] on span at bounding box center [424, 262] width 26 height 24
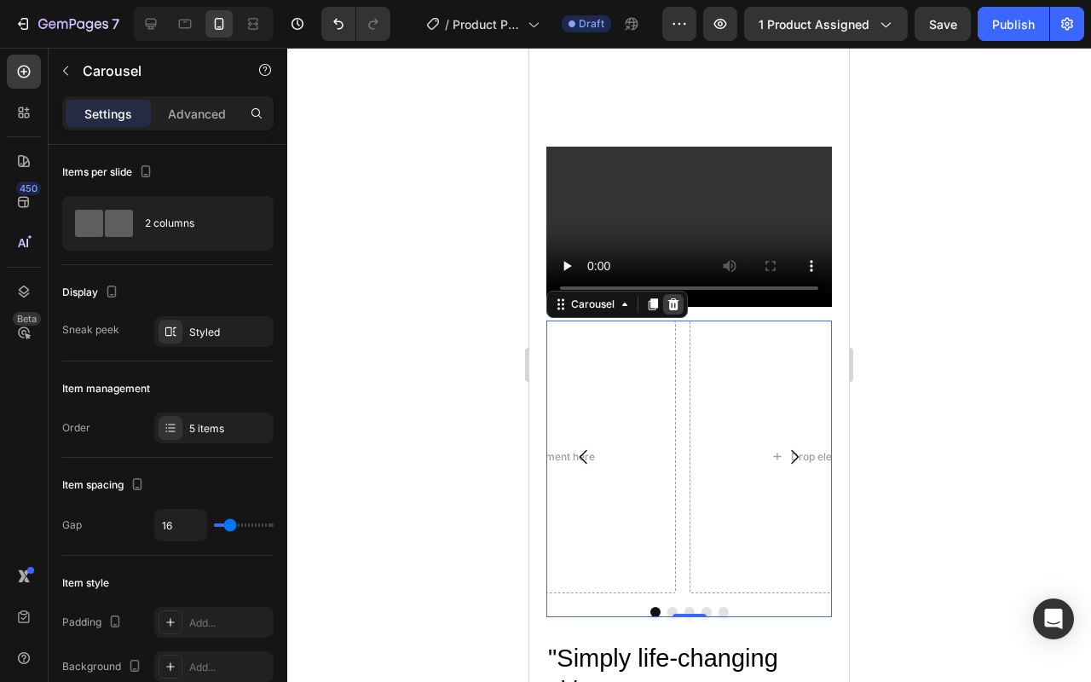
click at [676, 304] on icon at bounding box center [673, 304] width 11 height 12
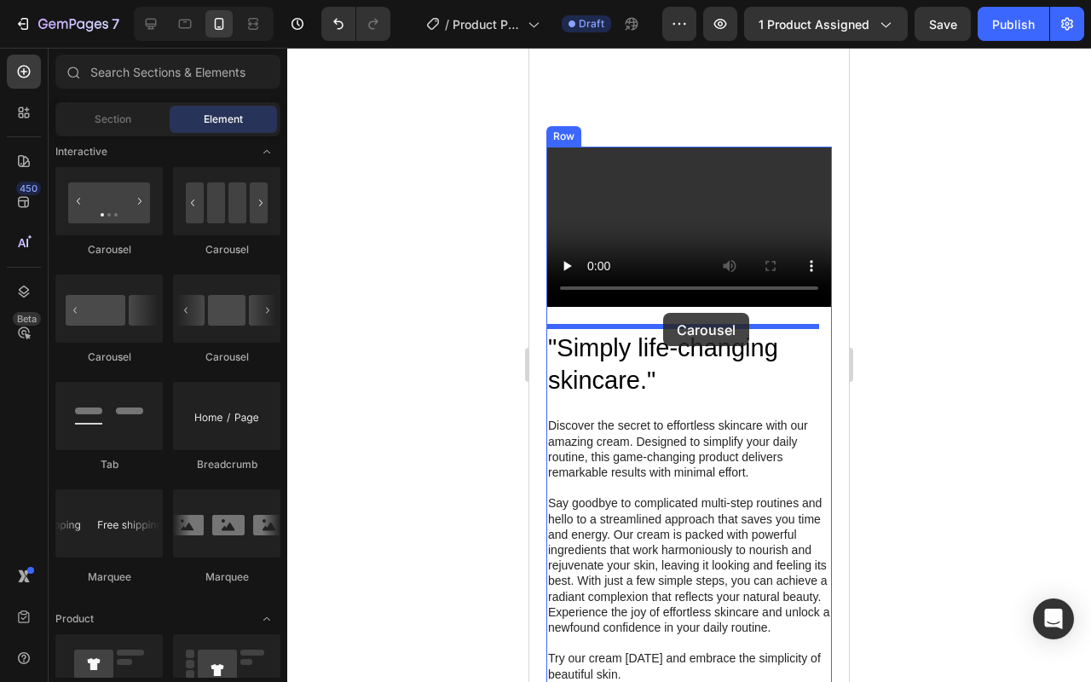
drag, startPoint x: 657, startPoint y: 254, endPoint x: 663, endPoint y: 313, distance: 59.1
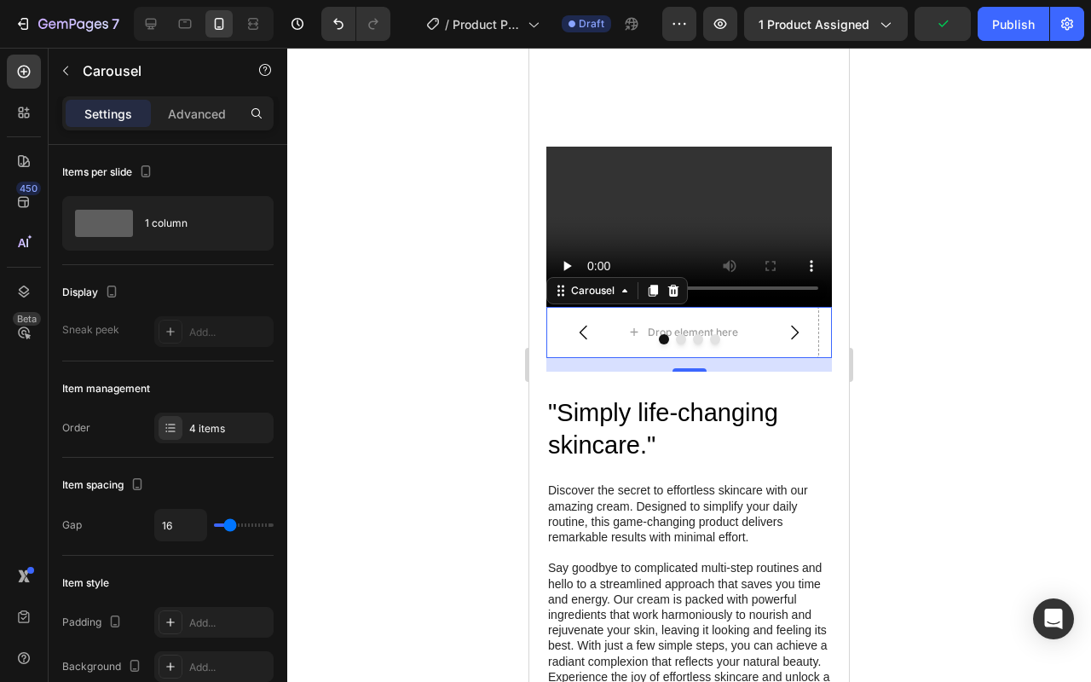
click at [737, 334] on div at bounding box center [688, 339] width 285 height 10
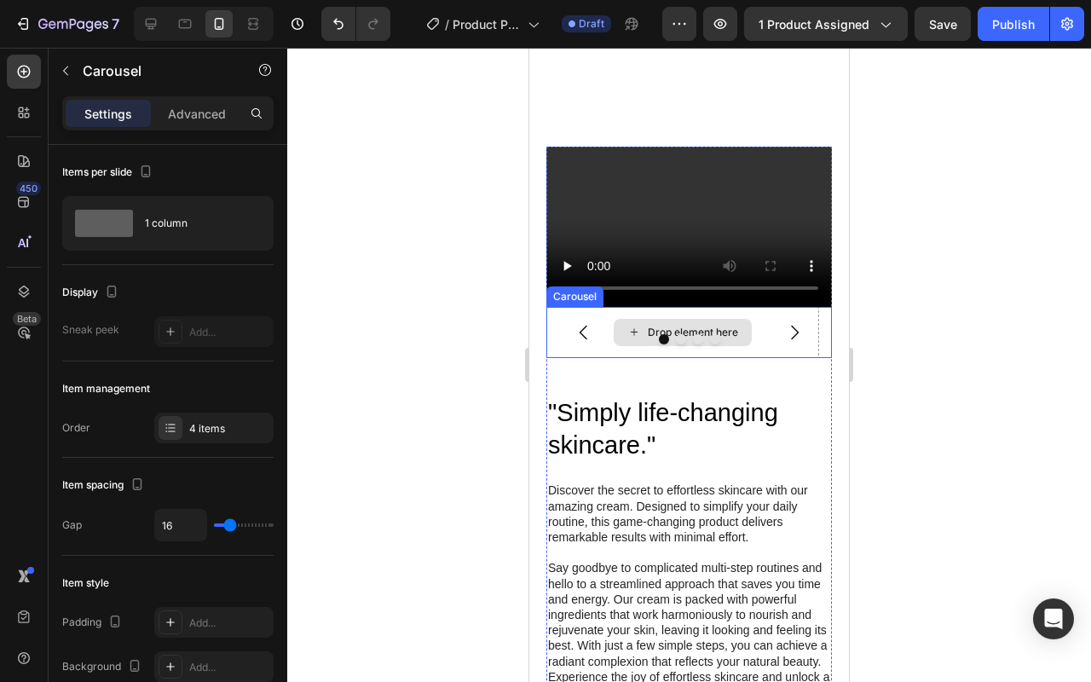
click at [715, 325] on div "Drop element here" at bounding box center [693, 332] width 90 height 14
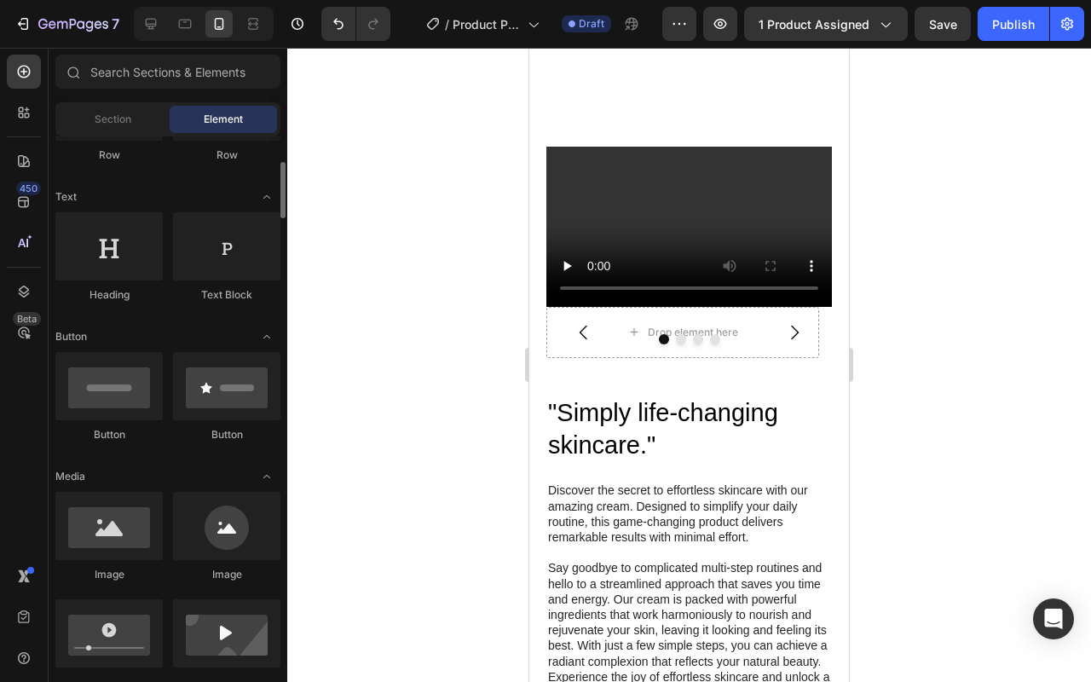
scroll to position [275, 0]
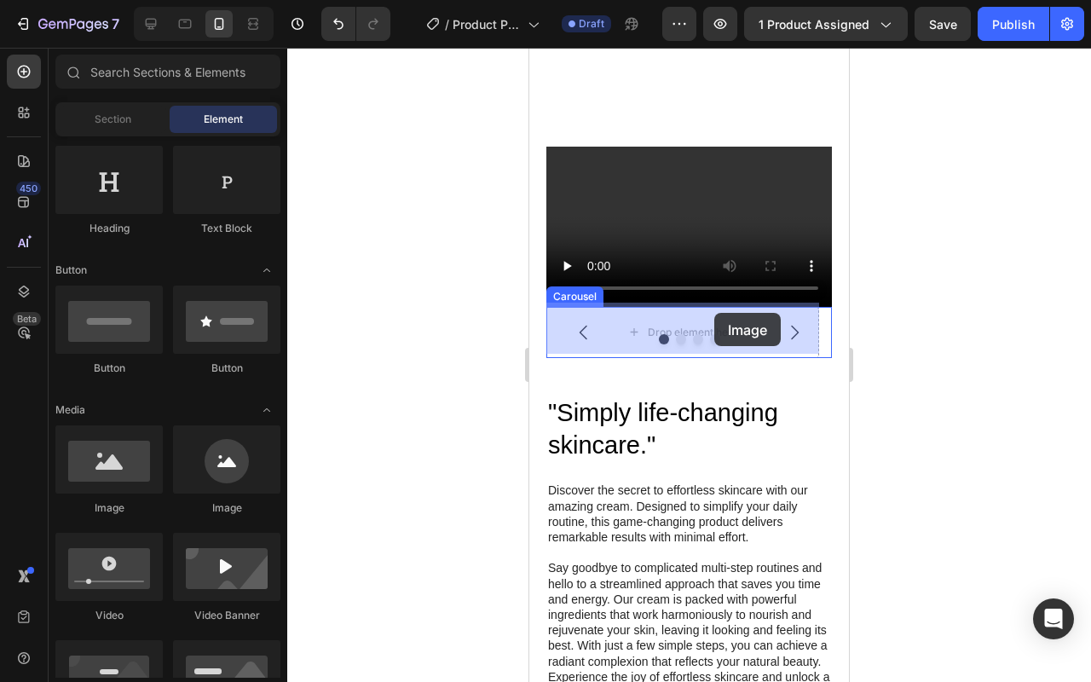
drag, startPoint x: 834, startPoint y: 485, endPoint x: 714, endPoint y: 314, distance: 209.2
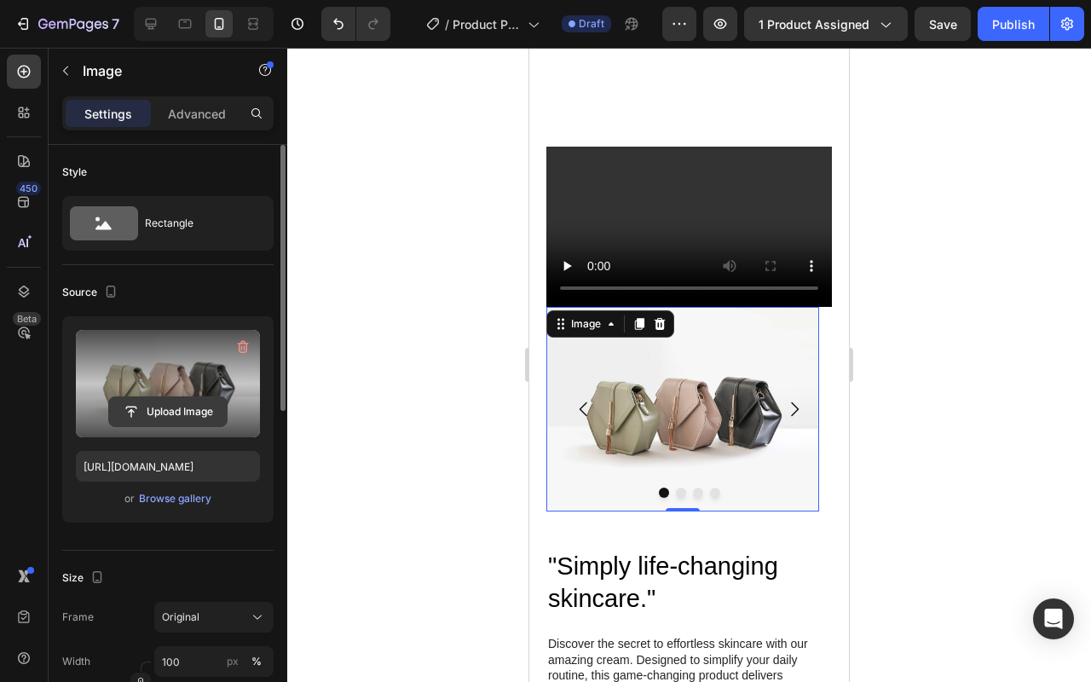
click at [188, 409] on input "file" at bounding box center [168, 411] width 118 height 29
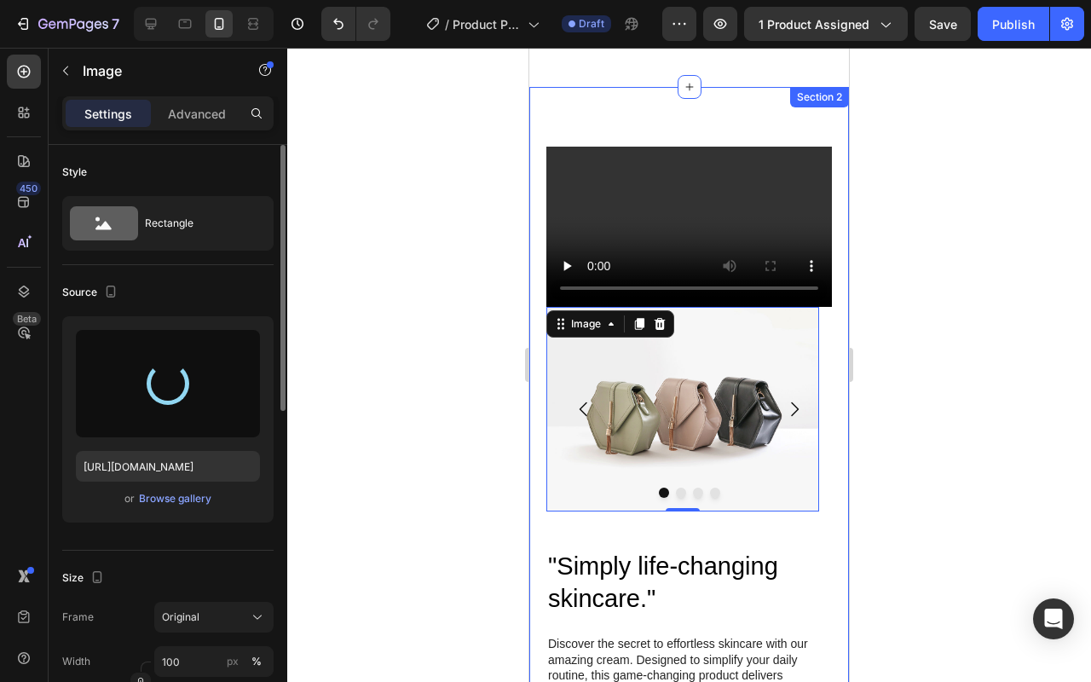
type input "[URL][DOMAIN_NAME]"
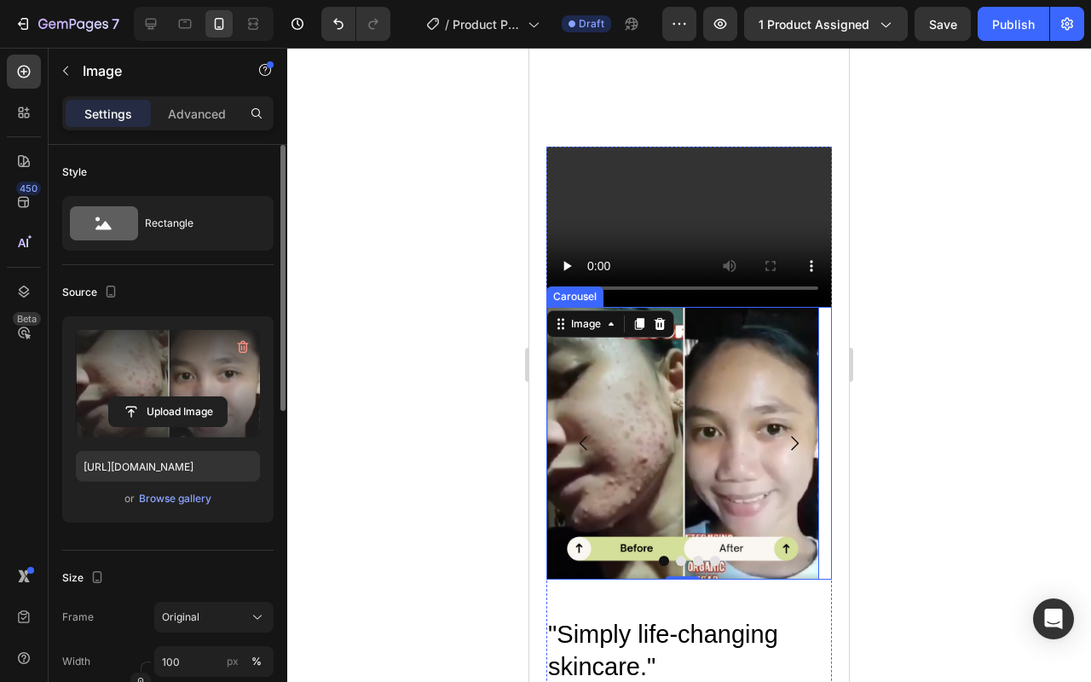
click at [789, 440] on icon "Carousel Next Arrow" at bounding box center [794, 443] width 20 height 20
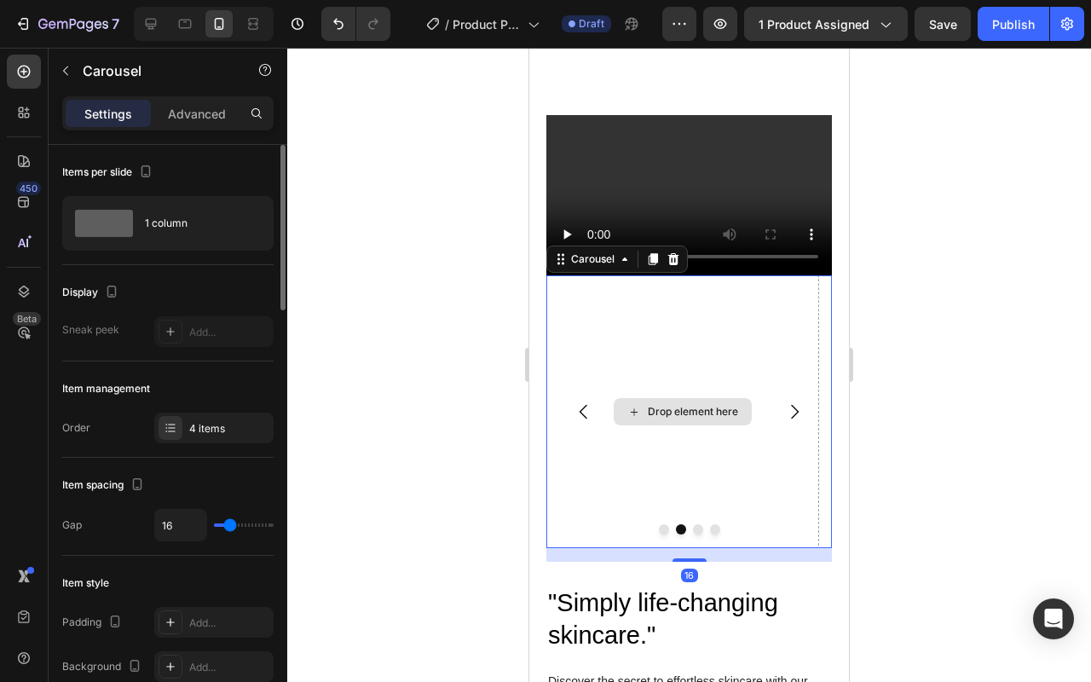
scroll to position [1385, 0]
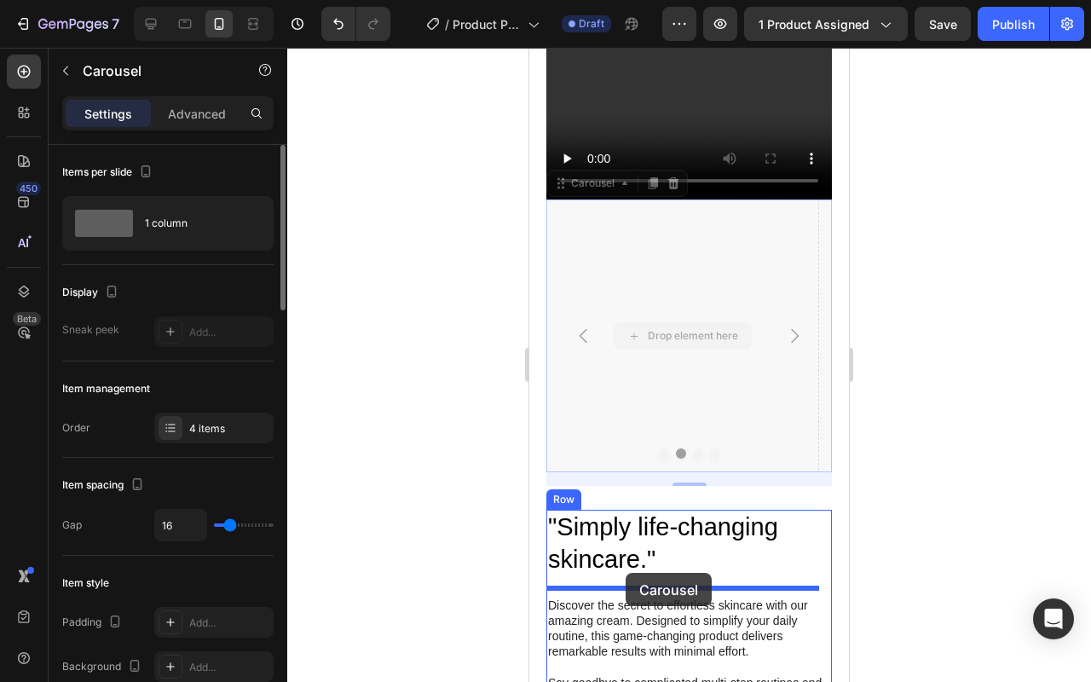
drag, startPoint x: 628, startPoint y: 325, endPoint x: 625, endPoint y: 573, distance: 247.1
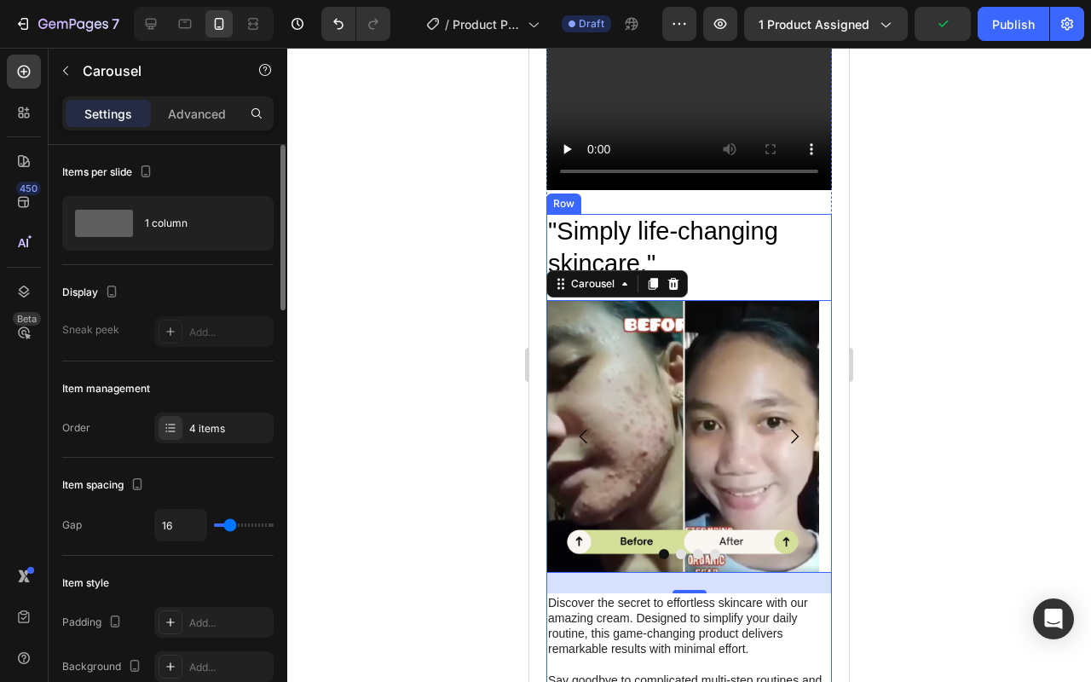
scroll to position [1442, 0]
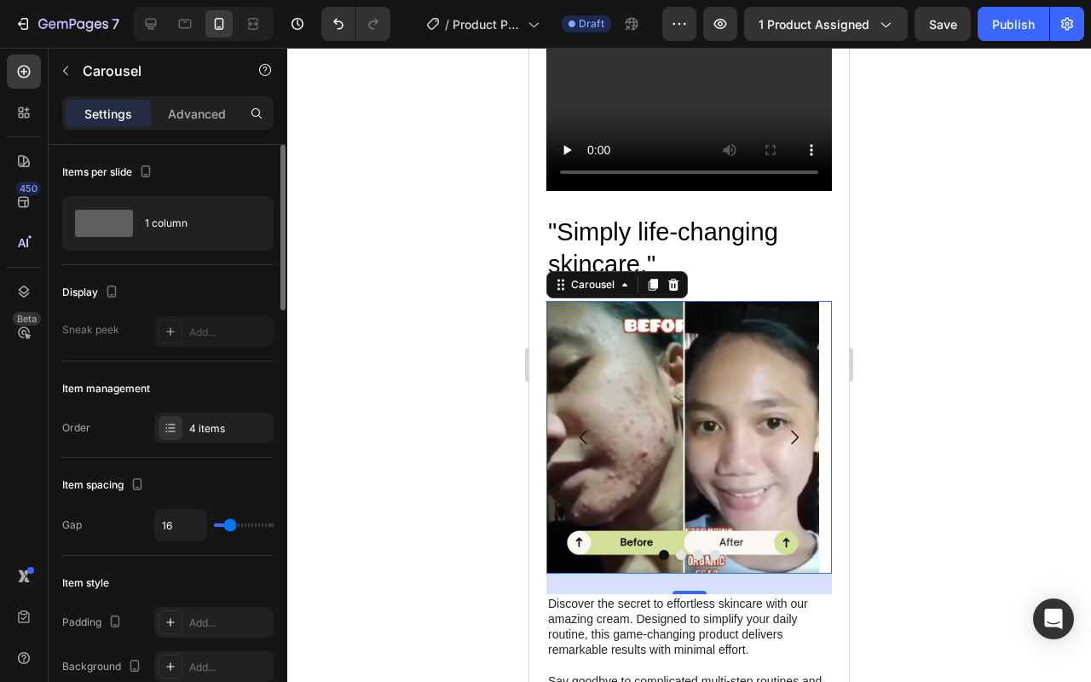
click at [784, 427] on icon "Carousel Next Arrow" at bounding box center [794, 437] width 20 height 20
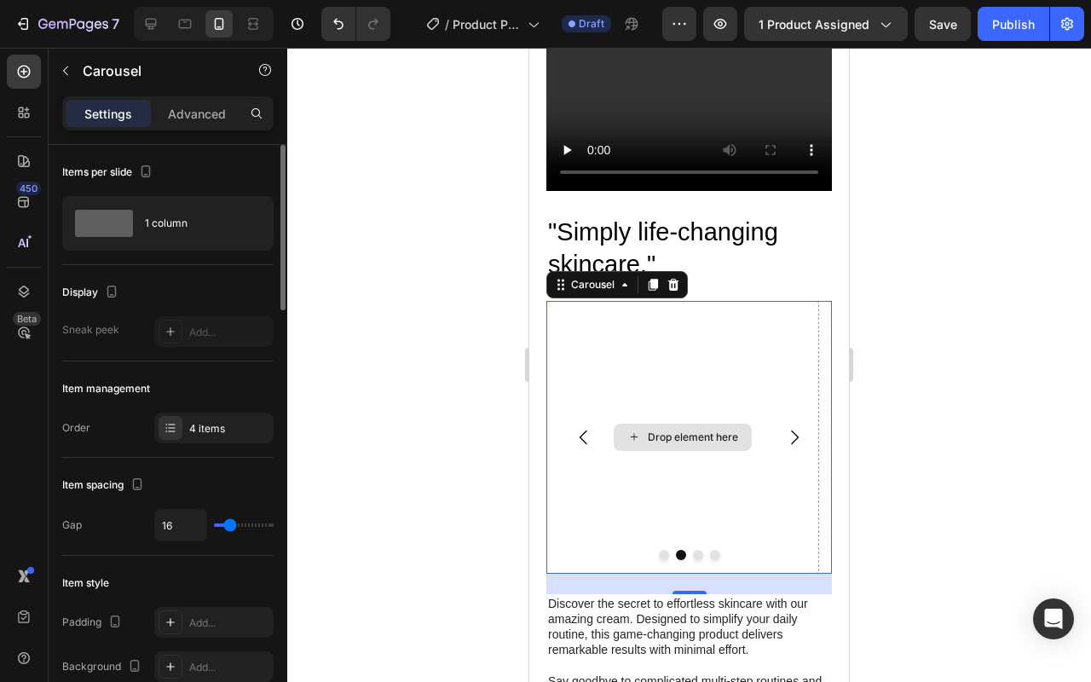
click at [699, 450] on div "Drop element here" at bounding box center [682, 437] width 273 height 273
click at [676, 423] on div "Drop element here" at bounding box center [682, 436] width 138 height 27
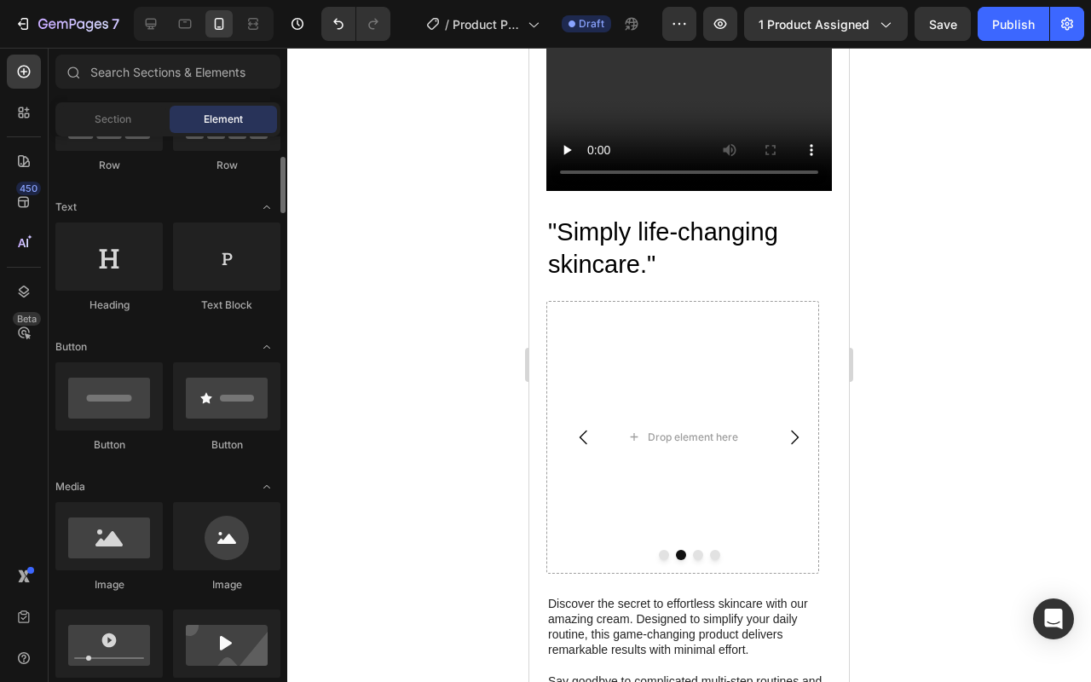
scroll to position [521, 0]
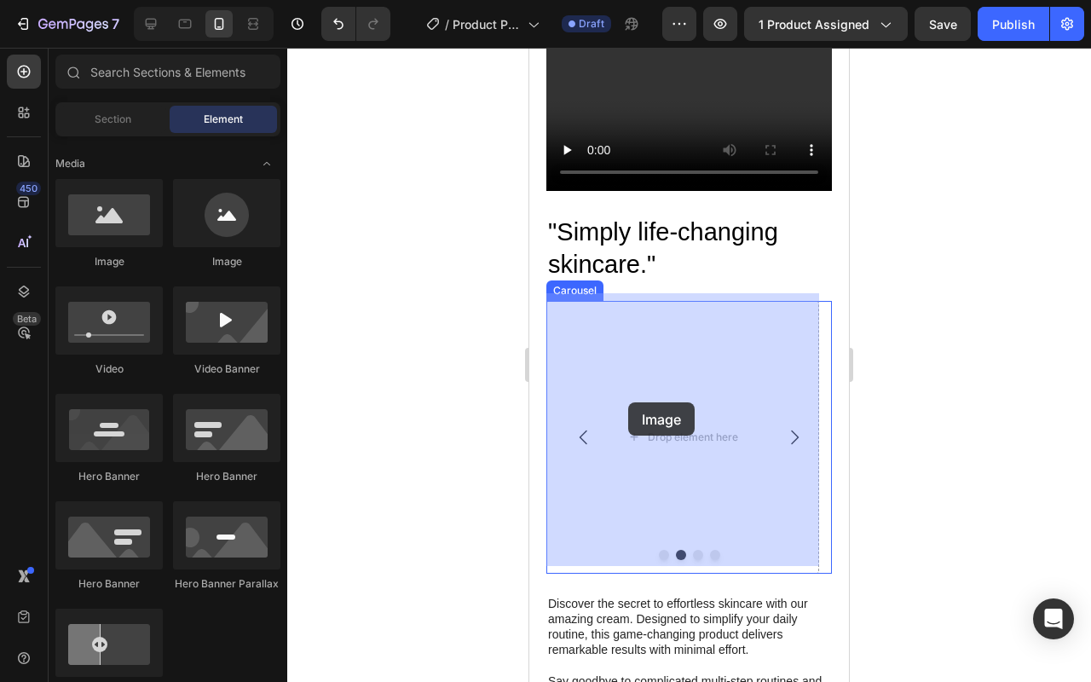
drag, startPoint x: 683, startPoint y: 281, endPoint x: 628, endPoint y: 402, distance: 133.1
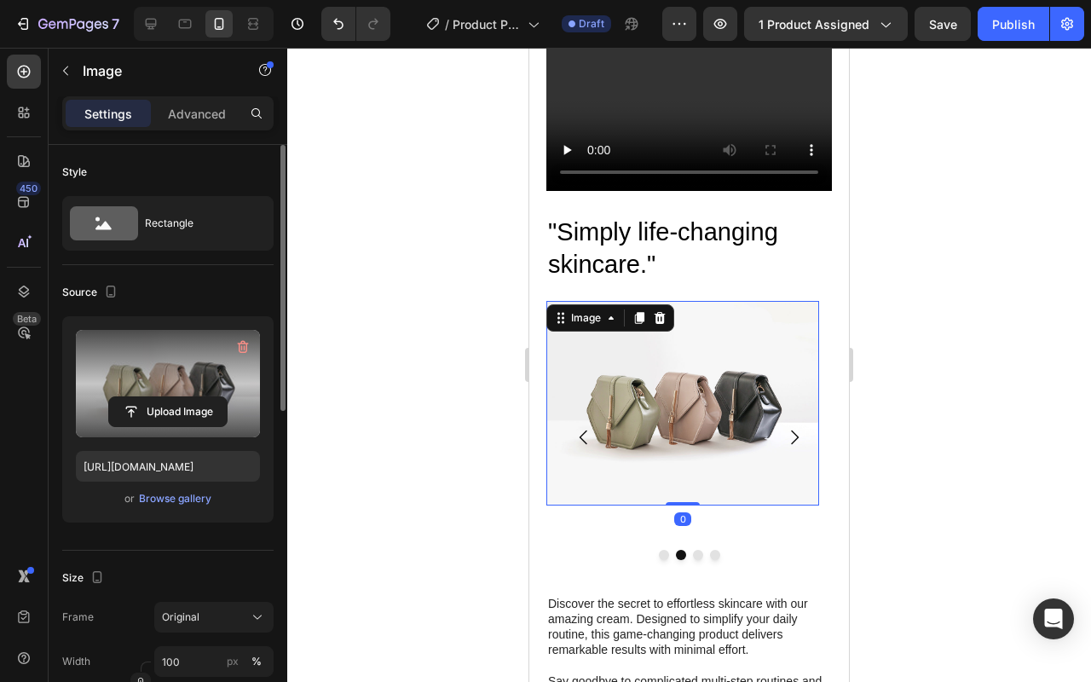
click at [216, 384] on label at bounding box center [168, 383] width 184 height 107
click at [216, 397] on input "file" at bounding box center [168, 411] width 118 height 29
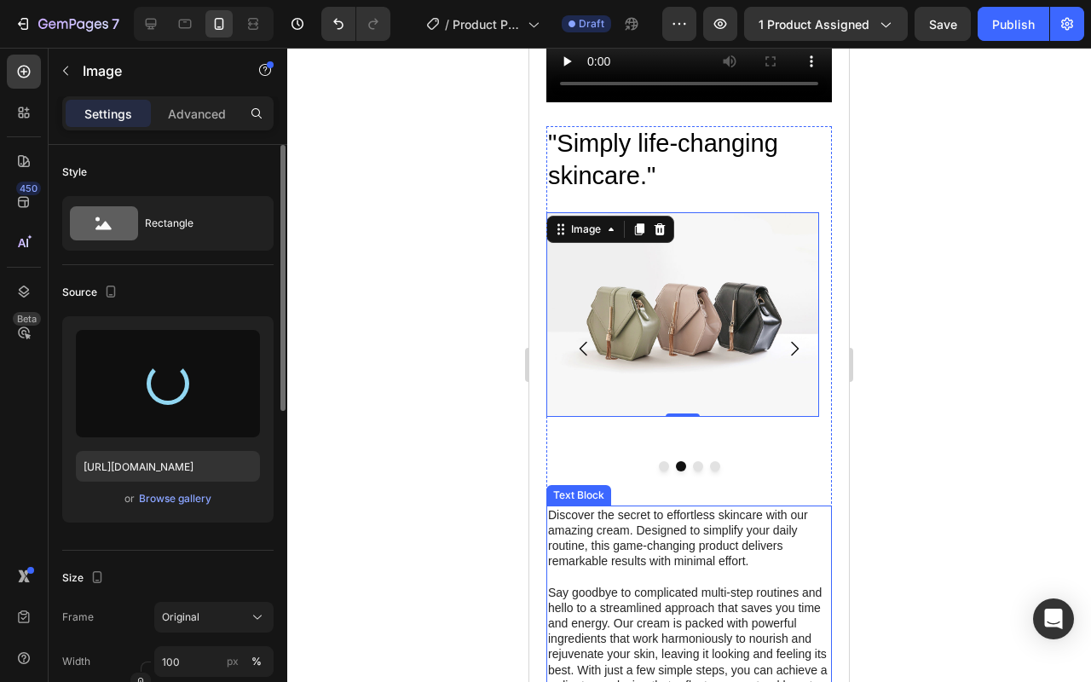
scroll to position [1438, 0]
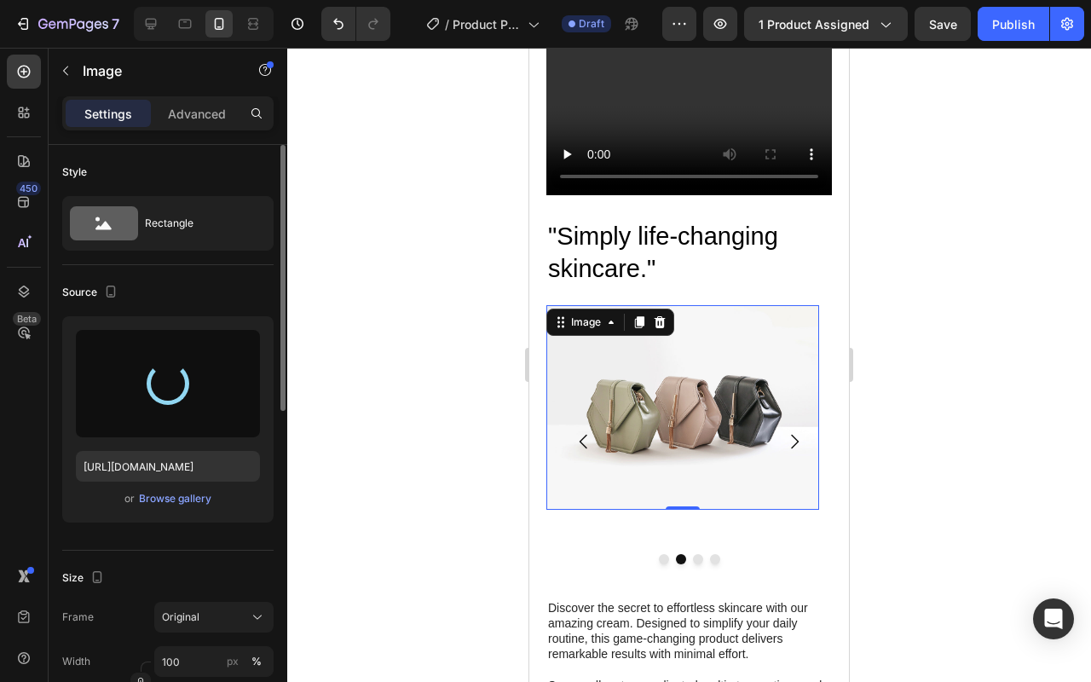
type input "[URL][DOMAIN_NAME]"
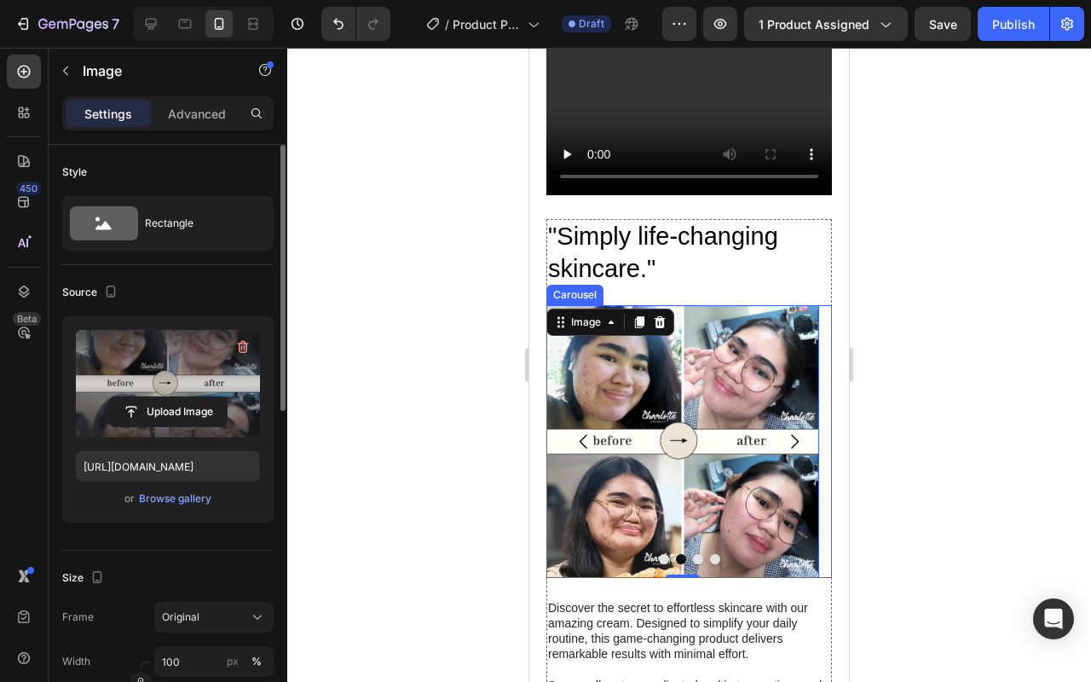
click at [792, 434] on button "Carousel Next Arrow" at bounding box center [794, 441] width 48 height 48
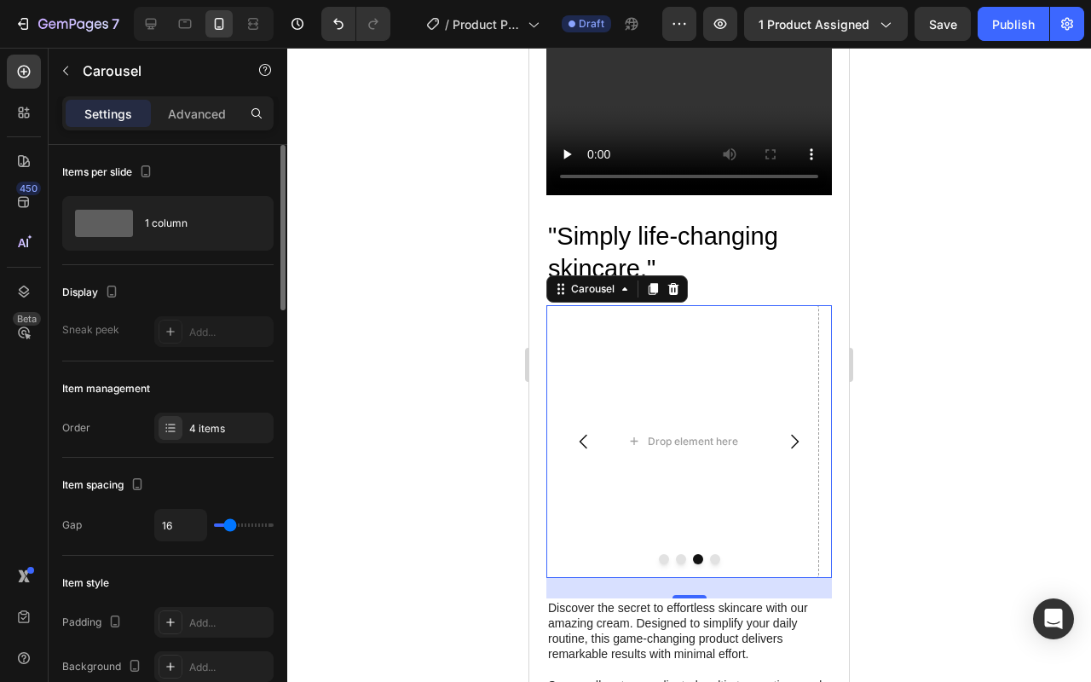
click at [579, 435] on icon "Carousel Back Arrow" at bounding box center [583, 441] width 20 height 20
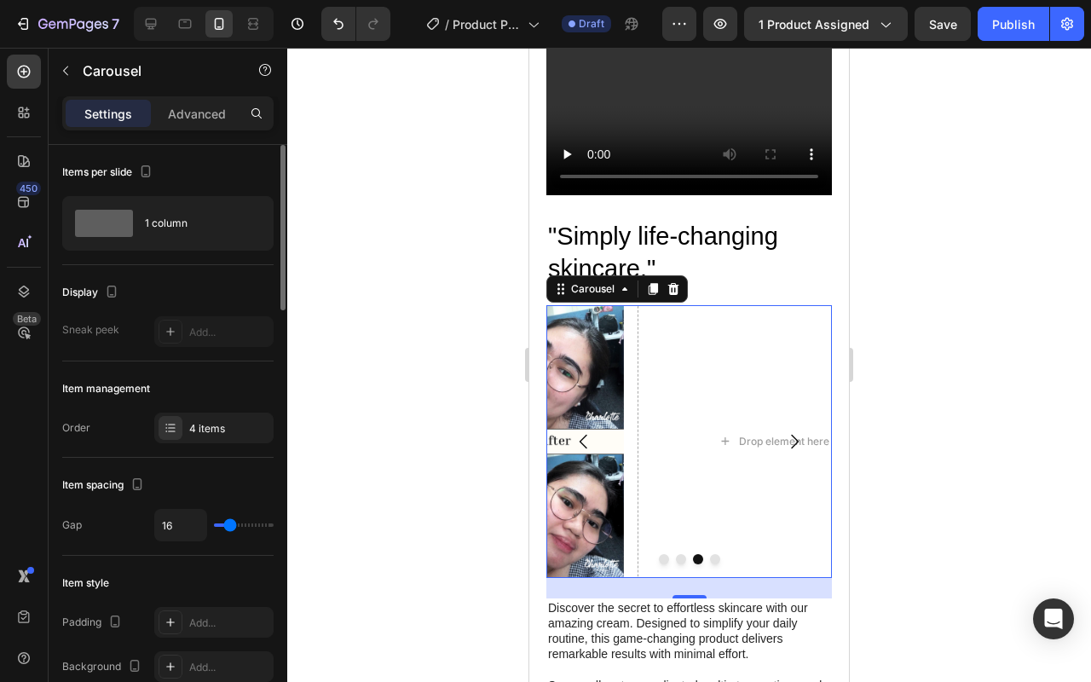
click at [579, 435] on icon "Carousel Back Arrow" at bounding box center [583, 441] width 20 height 20
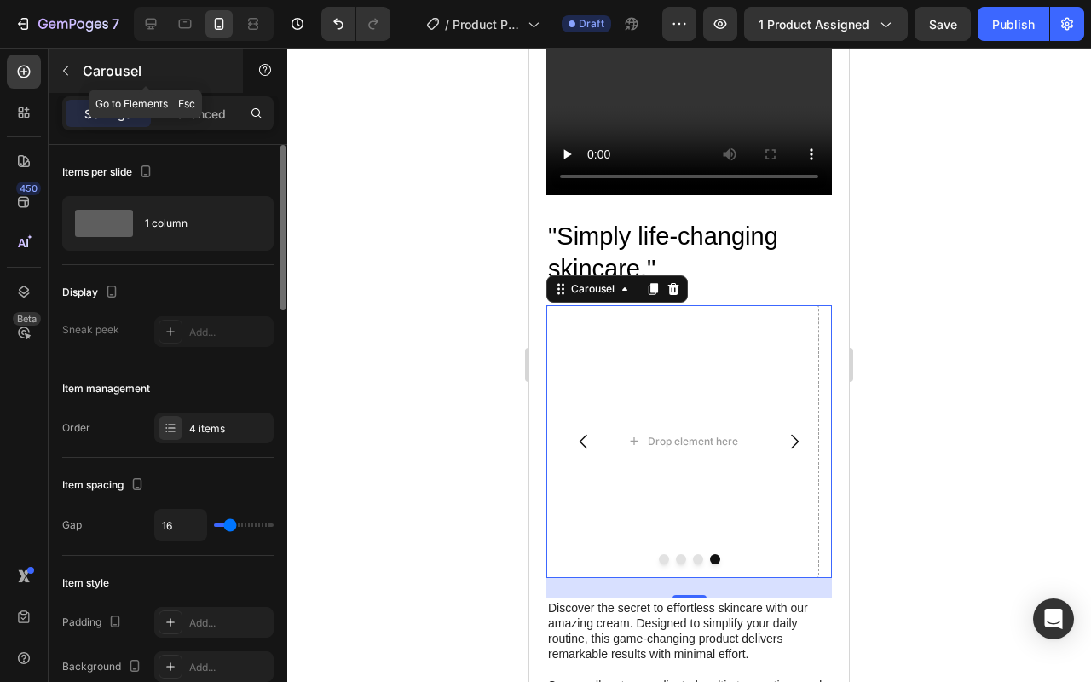
click at [95, 83] on div "Carousel" at bounding box center [146, 71] width 194 height 44
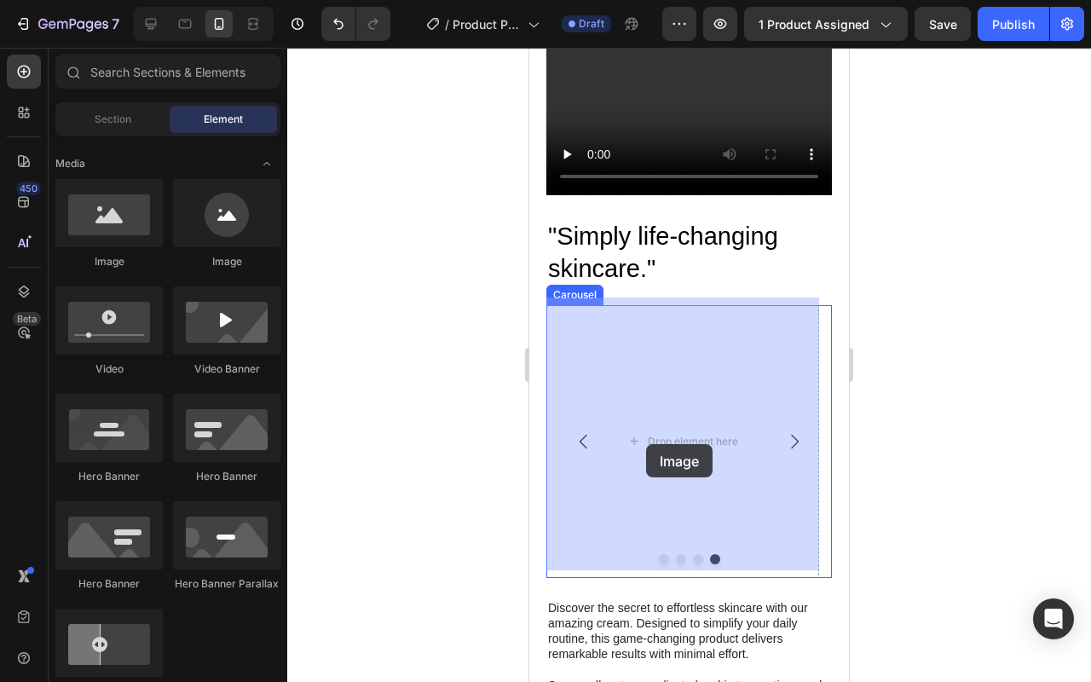
drag, startPoint x: 654, startPoint y: 268, endPoint x: 648, endPoint y: 444, distance: 175.6
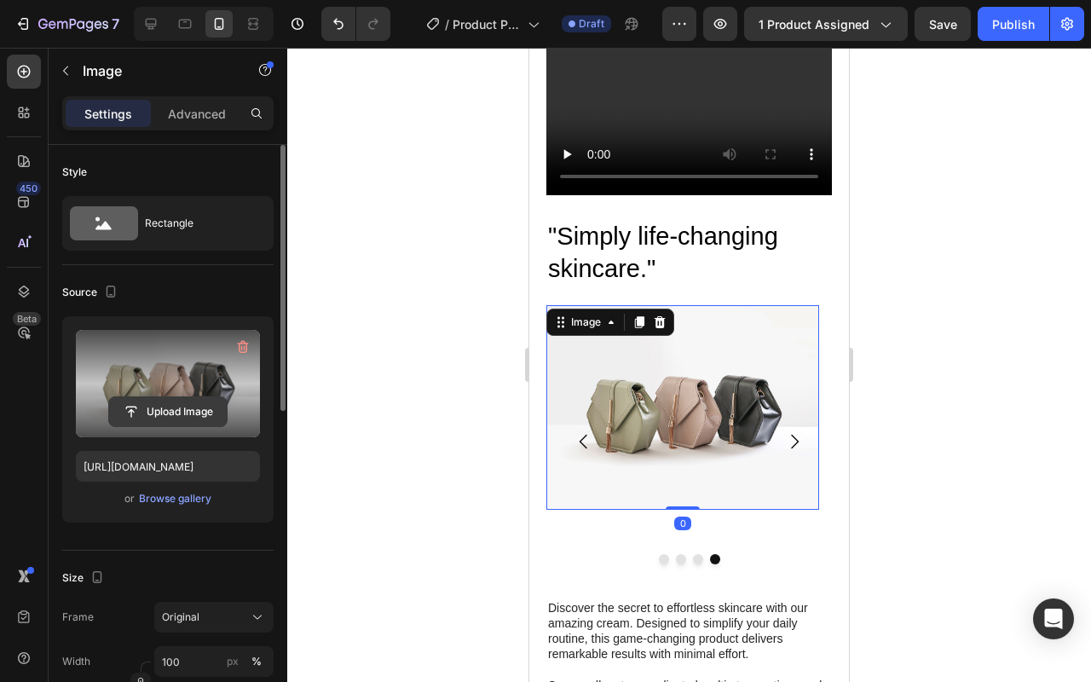
click at [191, 397] on input "file" at bounding box center [168, 411] width 118 height 29
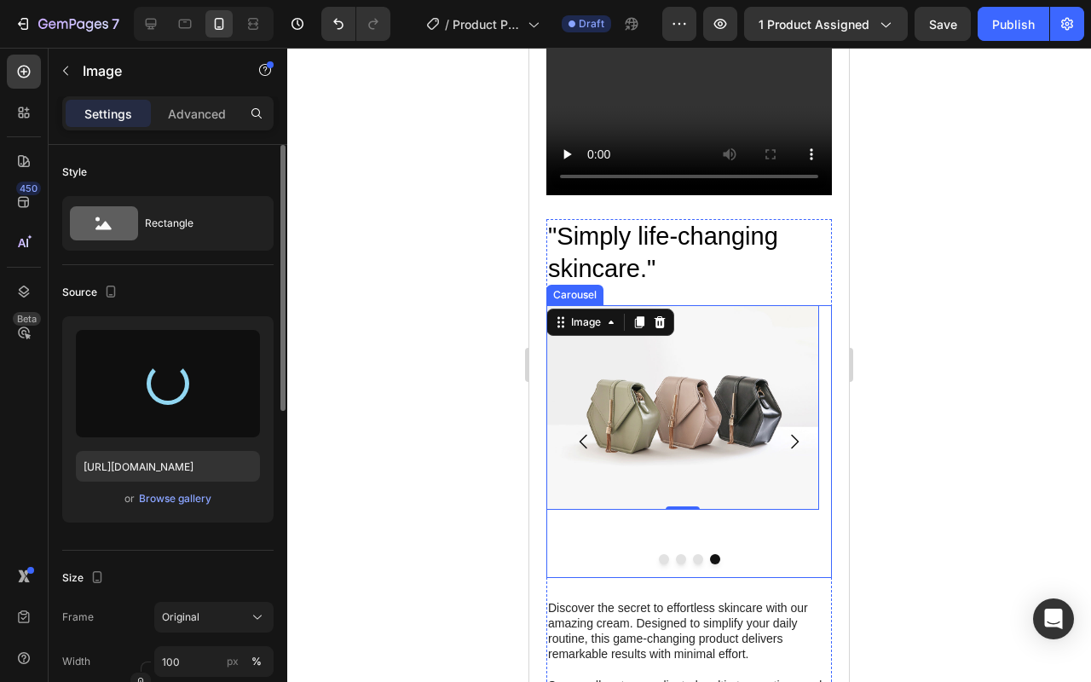
type input "[URL][DOMAIN_NAME]"
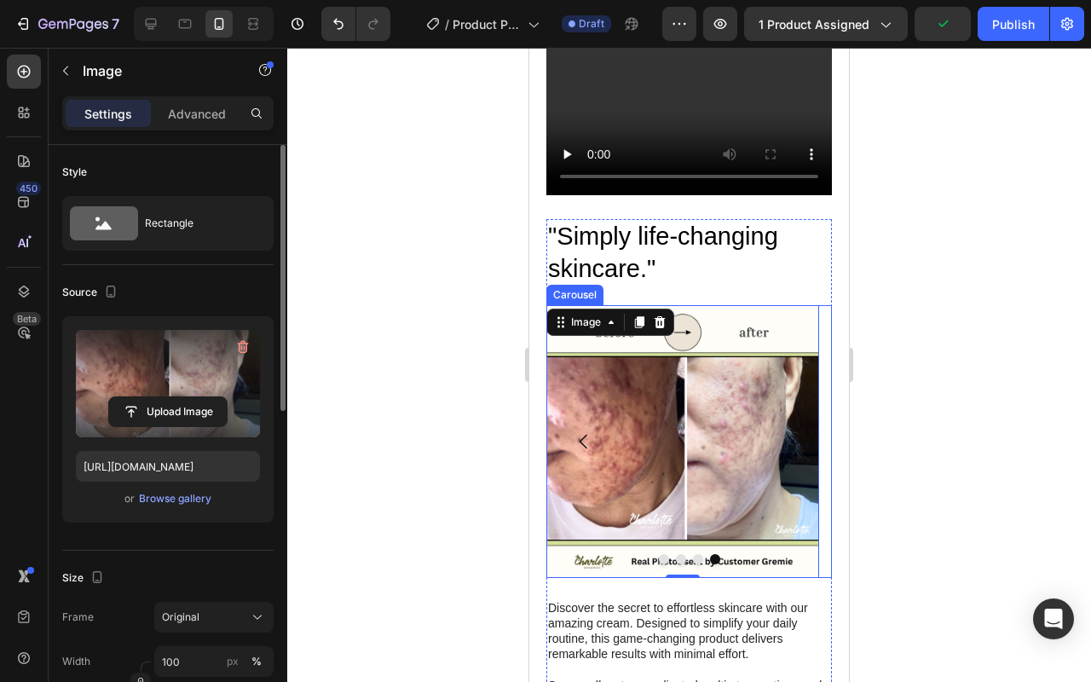
click at [586, 435] on icon "Carousel Back Arrow" at bounding box center [583, 441] width 20 height 20
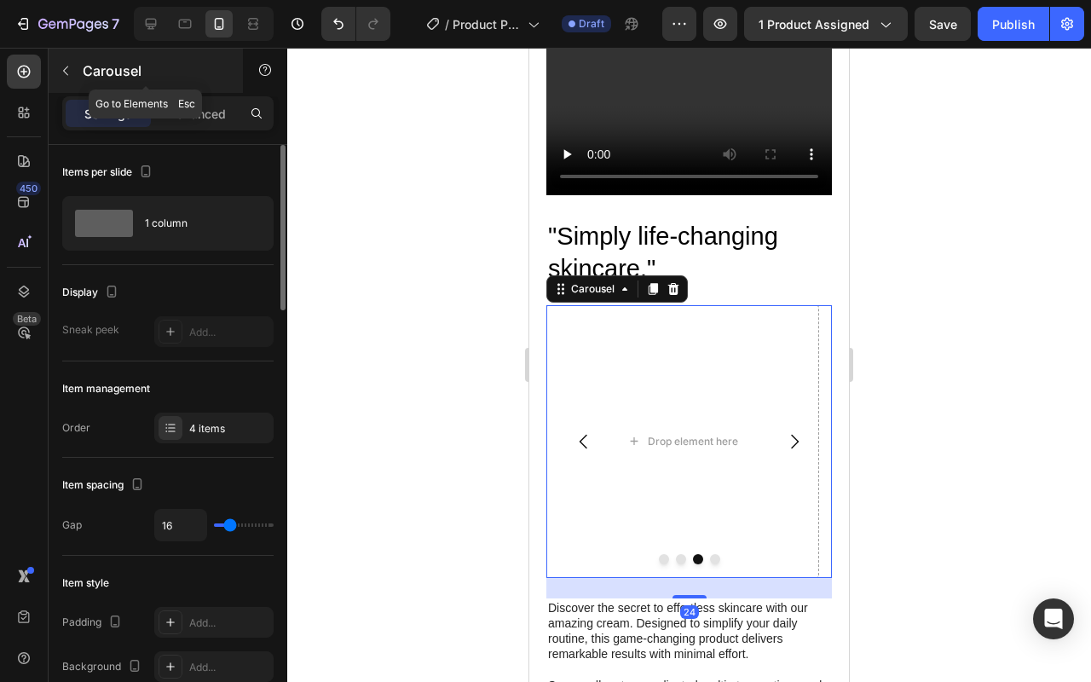
click at [73, 74] on button "button" at bounding box center [65, 70] width 27 height 27
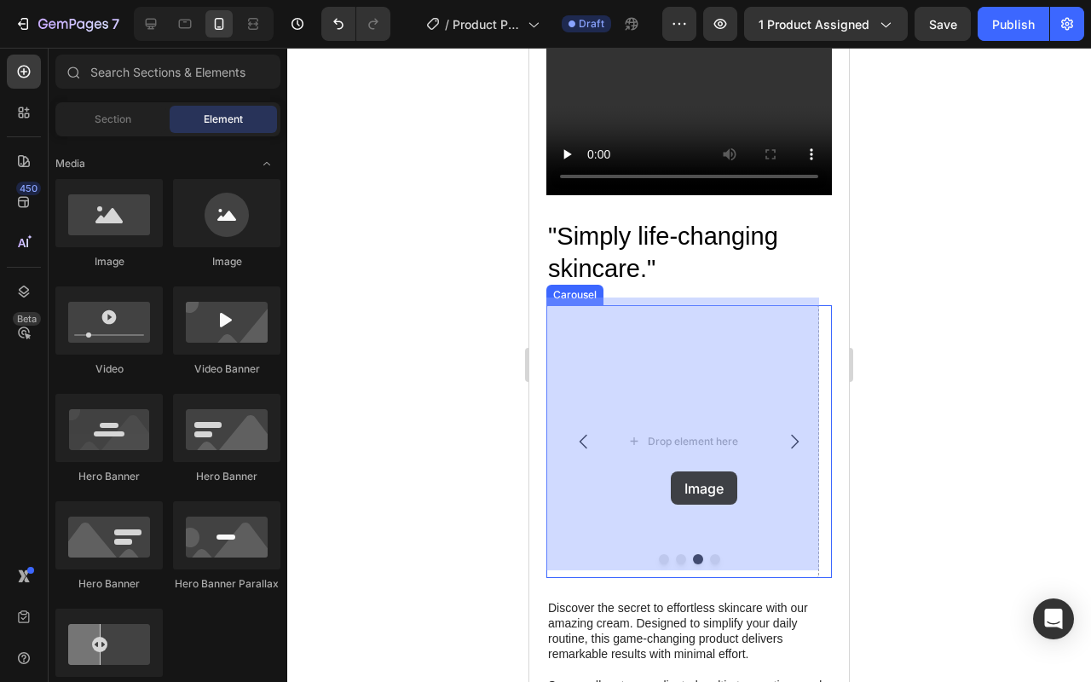
drag, startPoint x: 659, startPoint y: 262, endPoint x: 687, endPoint y: 460, distance: 199.7
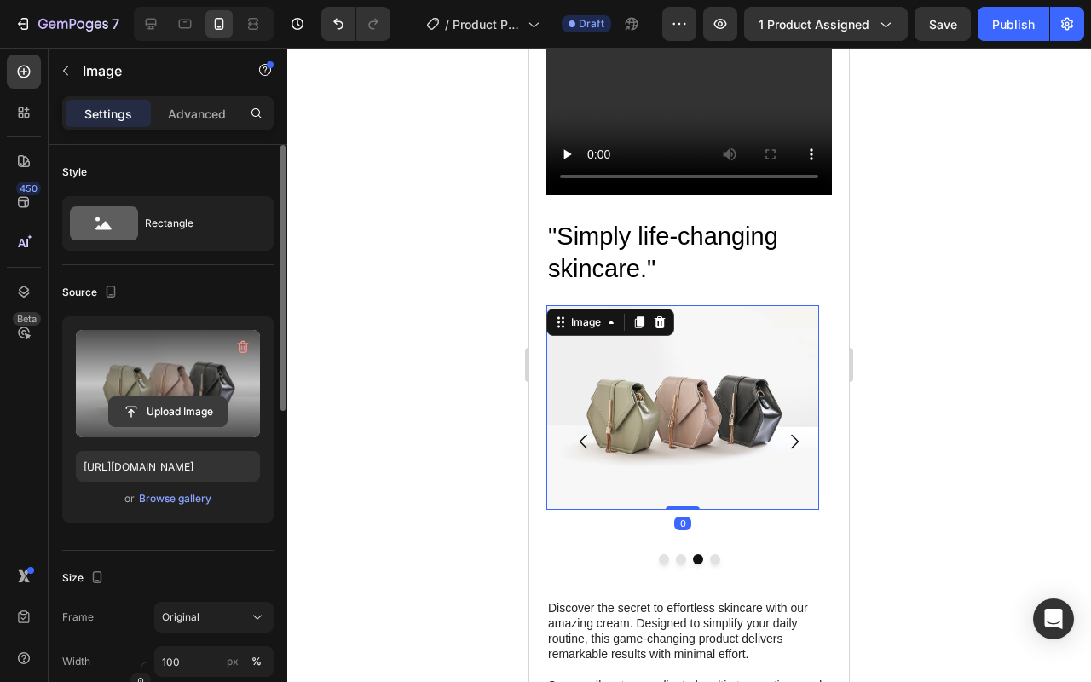
click at [177, 416] on input "file" at bounding box center [168, 411] width 118 height 29
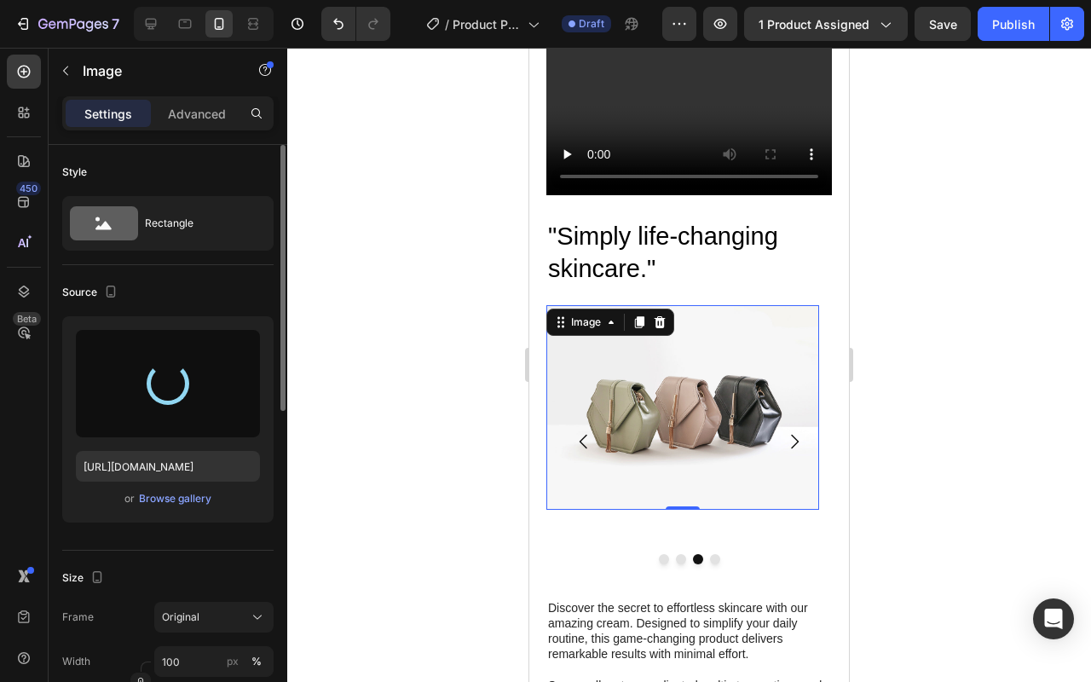
type input "[URL][DOMAIN_NAME]"
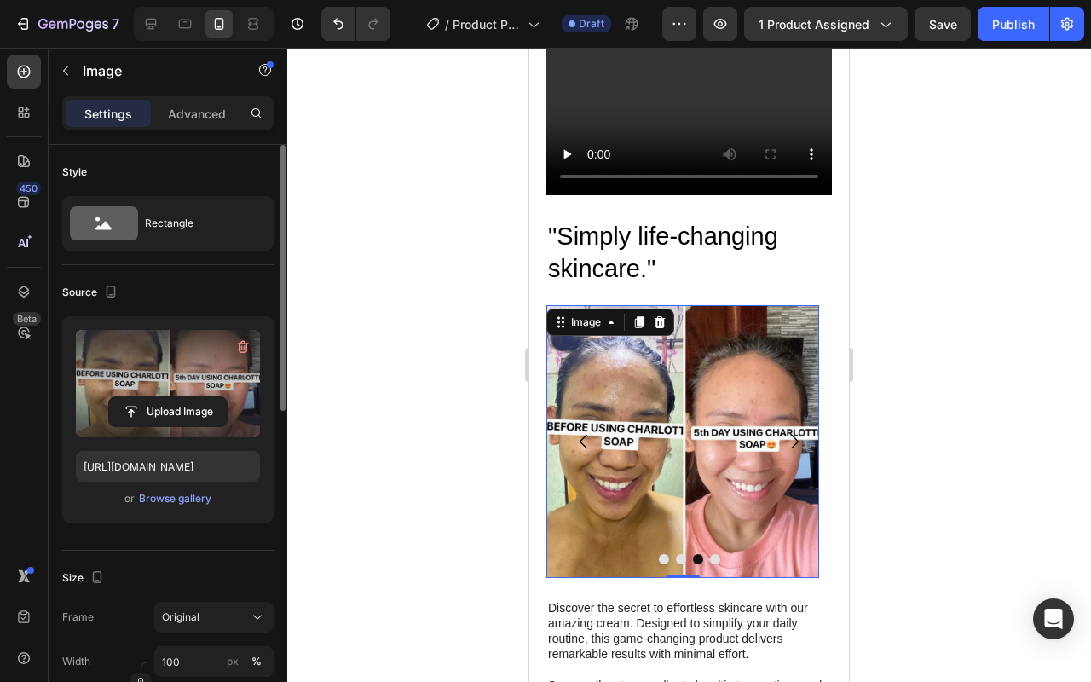
click at [613, 417] on img at bounding box center [682, 441] width 273 height 273
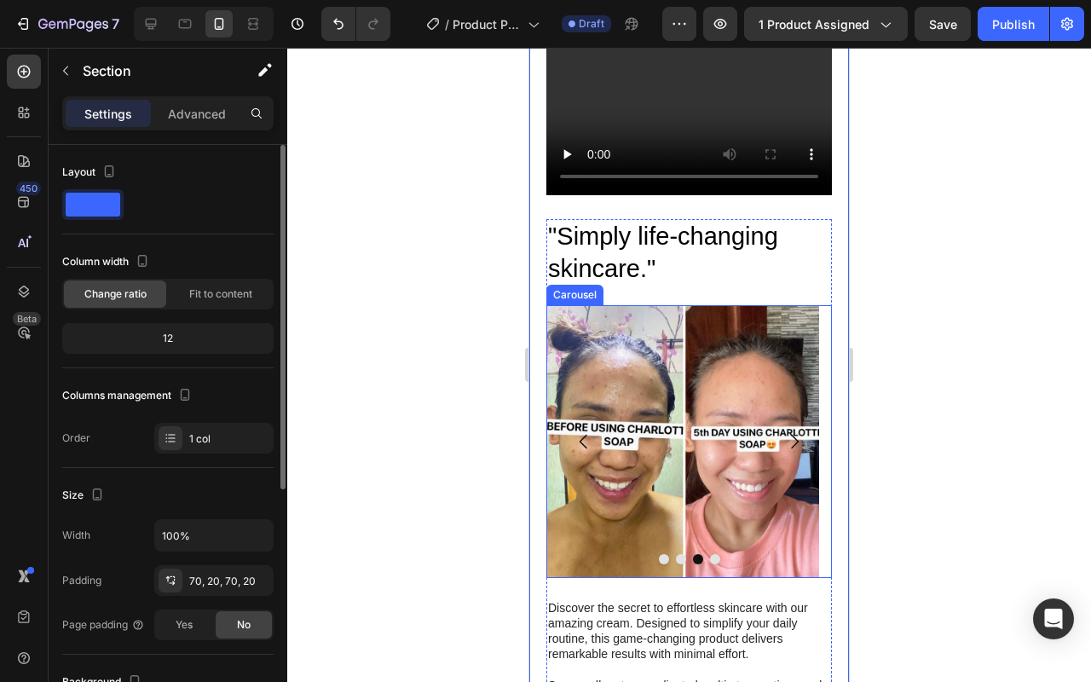
click at [567, 426] on button "Carousel Back Arrow" at bounding box center [584, 441] width 48 height 48
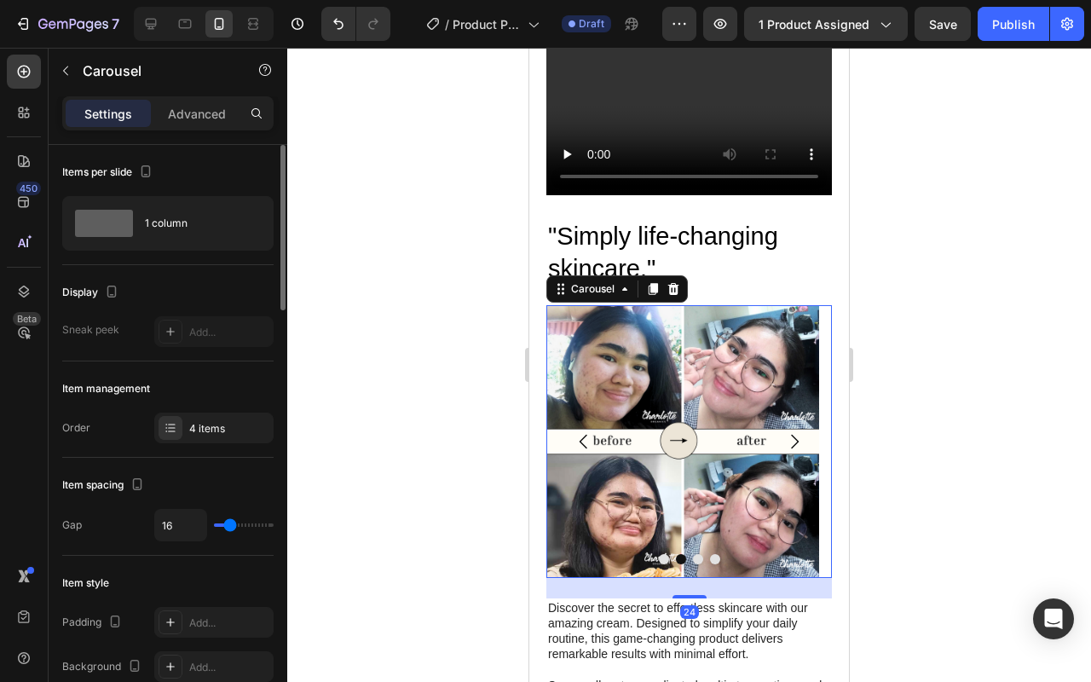
click at [575, 431] on icon "Carousel Back Arrow" at bounding box center [583, 441] width 20 height 20
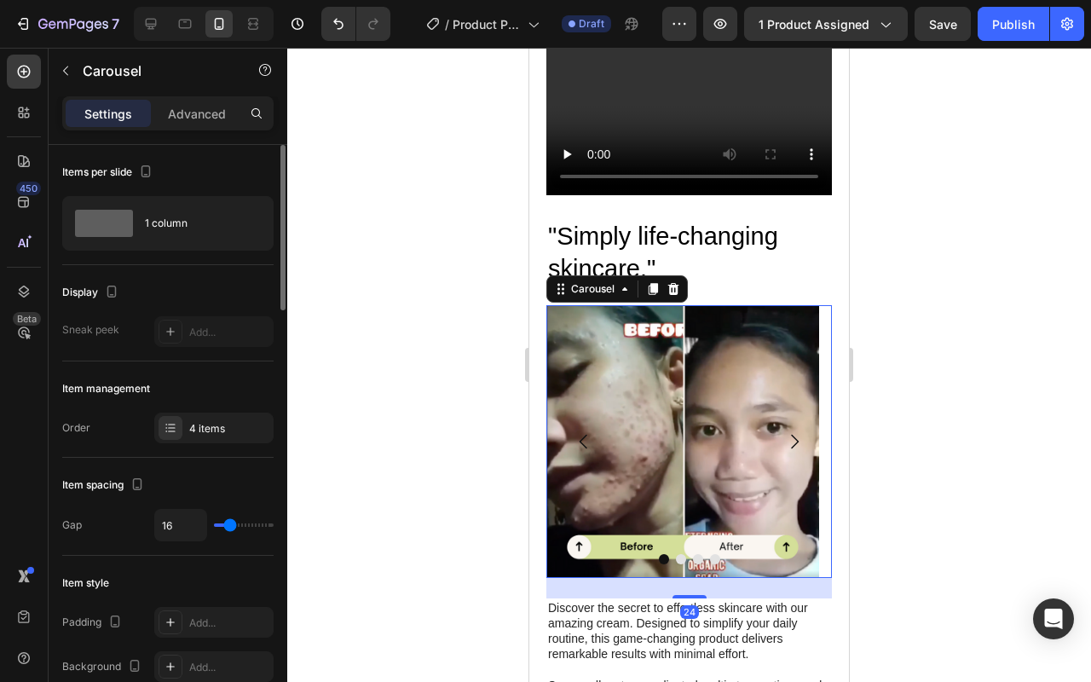
click at [575, 431] on icon "Carousel Back Arrow" at bounding box center [583, 441] width 20 height 20
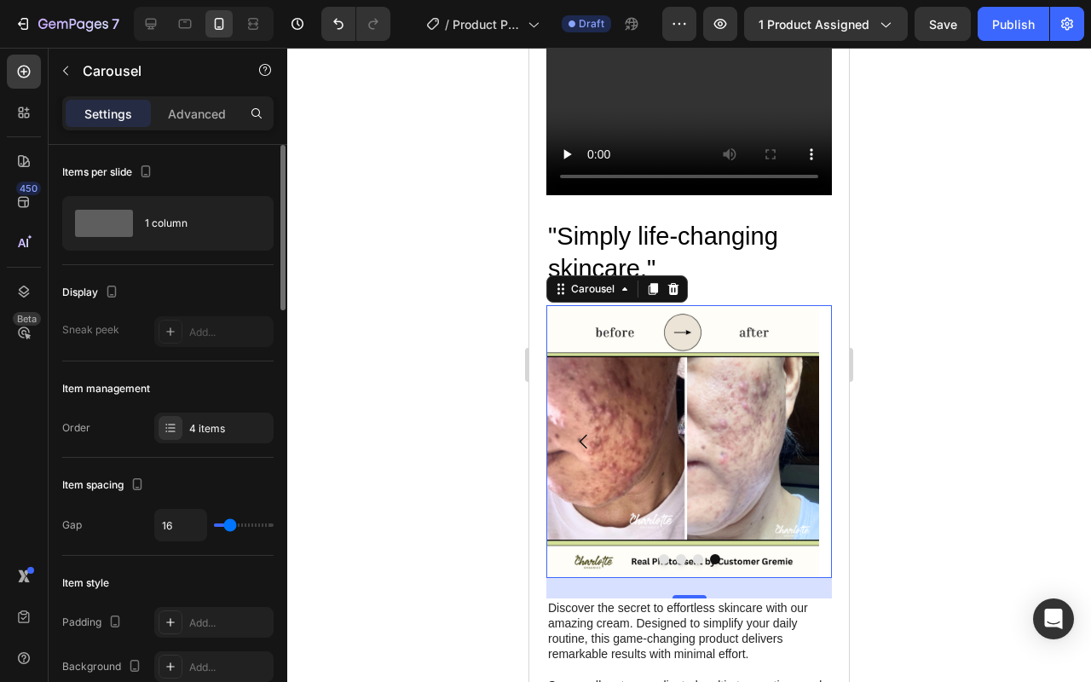
click at [575, 431] on icon "Carousel Back Arrow" at bounding box center [583, 441] width 20 height 20
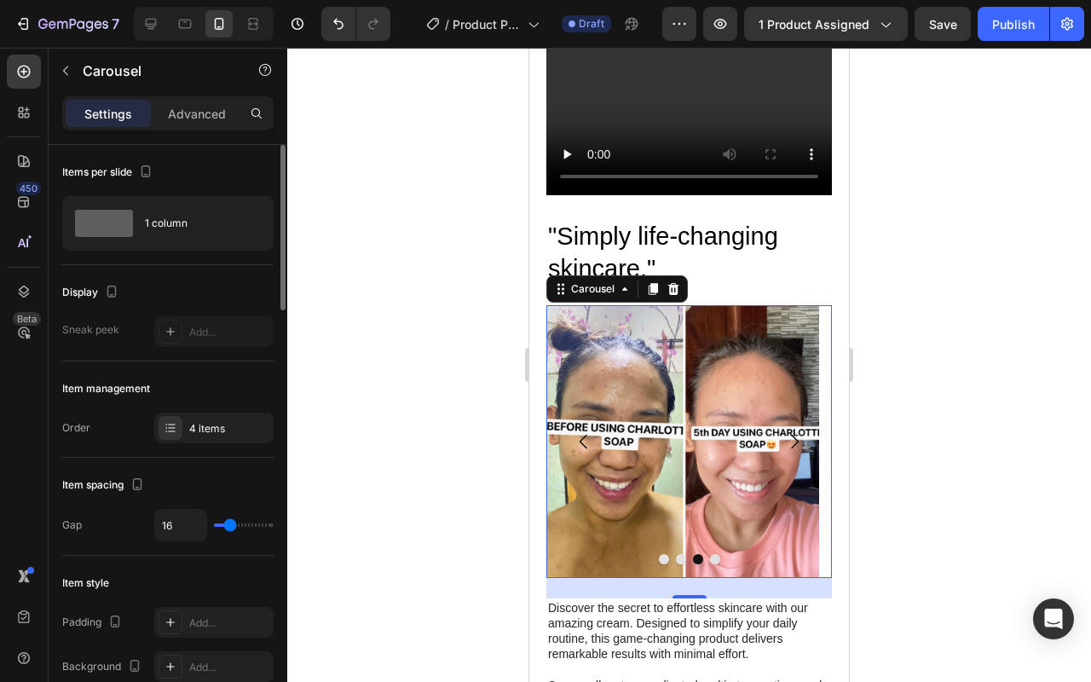
click at [575, 431] on icon "Carousel Back Arrow" at bounding box center [583, 441] width 20 height 20
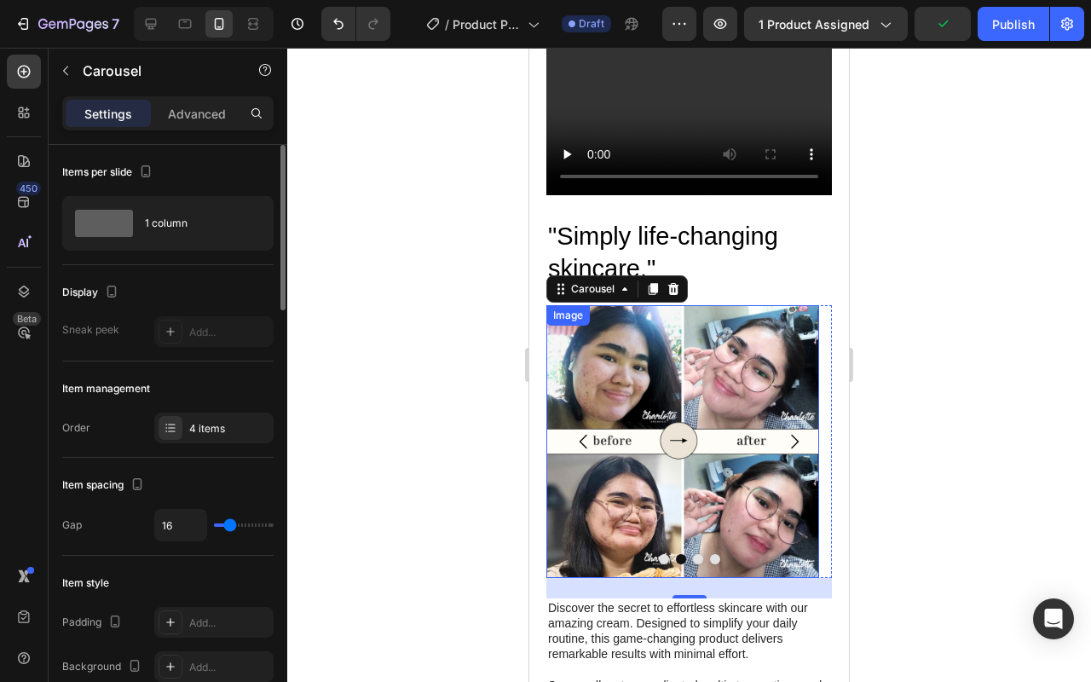
click at [695, 429] on img at bounding box center [682, 441] width 273 height 273
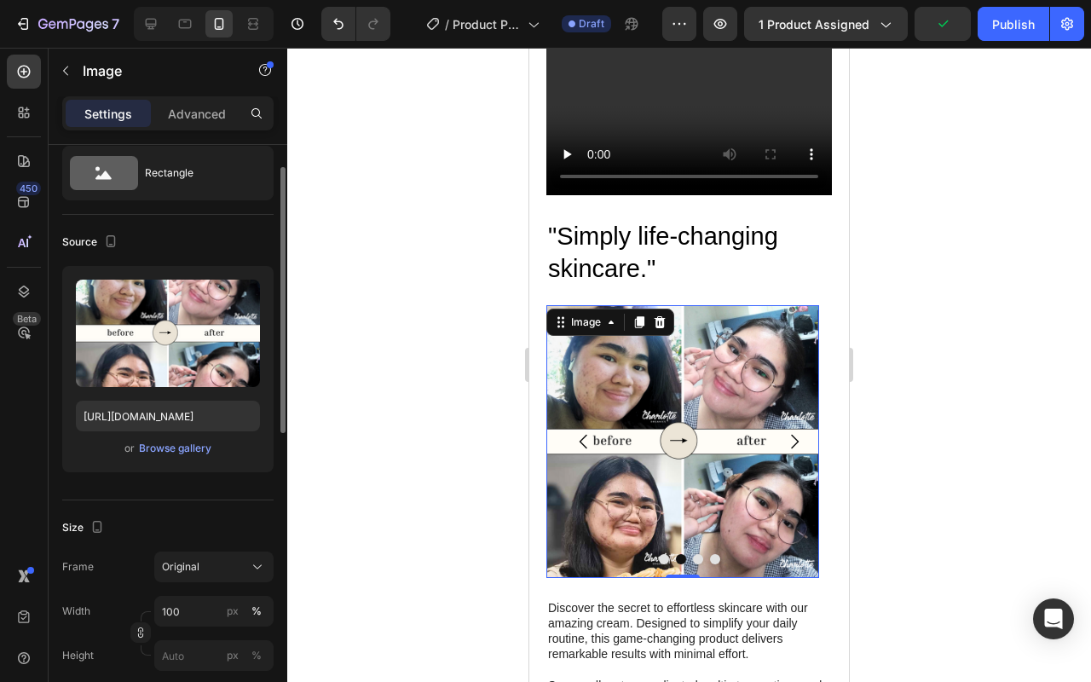
scroll to position [549, 0]
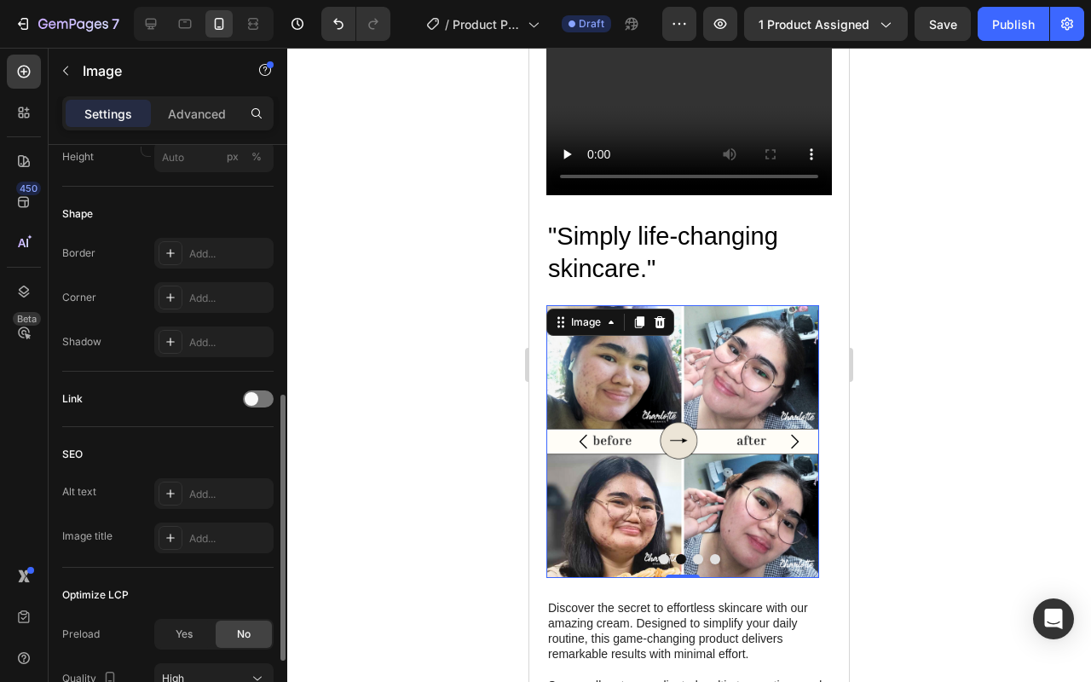
click at [627, 465] on img at bounding box center [682, 441] width 273 height 273
click at [604, 315] on icon at bounding box center [611, 322] width 14 height 14
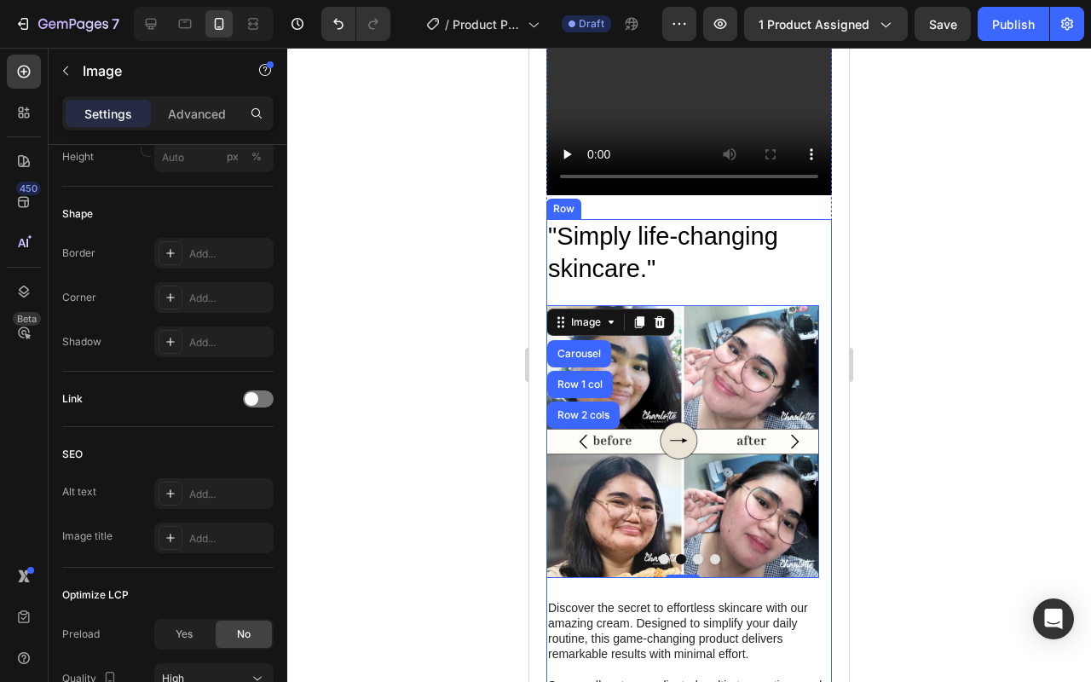
click at [682, 285] on div ""Simply life-changing skincare." Heading Image Image Carousel Row 1 col Row 2 c…" at bounding box center [688, 542] width 285 height 646
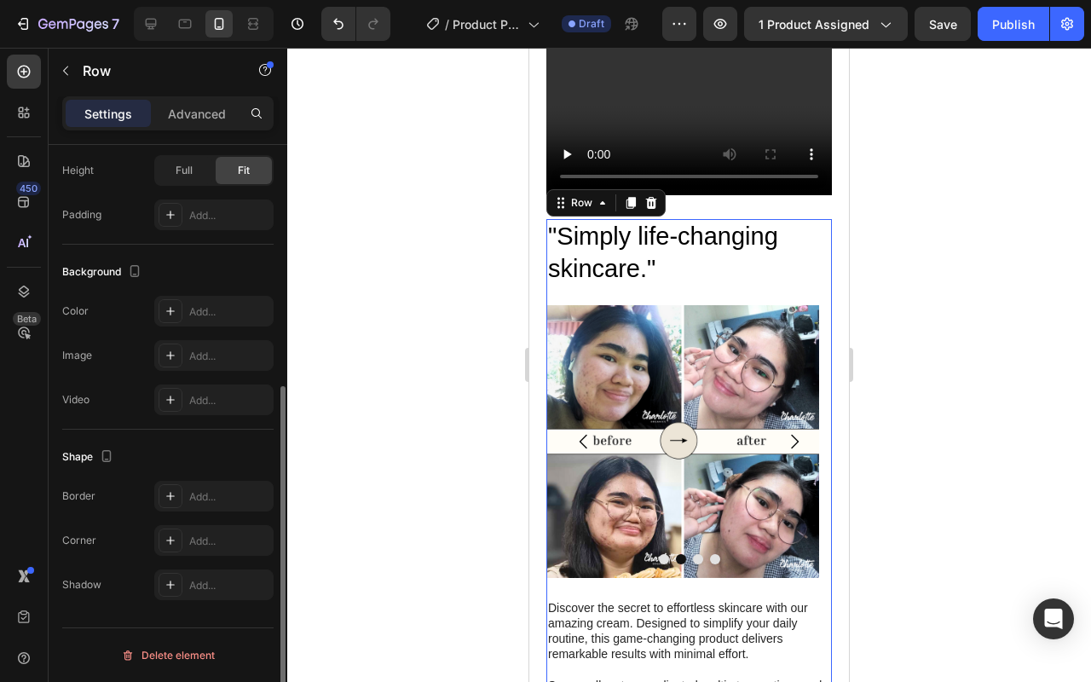
scroll to position [0, 0]
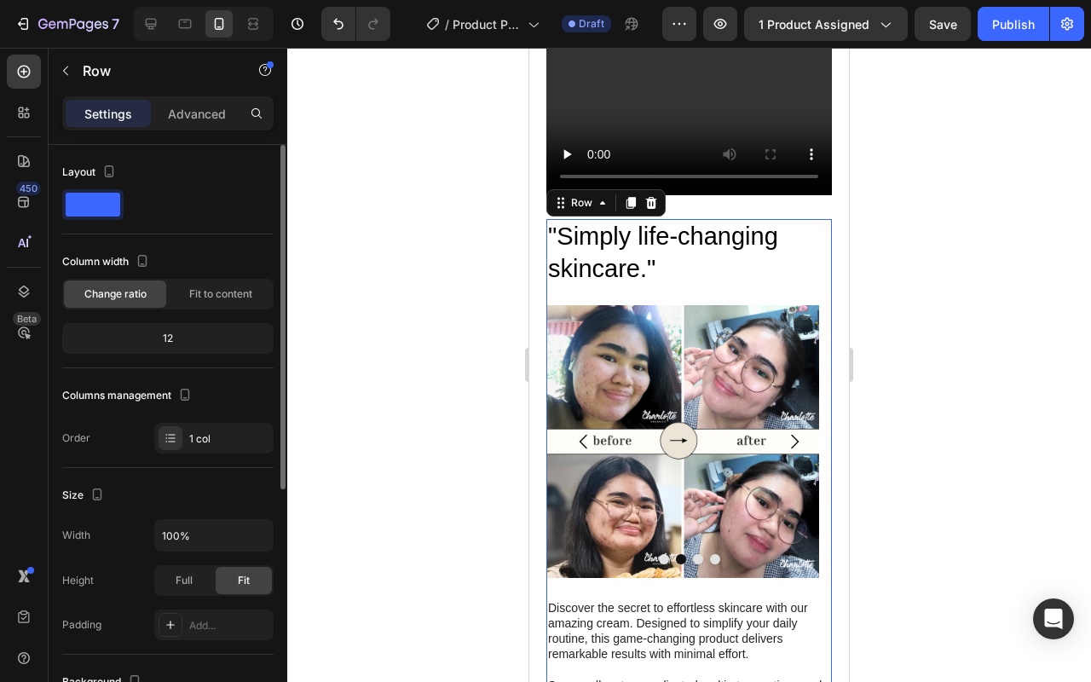
click at [635, 305] on img at bounding box center [682, 441] width 273 height 273
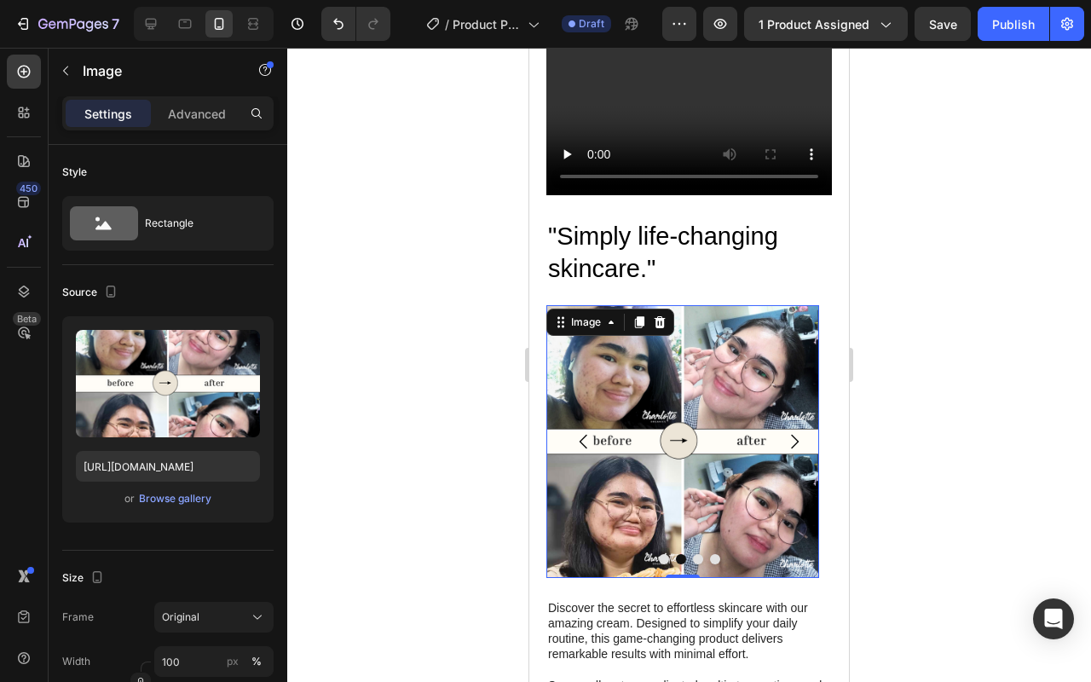
click at [641, 493] on img at bounding box center [682, 441] width 273 height 273
click at [609, 567] on img at bounding box center [682, 441] width 273 height 273
click at [700, 544] on img at bounding box center [682, 441] width 273 height 273
click at [698, 554] on div at bounding box center [688, 559] width 285 height 10
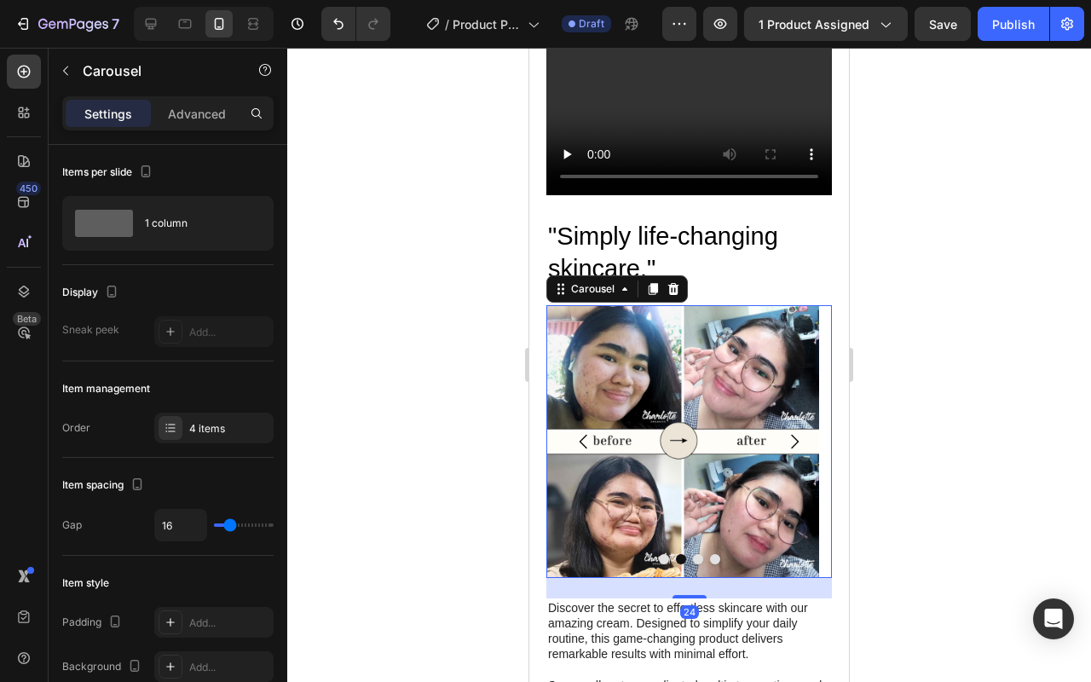
click at [693, 554] on button "Dot" at bounding box center [698, 559] width 10 height 10
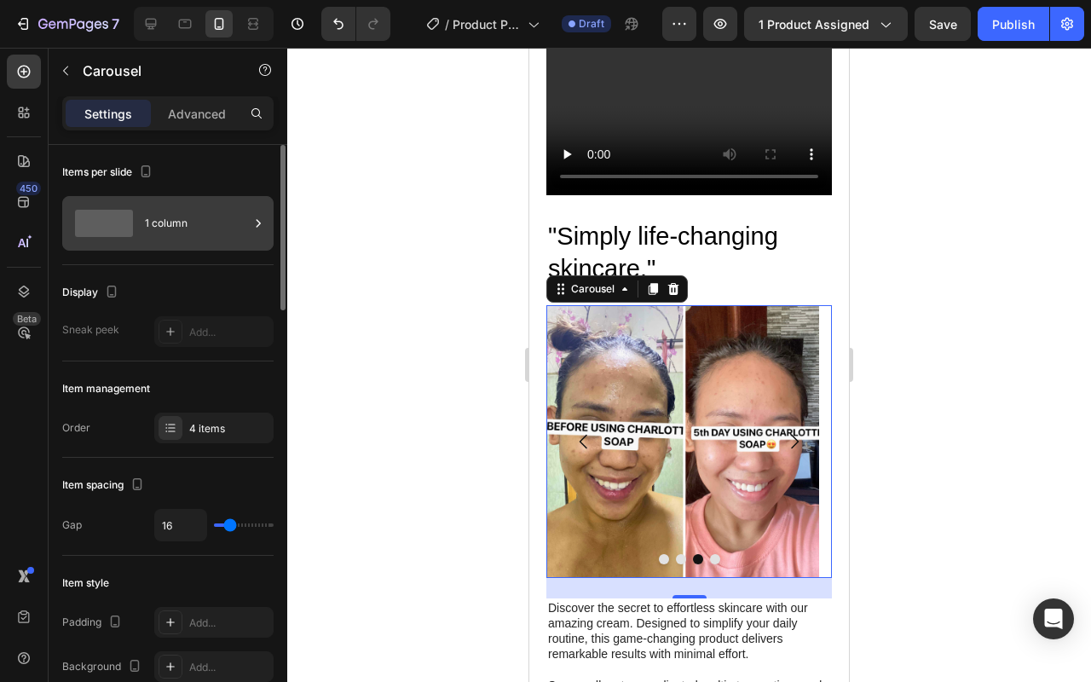
click at [158, 224] on div "1 column" at bounding box center [197, 223] width 104 height 39
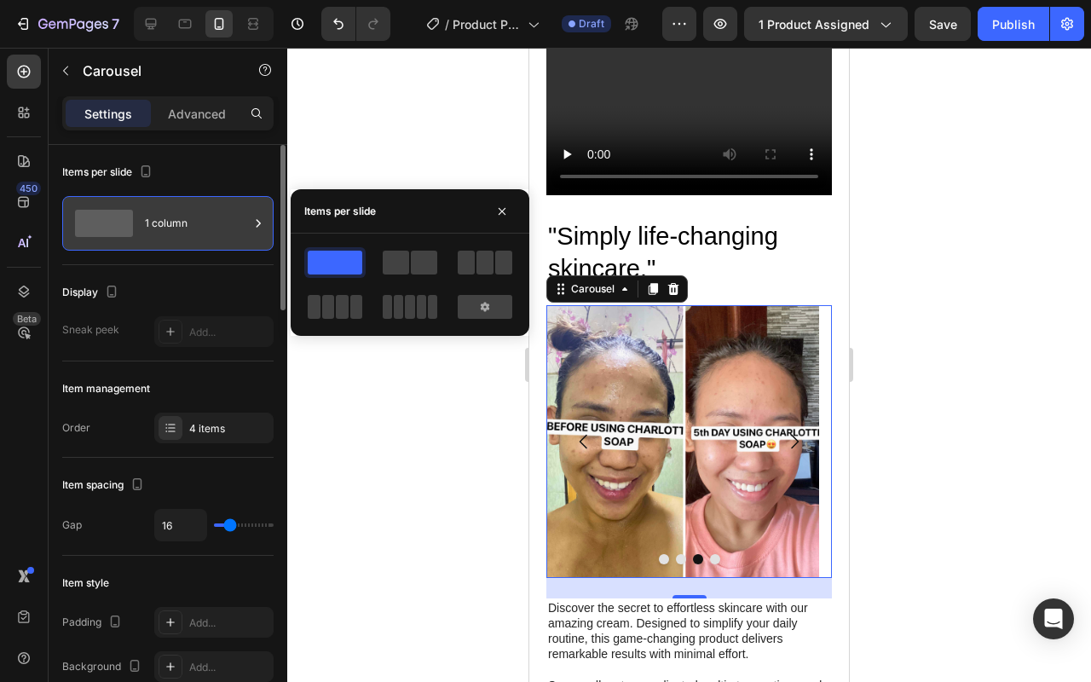
click at [158, 224] on div "1 column" at bounding box center [197, 223] width 104 height 39
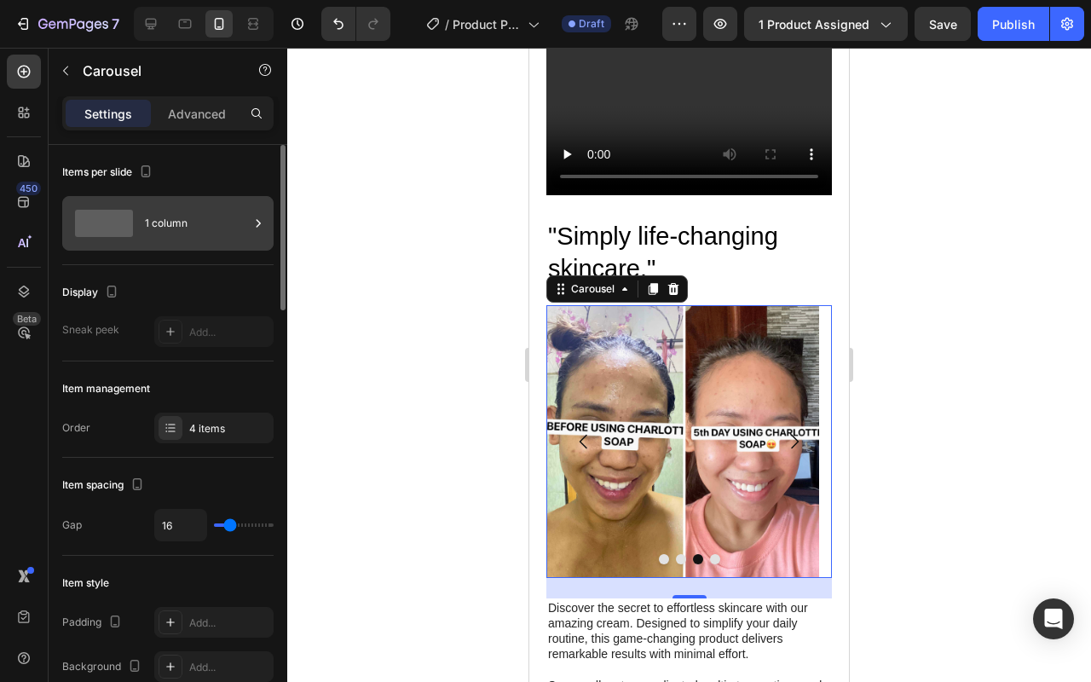
click at [189, 227] on div "1 column" at bounding box center [197, 223] width 104 height 39
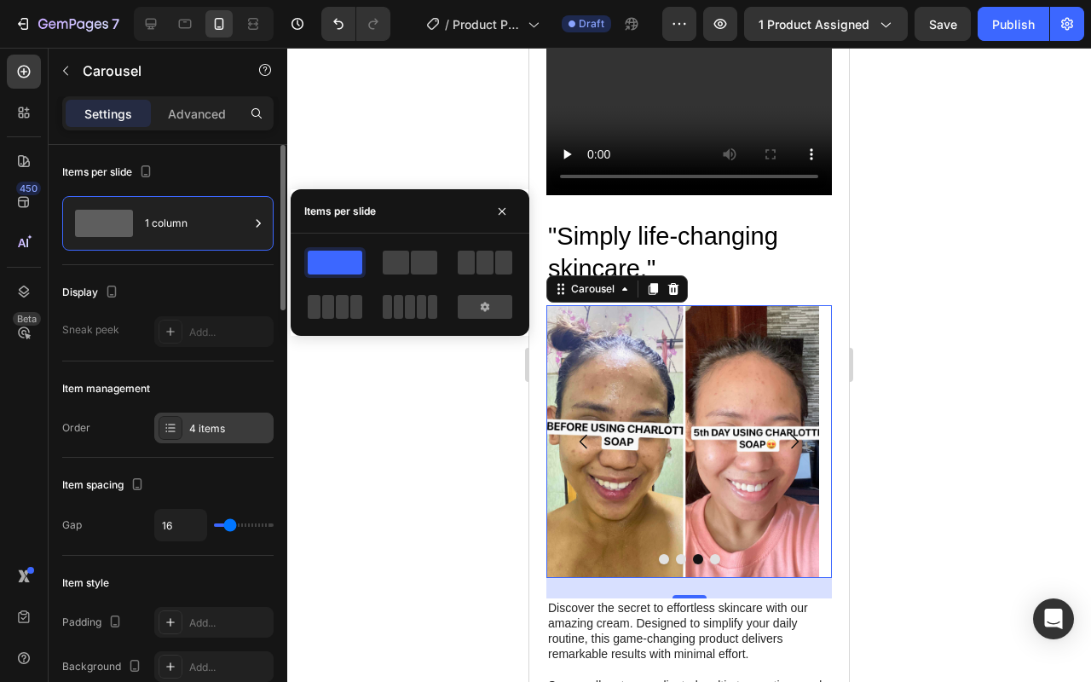
click at [217, 417] on div "4 items" at bounding box center [213, 427] width 119 height 31
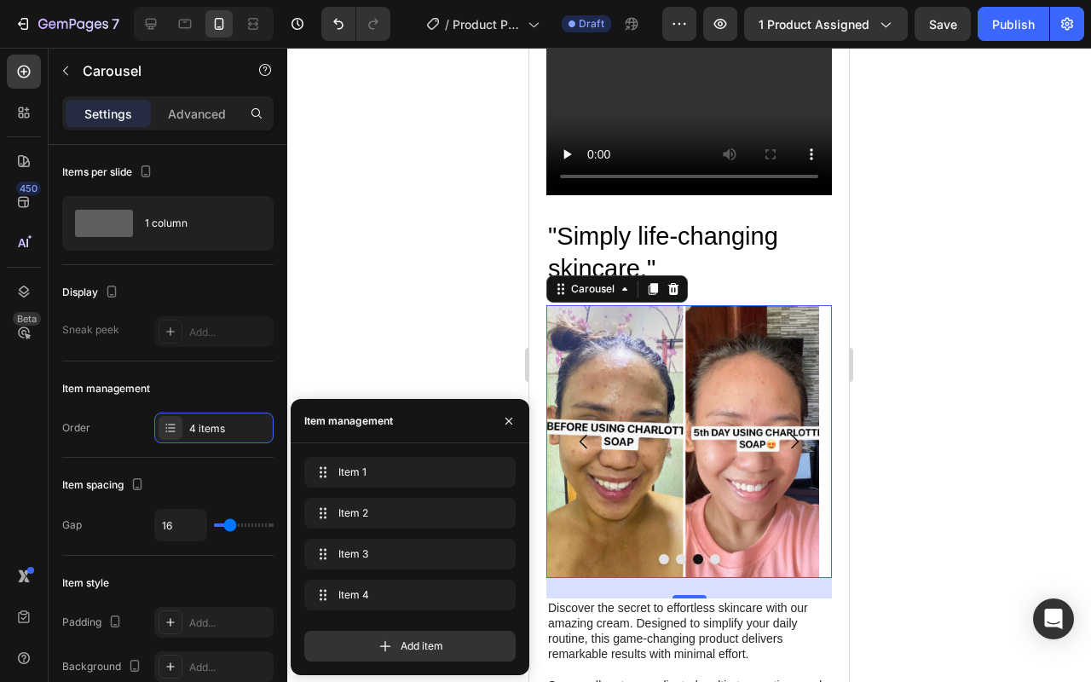
click at [412, 627] on div "Add item" at bounding box center [409, 639] width 211 height 44
click at [416, 635] on div "Add item" at bounding box center [409, 645] width 211 height 31
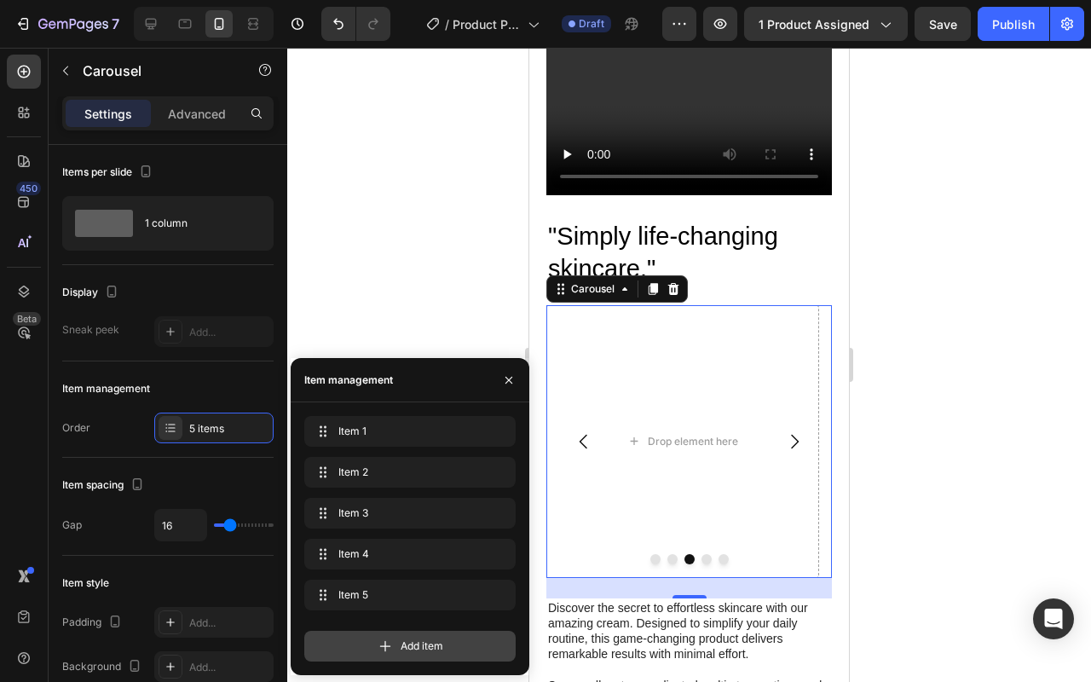
click at [413, 652] on span "Add item" at bounding box center [421, 645] width 43 height 15
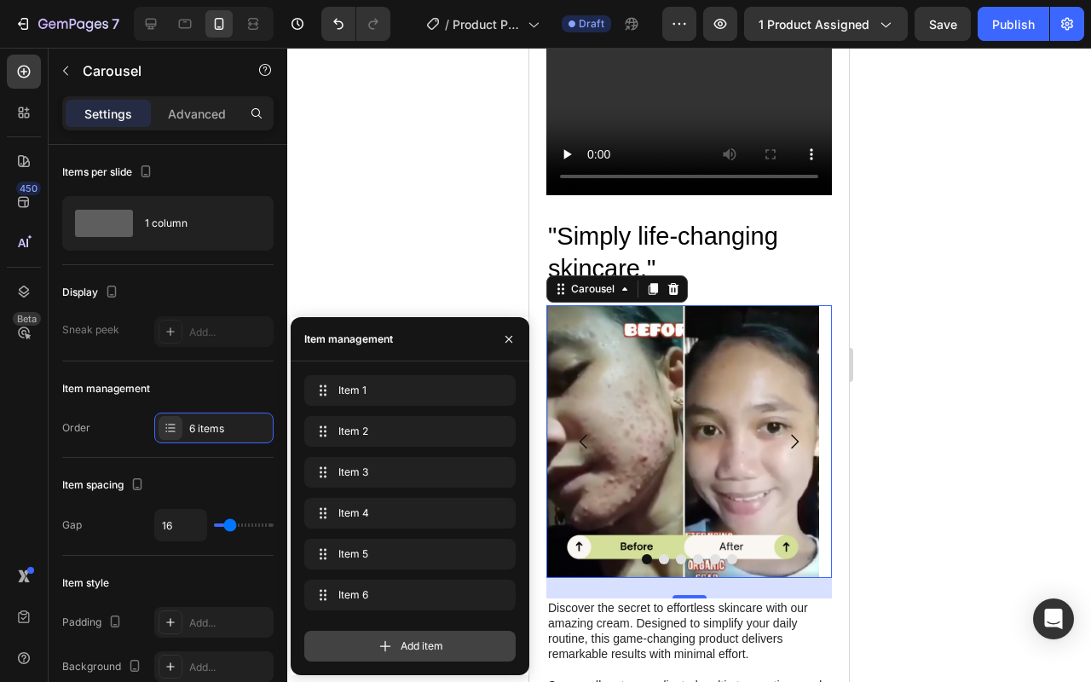
click at [406, 650] on span "Add item" at bounding box center [421, 645] width 43 height 15
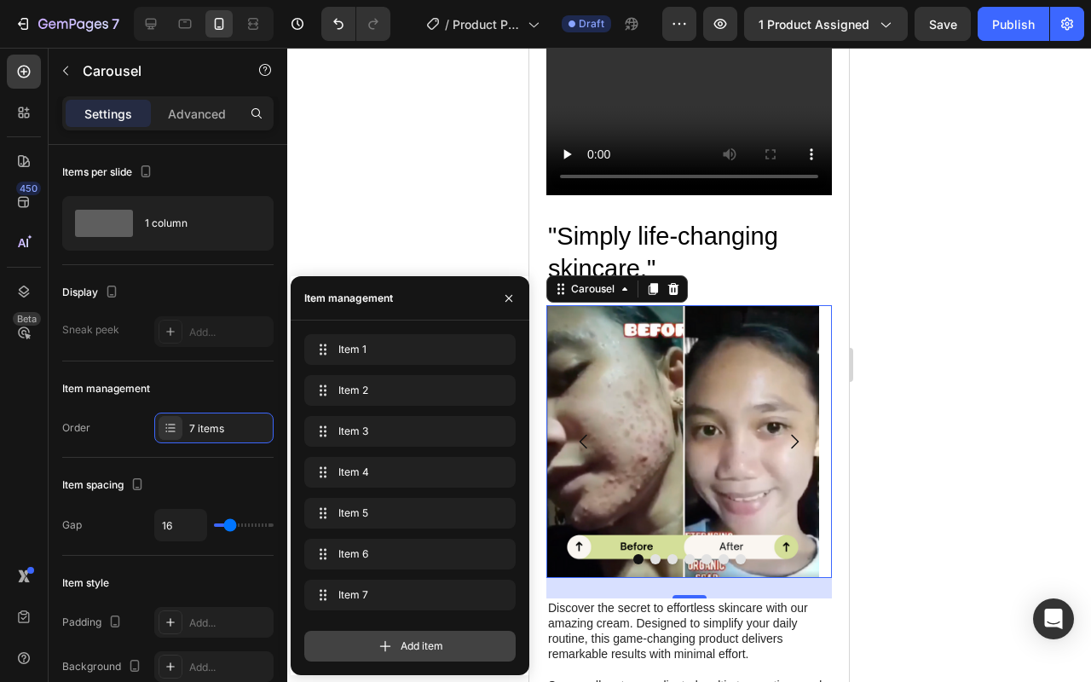
click at [406, 651] on span "Add item" at bounding box center [421, 645] width 43 height 15
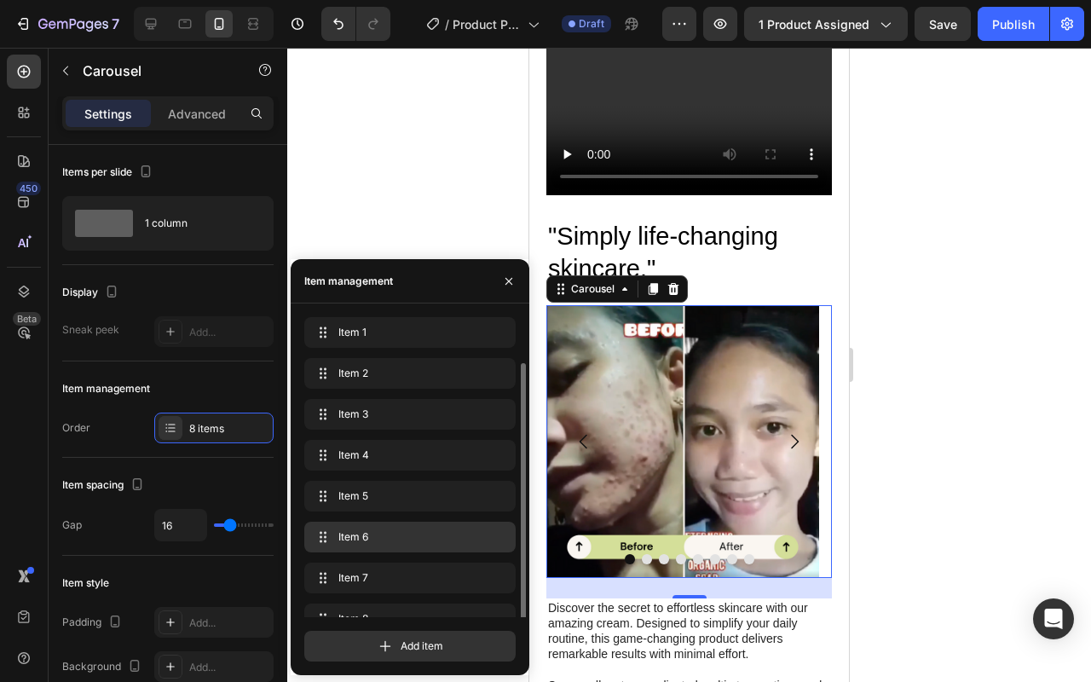
scroll to position [24, 0]
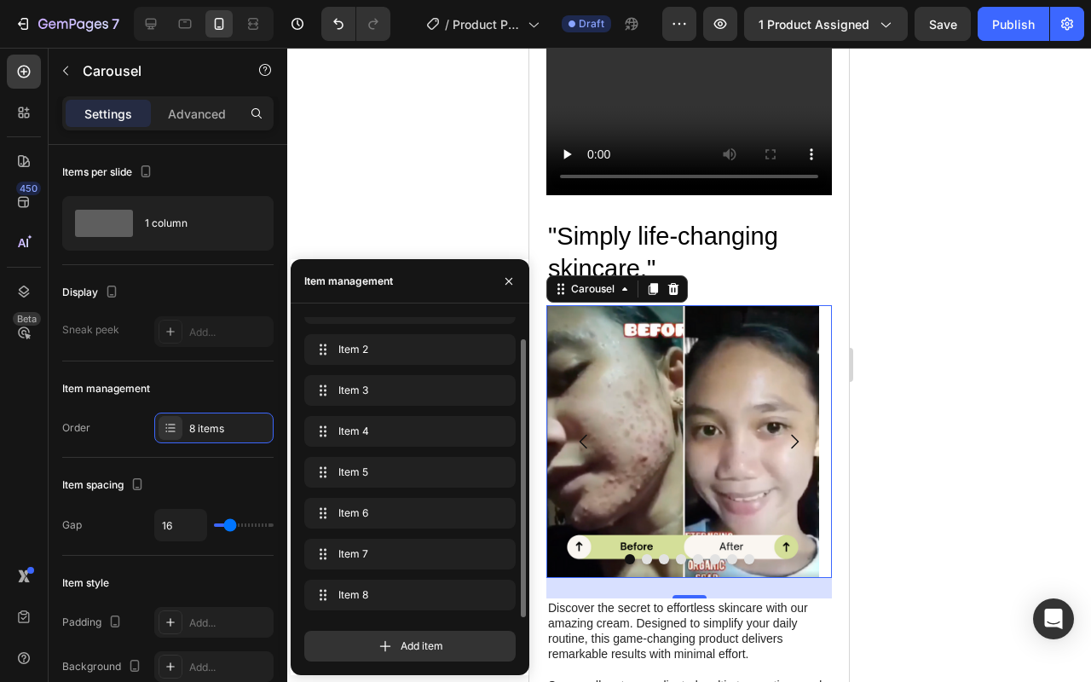
click at [800, 439] on button "Carousel Next Arrow" at bounding box center [794, 441] width 48 height 48
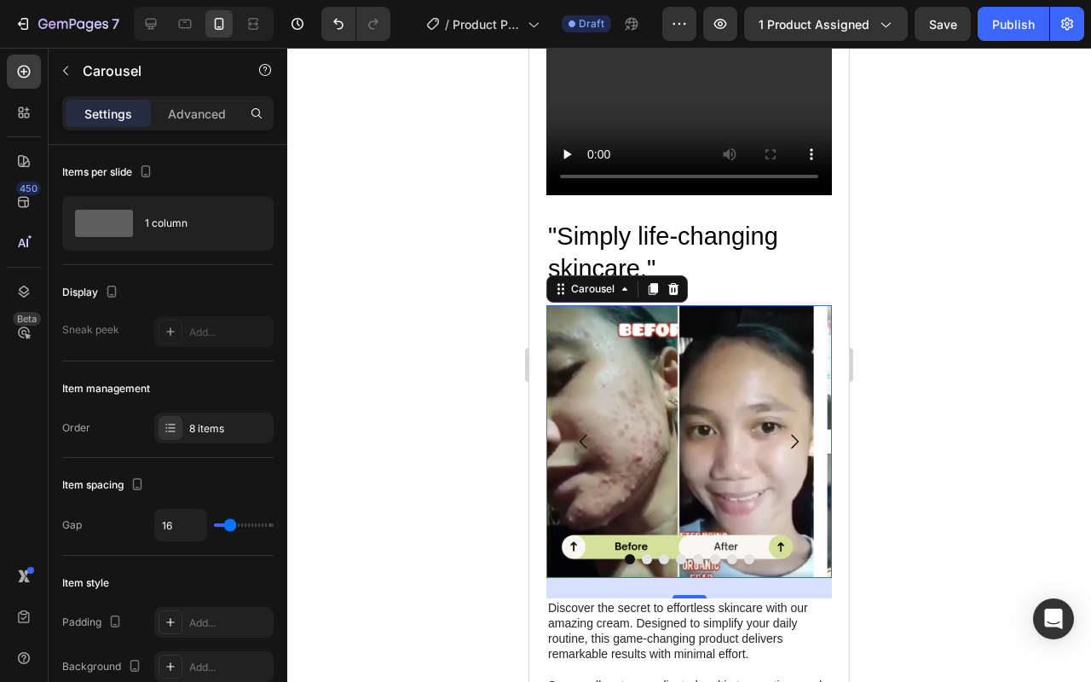
click at [791, 438] on icon "Carousel Next Arrow" at bounding box center [795, 441] width 8 height 14
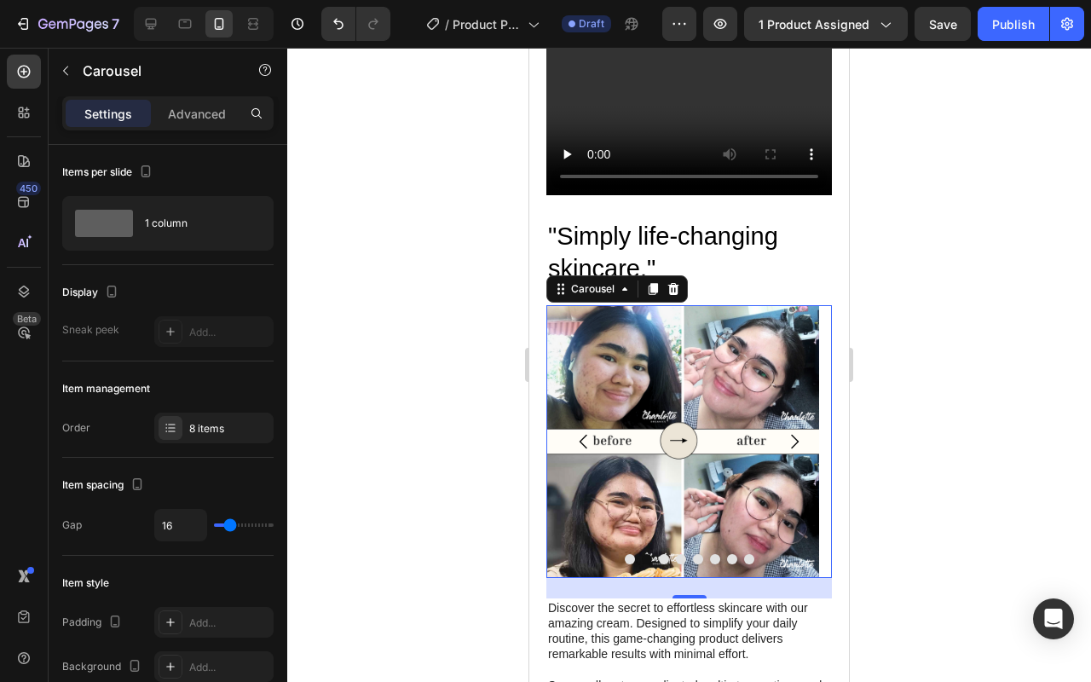
click at [791, 438] on icon "Carousel Next Arrow" at bounding box center [795, 441] width 8 height 14
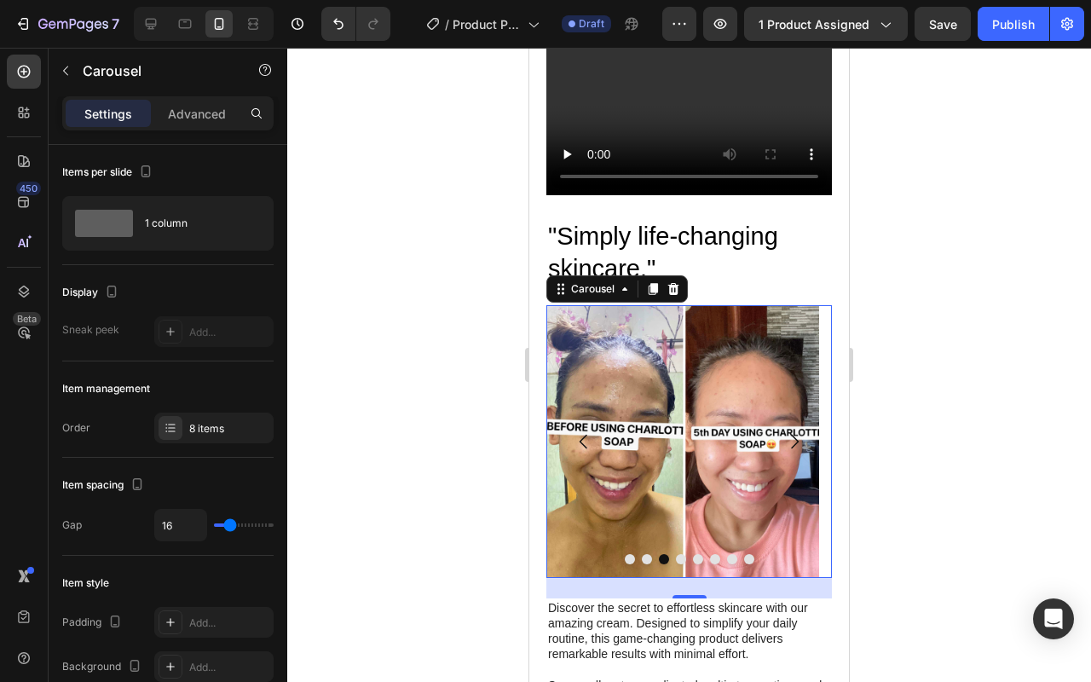
click at [791, 438] on icon "Carousel Next Arrow" at bounding box center [795, 441] width 8 height 14
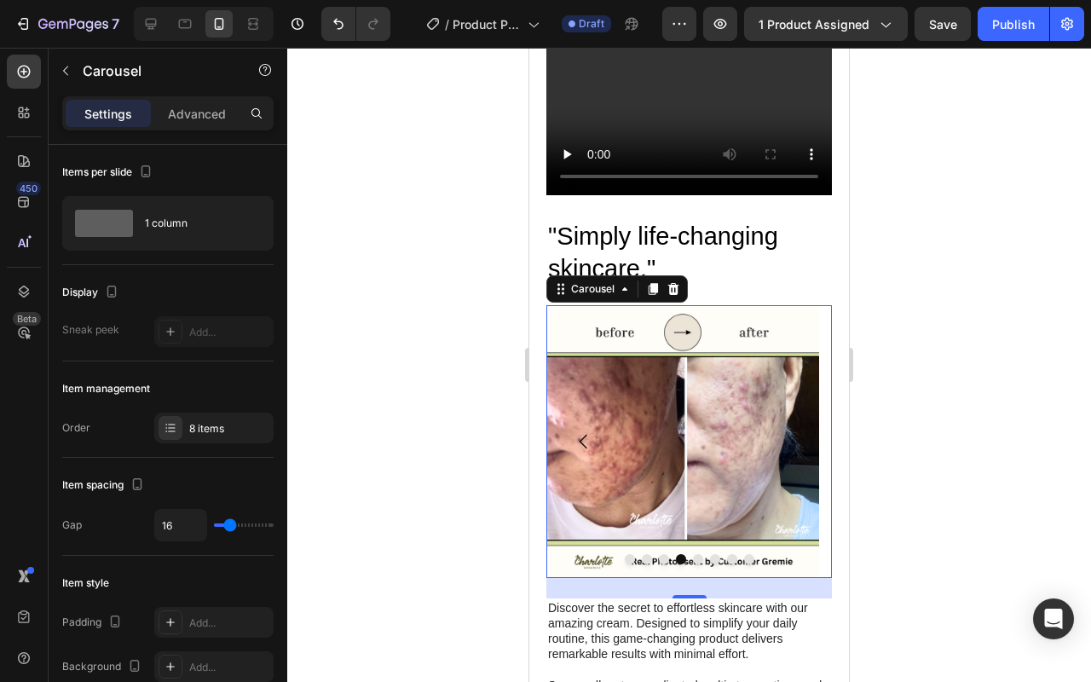
click at [791, 438] on icon "Carousel Next Arrow" at bounding box center [795, 441] width 8 height 14
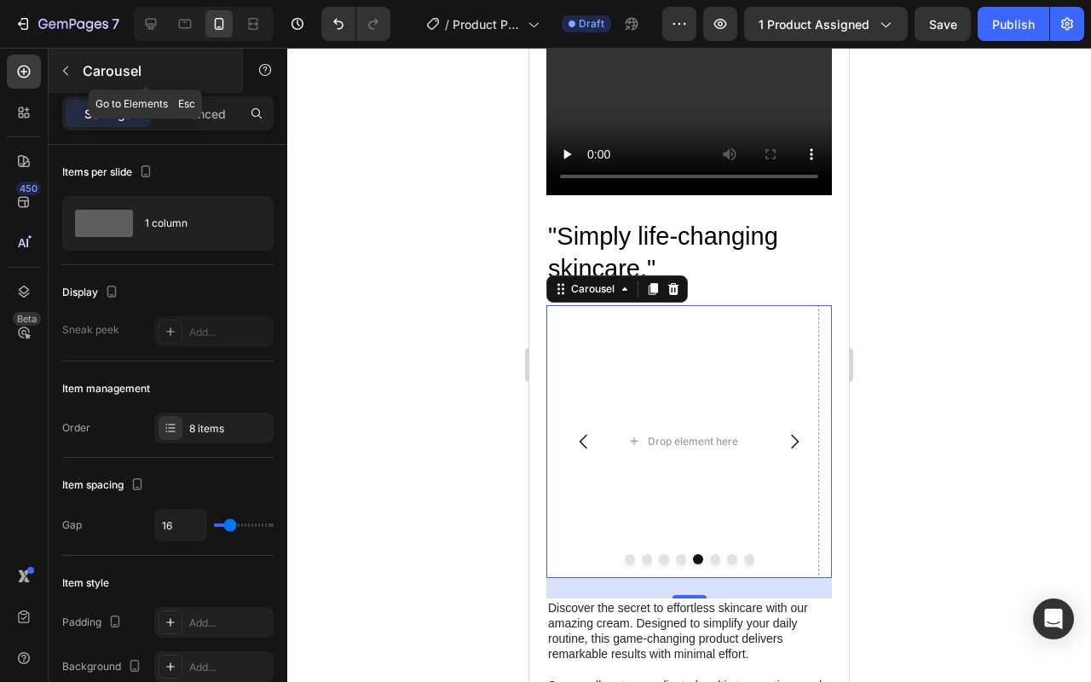
click at [65, 71] on icon "button" at bounding box center [66, 71] width 14 height 14
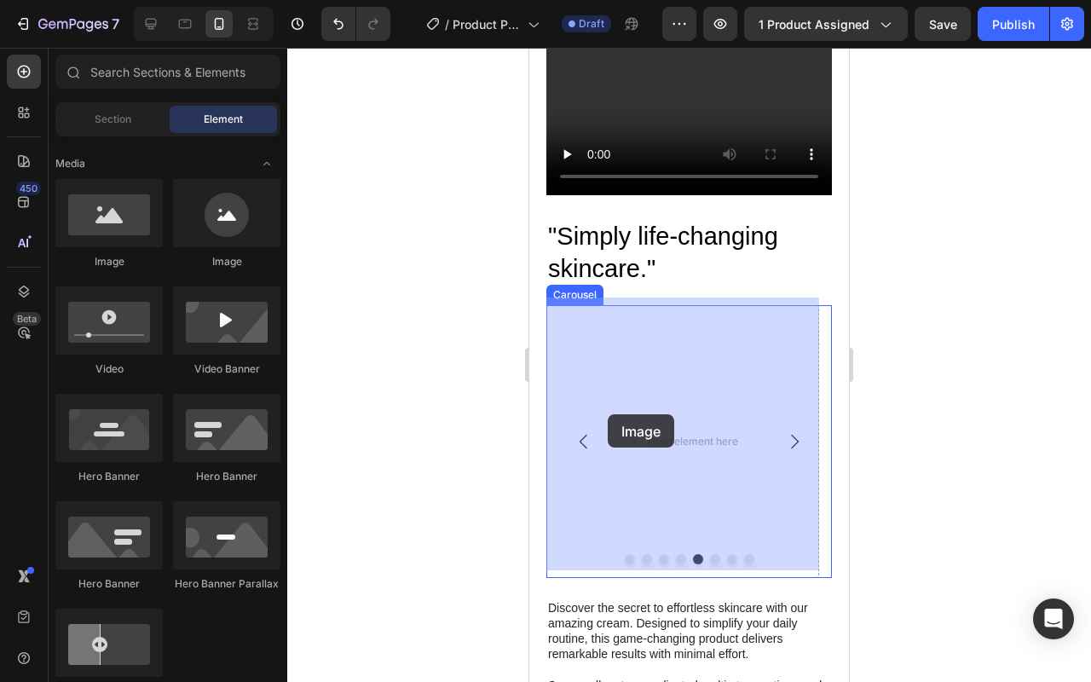
drag, startPoint x: 871, startPoint y: 351, endPoint x: 636, endPoint y: 423, distance: 246.1
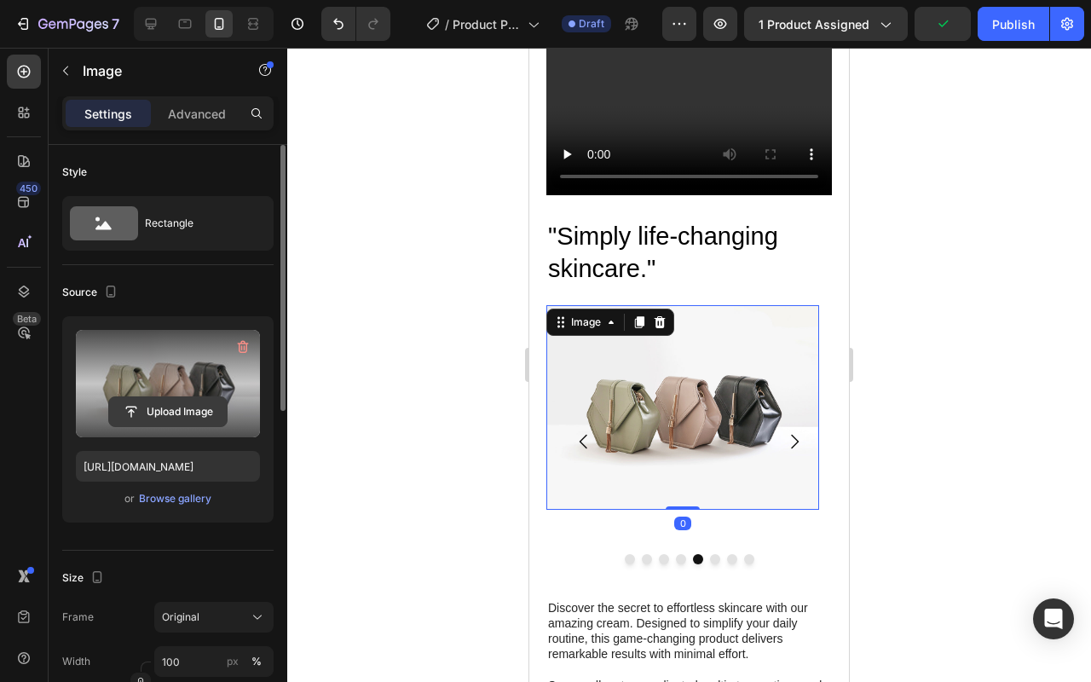
click at [183, 402] on input "file" at bounding box center [168, 411] width 118 height 29
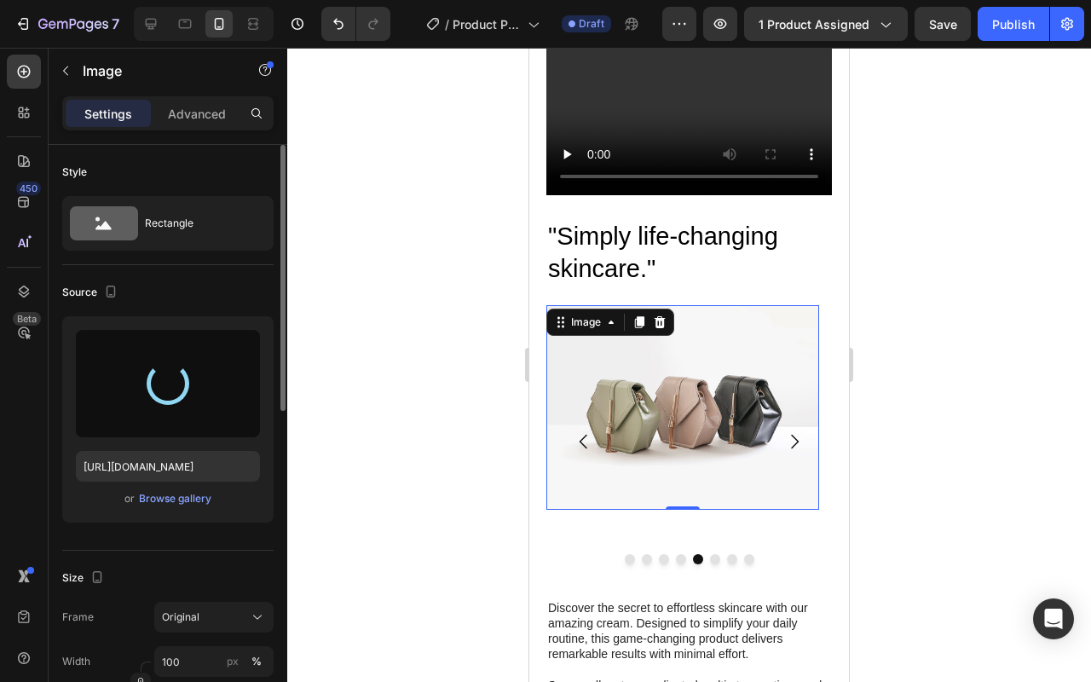
type input "[URL][DOMAIN_NAME]"
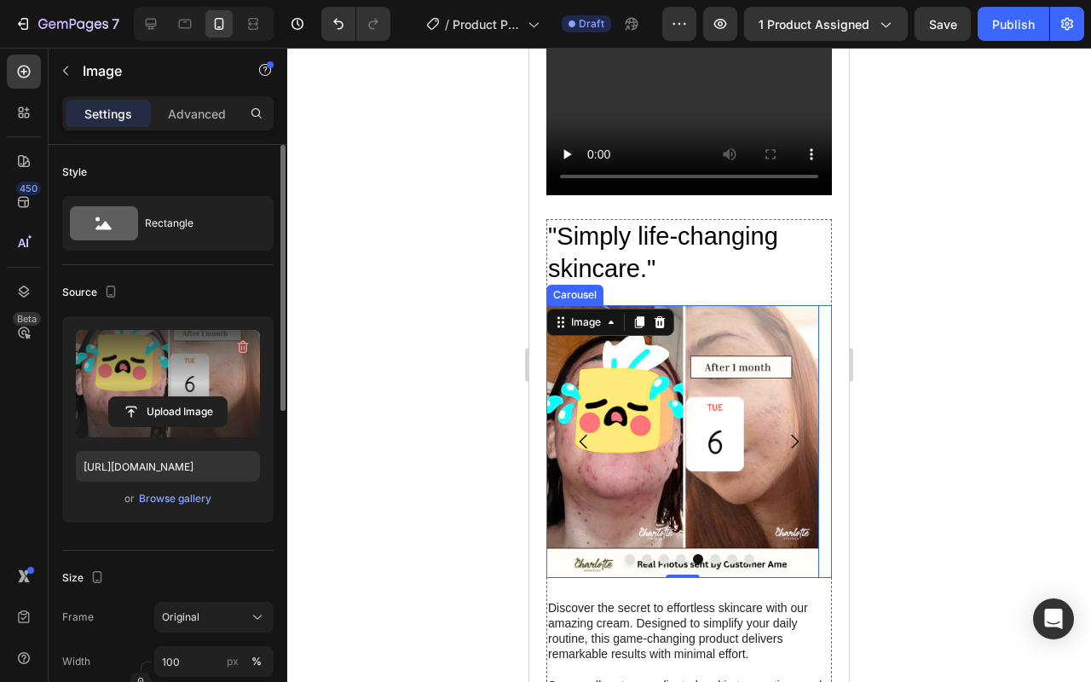
click at [789, 433] on icon "Carousel Next Arrow" at bounding box center [794, 441] width 20 height 20
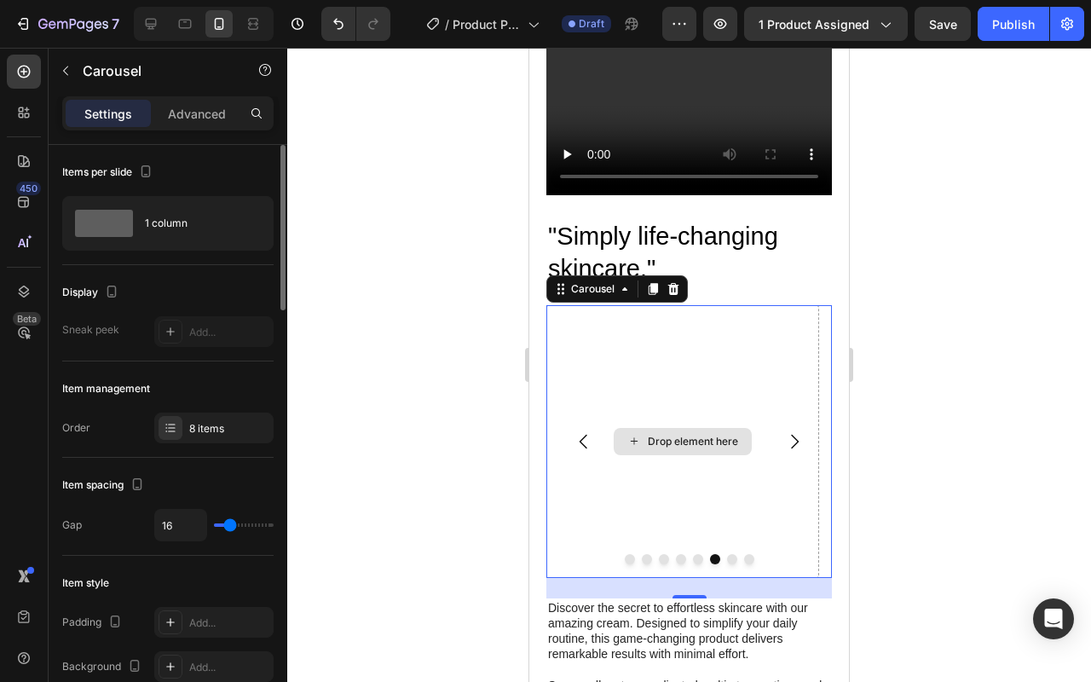
click at [632, 415] on div "Drop element here" at bounding box center [682, 441] width 273 height 273
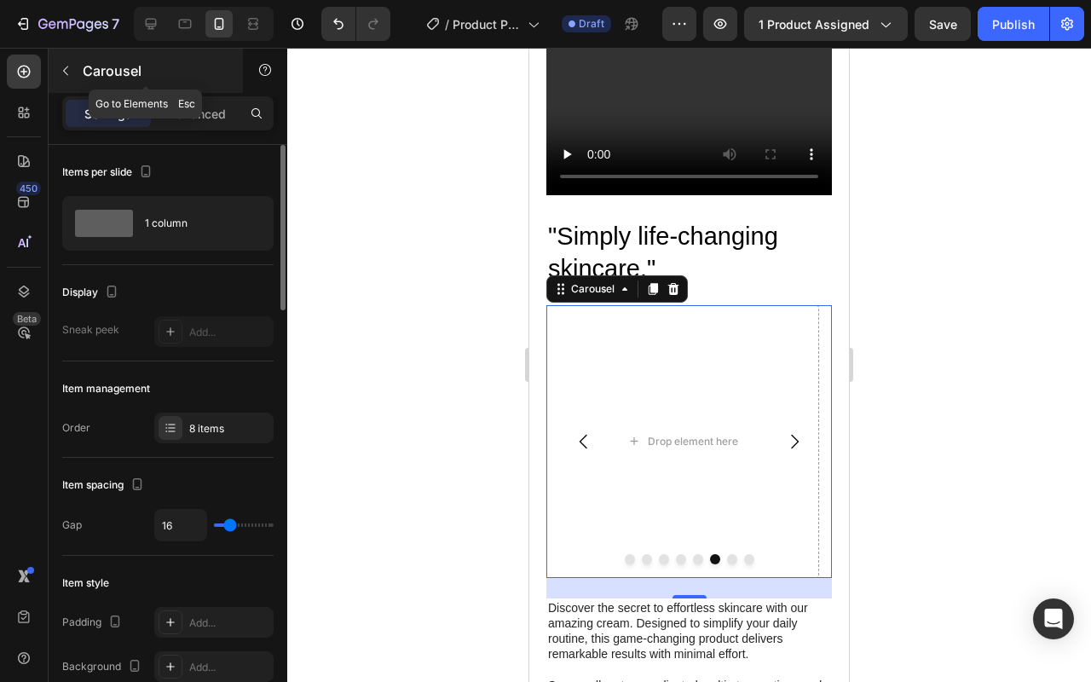
click at [74, 77] on button "button" at bounding box center [65, 70] width 27 height 27
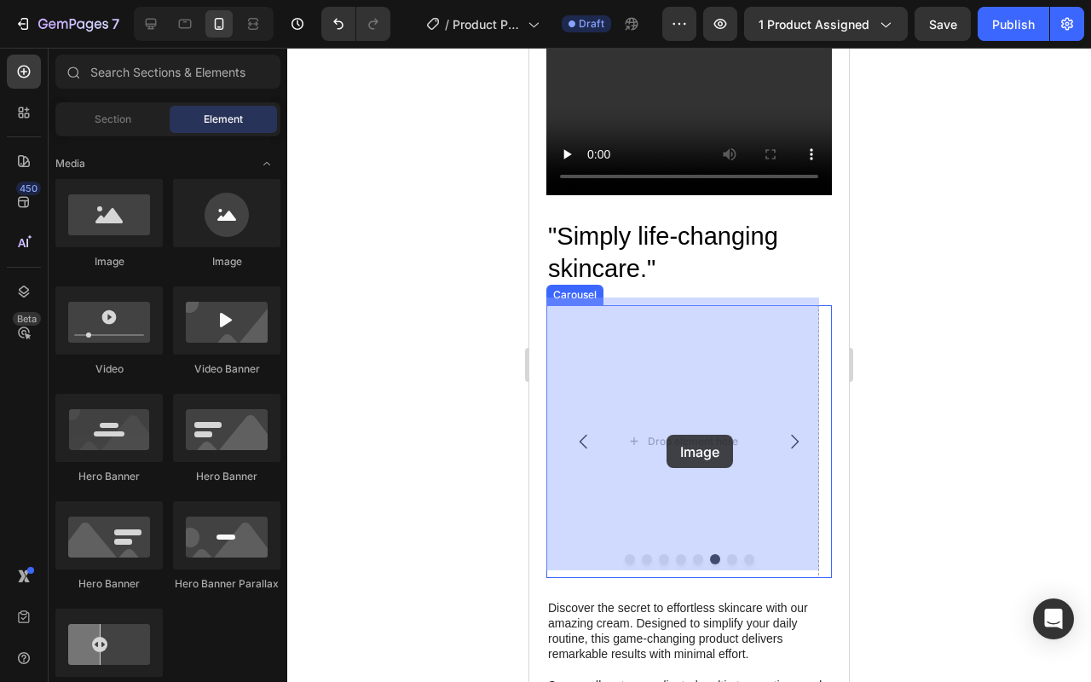
drag, startPoint x: 661, startPoint y: 263, endPoint x: 564, endPoint y: 409, distance: 175.1
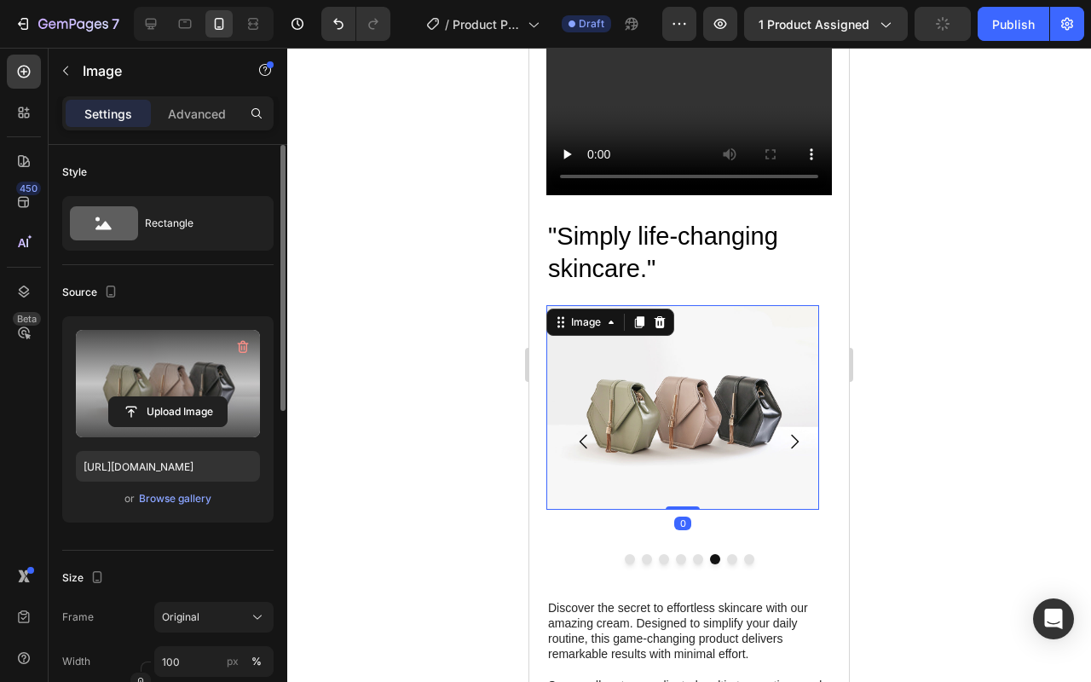
click at [239, 378] on label at bounding box center [168, 383] width 184 height 107
click at [227, 397] on input "file" at bounding box center [168, 411] width 118 height 29
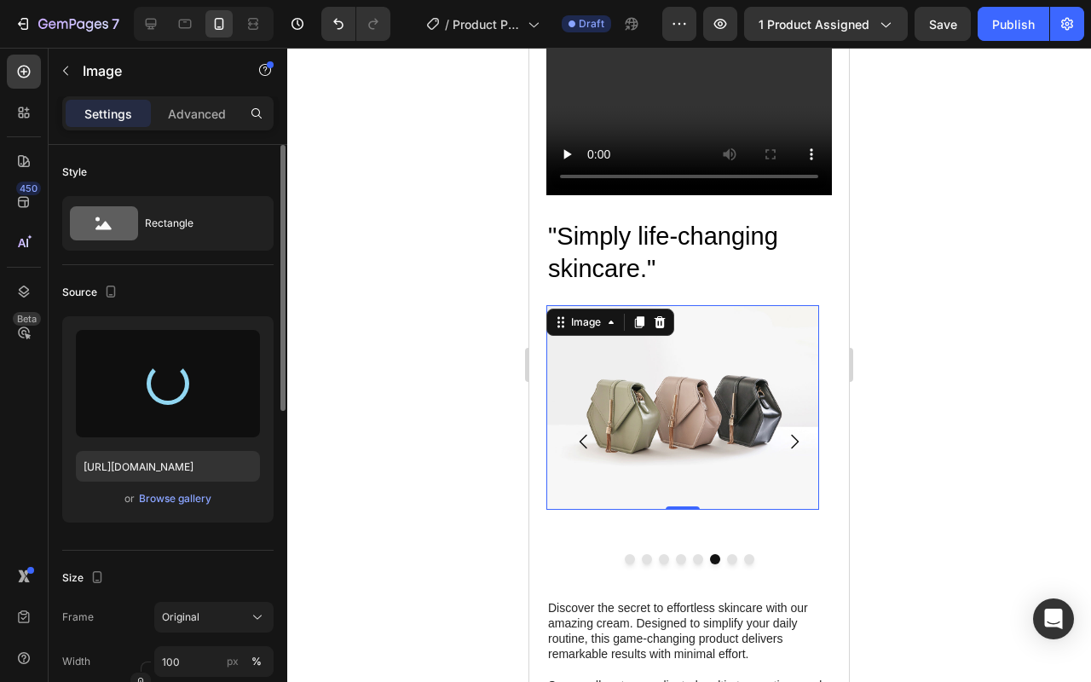
type input "[URL][DOMAIN_NAME]"
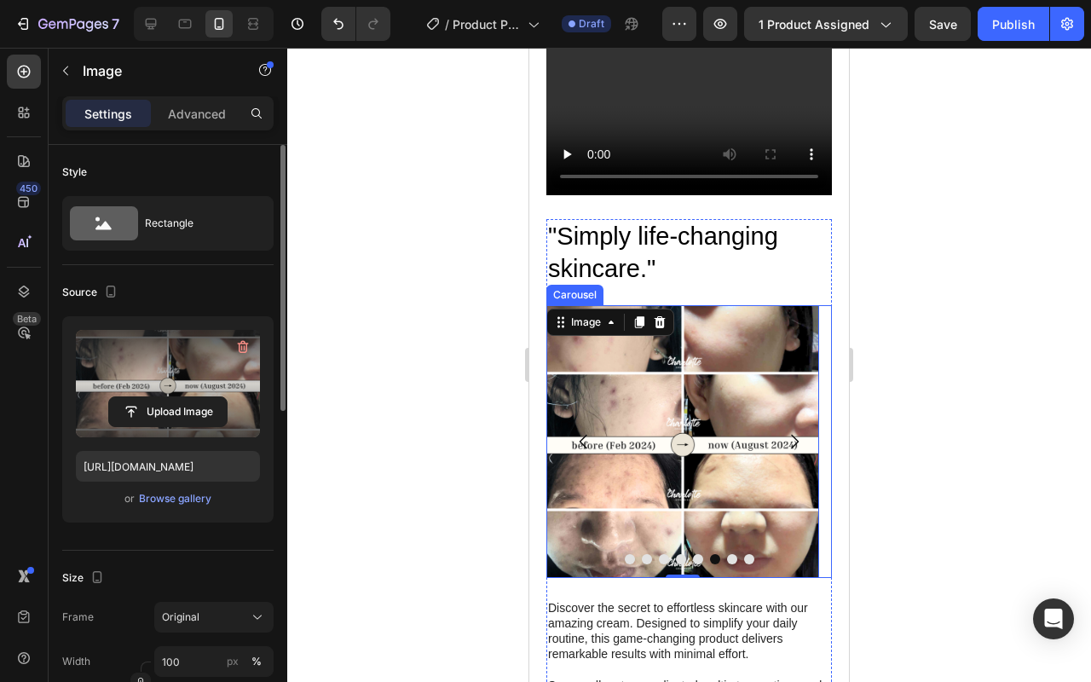
click at [796, 435] on button "Carousel Next Arrow" at bounding box center [794, 441] width 48 height 48
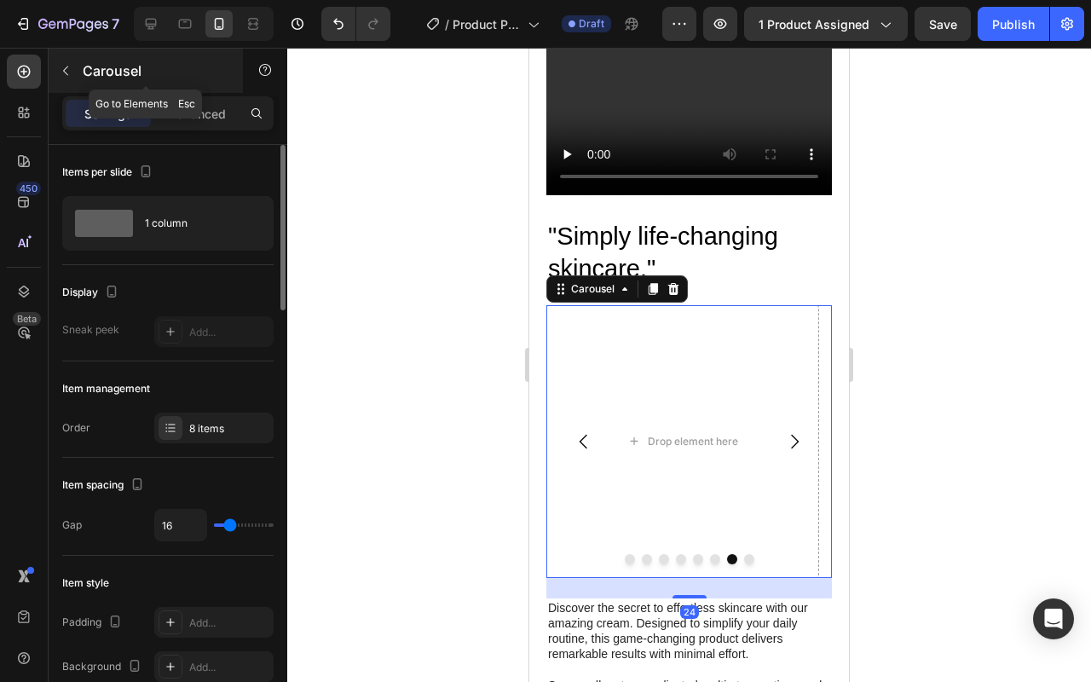
click at [77, 63] on button "button" at bounding box center [65, 70] width 27 height 27
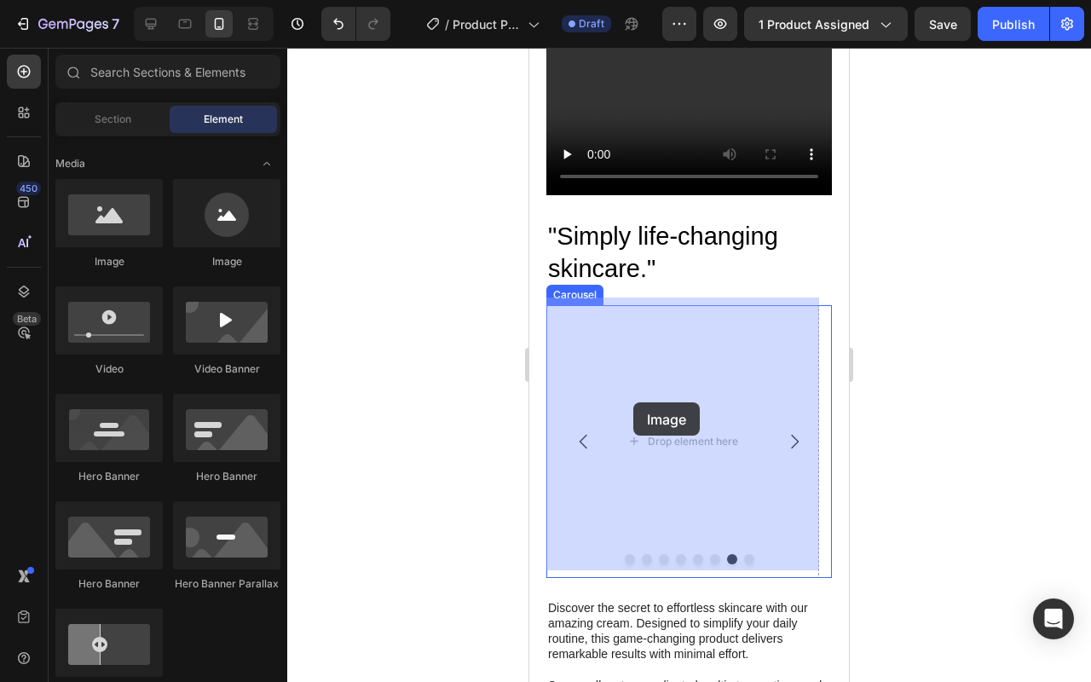
drag, startPoint x: 901, startPoint y: 366, endPoint x: 633, endPoint y: 402, distance: 269.9
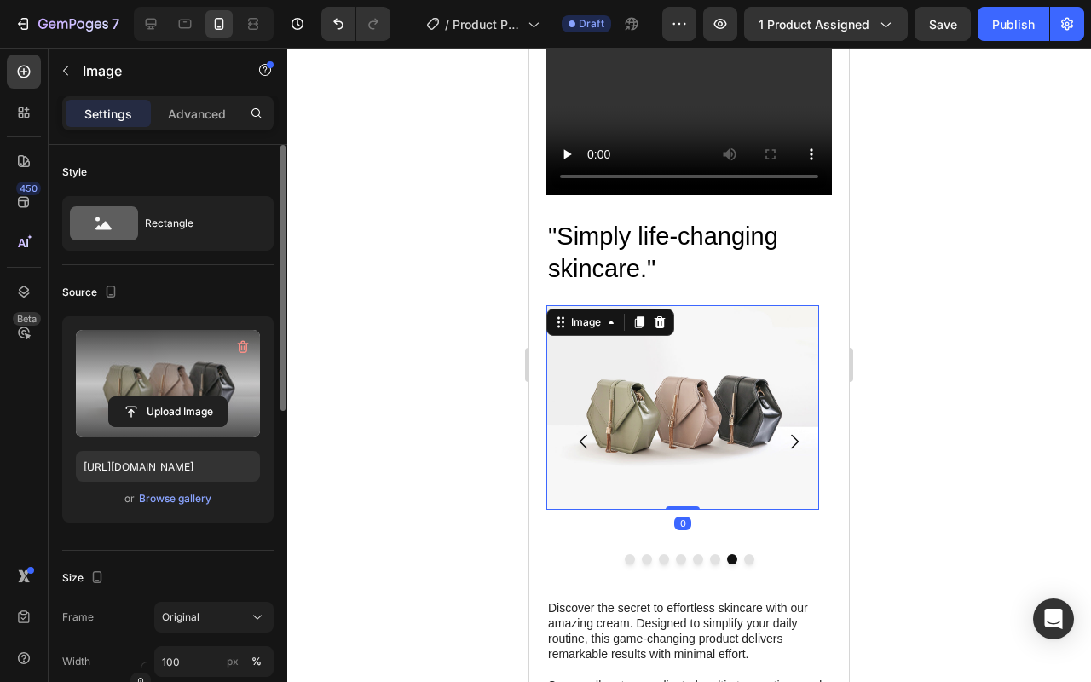
click at [184, 348] on label at bounding box center [168, 383] width 184 height 107
click at [184, 397] on input "file" at bounding box center [168, 411] width 118 height 29
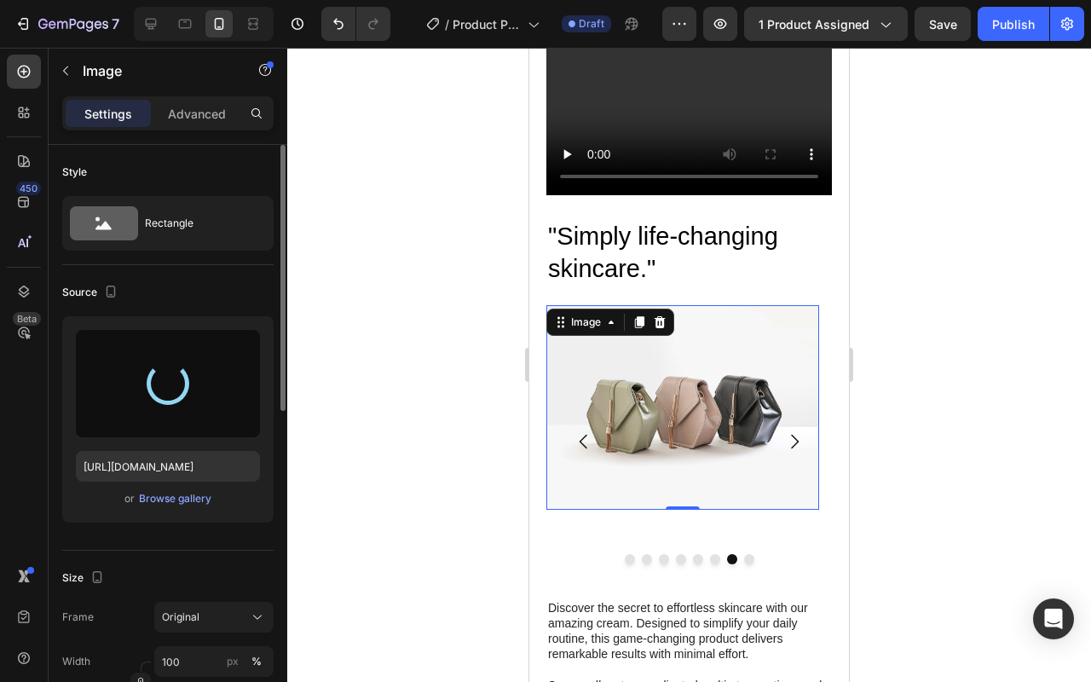
type input "[URL][DOMAIN_NAME]"
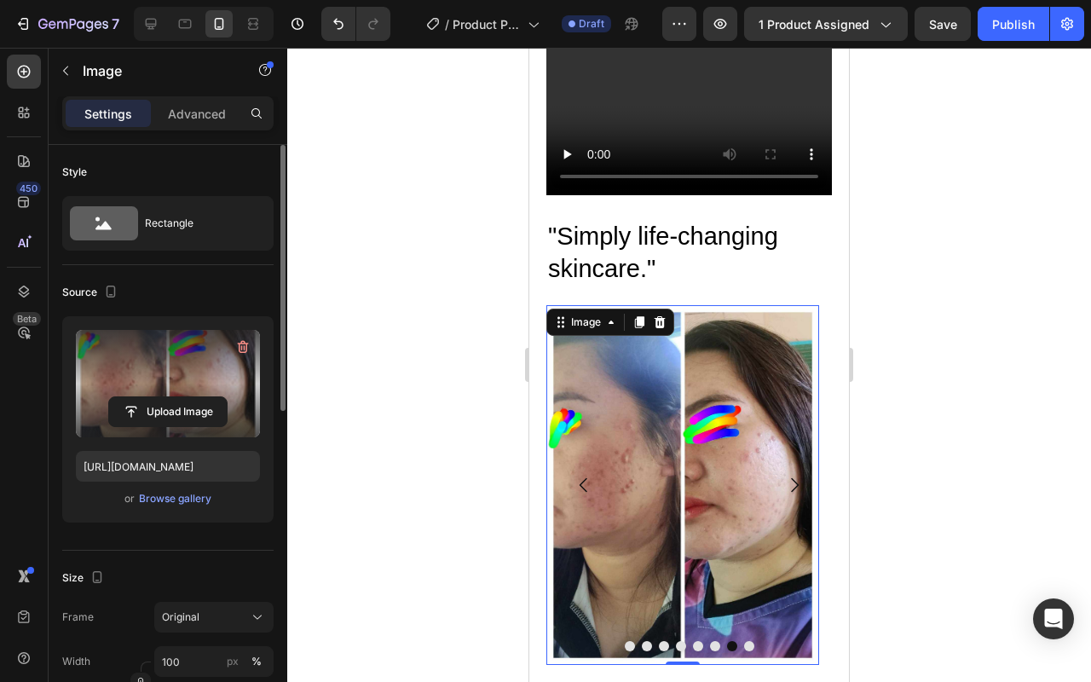
click at [551, 446] on img at bounding box center [682, 485] width 273 height 360
click at [554, 491] on img at bounding box center [682, 485] width 273 height 360
click at [579, 484] on icon "Carousel Back Arrow" at bounding box center [583, 485] width 20 height 20
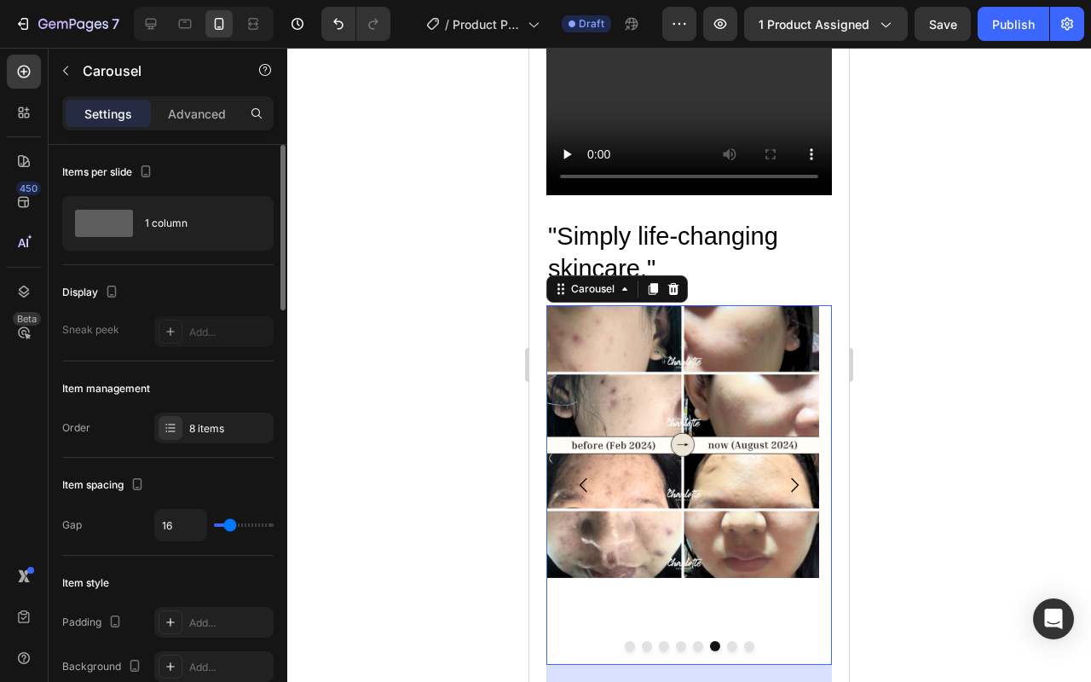
click at [793, 473] on button "Carousel Next Arrow" at bounding box center [794, 485] width 48 height 48
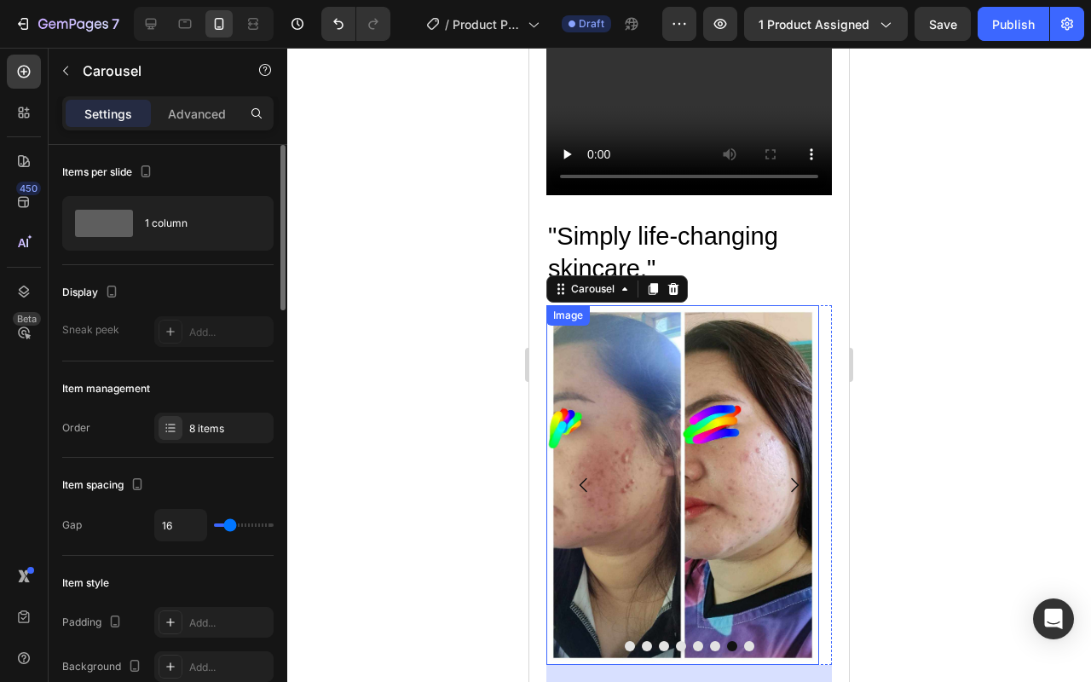
click at [658, 409] on img at bounding box center [682, 485] width 273 height 360
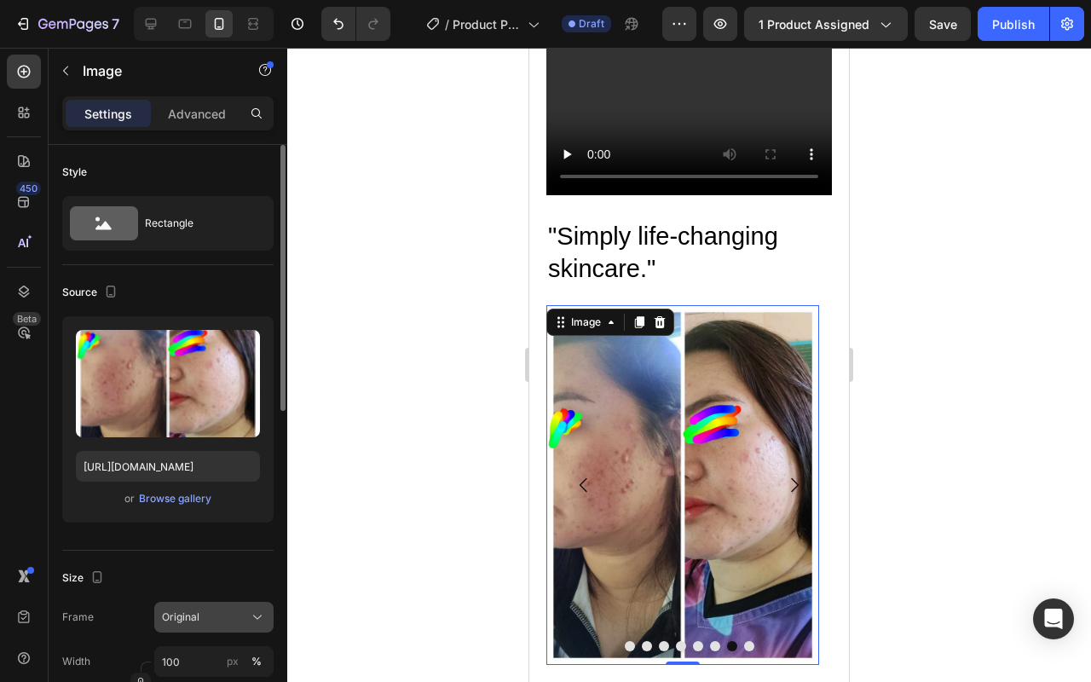
click at [233, 609] on div "Original" at bounding box center [203, 616] width 83 height 15
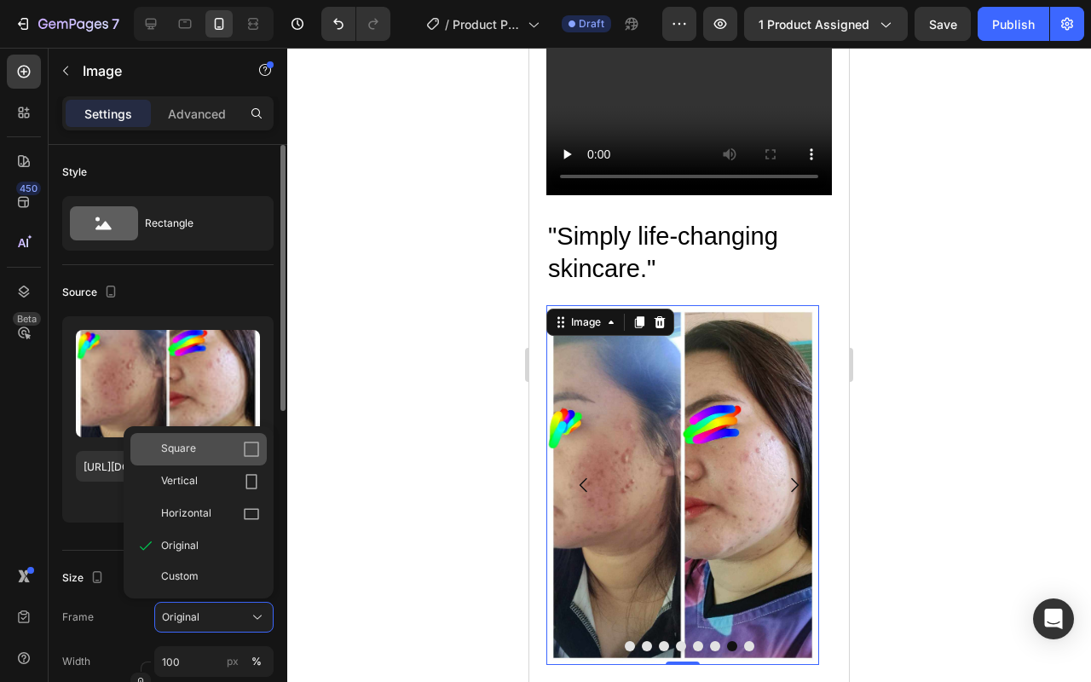
click at [233, 438] on div "Square" at bounding box center [198, 449] width 136 height 32
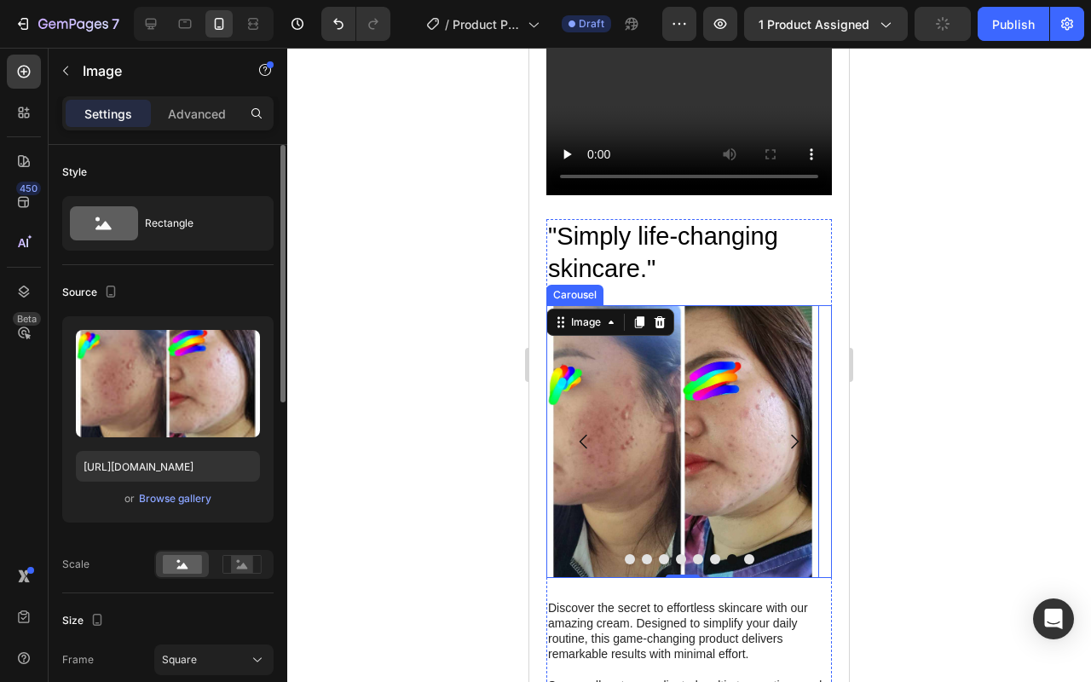
click at [577, 441] on icon "Carousel Back Arrow" at bounding box center [583, 441] width 20 height 20
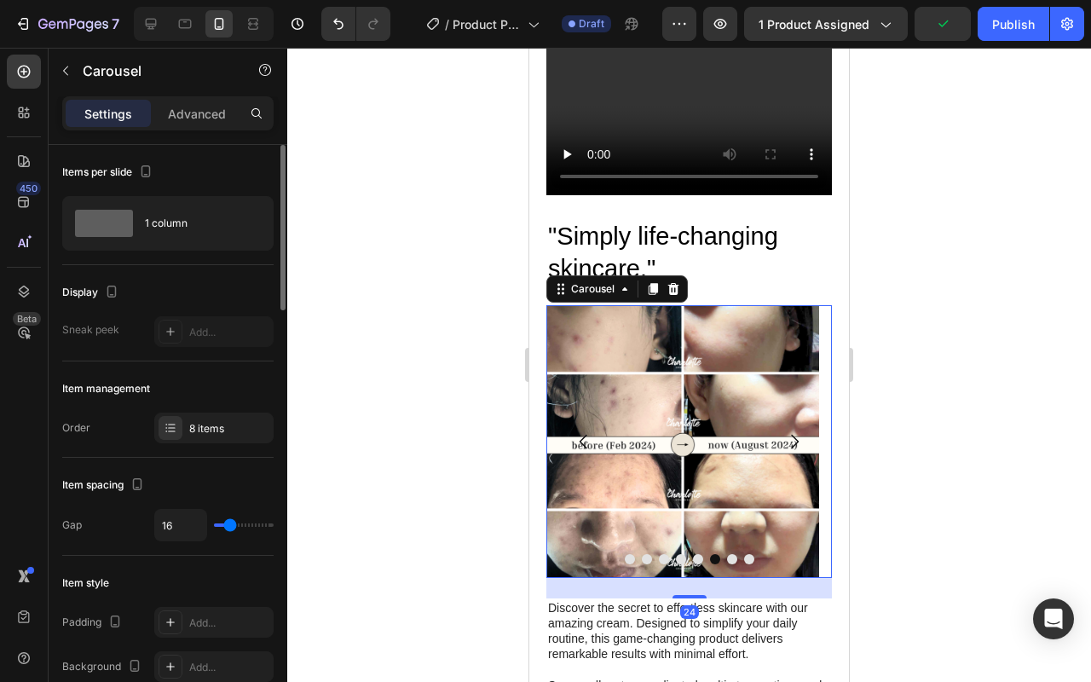
click at [784, 435] on icon "Carousel Next Arrow" at bounding box center [794, 441] width 20 height 20
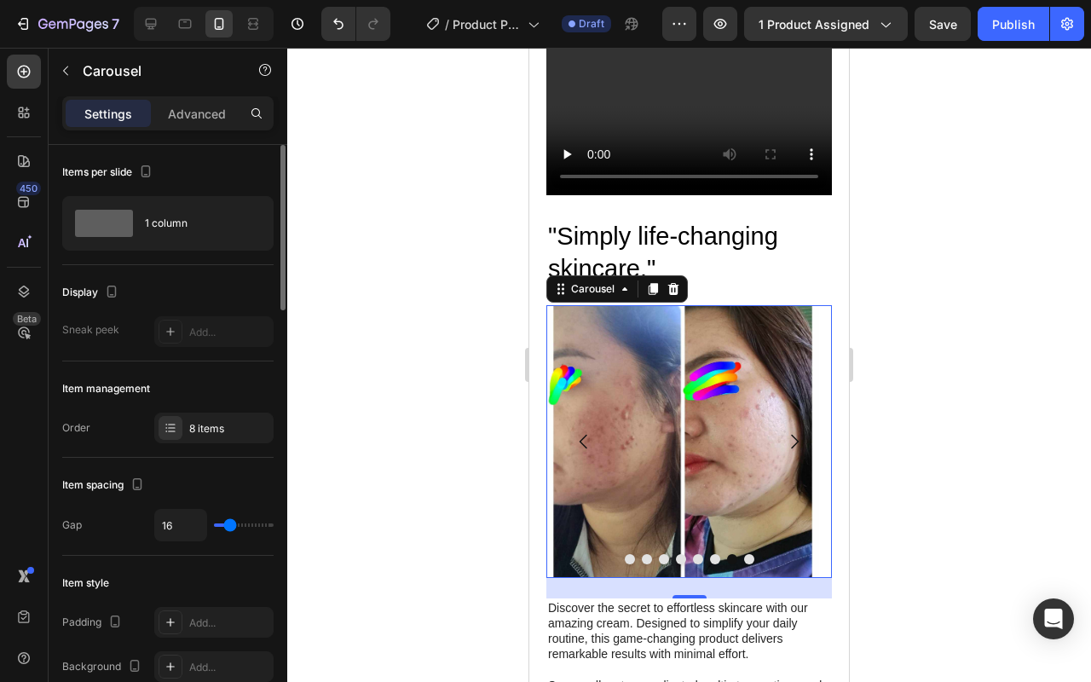
click at [786, 436] on icon "Carousel Next Arrow" at bounding box center [794, 441] width 20 height 20
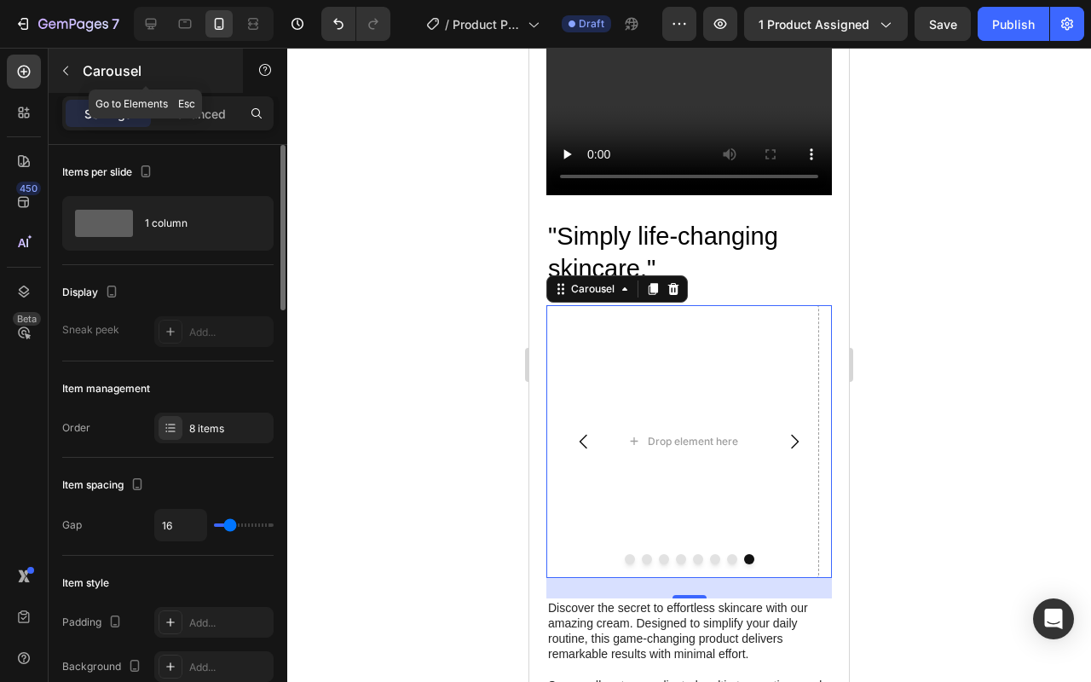
click at [74, 64] on button "button" at bounding box center [65, 70] width 27 height 27
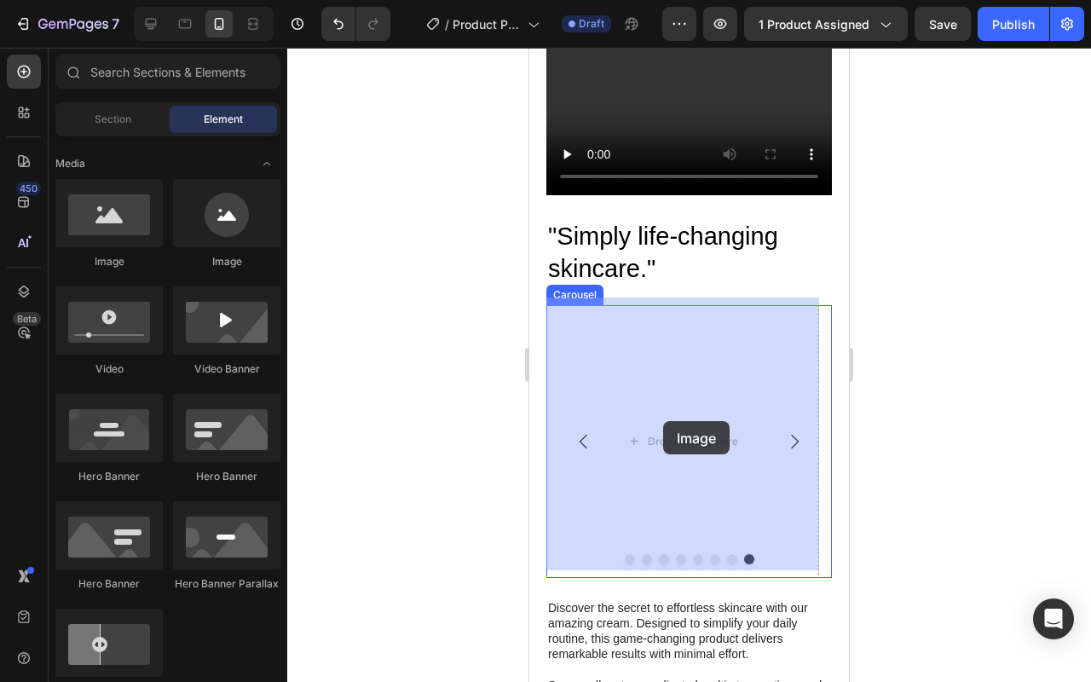
drag, startPoint x: 676, startPoint y: 251, endPoint x: 596, endPoint y: 380, distance: 151.1
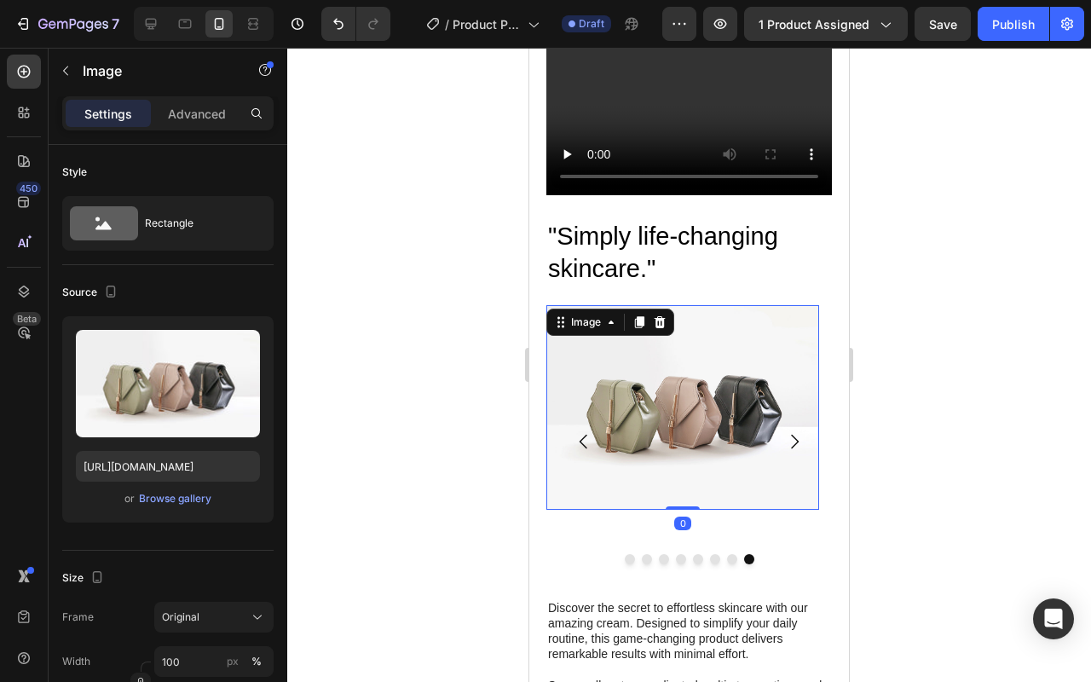
click at [665, 427] on img at bounding box center [682, 407] width 273 height 204
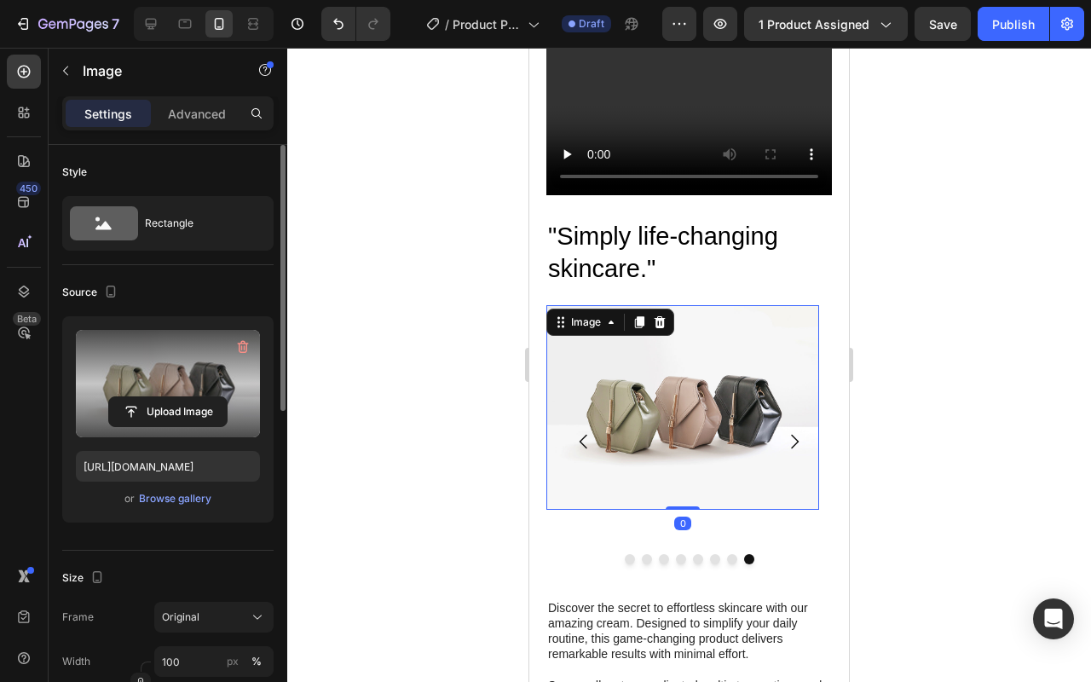
click at [169, 346] on label at bounding box center [168, 383] width 184 height 107
click at [169, 397] on input "file" at bounding box center [168, 411] width 118 height 29
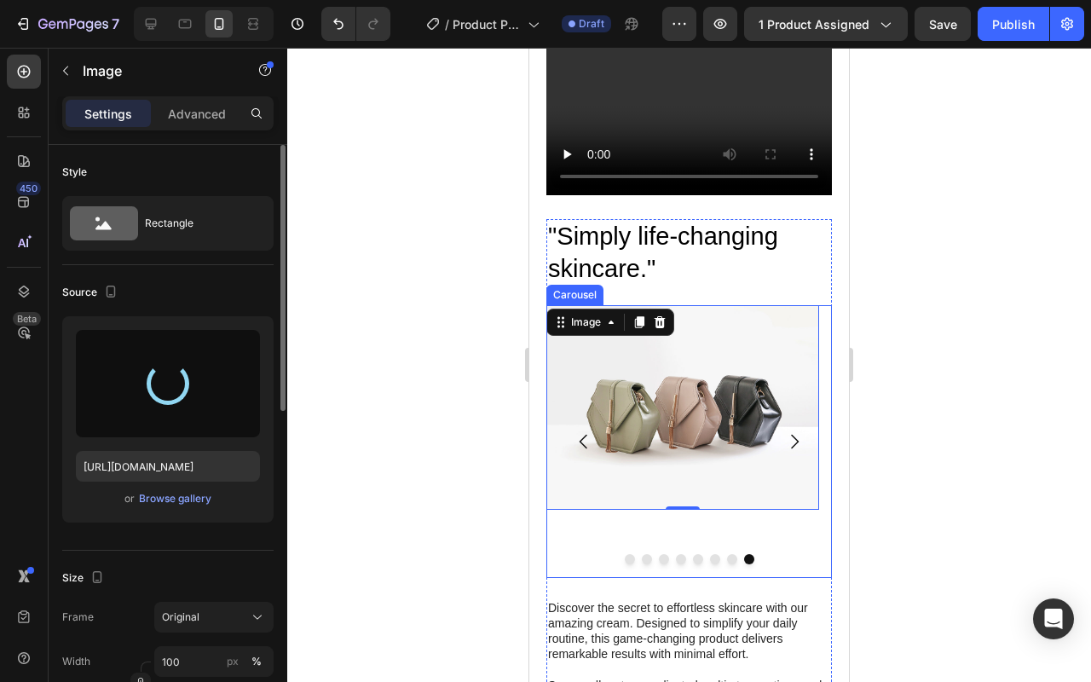
click at [784, 431] on icon "Carousel Next Arrow" at bounding box center [794, 441] width 20 height 20
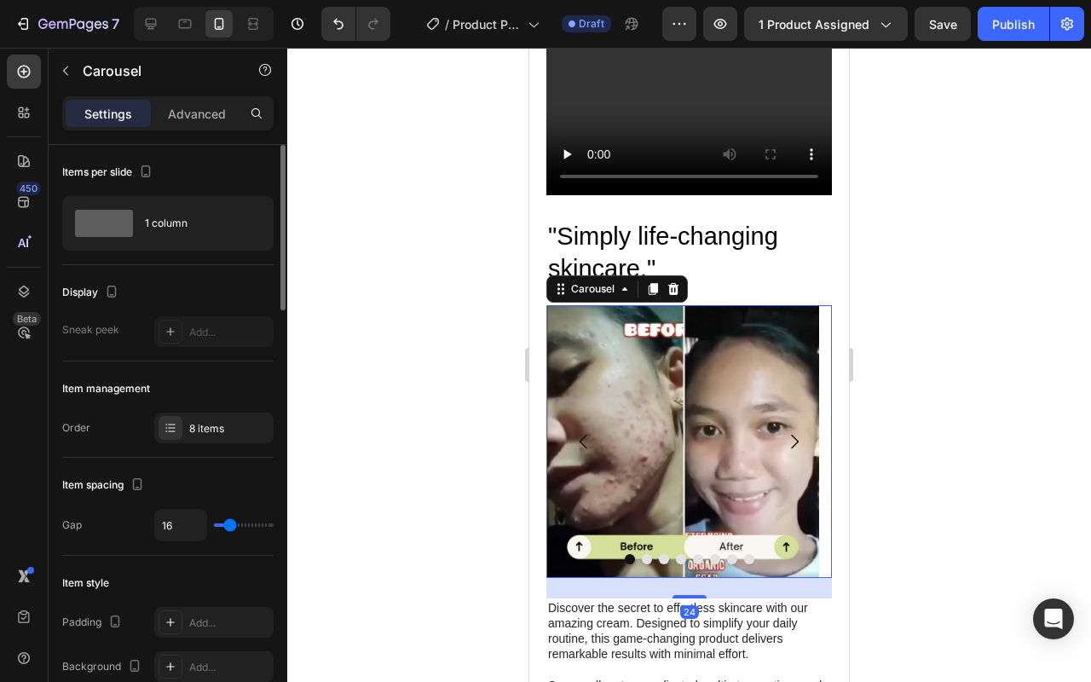
click at [587, 437] on icon "Carousel Back Arrow" at bounding box center [583, 441] width 20 height 20
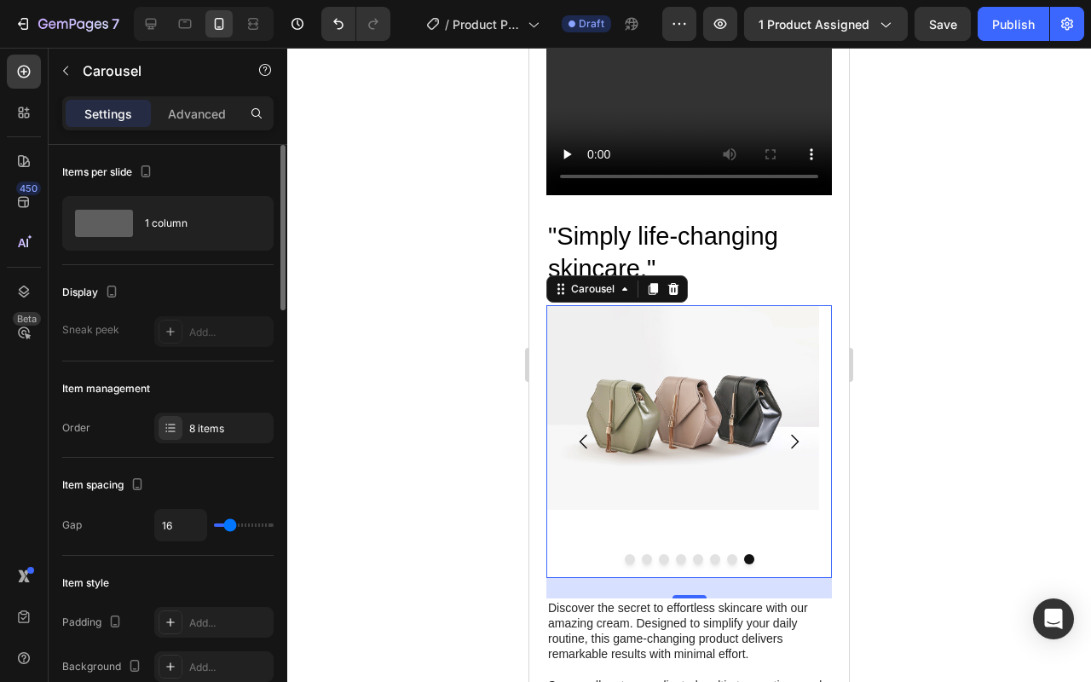
click at [586, 437] on icon "Carousel Back Arrow" at bounding box center [583, 441] width 20 height 20
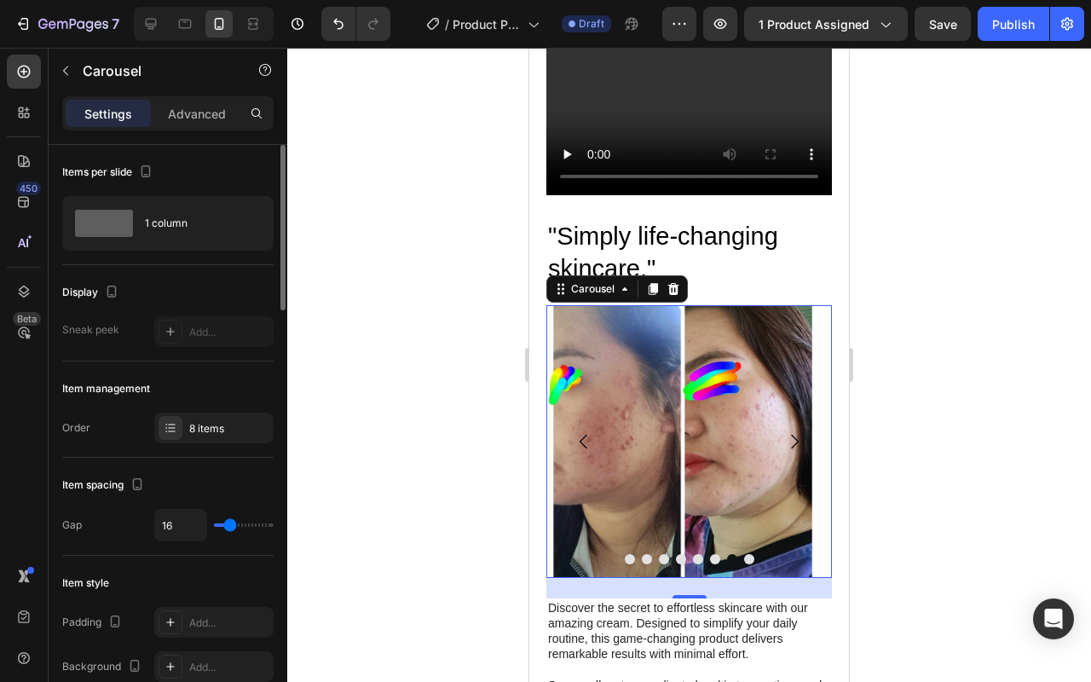
click at [784, 435] on icon "Carousel Next Arrow" at bounding box center [794, 441] width 20 height 20
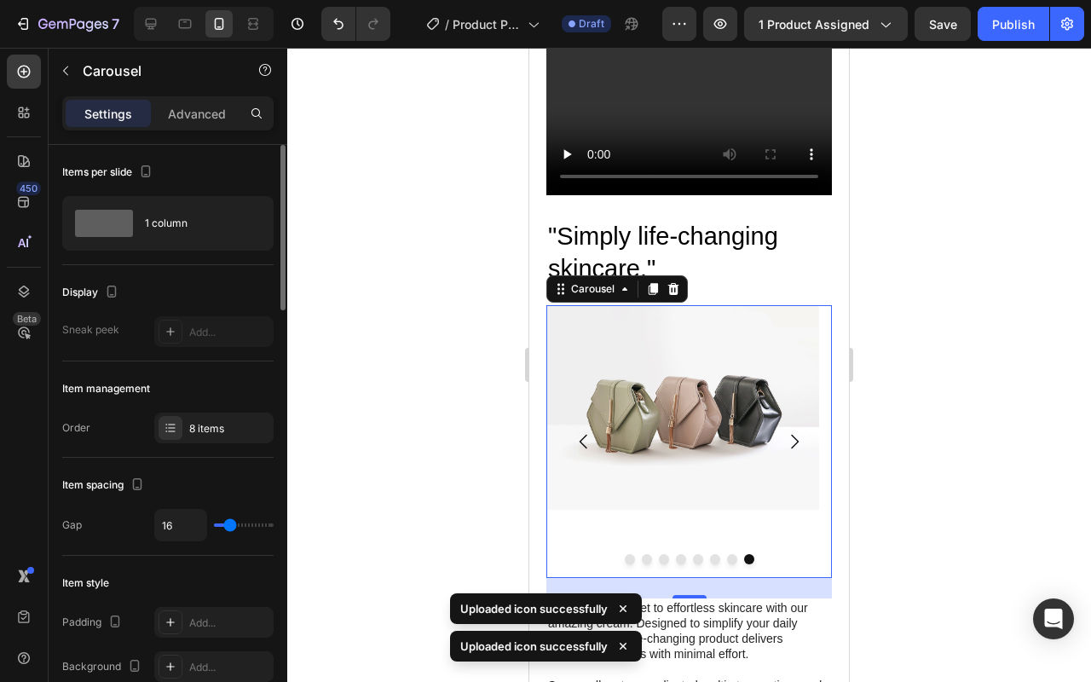
click at [784, 435] on icon "Carousel Next Arrow" at bounding box center [794, 441] width 20 height 20
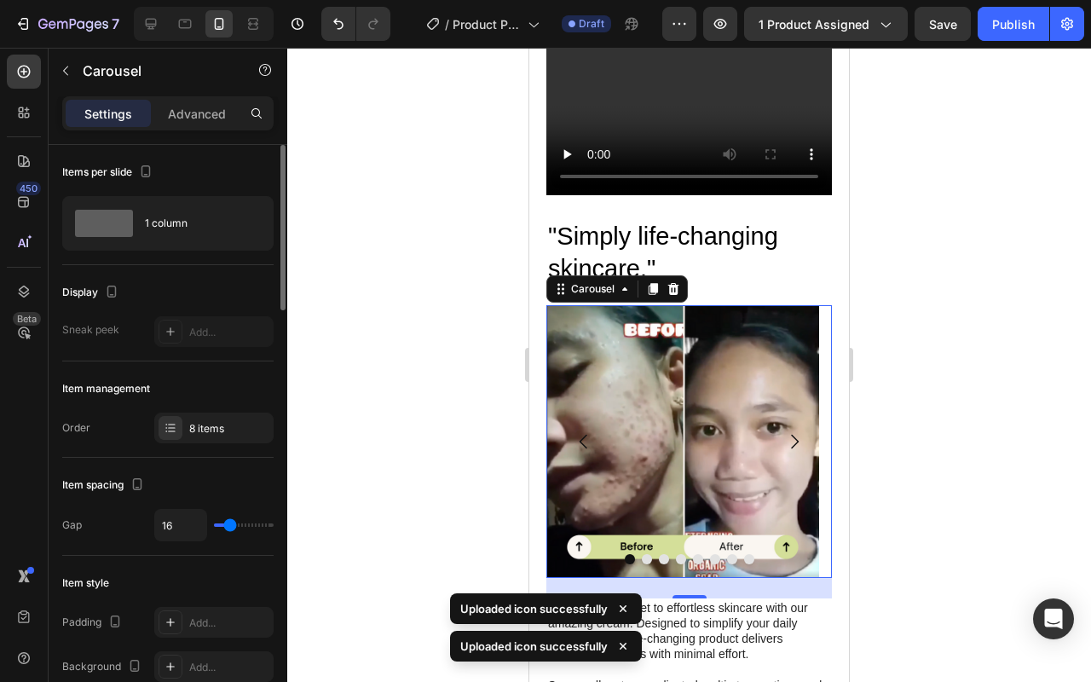
click at [572, 439] on button "Carousel Back Arrow" at bounding box center [584, 441] width 48 height 48
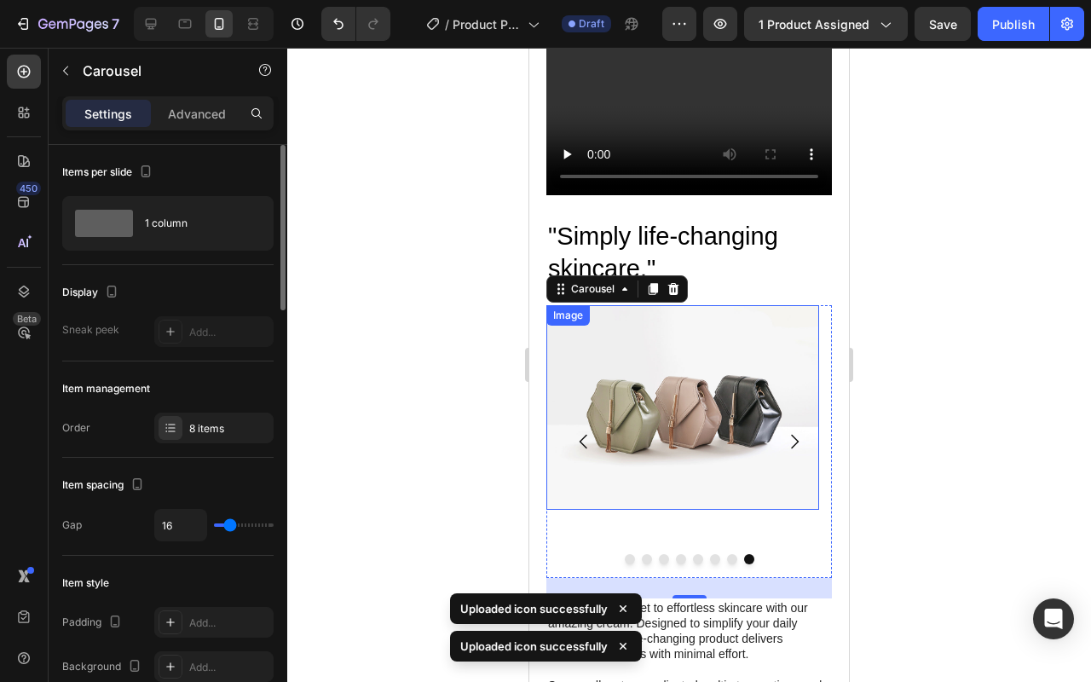
click at [672, 417] on img at bounding box center [682, 407] width 273 height 204
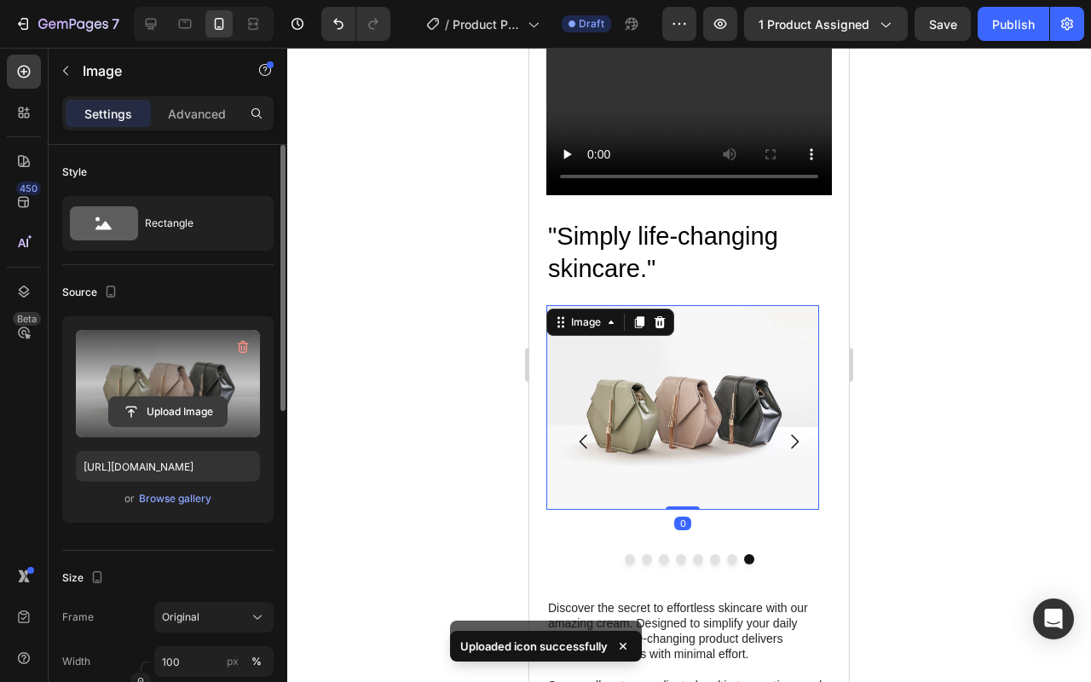
click at [181, 405] on input "file" at bounding box center [168, 411] width 118 height 29
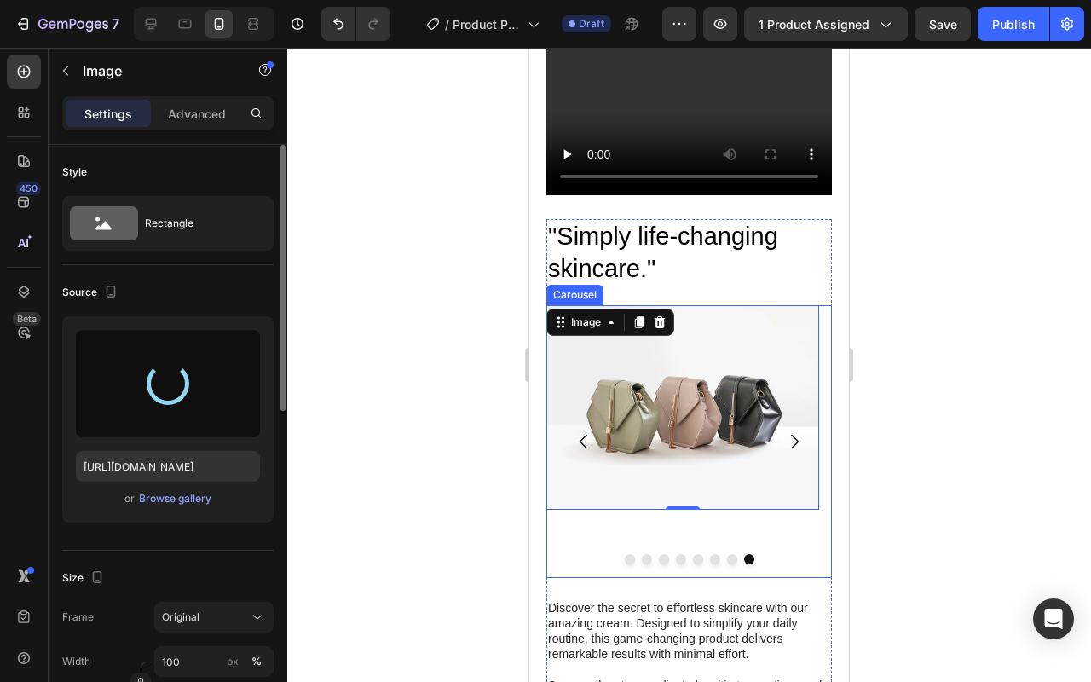
type input "[URL][DOMAIN_NAME]"
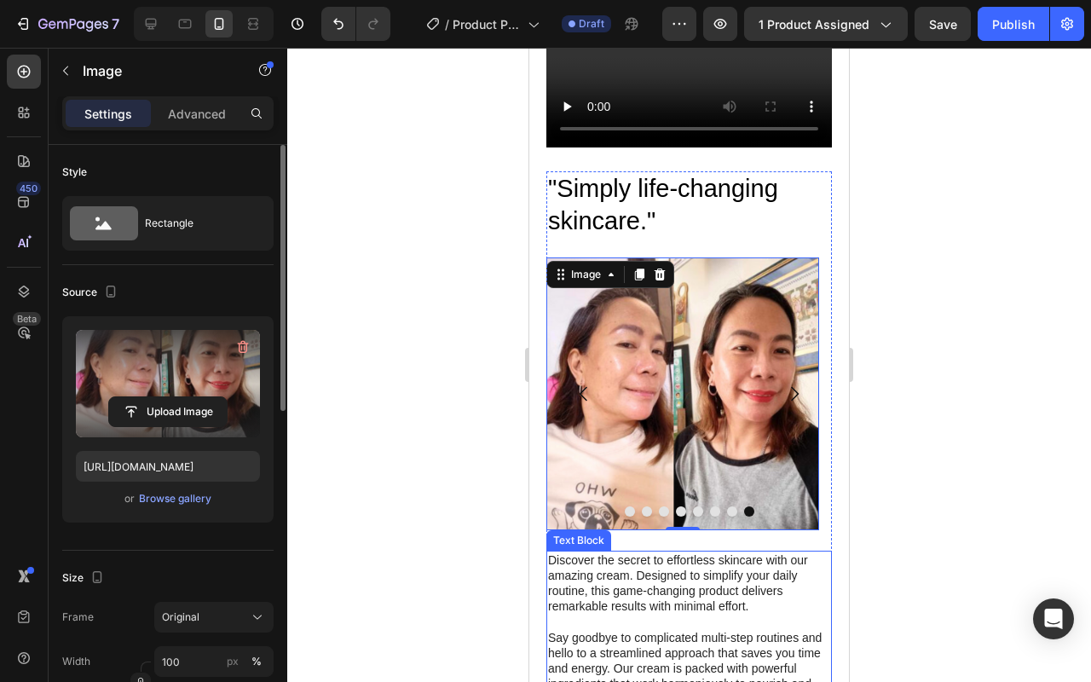
scroll to position [1477, 0]
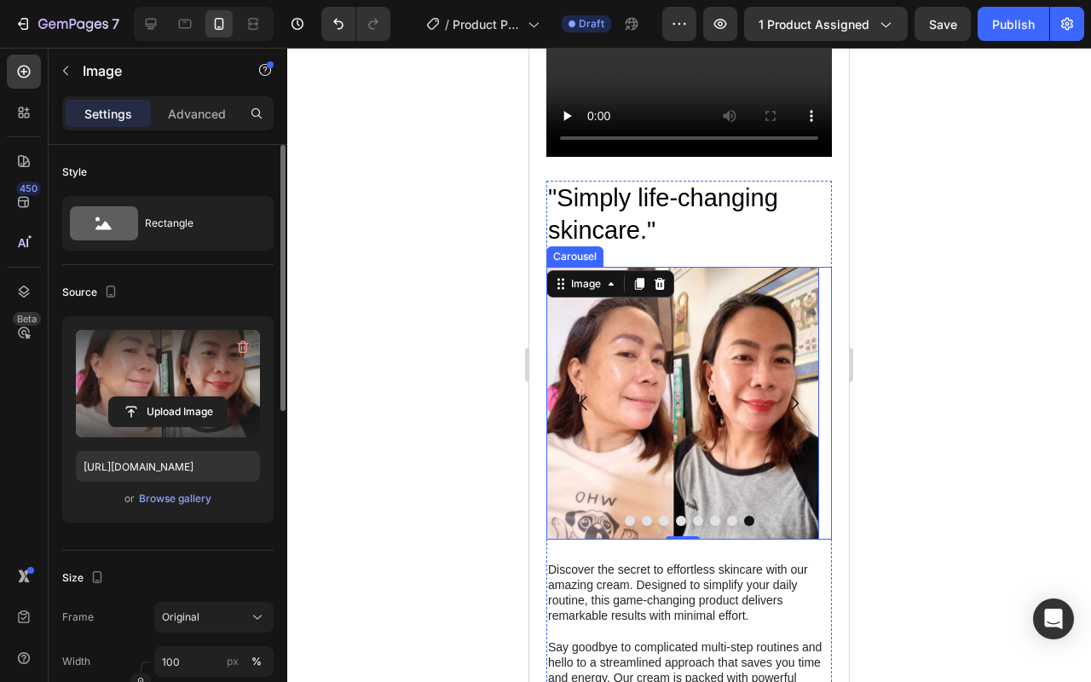
click at [577, 393] on icon "Carousel Back Arrow" at bounding box center [583, 403] width 20 height 20
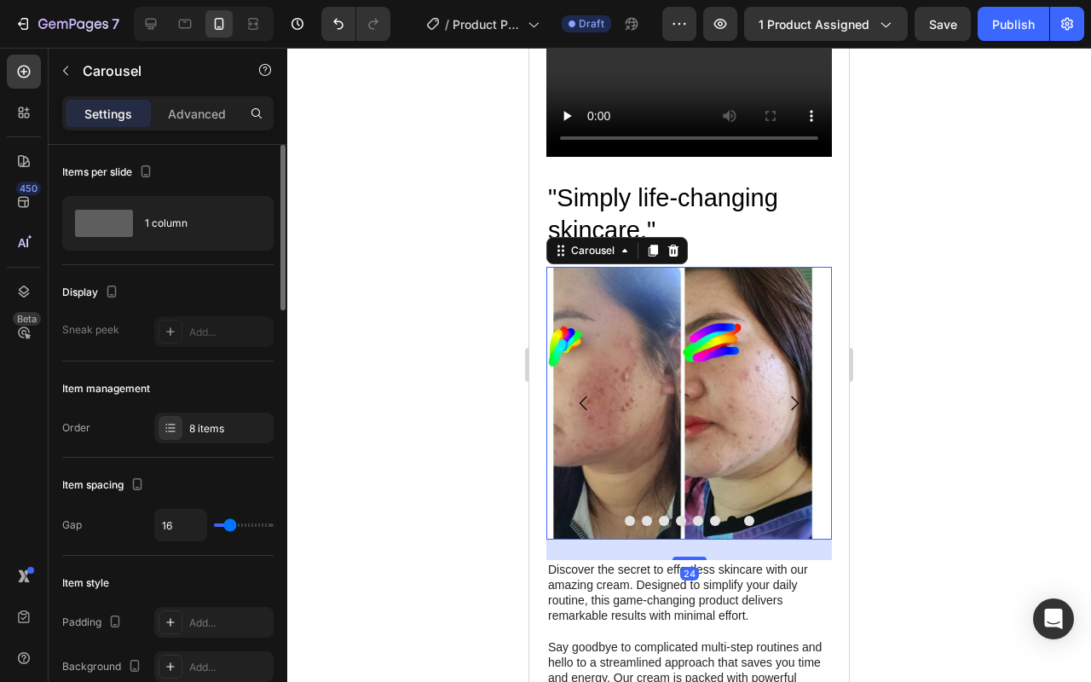
click at [577, 393] on icon "Carousel Back Arrow" at bounding box center [583, 403] width 20 height 20
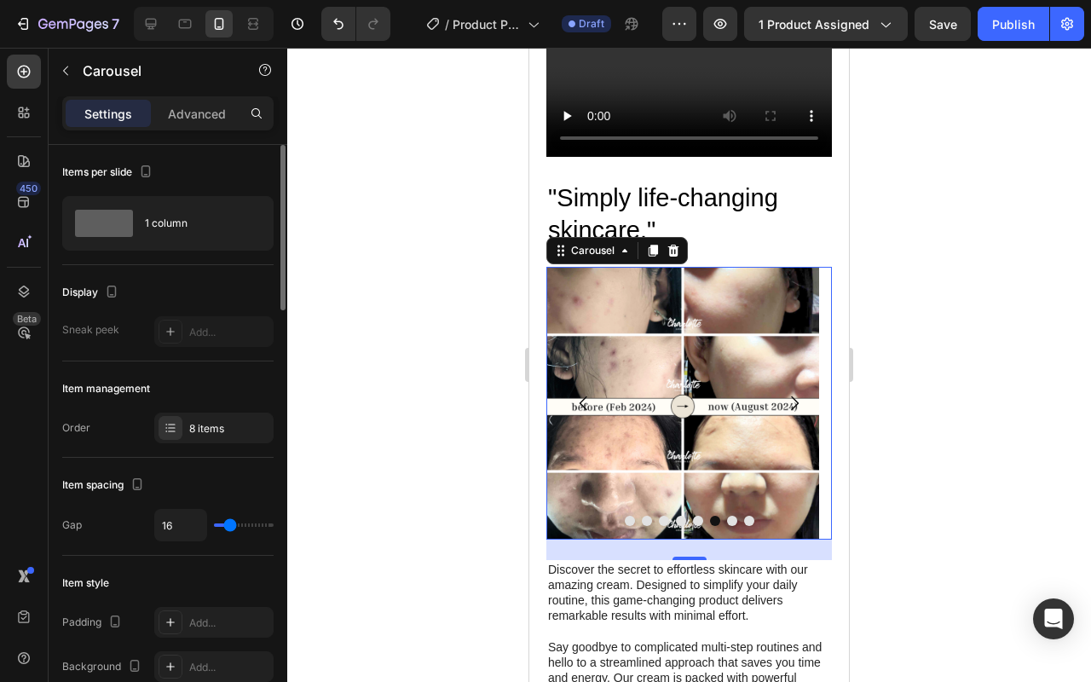
click at [791, 400] on icon "Carousel Next Arrow" at bounding box center [794, 403] width 20 height 20
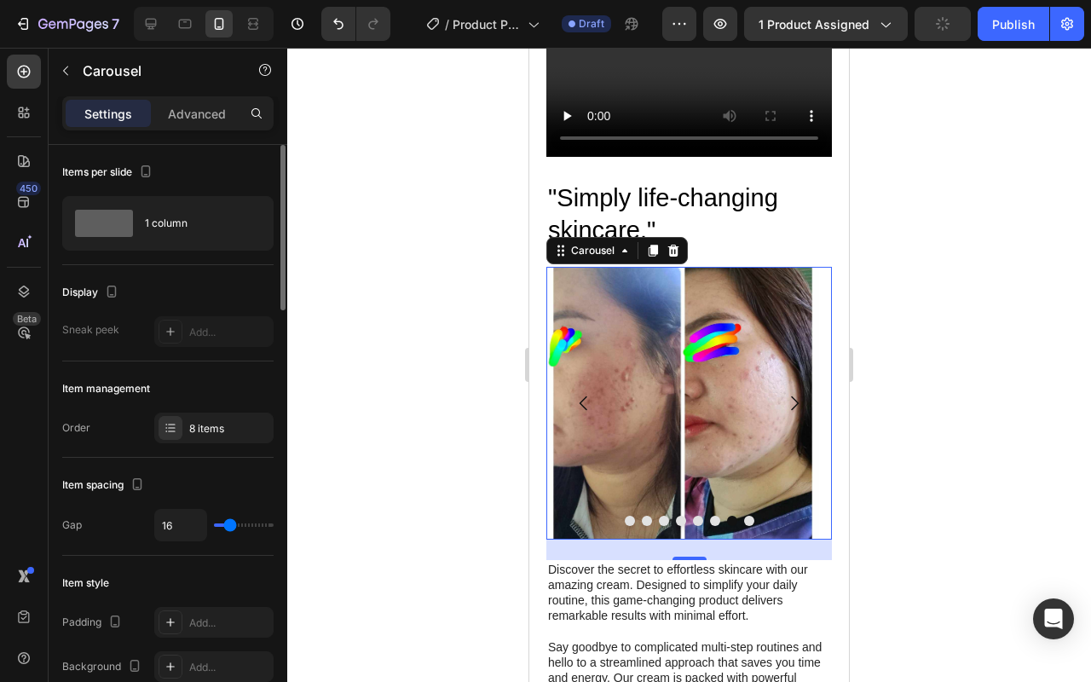
click at [584, 395] on icon "Carousel Back Arrow" at bounding box center [583, 402] width 8 height 14
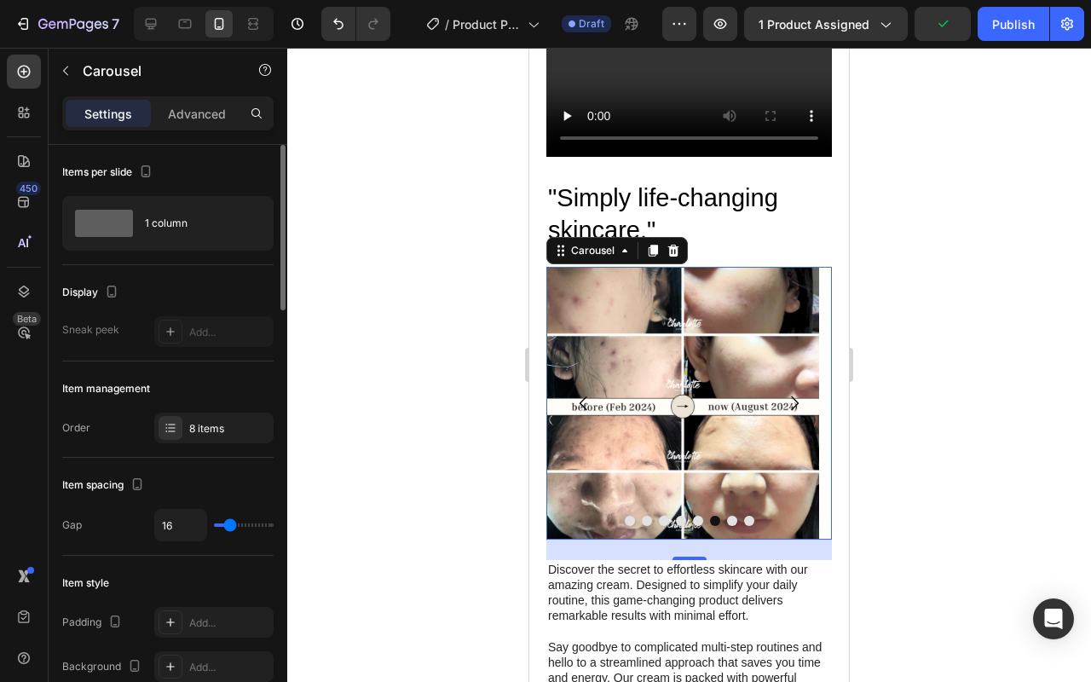
click at [584, 395] on icon "Carousel Back Arrow" at bounding box center [583, 402] width 8 height 14
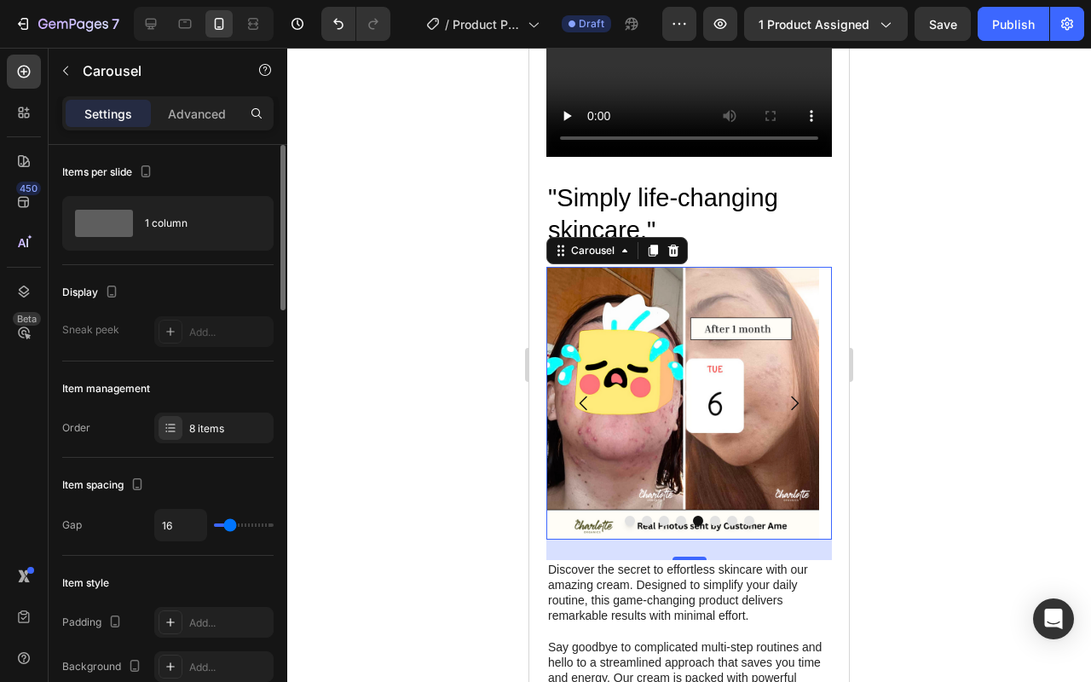
click at [584, 395] on icon "Carousel Back Arrow" at bounding box center [583, 402] width 8 height 14
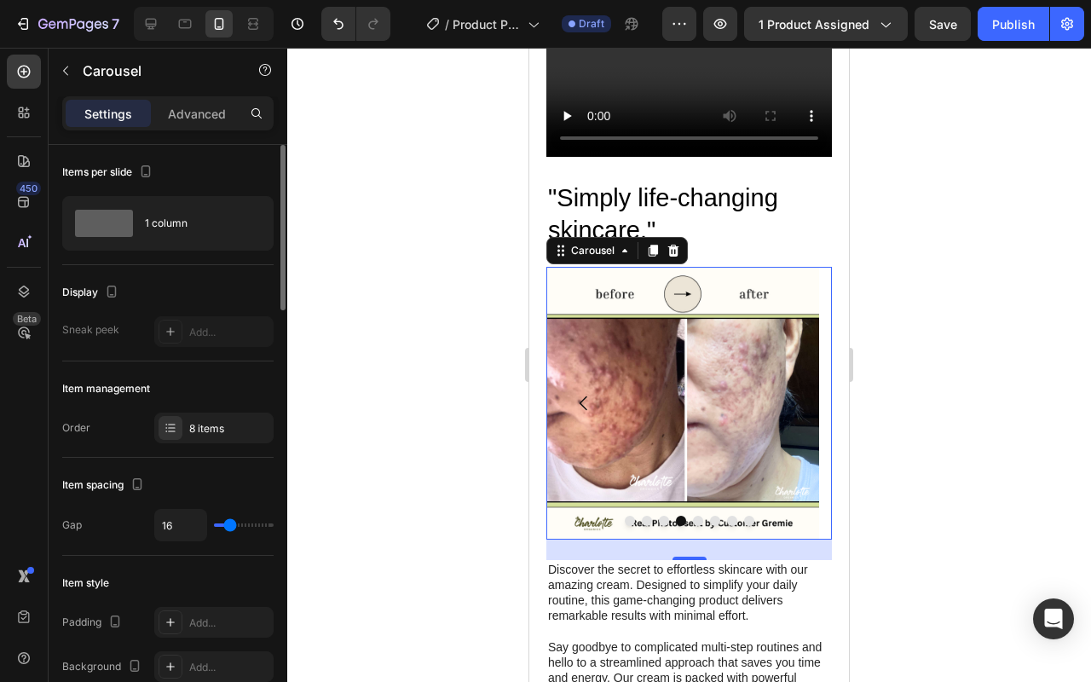
click at [582, 395] on icon "Carousel Back Arrow" at bounding box center [583, 402] width 8 height 14
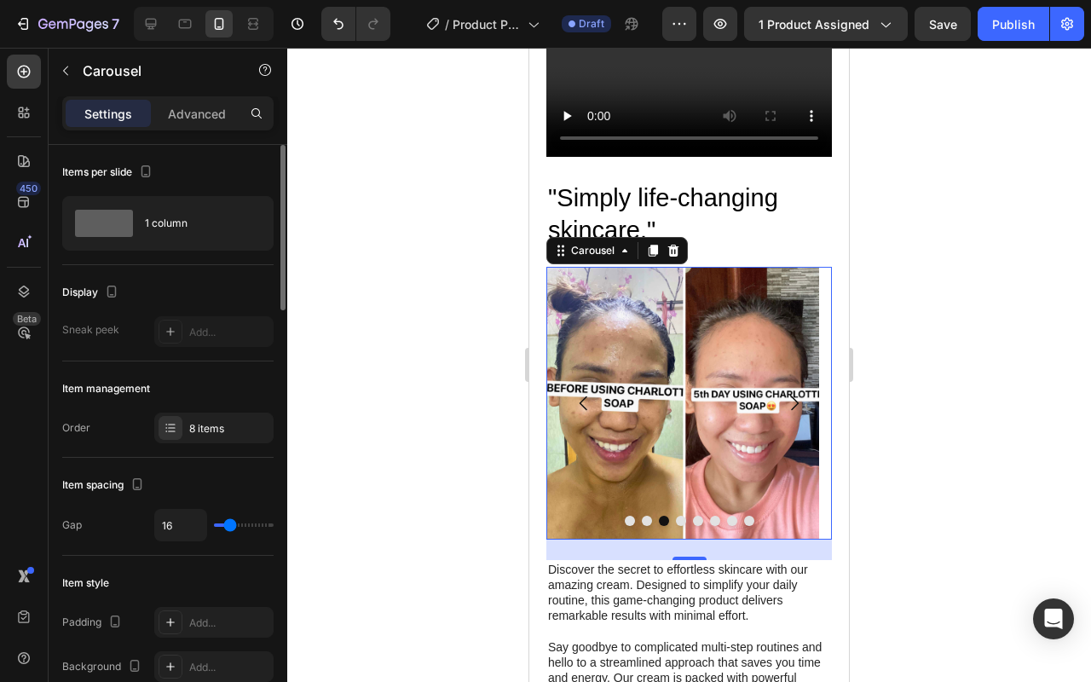
click at [582, 395] on icon "Carousel Back Arrow" at bounding box center [583, 402] width 8 height 14
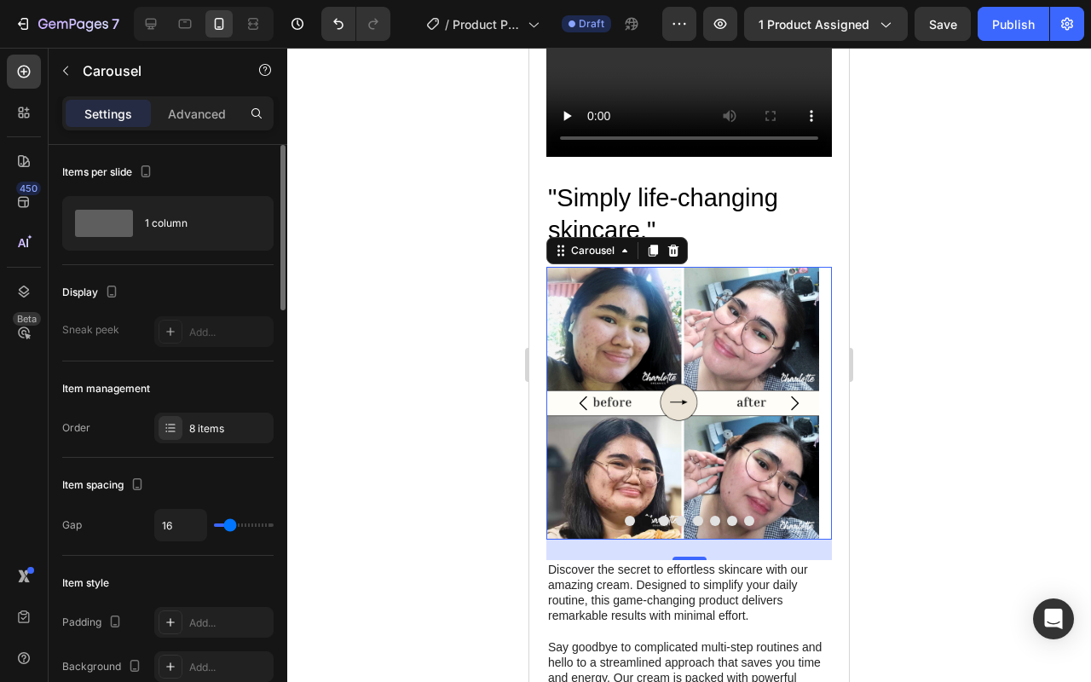
click at [582, 395] on icon "Carousel Back Arrow" at bounding box center [583, 402] width 8 height 14
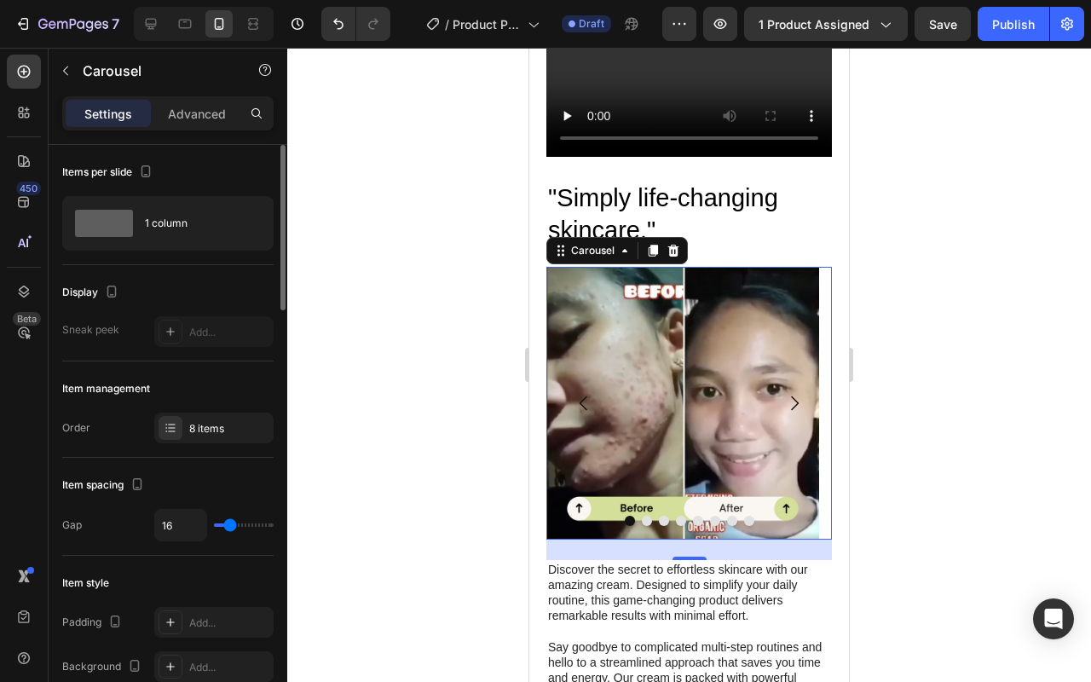
click at [582, 395] on icon "Carousel Back Arrow" at bounding box center [583, 402] width 8 height 14
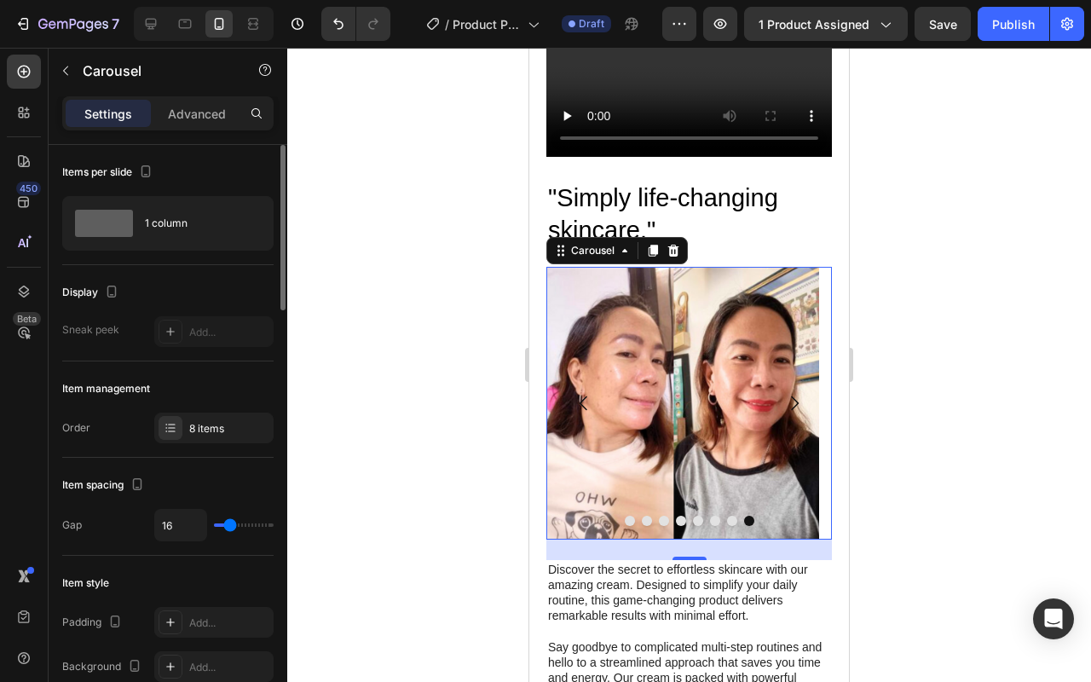
click at [583, 393] on icon "Carousel Back Arrow" at bounding box center [583, 403] width 20 height 20
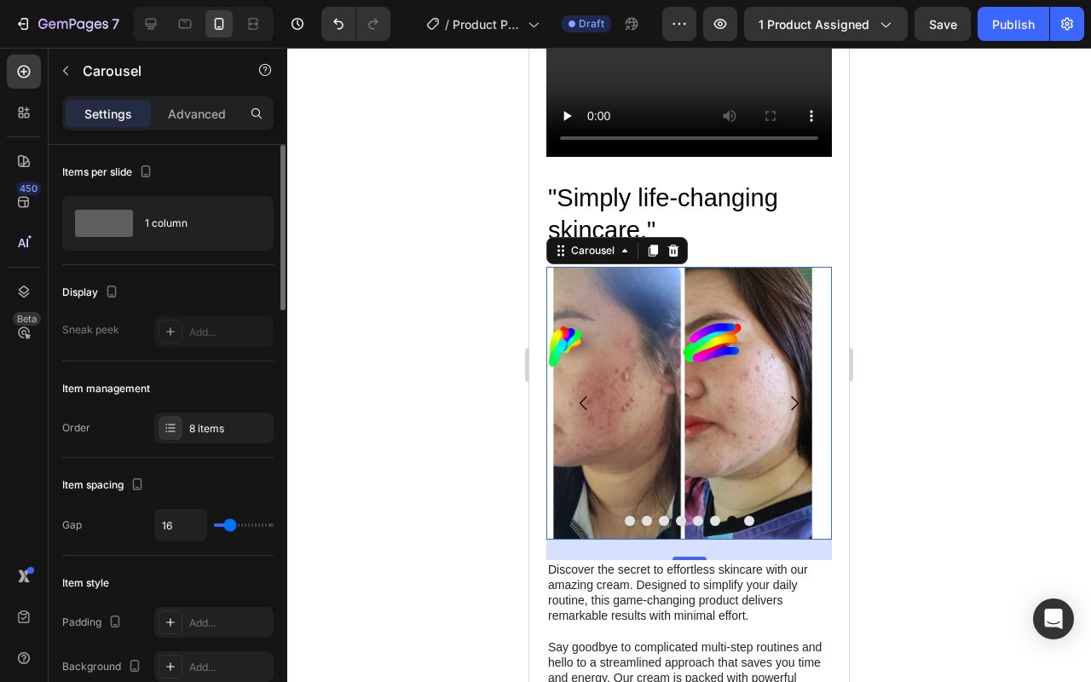
click at [791, 394] on icon "Carousel Next Arrow" at bounding box center [794, 403] width 20 height 20
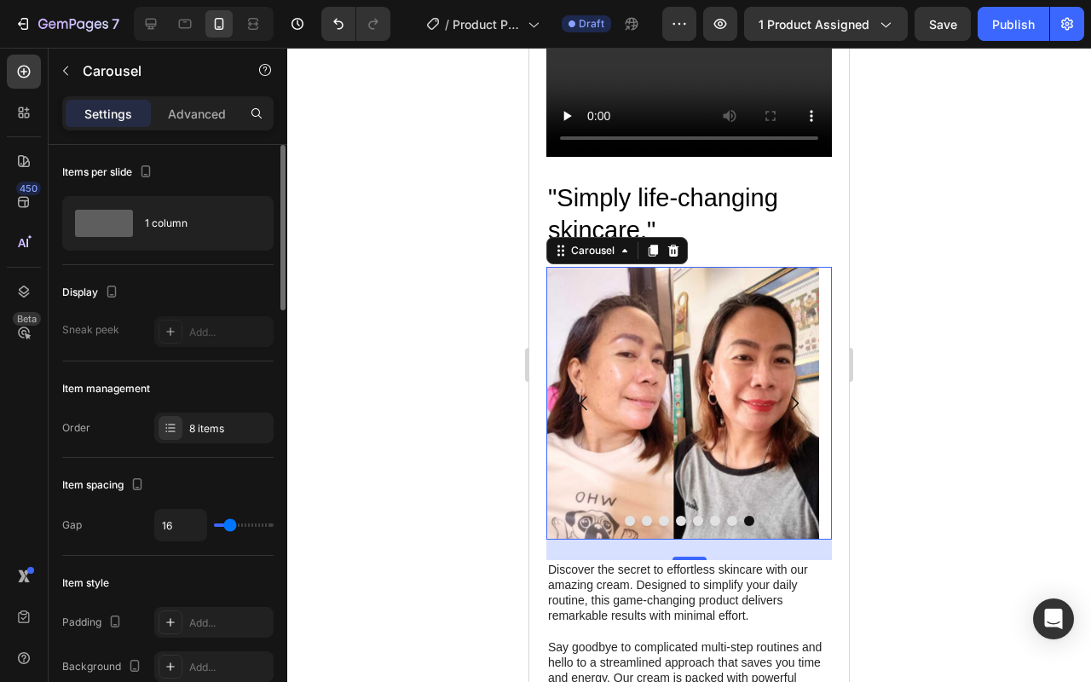
click at [722, 405] on img at bounding box center [682, 403] width 273 height 273
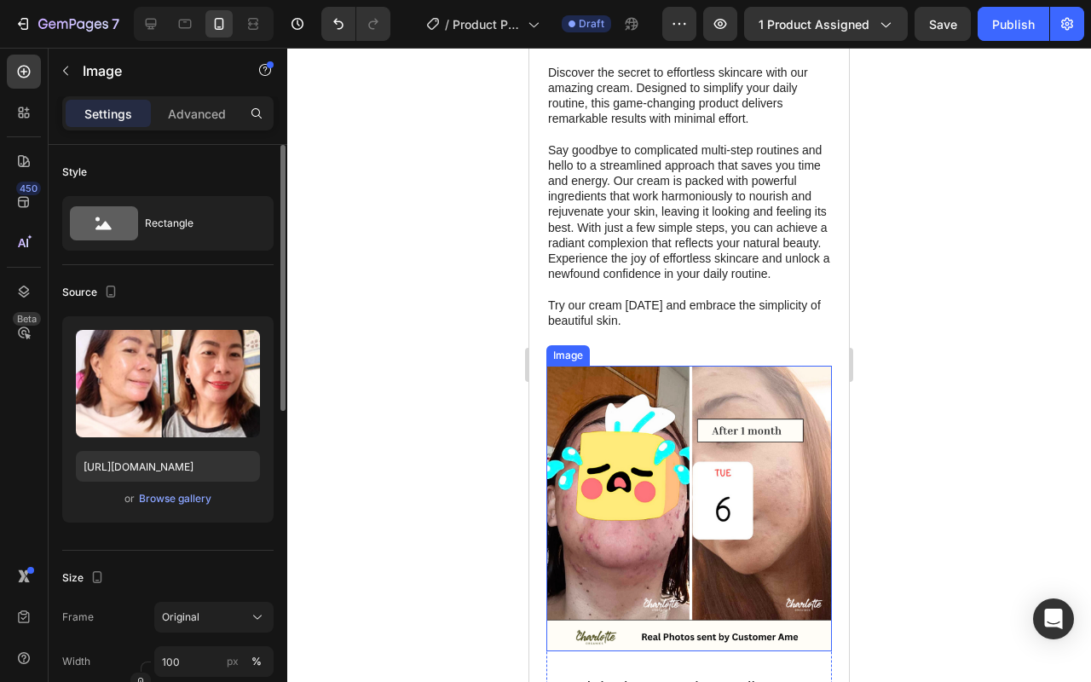
scroll to position [1983, 0]
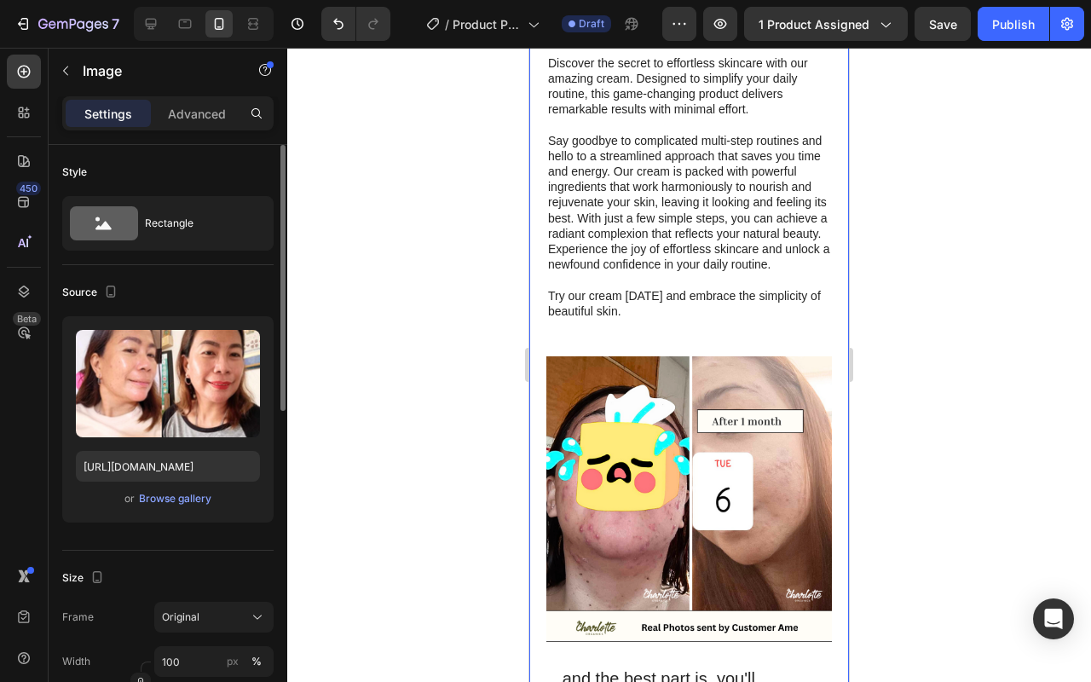
click at [583, 358] on div ""Simply life-changing skincare." Heading Image Image Image Image Image Image Im…" at bounding box center [688, 256] width 285 height 1530
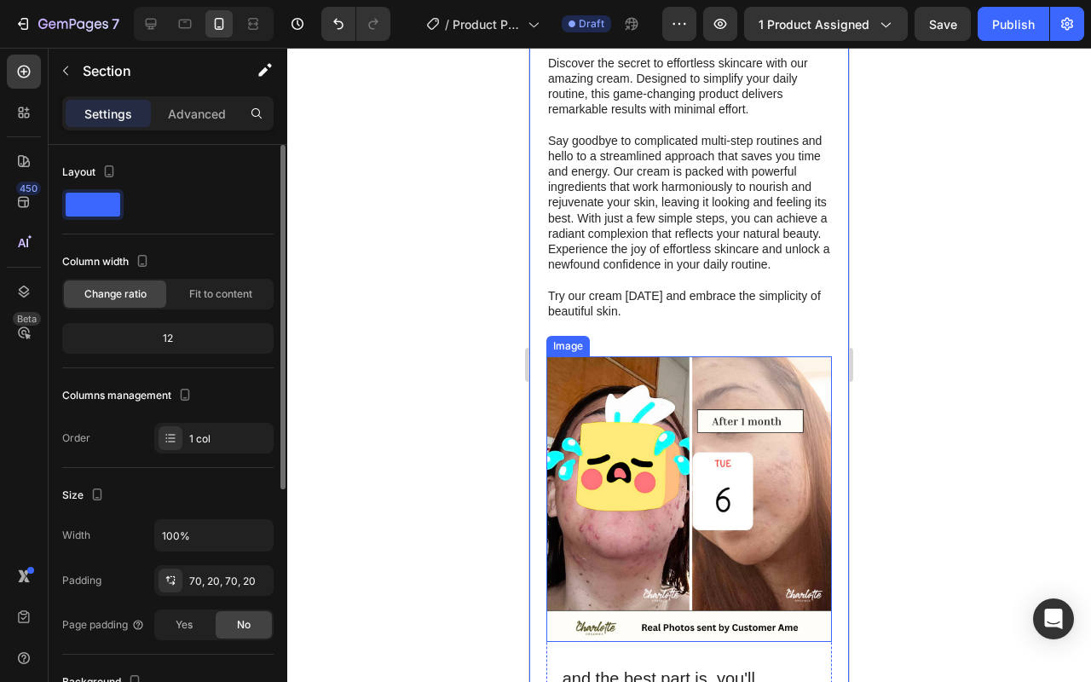
click at [585, 382] on img at bounding box center [688, 498] width 285 height 285
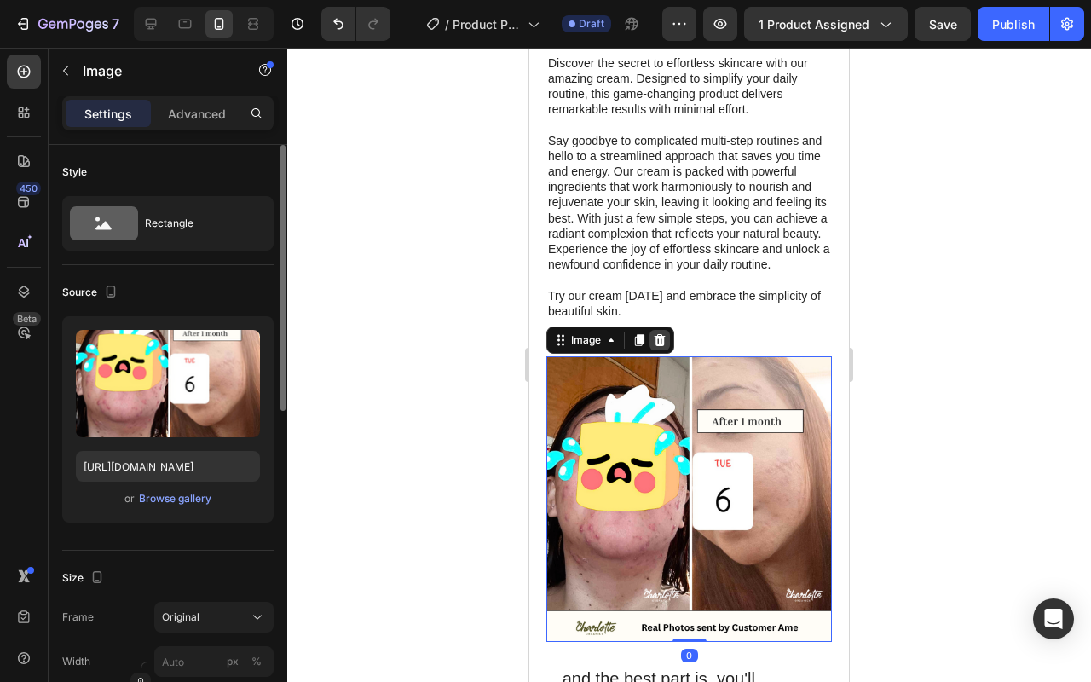
click at [659, 346] on icon at bounding box center [659, 340] width 11 height 12
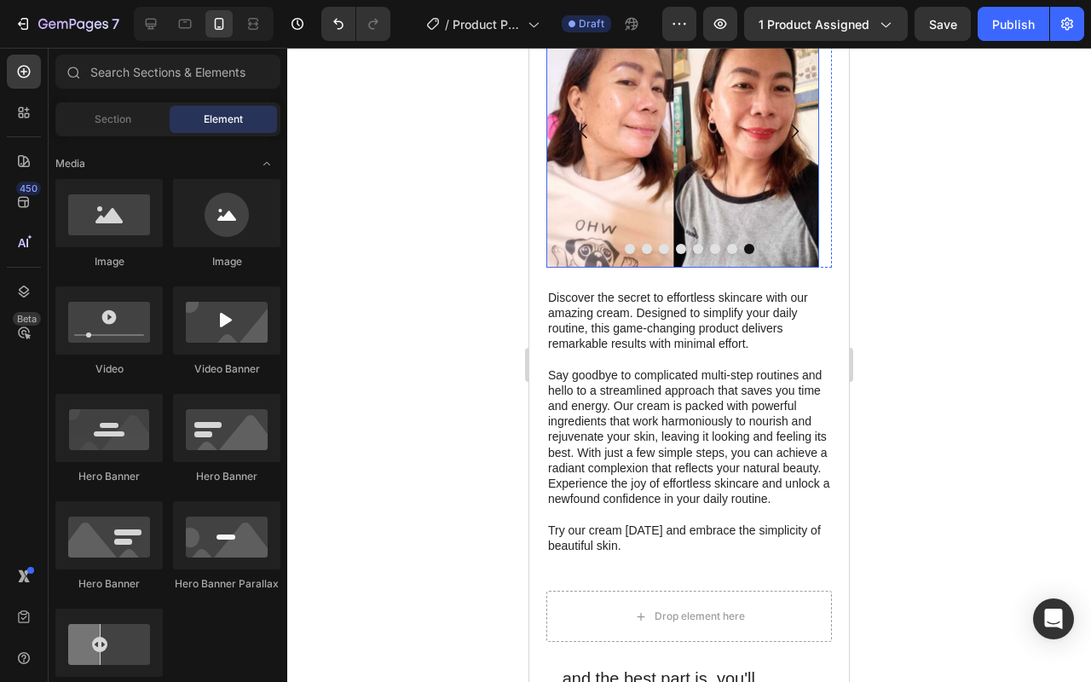
scroll to position [1879, 0]
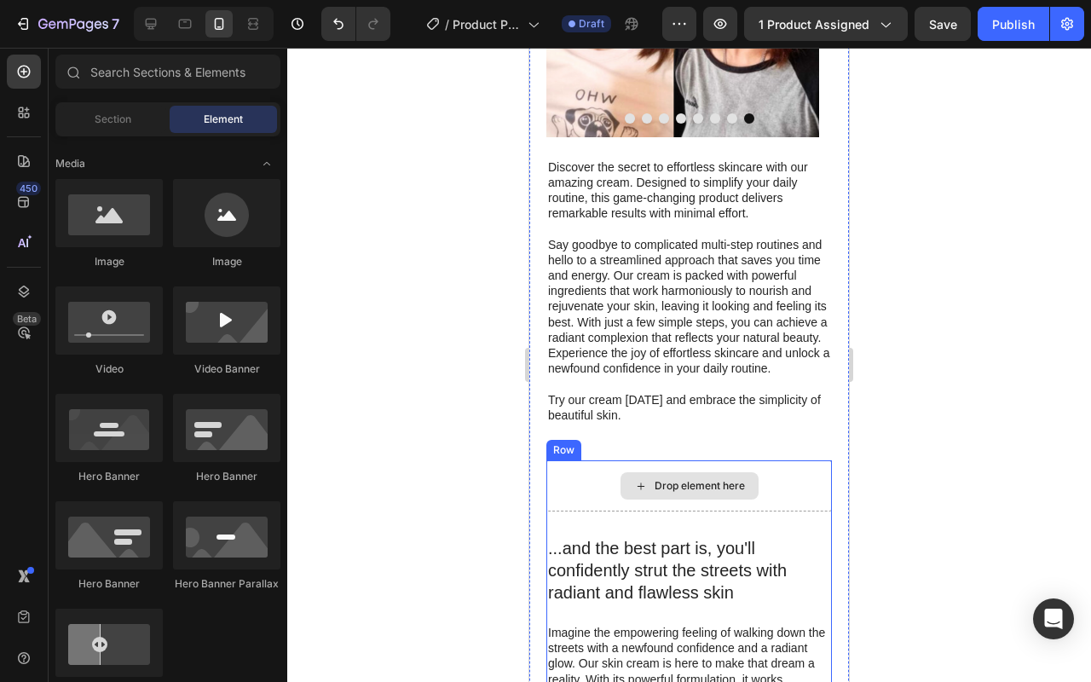
click at [628, 474] on div "Drop element here" at bounding box center [688, 485] width 285 height 51
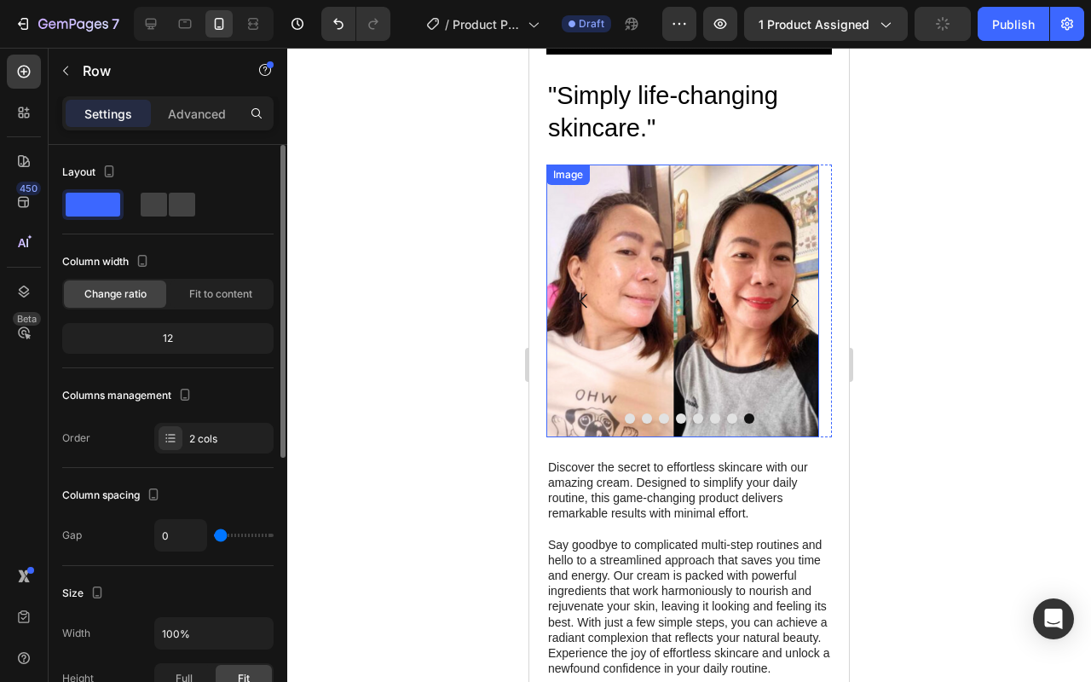
scroll to position [1582, 0]
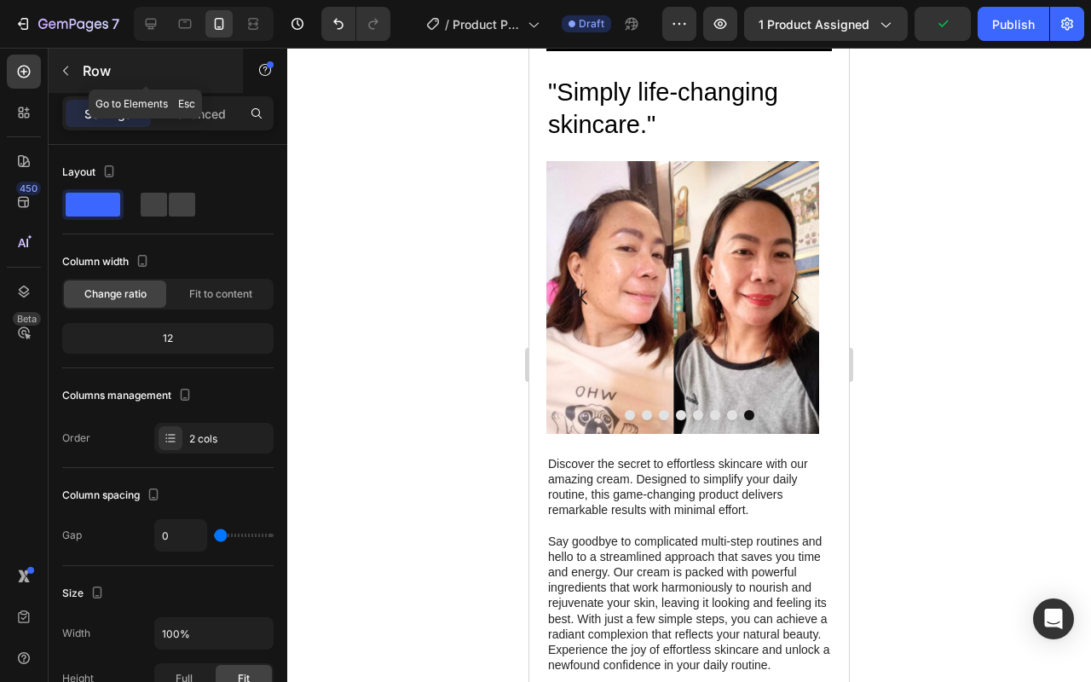
click at [70, 73] on icon "button" at bounding box center [66, 71] width 14 height 14
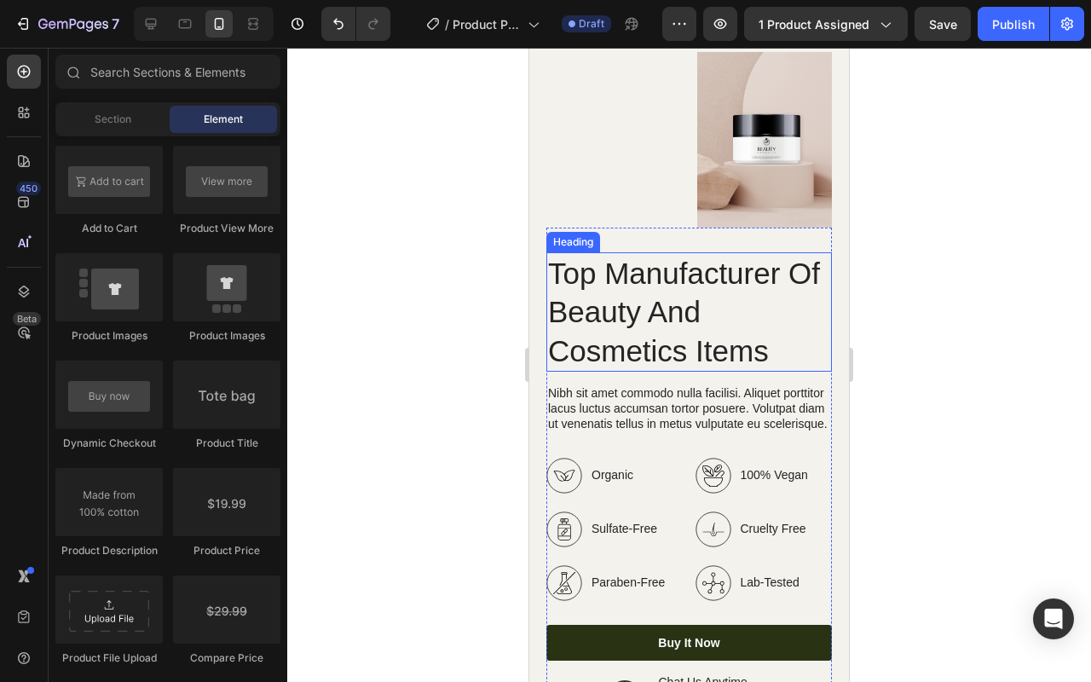
scroll to position [2503, 0]
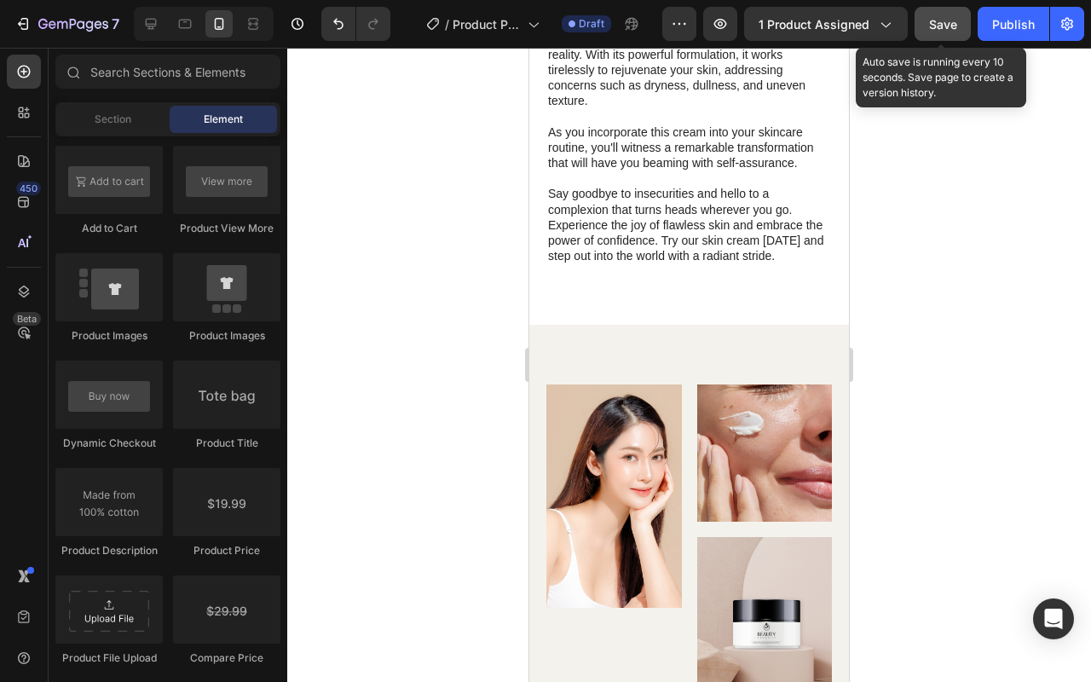
click at [944, 27] on span "Save" at bounding box center [943, 24] width 28 height 14
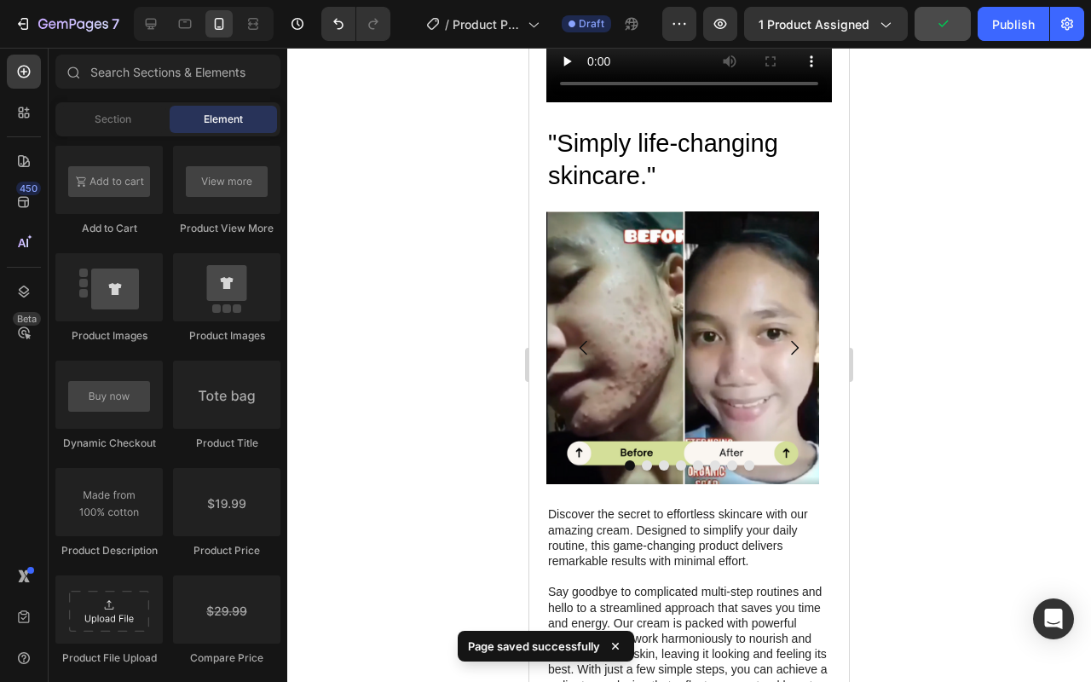
scroll to position [1264, 0]
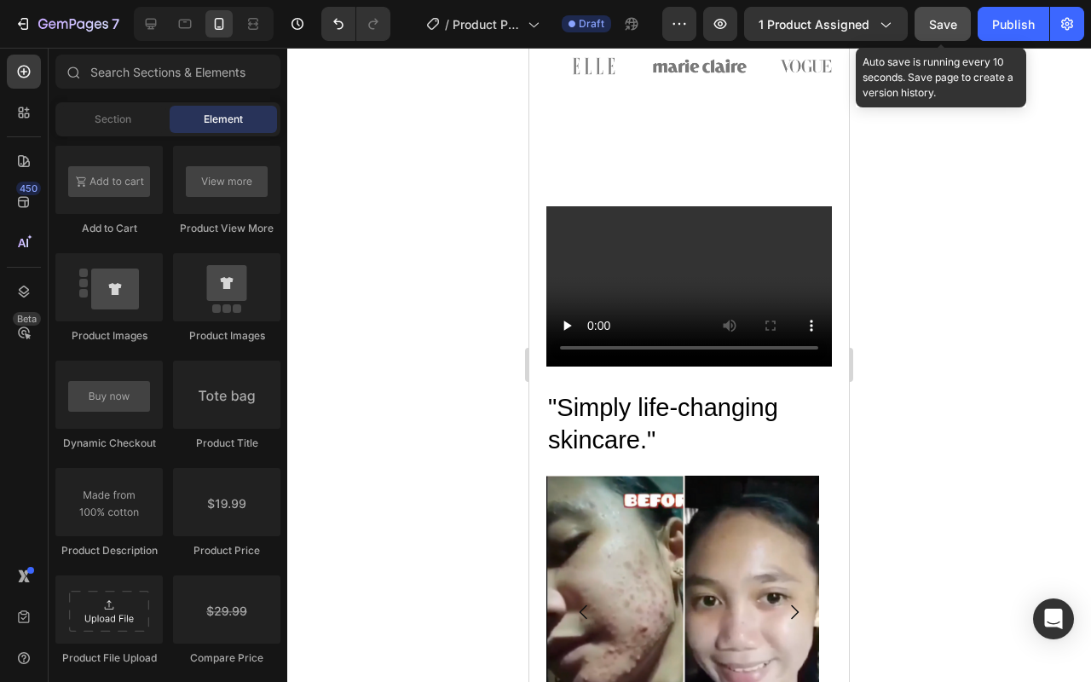
click at [943, 30] on span "Save" at bounding box center [943, 24] width 28 height 14
